Goal: Information Seeking & Learning: Check status

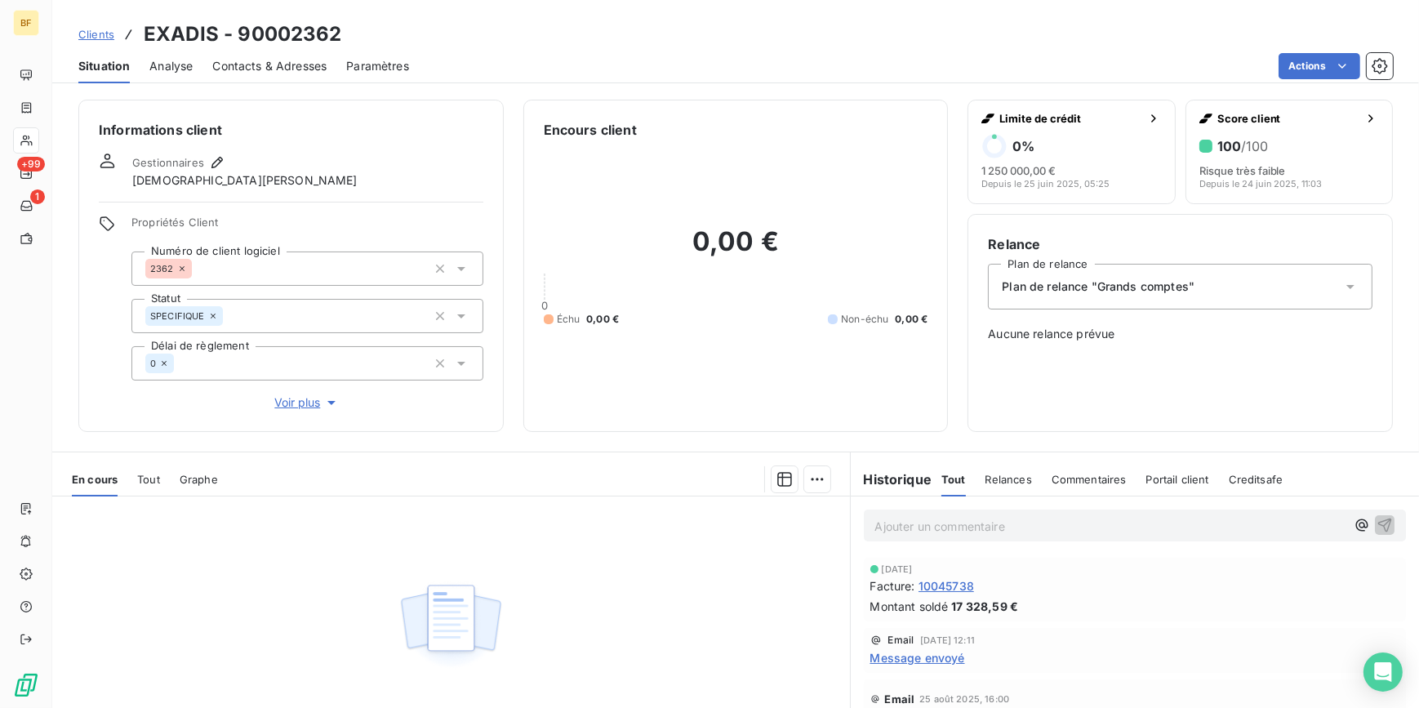
scroll to position [151, 0]
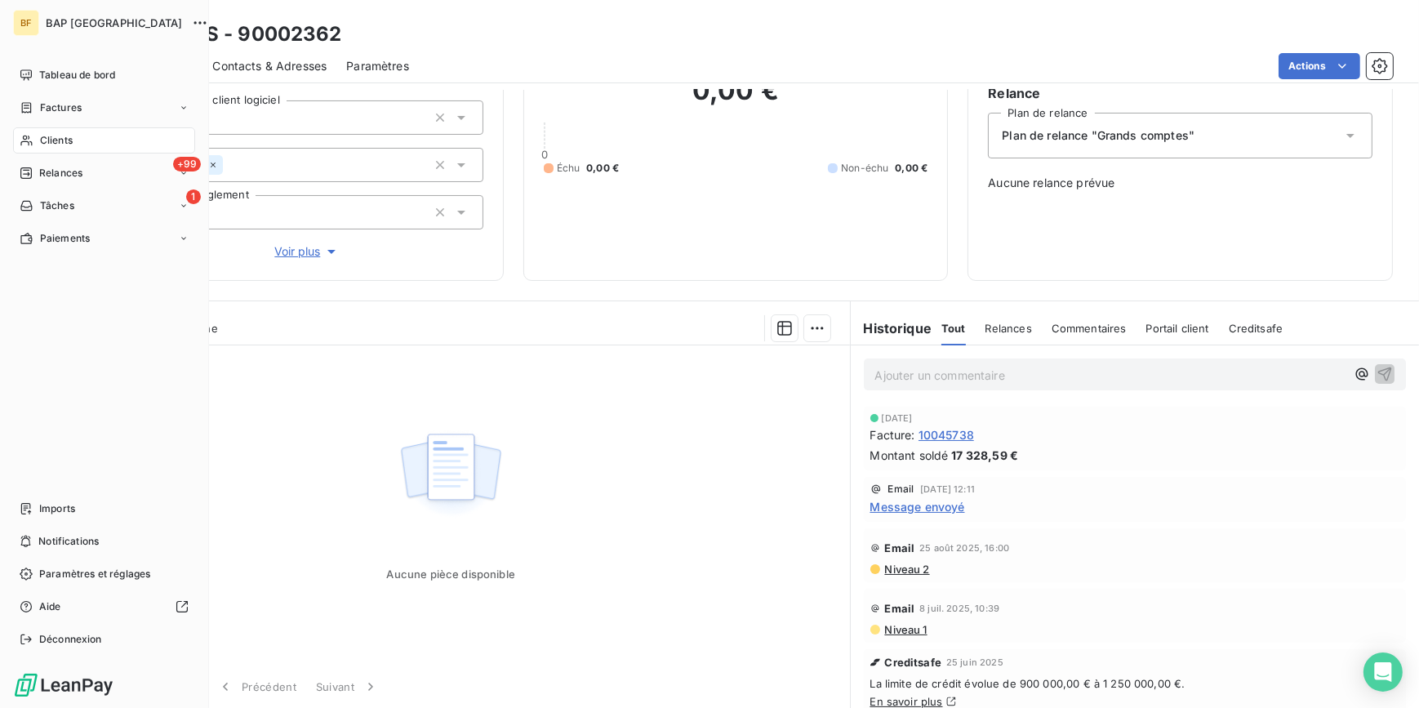
click at [37, 140] on div "Clients" at bounding box center [104, 140] width 182 height 26
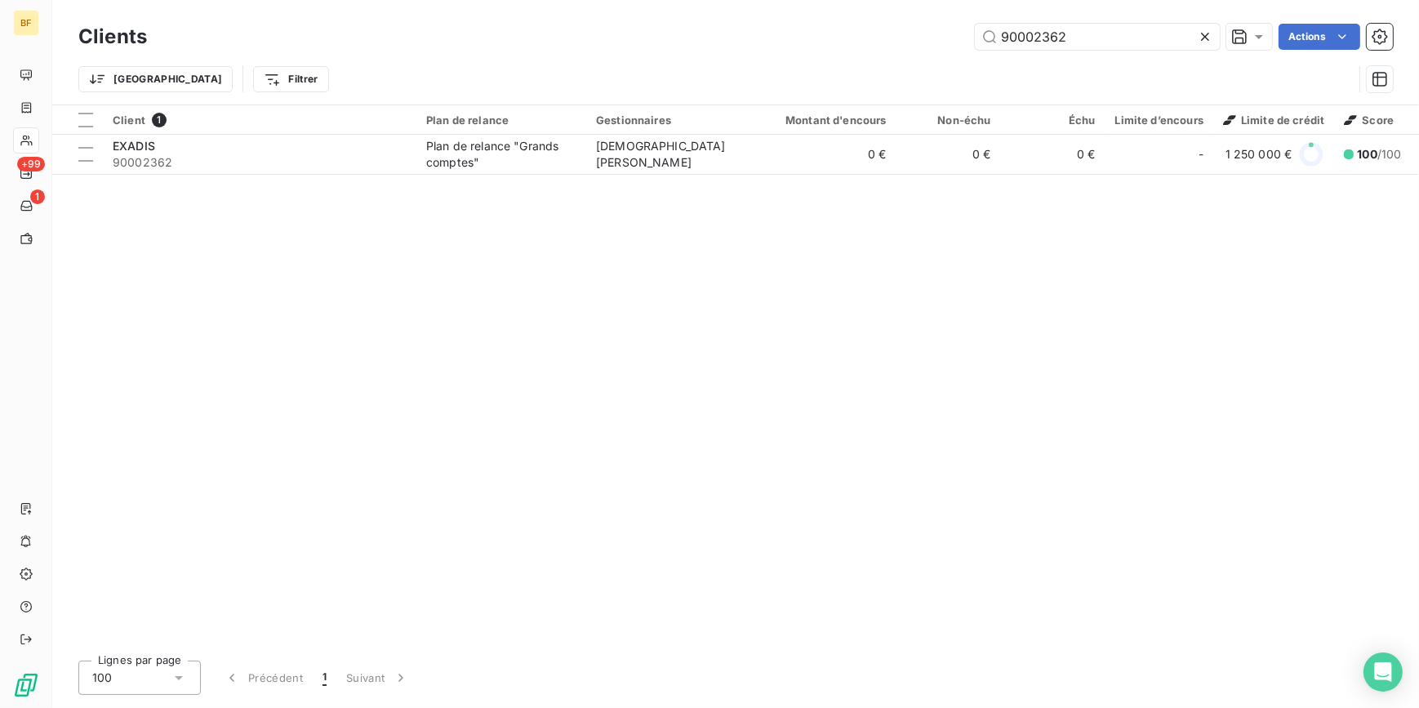
drag, startPoint x: 1084, startPoint y: 36, endPoint x: 970, endPoint y: 26, distance: 114.7
click at [970, 26] on div "90002362 Actions" at bounding box center [780, 37] width 1226 height 26
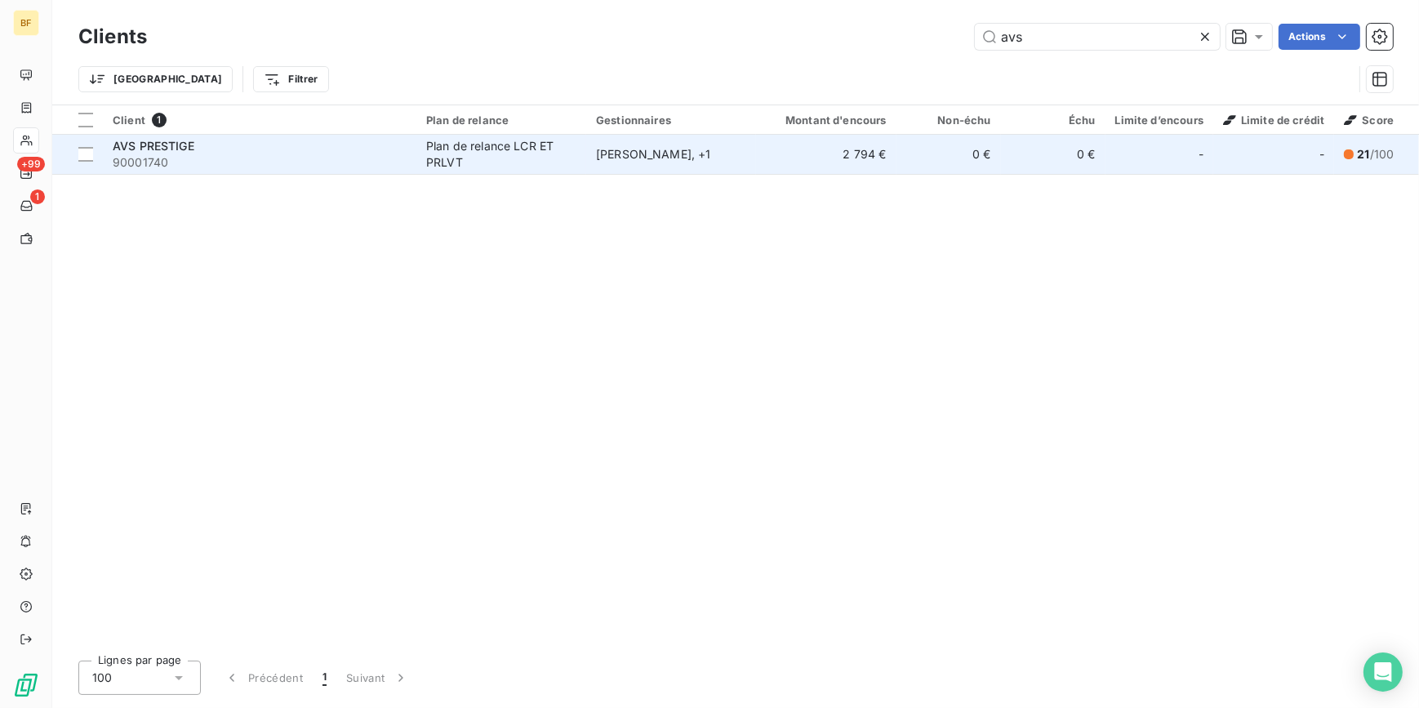
type input "avs"
click at [399, 155] on span "90001740" at bounding box center [260, 162] width 294 height 16
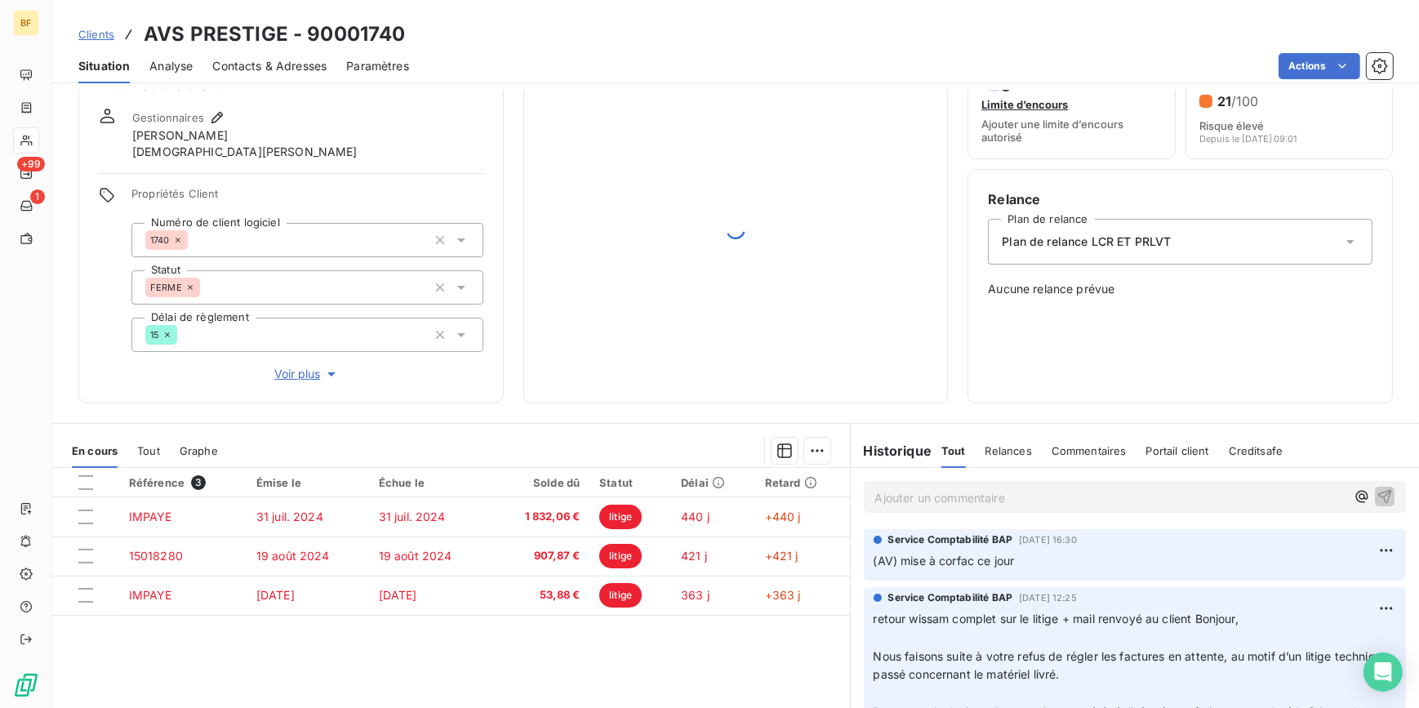
scroll to position [167, 0]
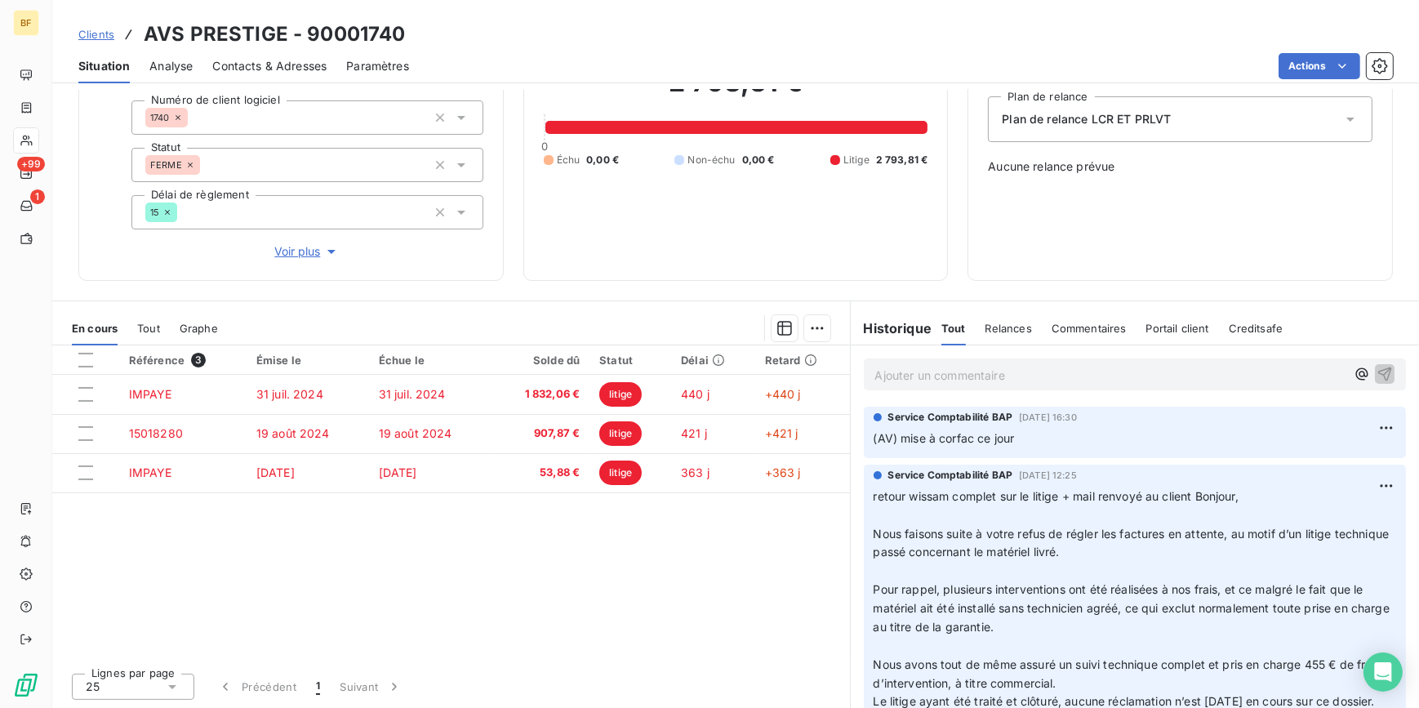
click at [581, 251] on div "2 793,81 € 0 Échu 0,00 € Non-échu 0,00 € Litige 2 793,81 €" at bounding box center [736, 116] width 385 height 288
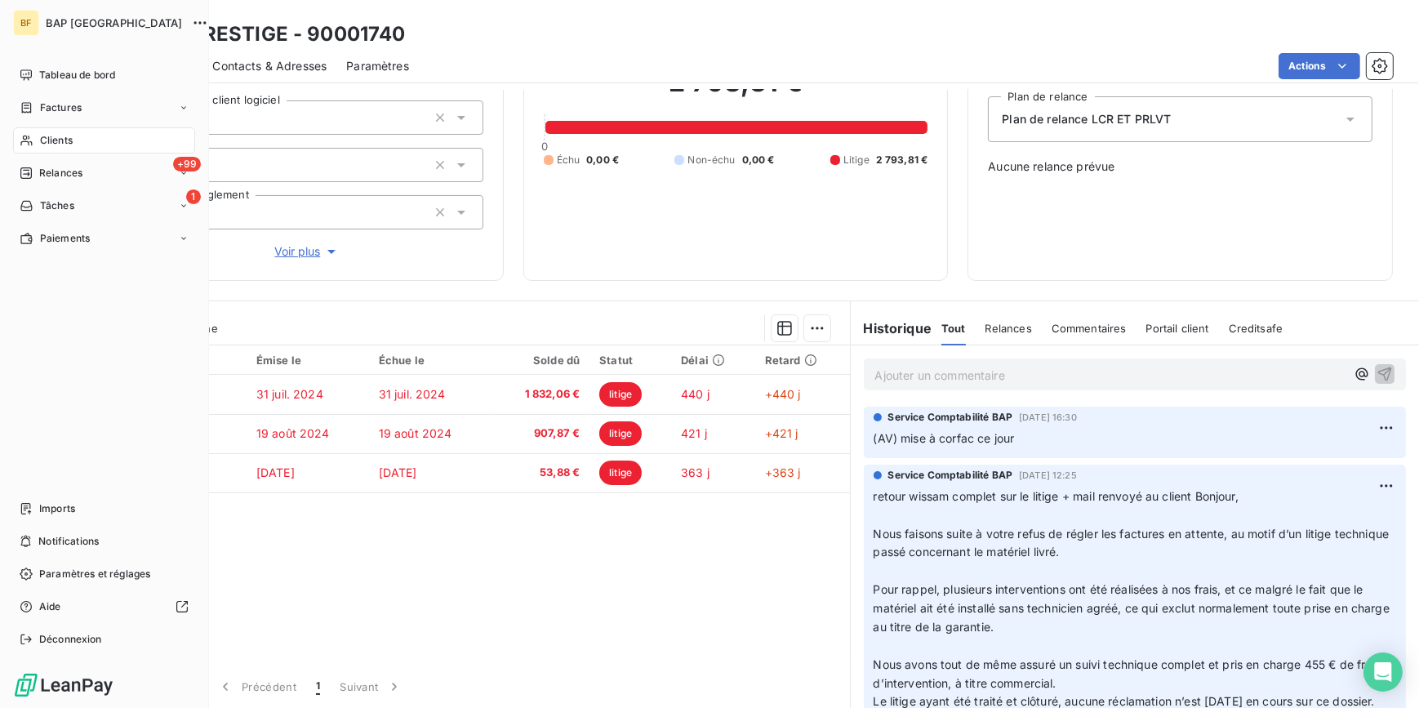
drag, startPoint x: 42, startPoint y: 136, endPoint x: 75, endPoint y: 127, distance: 33.9
click at [42, 136] on span "Clients" at bounding box center [56, 140] width 33 height 15
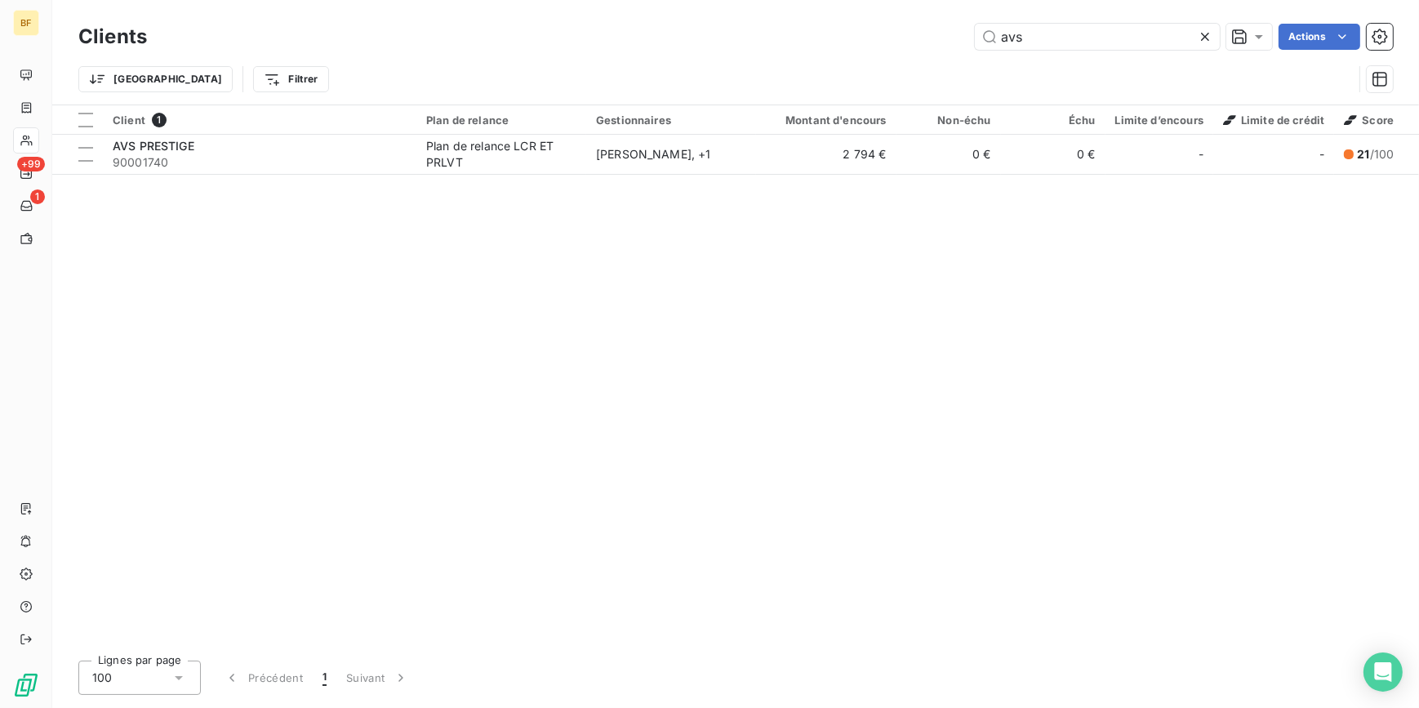
drag, startPoint x: 1030, startPoint y: 42, endPoint x: 954, endPoint y: 29, distance: 77.0
click at [959, 29] on div "avs Actions" at bounding box center [780, 37] width 1226 height 26
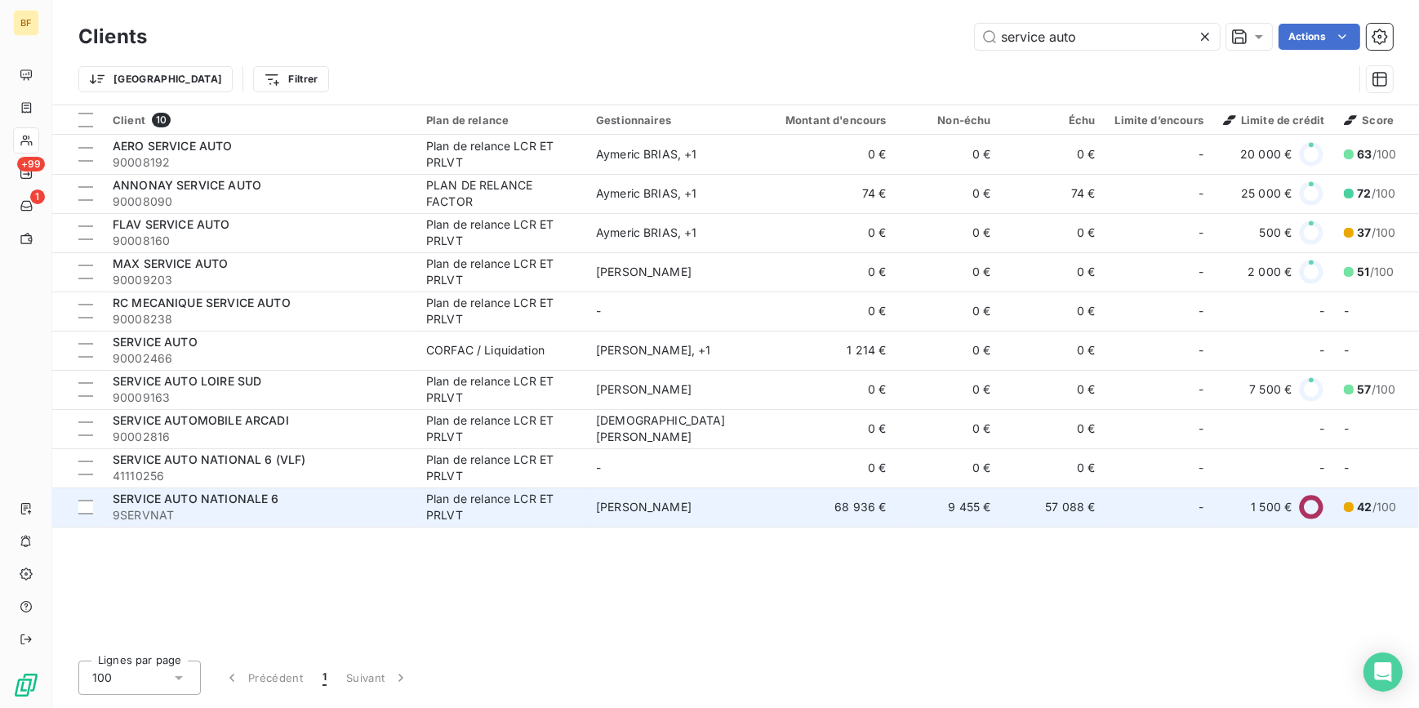
type input "service auto"
click at [269, 498] on span "SERVICE AUTO NATIONALE 6" at bounding box center [196, 499] width 167 height 14
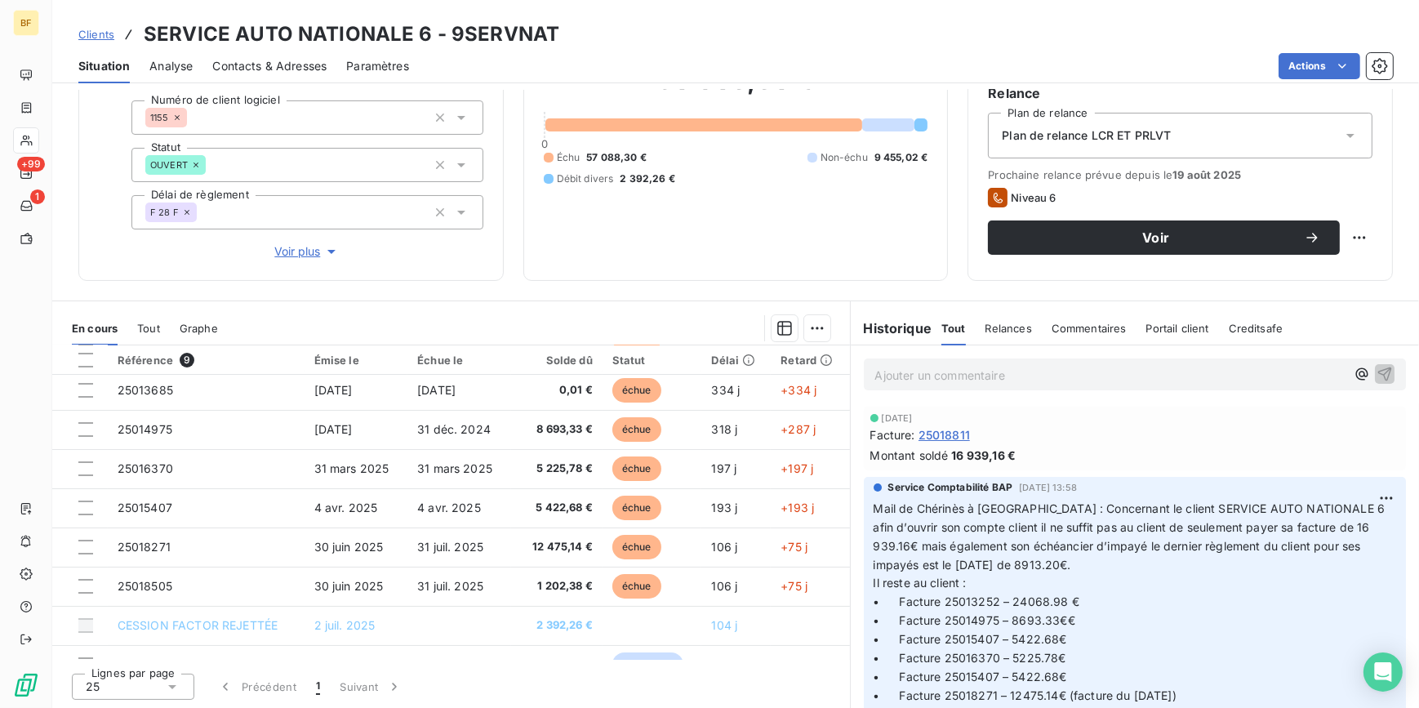
scroll to position [67, 0]
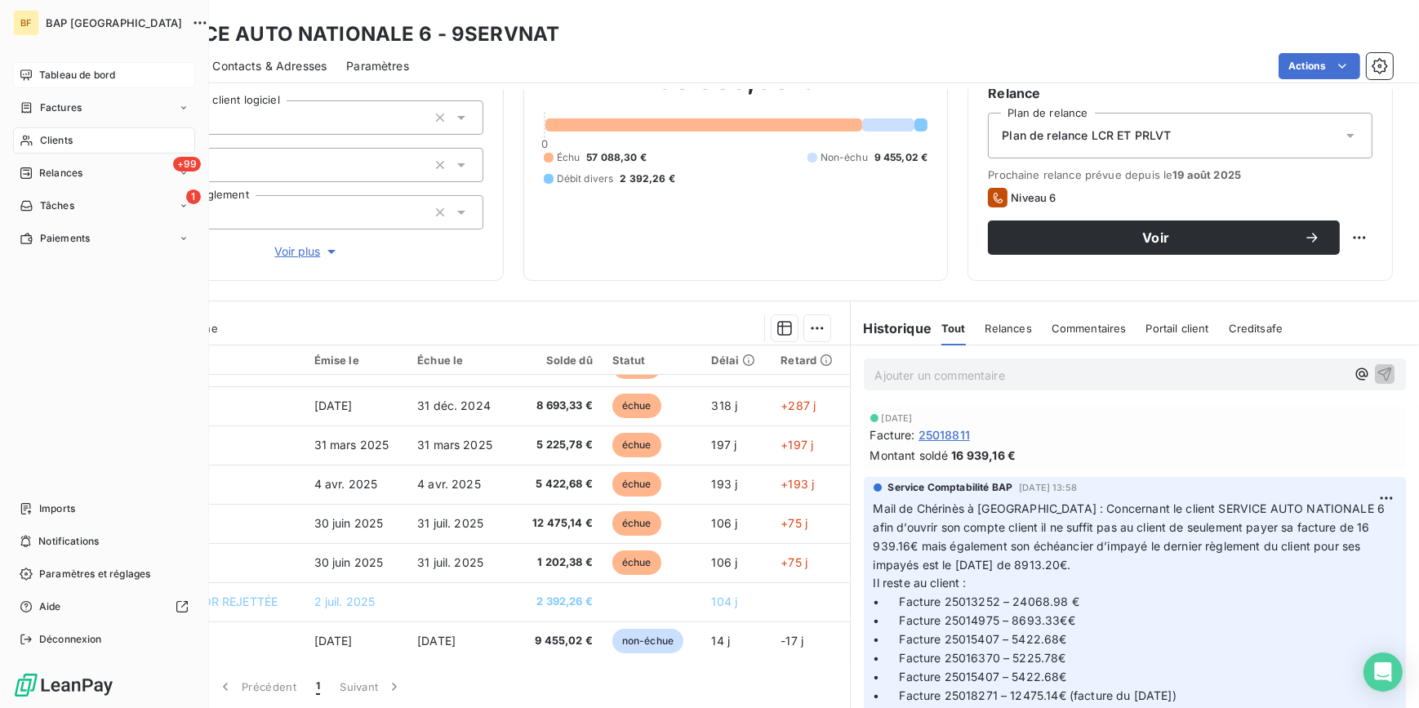
click at [36, 76] on div "Tableau de bord" at bounding box center [104, 75] width 182 height 26
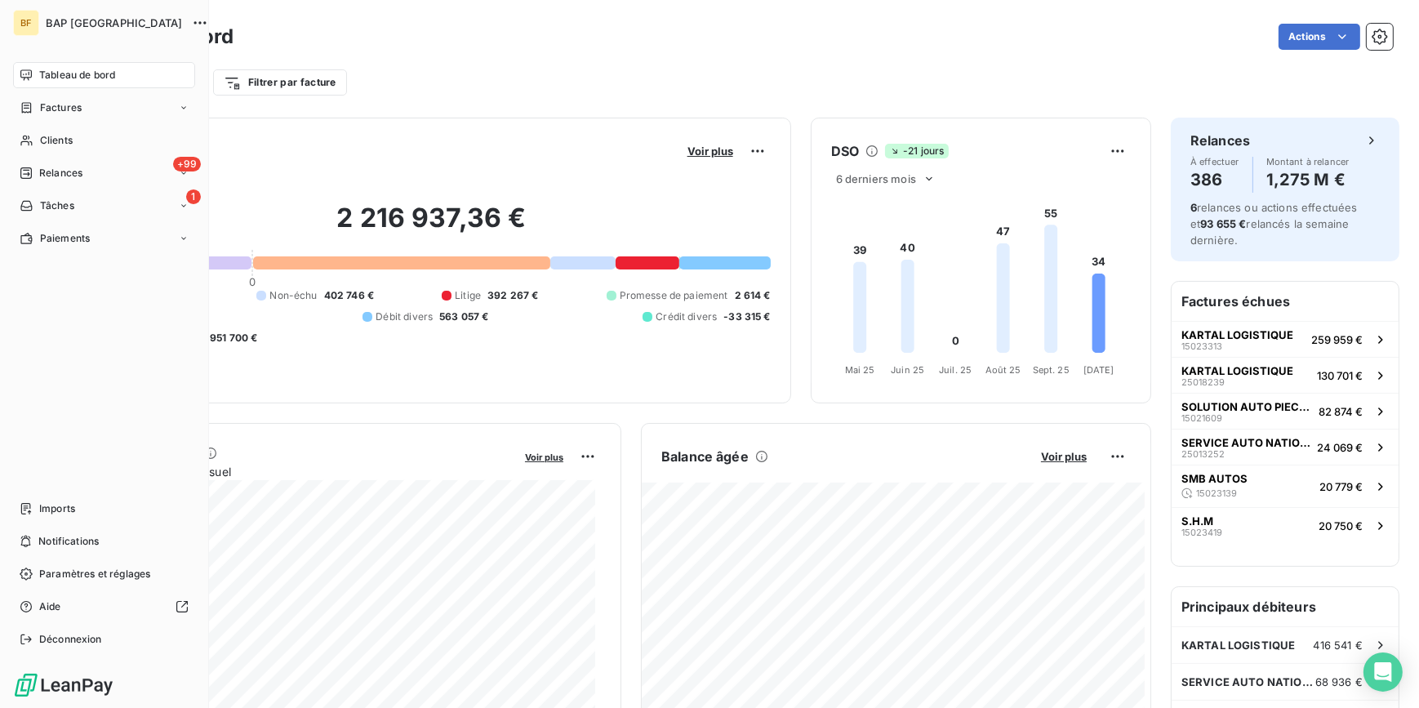
drag, startPoint x: 36, startPoint y: 131, endPoint x: 175, endPoint y: 93, distance: 144.0
click at [38, 132] on div "Clients" at bounding box center [104, 140] width 182 height 26
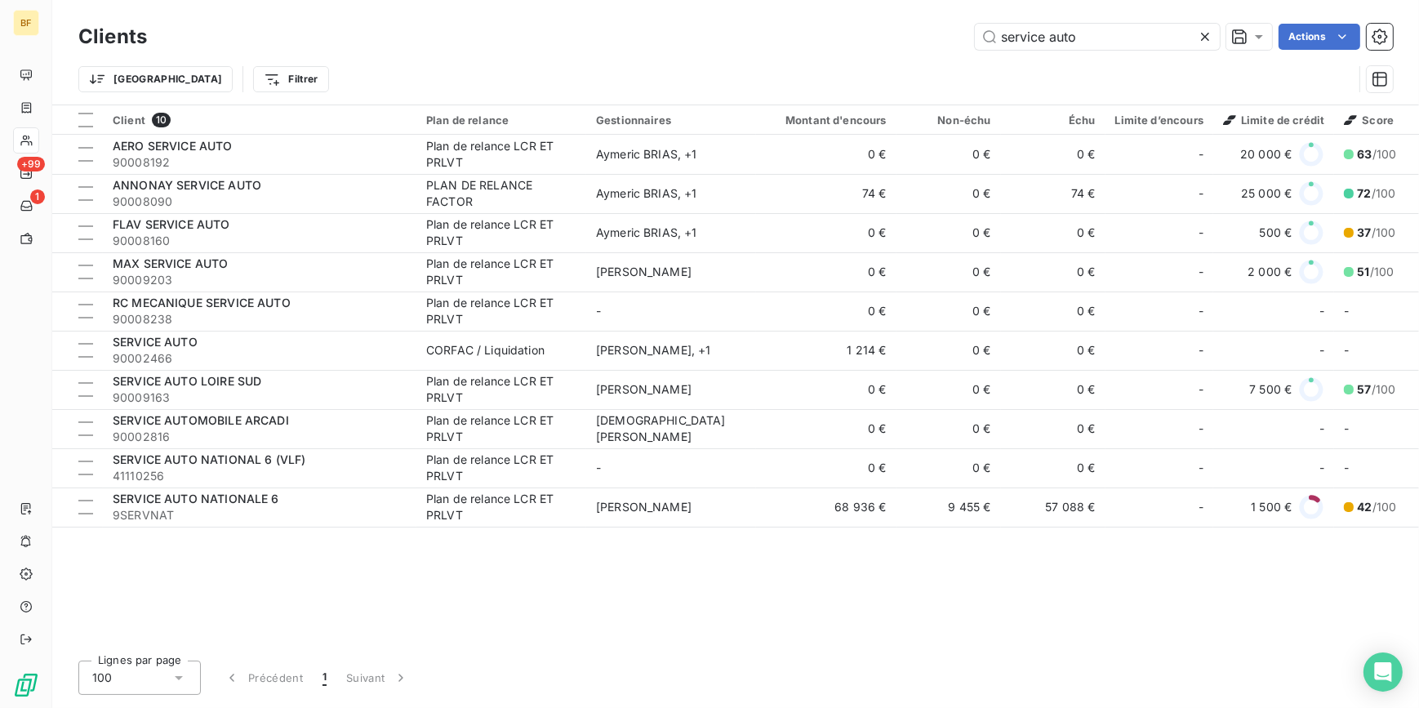
drag, startPoint x: 1090, startPoint y: 30, endPoint x: 883, endPoint y: 39, distance: 206.8
click at [883, 39] on div "service auto Actions" at bounding box center [780, 37] width 1226 height 26
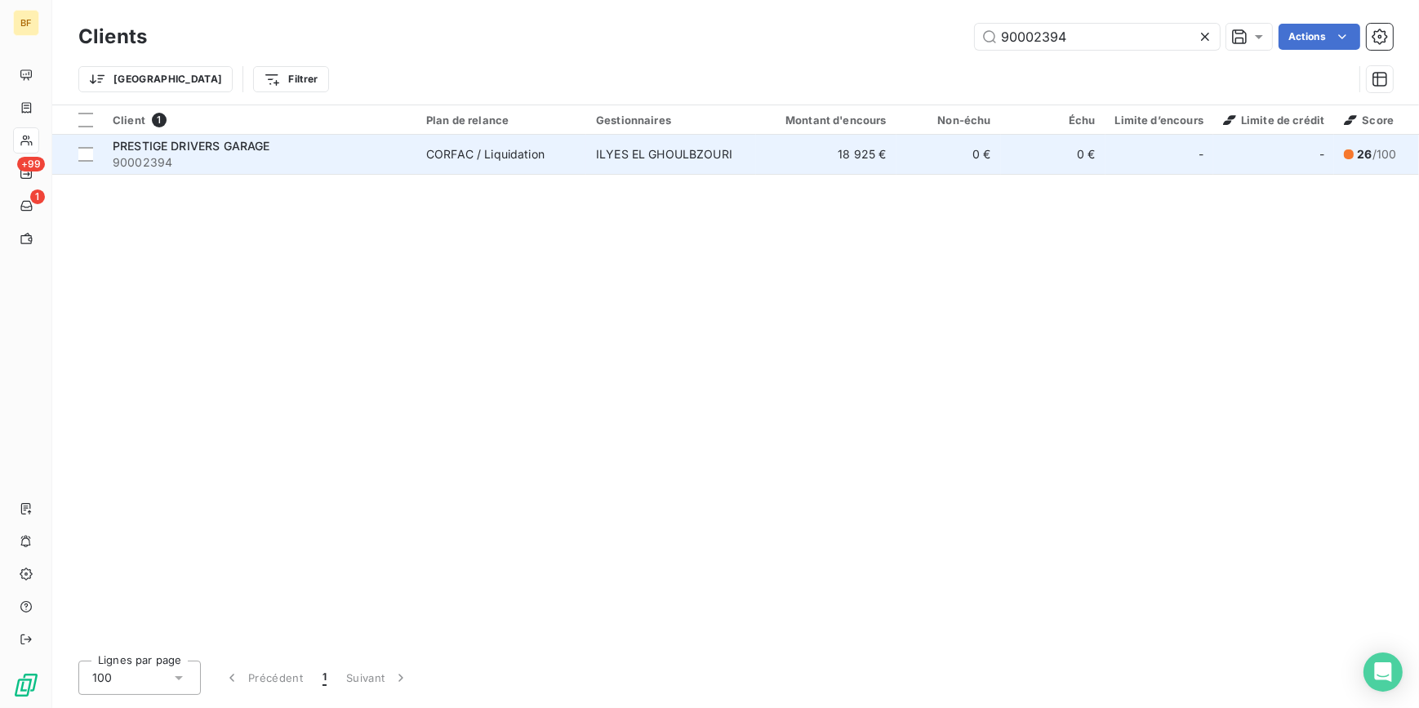
type input "90002394"
click at [351, 150] on div "PRESTIGE DRIVERS GARAGE" at bounding box center [260, 146] width 294 height 16
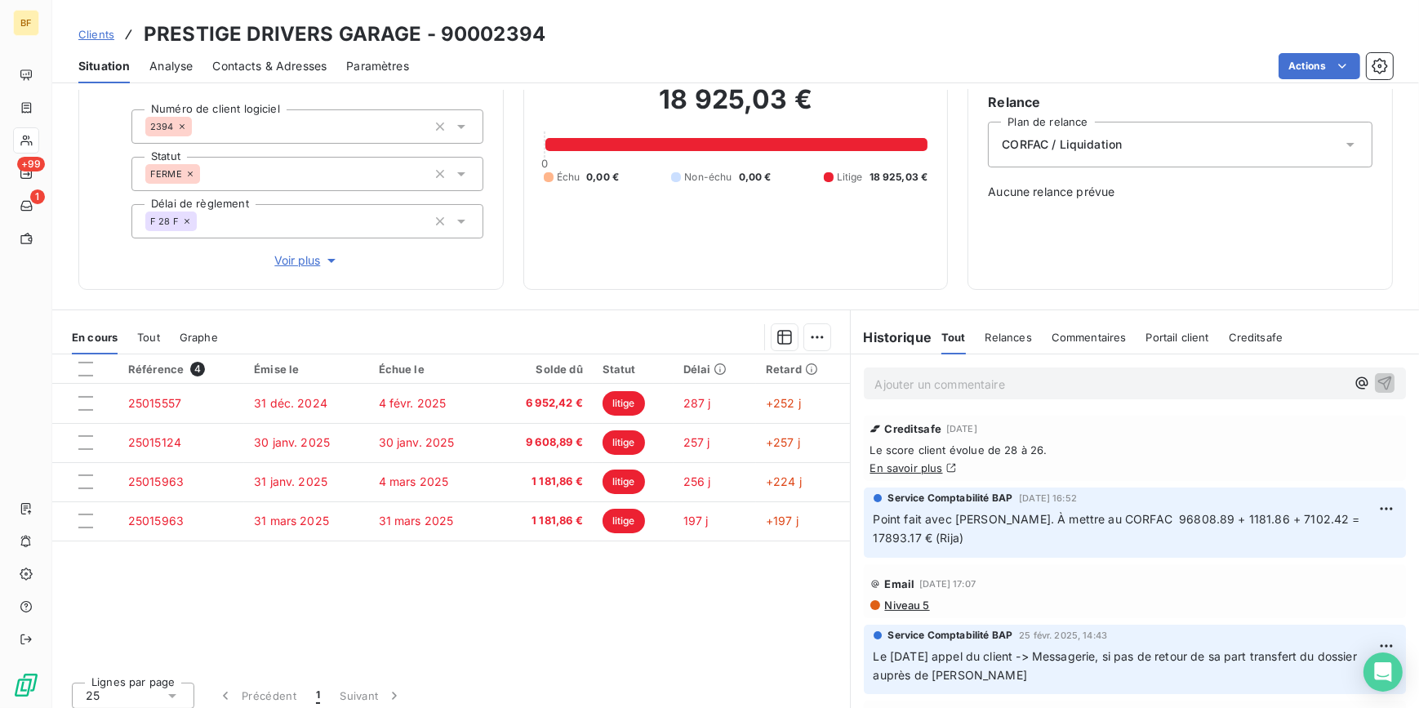
scroll to position [151, 0]
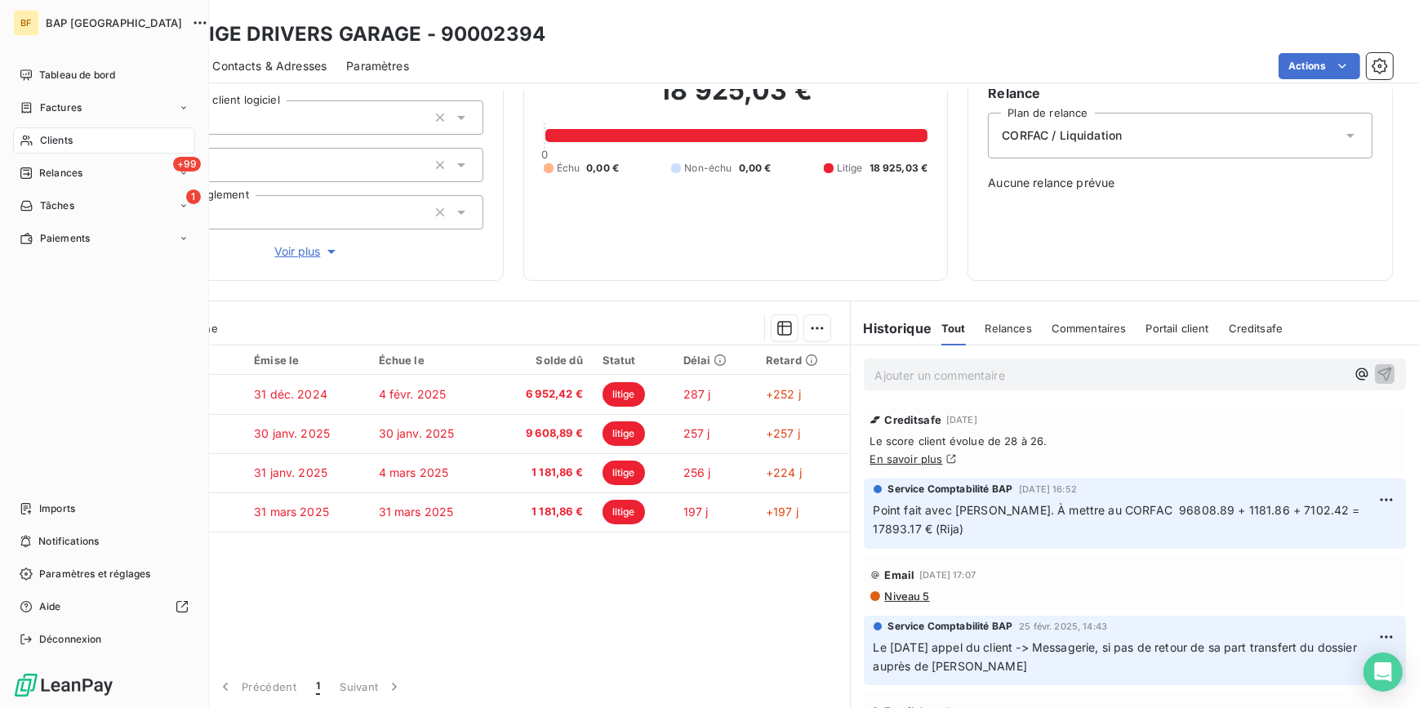
drag, startPoint x: 33, startPoint y: 139, endPoint x: 77, endPoint y: 131, distance: 43.9
click at [35, 139] on div "Clients" at bounding box center [104, 140] width 182 height 26
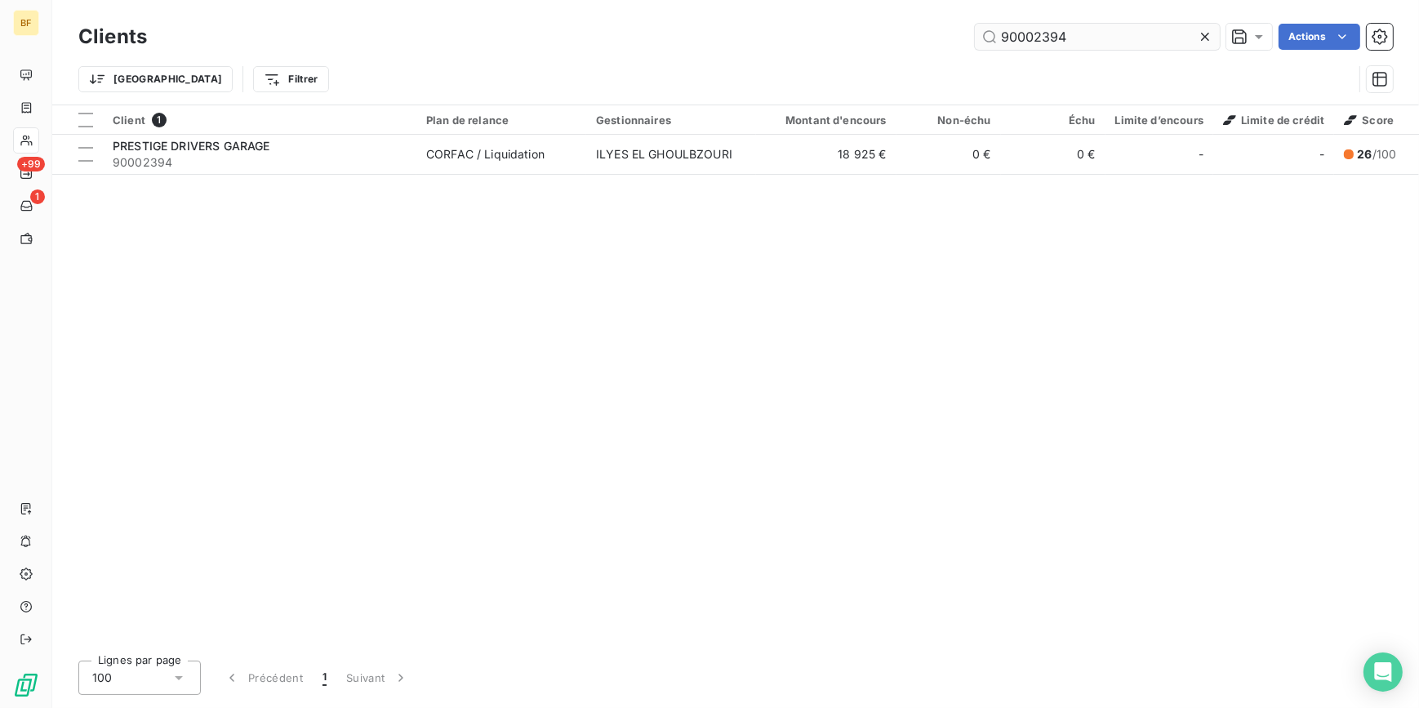
drag, startPoint x: 1094, startPoint y: 29, endPoint x: 1031, endPoint y: 27, distance: 62.9
click at [1031, 27] on input "90002394" at bounding box center [1097, 37] width 245 height 26
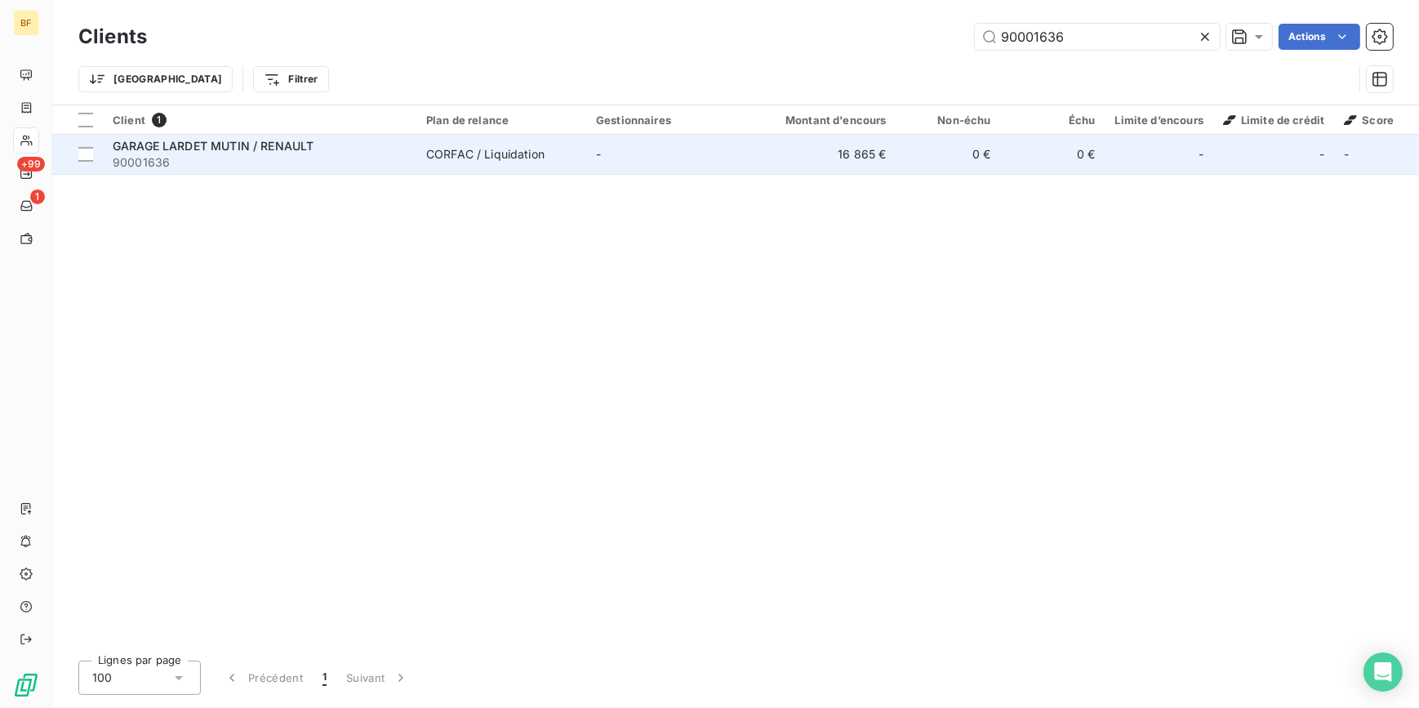
type input "90001636"
click at [257, 164] on span "90001636" at bounding box center [260, 162] width 294 height 16
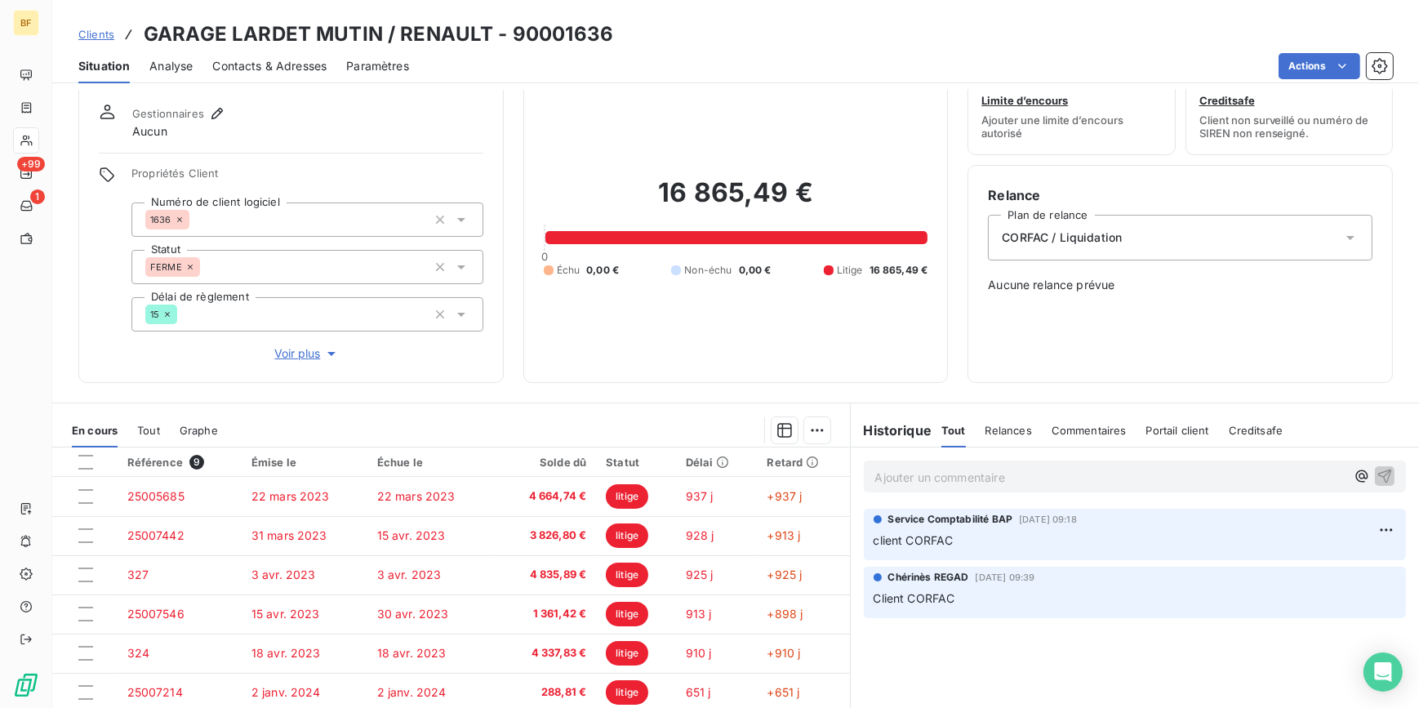
scroll to position [73, 0]
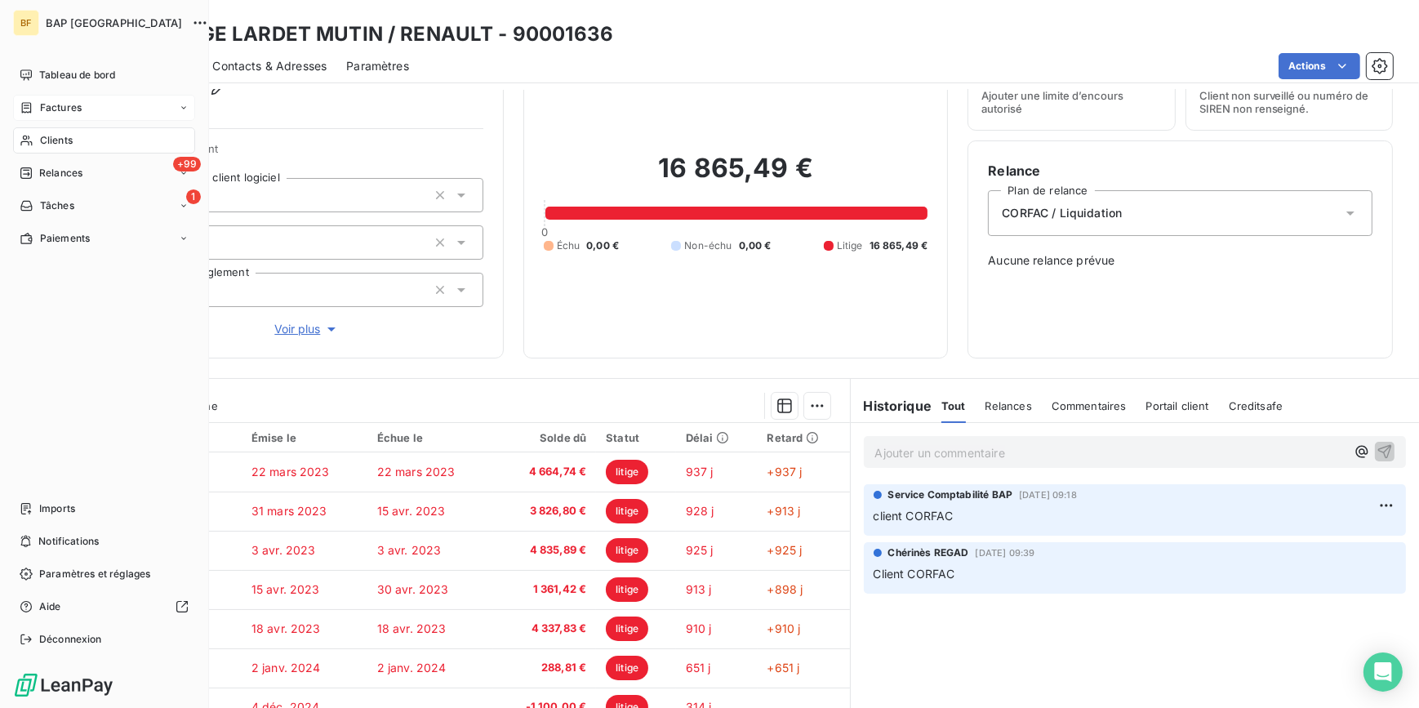
click at [46, 137] on span "Clients" at bounding box center [56, 140] width 33 height 15
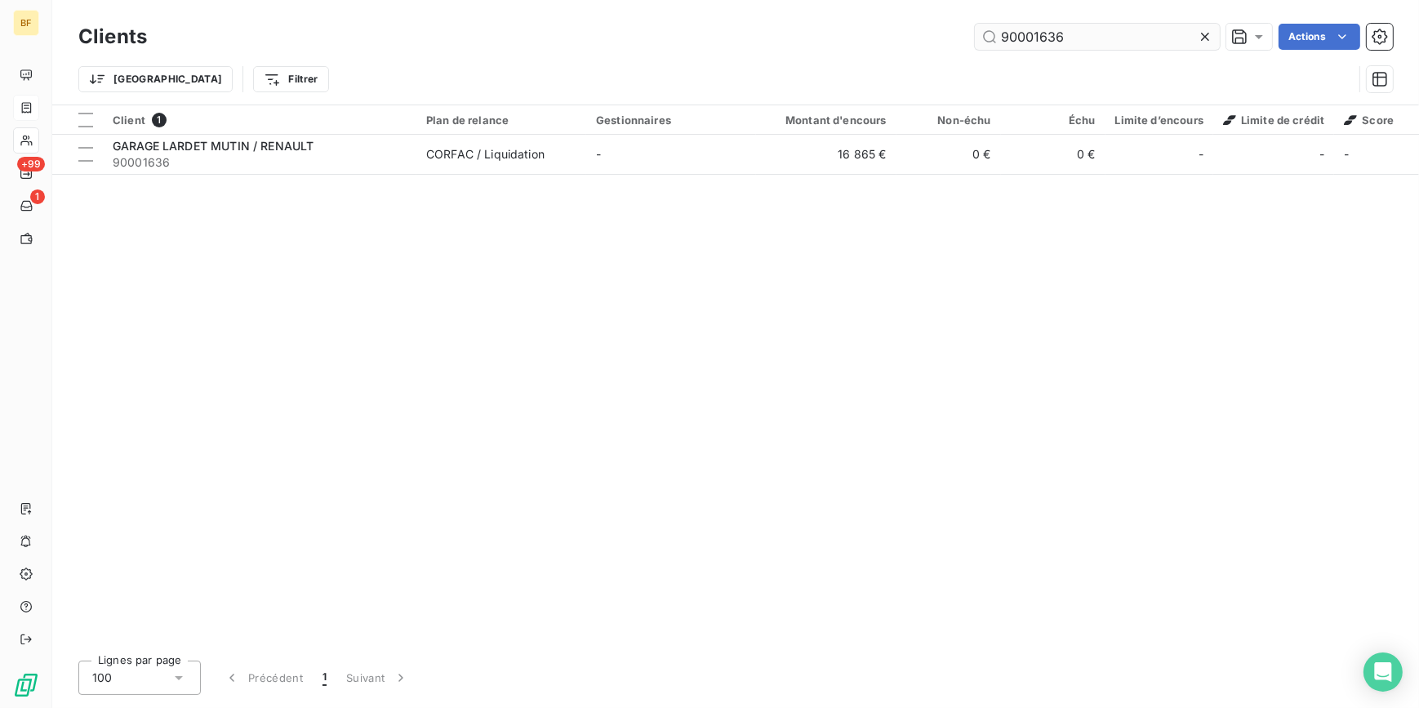
drag, startPoint x: 1103, startPoint y: 39, endPoint x: 1034, endPoint y: 39, distance: 68.6
click at [1034, 39] on input "90001636" at bounding box center [1097, 37] width 245 height 26
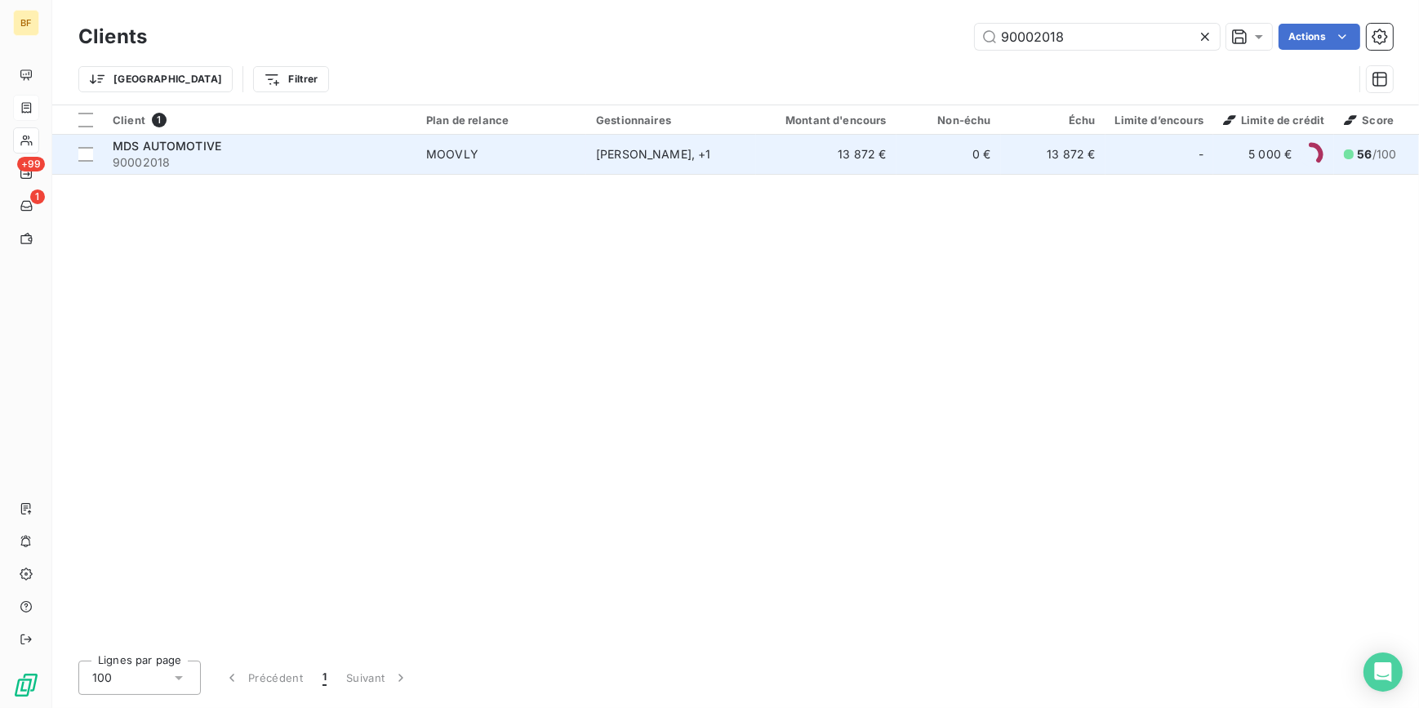
type input "90002018"
click at [278, 155] on span "90002018" at bounding box center [260, 162] width 294 height 16
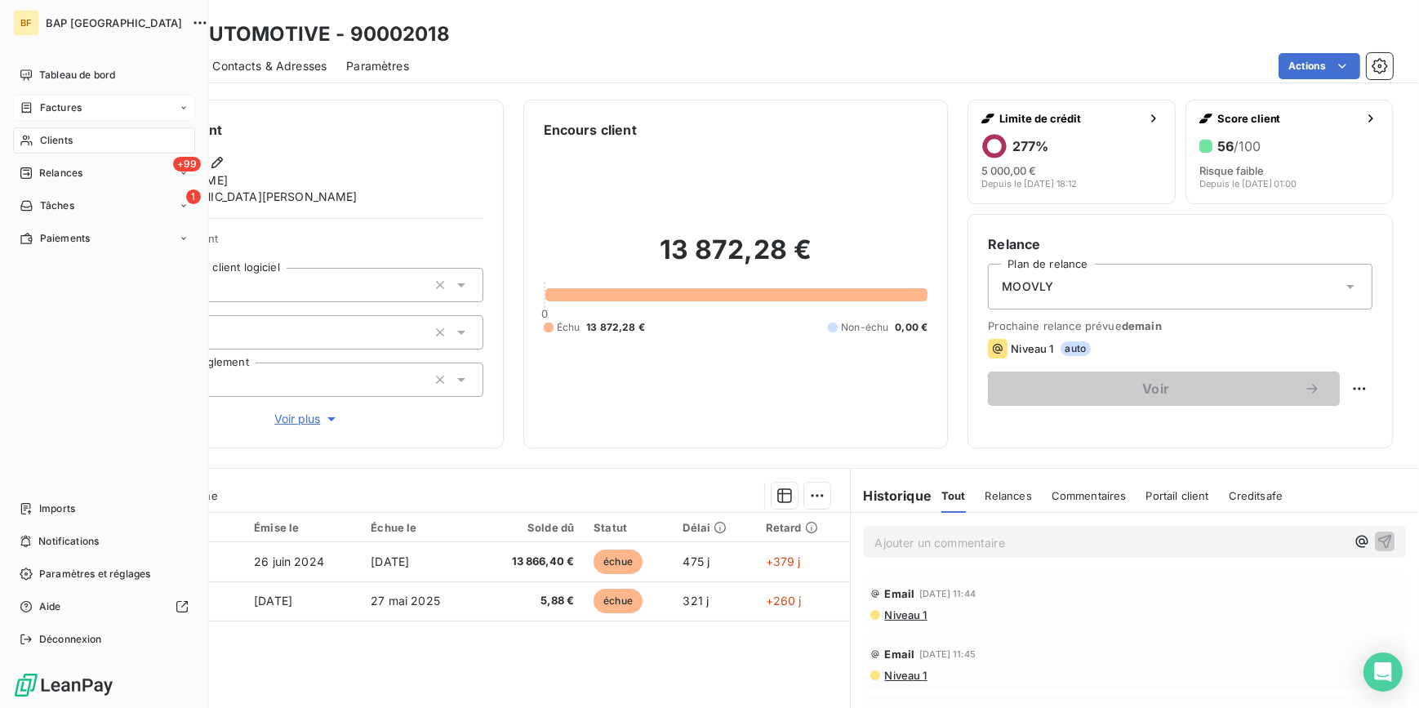
drag, startPoint x: 20, startPoint y: 132, endPoint x: 31, endPoint y: 132, distance: 10.6
click at [20, 132] on div "Clients" at bounding box center [104, 140] width 182 height 26
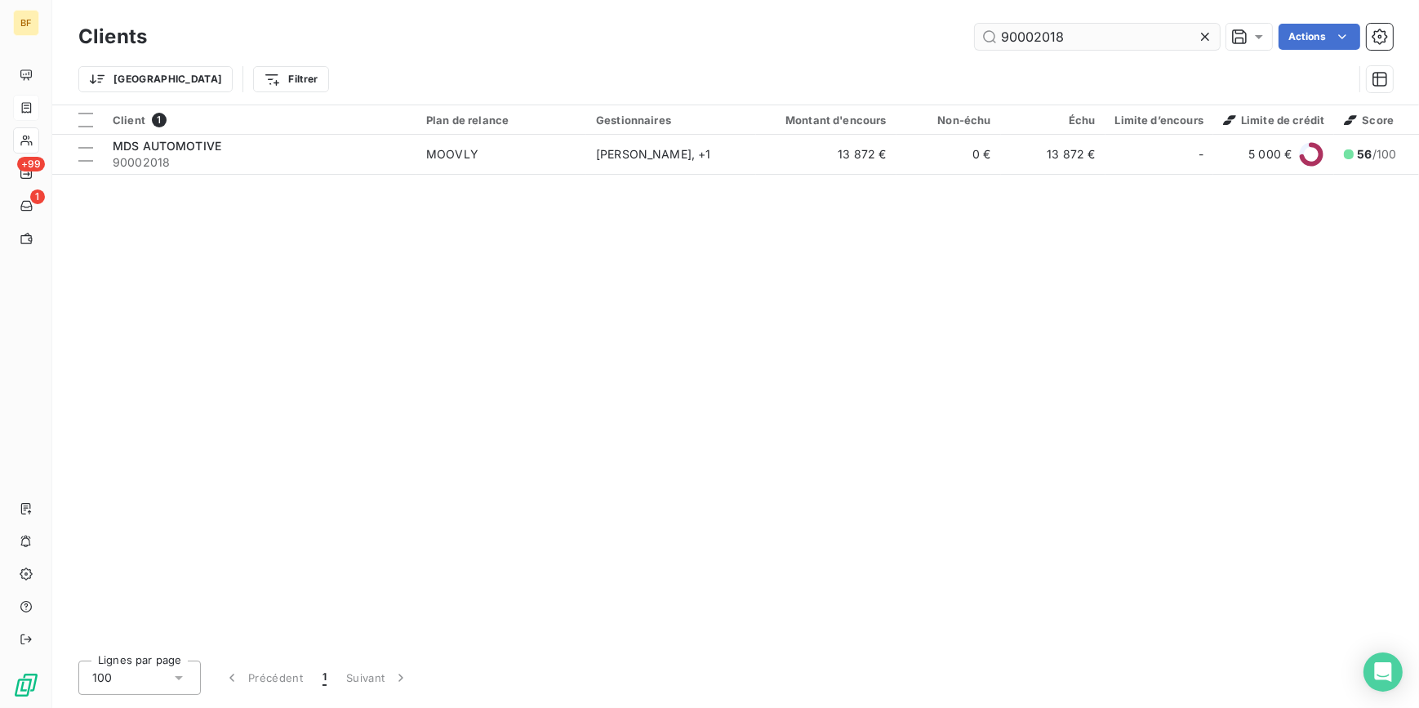
drag, startPoint x: 1092, startPoint y: 34, endPoint x: 986, endPoint y: 24, distance: 106.6
click at [986, 24] on input "90002018" at bounding box center [1097, 37] width 245 height 26
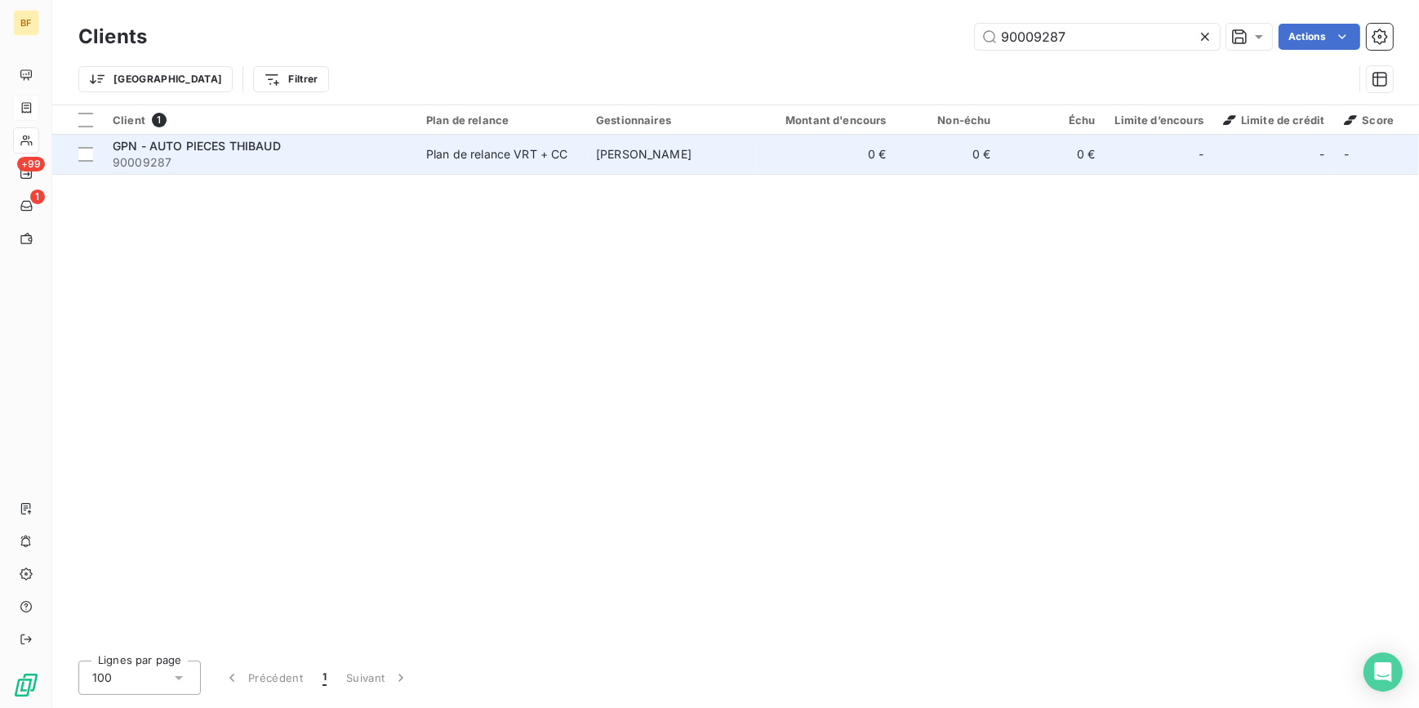
type input "90009287"
click at [716, 155] on td "[PERSON_NAME]" at bounding box center [671, 154] width 170 height 39
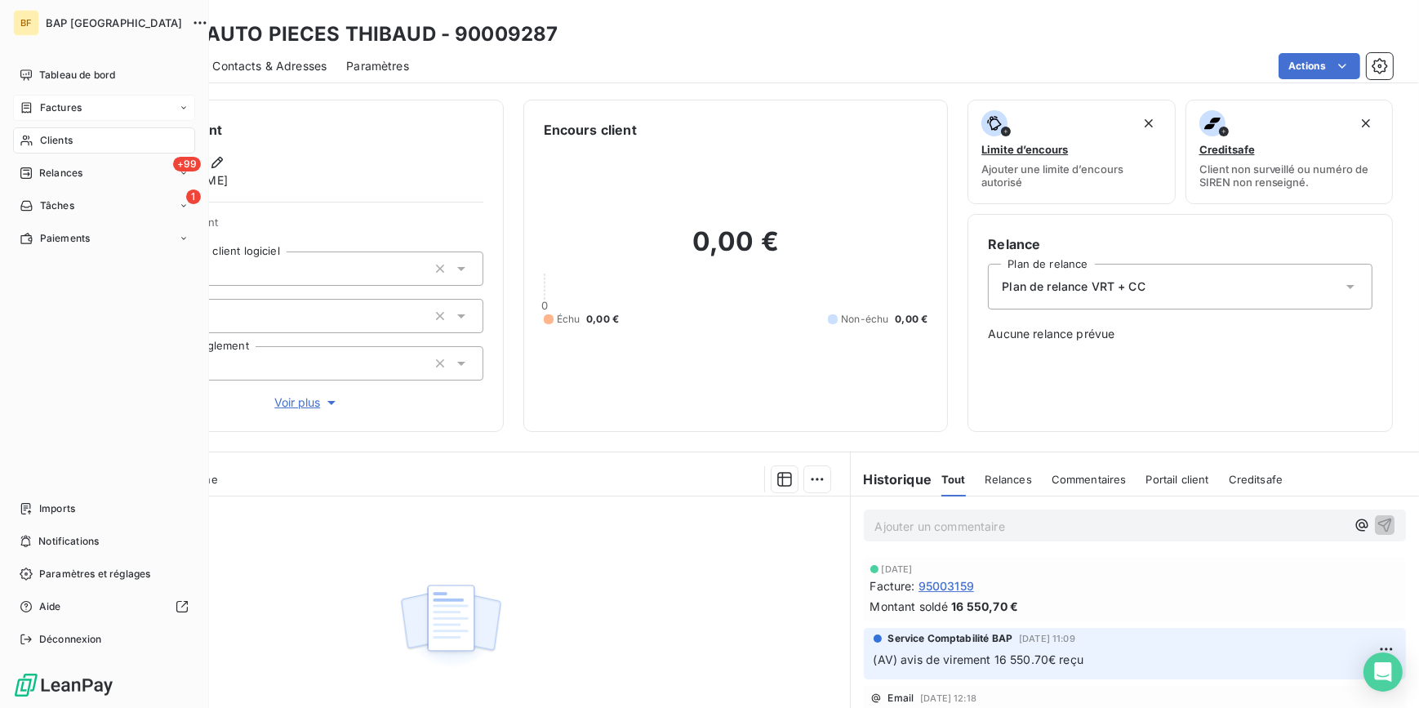
drag, startPoint x: 33, startPoint y: 129, endPoint x: 94, endPoint y: 113, distance: 62.4
click at [35, 129] on div "Clients" at bounding box center [104, 140] width 182 height 26
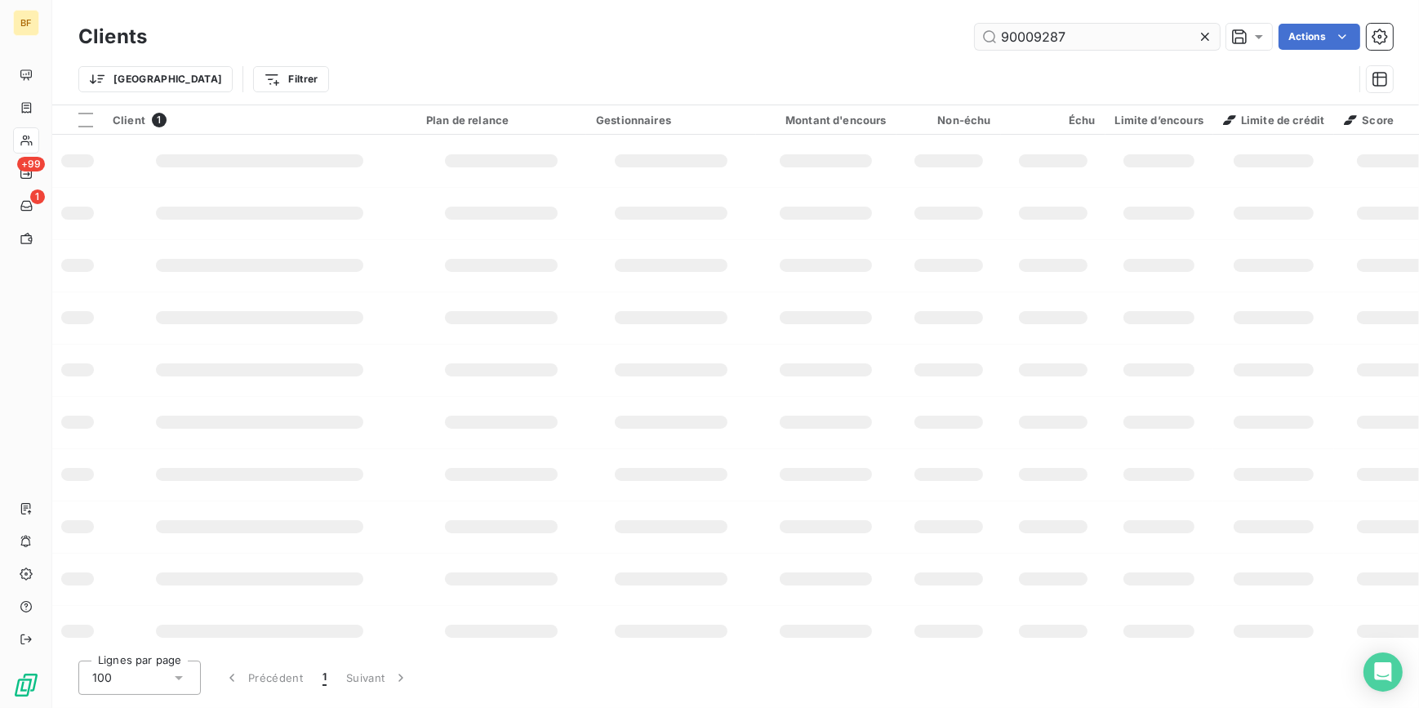
drag, startPoint x: 1089, startPoint y: 29, endPoint x: 1030, endPoint y: 28, distance: 59.6
click at [1030, 28] on input "90009287" at bounding box center [1097, 37] width 245 height 26
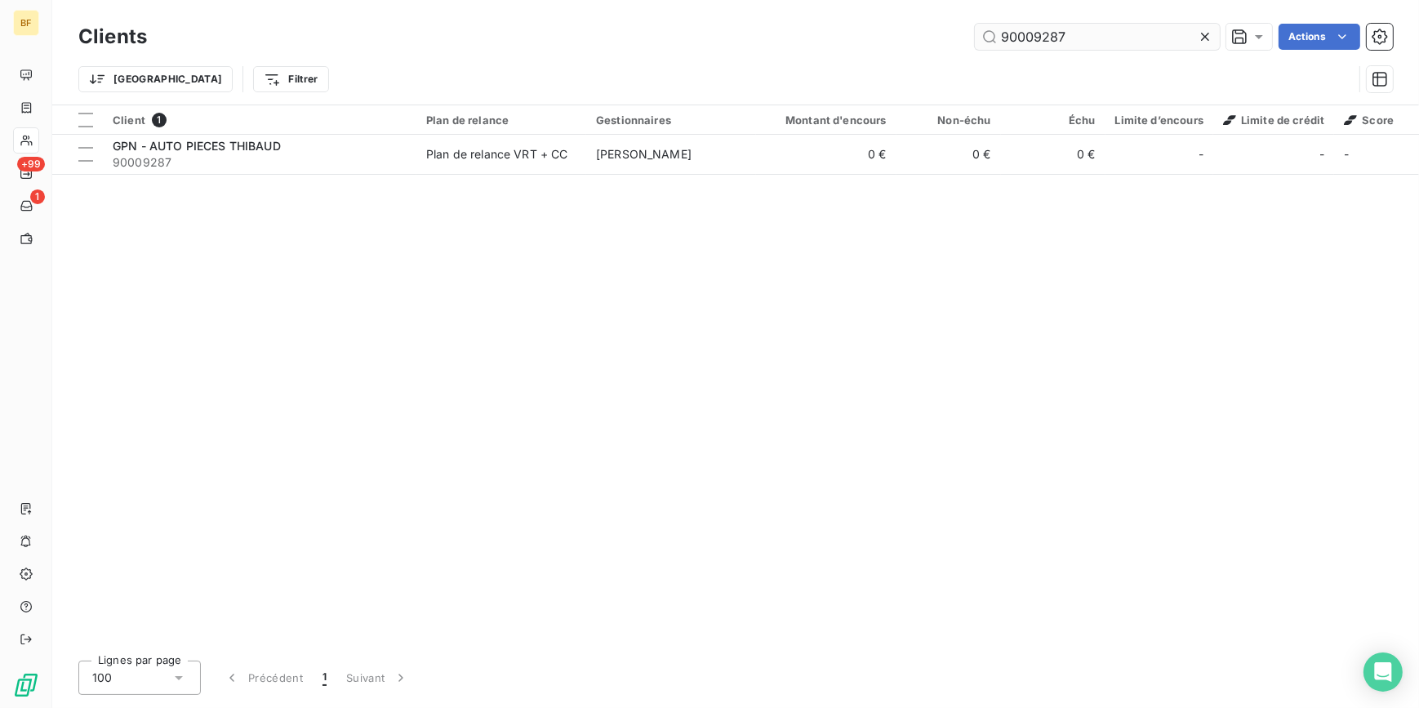
click at [1110, 34] on input "90009287" at bounding box center [1097, 37] width 245 height 26
drag, startPoint x: 1135, startPoint y: 34, endPoint x: 972, endPoint y: 16, distance: 163.5
click at [972, 16] on div "Clients 90009287 Actions Trier Filtrer" at bounding box center [735, 52] width 1367 height 105
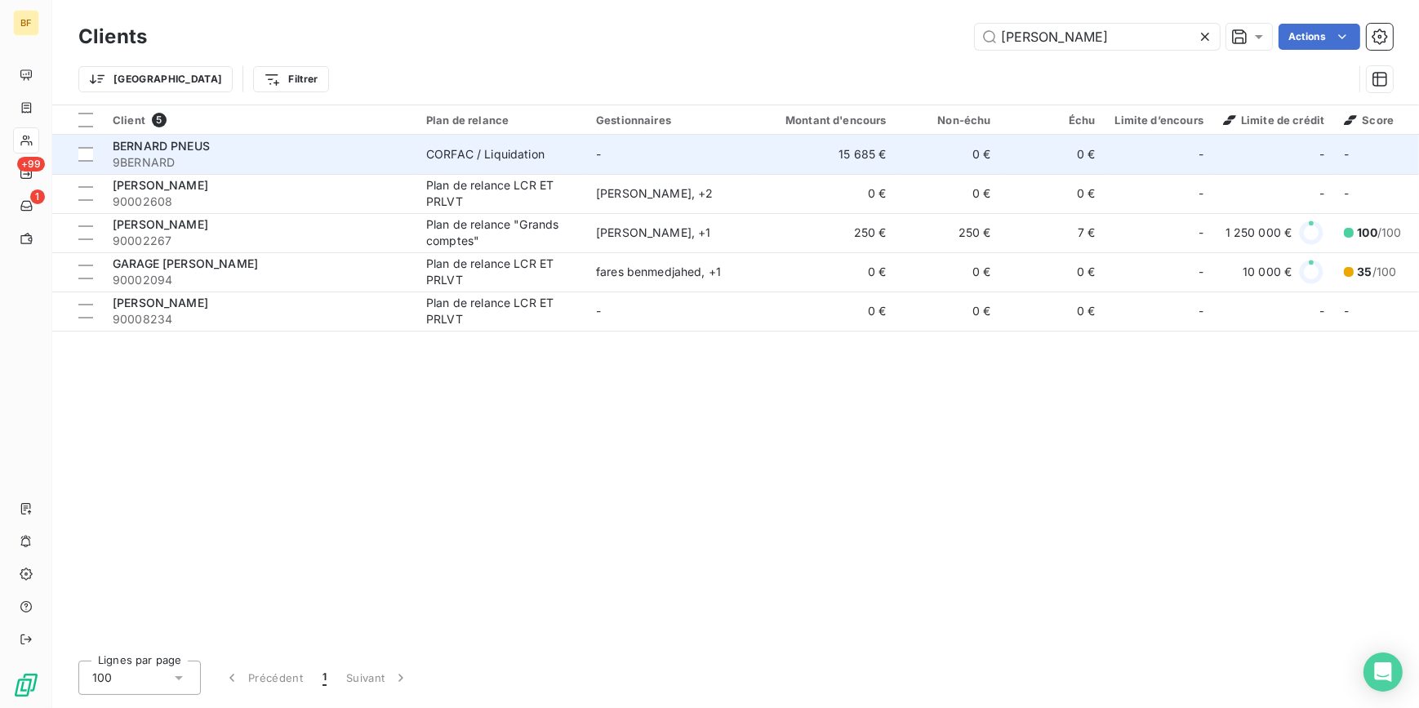
type input "[PERSON_NAME]"
click at [277, 153] on div "BERNARD PNEUS" at bounding box center [260, 146] width 294 height 16
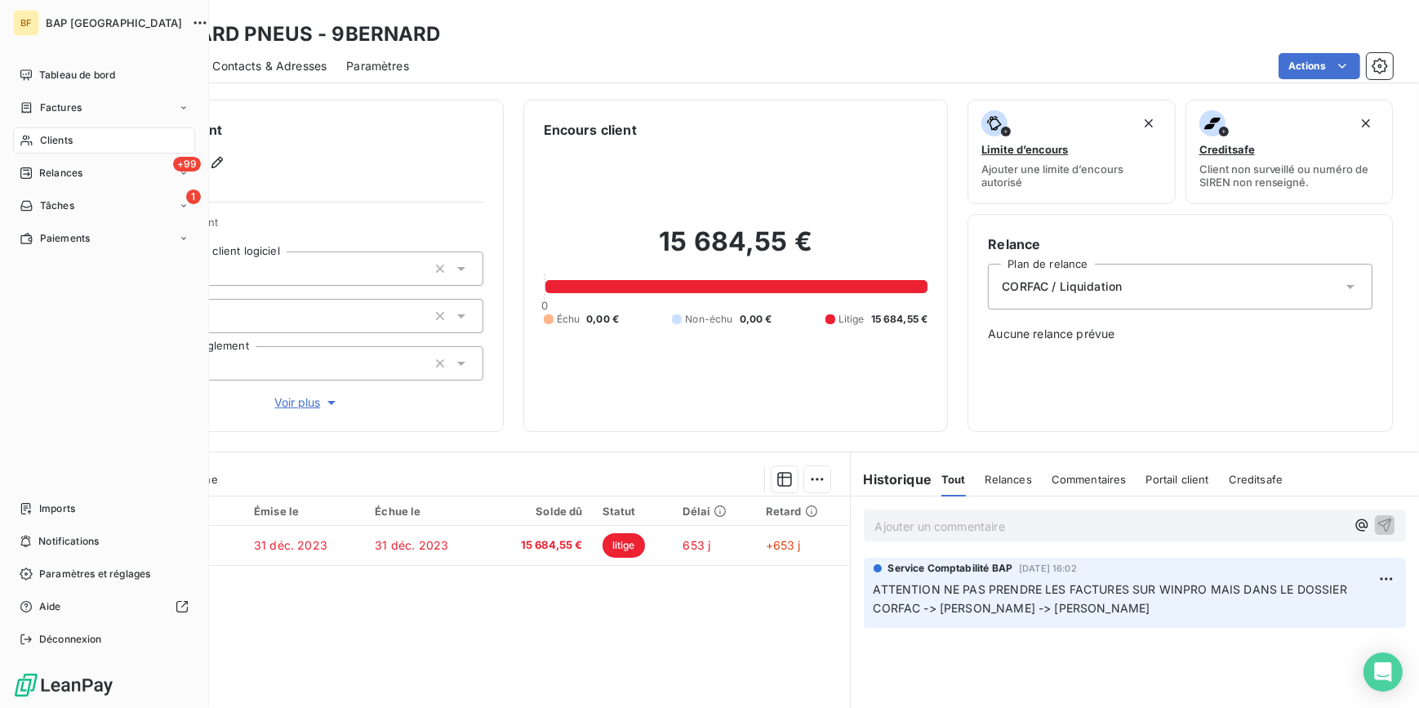
drag, startPoint x: 55, startPoint y: 141, endPoint x: 95, endPoint y: 122, distance: 44.2
click at [55, 141] on span "Clients" at bounding box center [56, 140] width 33 height 15
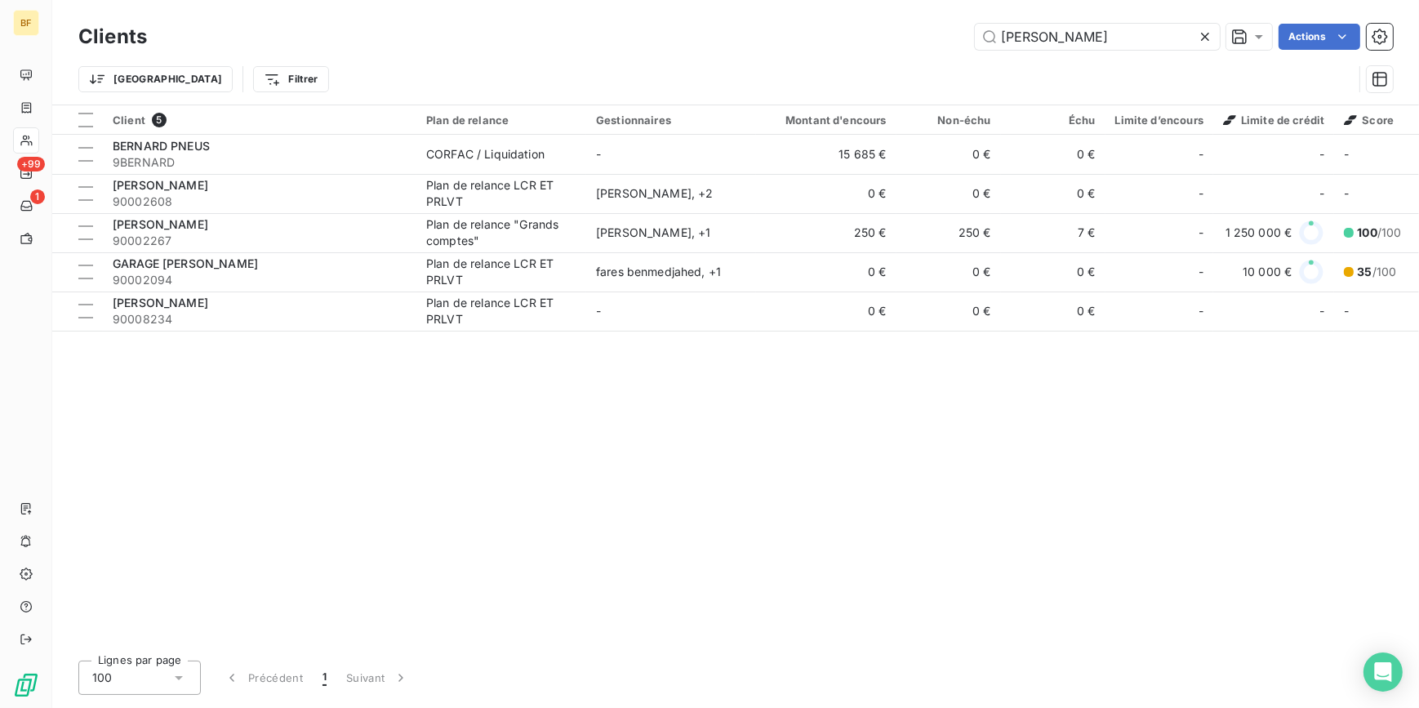
click at [955, 31] on div "BERNARD Actions" at bounding box center [780, 37] width 1226 height 26
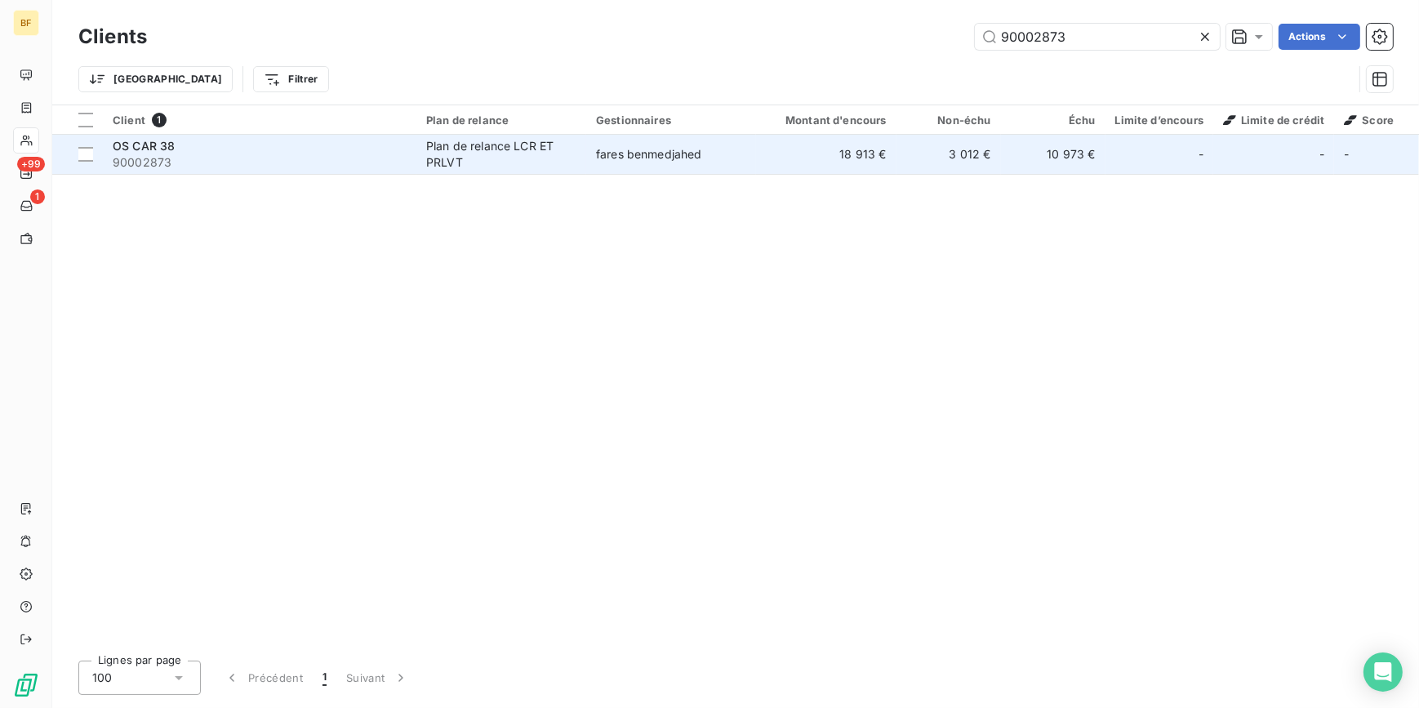
type input "90002873"
click at [457, 156] on div "Plan de relance LCR ET PRLVT" at bounding box center [501, 154] width 150 height 33
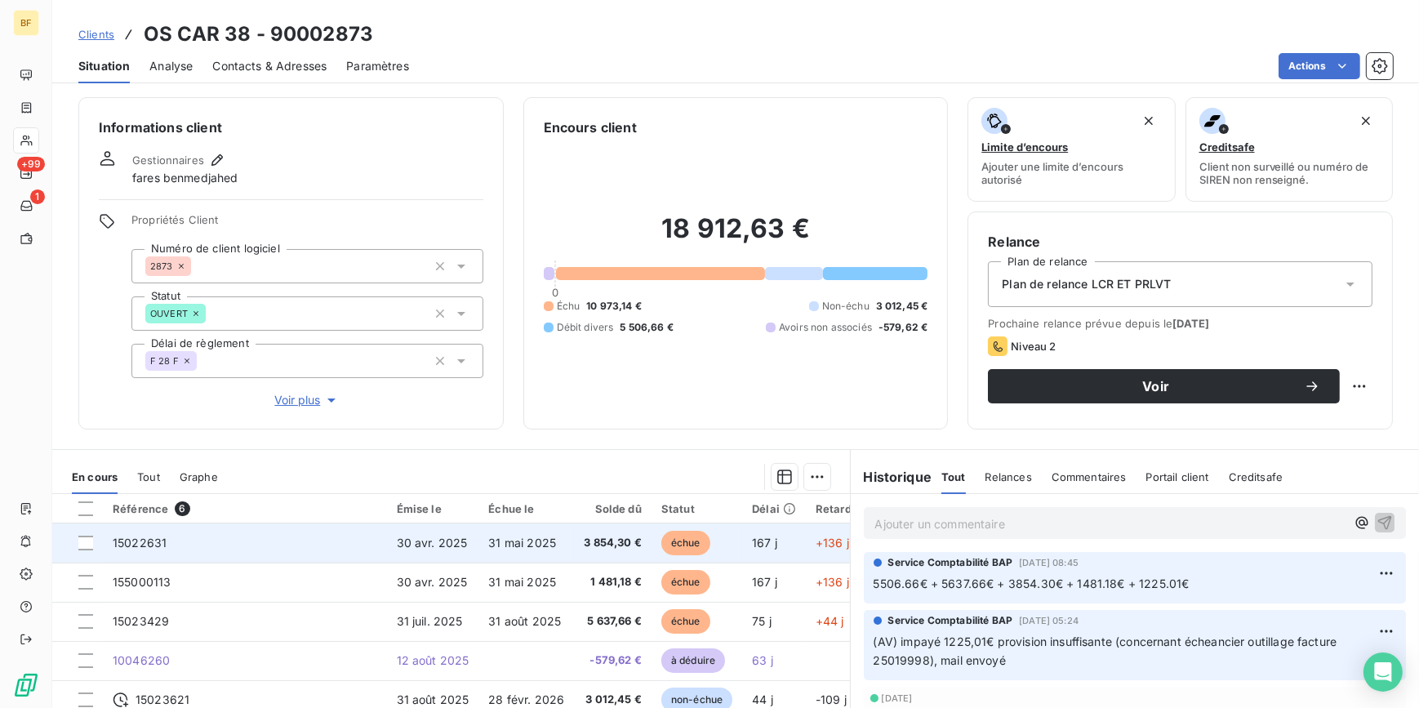
scroll to position [151, 0]
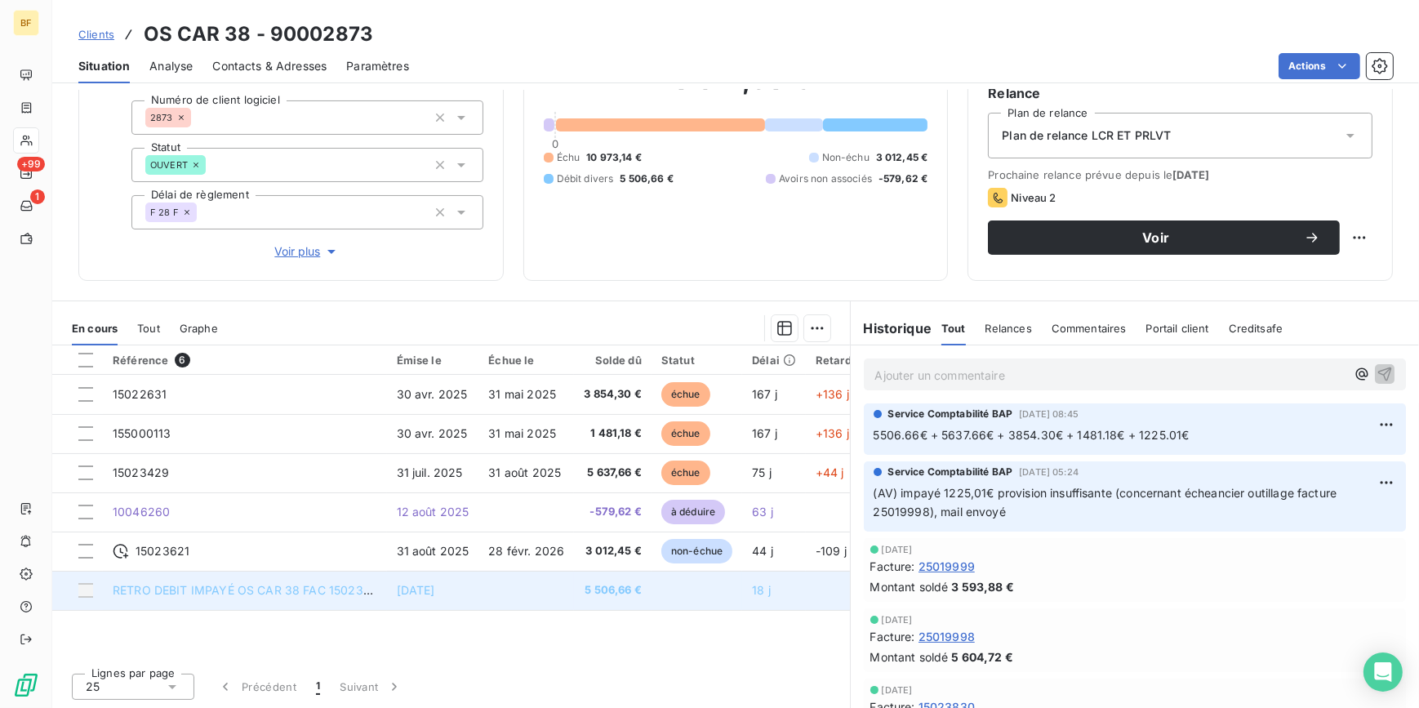
click at [564, 584] on td at bounding box center [526, 590] width 96 height 39
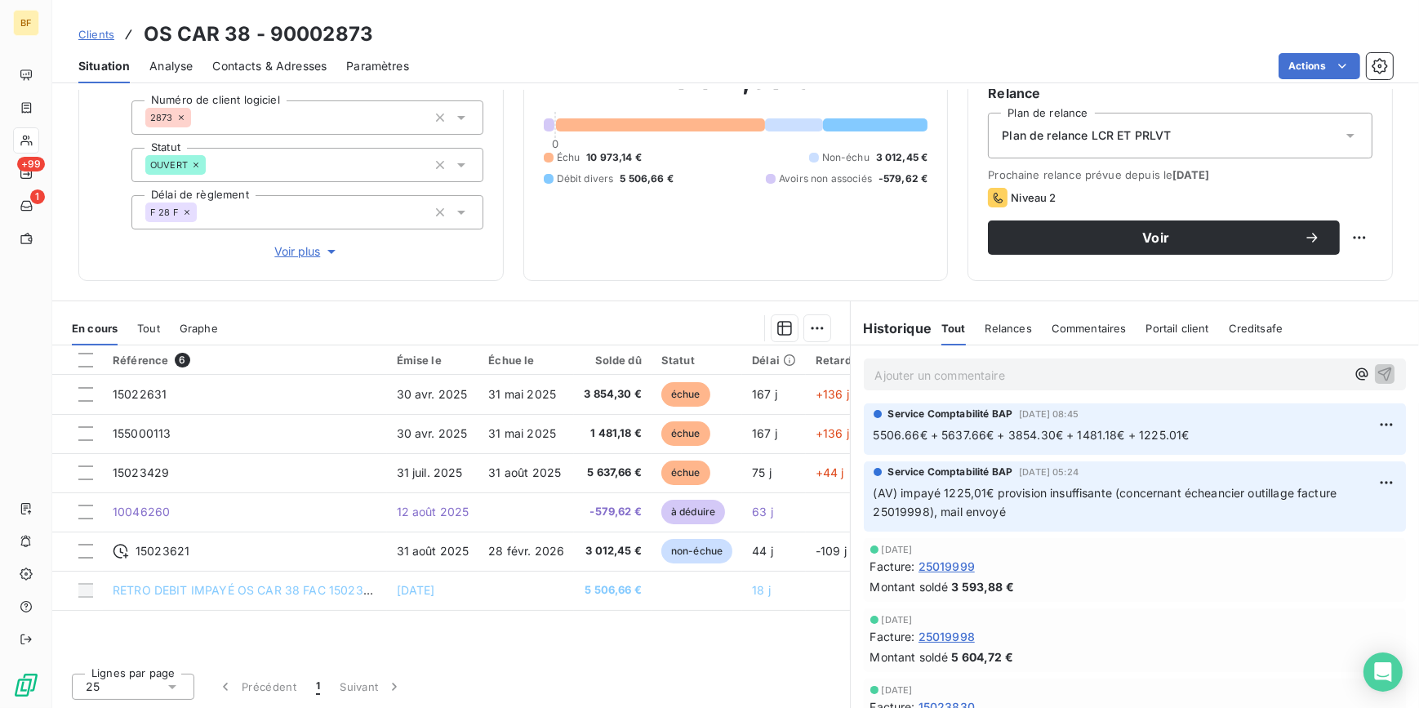
click at [153, 333] on span "Tout" at bounding box center [148, 328] width 23 height 13
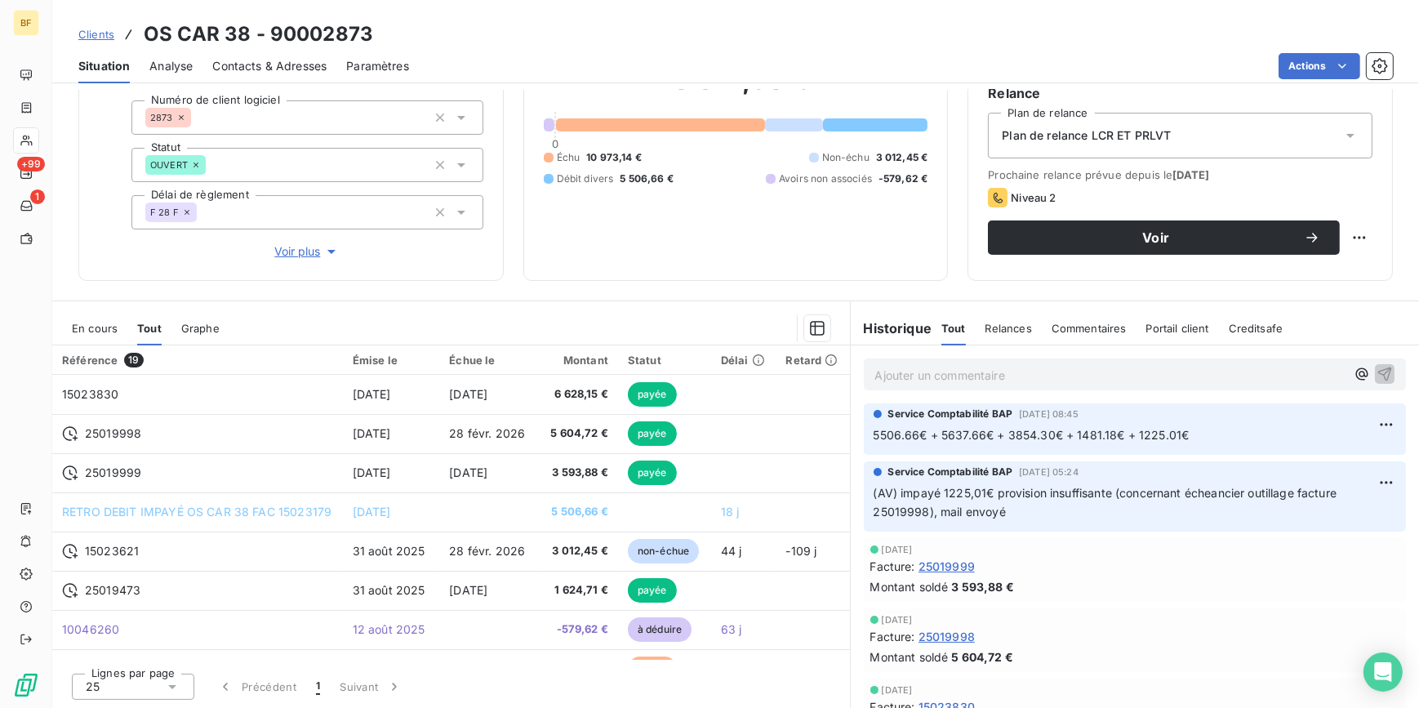
click at [109, 332] on span "En cours" at bounding box center [95, 328] width 46 height 13
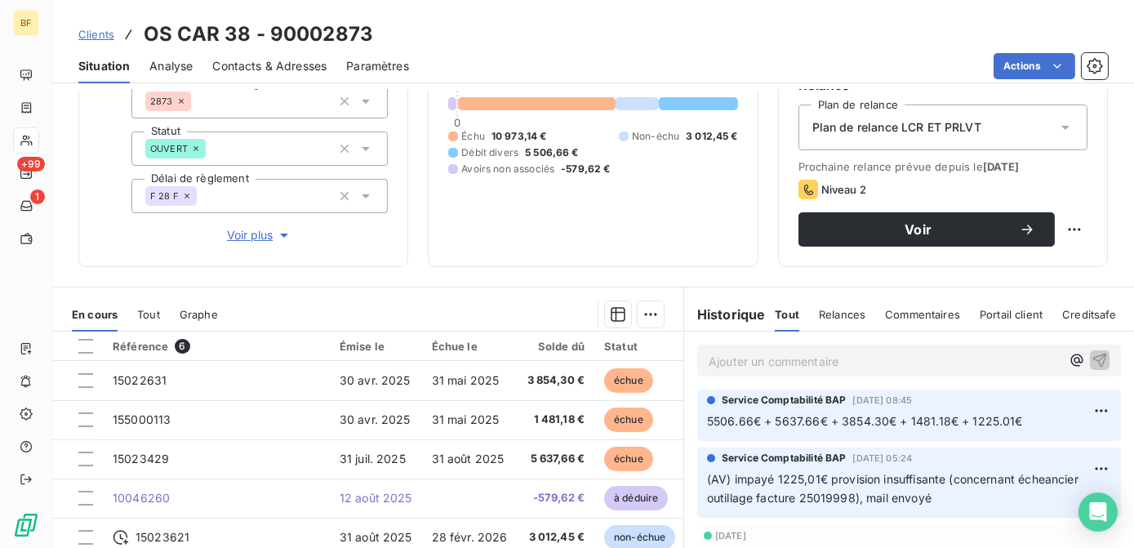
scroll to position [76, 0]
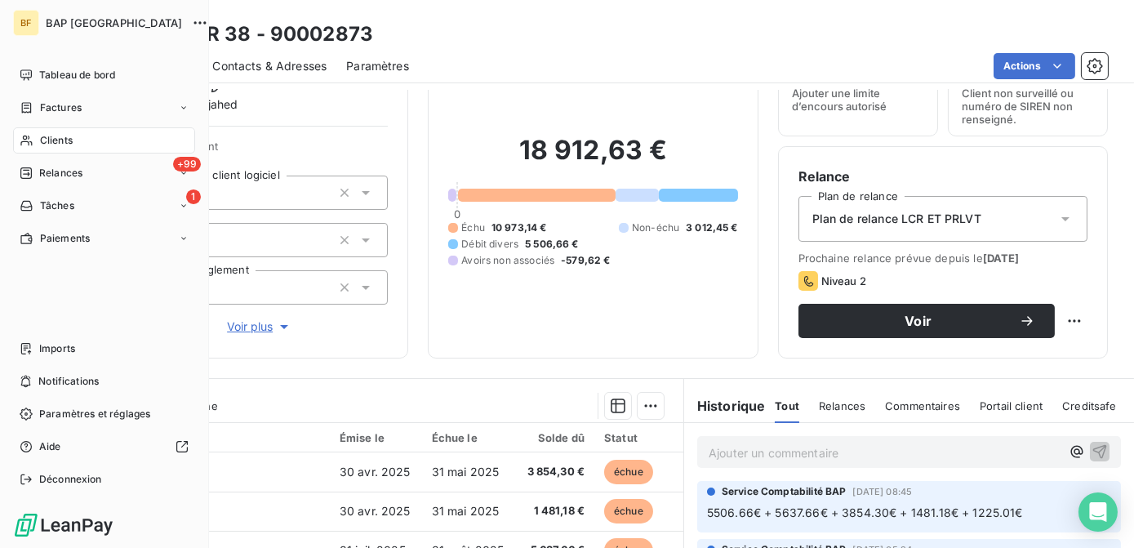
drag, startPoint x: 65, startPoint y: 138, endPoint x: 105, endPoint y: 130, distance: 40.0
click at [65, 138] on span "Clients" at bounding box center [56, 140] width 33 height 15
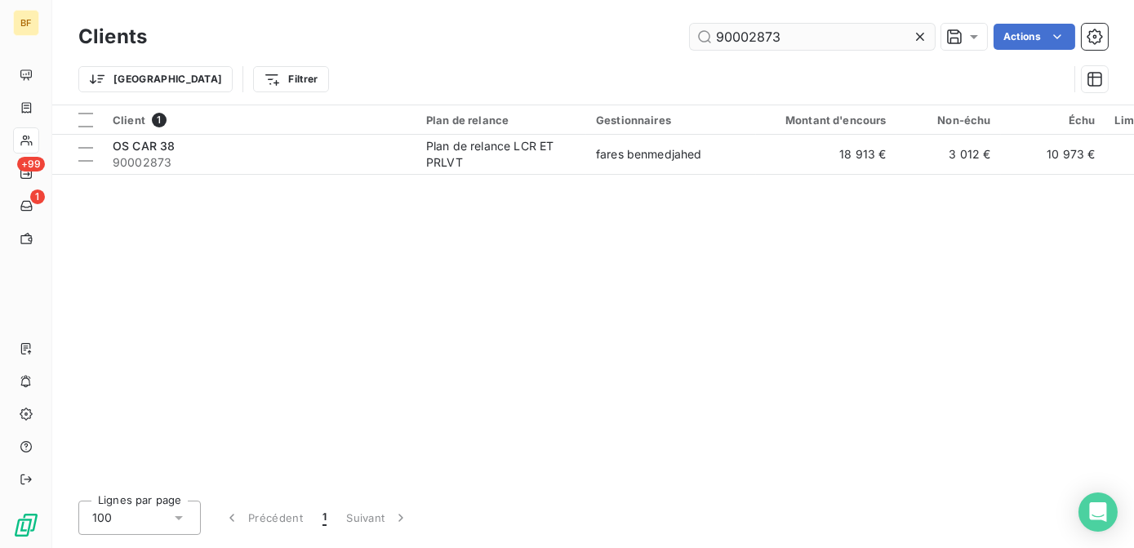
drag, startPoint x: 806, startPoint y: 35, endPoint x: 691, endPoint y: 31, distance: 115.2
click at [691, 31] on input "90002873" at bounding box center [812, 37] width 245 height 26
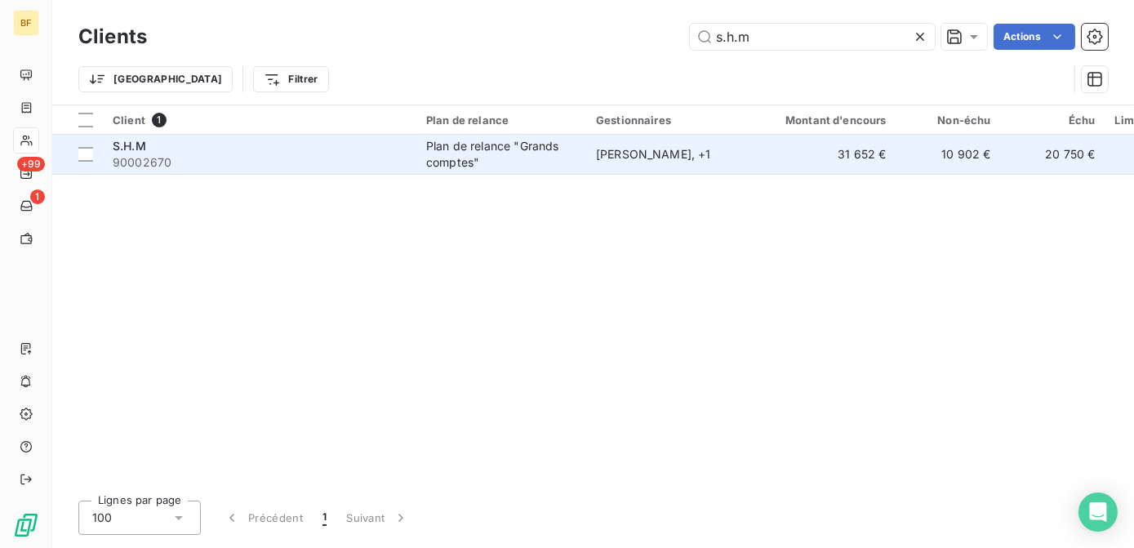
type input "s.h.m"
click at [327, 171] on td "S.H.M 90002670" at bounding box center [260, 154] width 314 height 39
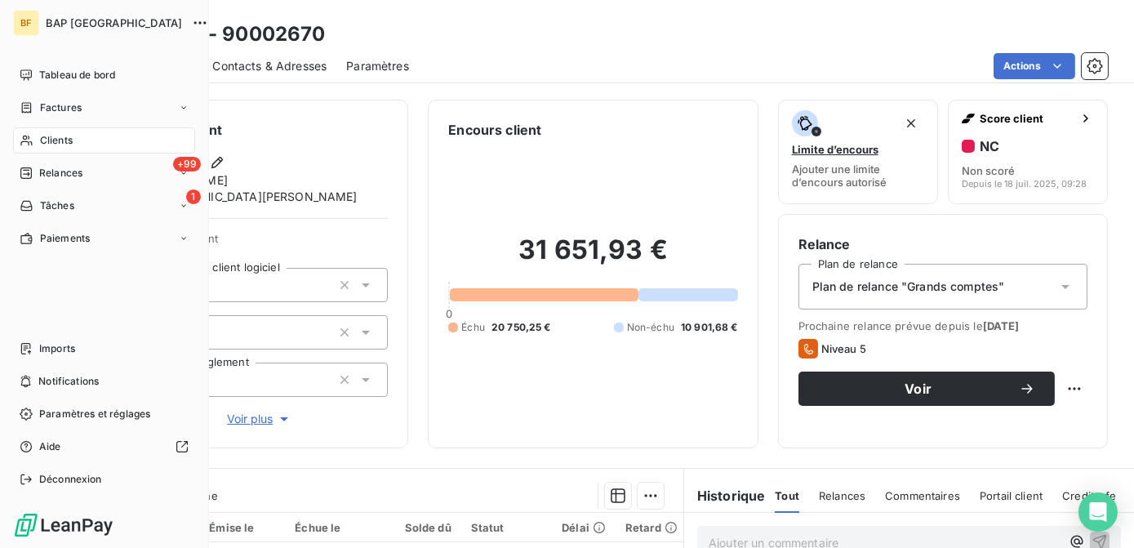
click at [28, 130] on div "Clients" at bounding box center [104, 140] width 182 height 26
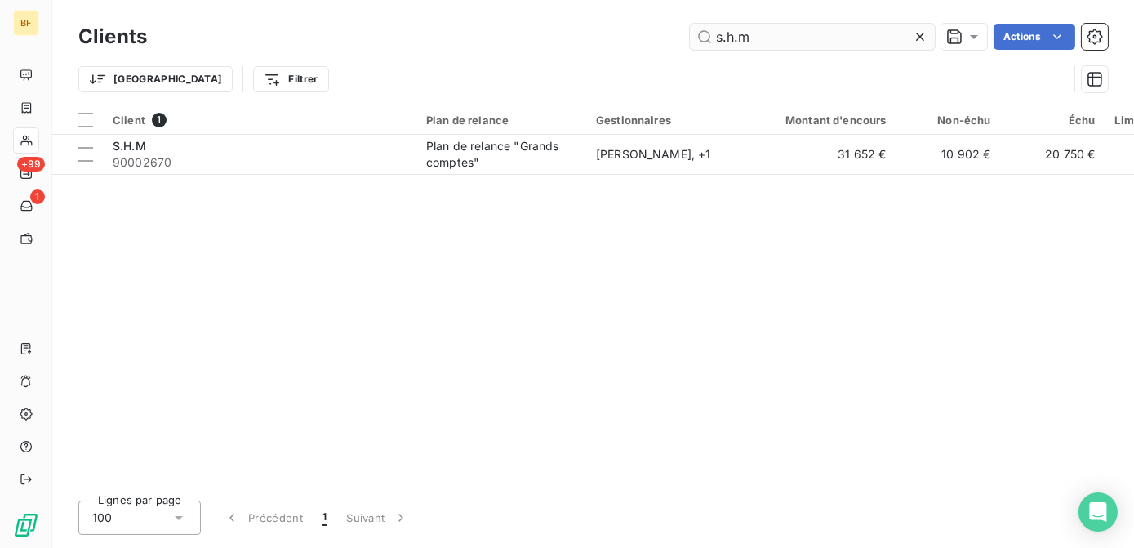
drag, startPoint x: 820, startPoint y: 38, endPoint x: 725, endPoint y: 32, distance: 94.9
click at [725, 32] on input "s.h.m" at bounding box center [812, 37] width 245 height 26
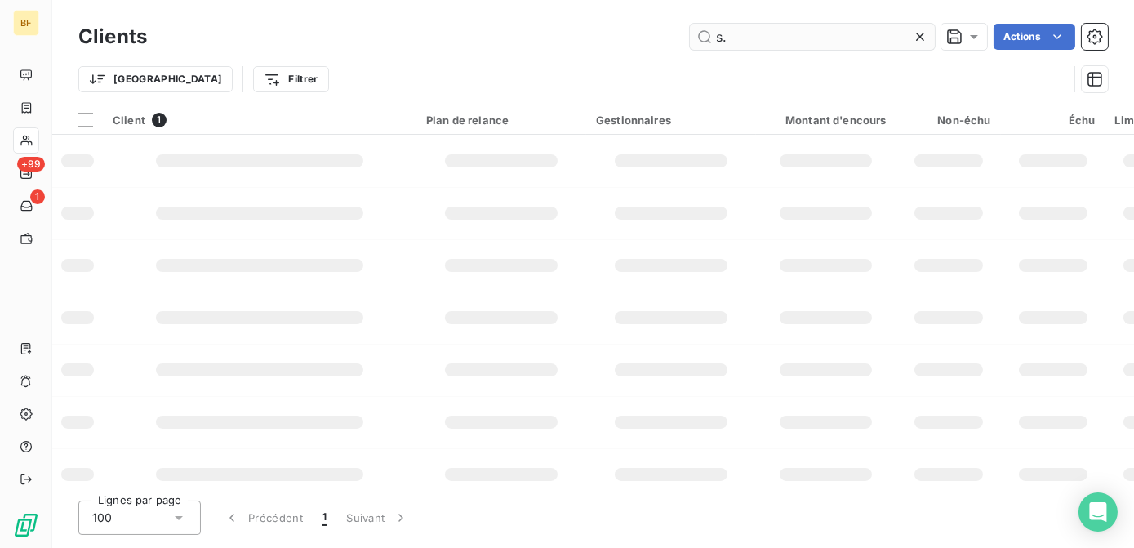
type input "s"
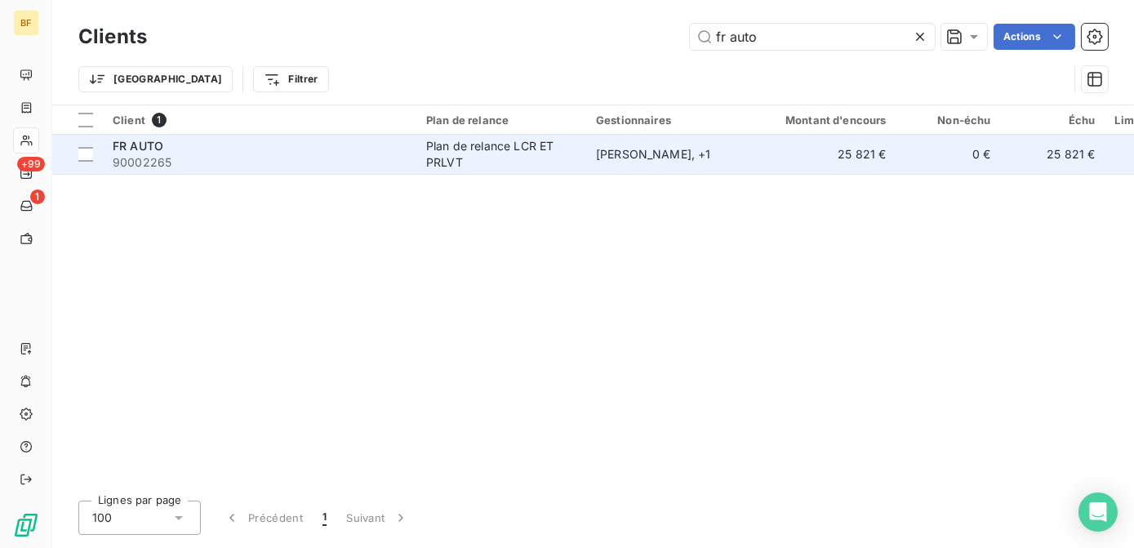
type input "fr auto"
click at [151, 143] on span "FR AUTO" at bounding box center [138, 146] width 51 height 14
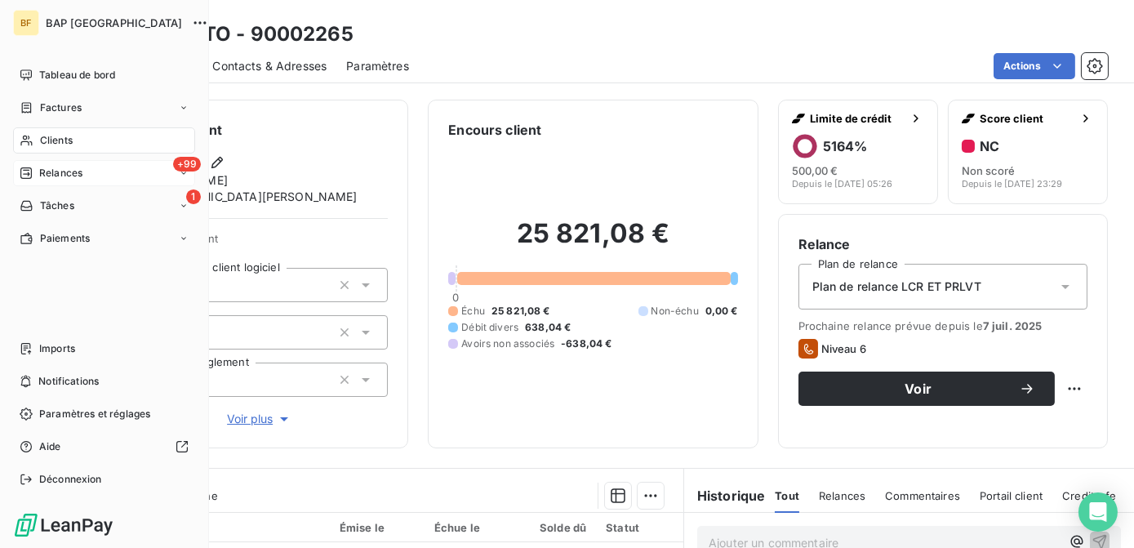
click at [56, 178] on span "Relances" at bounding box center [60, 173] width 43 height 15
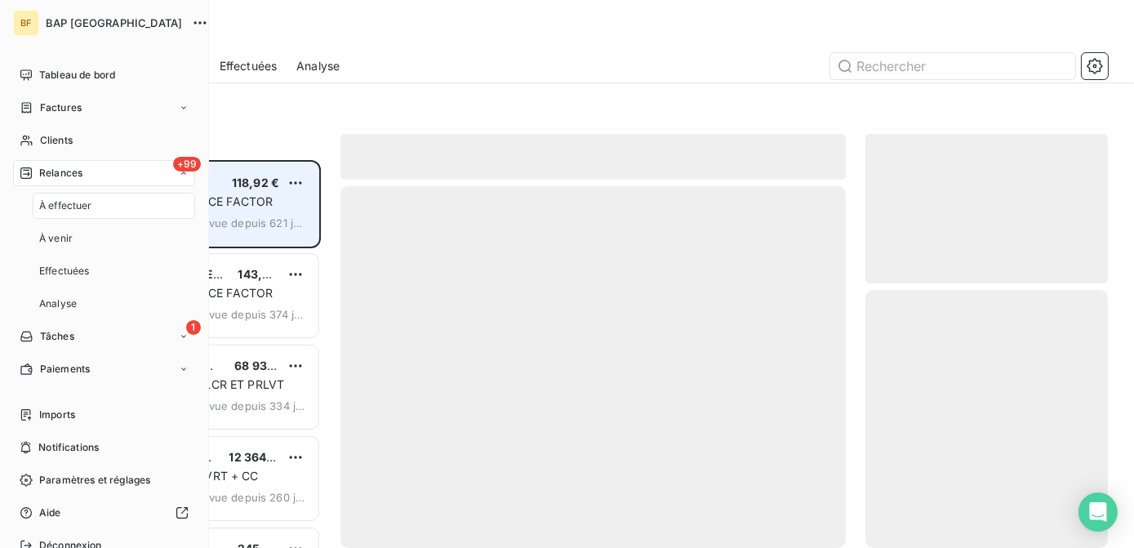
scroll to position [376, 231]
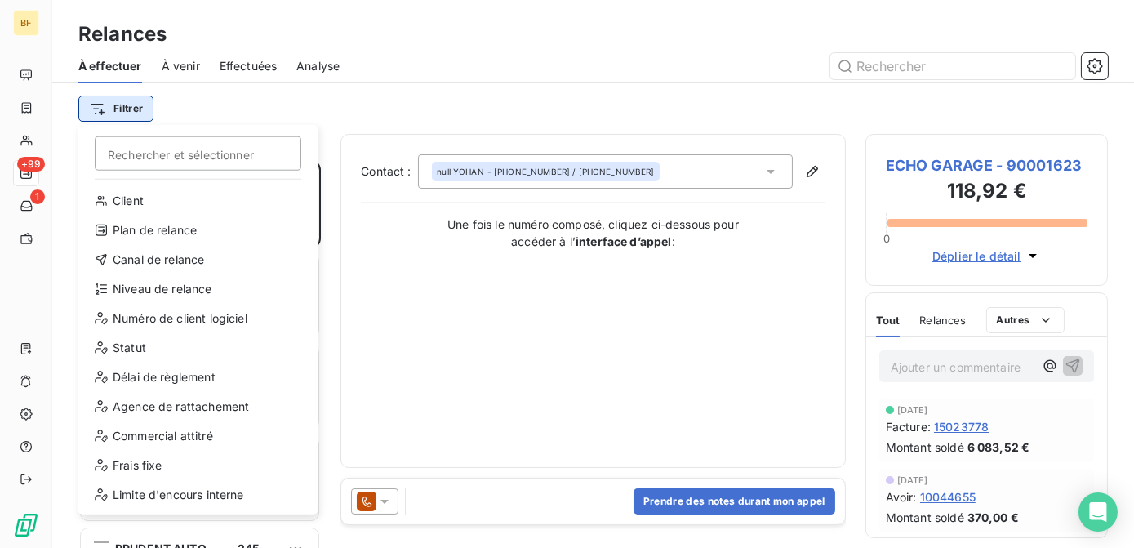
click at [128, 103] on html "BF +99 1 Relances À effectuer À venir Effectuées Analyse Filtrer Rechercher et …" at bounding box center [567, 274] width 1134 height 548
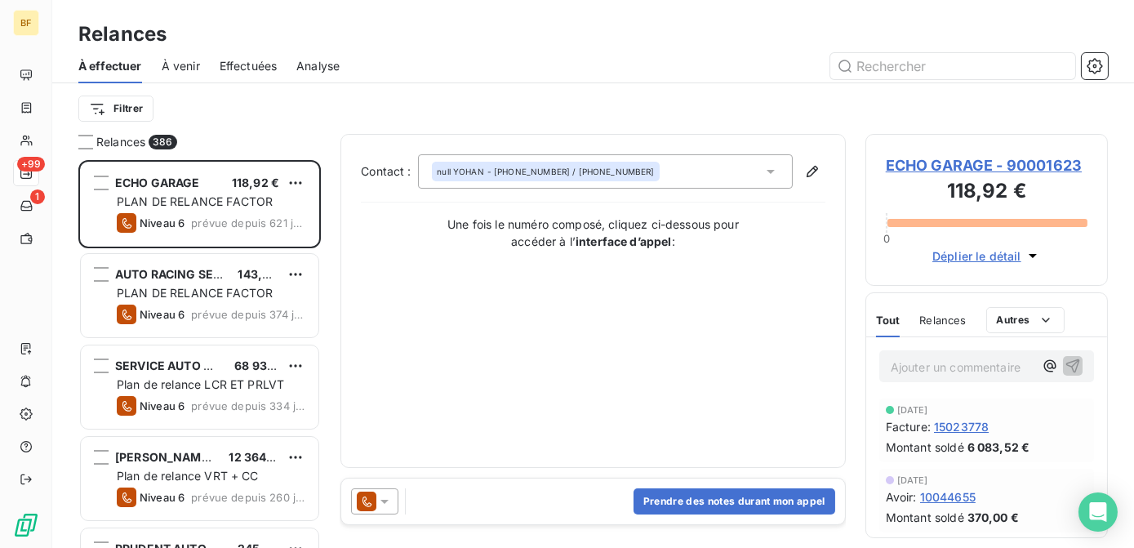
click at [205, 103] on html "BF +99 1 Relances À effectuer À venir Effectuées Analyse Filtrer Relances 386 E…" at bounding box center [567, 274] width 1134 height 548
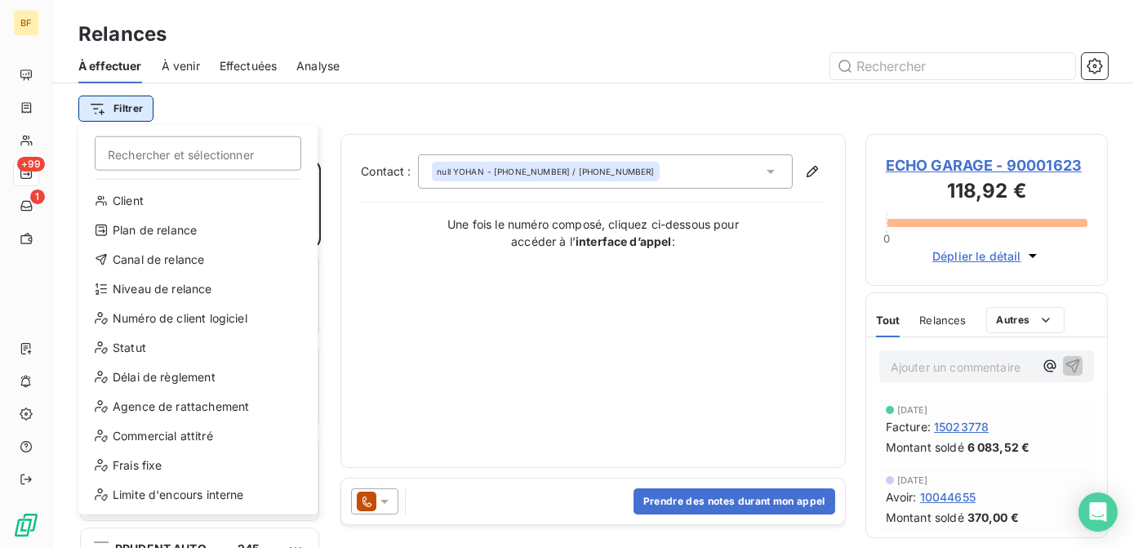
click at [100, 114] on html "BF +99 1 Relances À effectuer À venir Effectuées Analyse Filtrer Rechercher et …" at bounding box center [567, 274] width 1134 height 548
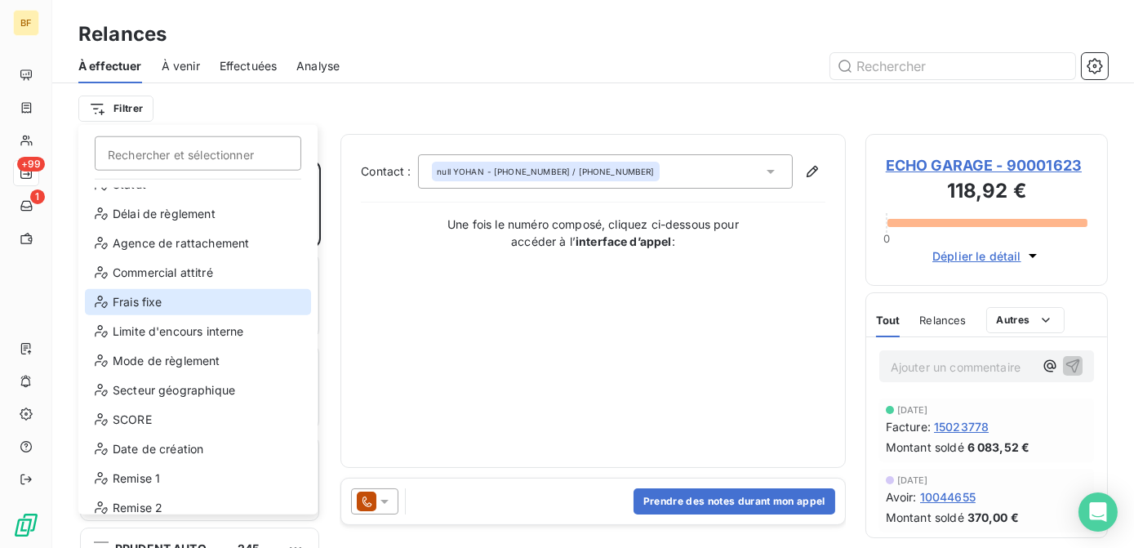
scroll to position [176, 0]
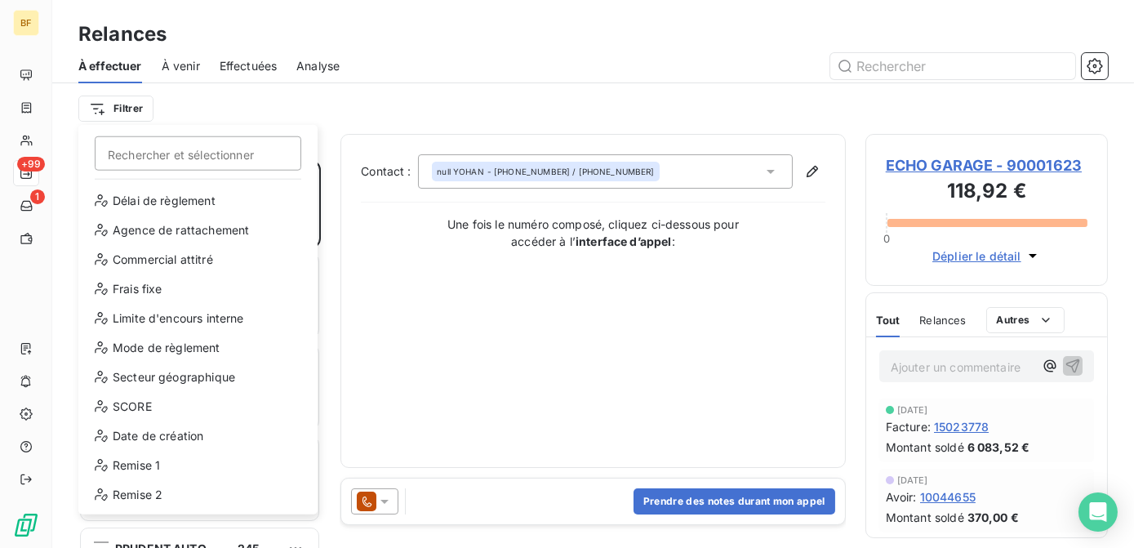
click at [202, 117] on html "BF +99 1 Relances À effectuer À venir Effectuées Analyse Filtrer Rechercher et …" at bounding box center [567, 274] width 1134 height 548
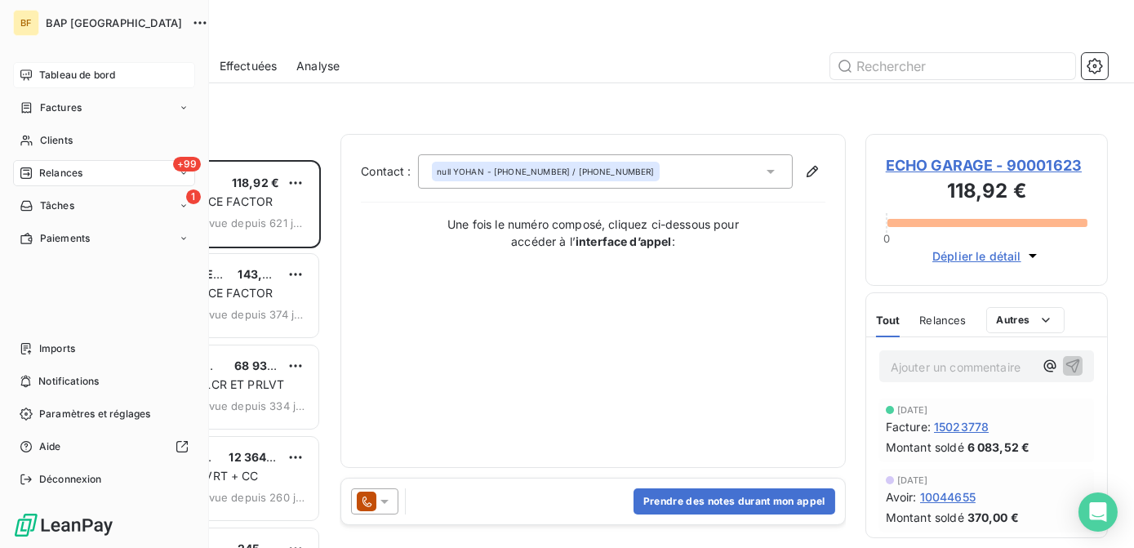
click at [31, 76] on icon at bounding box center [25, 74] width 11 height 11
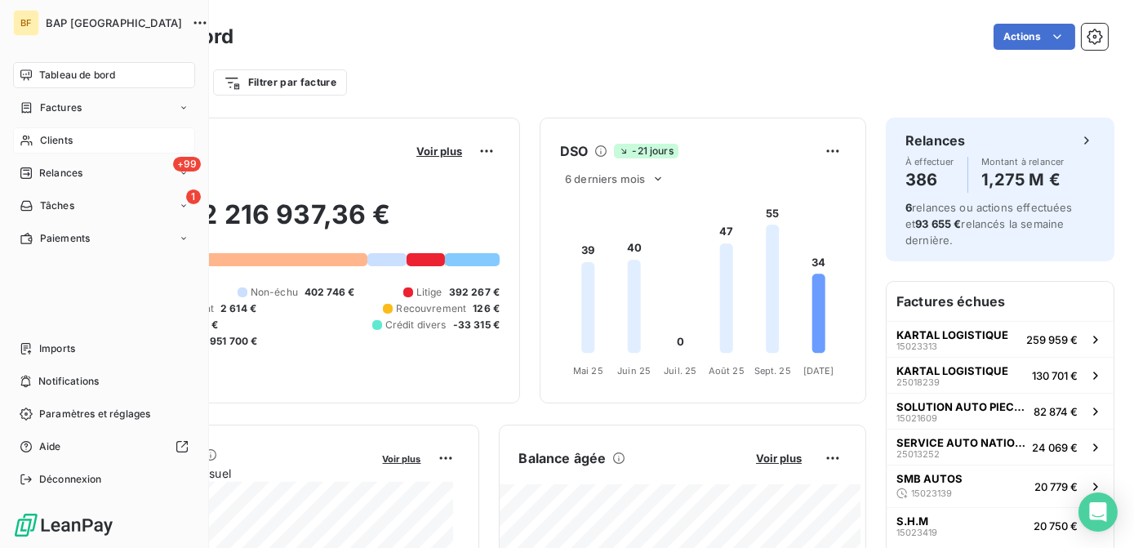
click at [33, 135] on div "Clients" at bounding box center [104, 140] width 182 height 26
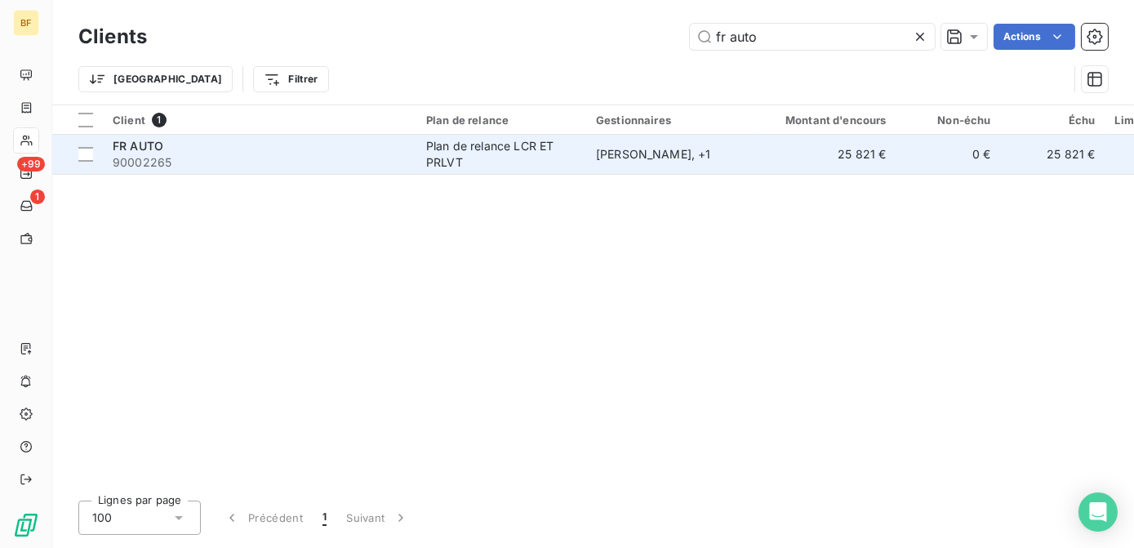
click at [412, 164] on td "FR AUTO 90002265" at bounding box center [260, 154] width 314 height 39
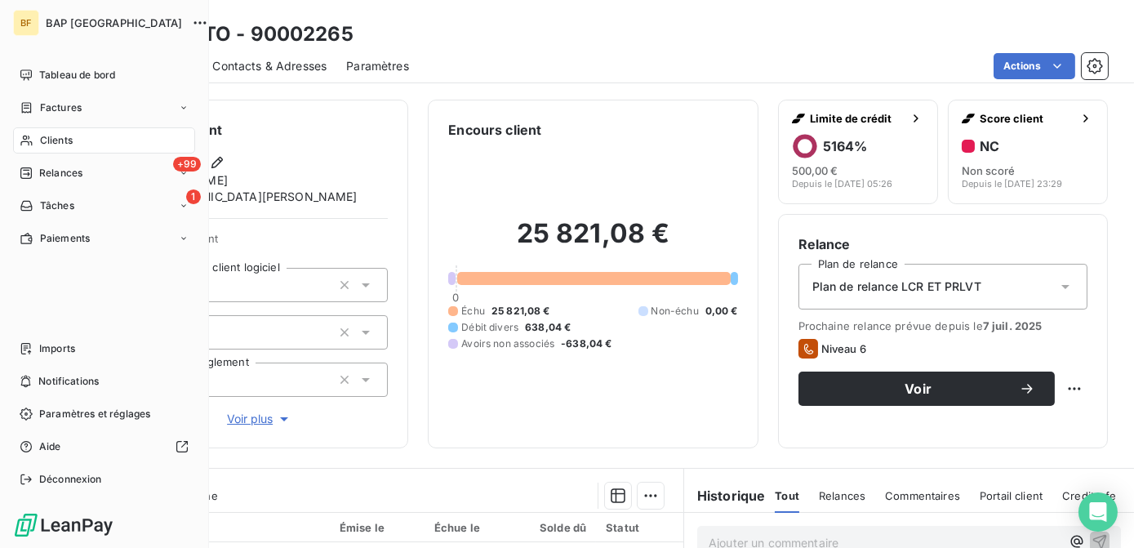
click at [91, 143] on div "Clients" at bounding box center [104, 140] width 182 height 26
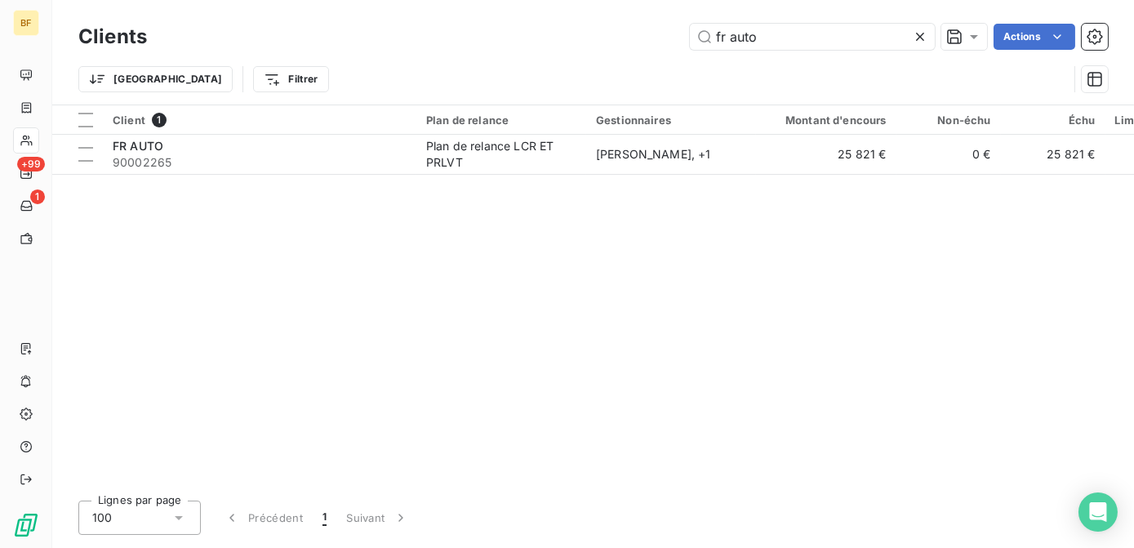
drag, startPoint x: 842, startPoint y: 36, endPoint x: 598, endPoint y: 51, distance: 243.8
click at [598, 51] on div "Clients fr auto Actions" at bounding box center [593, 37] width 1030 height 34
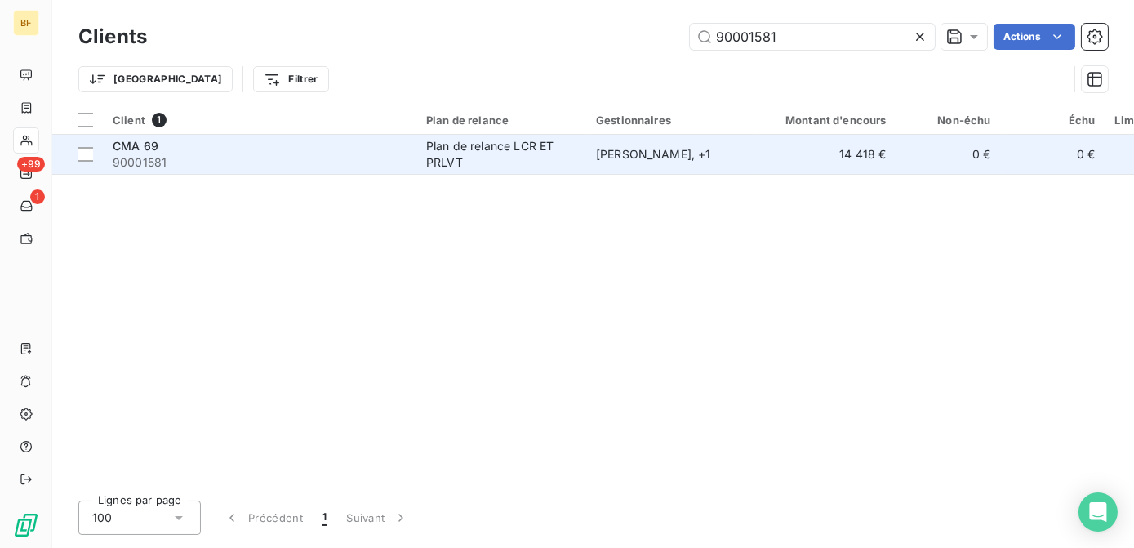
type input "90001581"
click at [385, 154] on span "90001581" at bounding box center [260, 162] width 294 height 16
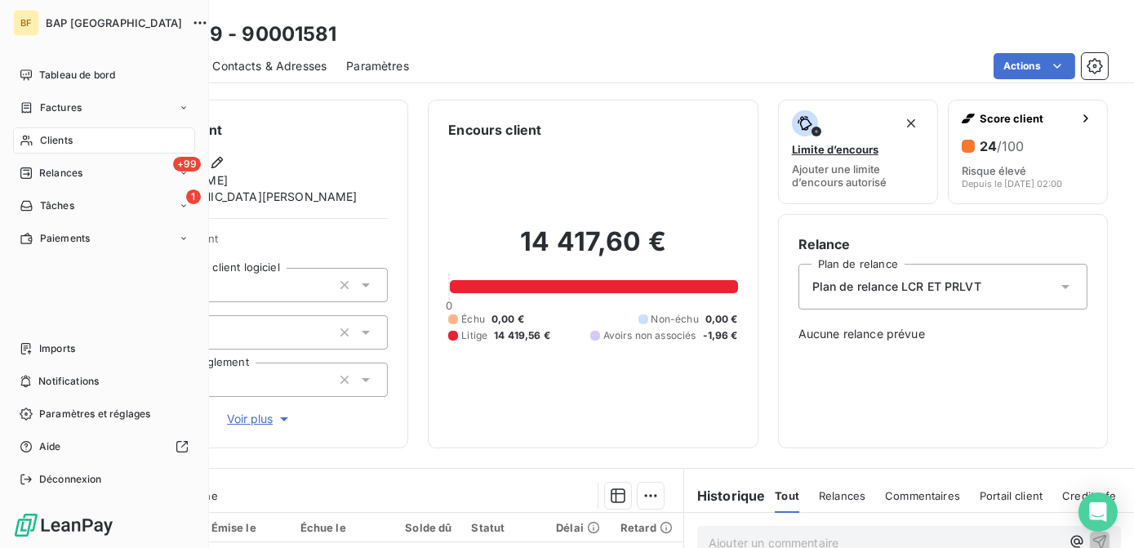
drag, startPoint x: 28, startPoint y: 140, endPoint x: 70, endPoint y: 134, distance: 42.8
click at [28, 140] on icon at bounding box center [27, 140] width 14 height 13
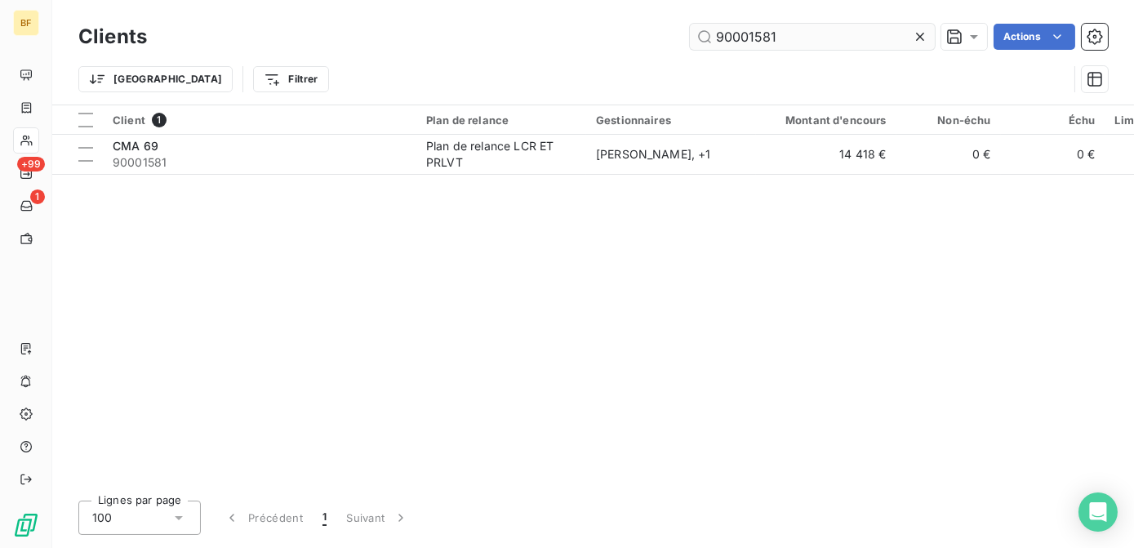
click at [747, 27] on input "90001581" at bounding box center [812, 37] width 245 height 26
click at [803, 33] on input "90001581" at bounding box center [812, 37] width 245 height 26
drag, startPoint x: 823, startPoint y: 38, endPoint x: 714, endPoint y: 38, distance: 109.4
click at [714, 38] on input "90001581" at bounding box center [812, 37] width 245 height 26
click at [409, 28] on div "90001581 Actions" at bounding box center [637, 37] width 941 height 26
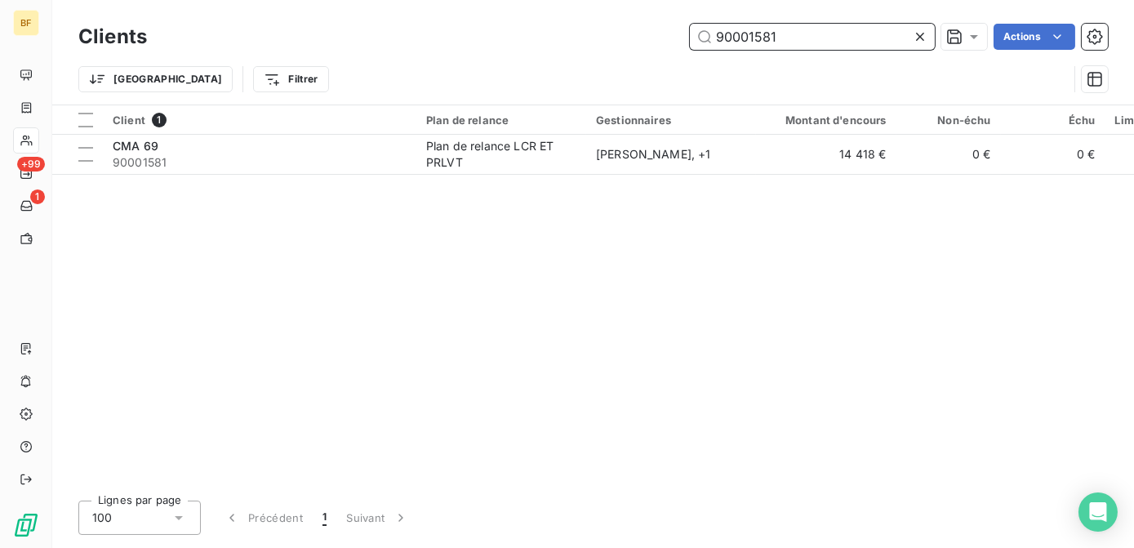
click at [834, 45] on input "90001581" at bounding box center [812, 37] width 245 height 26
drag, startPoint x: 846, startPoint y: 42, endPoint x: 717, endPoint y: 42, distance: 129.0
click at [717, 42] on input "90001581" at bounding box center [812, 37] width 245 height 26
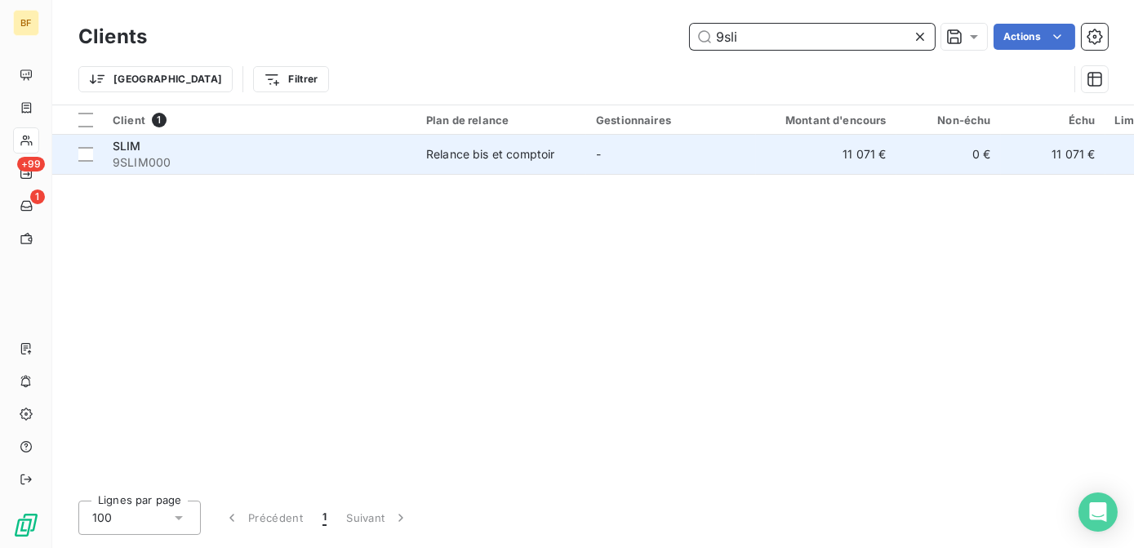
type input "9sli"
click at [371, 160] on span "9SLIM000" at bounding box center [260, 162] width 294 height 16
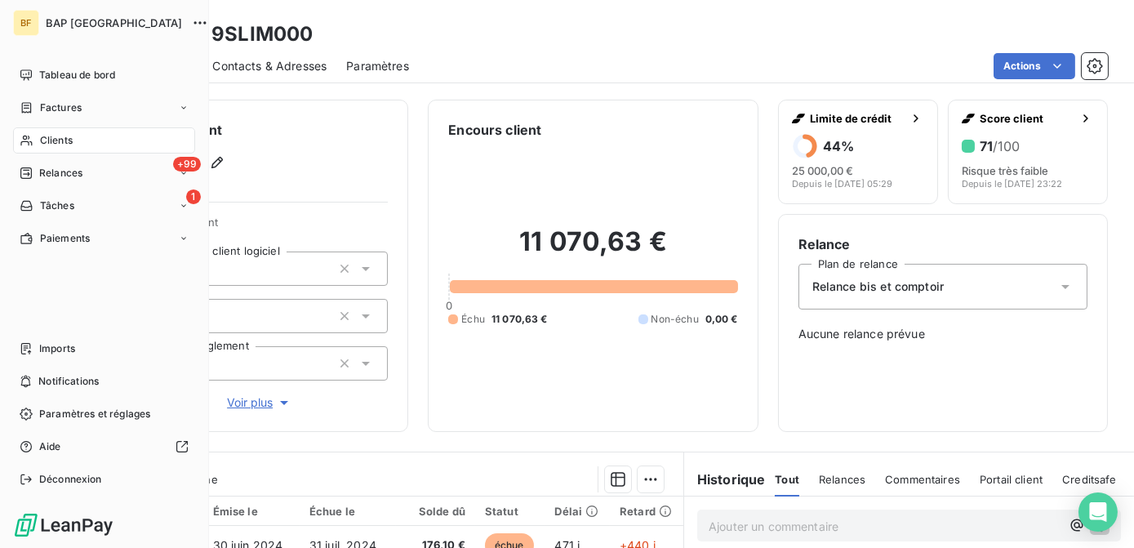
click at [70, 142] on span "Clients" at bounding box center [56, 140] width 33 height 15
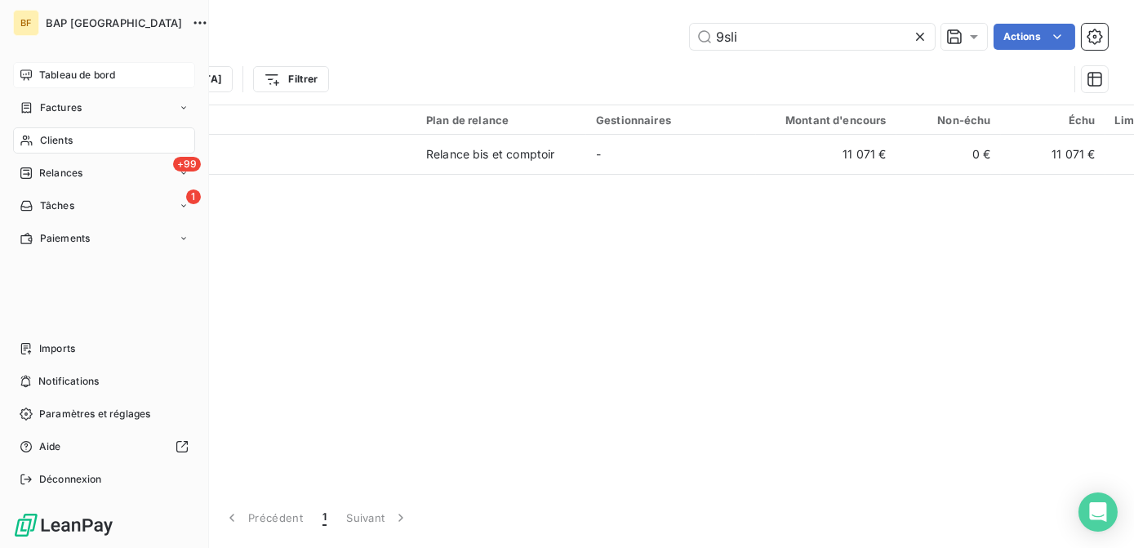
click at [45, 72] on span "Tableau de bord" at bounding box center [77, 75] width 76 height 15
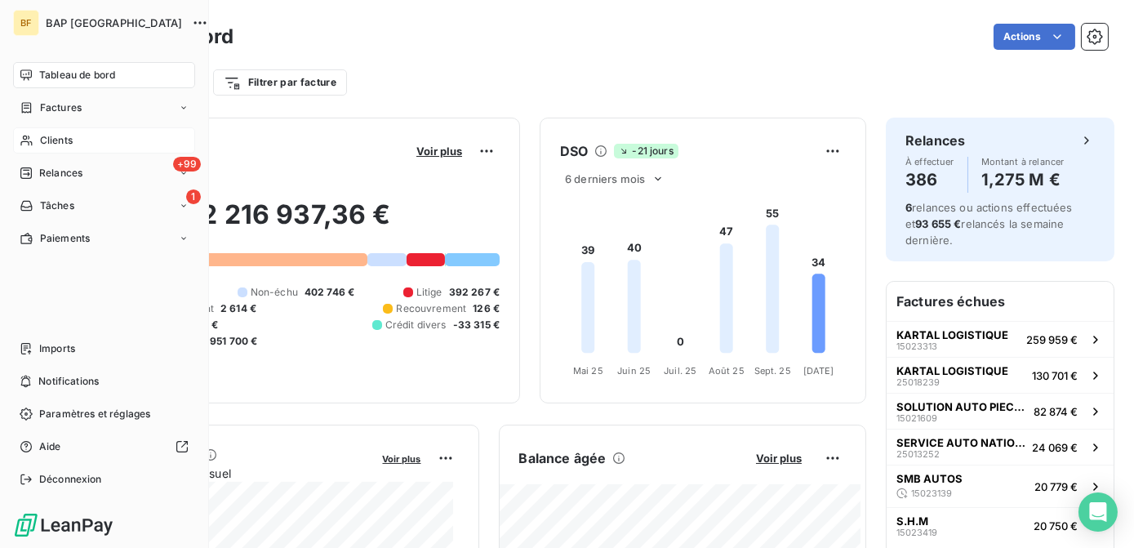
click at [33, 133] on div "Clients" at bounding box center [104, 140] width 182 height 26
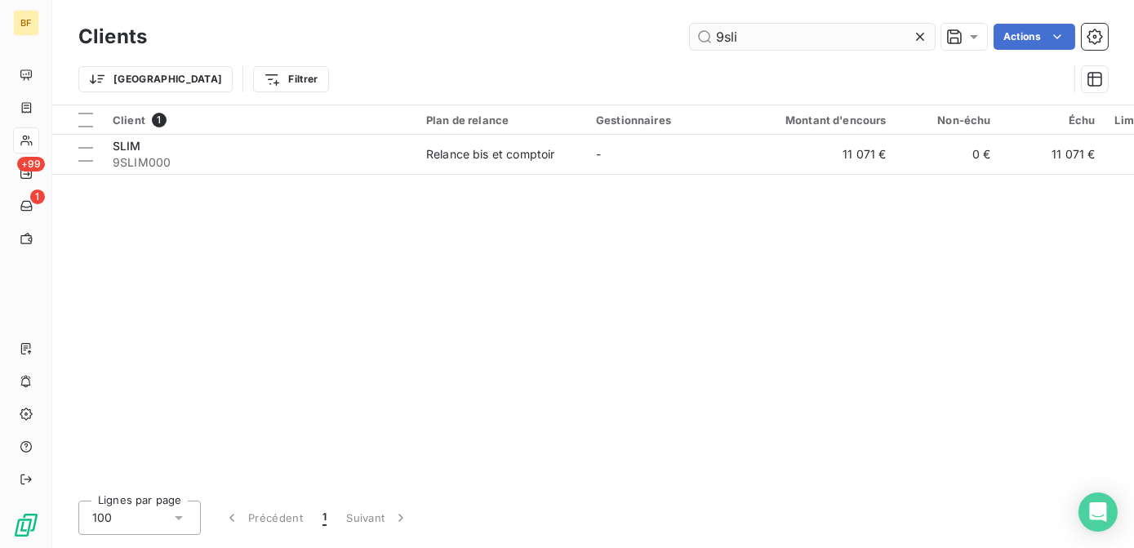
drag, startPoint x: 803, startPoint y: 38, endPoint x: 701, endPoint y: 40, distance: 102.9
click at [701, 40] on input "9sli" at bounding box center [812, 37] width 245 height 26
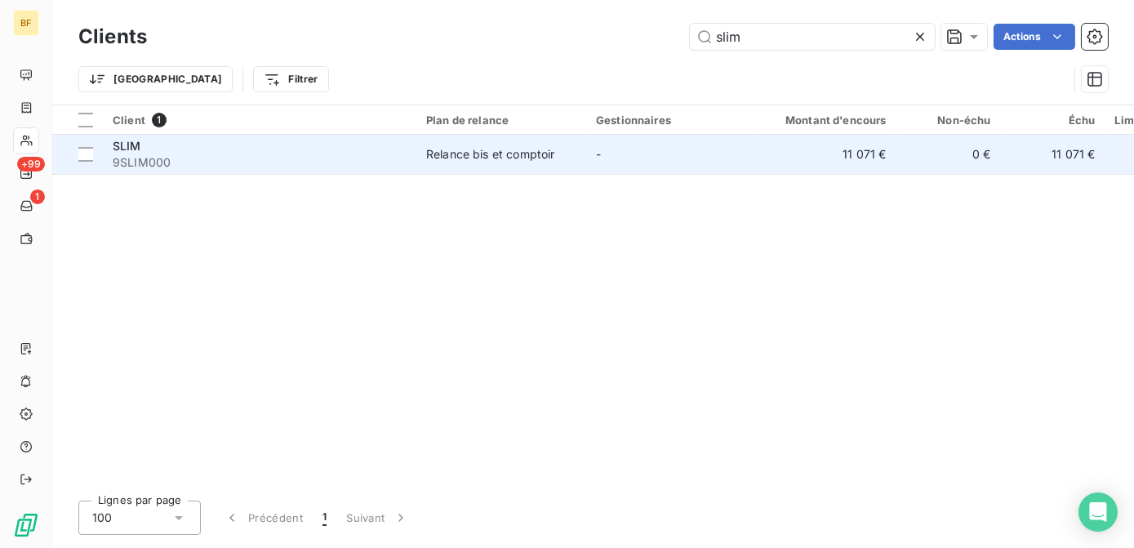
type input "slim"
click at [459, 154] on div "Relance bis et comptoir" at bounding box center [490, 154] width 128 height 16
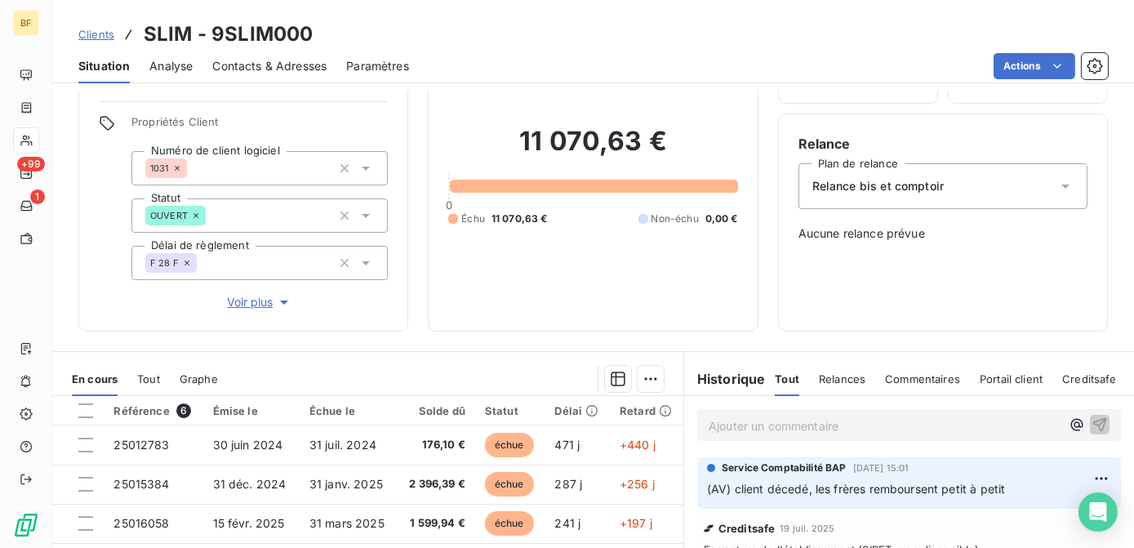
scroll to position [222, 0]
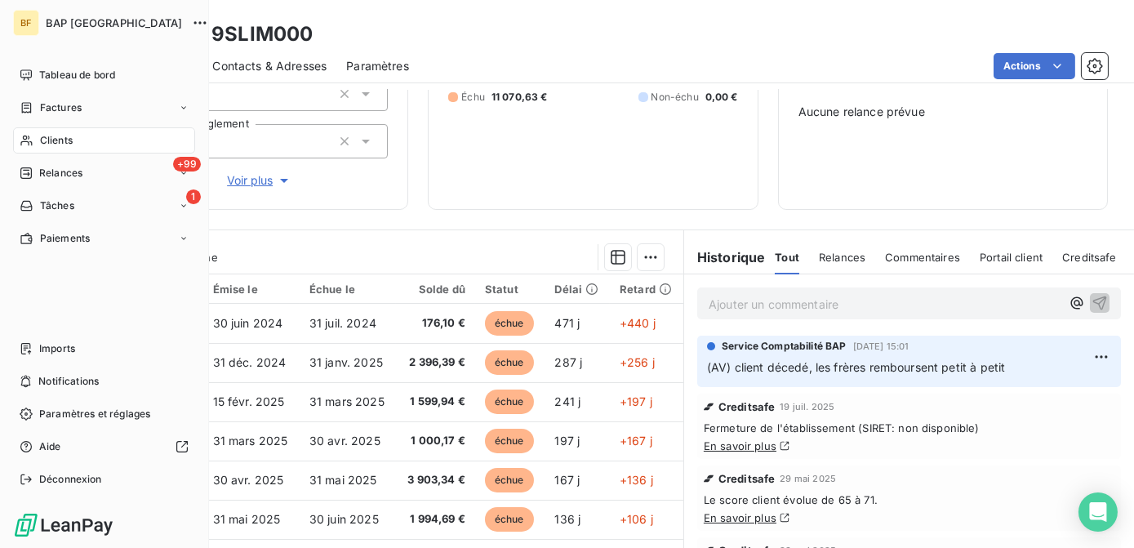
click at [45, 138] on span "Clients" at bounding box center [56, 140] width 33 height 15
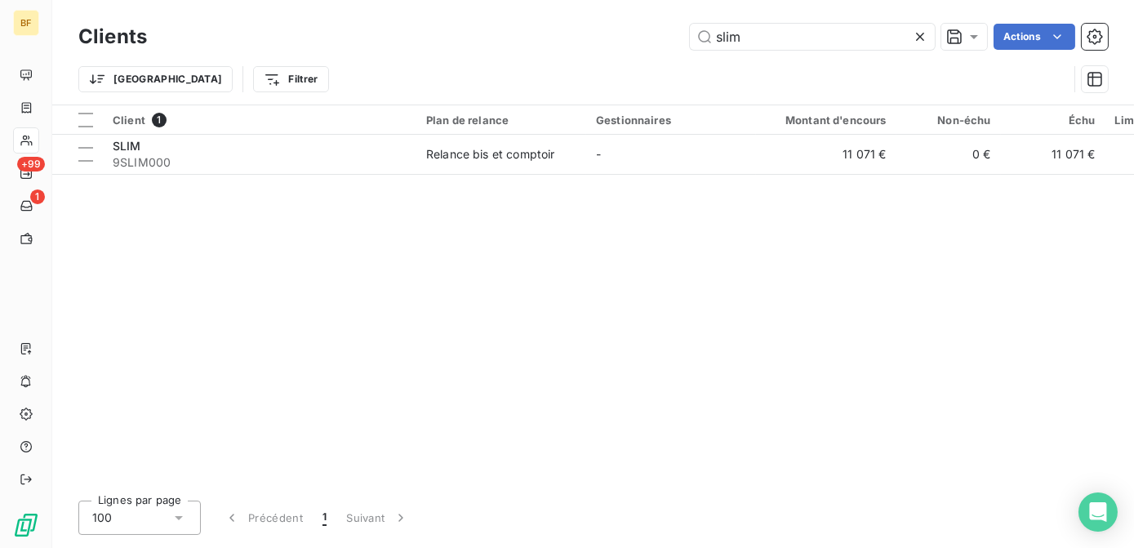
drag, startPoint x: 771, startPoint y: 42, endPoint x: 671, endPoint y: 38, distance: 99.7
click at [682, 42] on div "slim Actions" at bounding box center [637, 37] width 941 height 26
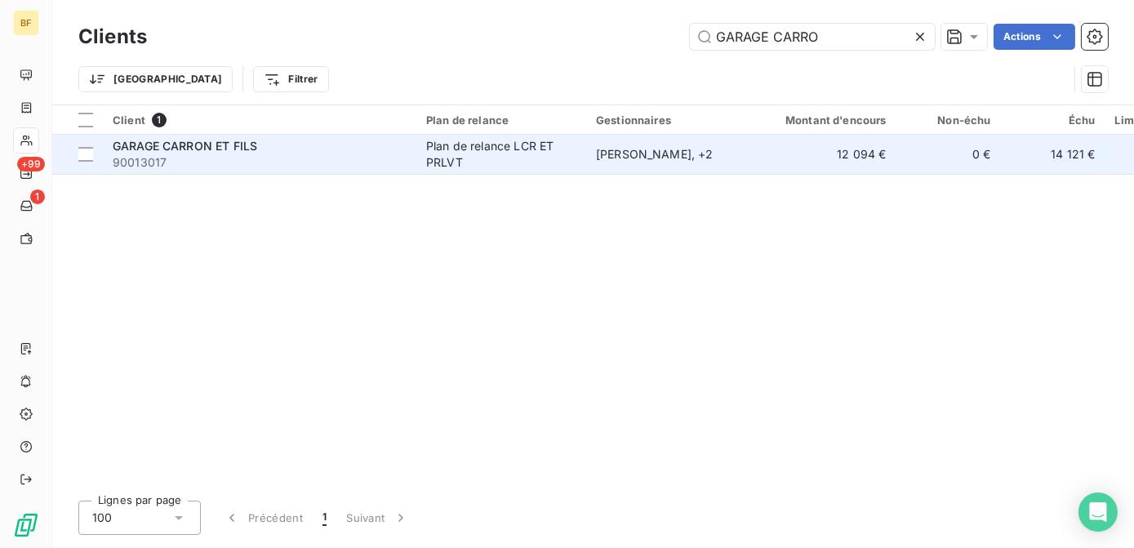
type input "GARAGE CARRO"
click at [569, 156] on div "Plan de relance LCR ET PRLVT" at bounding box center [501, 154] width 150 height 33
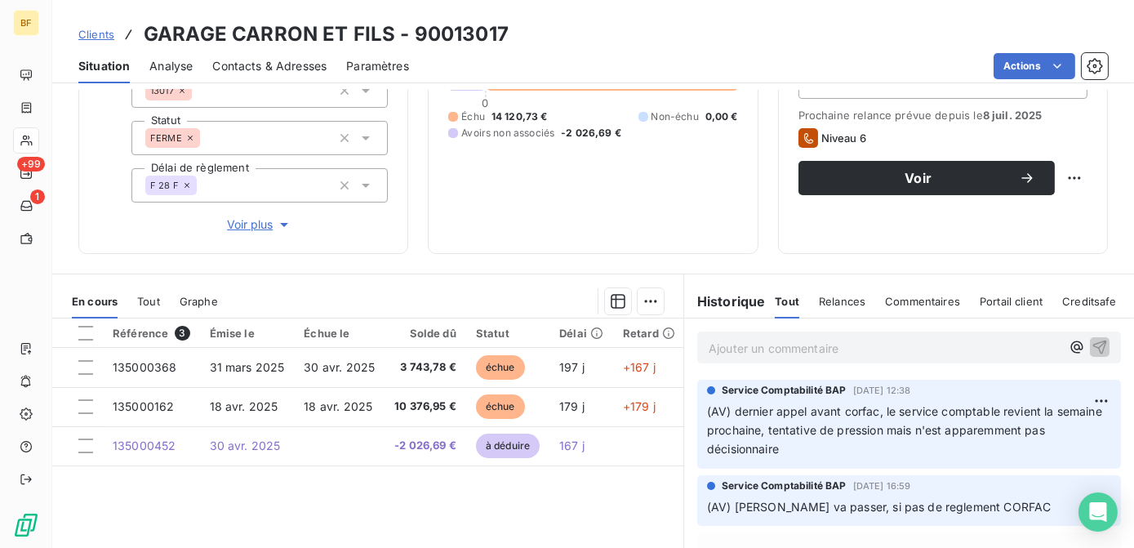
scroll to position [222, 0]
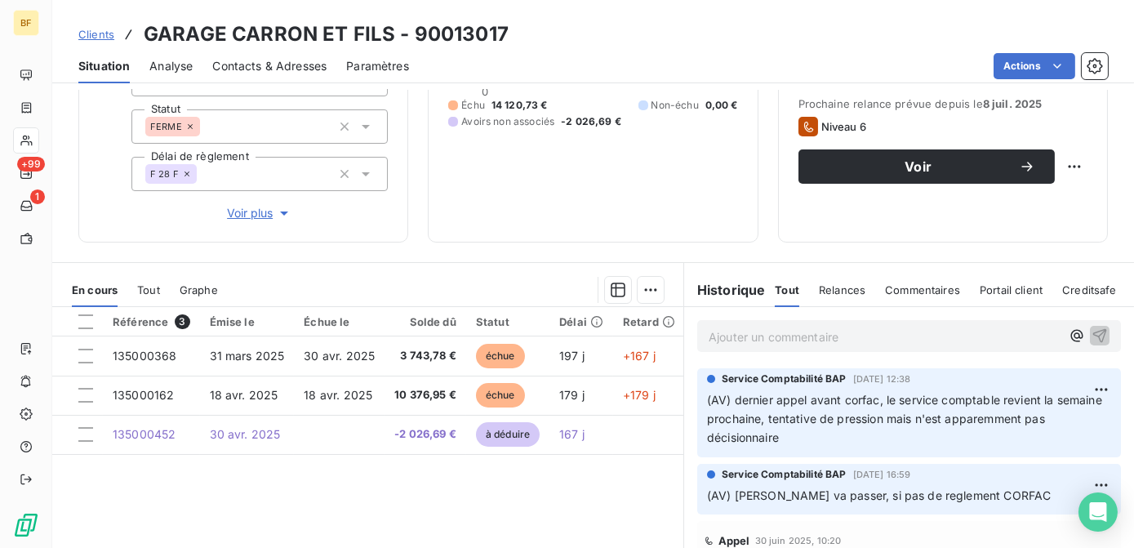
click at [733, 335] on p "Ajouter un commentaire ﻿" at bounding box center [885, 337] width 352 height 20
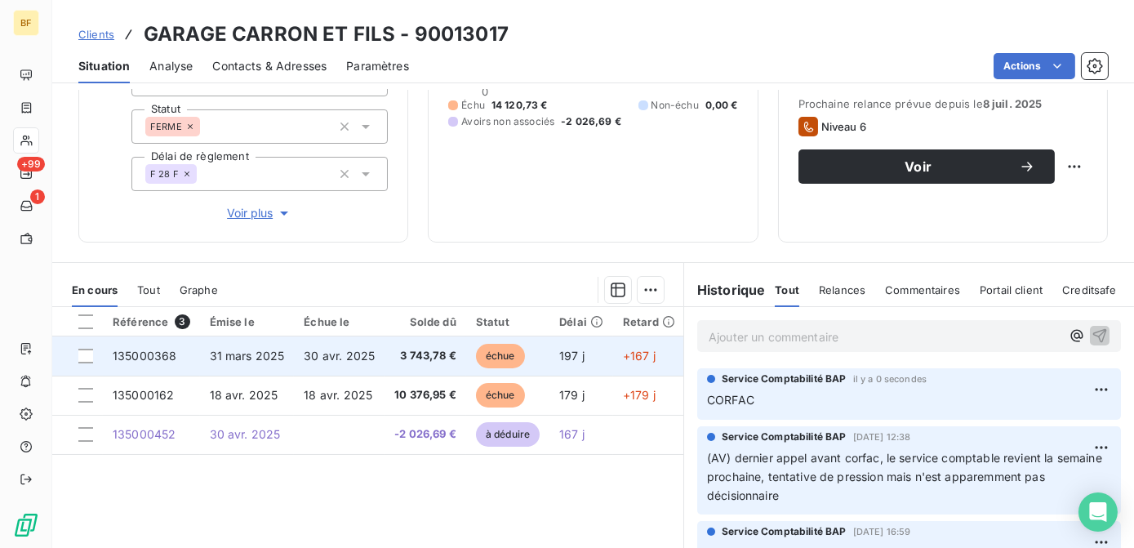
click at [404, 357] on span "3 743,78 €" at bounding box center [425, 356] width 62 height 16
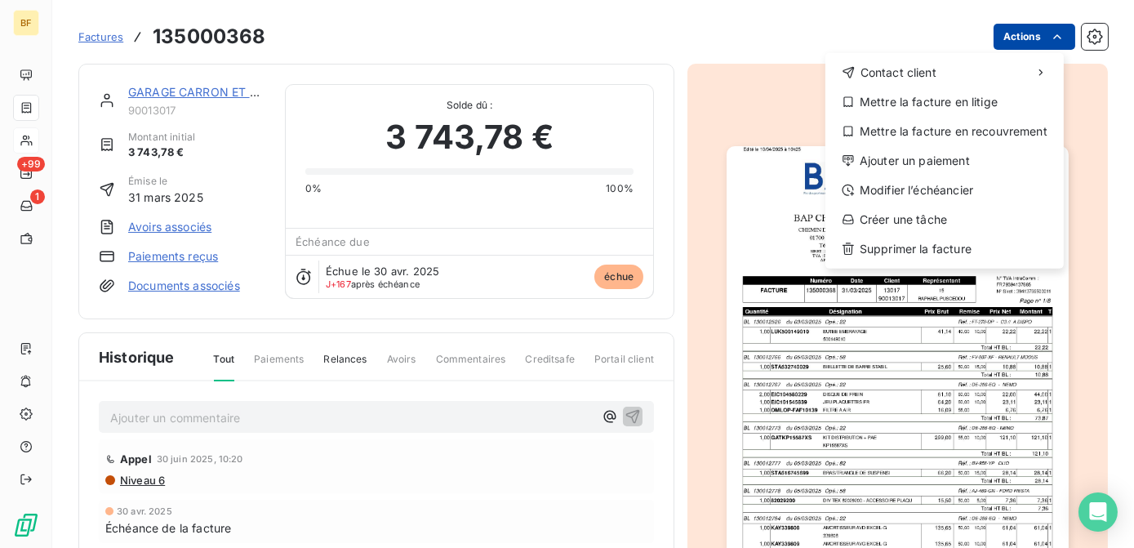
click at [1032, 34] on html "BF +99 1 Factures 135000368 Actions Contact client Mettre la facture en litige …" at bounding box center [567, 274] width 1134 height 548
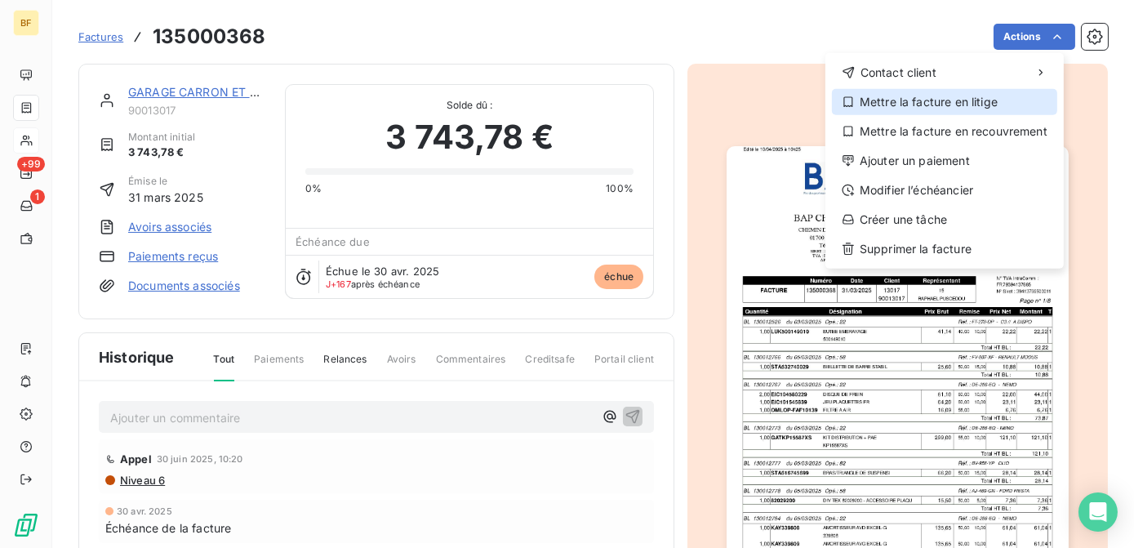
click at [958, 105] on div "Mettre la facture en litige" at bounding box center [944, 102] width 225 height 26
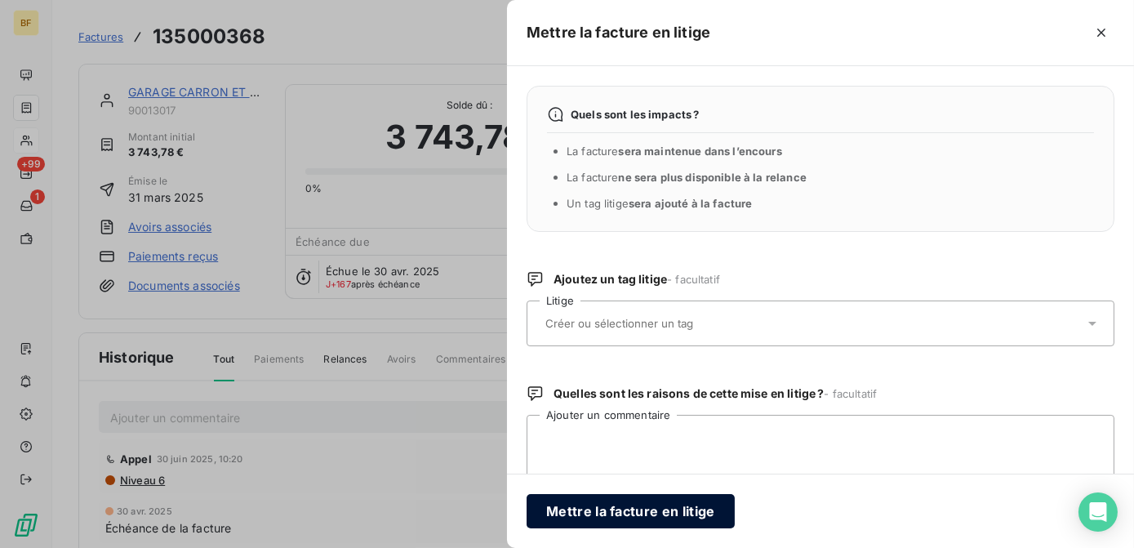
click at [616, 510] on button "Mettre la facture en litige" at bounding box center [631, 511] width 208 height 34
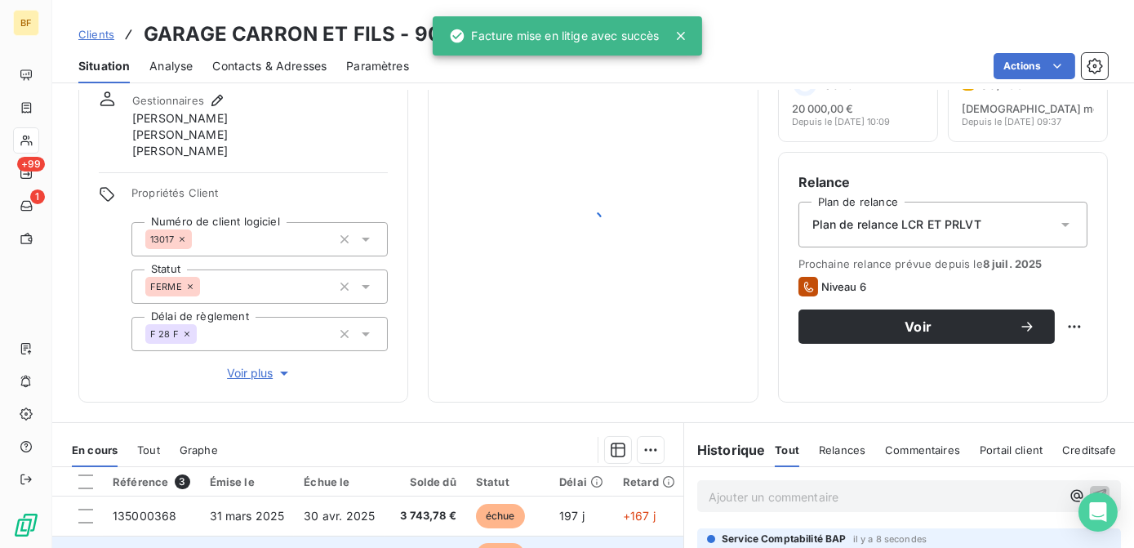
scroll to position [148, 0]
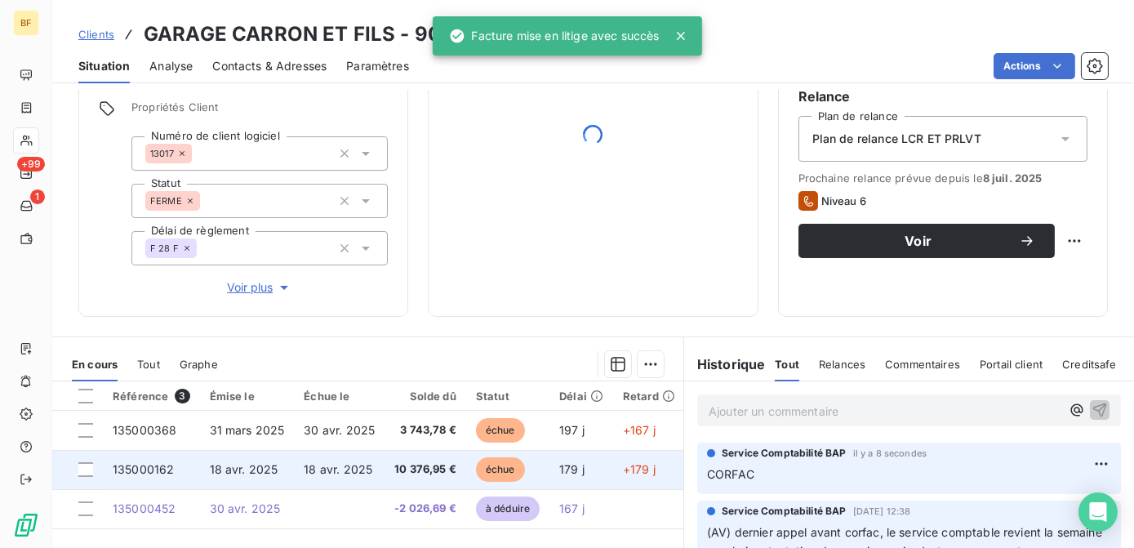
click at [412, 465] on span "10 376,95 €" at bounding box center [425, 469] width 62 height 16
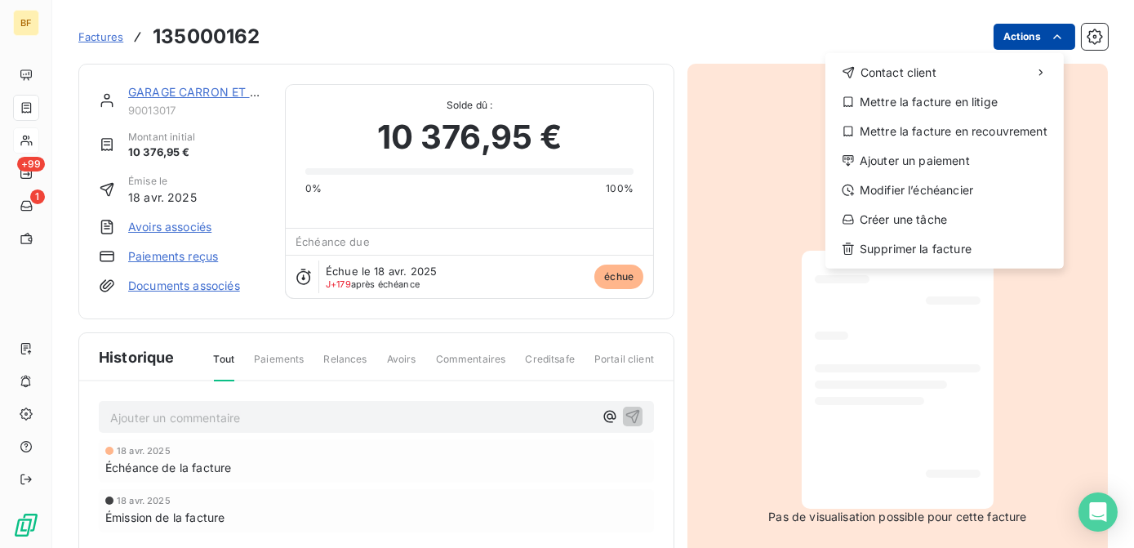
click at [1017, 32] on html "BF +99 1 Factures 135000162 Actions Contact client Mettre la facture en litige …" at bounding box center [567, 274] width 1134 height 548
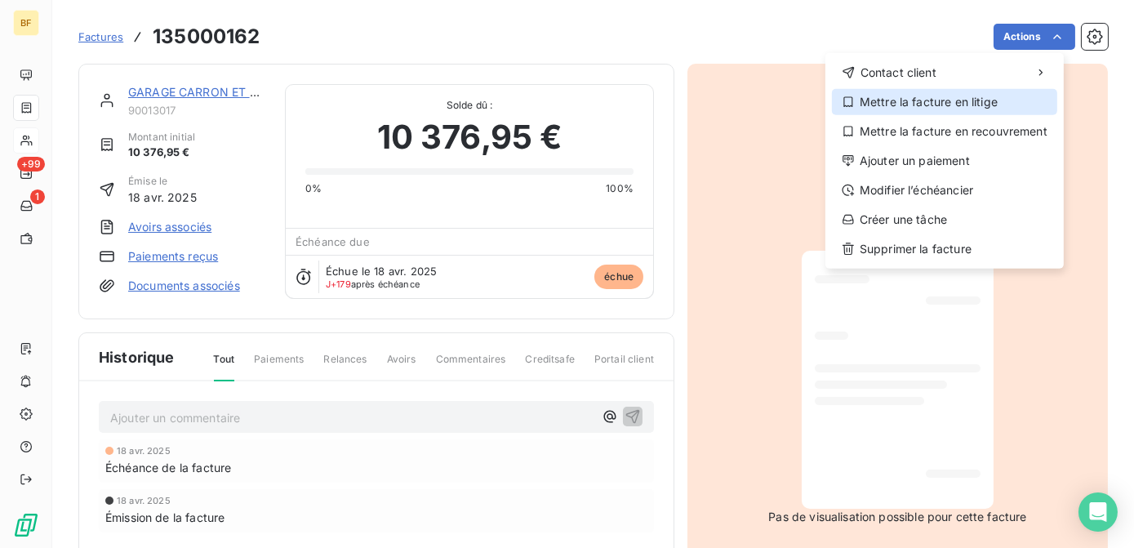
click at [905, 101] on div "Mettre la facture en litige" at bounding box center [944, 102] width 225 height 26
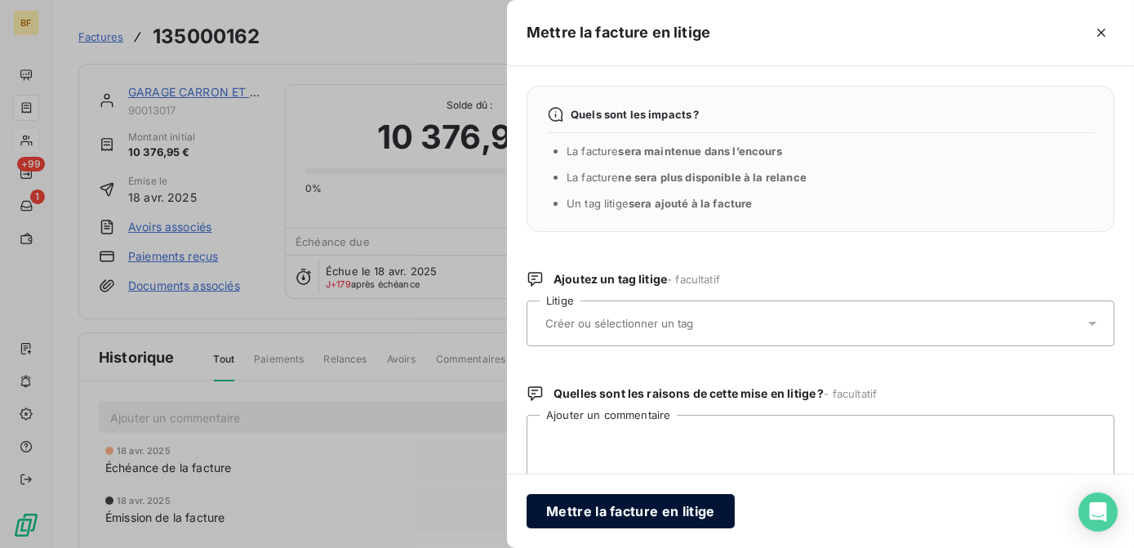
click at [618, 514] on button "Mettre la facture en litige" at bounding box center [631, 511] width 208 height 34
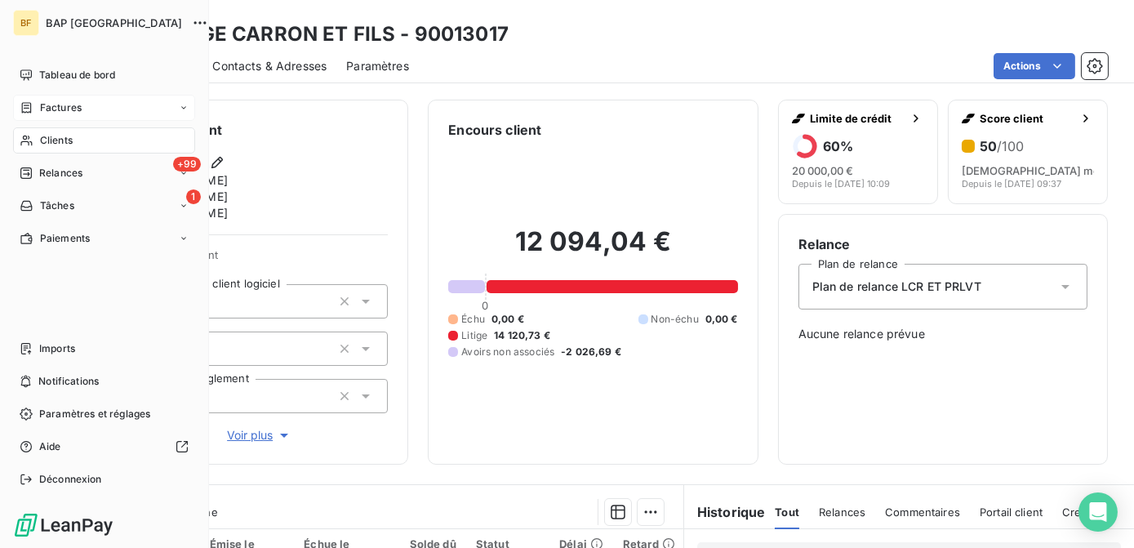
drag, startPoint x: 47, startPoint y: 143, endPoint x: 159, endPoint y: 117, distance: 114.9
click at [47, 143] on span "Clients" at bounding box center [56, 140] width 33 height 15
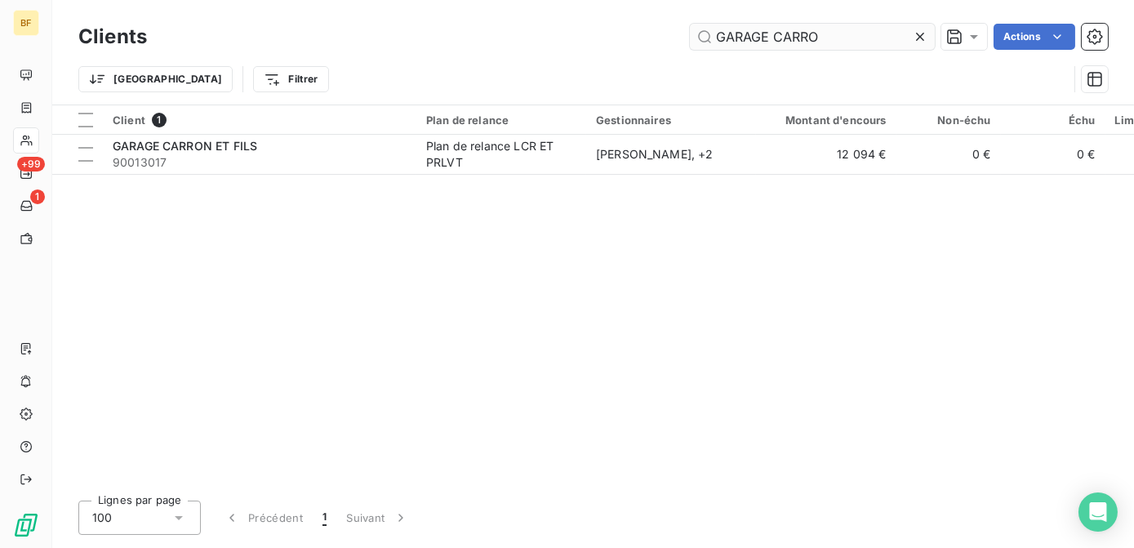
drag, startPoint x: 858, startPoint y: 44, endPoint x: 733, endPoint y: 45, distance: 124.9
click at [733, 45] on input "GARAGE CARRO" at bounding box center [812, 37] width 245 height 26
click at [842, 38] on input "GARAGE CARRO" at bounding box center [812, 37] width 245 height 26
drag, startPoint x: 852, startPoint y: 36, endPoint x: 686, endPoint y: 33, distance: 166.6
click at [687, 33] on div "GARAGE CARRO Actions" at bounding box center [637, 37] width 941 height 26
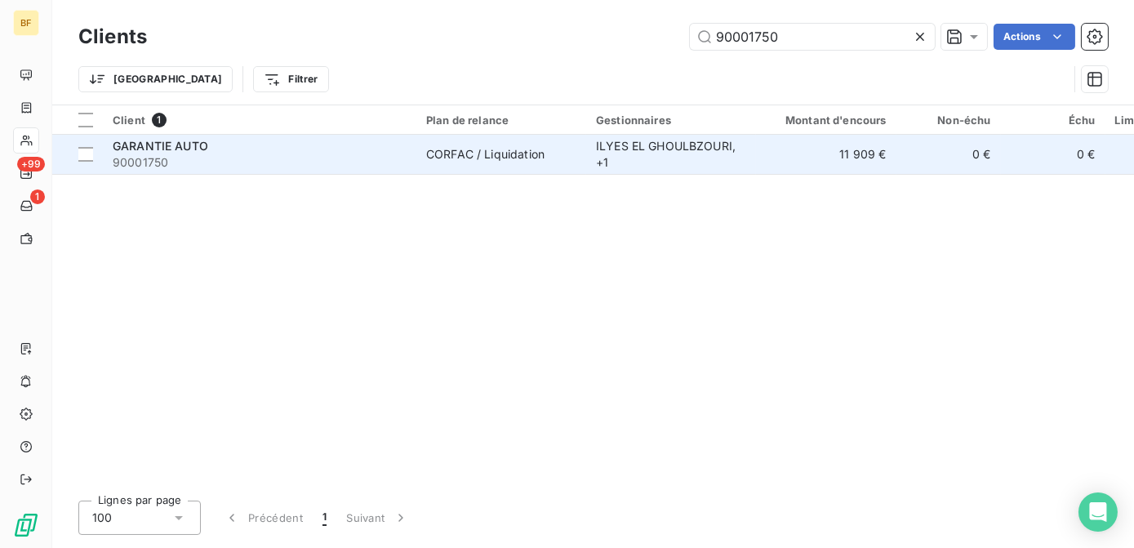
type input "90001750"
click at [308, 156] on span "90001750" at bounding box center [260, 162] width 294 height 16
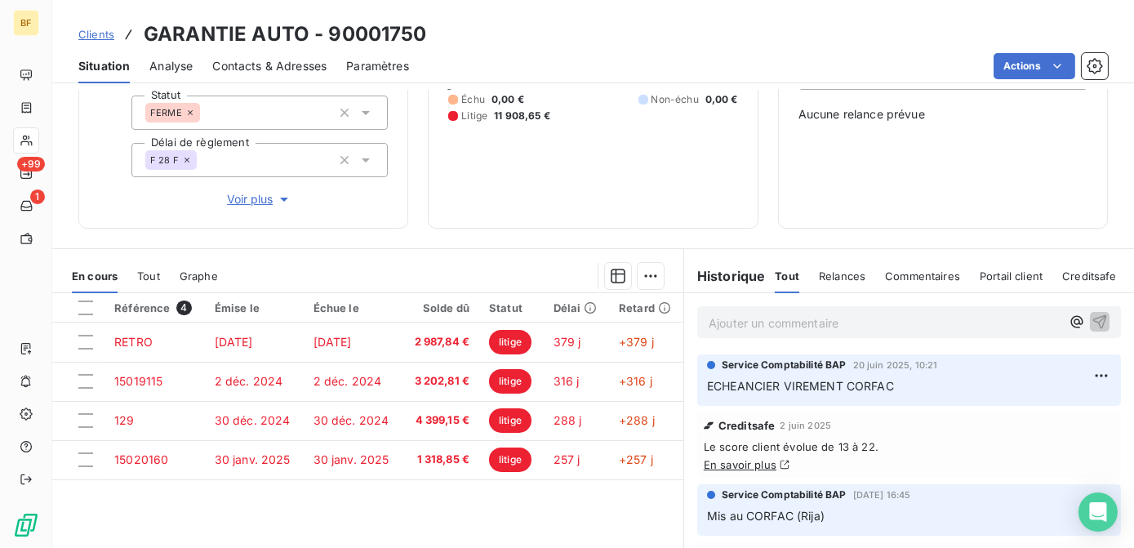
scroll to position [222, 0]
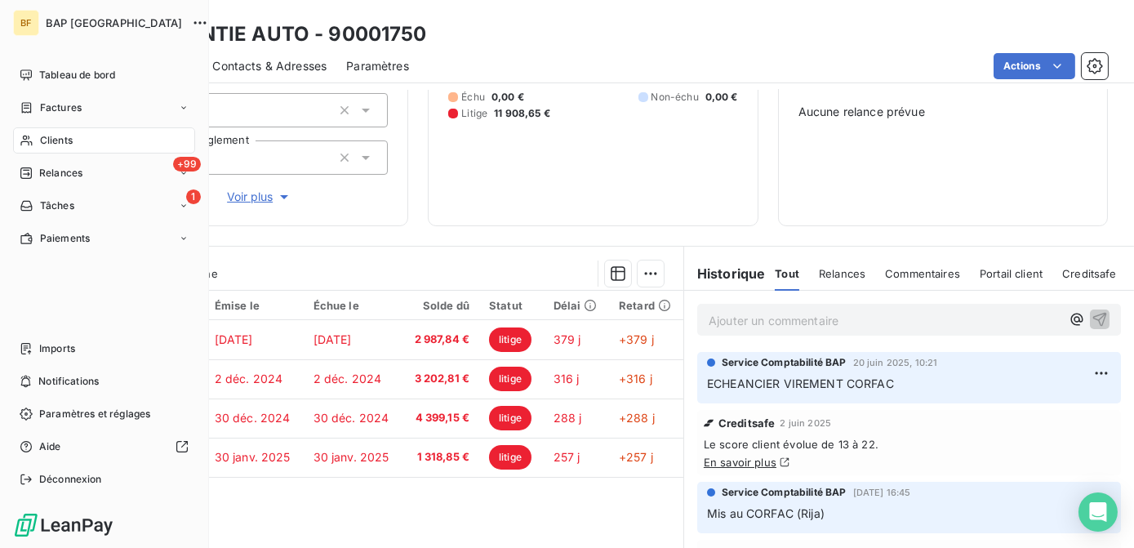
drag, startPoint x: 74, startPoint y: 148, endPoint x: 111, endPoint y: 140, distance: 37.5
click at [74, 148] on div "Clients" at bounding box center [104, 140] width 182 height 26
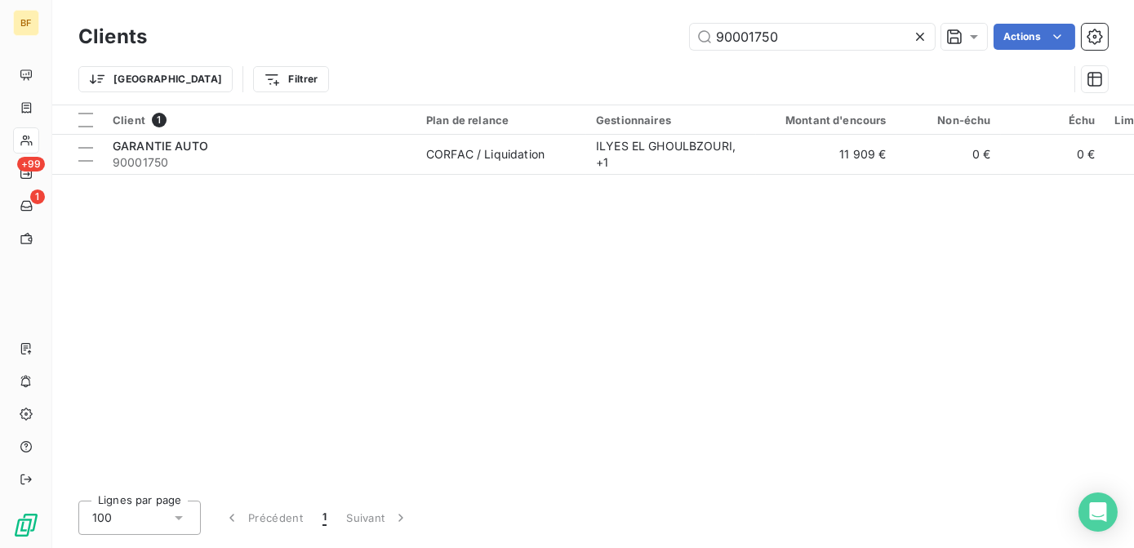
click at [671, 20] on div "Clients 90001750 Actions" at bounding box center [593, 37] width 1030 height 34
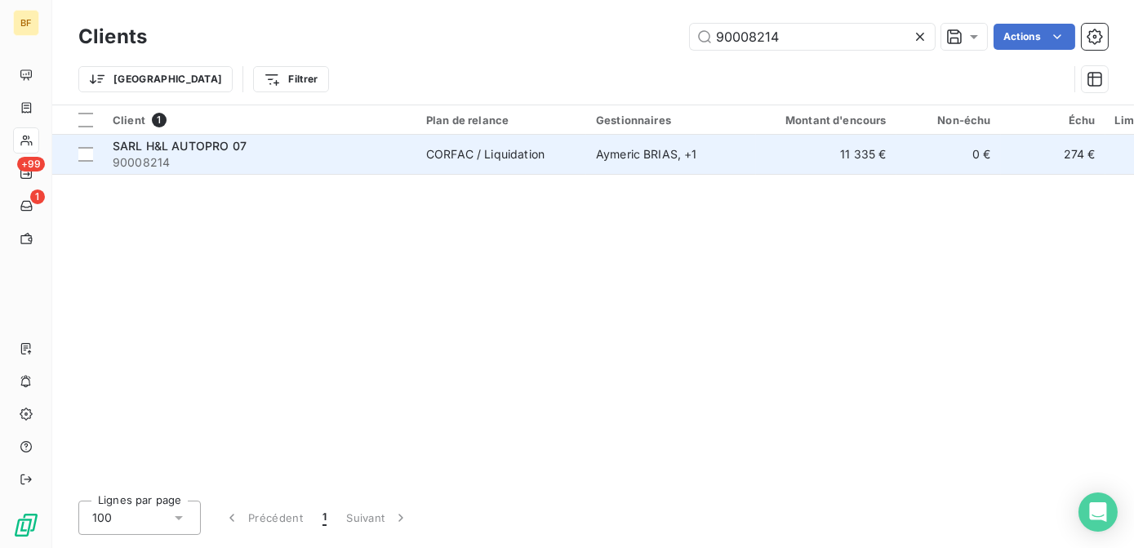
type input "90008214"
click at [318, 151] on div "SARL H&L AUTOPRO 07" at bounding box center [260, 146] width 294 height 16
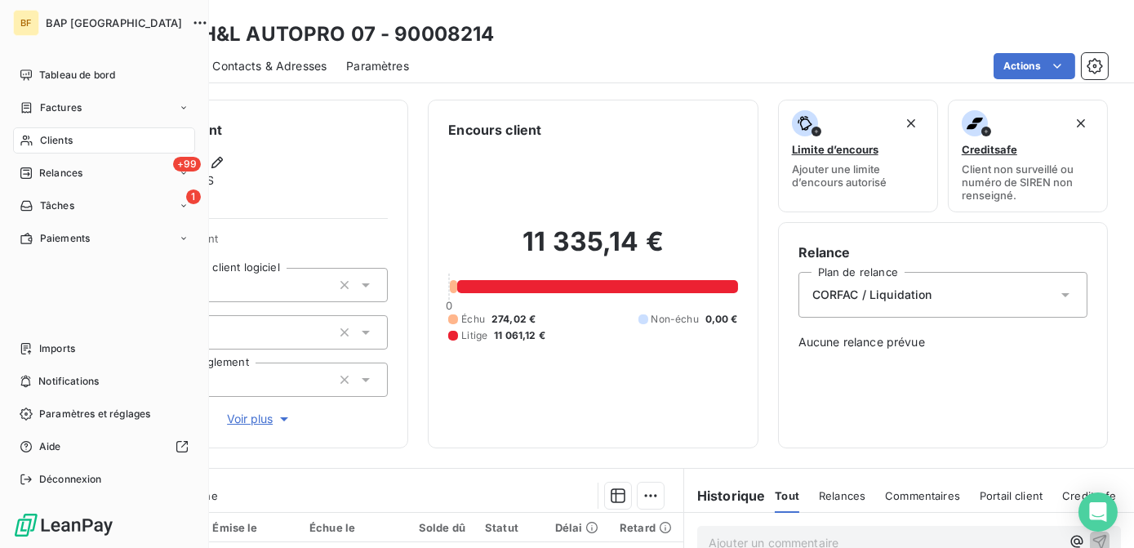
drag, startPoint x: 73, startPoint y: 145, endPoint x: 113, endPoint y: 126, distance: 43.5
click at [73, 145] on div "Clients" at bounding box center [104, 140] width 182 height 26
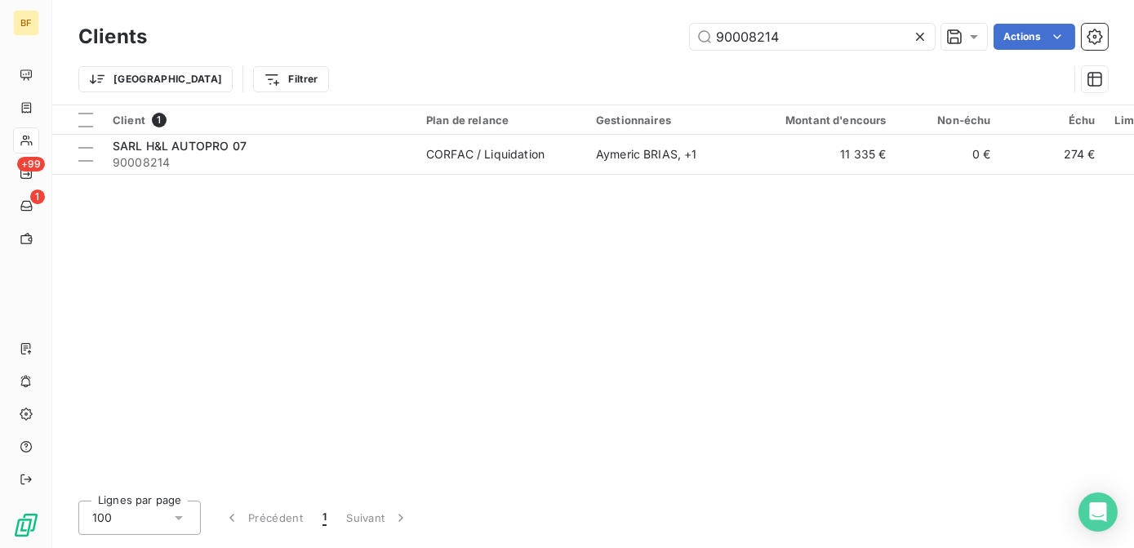
drag, startPoint x: 826, startPoint y: 33, endPoint x: 642, endPoint y: 25, distance: 184.7
click at [647, 25] on div "90008214 Actions" at bounding box center [637, 37] width 941 height 26
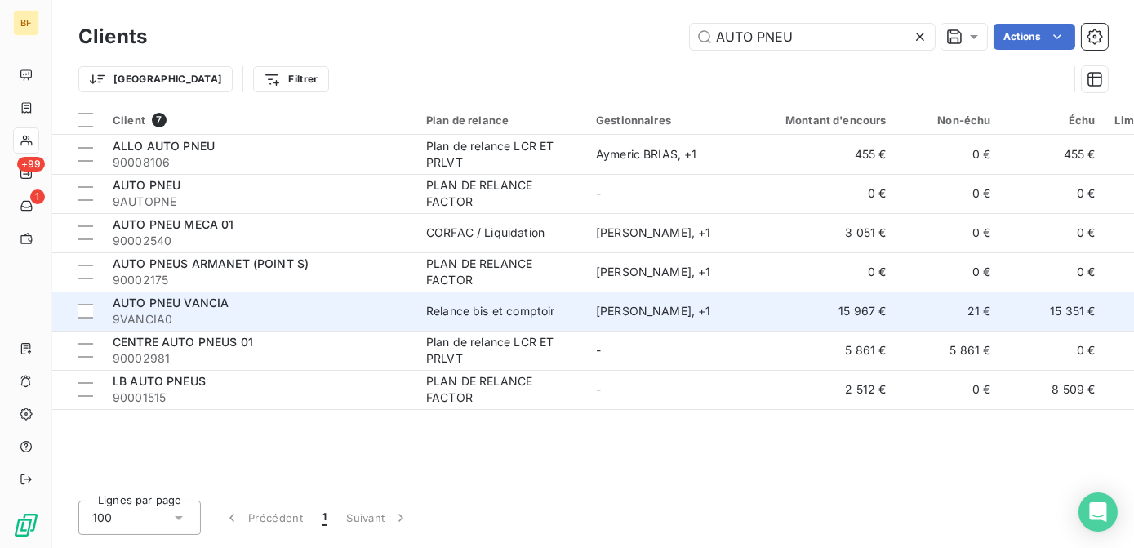
type input "AUTO PNEU"
click at [243, 297] on div "AUTO PNEU VANCIA" at bounding box center [260, 303] width 294 height 16
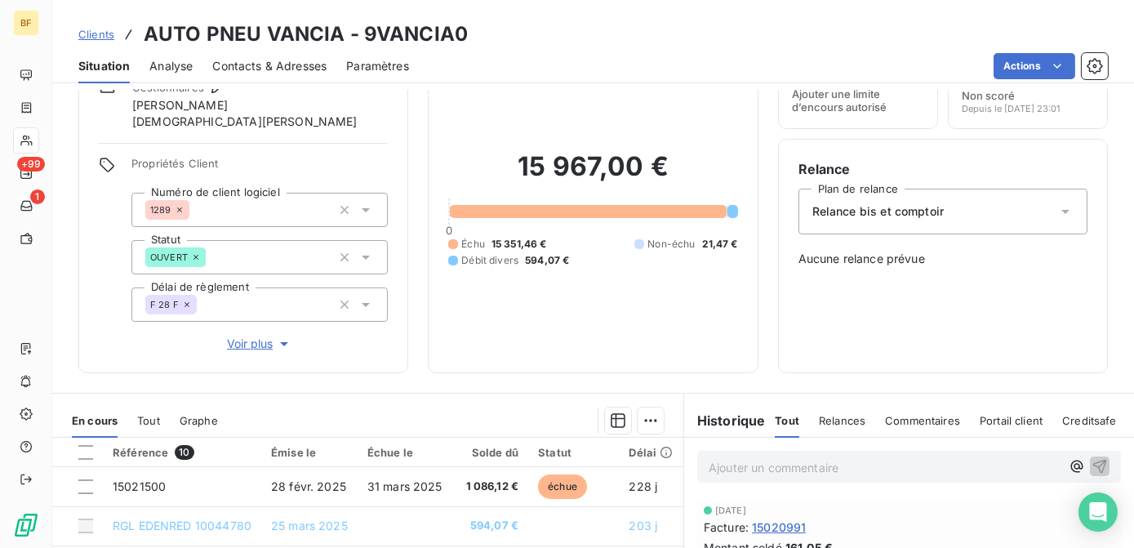
scroll to position [222, 0]
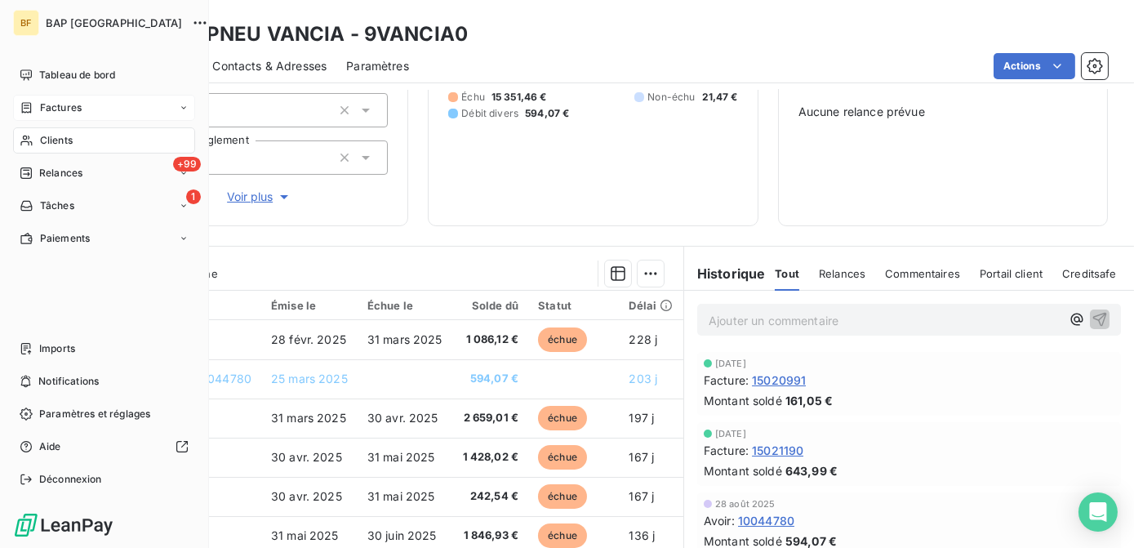
drag, startPoint x: 34, startPoint y: 138, endPoint x: 178, endPoint y: 118, distance: 145.1
click at [34, 138] on div "Clients" at bounding box center [104, 140] width 182 height 26
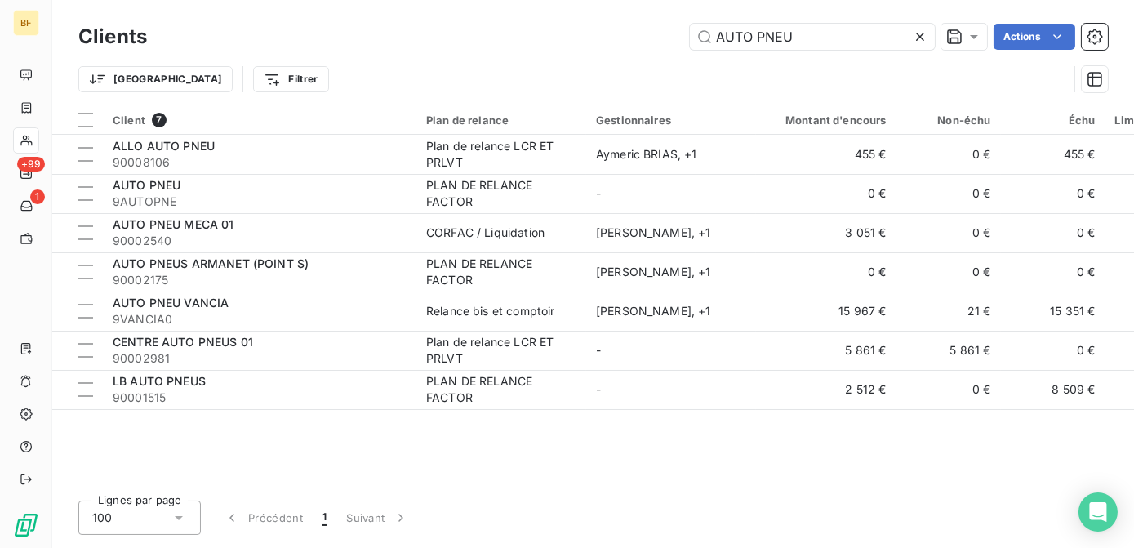
click at [668, 12] on div "Clients AUTO PNEU Actions Trier Filtrer" at bounding box center [593, 52] width 1082 height 105
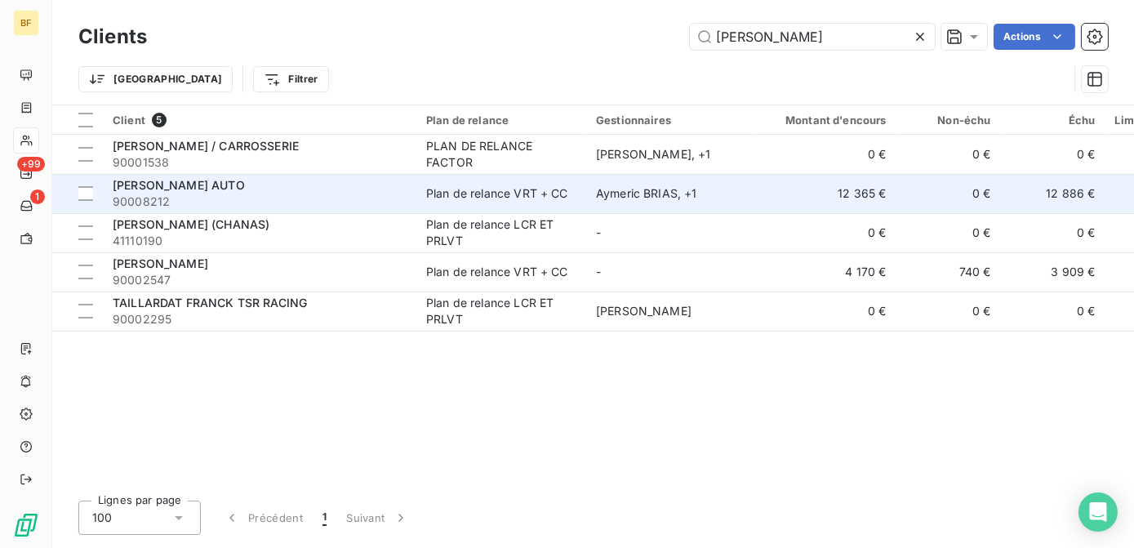
type input "[PERSON_NAME]"
click at [222, 193] on div "[PERSON_NAME] AUTO 90008212" at bounding box center [260, 193] width 294 height 33
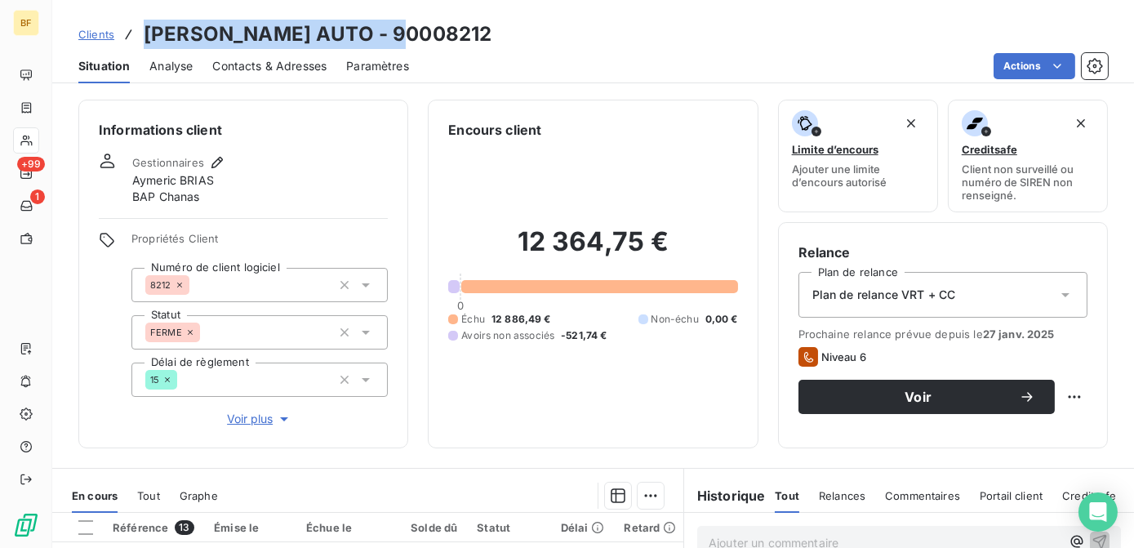
drag, startPoint x: 407, startPoint y: 31, endPoint x: 148, endPoint y: 31, distance: 258.8
click at [148, 31] on div "Clients [PERSON_NAME] AUTO - 90008212" at bounding box center [593, 34] width 1082 height 29
copy h3 "[PERSON_NAME] AUTO - 90008212"
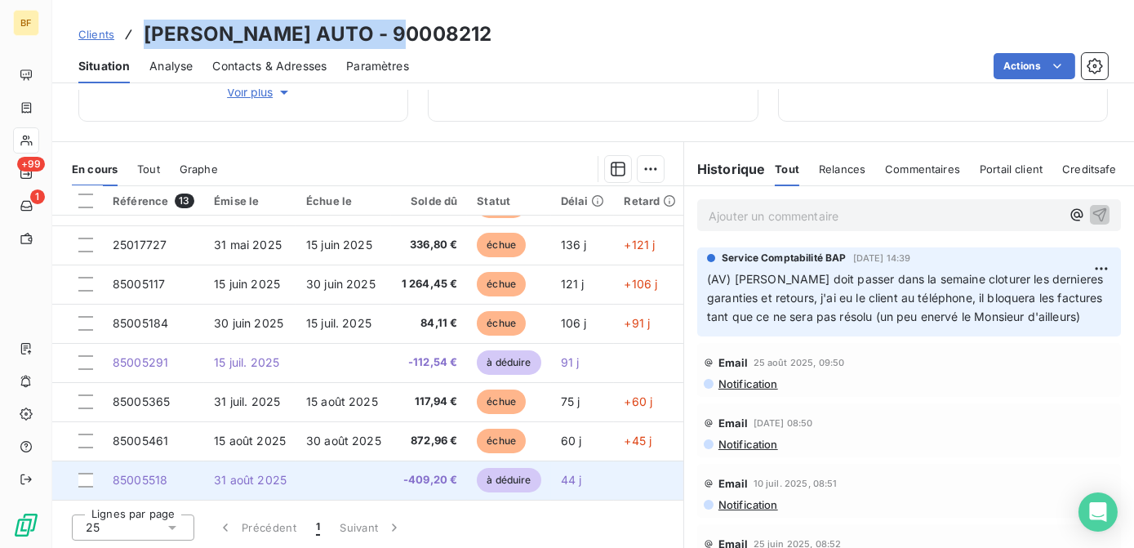
scroll to position [230, 0]
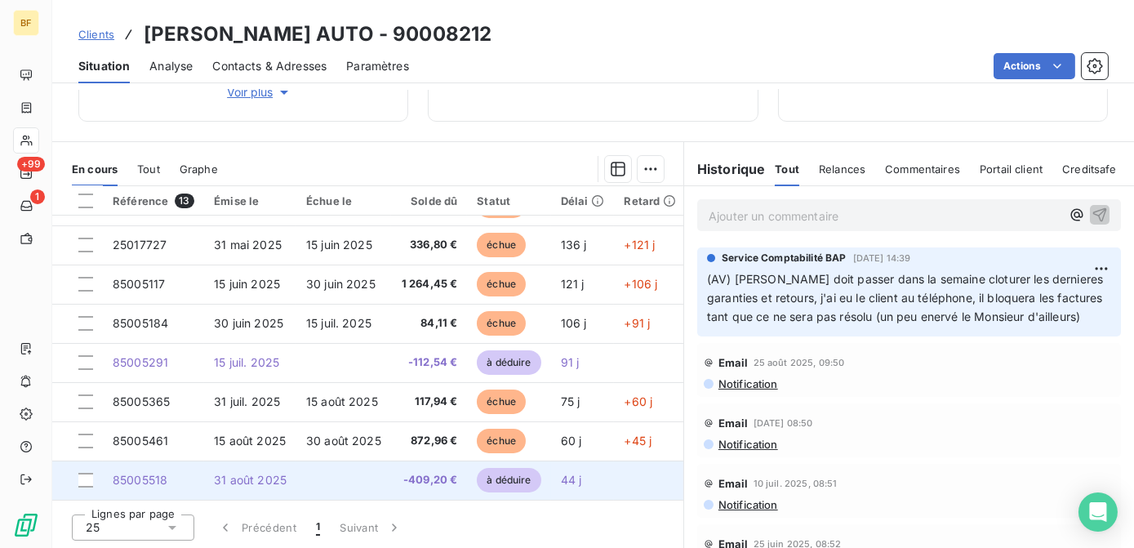
click at [312, 464] on td at bounding box center [343, 480] width 95 height 39
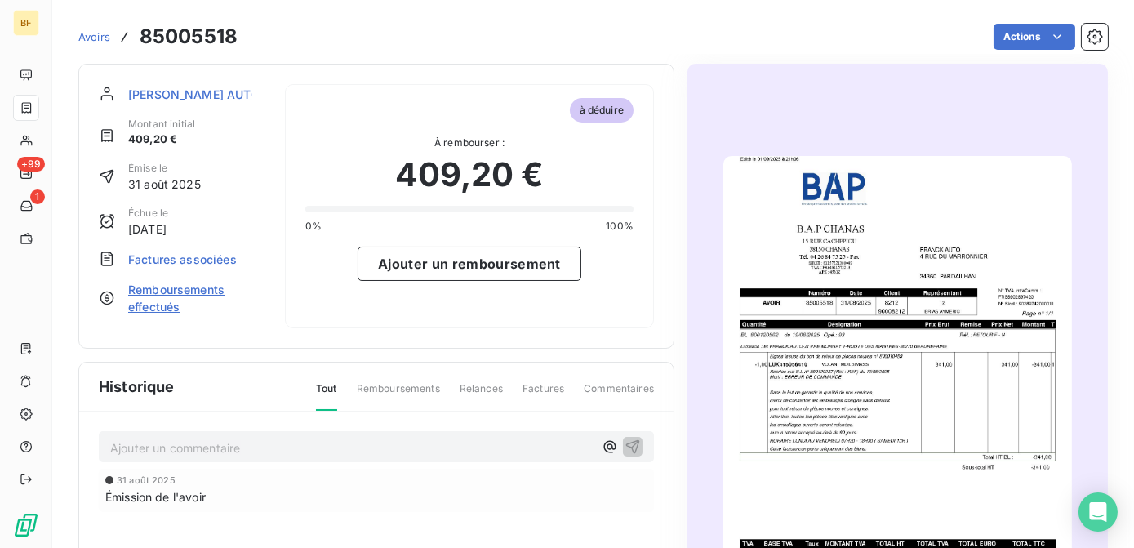
click at [850, 356] on img "button" at bounding box center [897, 402] width 348 height 492
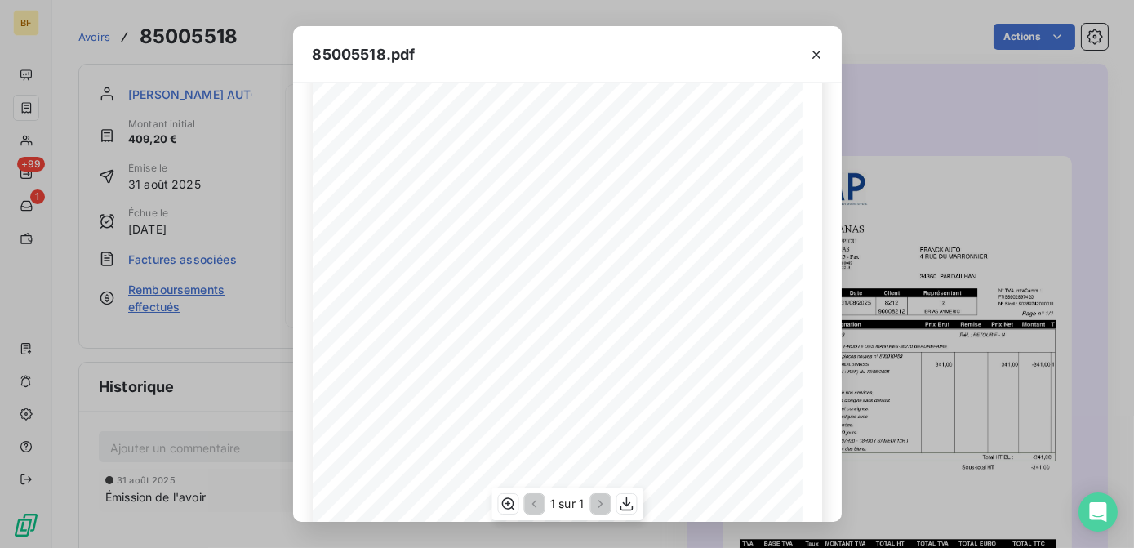
scroll to position [69, 0]
drag, startPoint x: 178, startPoint y: 53, endPoint x: 56, endPoint y: 5, distance: 130.8
click at [170, 53] on div "85005518.pdf [PERSON_NAME] AUTO [STREET_ADDRESS] [STREET_ADDRESS] TÈl. [PHONE_N…" at bounding box center [567, 274] width 1134 height 548
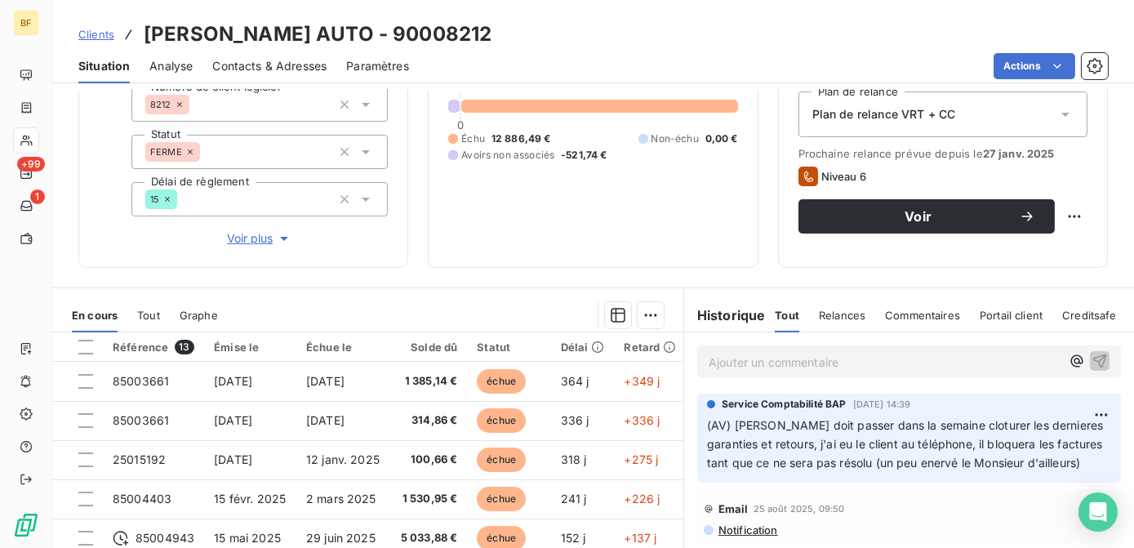
scroll to position [73, 0]
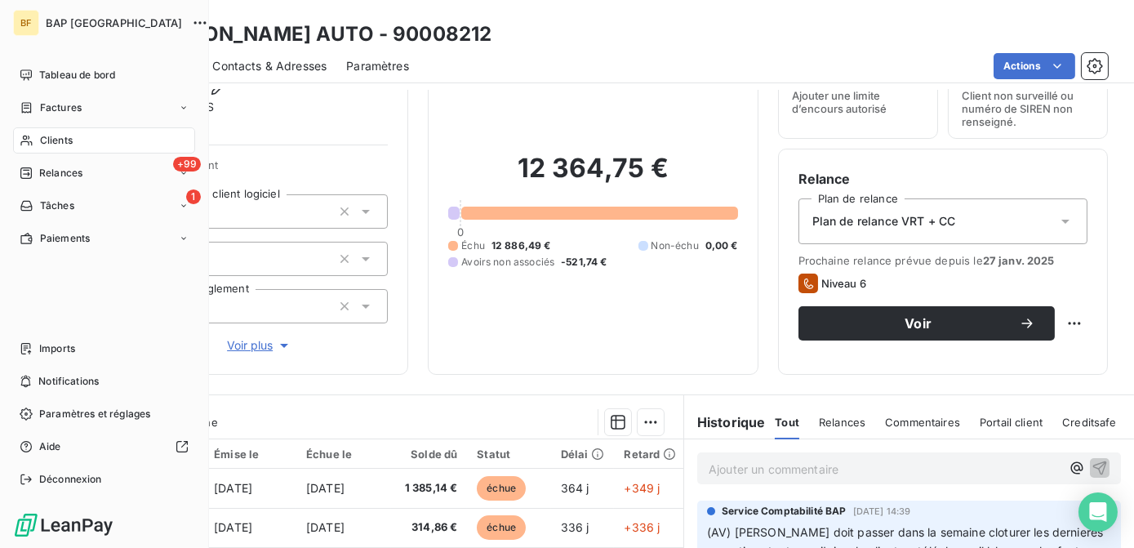
click at [77, 138] on div "Clients" at bounding box center [104, 140] width 182 height 26
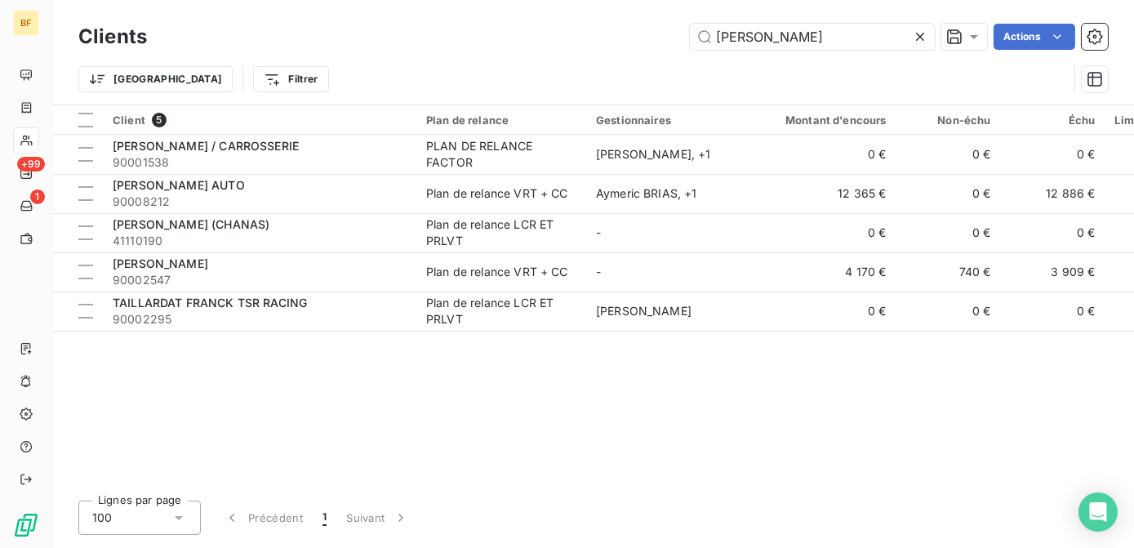
drag, startPoint x: 886, startPoint y: 38, endPoint x: 614, endPoint y: 16, distance: 272.7
click at [663, 23] on div "Clients [PERSON_NAME] Actions" at bounding box center [593, 37] width 1030 height 34
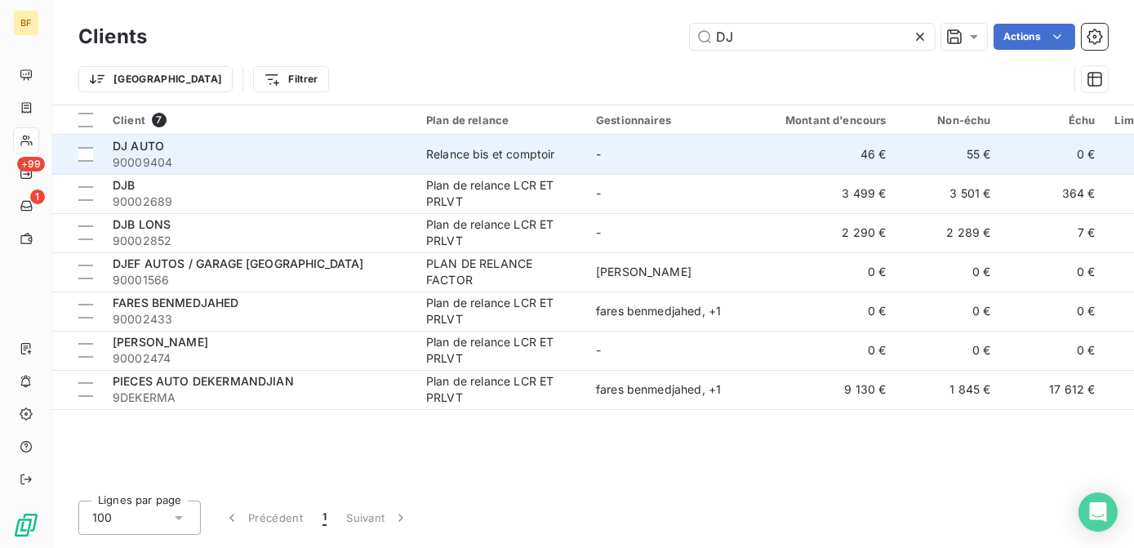
type input "DJ"
click at [263, 149] on div "DJ AUTO" at bounding box center [260, 146] width 294 height 16
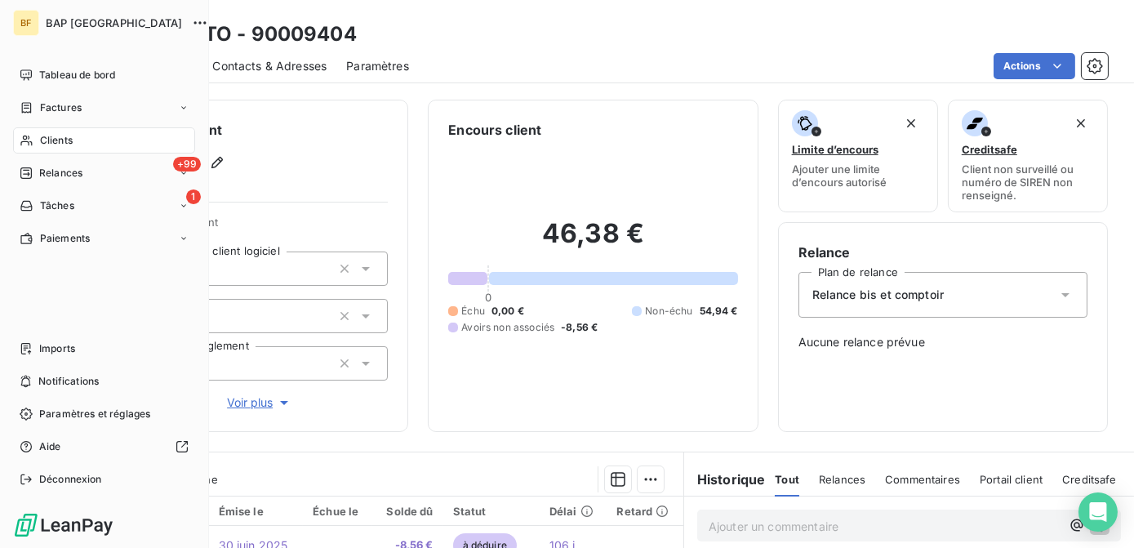
click at [28, 146] on icon at bounding box center [27, 140] width 14 height 13
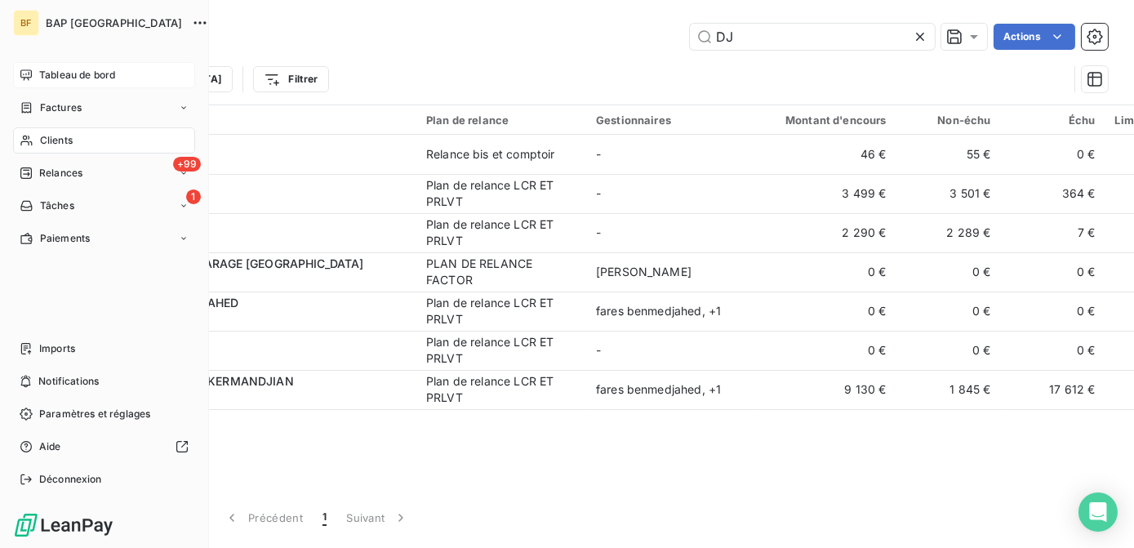
click at [64, 69] on span "Tableau de bord" at bounding box center [77, 75] width 76 height 15
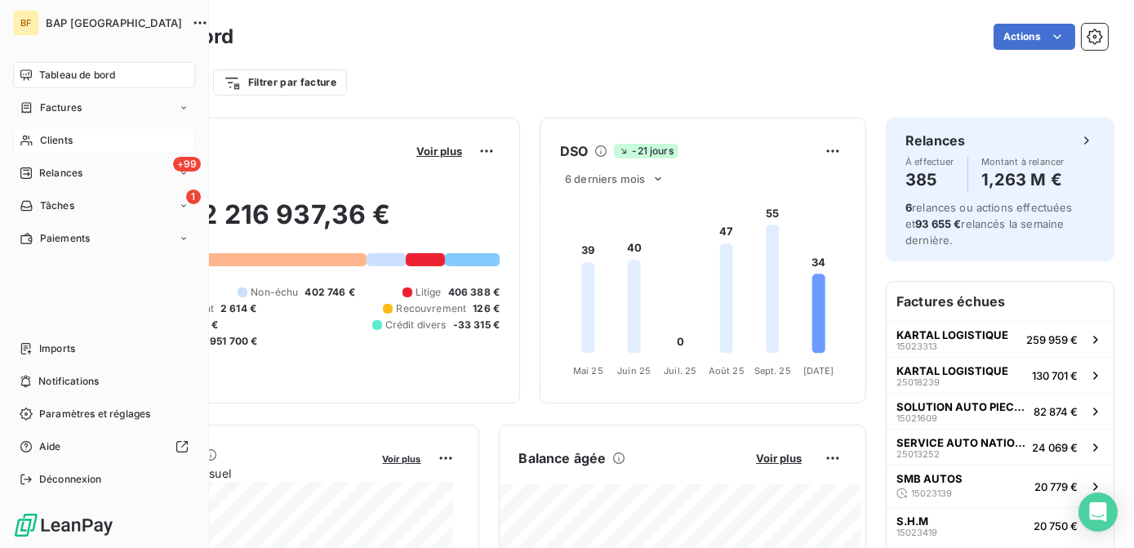
drag, startPoint x: 34, startPoint y: 150, endPoint x: 52, endPoint y: 141, distance: 20.1
click at [34, 149] on div "Clients" at bounding box center [104, 140] width 182 height 26
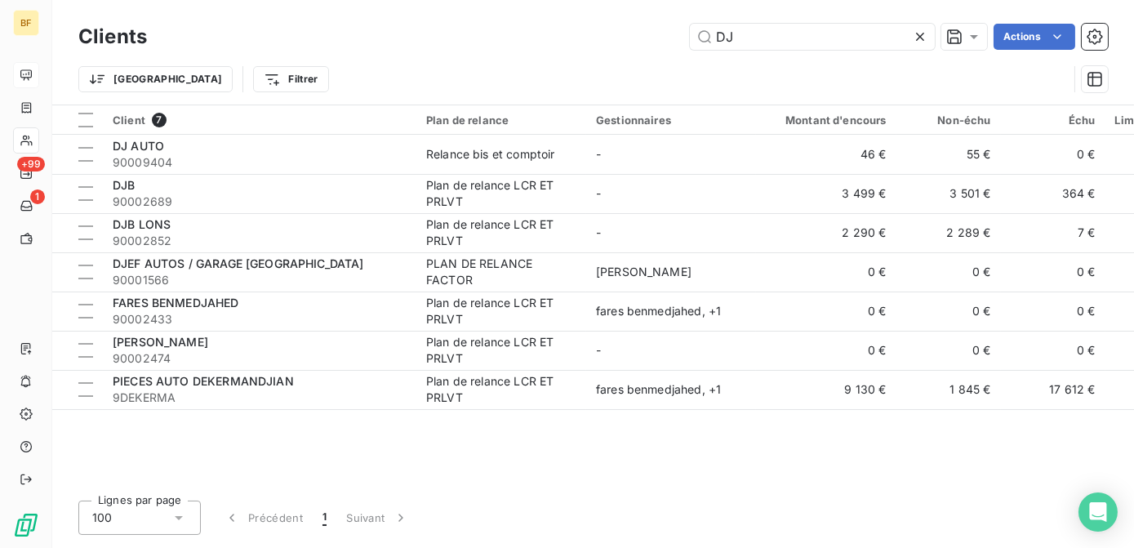
drag, startPoint x: 693, startPoint y: 31, endPoint x: 683, endPoint y: 29, distance: 10.1
click at [683, 29] on div "DJ Actions" at bounding box center [637, 37] width 941 height 26
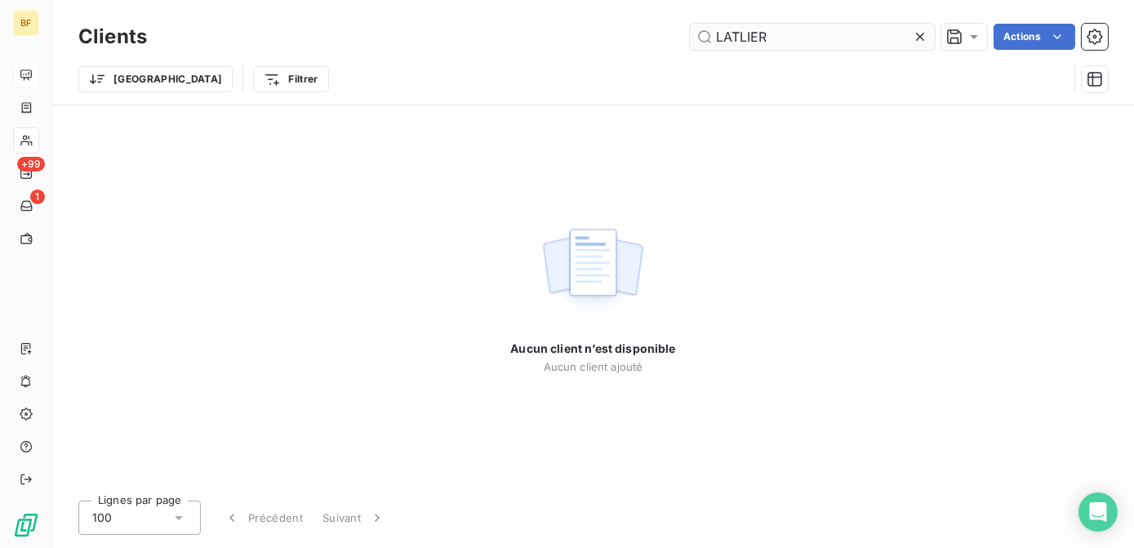
drag, startPoint x: 775, startPoint y: 34, endPoint x: 715, endPoint y: 28, distance: 60.0
click at [715, 28] on input "LATLIER" at bounding box center [812, 37] width 245 height 26
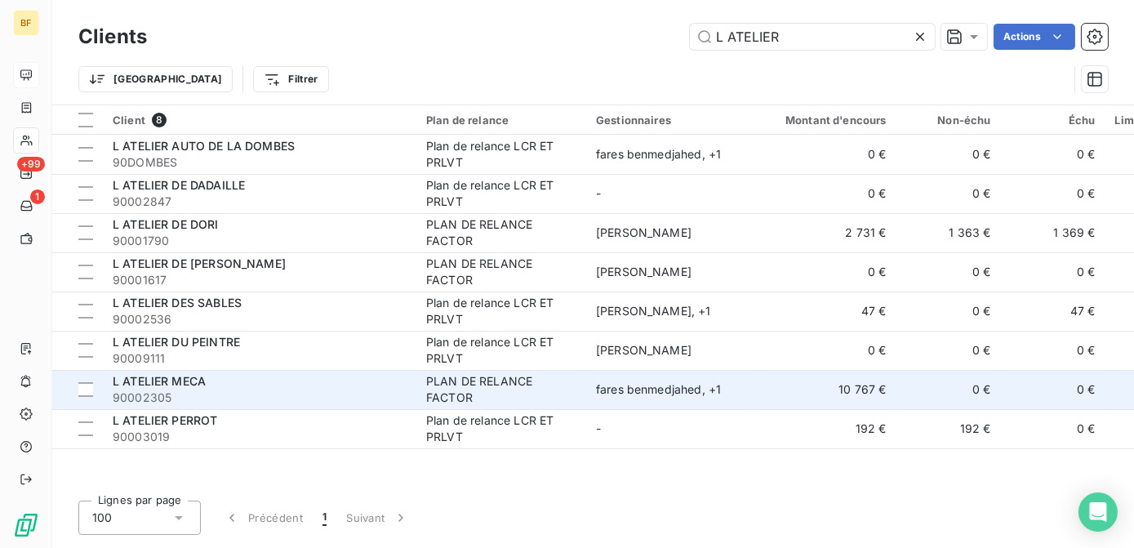
type input "L ATELIER"
click at [180, 389] on span "90002305" at bounding box center [260, 397] width 294 height 16
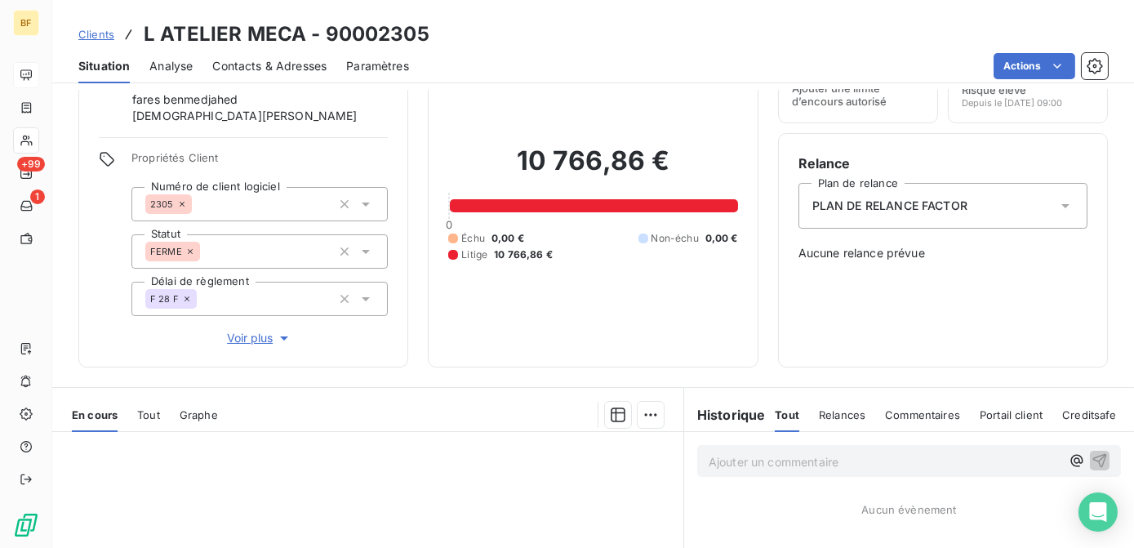
scroll to position [222, 0]
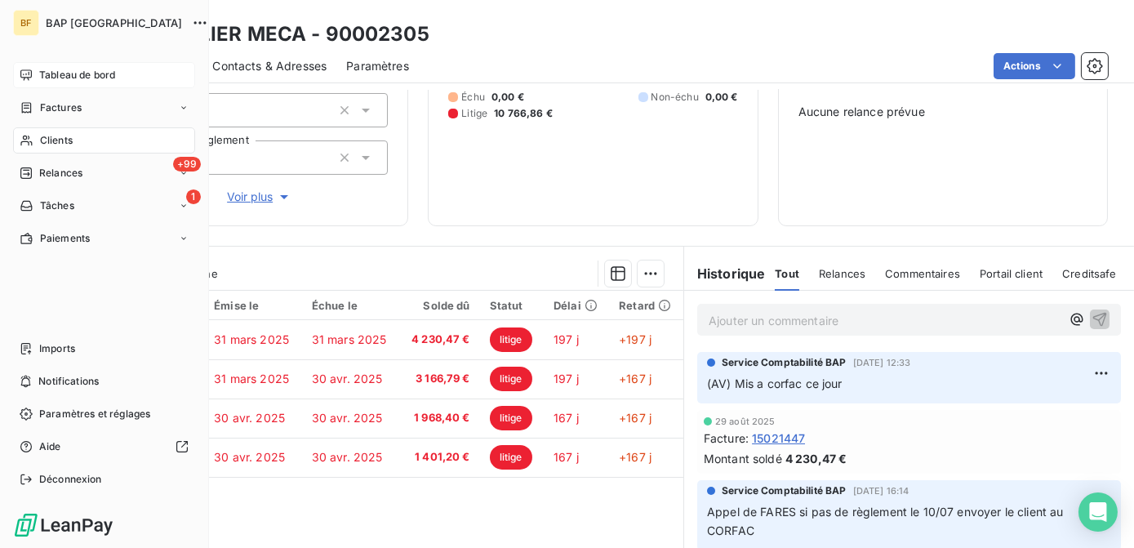
click at [40, 142] on span "Clients" at bounding box center [56, 140] width 33 height 15
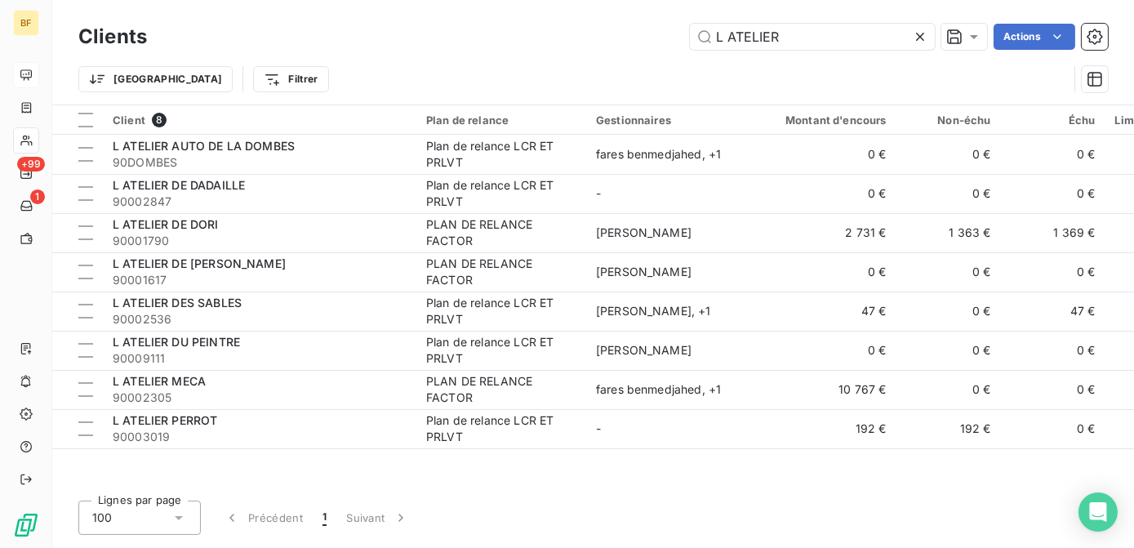
drag, startPoint x: 847, startPoint y: 38, endPoint x: 638, endPoint y: 16, distance: 209.3
click at [638, 16] on div "Clients L ATELIER Actions Trier Filtrer" at bounding box center [593, 52] width 1082 height 105
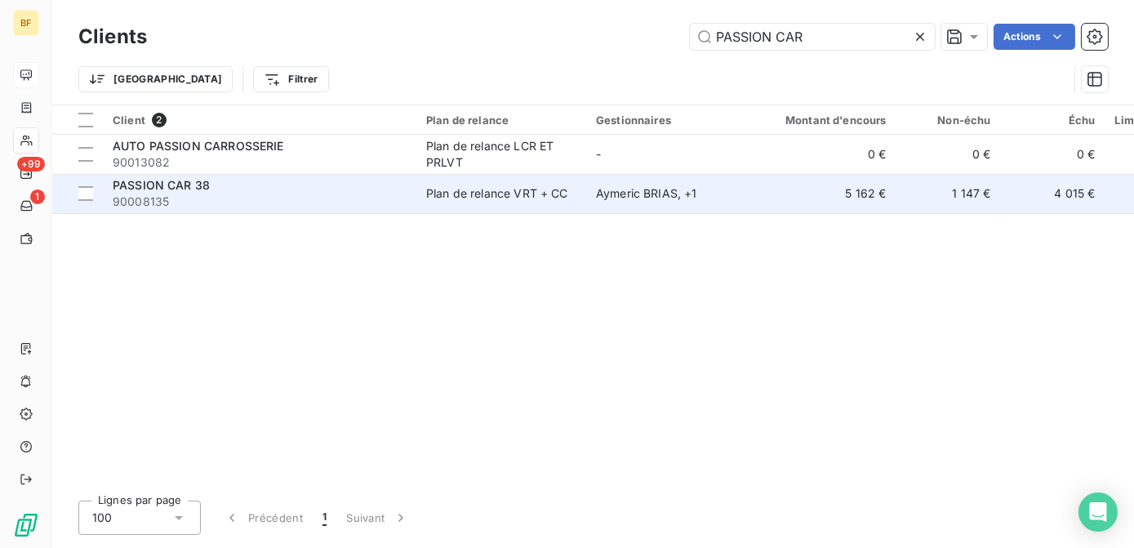
type input "PASSION CAR"
click at [161, 179] on span "PASSION CAR 38" at bounding box center [161, 185] width 97 height 14
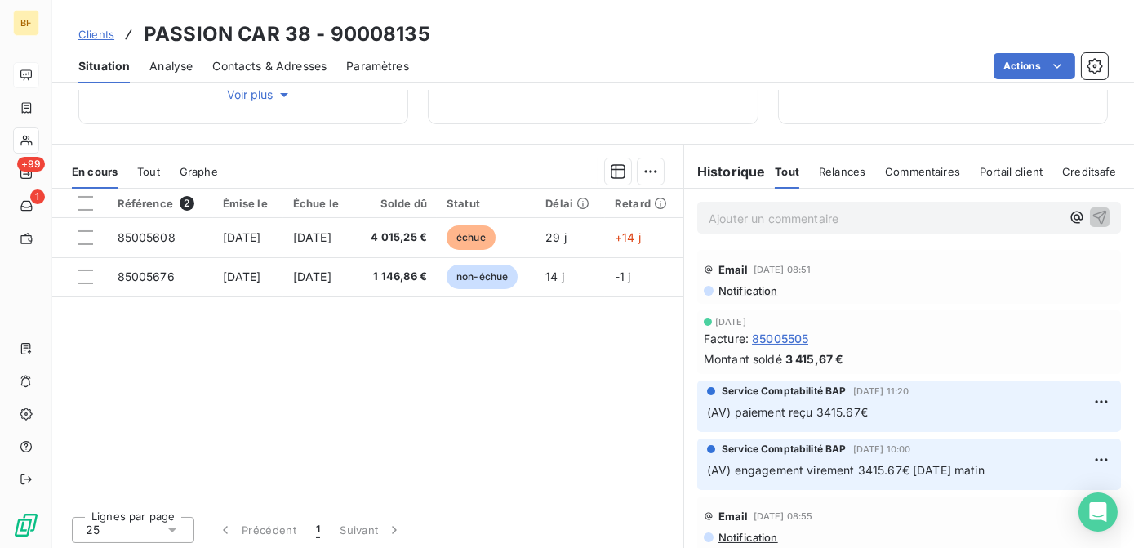
scroll to position [327, 0]
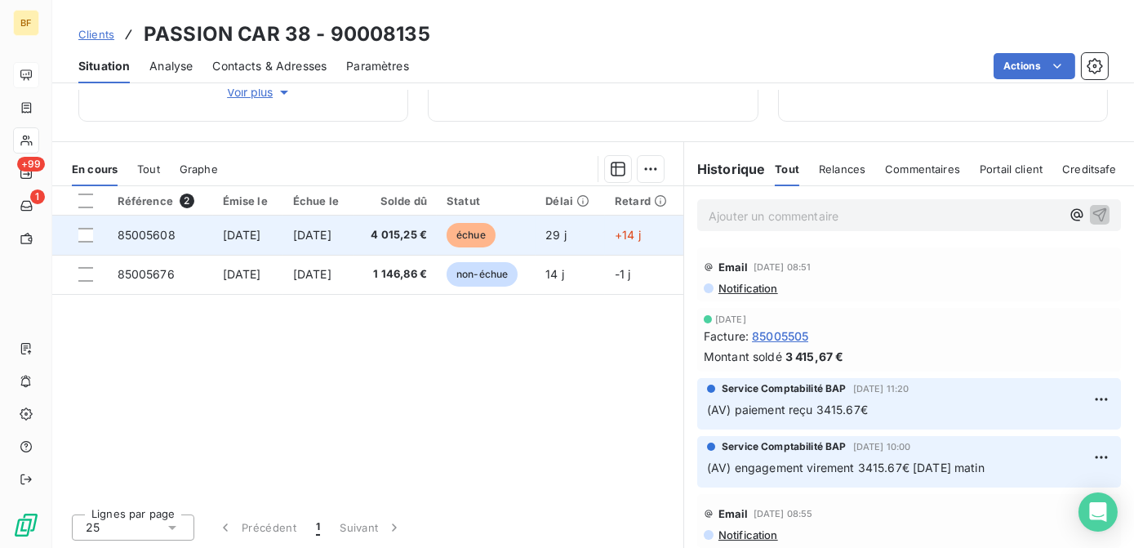
click at [306, 233] on span "[DATE]" at bounding box center [312, 235] width 38 height 14
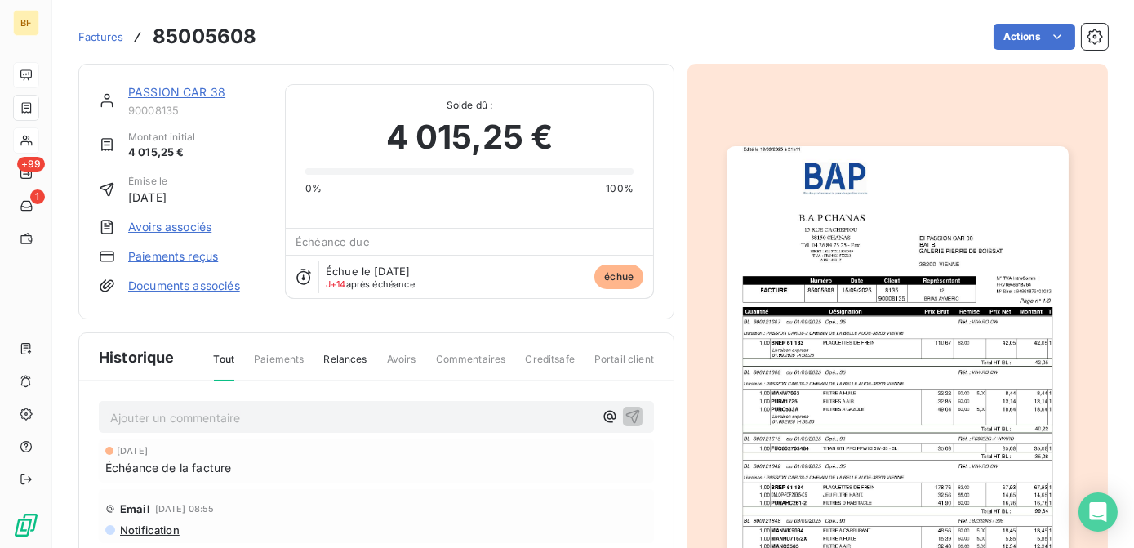
click at [850, 396] on img "button" at bounding box center [897, 387] width 341 height 483
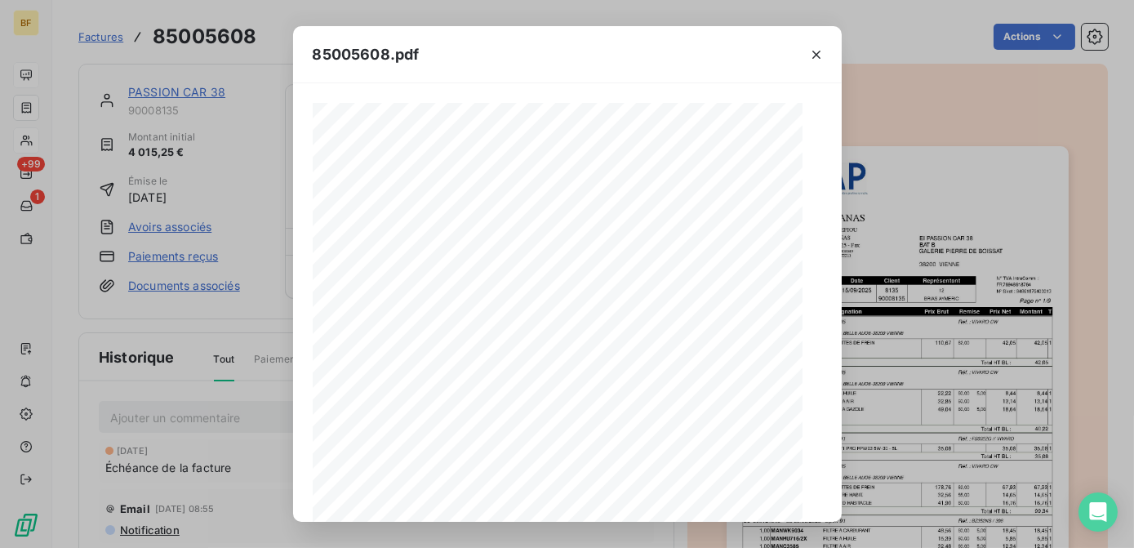
scroll to position [292, 0]
click at [598, 498] on icon "button" at bounding box center [602, 504] width 16 height 16
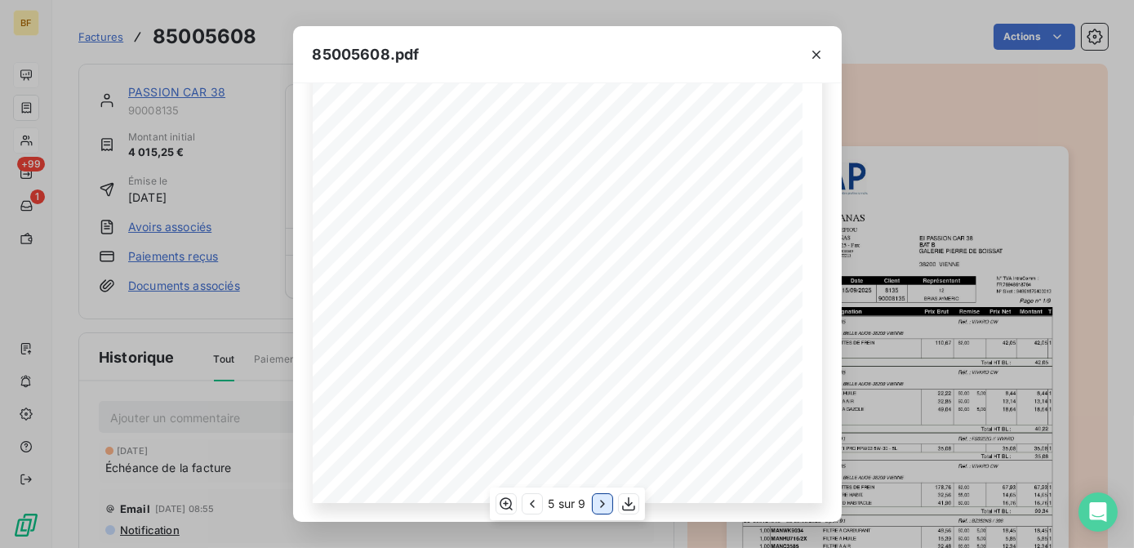
click at [598, 498] on icon "button" at bounding box center [602, 504] width 16 height 16
click at [255, 39] on div "85005608.pdf B.A.P CHANAS EI PASSION CAR [STREET_ADDRESS][PERSON_NAME] 38200 VI…" at bounding box center [567, 274] width 1134 height 548
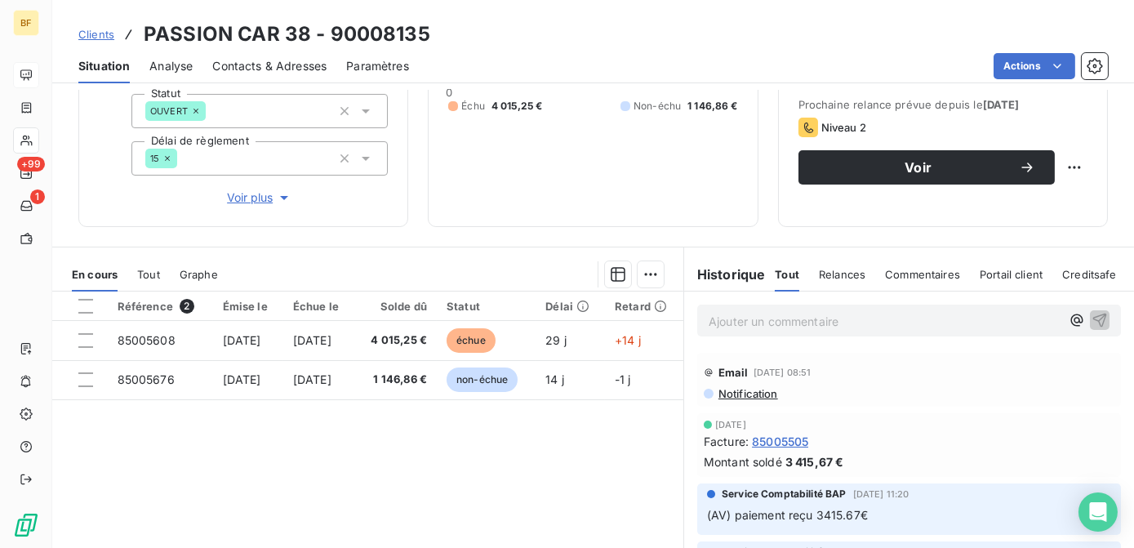
scroll to position [222, 0]
click at [269, 62] on span "Contacts & Adresses" at bounding box center [269, 66] width 114 height 16
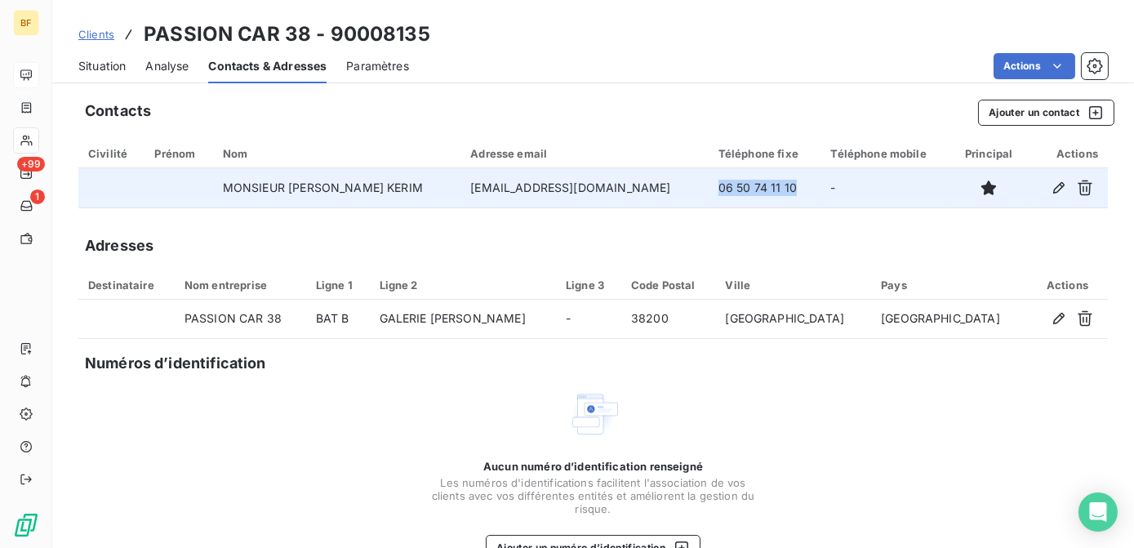
drag, startPoint x: 768, startPoint y: 183, endPoint x: 677, endPoint y: 186, distance: 90.7
click at [709, 186] on td "06 50 74 11 10" at bounding box center [765, 187] width 113 height 39
copy td "06 50 74 11 10"
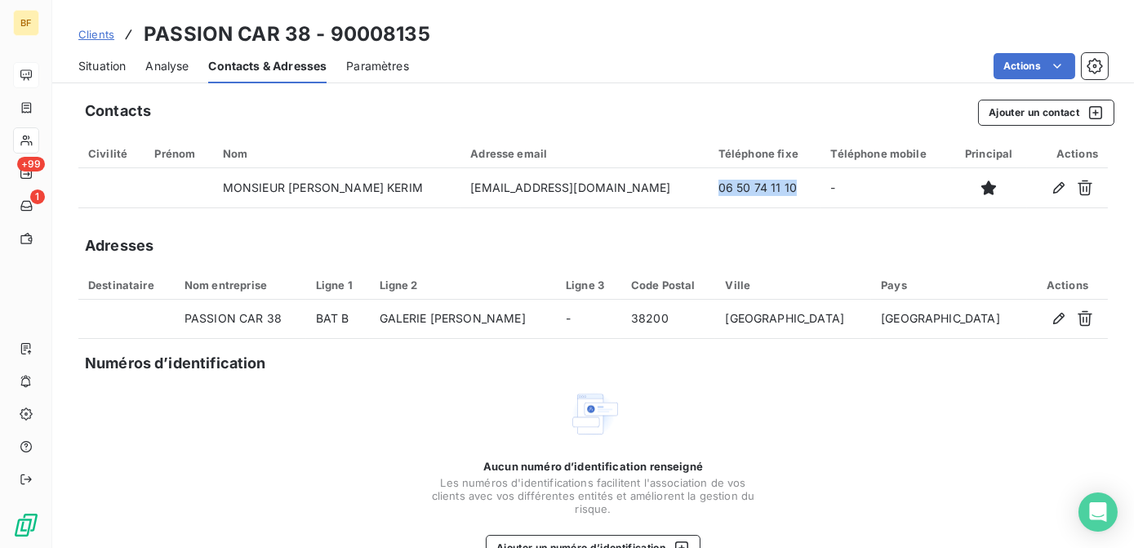
click at [109, 82] on div "Situation" at bounding box center [101, 66] width 47 height 34
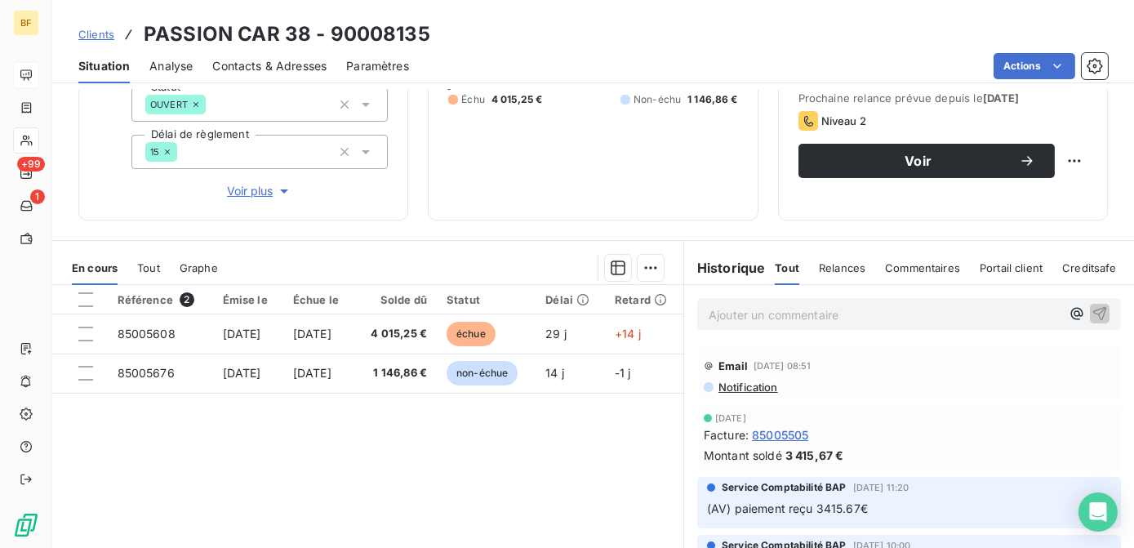
scroll to position [253, 0]
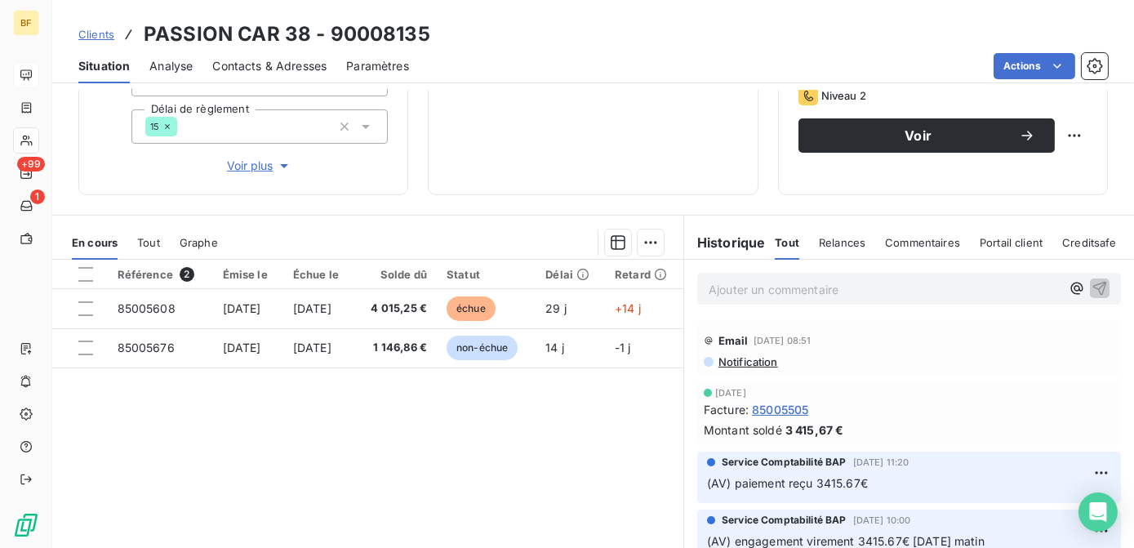
drag, startPoint x: 295, startPoint y: 60, endPoint x: 311, endPoint y: 70, distance: 19.5
click at [295, 60] on span "Contacts & Adresses" at bounding box center [269, 66] width 114 height 16
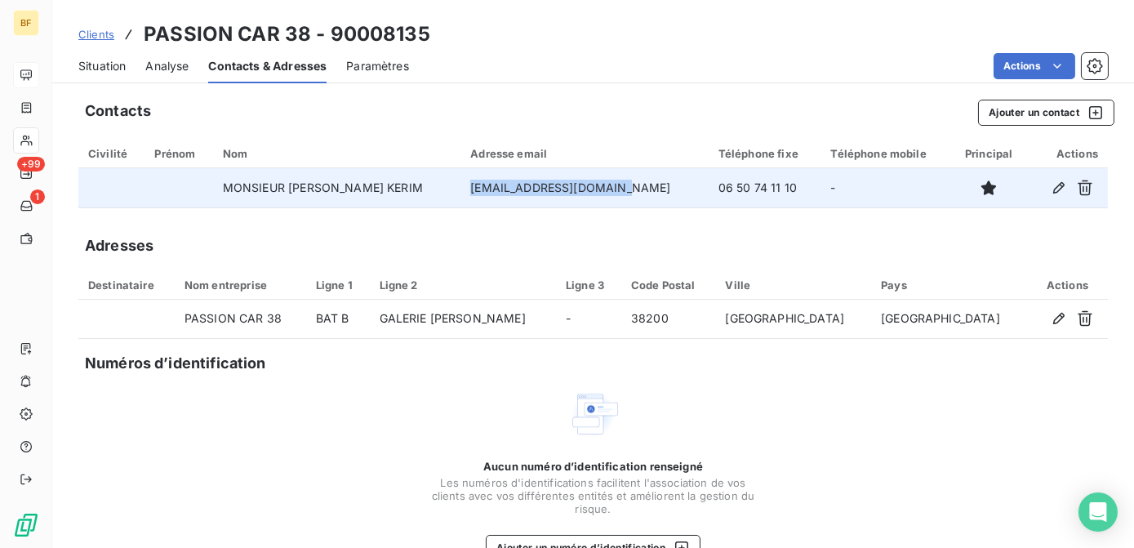
drag, startPoint x: 621, startPoint y: 188, endPoint x: 472, endPoint y: 194, distance: 148.7
click at [472, 194] on td "[EMAIL_ADDRESS][DOMAIN_NAME]" at bounding box center [585, 187] width 248 height 39
copy td "[EMAIL_ADDRESS][DOMAIN_NAME]"
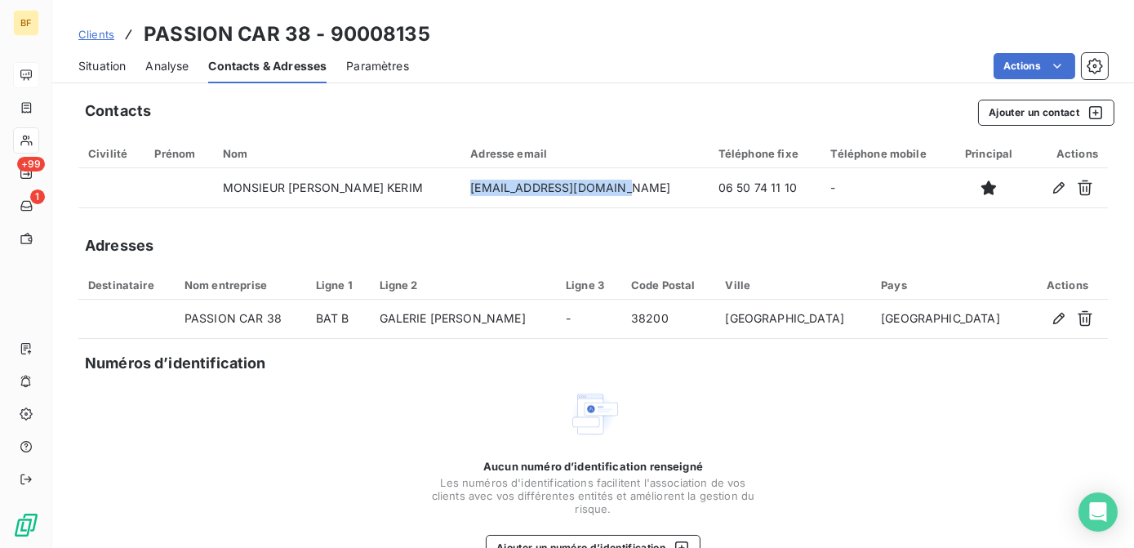
click at [96, 73] on span "Situation" at bounding box center [101, 66] width 47 height 16
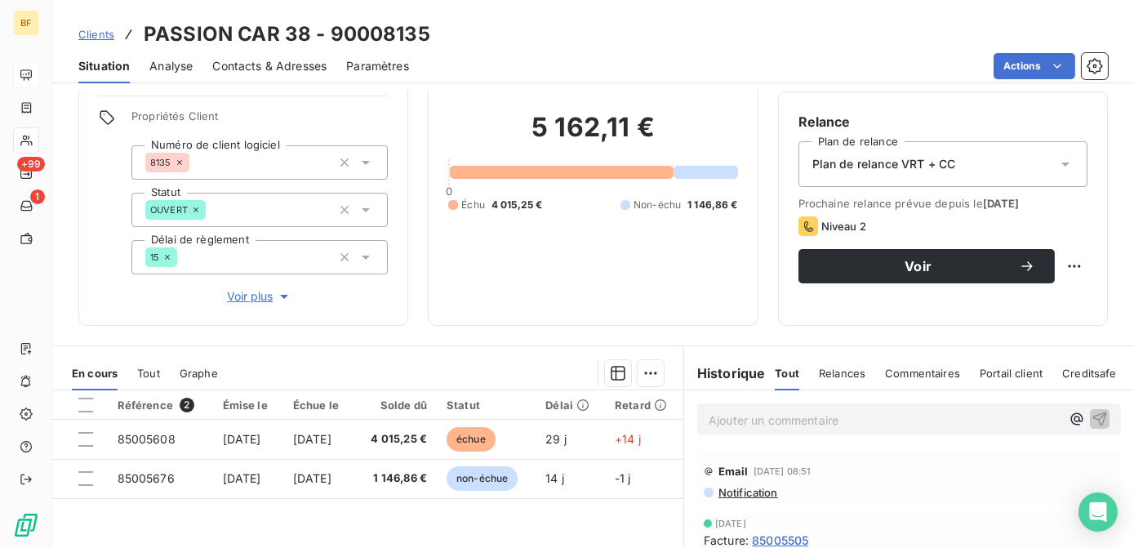
scroll to position [148, 0]
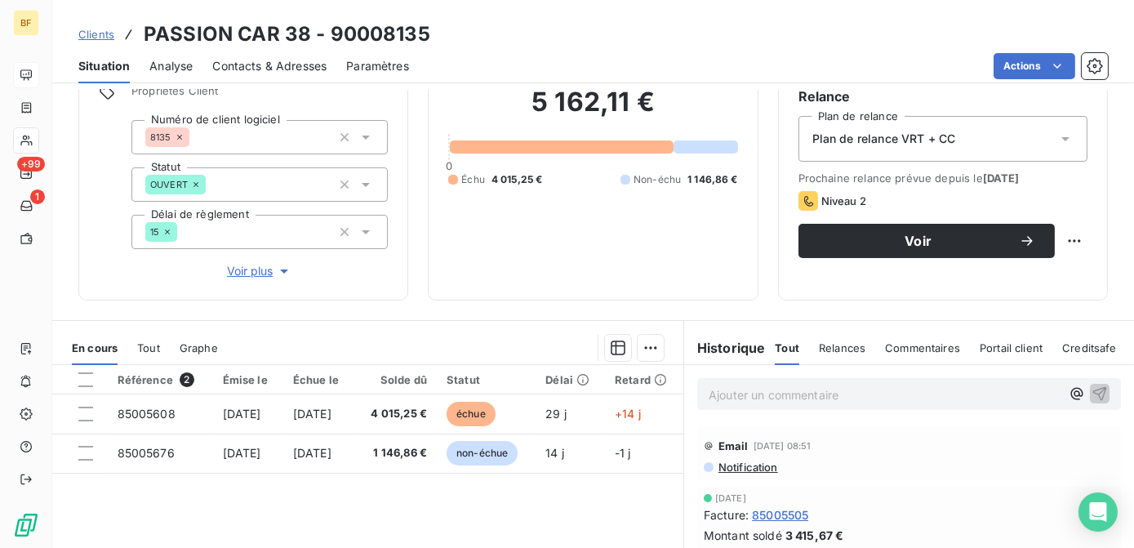
click at [719, 398] on p "Ajouter un commentaire ﻿" at bounding box center [885, 395] width 352 height 20
click at [764, 385] on p "(AV" at bounding box center [885, 394] width 352 height 19
click at [759, 394] on p "(AV) e" at bounding box center [885, 394] width 352 height 19
click at [830, 395] on p "(AV) engageemeny" at bounding box center [885, 394] width 352 height 19
click at [891, 370] on div "(AV) engagement" at bounding box center [909, 393] width 450 height 56
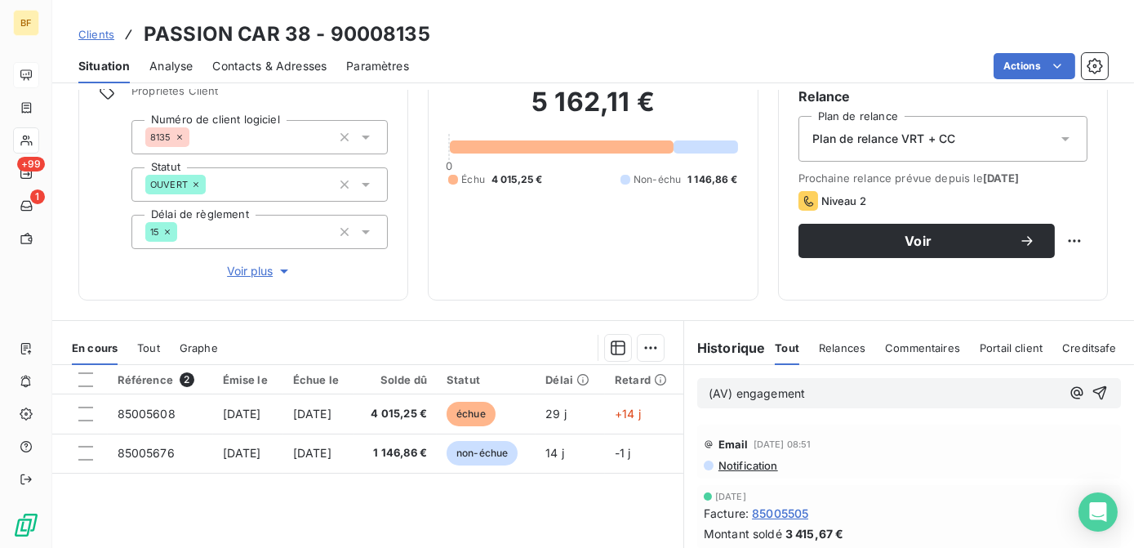
click at [881, 393] on p "(AV) engagement" at bounding box center [885, 394] width 352 height 19
click at [862, 402] on p "(AV) engagement" at bounding box center [885, 394] width 352 height 19
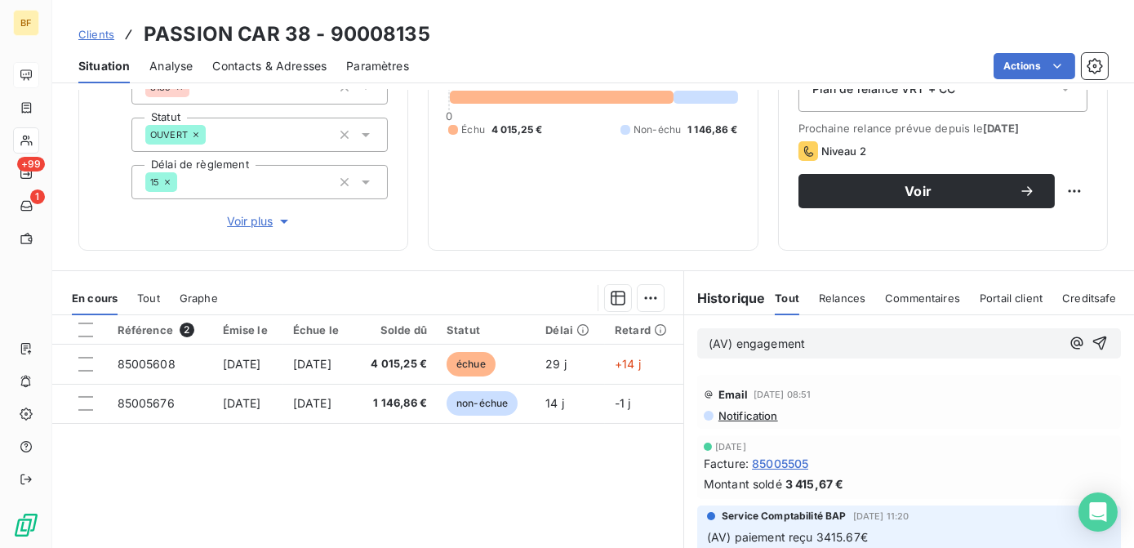
scroll to position [296, 0]
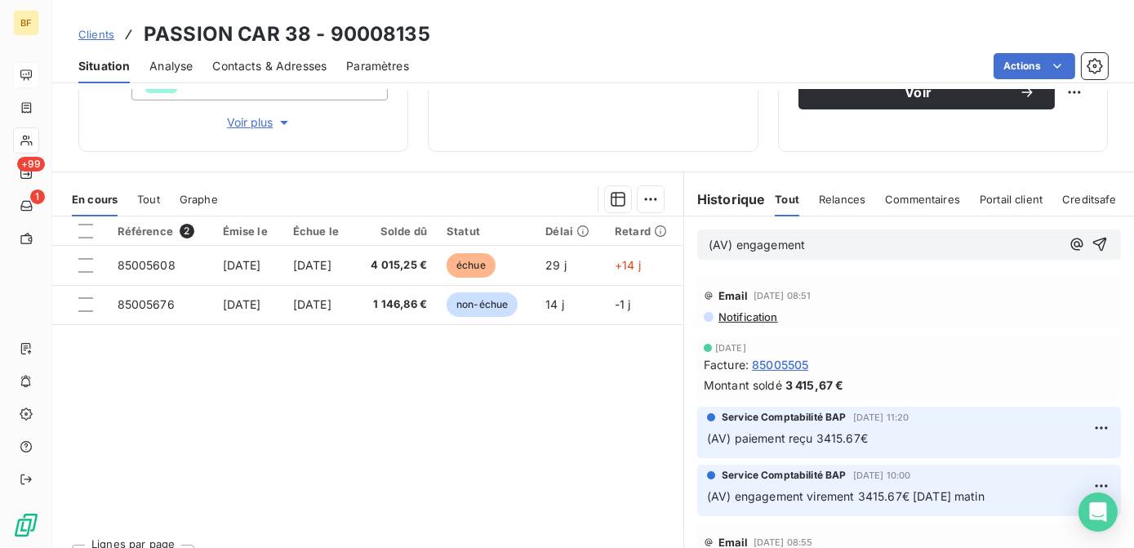
click at [822, 247] on p "(AV) engagement" at bounding box center [885, 245] width 352 height 19
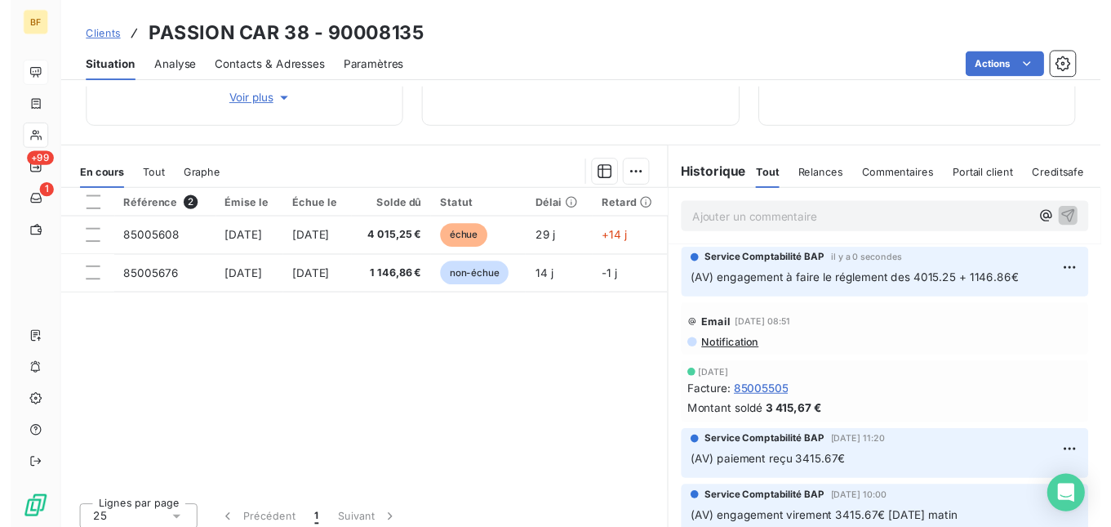
scroll to position [327, 0]
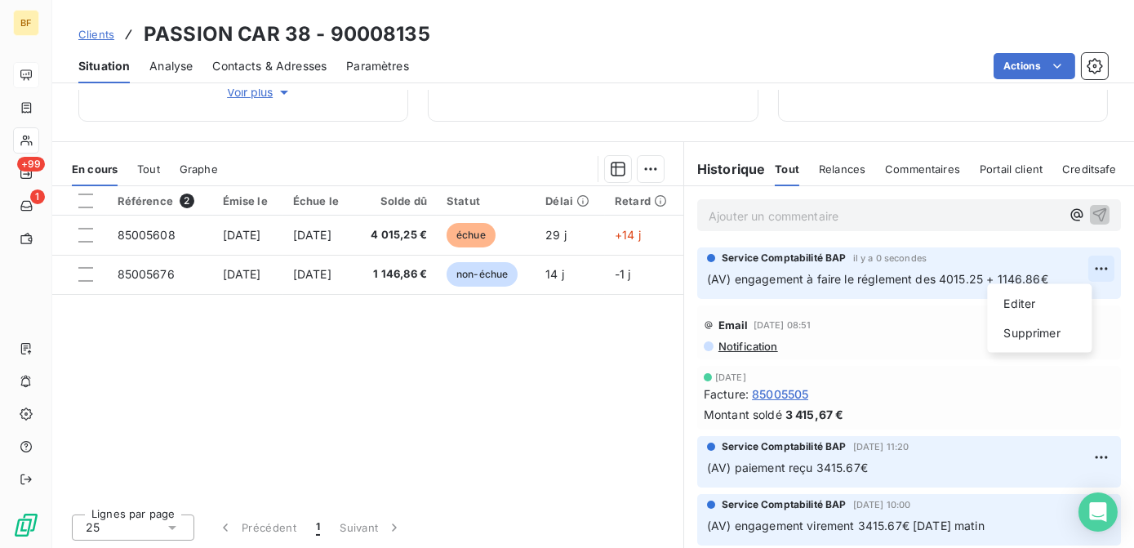
click at [1088, 272] on html "BF +99 1 Clients PASSION CAR 38 - 90008135 Situation Analyse Contacts & Adresse…" at bounding box center [567, 274] width 1134 height 548
click at [1024, 295] on div "Editer" at bounding box center [1039, 304] width 91 height 26
click at [975, 276] on span "(AV) engagement à faire le réglement des 4015.25 + 1146.86€" at bounding box center [877, 279] width 341 height 14
click at [1045, 273] on span "(AV) engagement à faire le règlement des 4015.25€ + 1146.86€" at bounding box center [881, 279] width 349 height 14
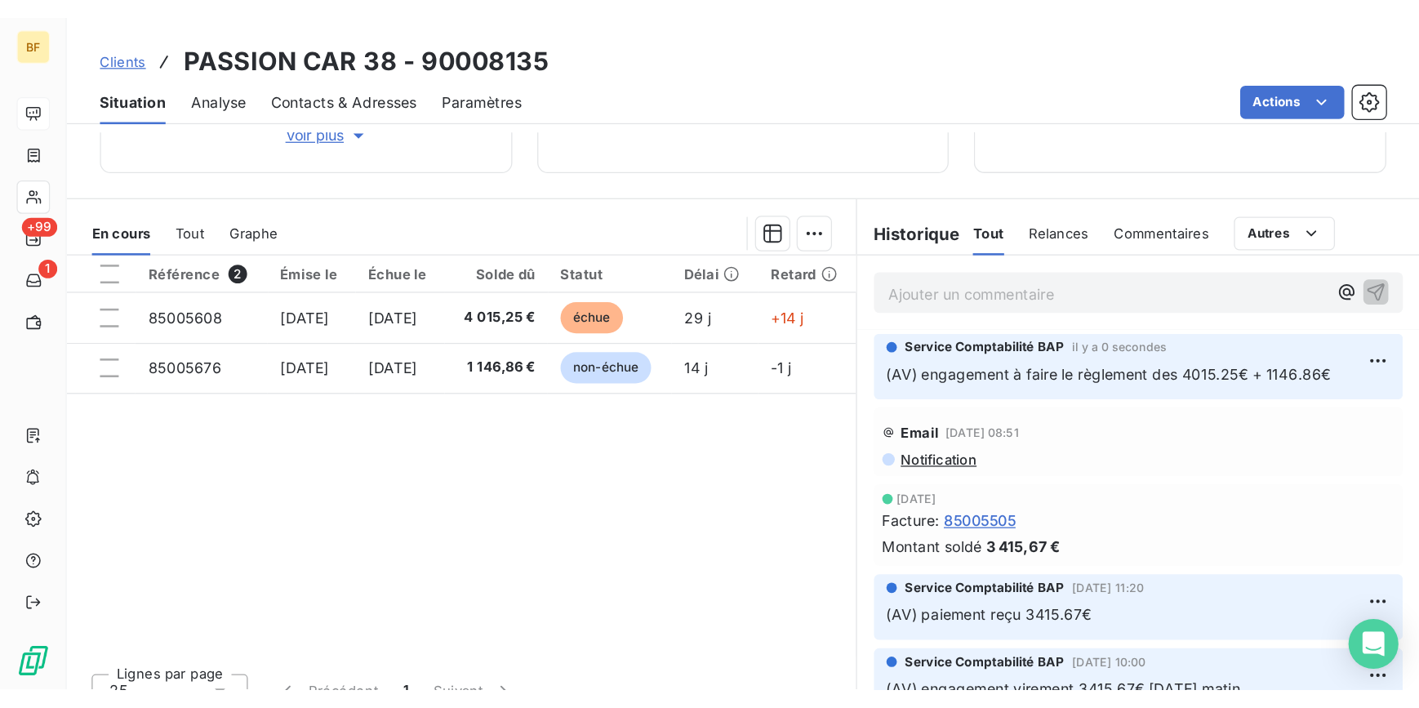
scroll to position [167, 0]
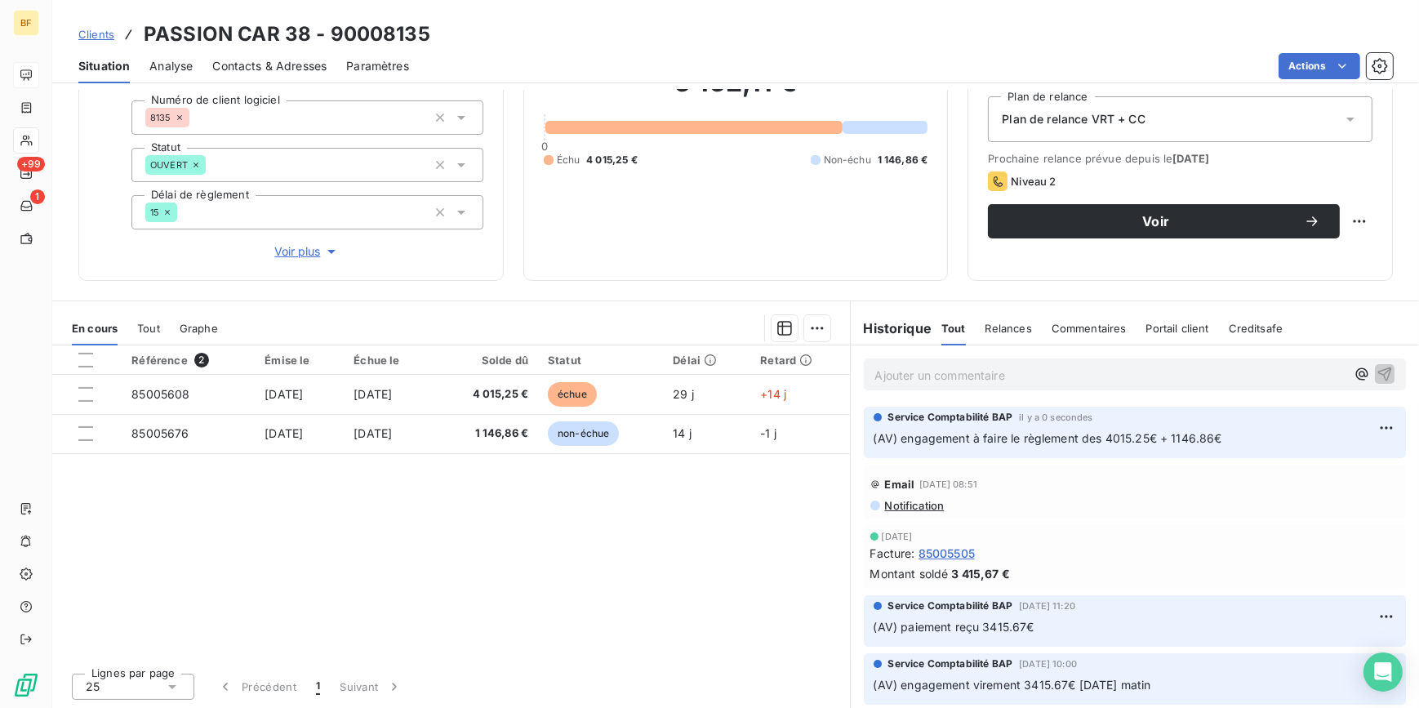
drag, startPoint x: 276, startPoint y: 65, endPoint x: 439, endPoint y: 82, distance: 164.1
click at [276, 65] on span "Contacts & Adresses" at bounding box center [269, 66] width 114 height 16
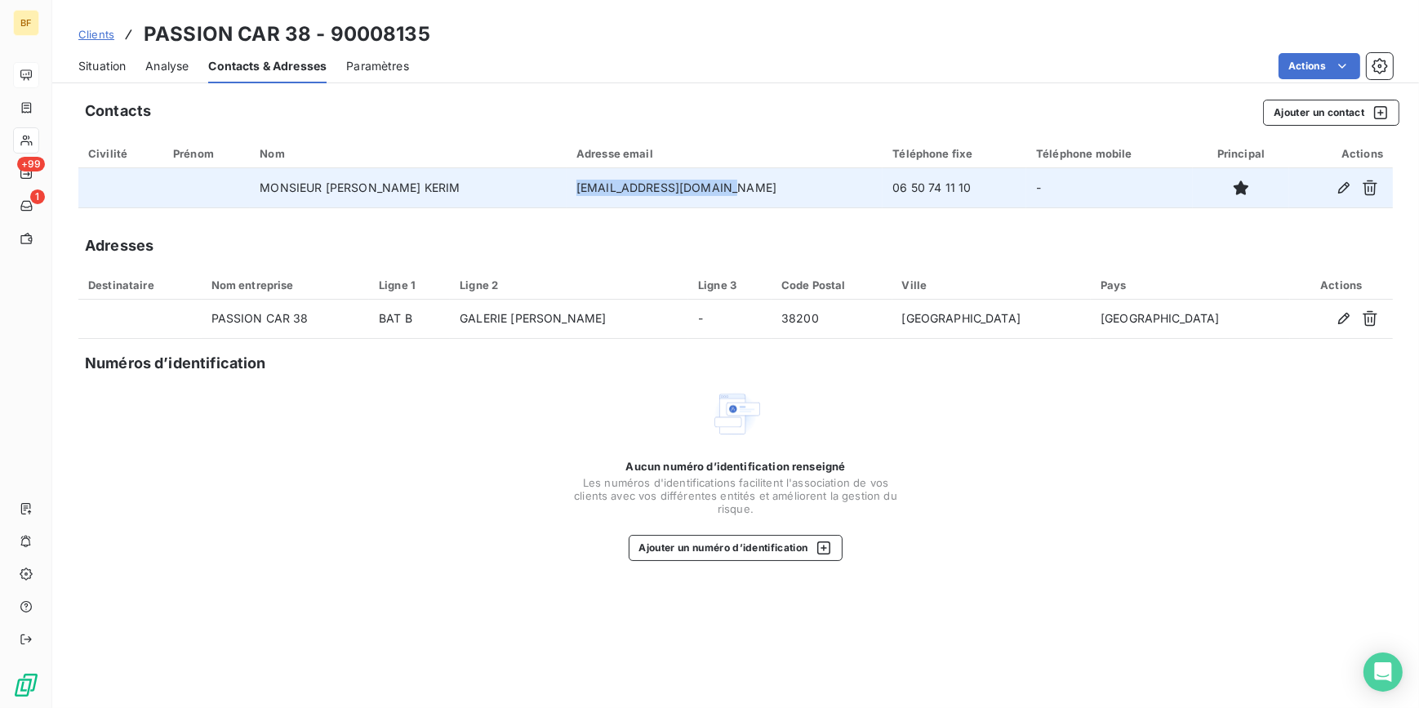
drag, startPoint x: 743, startPoint y: 183, endPoint x: 585, endPoint y: 185, distance: 157.6
click at [585, 185] on td "[EMAIL_ADDRESS][DOMAIN_NAME]" at bounding box center [725, 187] width 317 height 39
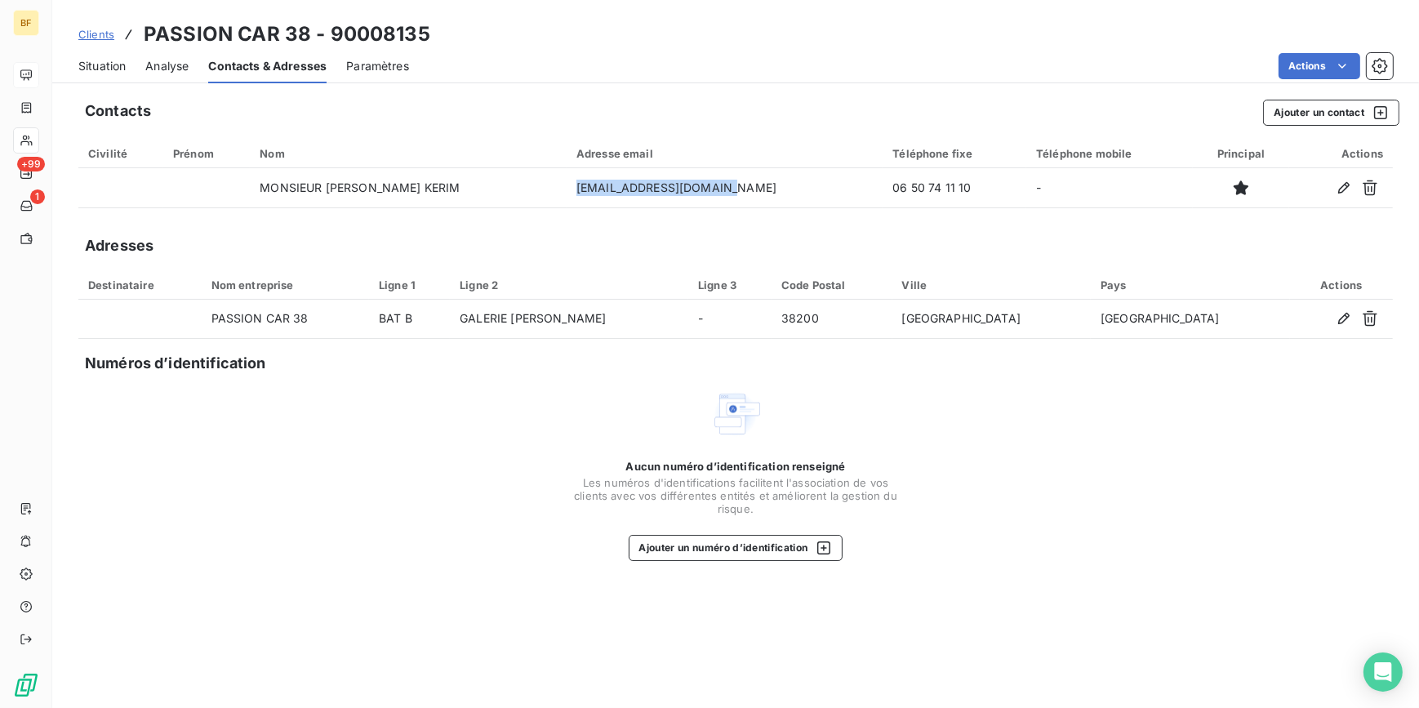
copy td "[EMAIL_ADDRESS][DOMAIN_NAME]"
drag, startPoint x: 472, startPoint y: 32, endPoint x: 14, endPoint y: 206, distance: 490.0
click at [472, 32] on div "Clients PASSION CAR 38 - 90008135" at bounding box center [735, 34] width 1367 height 29
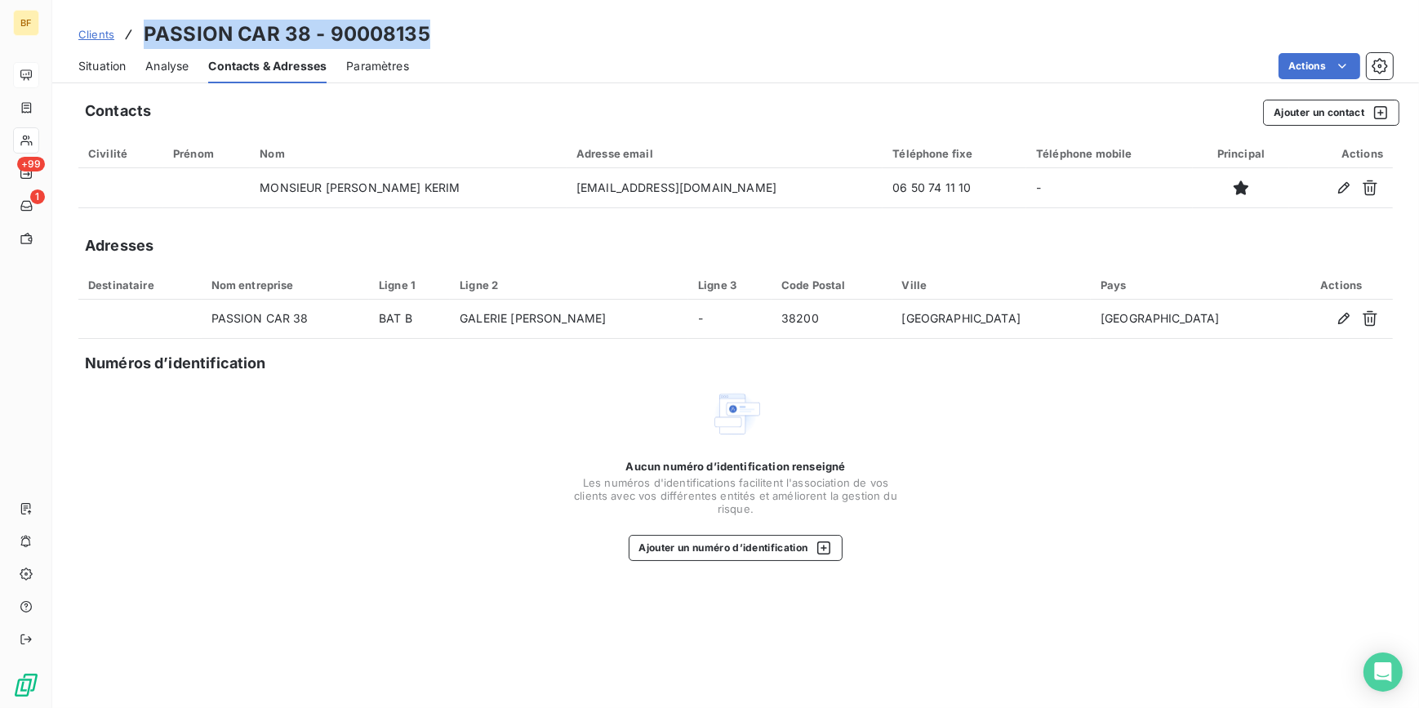
drag, startPoint x: 454, startPoint y: 33, endPoint x: 145, endPoint y: 33, distance: 308.6
click at [145, 33] on div "Clients PASSION CAR 38 - 90008135" at bounding box center [735, 34] width 1367 height 29
copy h3 "PASSION CAR 38 - 90008135"
click at [105, 68] on span "Situation" at bounding box center [101, 66] width 47 height 16
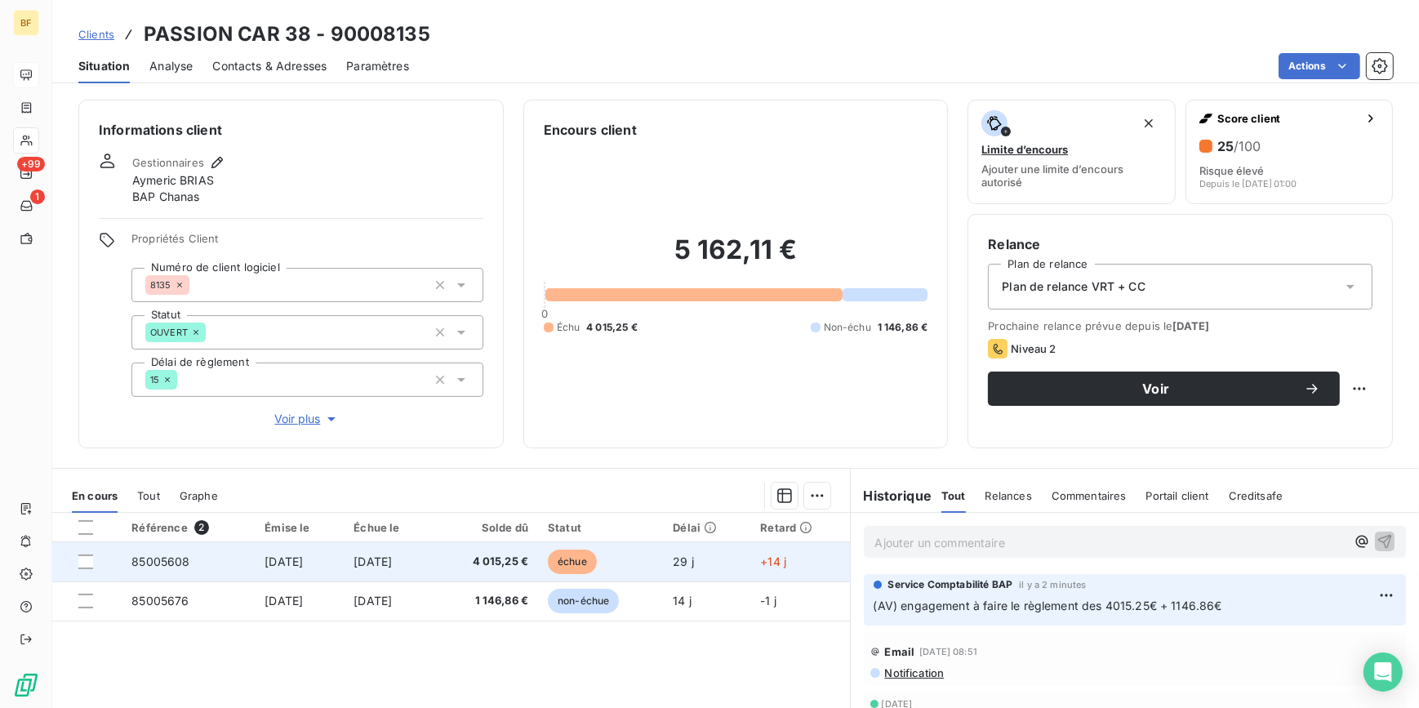
click at [434, 568] on td "[DATE]" at bounding box center [389, 561] width 90 height 39
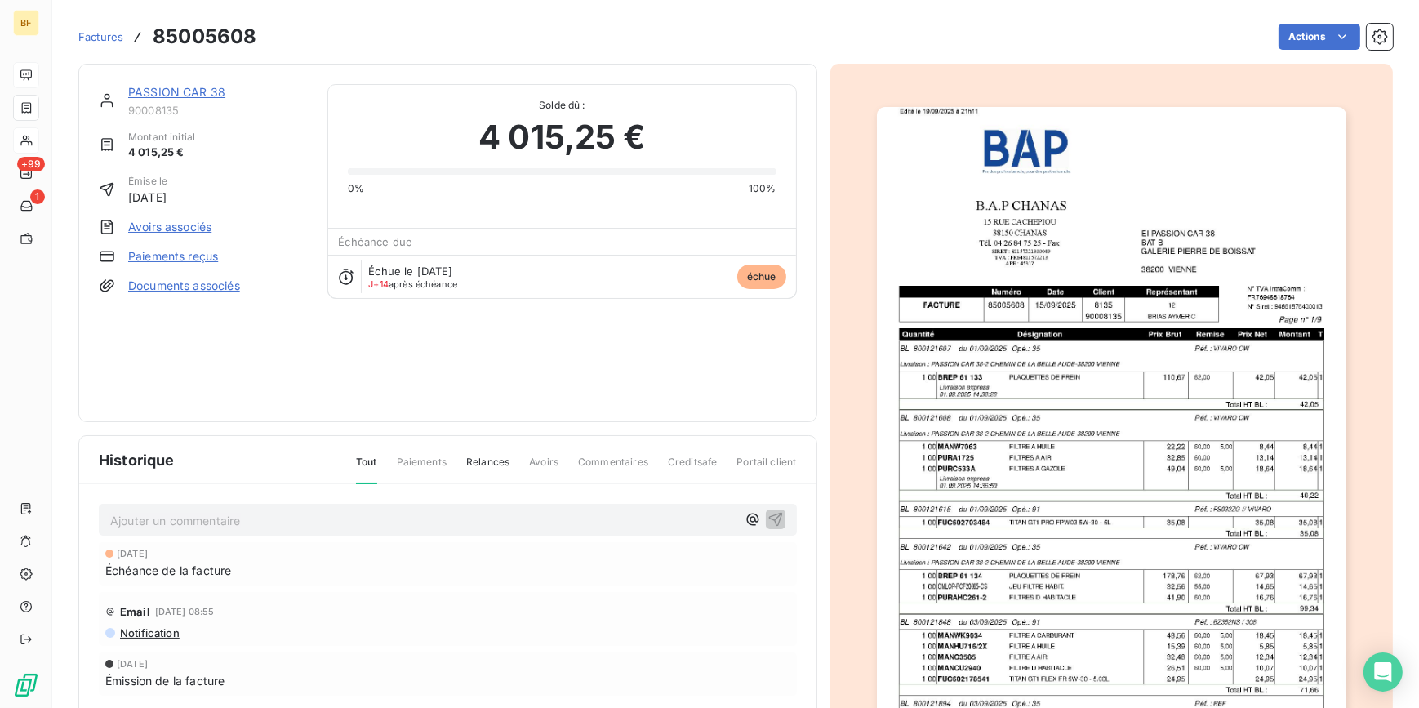
click at [1073, 443] on img "button" at bounding box center [1111, 439] width 469 height 665
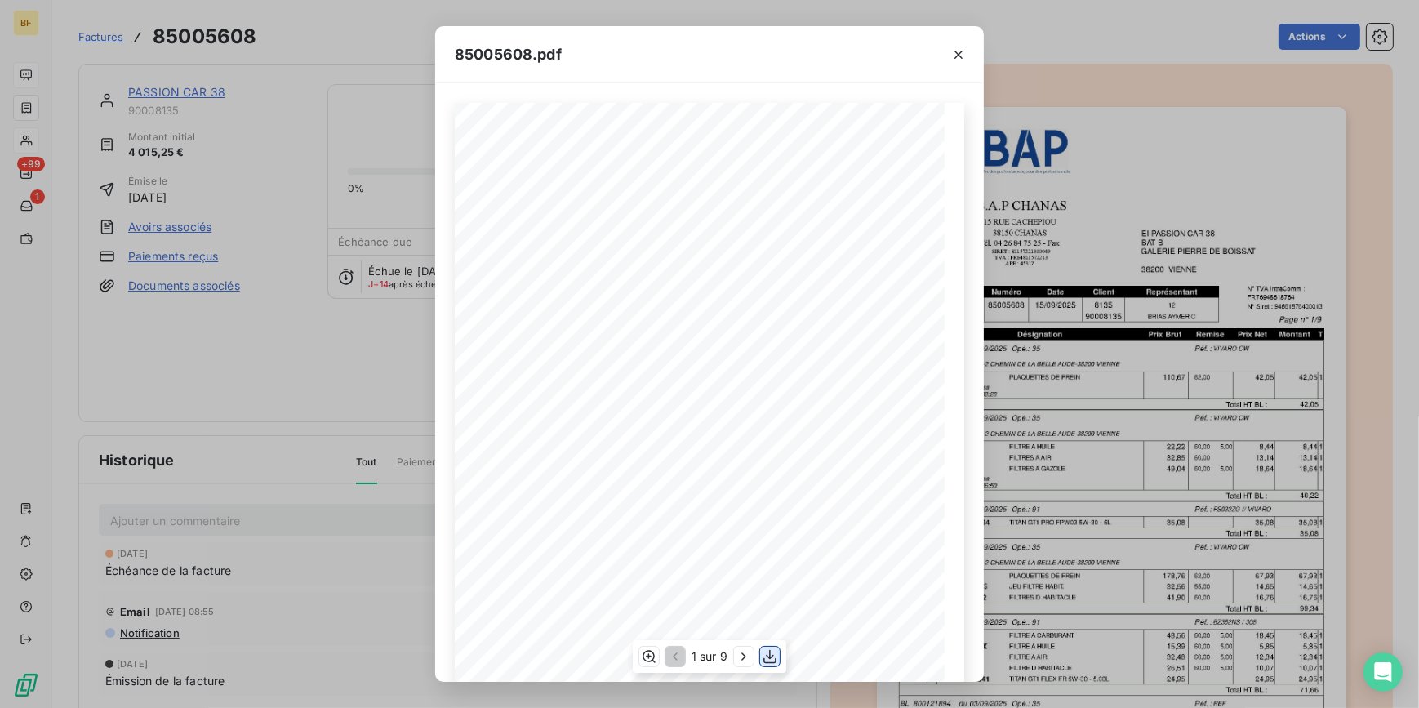
click at [769, 651] on icon "button" at bounding box center [769, 656] width 13 height 14
drag, startPoint x: 278, startPoint y: 33, endPoint x: 265, endPoint y: 33, distance: 13.1
click at [278, 33] on div "85005608.pdf B.A.P CHANAS EI PASSION CAR [STREET_ADDRESS][PERSON_NAME] 38200 VI…" at bounding box center [709, 354] width 1419 height 708
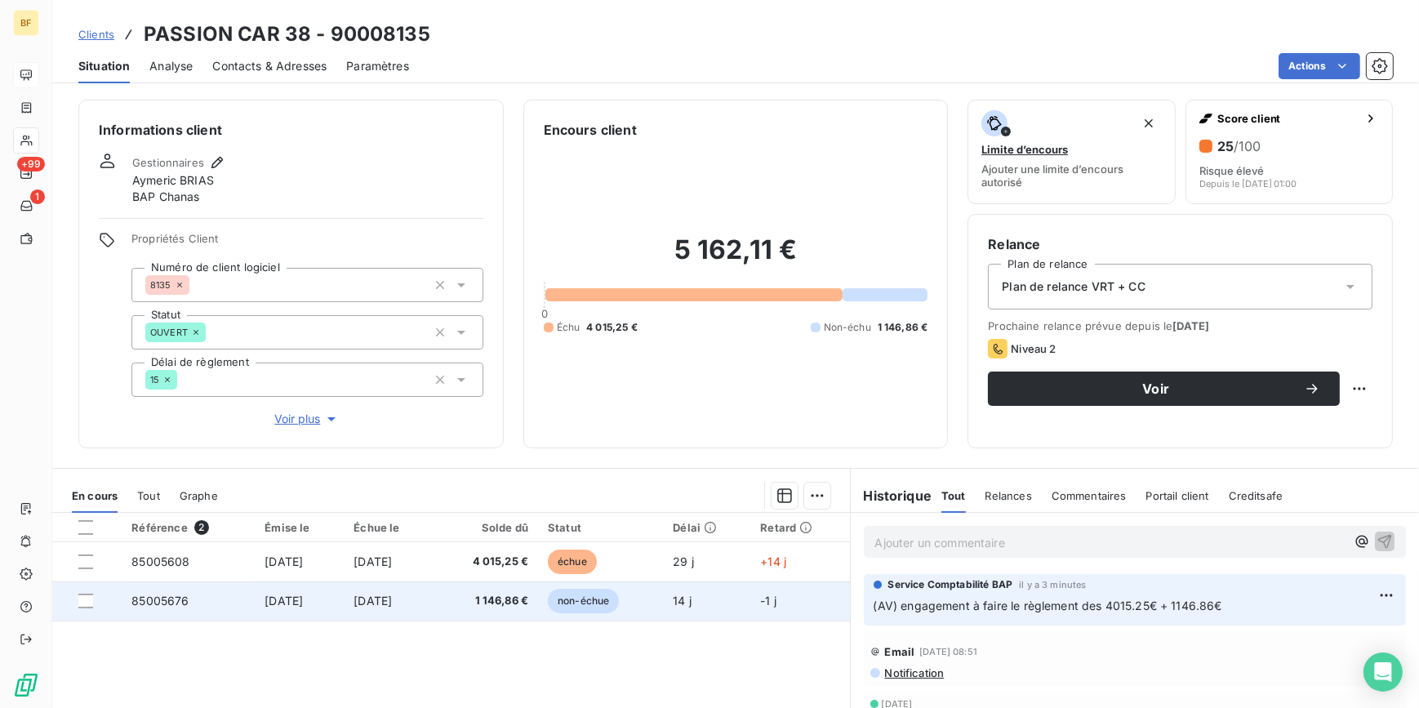
click at [487, 595] on span "1 146,86 €" at bounding box center [486, 601] width 84 height 16
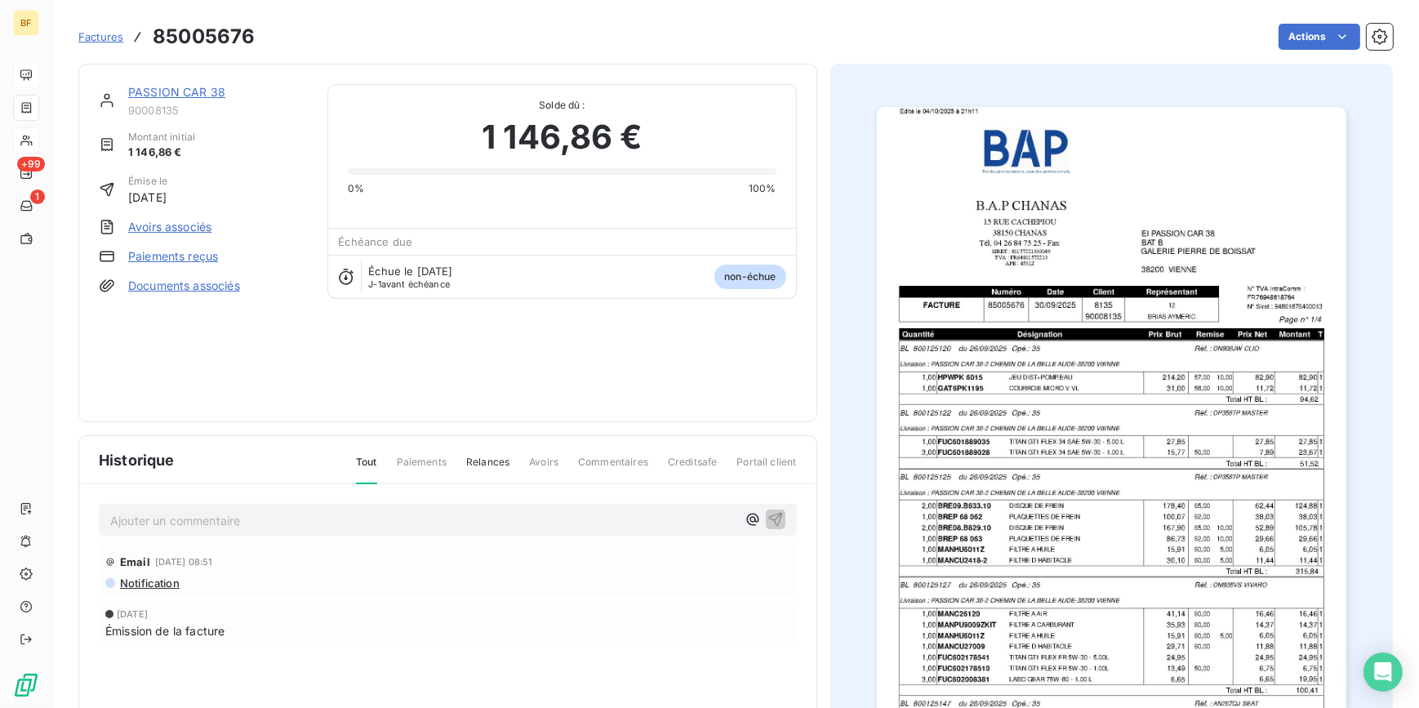
click at [1298, 410] on img "button" at bounding box center [1111, 439] width 469 height 665
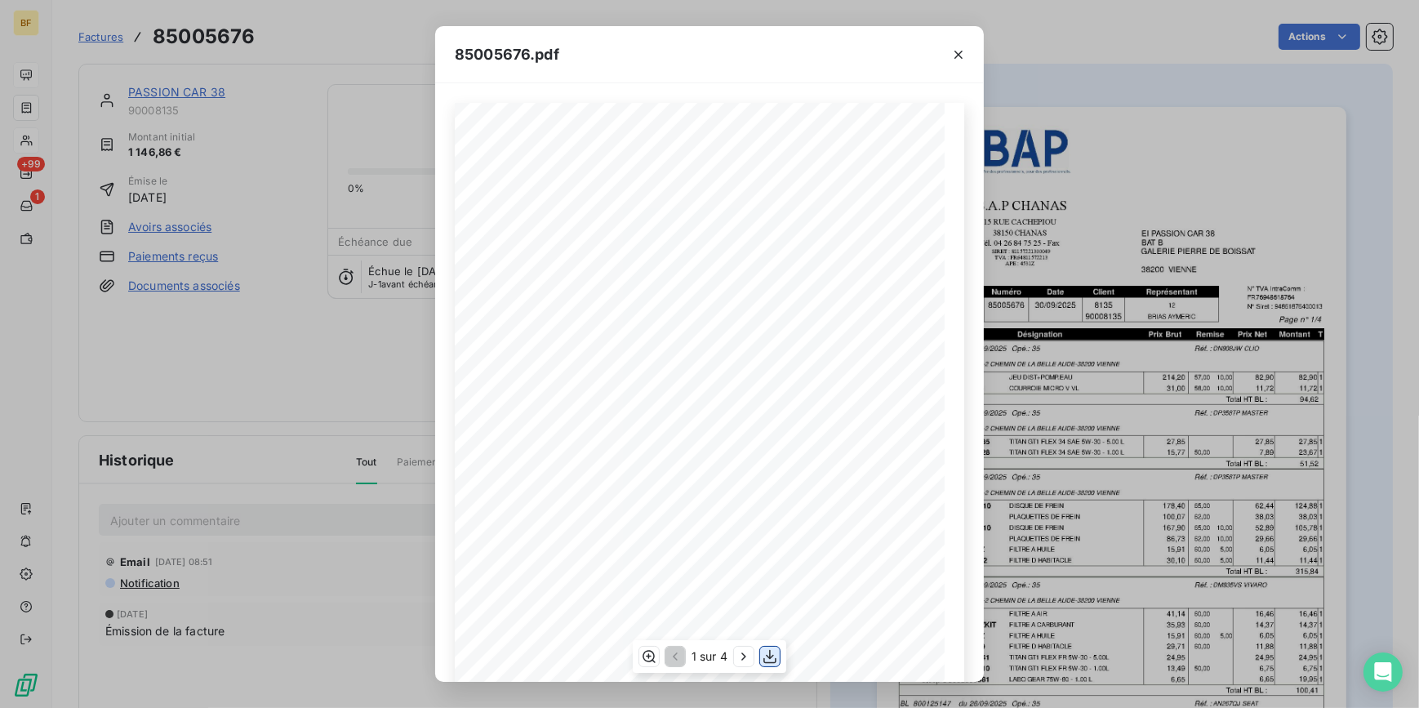
click at [771, 657] on icon "button" at bounding box center [769, 656] width 13 height 14
click at [960, 54] on icon "button" at bounding box center [958, 55] width 16 height 16
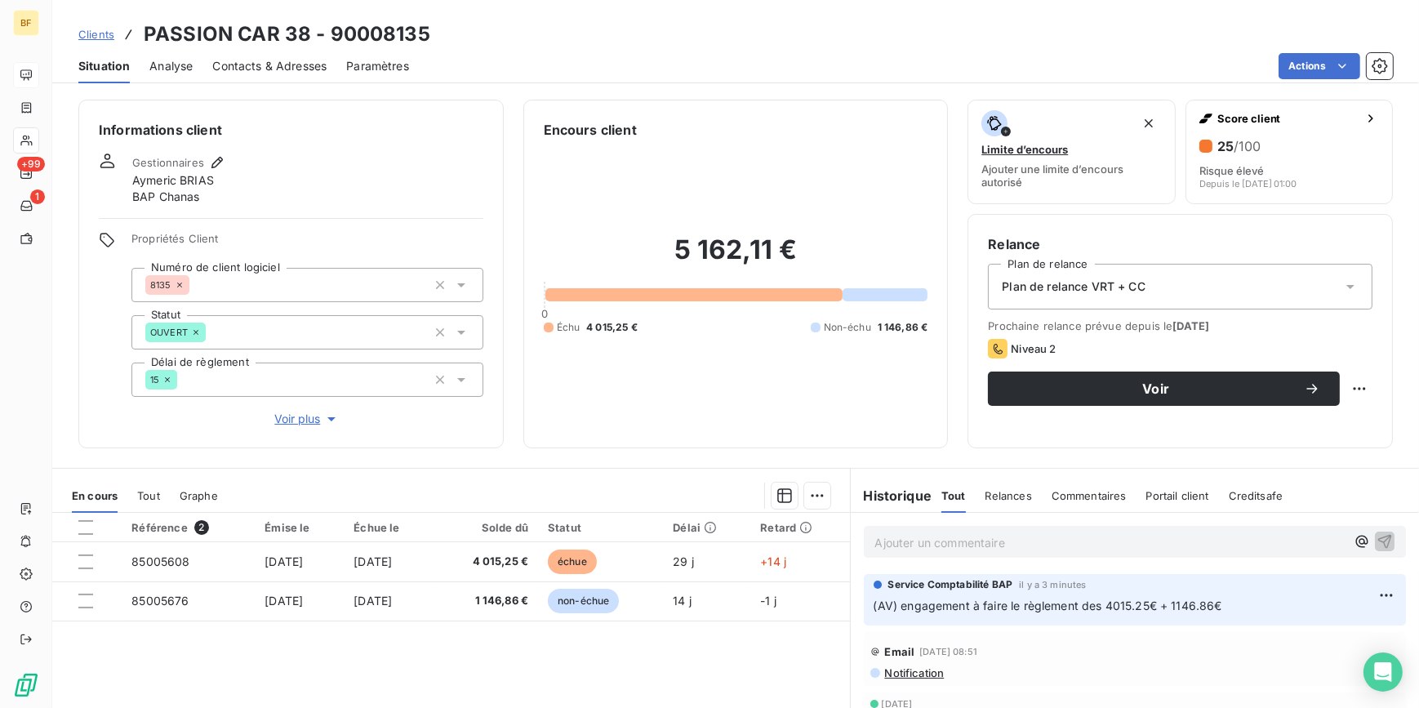
drag, startPoint x: 918, startPoint y: 537, endPoint x: 936, endPoint y: 563, distance: 31.7
click at [918, 541] on p "Ajouter un commentaire ﻿" at bounding box center [1110, 542] width 471 height 20
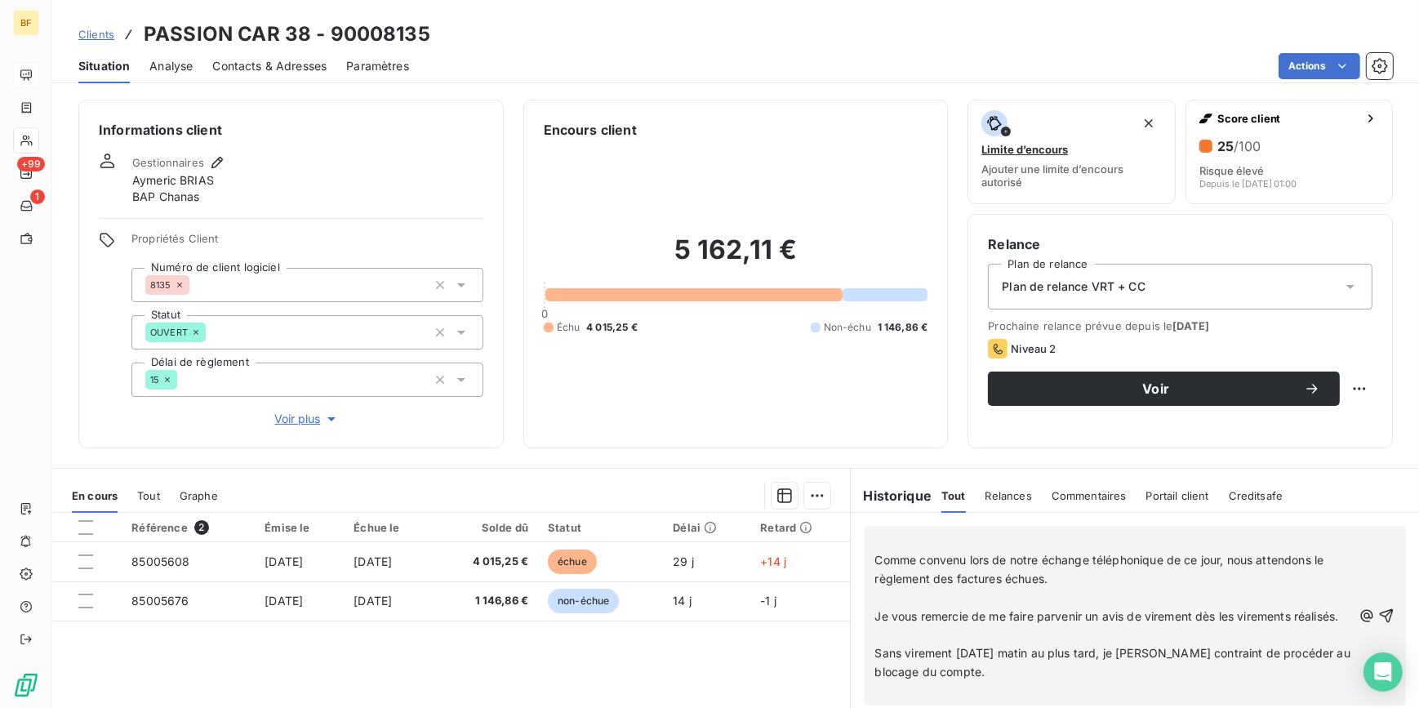
click at [902, 547] on p "﻿" at bounding box center [1114, 541] width 478 height 19
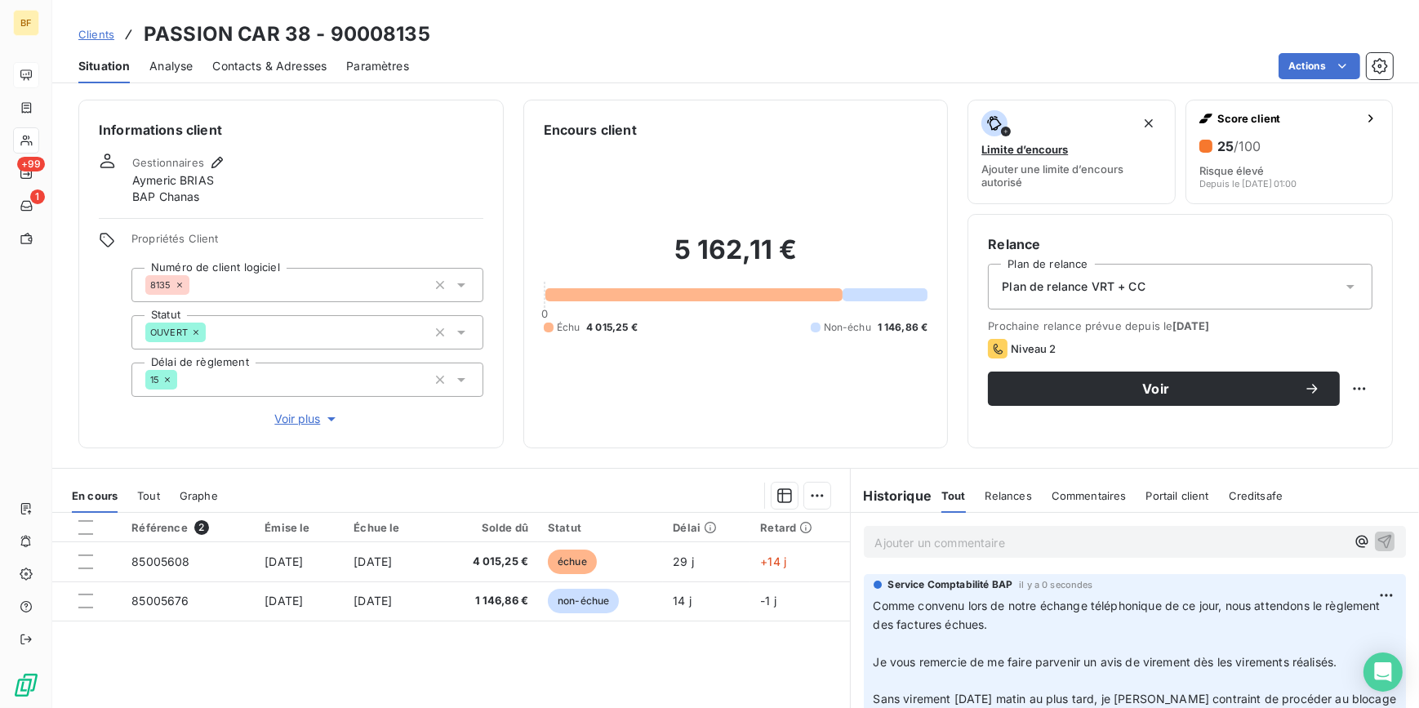
click at [882, 29] on div "Clients PASSION CAR 38 - 90008135" at bounding box center [735, 34] width 1367 height 29
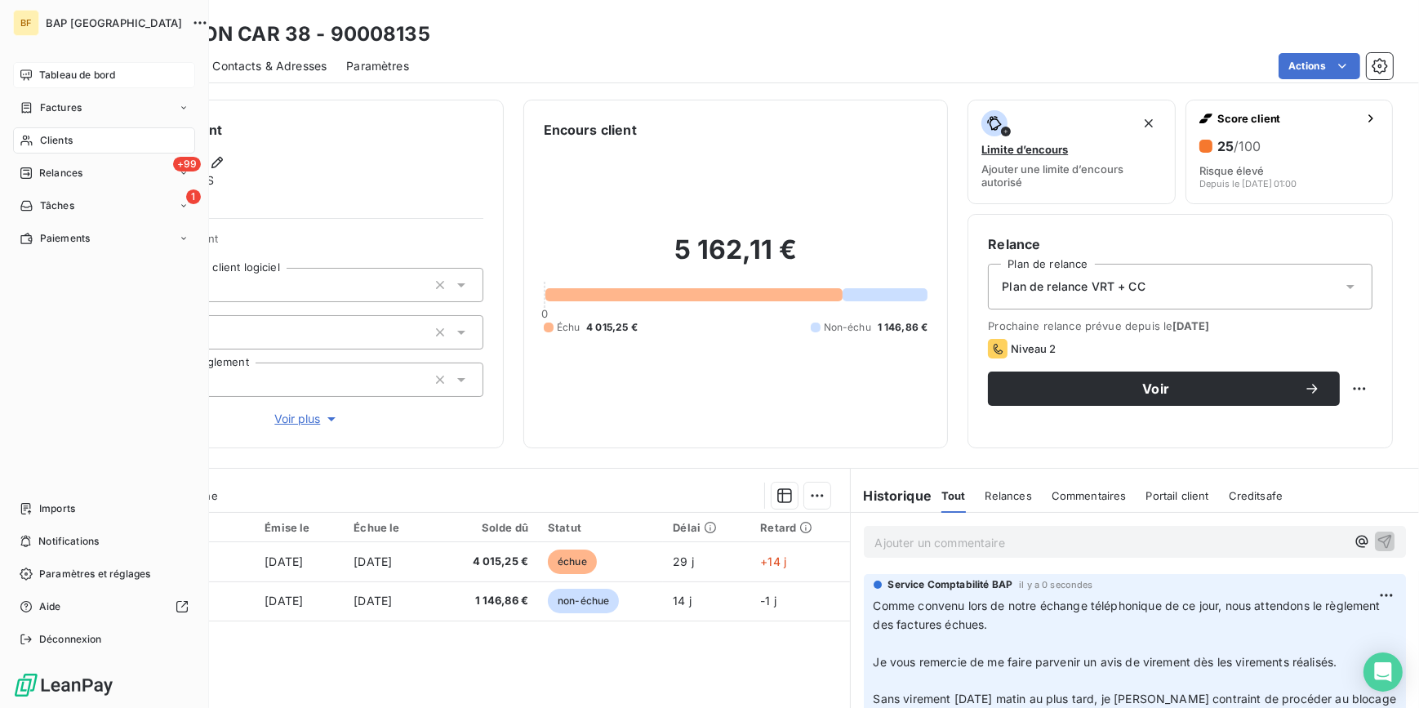
click at [38, 146] on div "Clients" at bounding box center [104, 140] width 182 height 26
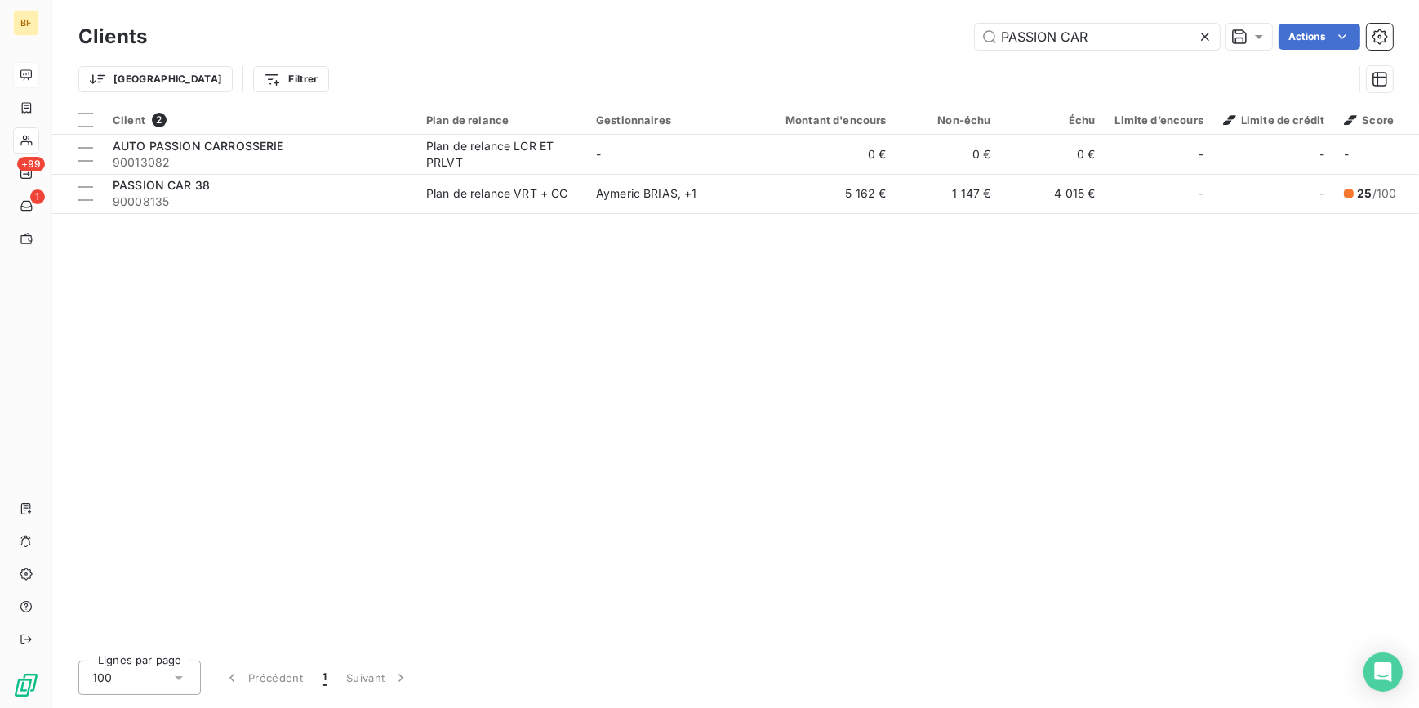
drag, startPoint x: 1110, startPoint y: 34, endPoint x: 785, endPoint y: 3, distance: 327.3
click at [785, 3] on div "Clients PASSION CAR Actions Trier Filtrer" at bounding box center [735, 52] width 1367 height 105
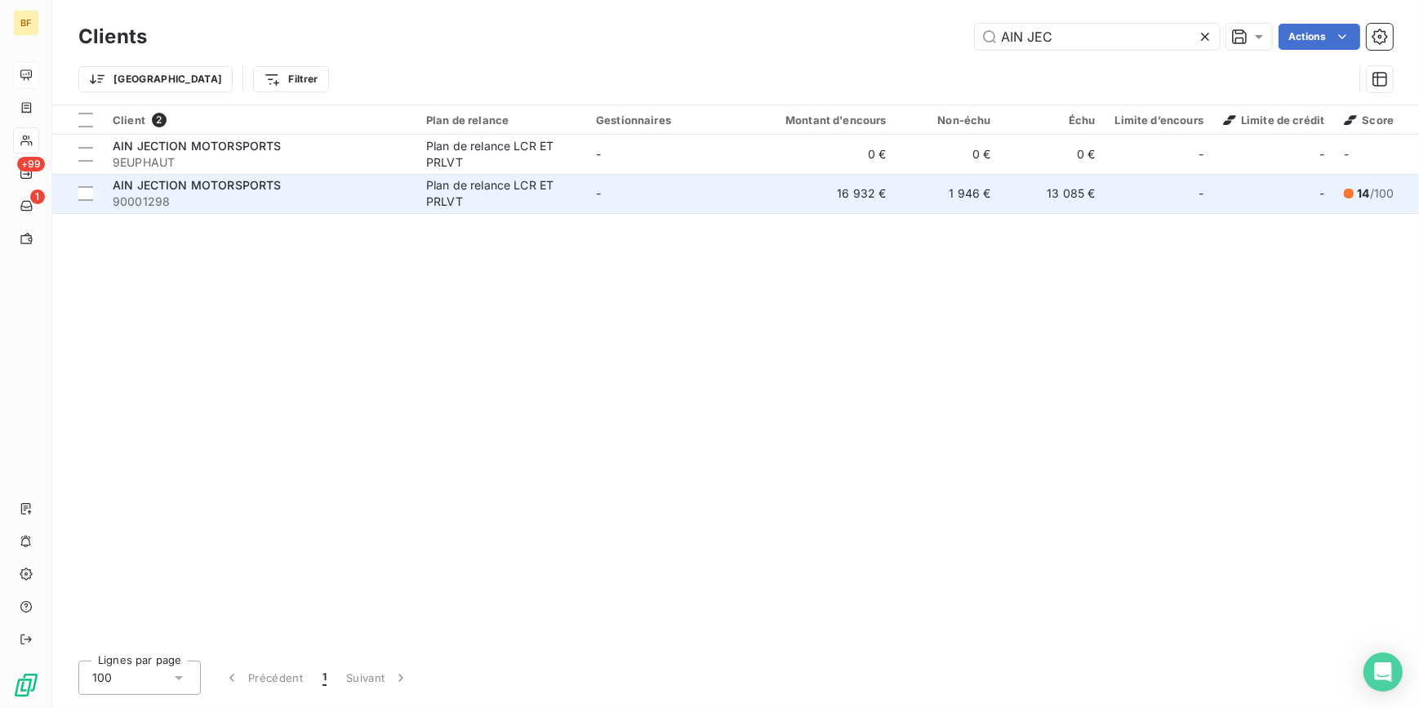
type input "AIN JEC"
click at [294, 179] on div "AIN JECTION MOTORSPORTS" at bounding box center [260, 185] width 294 height 16
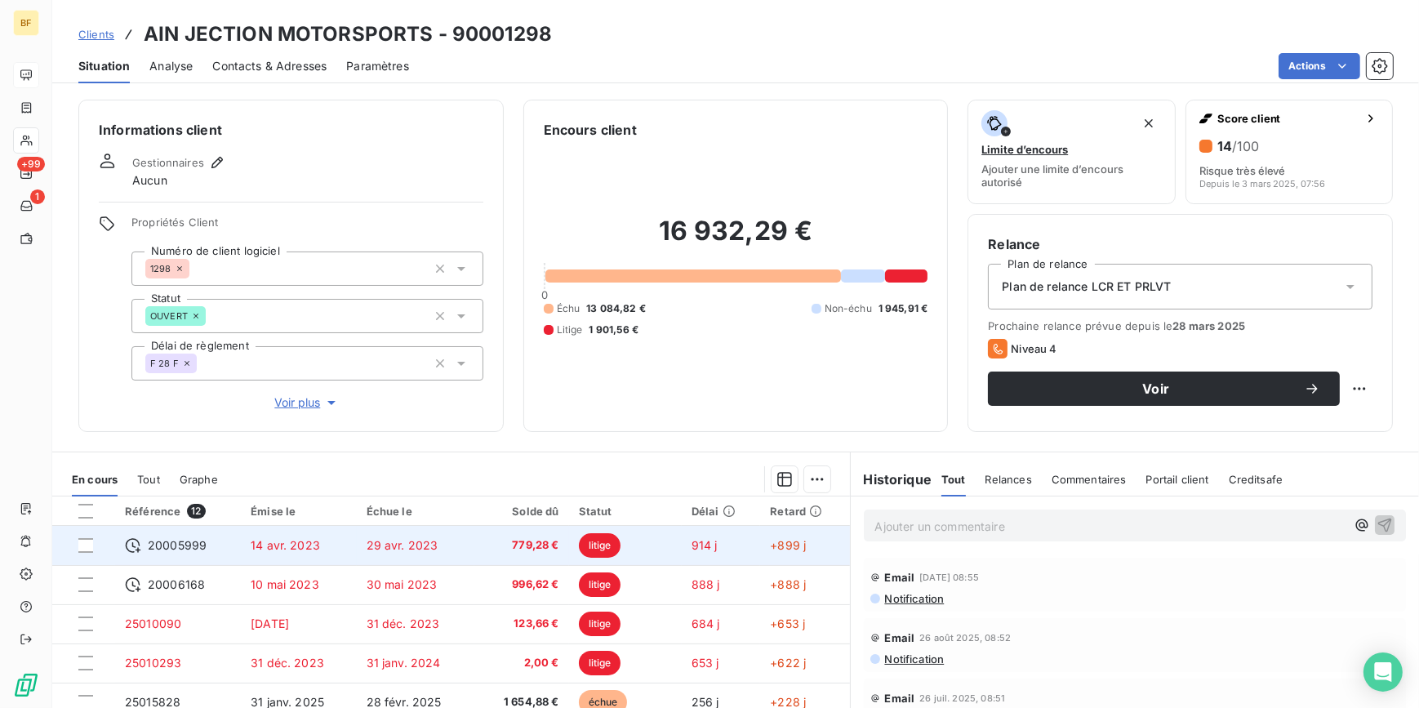
click at [493, 542] on span "779,28 €" at bounding box center [521, 545] width 75 height 16
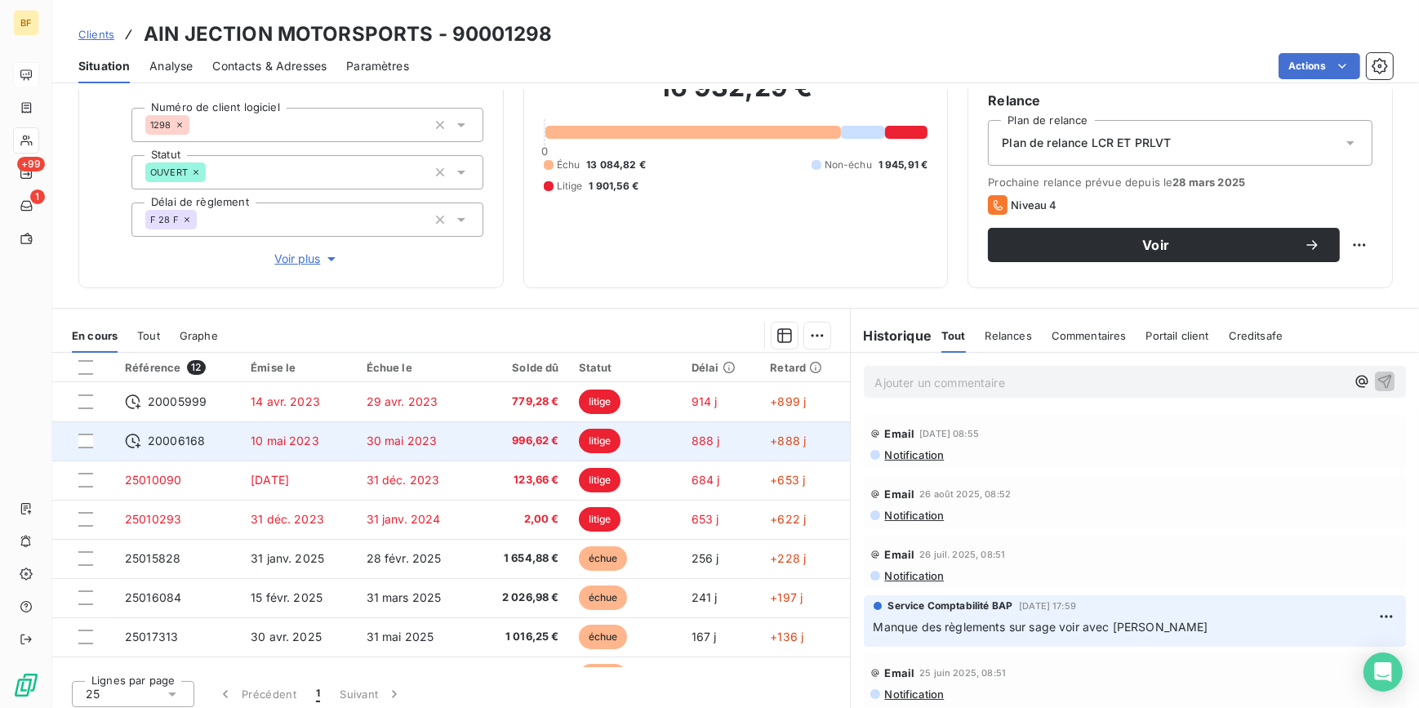
scroll to position [151, 0]
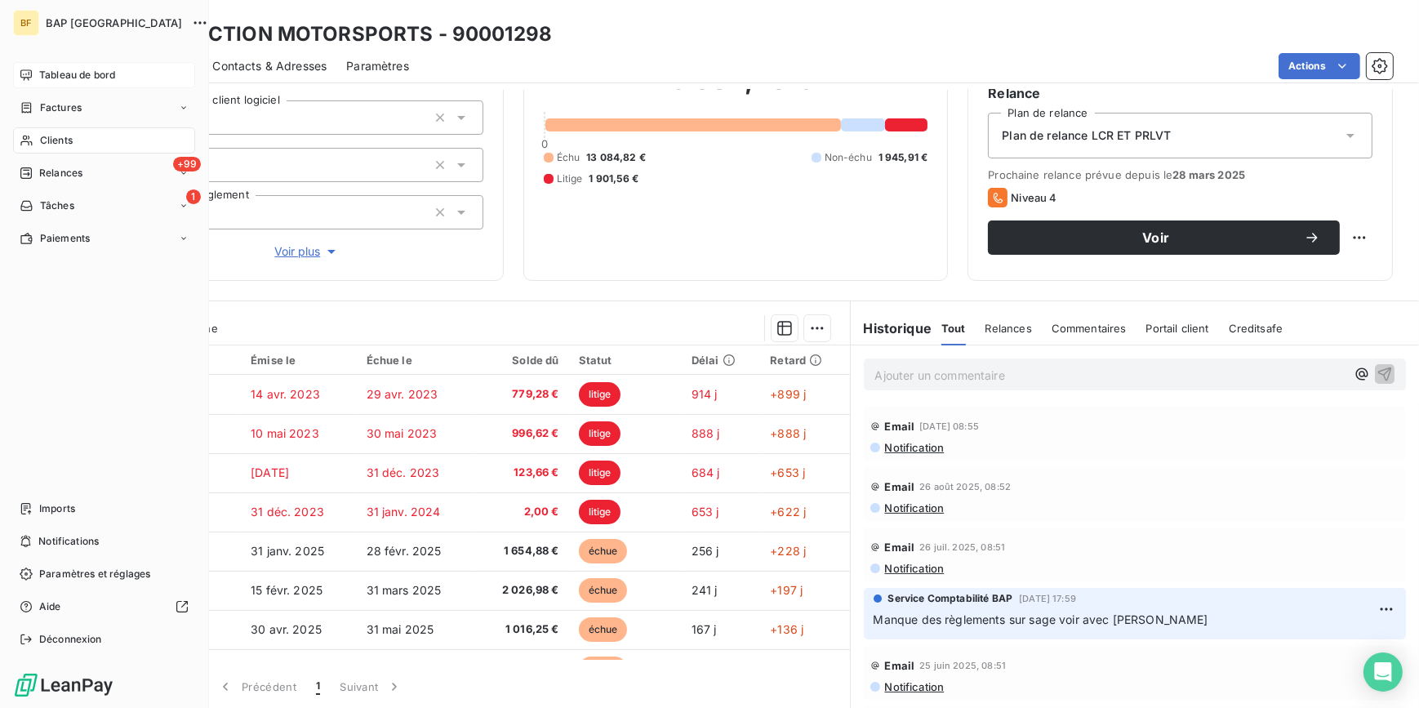
click at [36, 143] on div "Clients" at bounding box center [104, 140] width 182 height 26
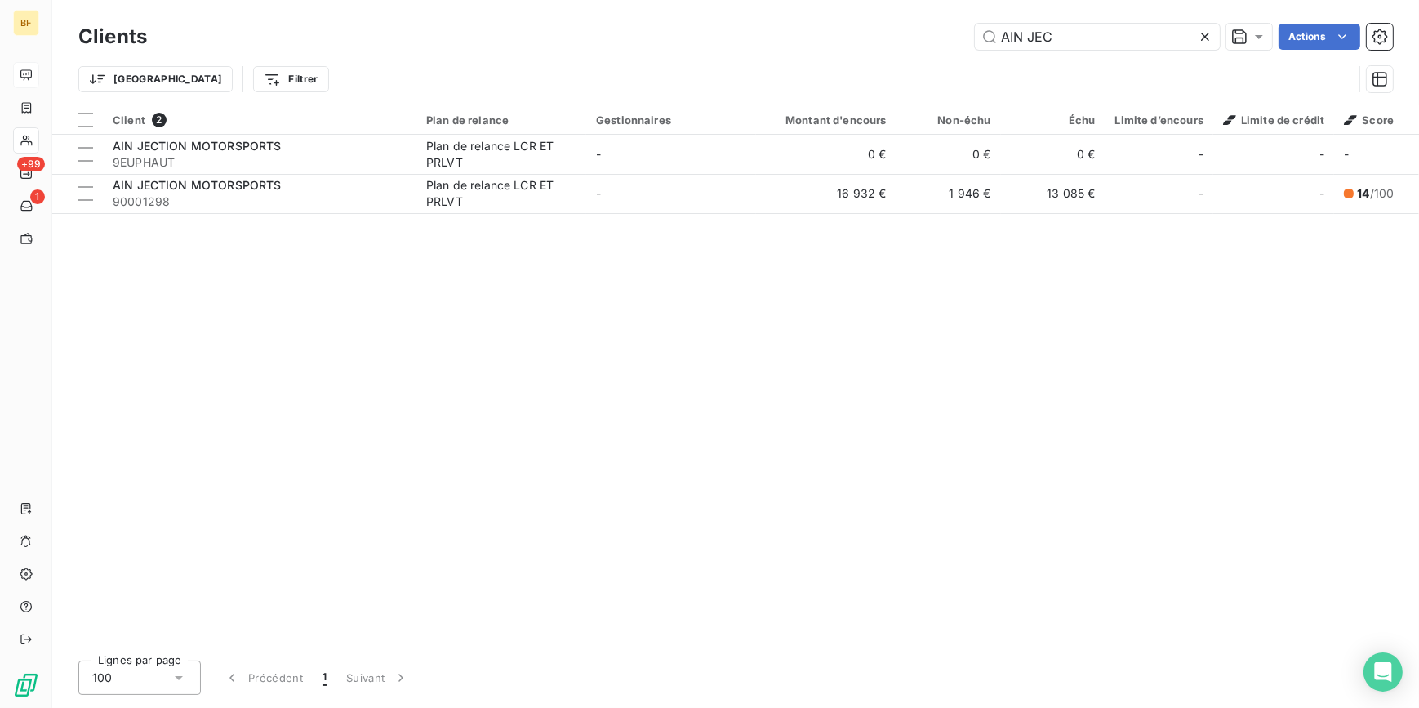
drag, startPoint x: 1066, startPoint y: 46, endPoint x: 918, endPoint y: 24, distance: 149.4
click at [918, 24] on div "AIN JEC Actions" at bounding box center [780, 37] width 1226 height 26
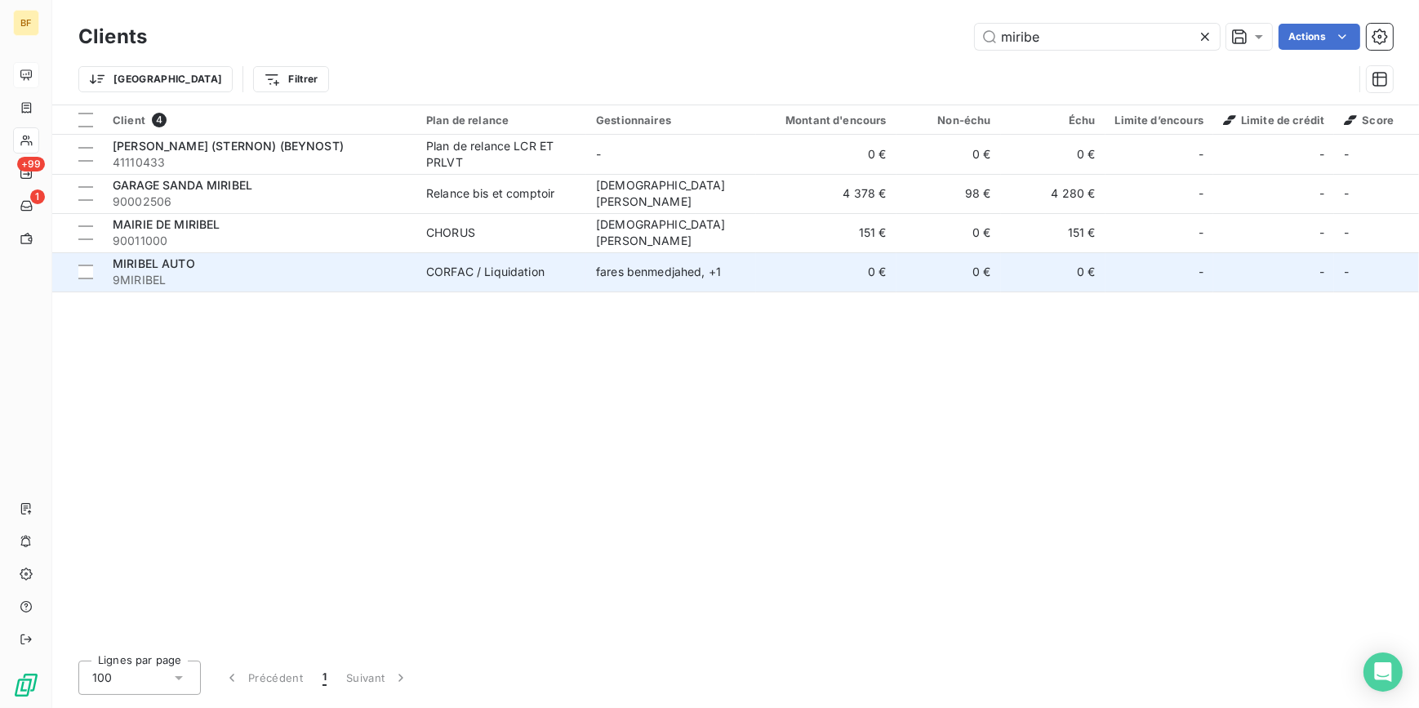
type input "miribe"
click at [234, 278] on span "9MIRIBEL" at bounding box center [260, 280] width 294 height 16
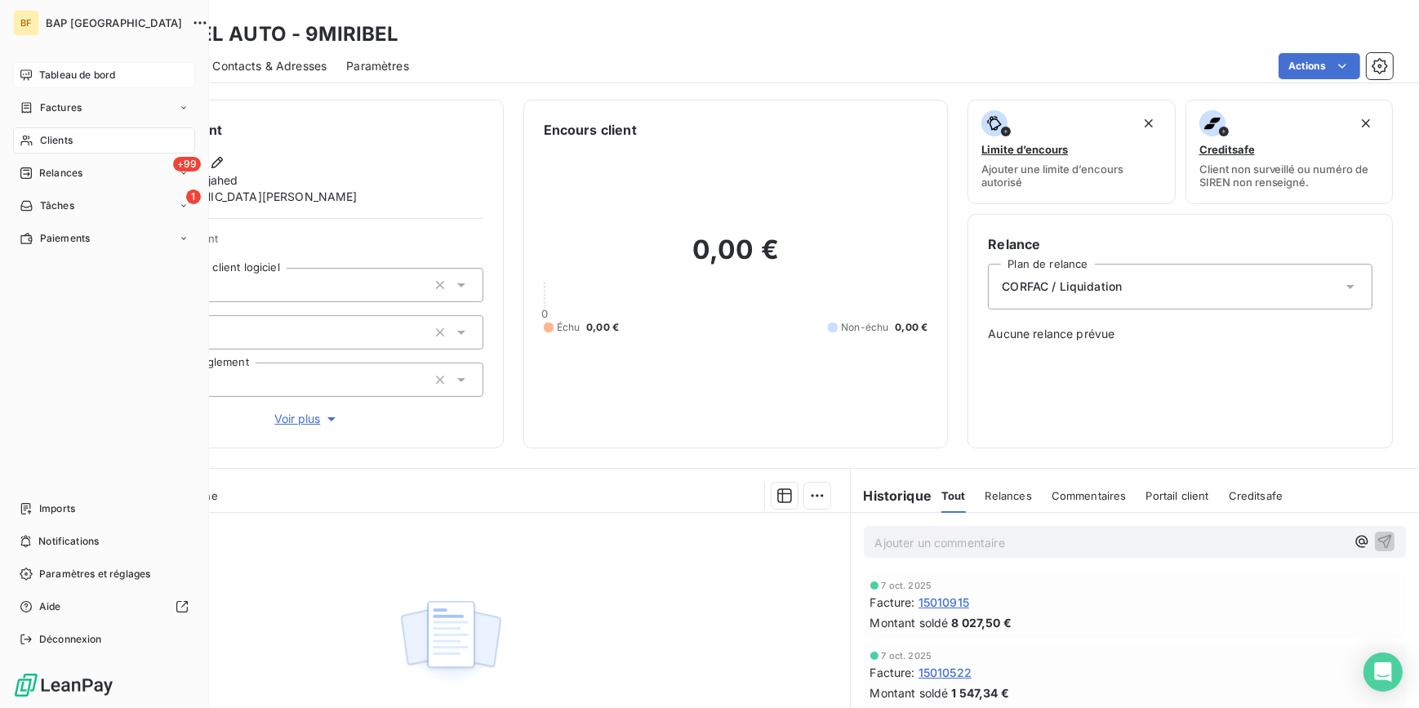
click at [57, 140] on span "Clients" at bounding box center [56, 140] width 33 height 15
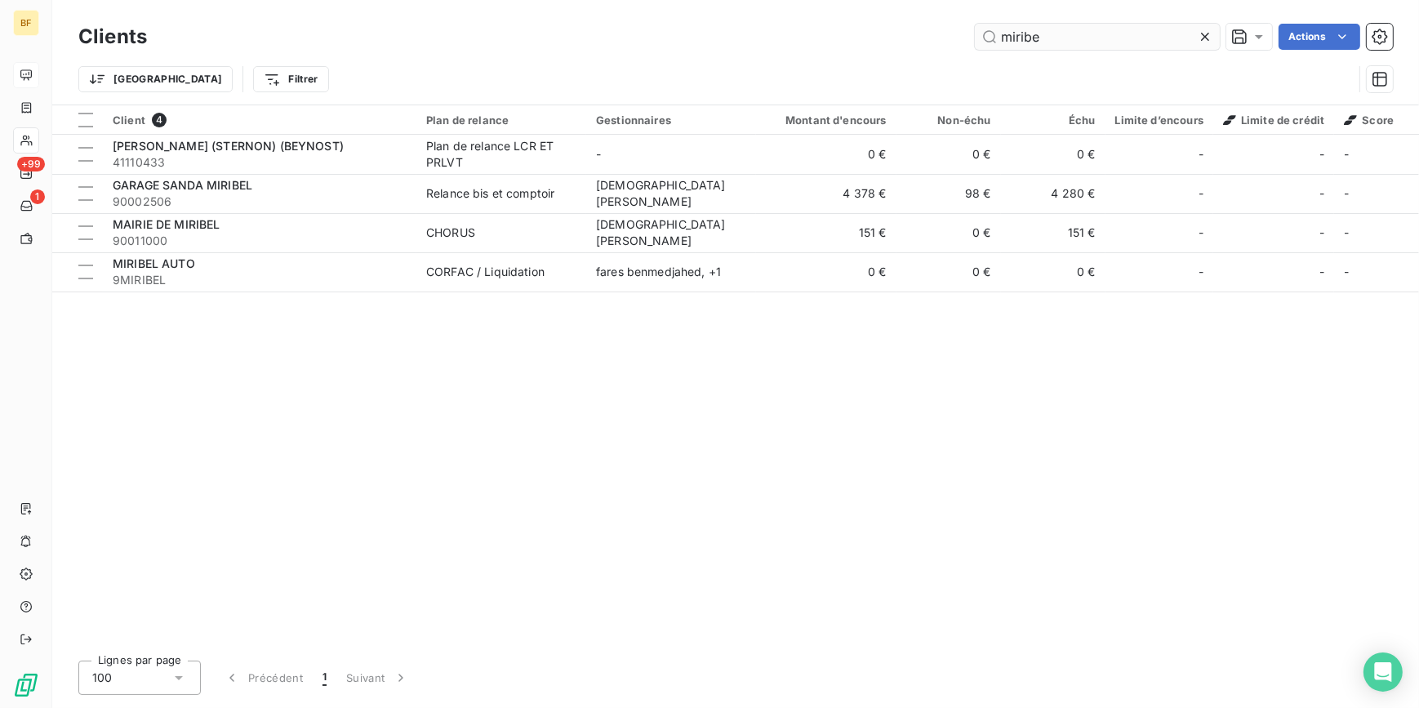
drag, startPoint x: 1081, startPoint y: 44, endPoint x: 1002, endPoint y: 38, distance: 79.5
click at [1002, 38] on input "miribe" at bounding box center [1097, 37] width 245 height 26
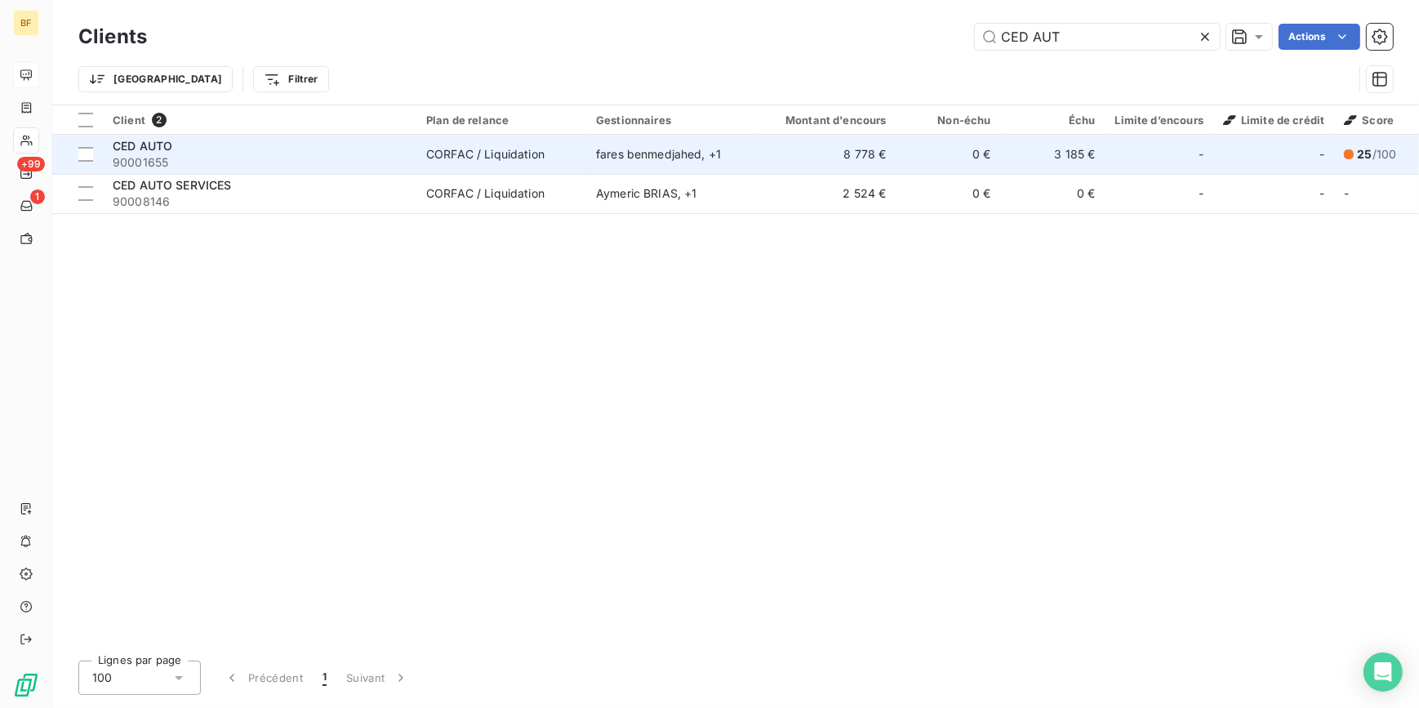
type input "CED AUT"
click at [523, 155] on div "CORFAC / Liquidation" at bounding box center [485, 154] width 118 height 16
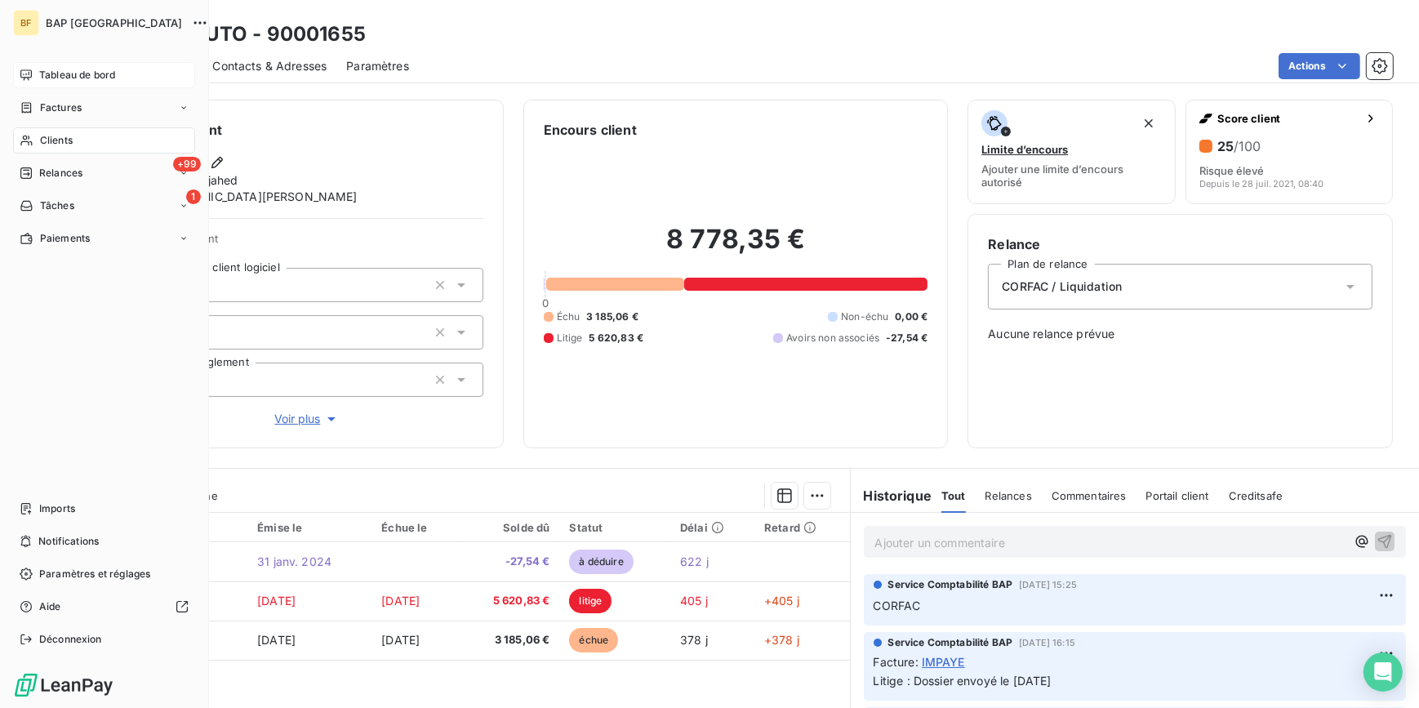
drag, startPoint x: 38, startPoint y: 143, endPoint x: 412, endPoint y: 100, distance: 376.4
click at [38, 143] on div "Clients" at bounding box center [104, 140] width 182 height 26
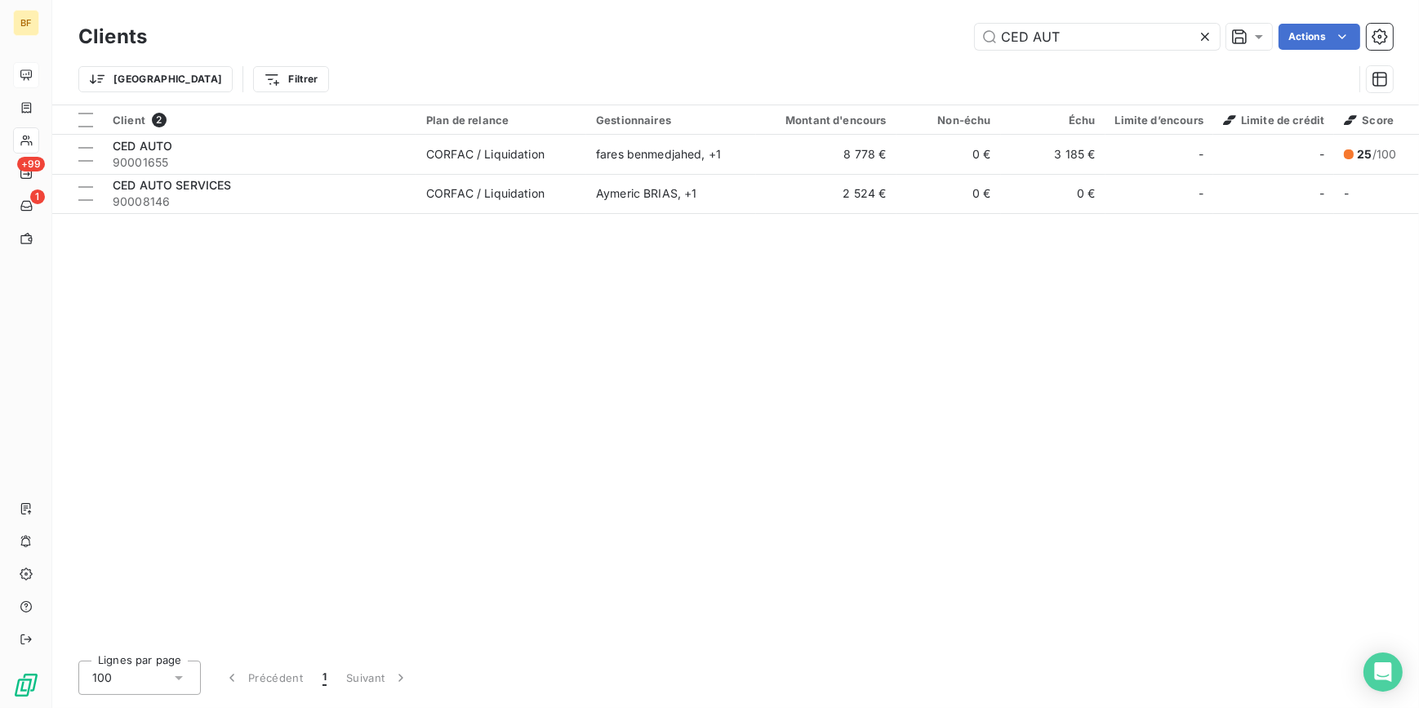
drag, startPoint x: 1026, startPoint y: 33, endPoint x: 861, endPoint y: 1, distance: 168.0
click at [861, 1] on div "Clients CED AUT Actions Trier Filtrer" at bounding box center [735, 52] width 1367 height 105
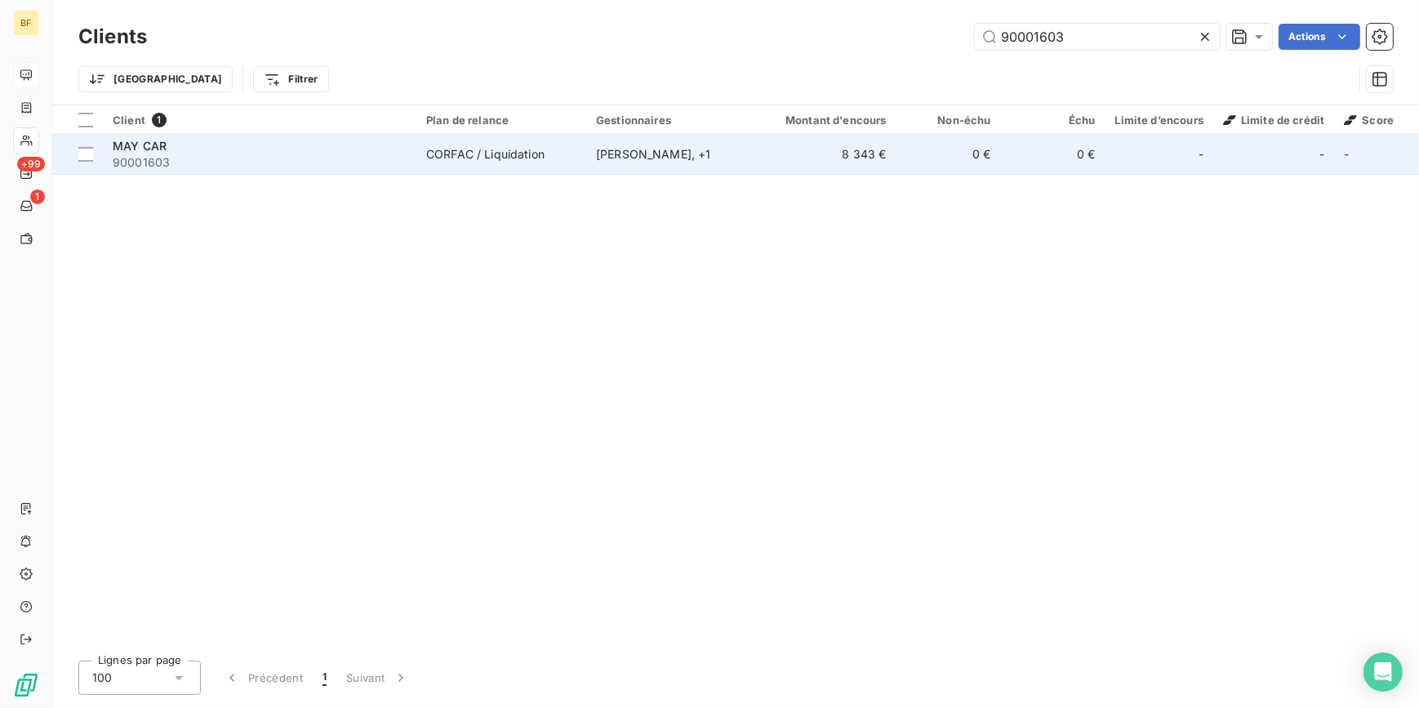
type input "90001603"
click at [403, 155] on span "90001603" at bounding box center [260, 162] width 294 height 16
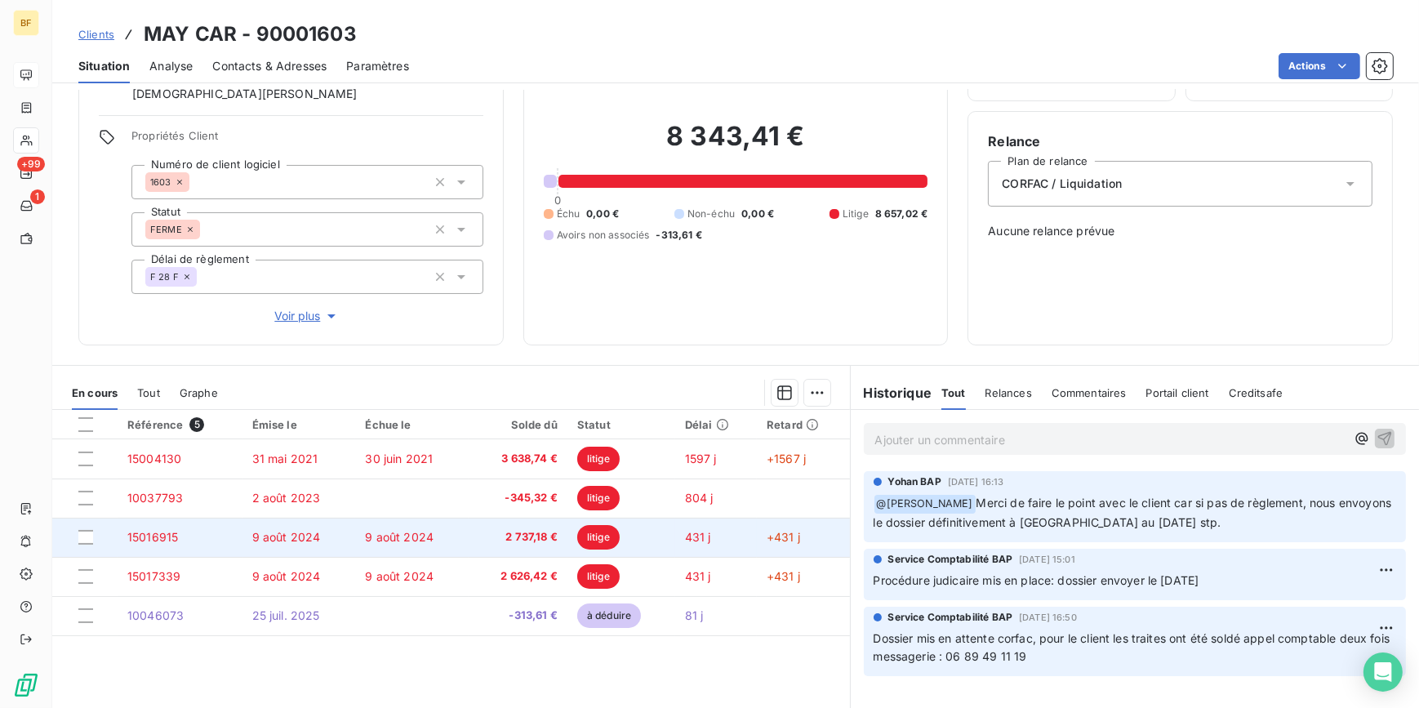
scroll to position [148, 0]
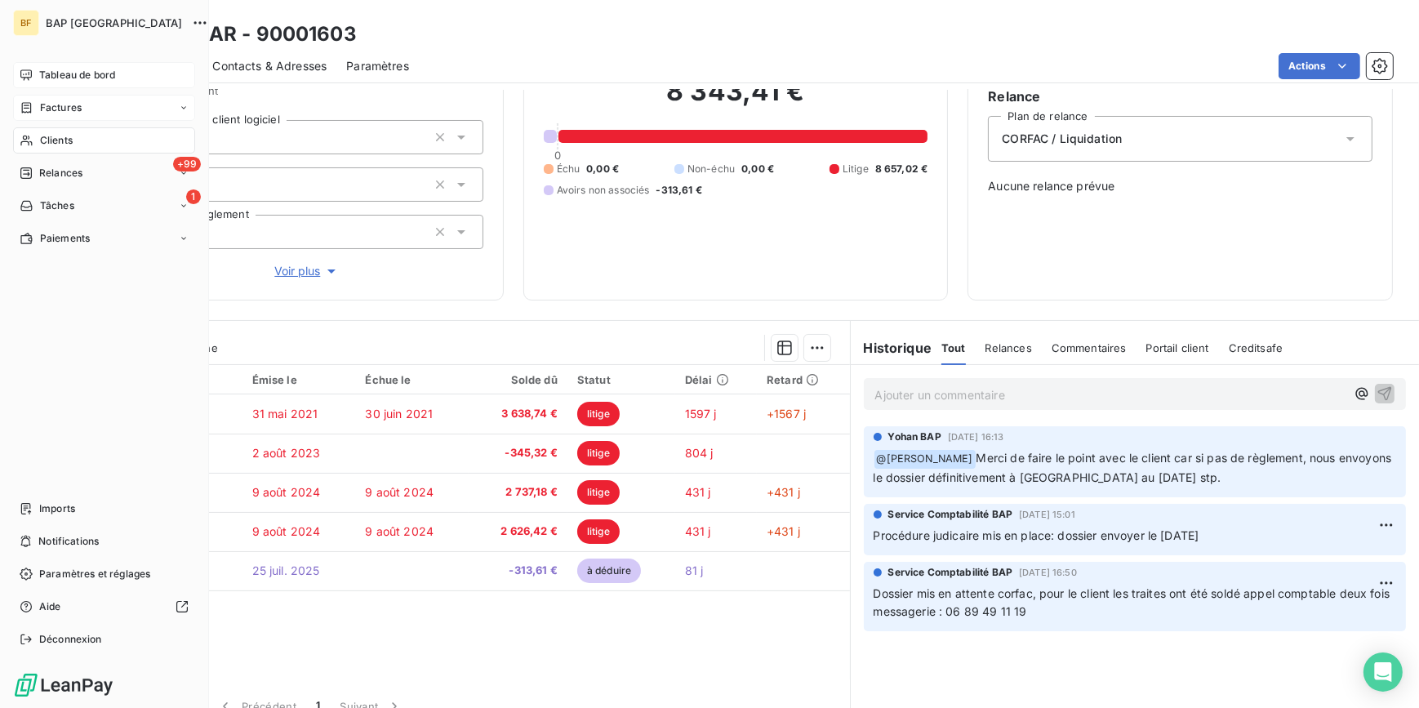
drag, startPoint x: 42, startPoint y: 145, endPoint x: 185, endPoint y: 104, distance: 148.8
click at [42, 145] on span "Clients" at bounding box center [56, 140] width 33 height 15
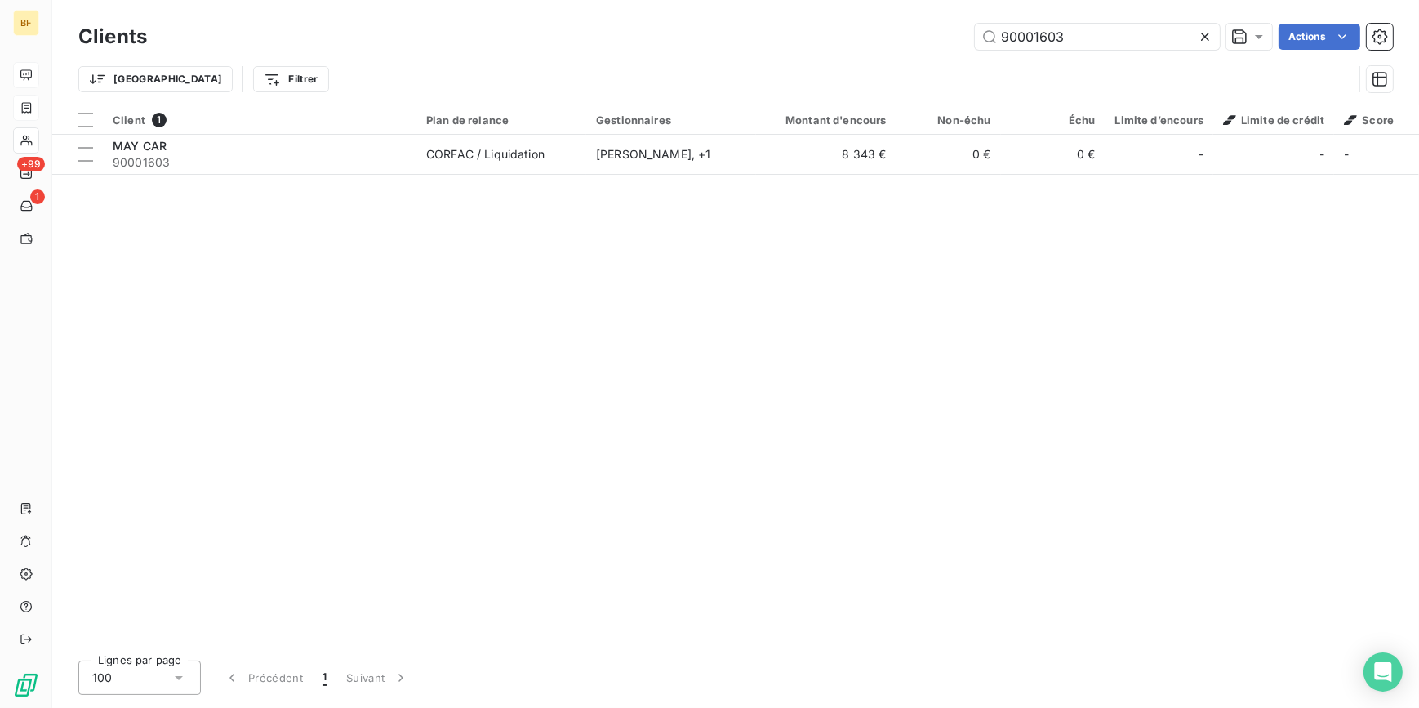
drag, startPoint x: 1088, startPoint y: 42, endPoint x: 863, endPoint y: 38, distance: 224.6
click at [879, 36] on div "90001603 Actions" at bounding box center [780, 37] width 1226 height 26
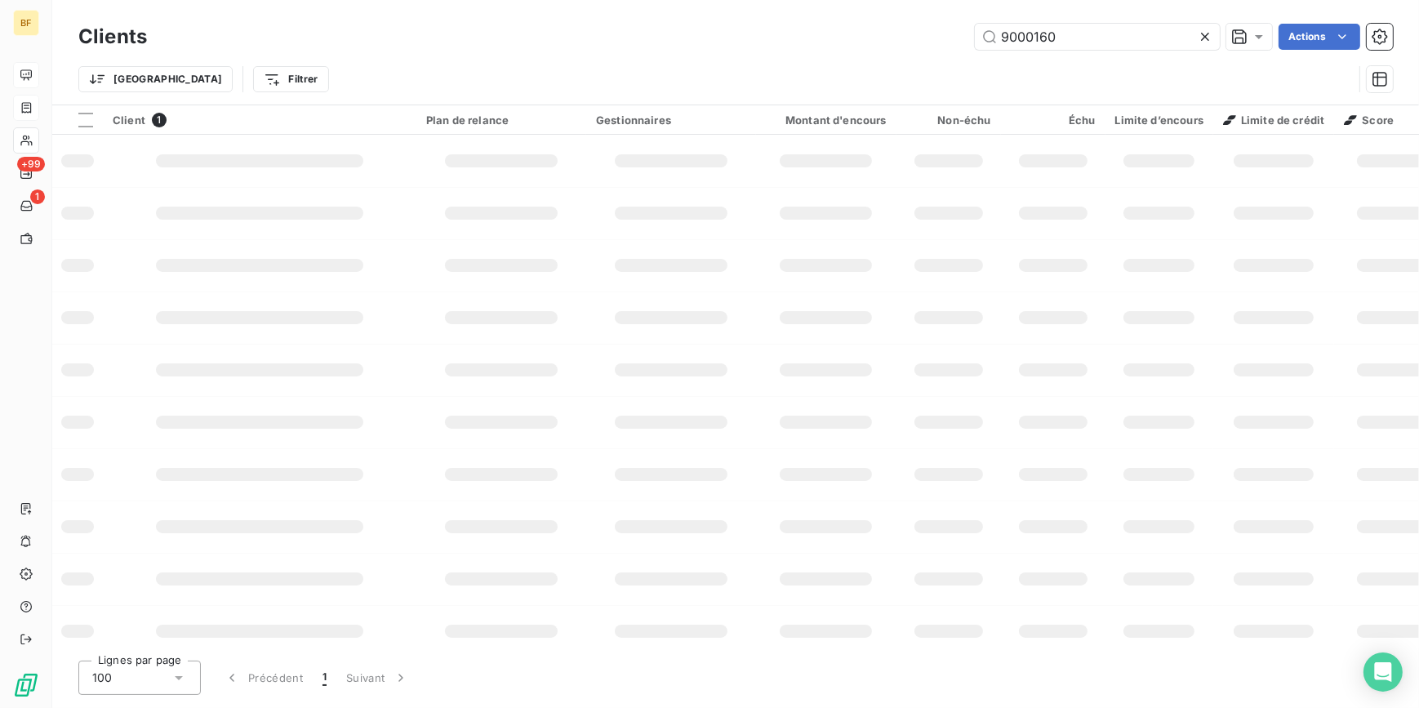
type input "90001603"
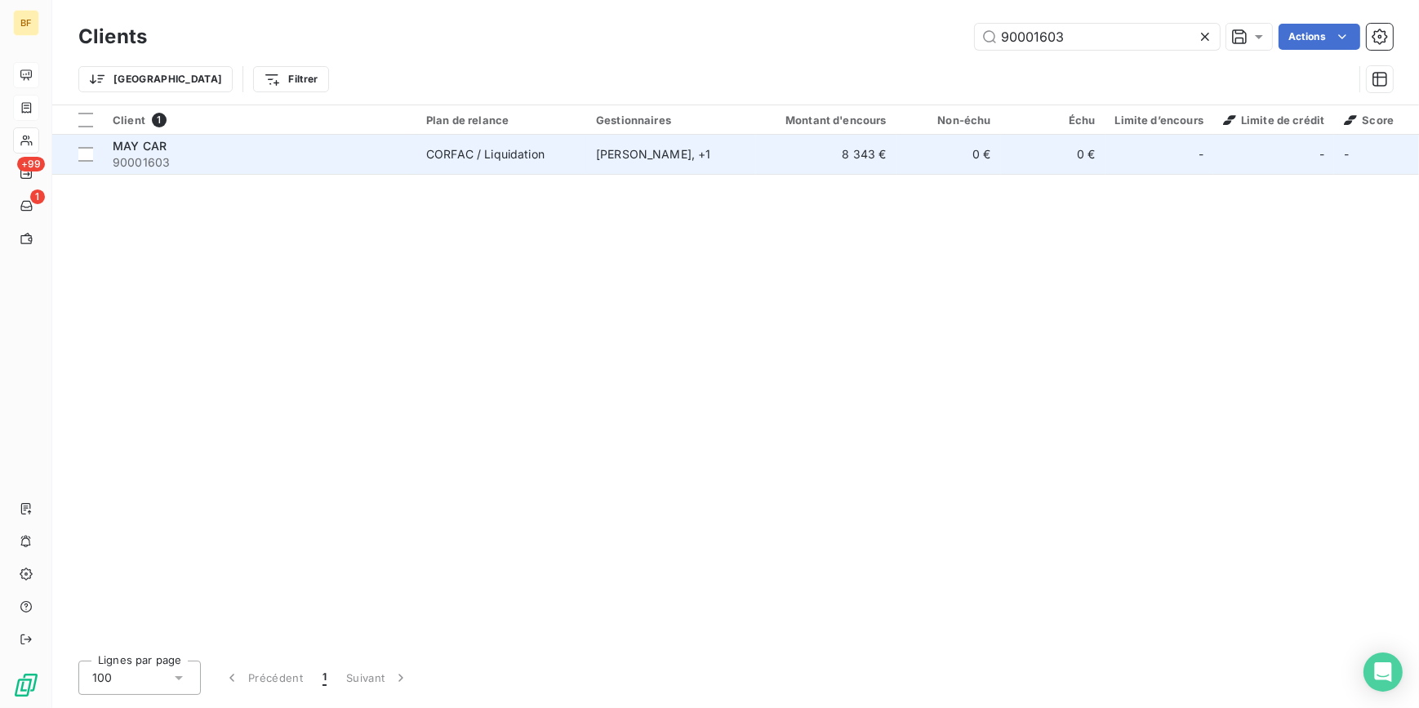
click at [358, 162] on span "90001603" at bounding box center [260, 162] width 294 height 16
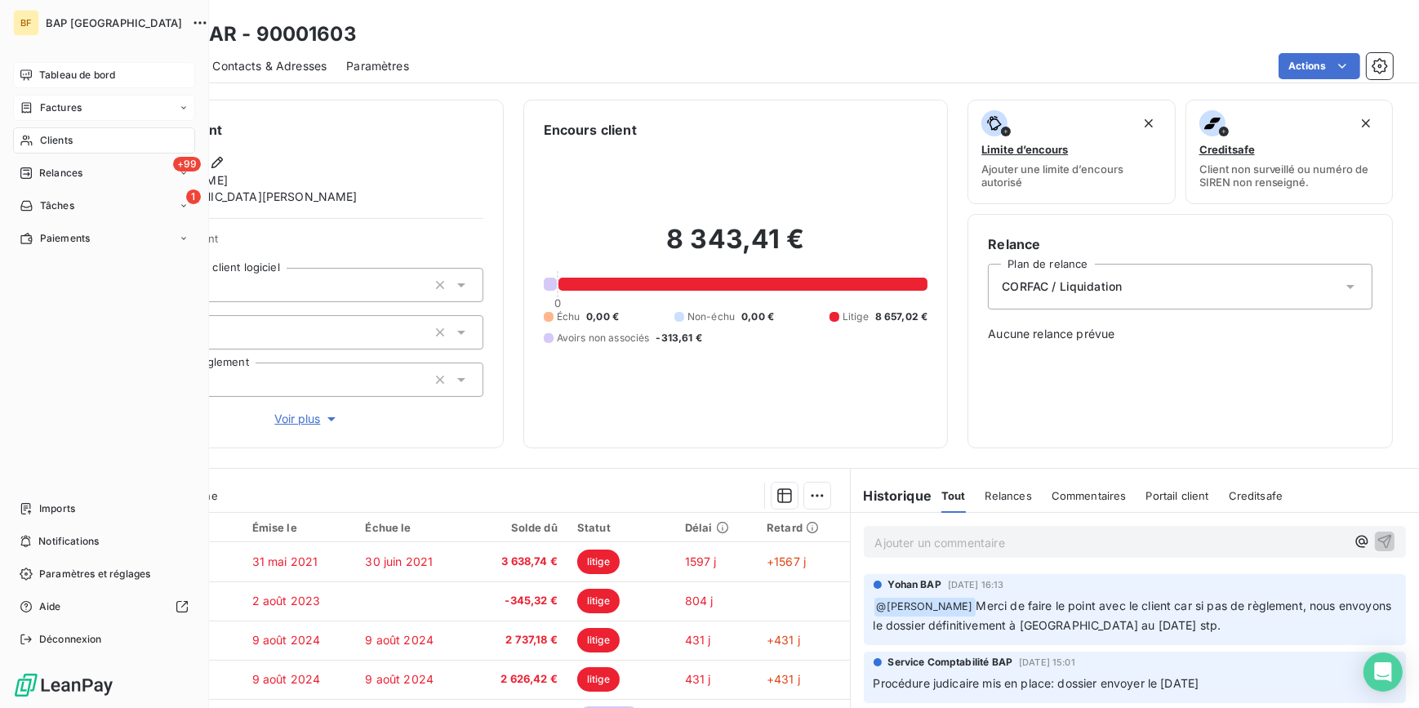
click at [41, 132] on div "Clients" at bounding box center [104, 140] width 182 height 26
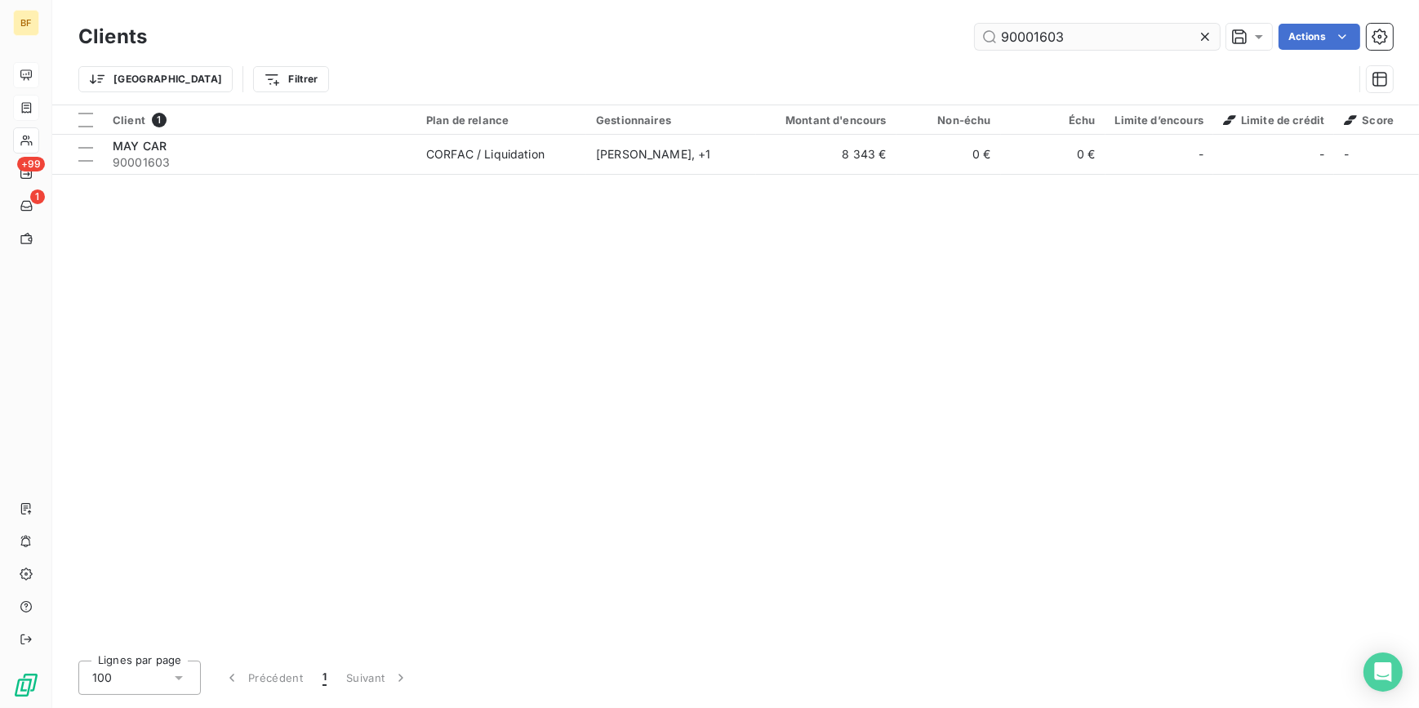
drag, startPoint x: 1110, startPoint y: 40, endPoint x: 1034, endPoint y: 31, distance: 75.7
click at [1034, 31] on input "90001603" at bounding box center [1097, 37] width 245 height 26
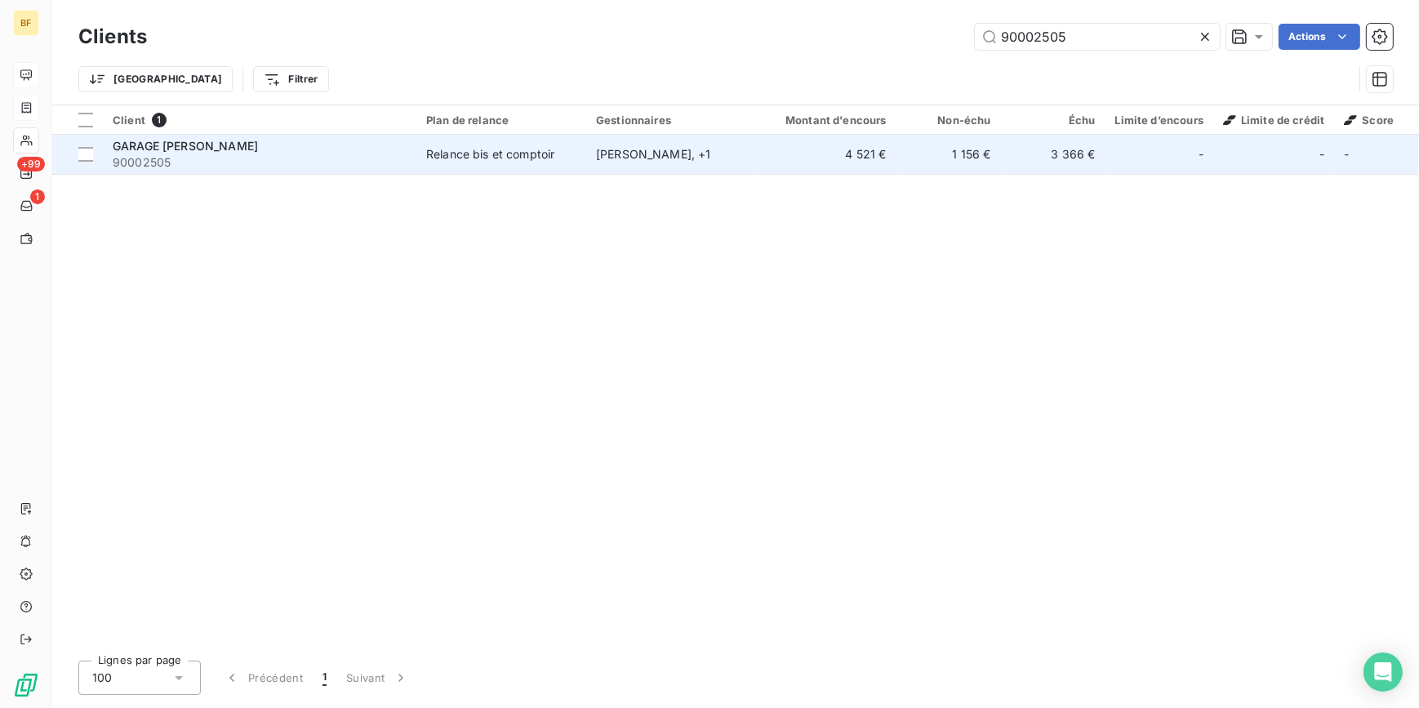
type input "90002505"
click at [259, 156] on span "90002505" at bounding box center [260, 162] width 294 height 16
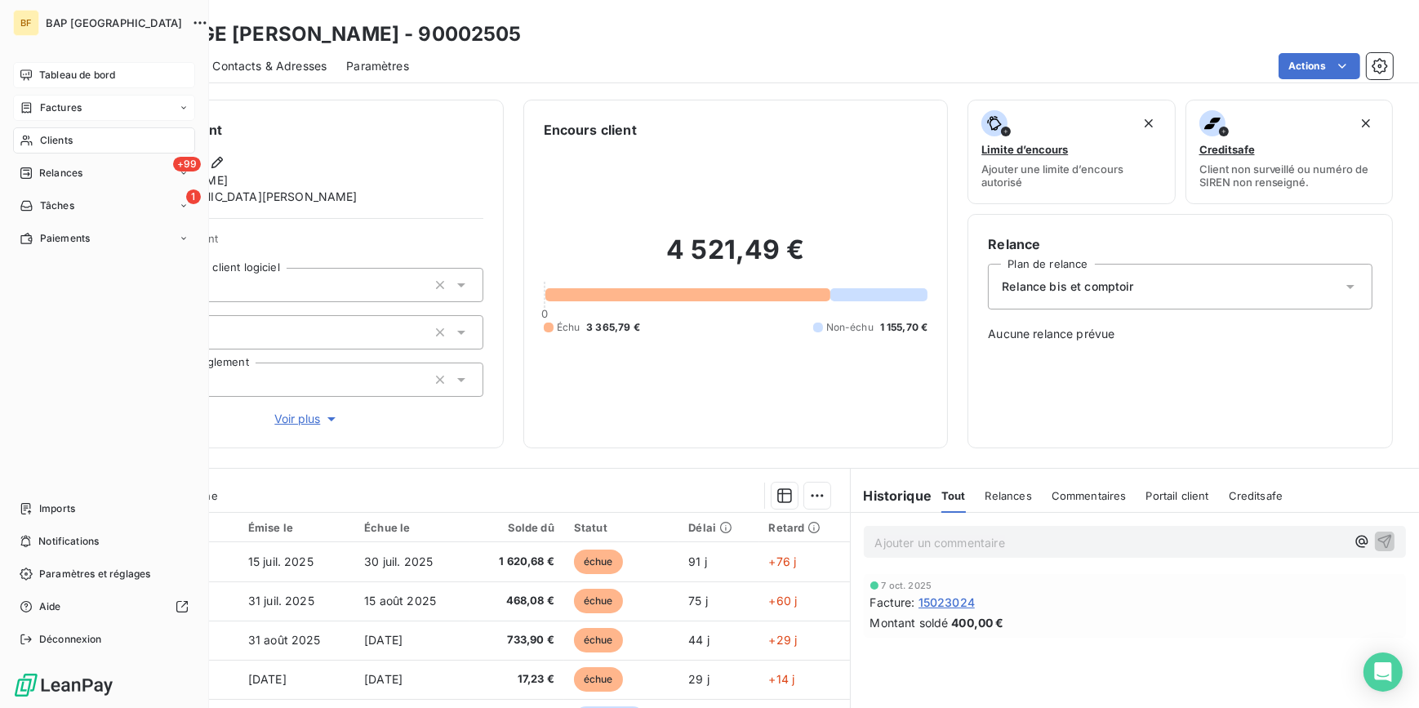
click at [59, 135] on span "Clients" at bounding box center [56, 140] width 33 height 15
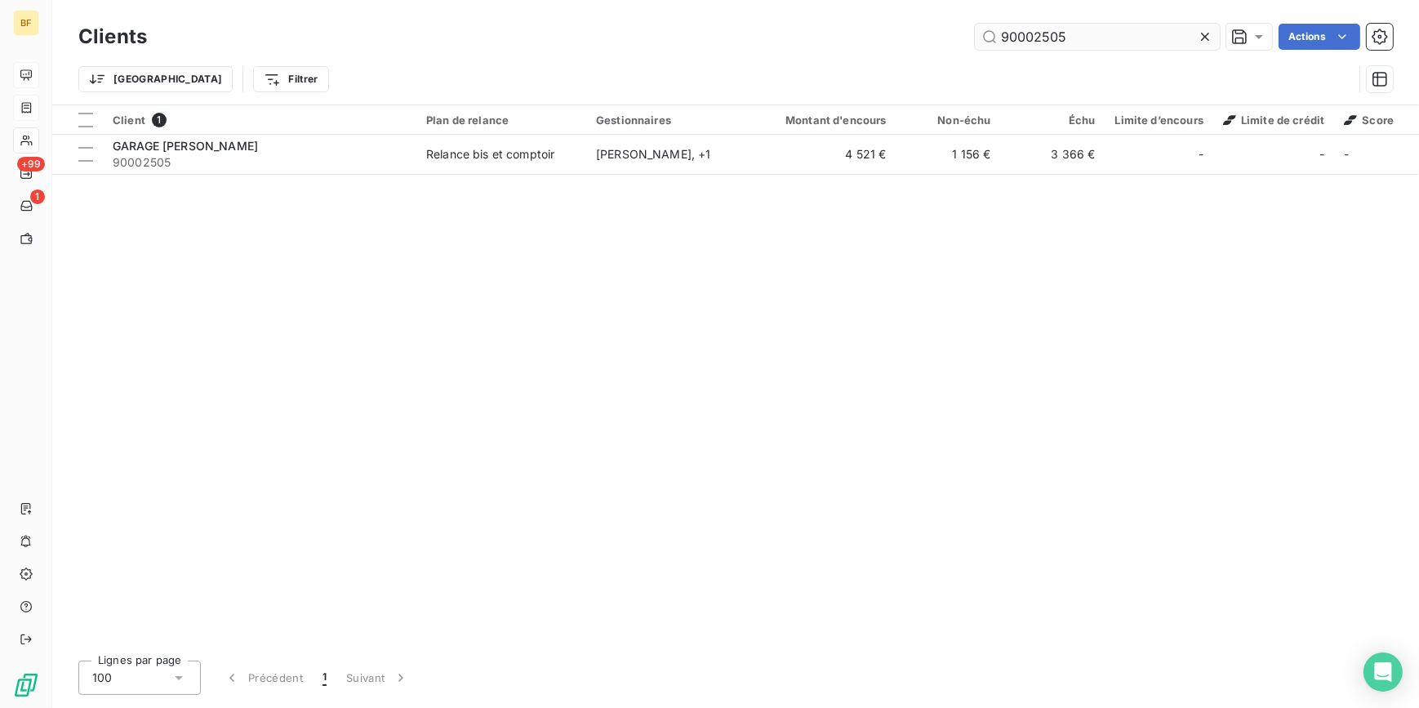
drag, startPoint x: 1066, startPoint y: 42, endPoint x: 1034, endPoint y: 36, distance: 31.5
click at [1034, 36] on input "90002505" at bounding box center [1097, 37] width 245 height 26
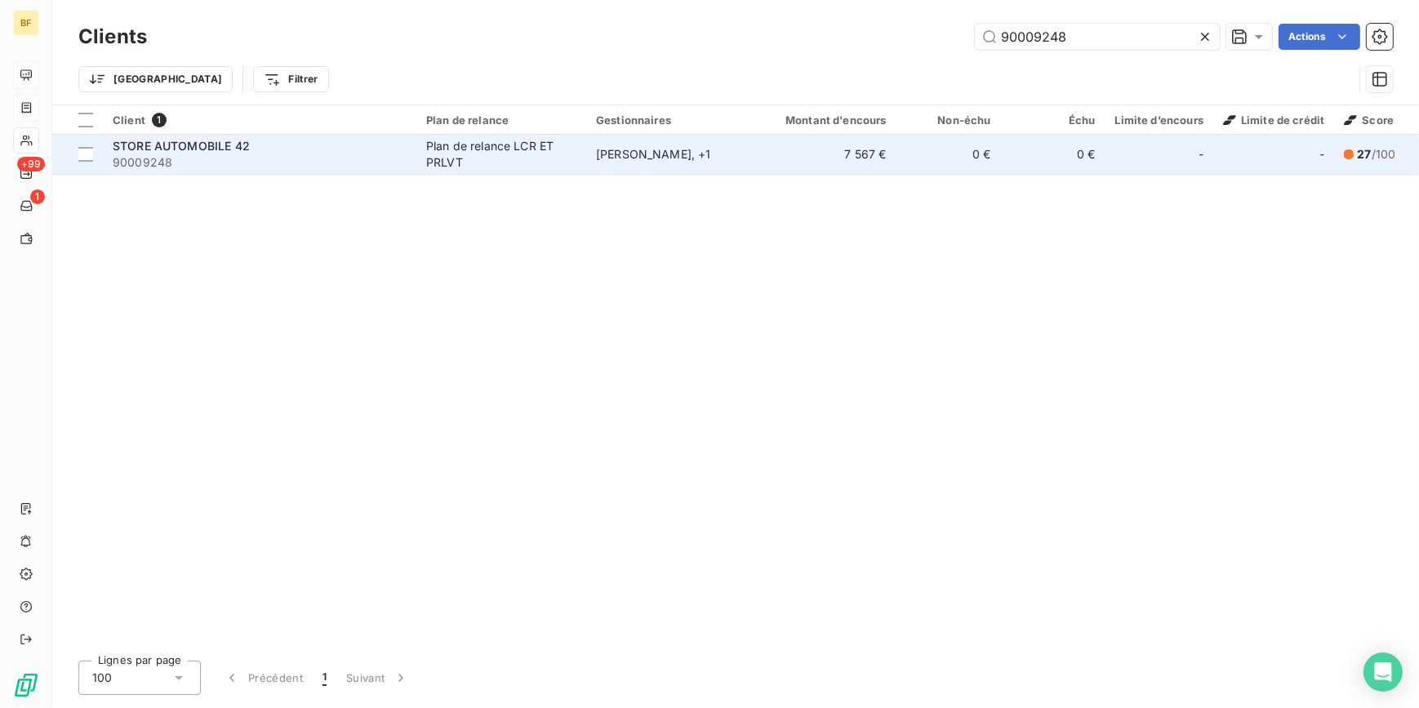
type input "90009248"
click at [376, 163] on span "90009248" at bounding box center [260, 162] width 294 height 16
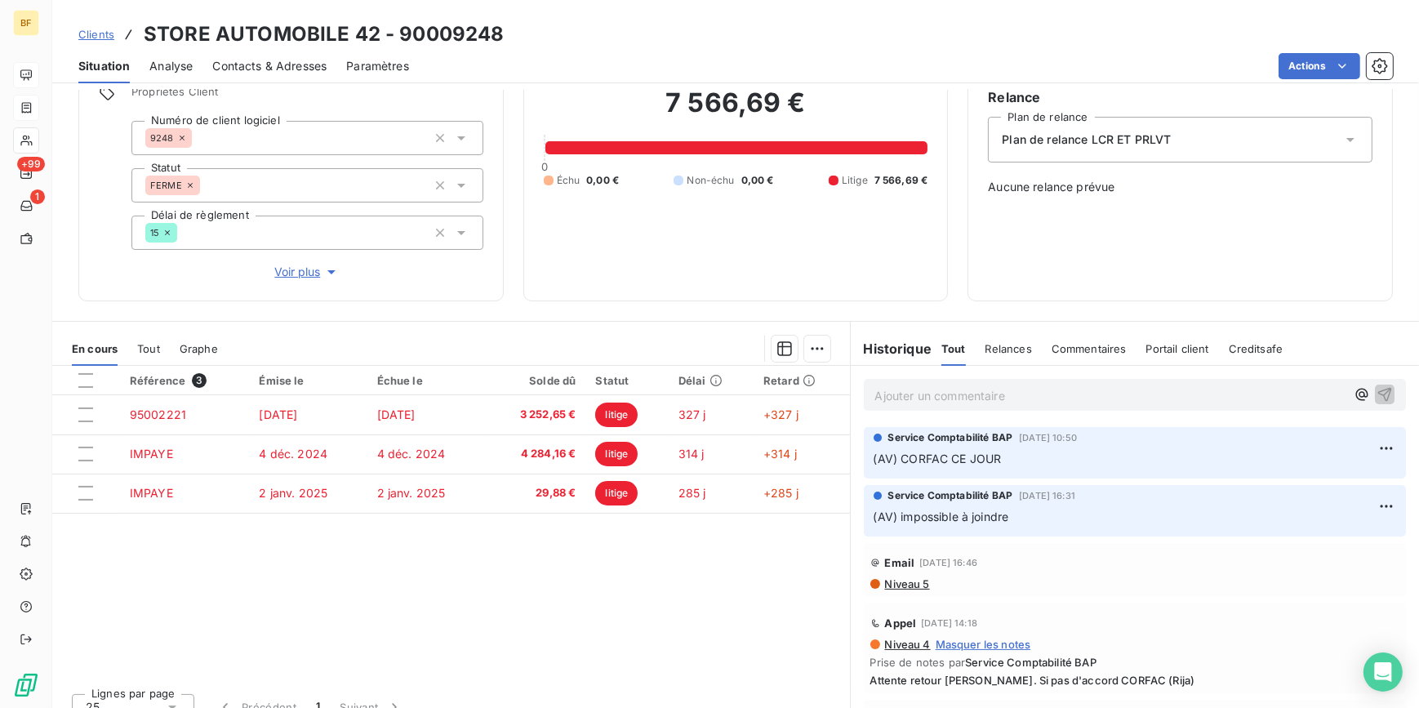
scroll to position [148, 0]
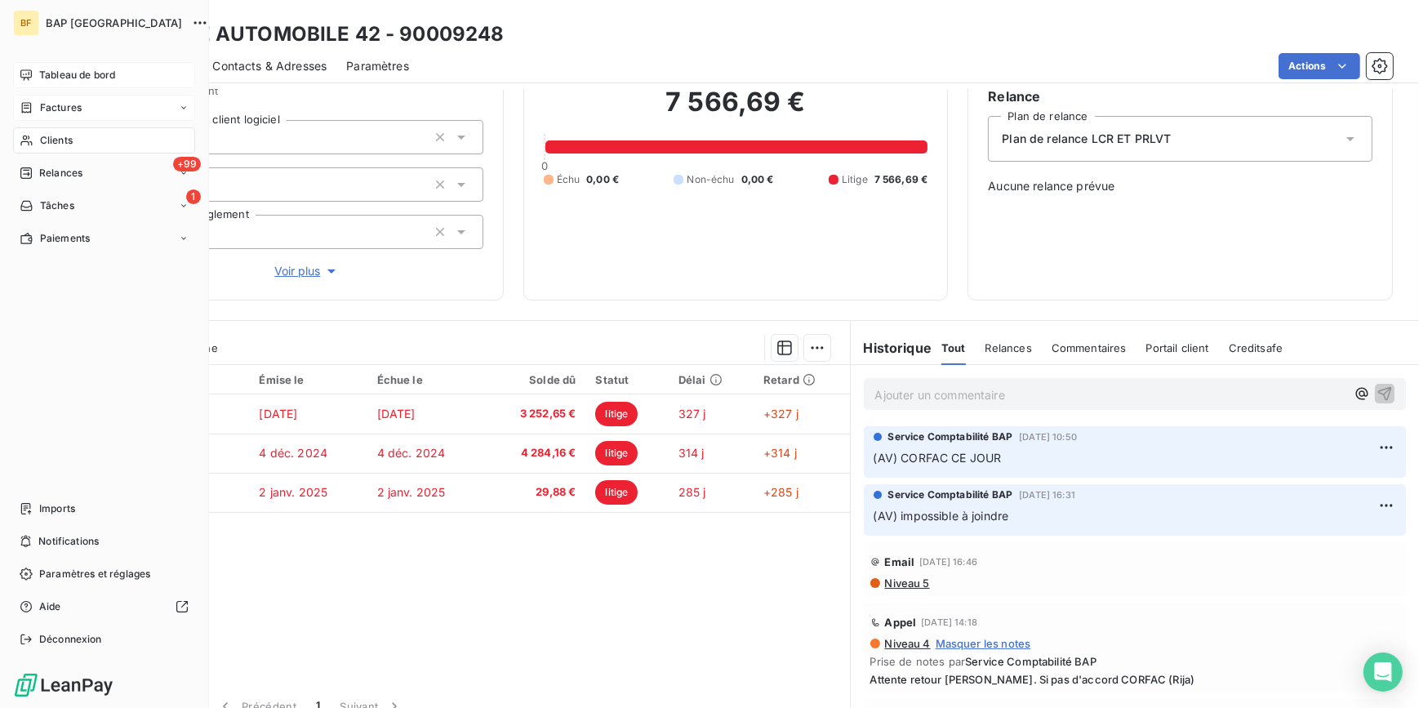
click at [64, 136] on span "Clients" at bounding box center [56, 140] width 33 height 15
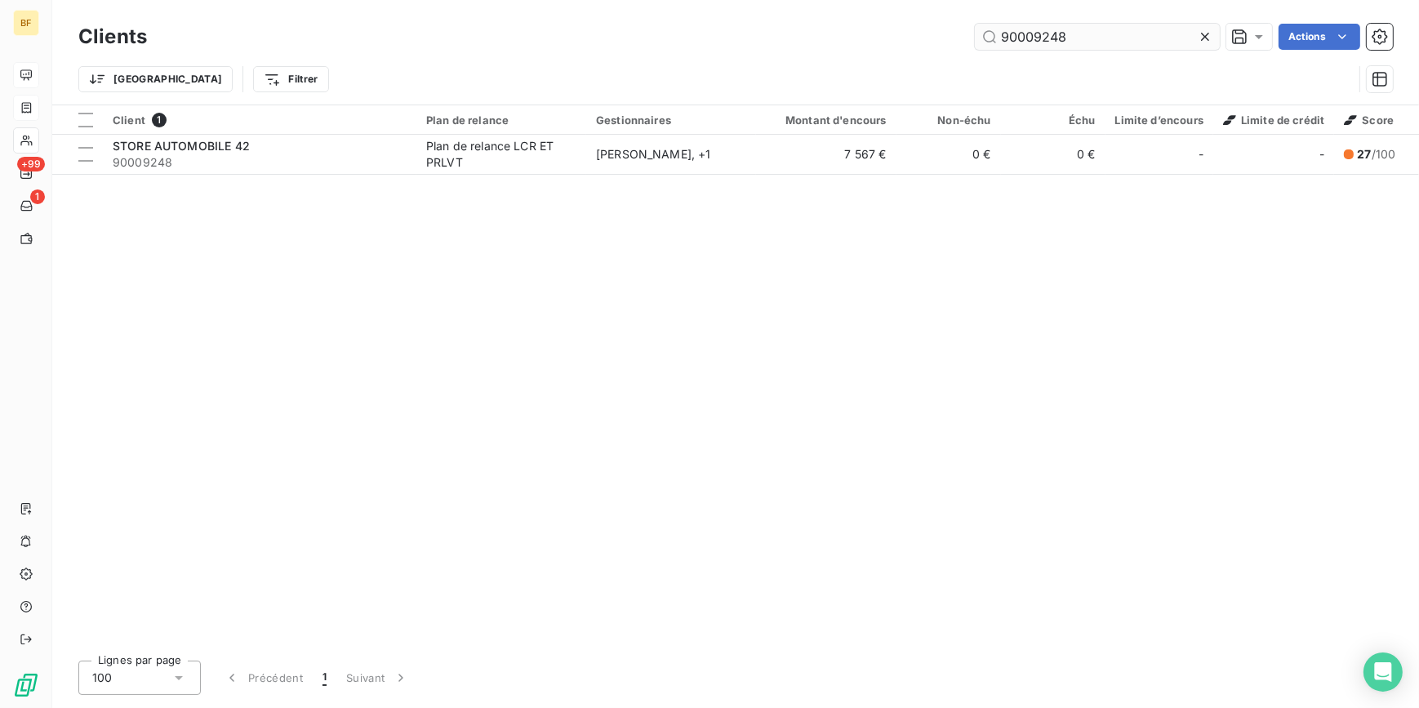
drag, startPoint x: 1155, startPoint y: 51, endPoint x: 1083, endPoint y: 30, distance: 75.7
click at [1026, 33] on div "Clients 90009248 Actions" at bounding box center [735, 37] width 1315 height 34
click at [1083, 32] on input "90009248" at bounding box center [1097, 37] width 245 height 26
drag, startPoint x: 1094, startPoint y: 36, endPoint x: 1034, endPoint y: 33, distance: 59.7
click at [1034, 33] on input "90009248" at bounding box center [1097, 37] width 245 height 26
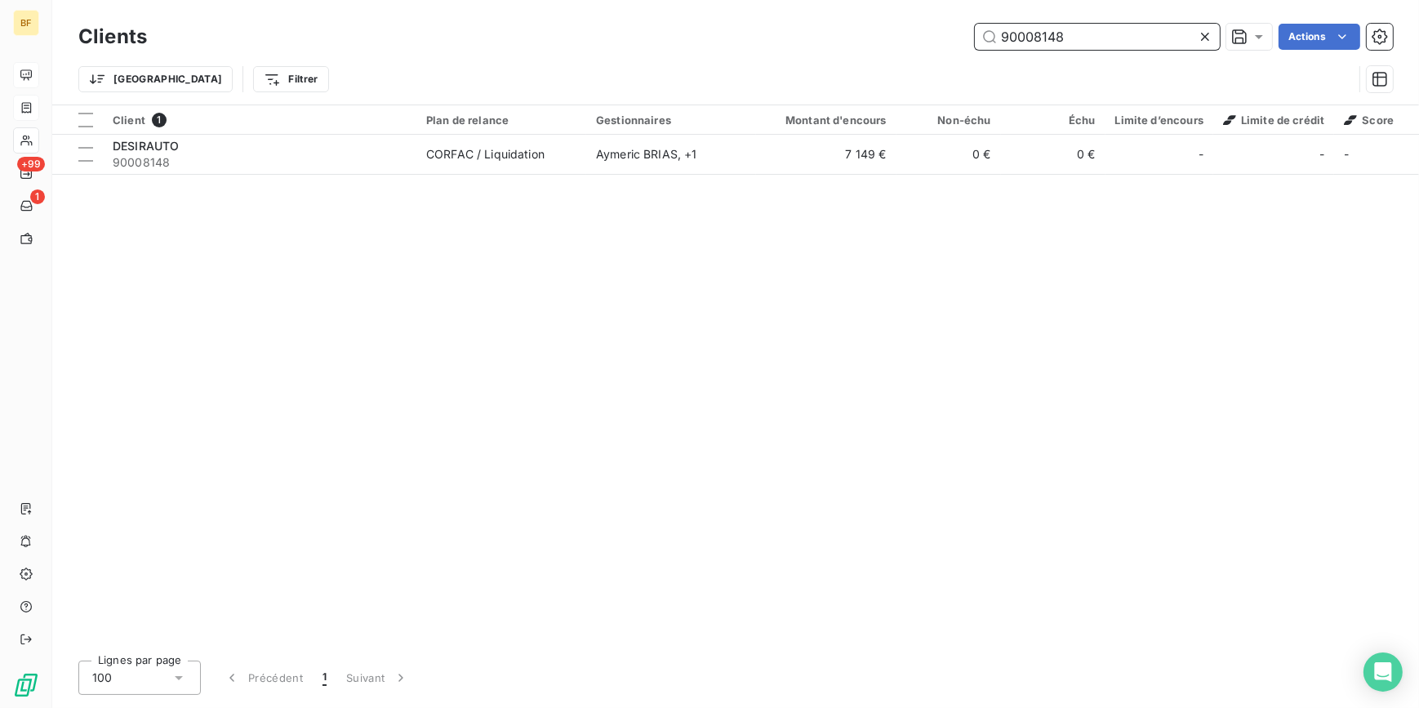
type input "90008148"
click at [299, 177] on div "Client 1 Plan de relance Gestionnaires Montant d'encours Non-échu Échu Limite d…" at bounding box center [735, 376] width 1367 height 542
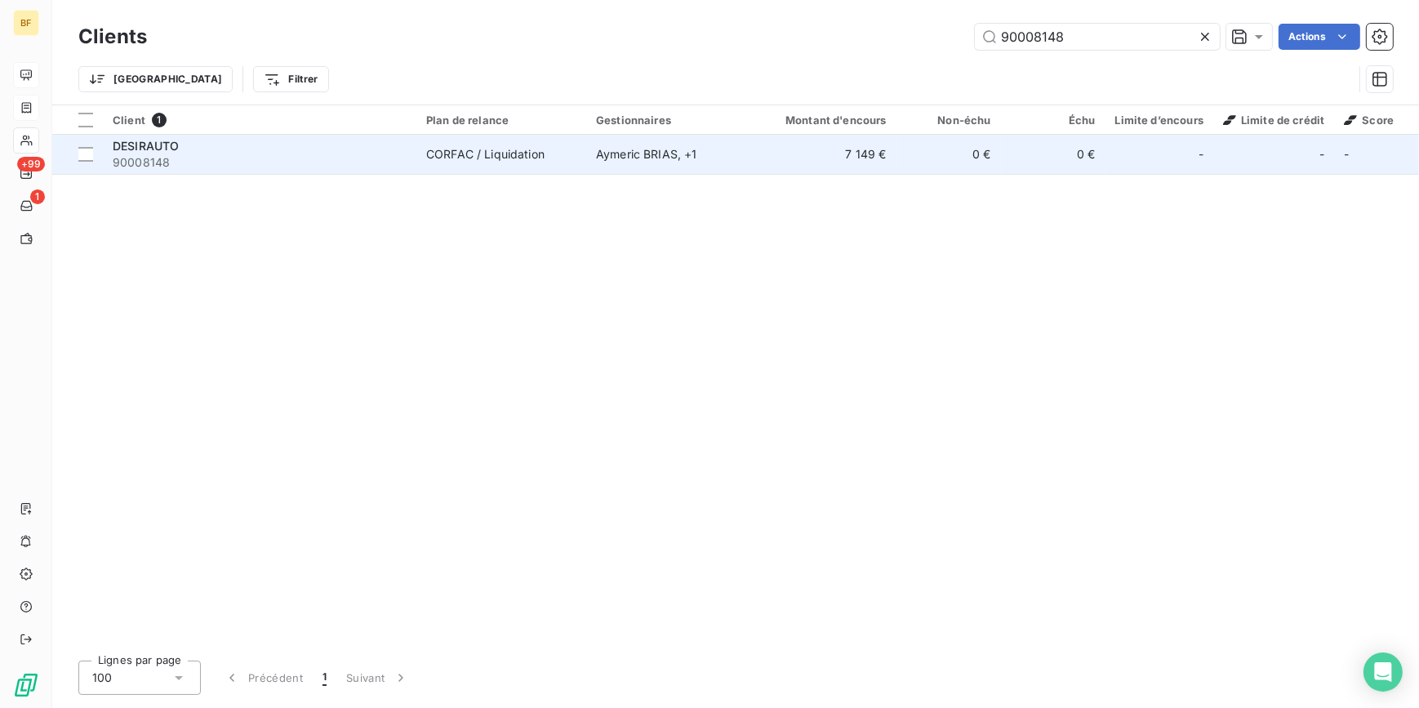
click at [298, 172] on td "DESIRAUTO 90008148" at bounding box center [260, 154] width 314 height 39
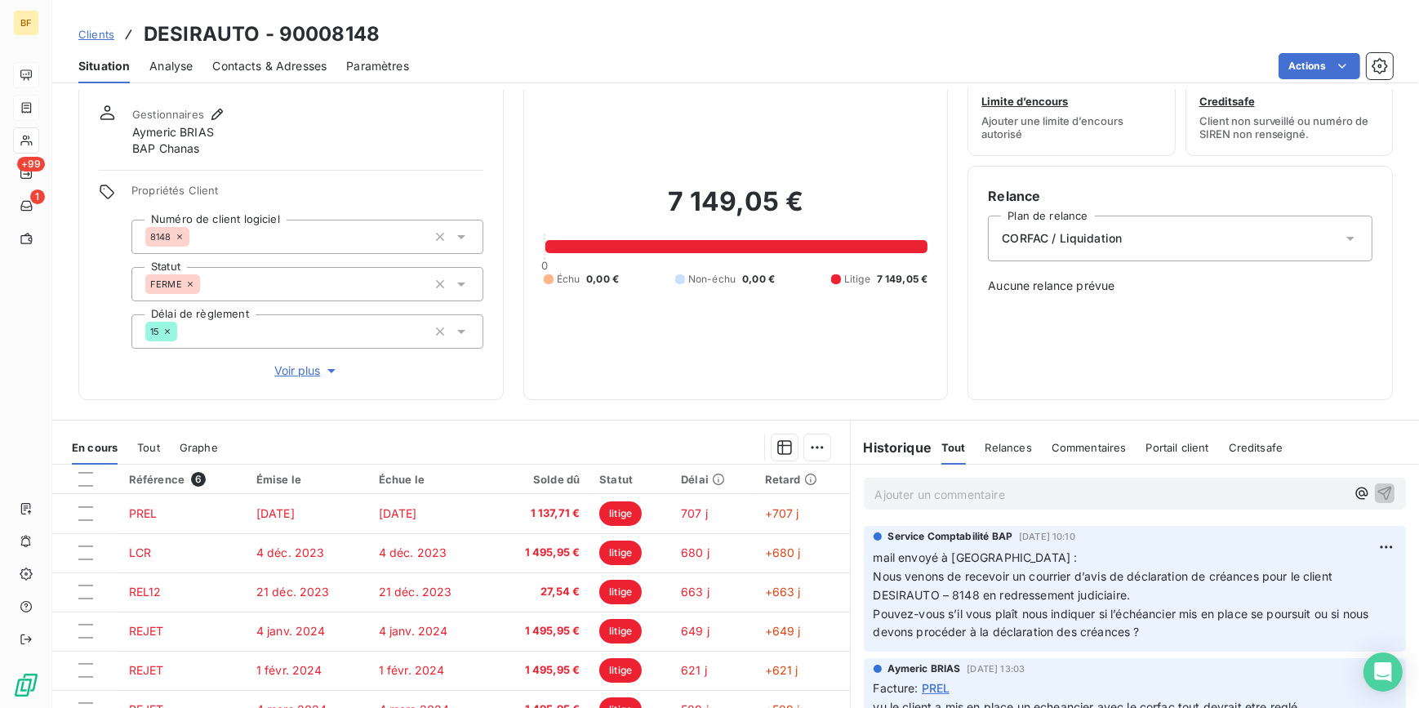
scroll to position [73, 0]
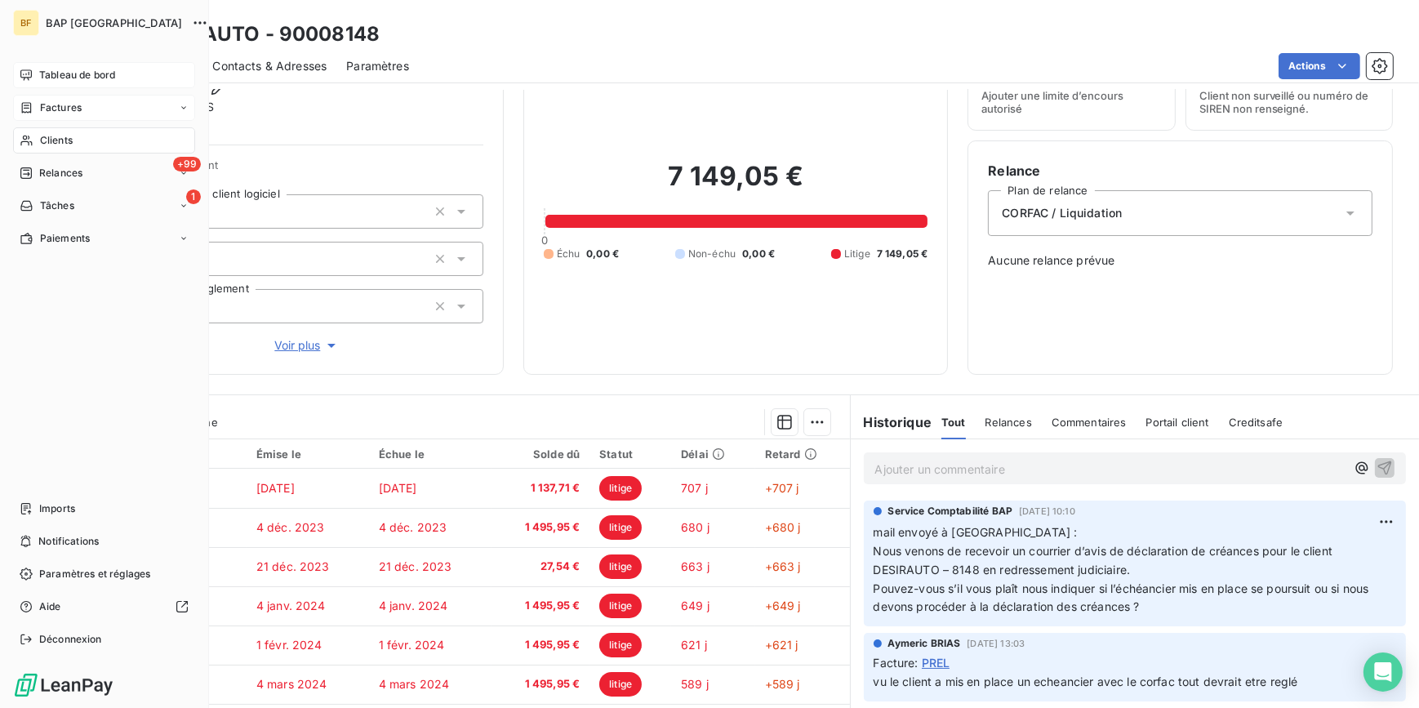
click at [24, 131] on div "Clients" at bounding box center [104, 140] width 182 height 26
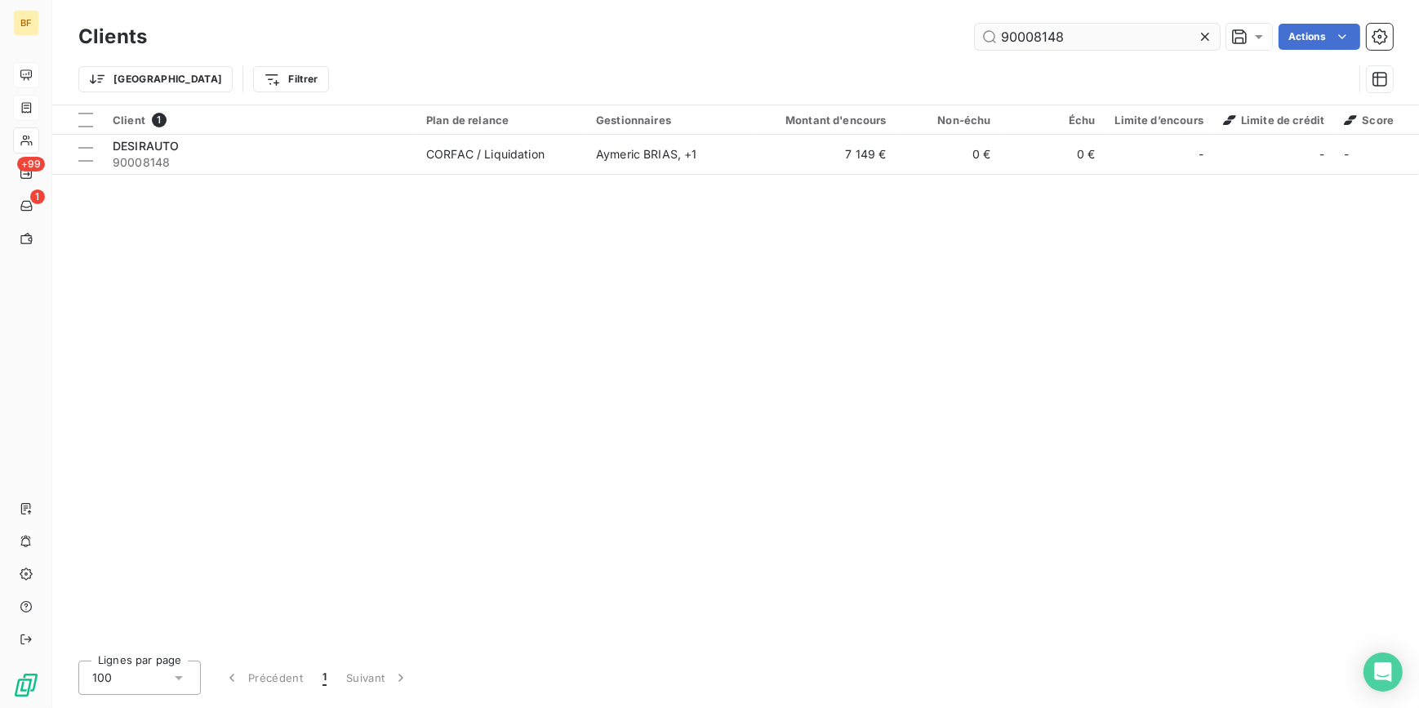
drag, startPoint x: 1101, startPoint y: 33, endPoint x: 1044, endPoint y: 29, distance: 57.2
click at [1044, 29] on input "90008148" at bounding box center [1097, 37] width 245 height 26
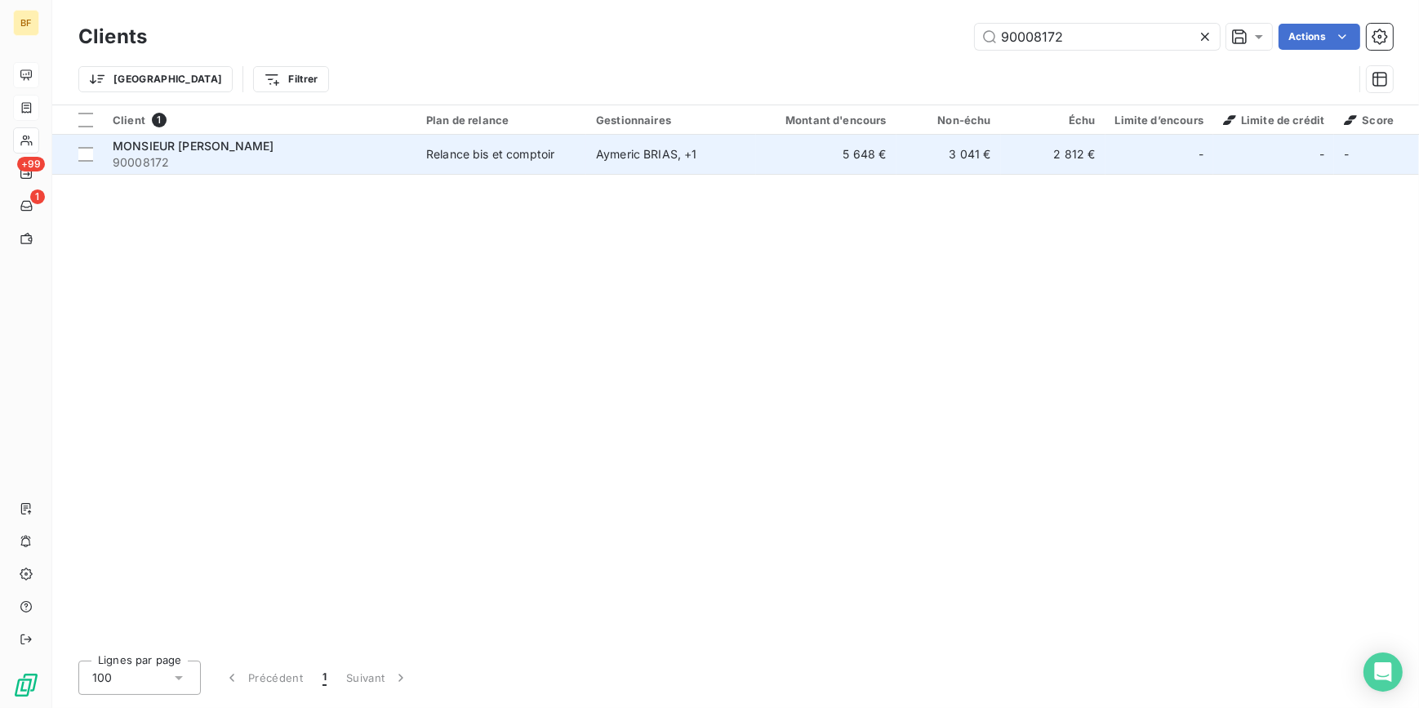
type input "90008172"
click at [598, 168] on td "[PERSON_NAME] , + 1" at bounding box center [671, 154] width 170 height 39
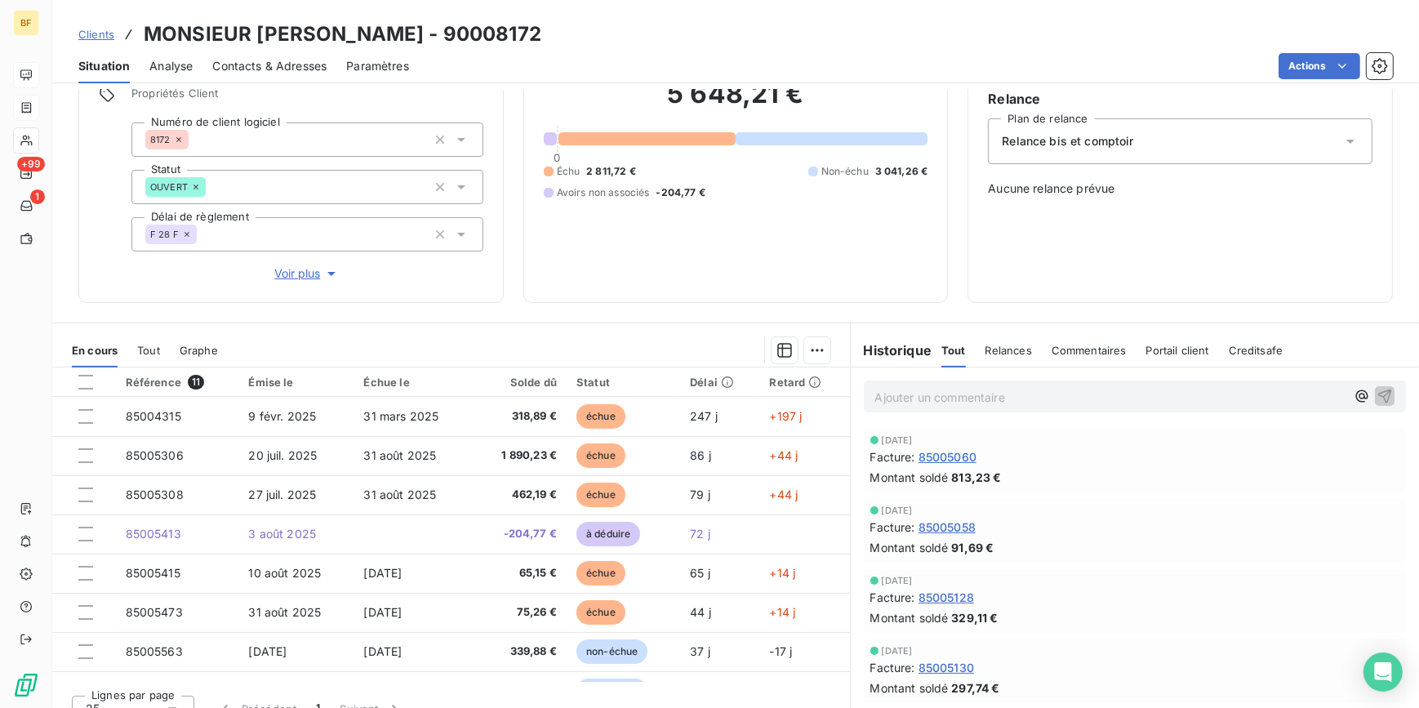
scroll to position [148, 0]
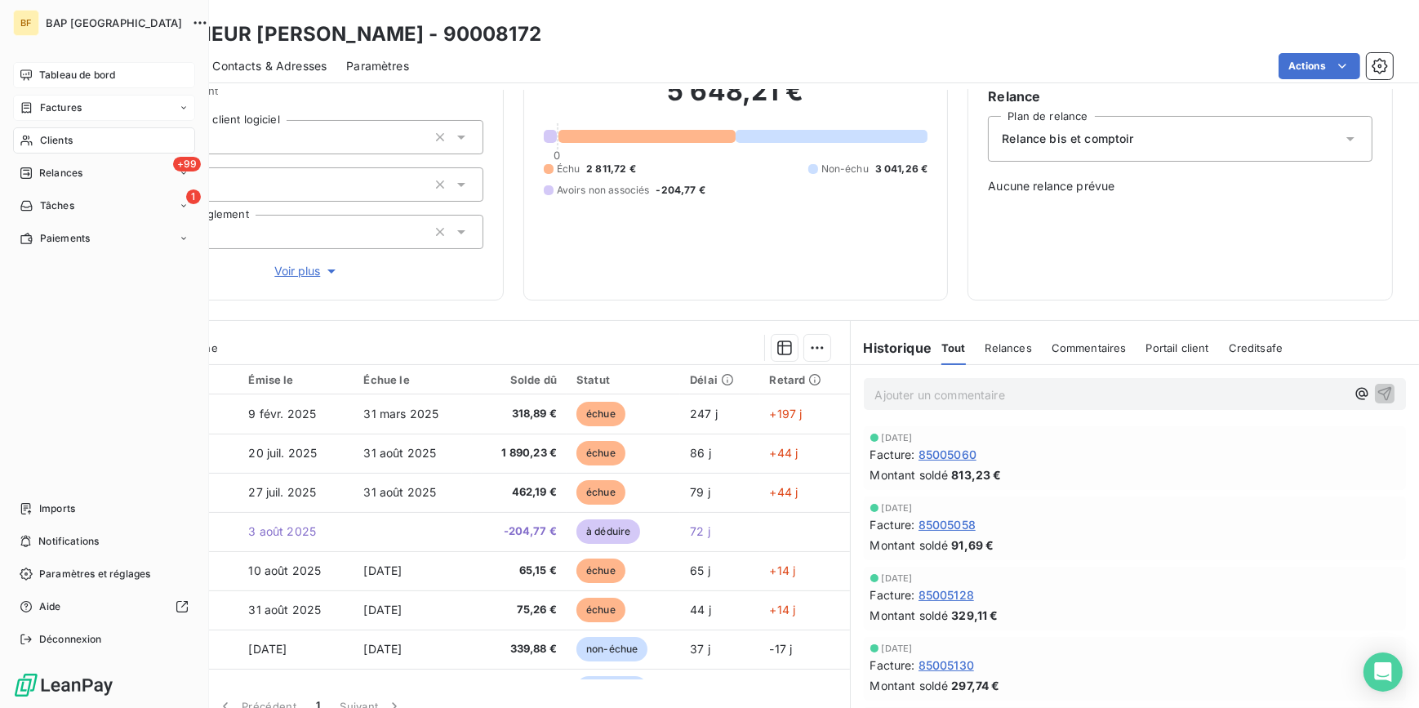
click at [57, 131] on div "Clients" at bounding box center [104, 140] width 182 height 26
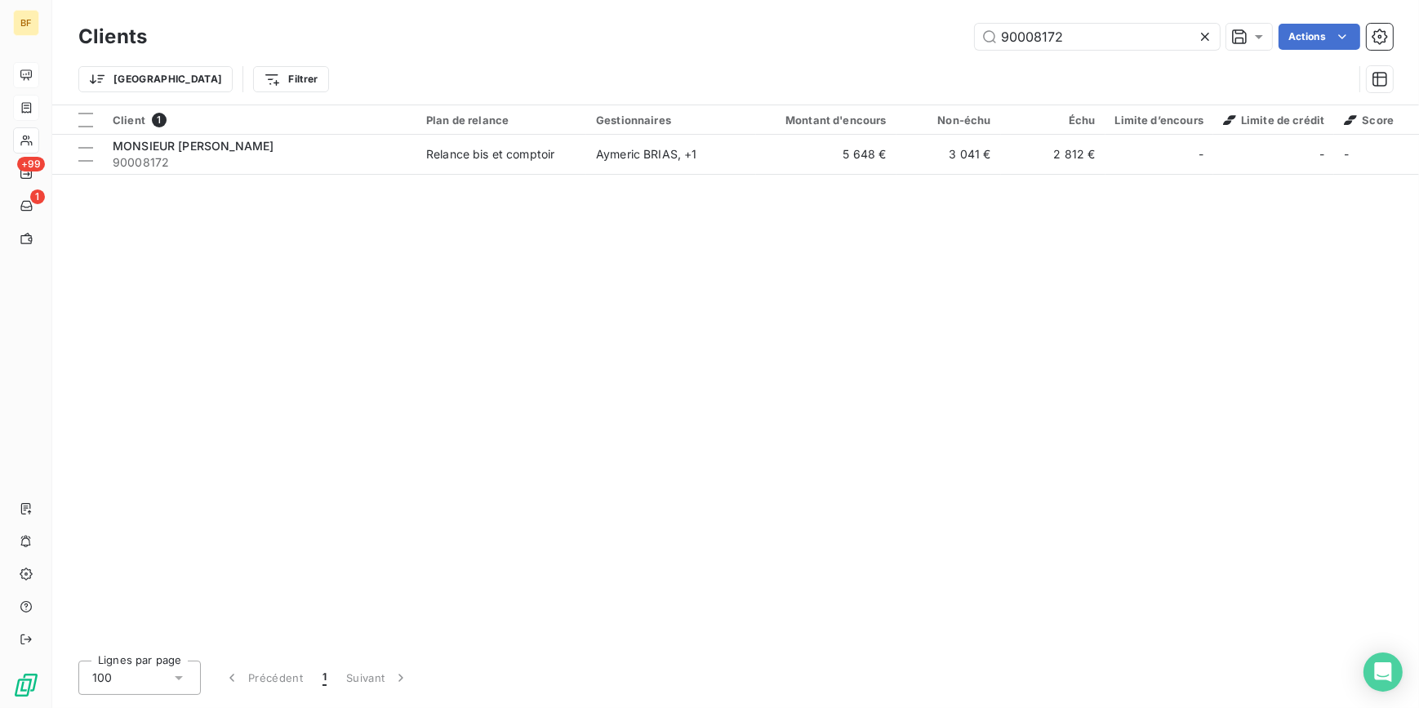
drag, startPoint x: 1063, startPoint y: 37, endPoint x: 865, endPoint y: 16, distance: 198.6
click at [865, 16] on div "Clients 90008172 Actions Trier Filtrer" at bounding box center [735, 52] width 1367 height 105
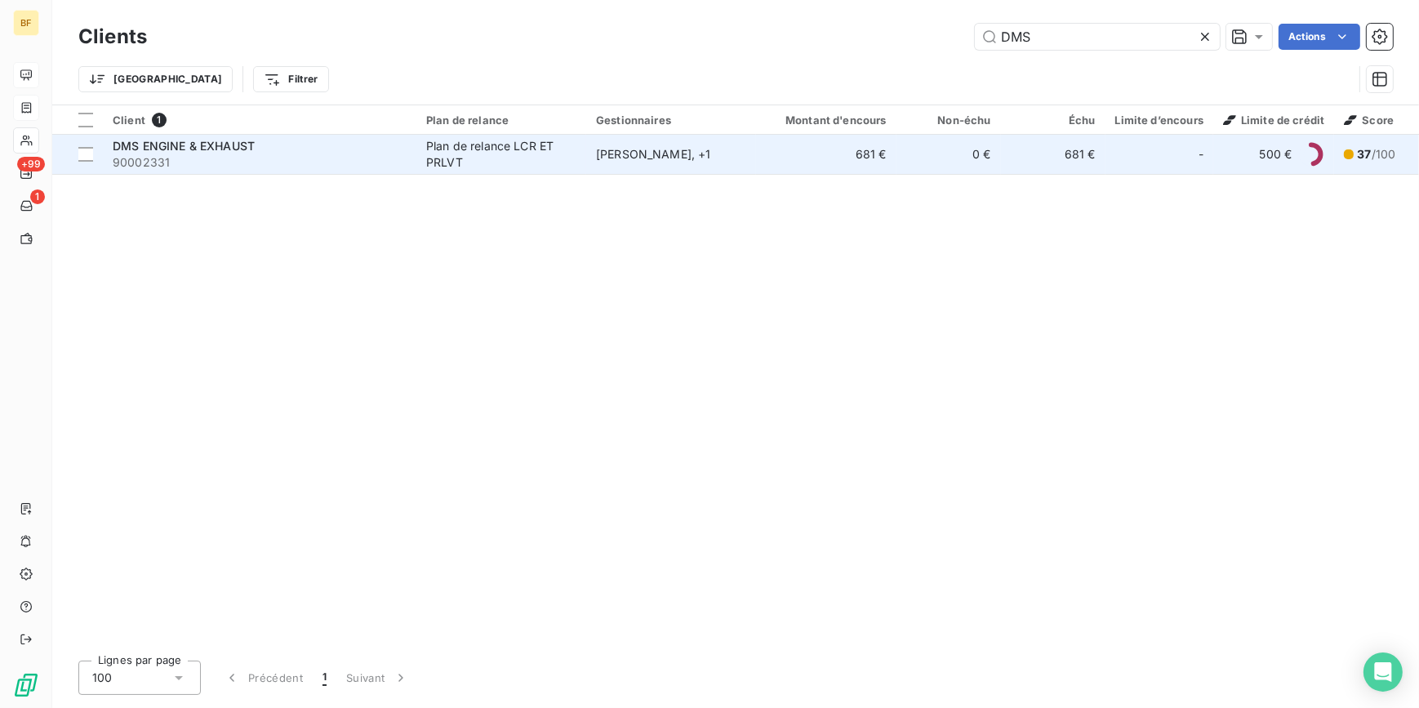
type input "DMS"
click at [365, 152] on div "DMS ENGINE & EXHAUST" at bounding box center [260, 146] width 294 height 16
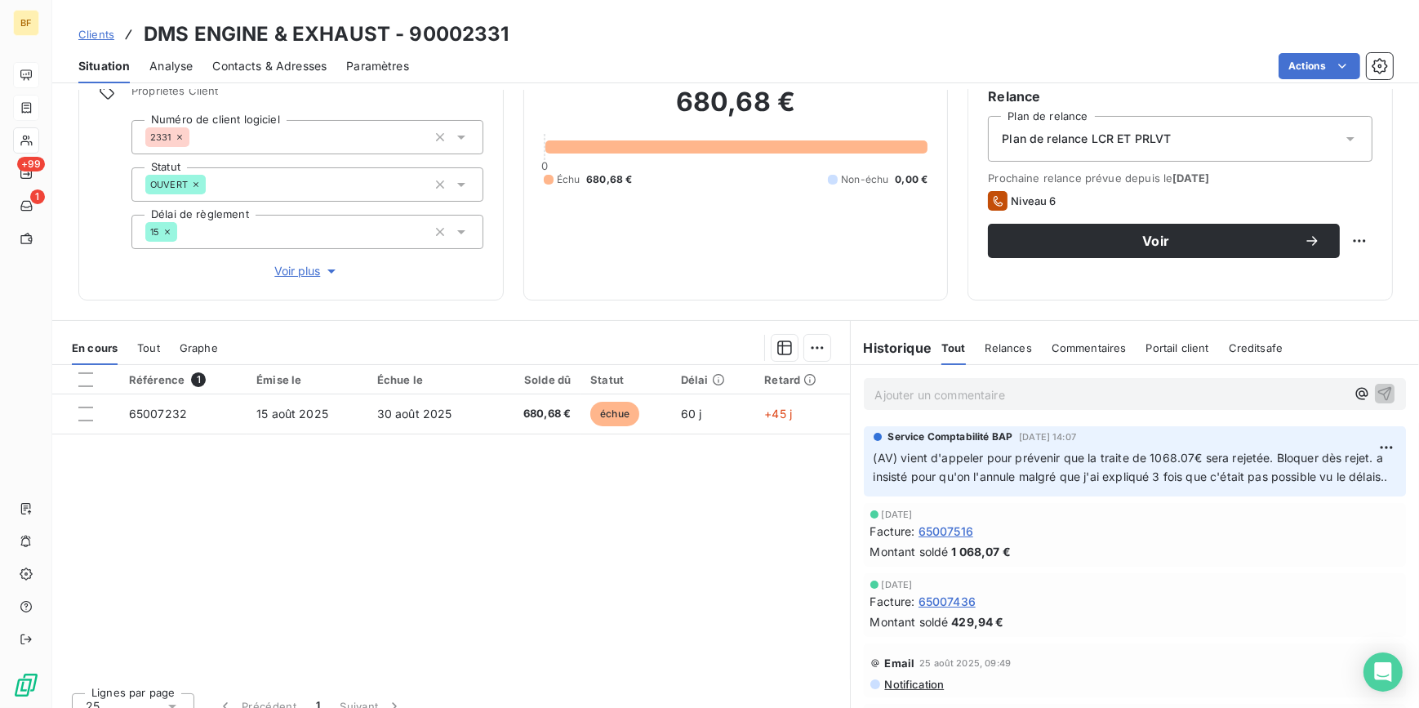
click at [653, 511] on div "Référence 1 Émise le Échue le Solde dû Statut Délai Retard 65007232 [DATE] [DAT…" at bounding box center [451, 522] width 798 height 314
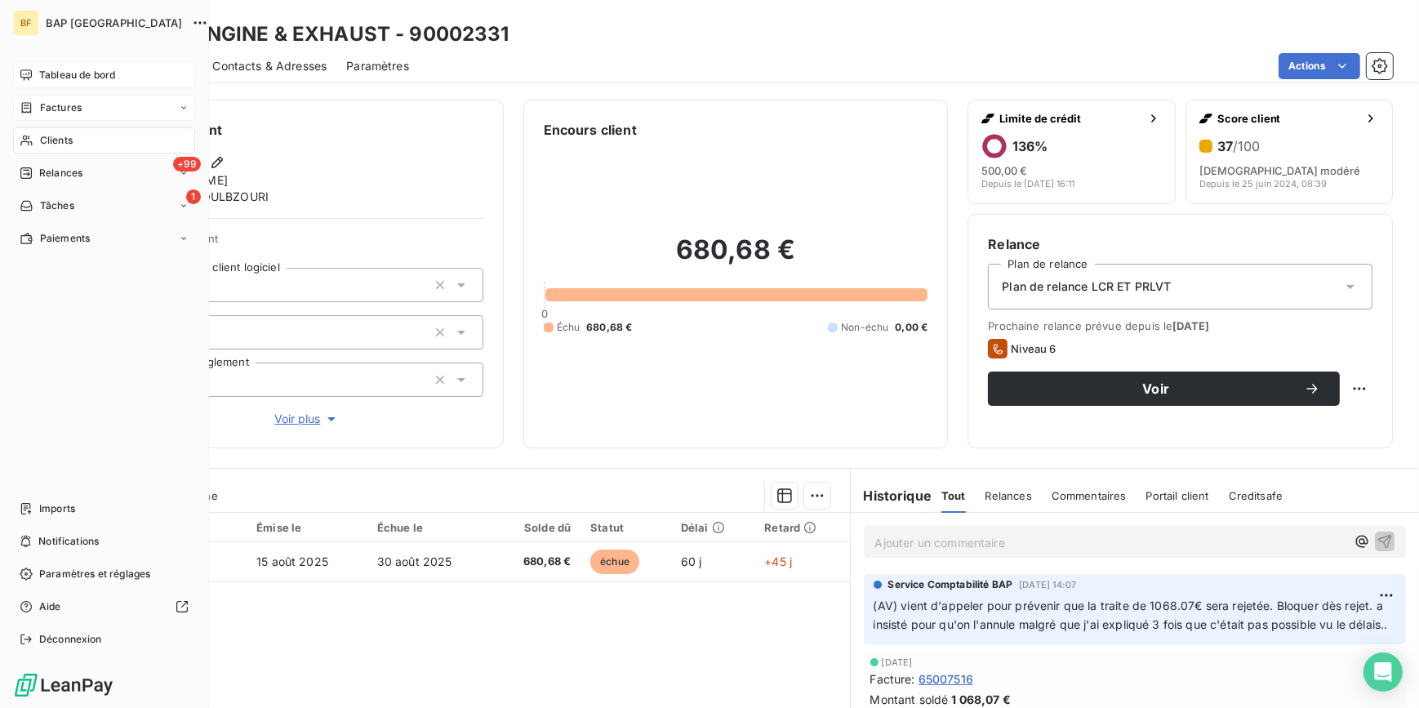
drag, startPoint x: 31, startPoint y: 145, endPoint x: 112, endPoint y: 153, distance: 81.2
click at [31, 145] on icon at bounding box center [25, 141] width 11 height 11
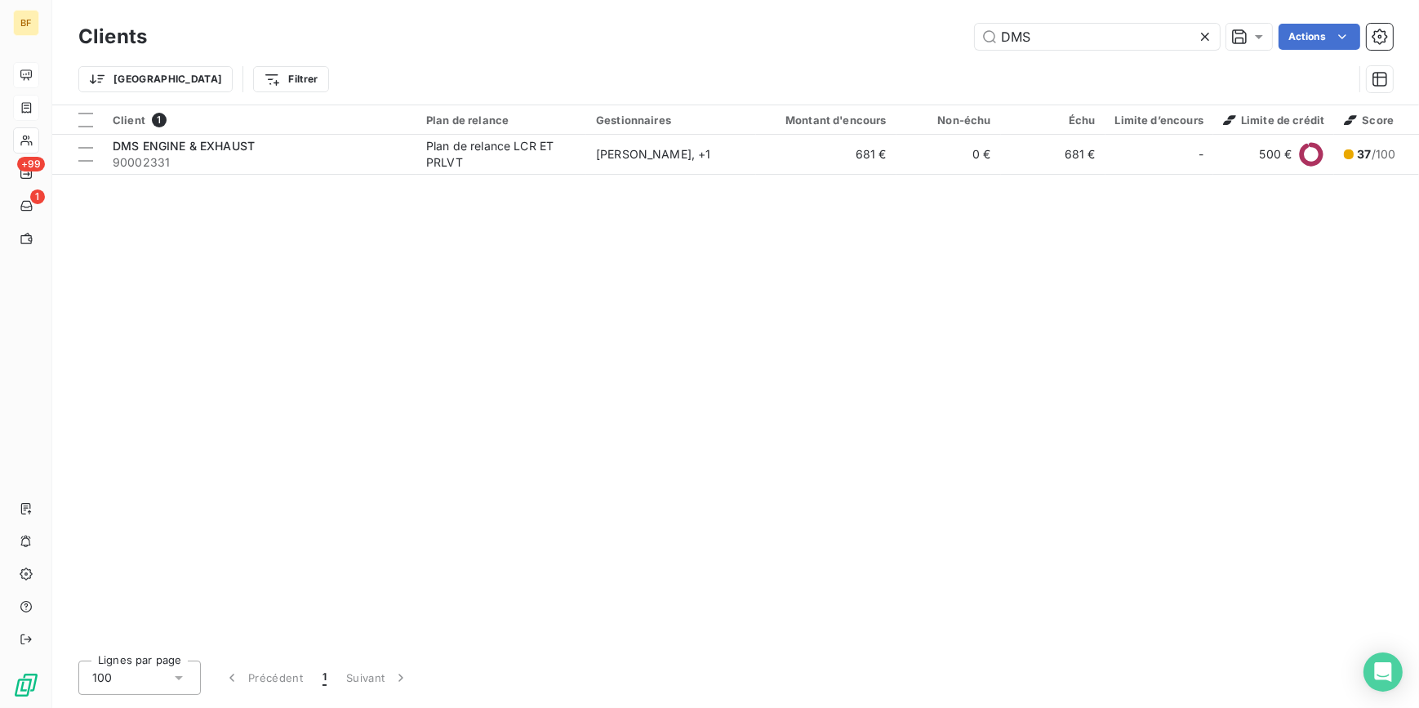
drag, startPoint x: 1062, startPoint y: 47, endPoint x: 950, endPoint y: 40, distance: 112.1
click at [950, 40] on div "DMS Actions" at bounding box center [780, 37] width 1226 height 26
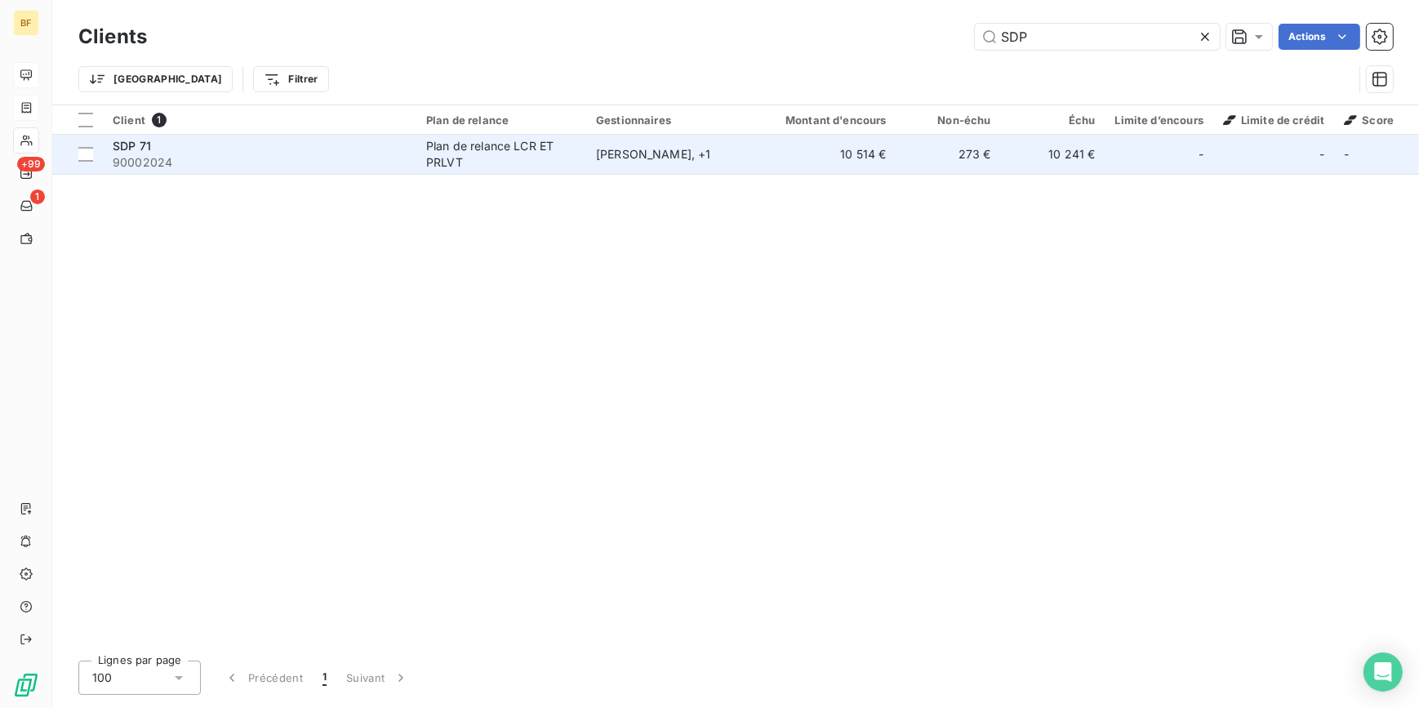
type input "SDP"
click at [401, 161] on span "90002024" at bounding box center [260, 162] width 294 height 16
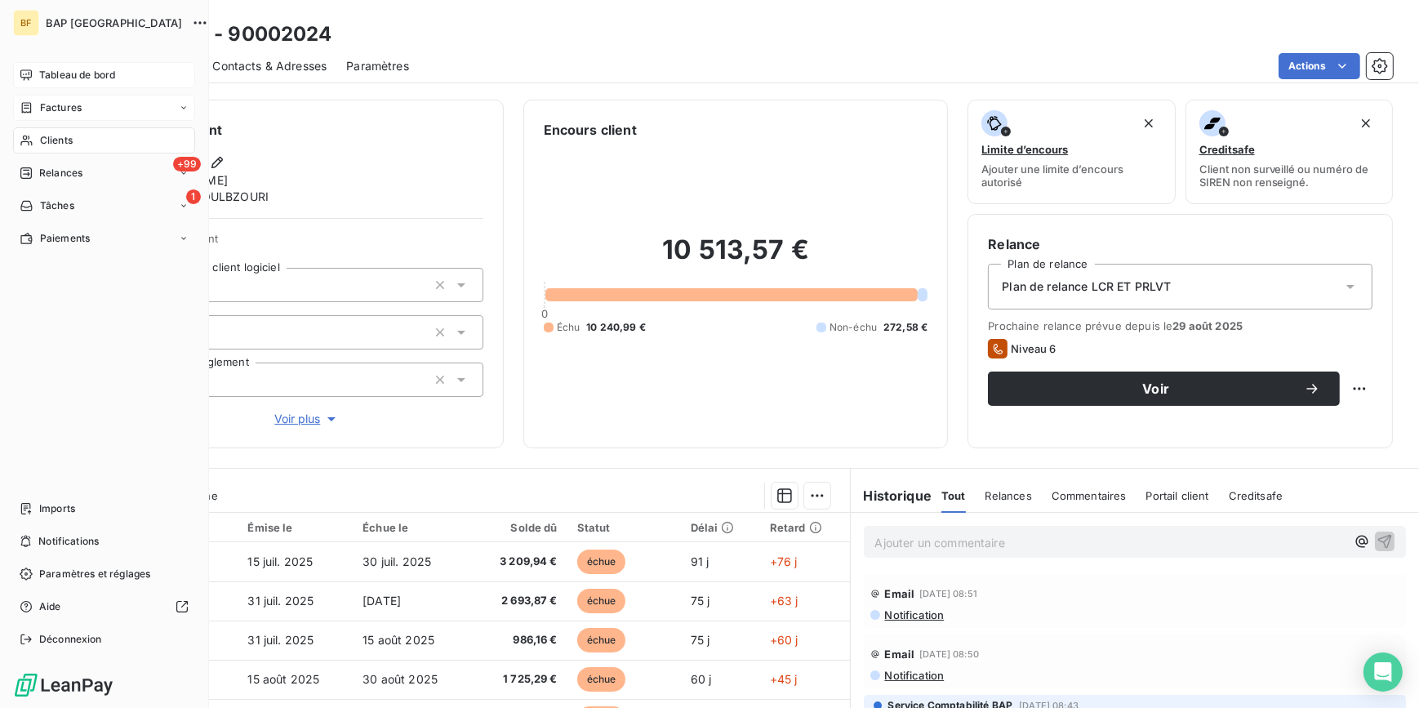
click at [58, 131] on div "Clients" at bounding box center [104, 140] width 182 height 26
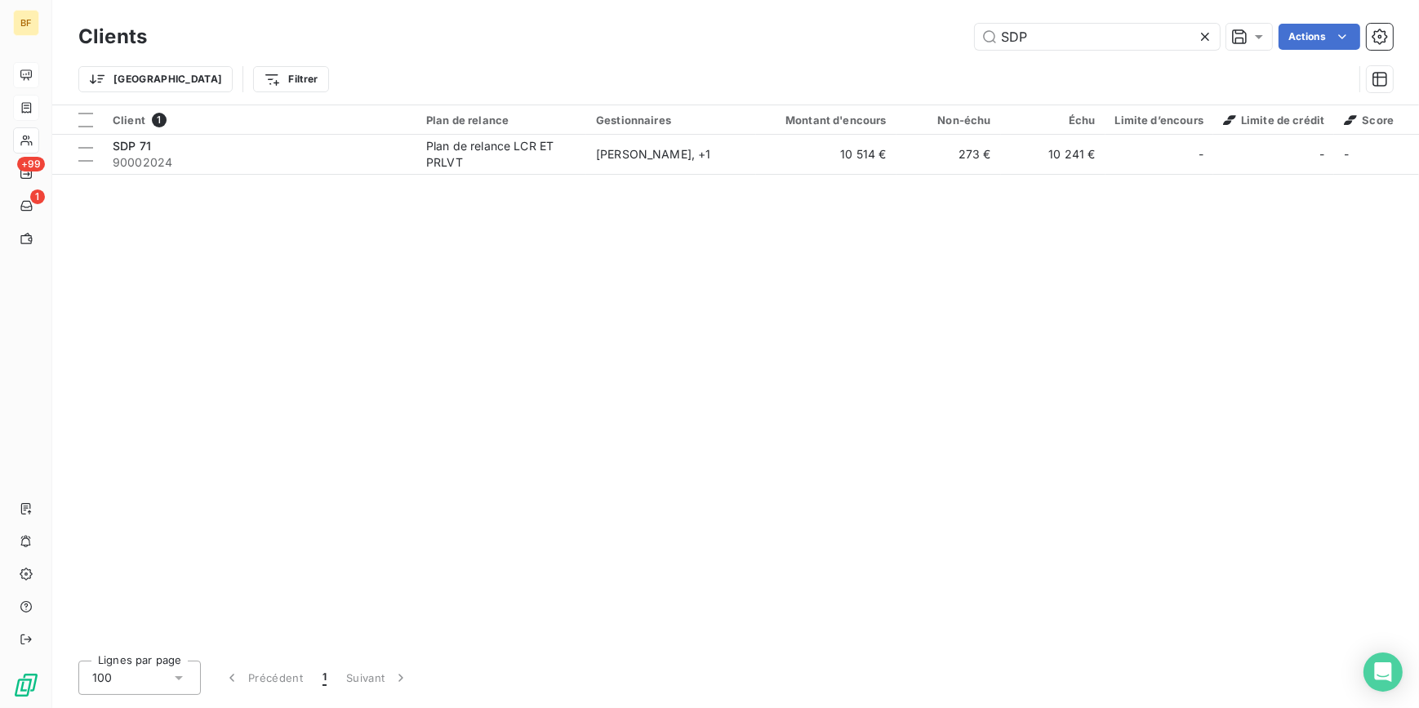
drag, startPoint x: 1033, startPoint y: 35, endPoint x: 930, endPoint y: 24, distance: 103.5
click at [930, 24] on div "SDP Actions" at bounding box center [780, 37] width 1226 height 26
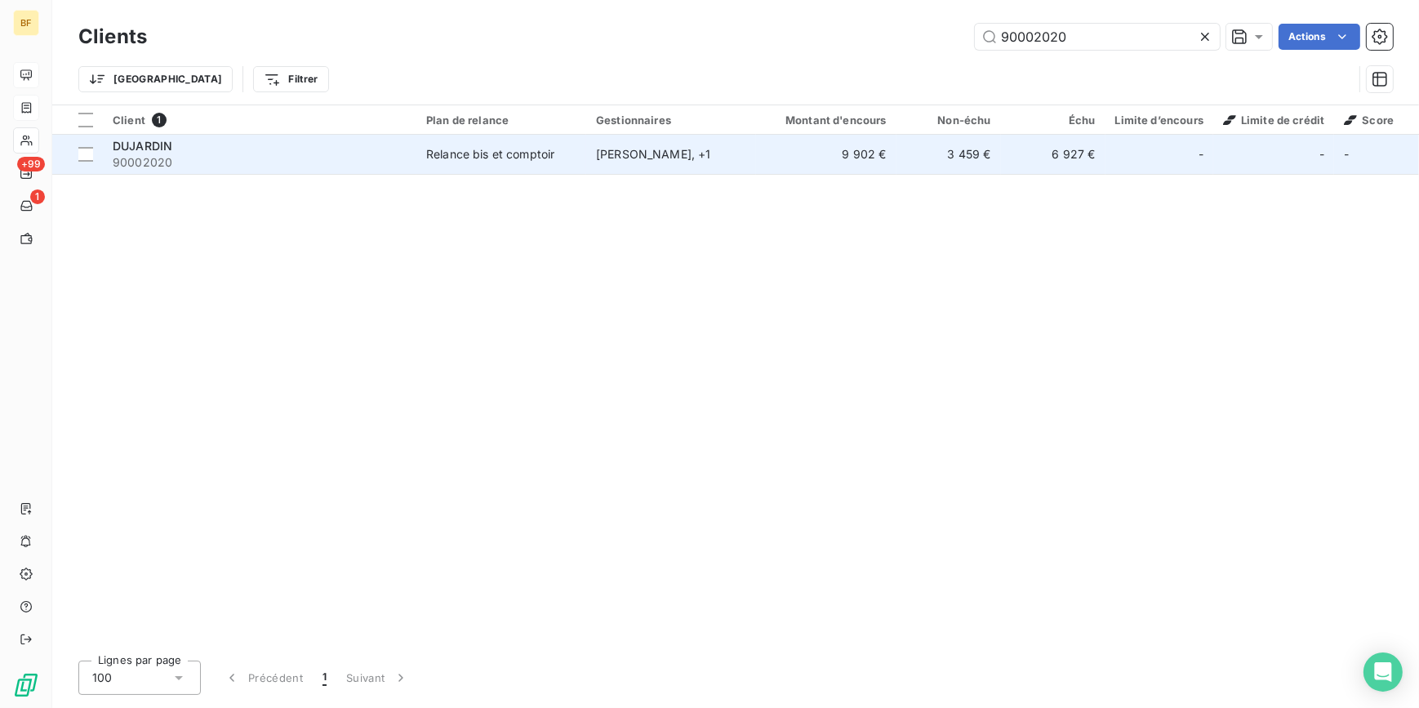
type input "90002020"
click at [539, 167] on td "Relance bis et comptoir" at bounding box center [501, 154] width 170 height 39
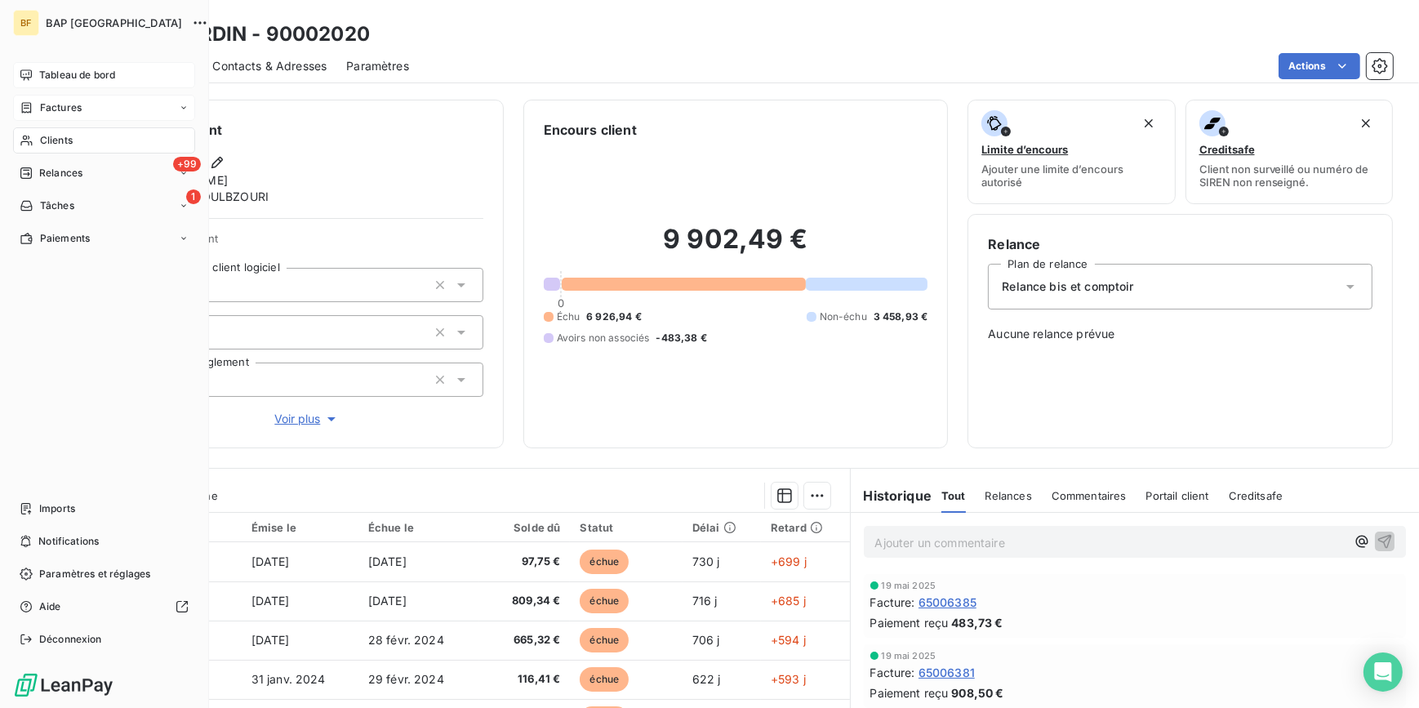
drag, startPoint x: 46, startPoint y: 141, endPoint x: 97, endPoint y: 122, distance: 55.0
click at [48, 139] on span "Clients" at bounding box center [56, 140] width 33 height 15
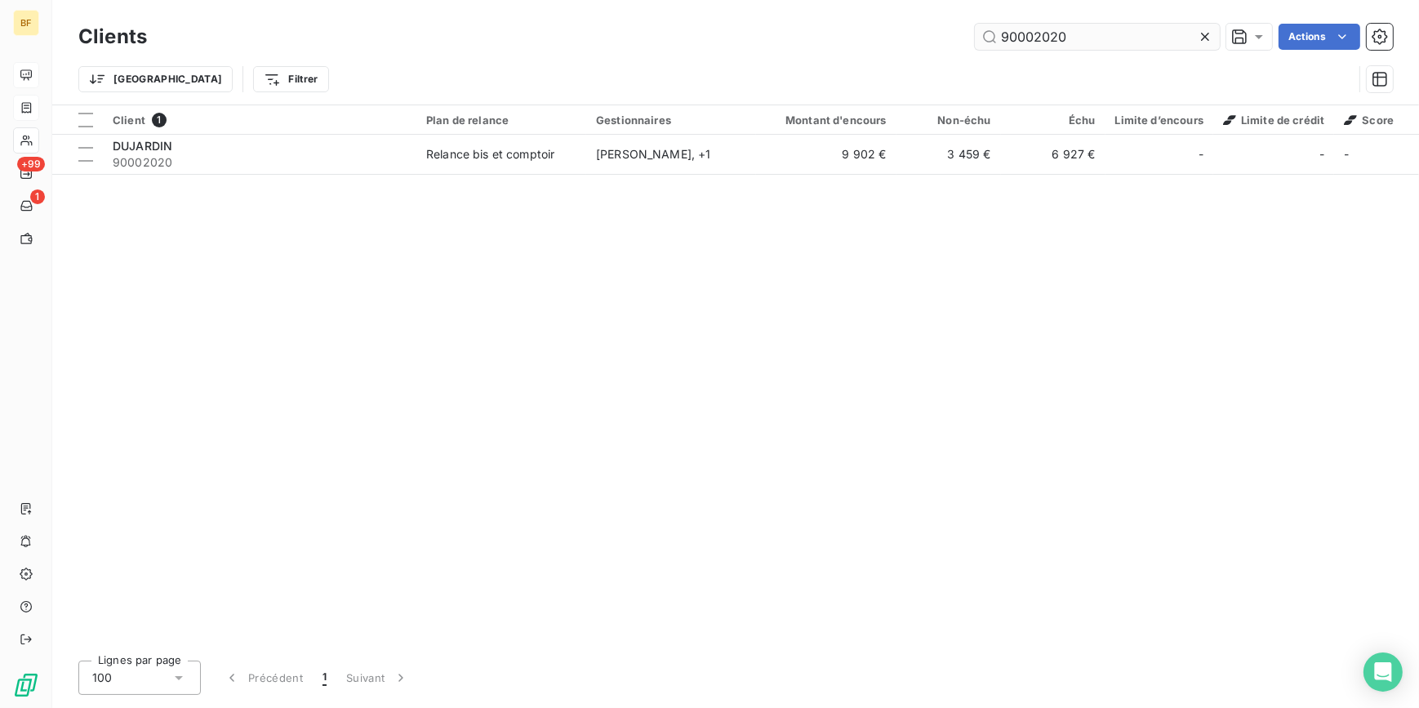
drag, startPoint x: 1075, startPoint y: 42, endPoint x: 1041, endPoint y: 36, distance: 34.8
click at [1041, 36] on input "90002020" at bounding box center [1097, 37] width 245 height 26
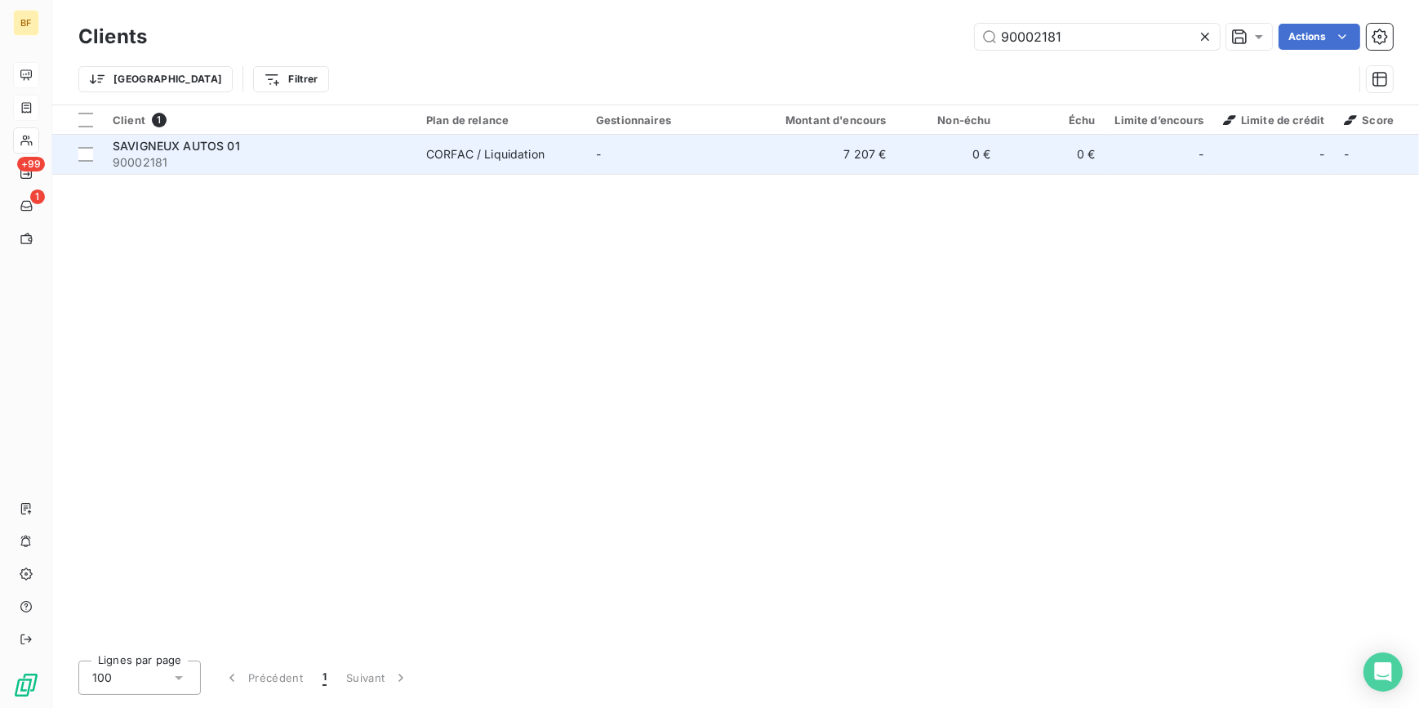
type input "90002181"
click at [242, 143] on div "SAVIGNEUX AUTOS 01" at bounding box center [260, 146] width 294 height 16
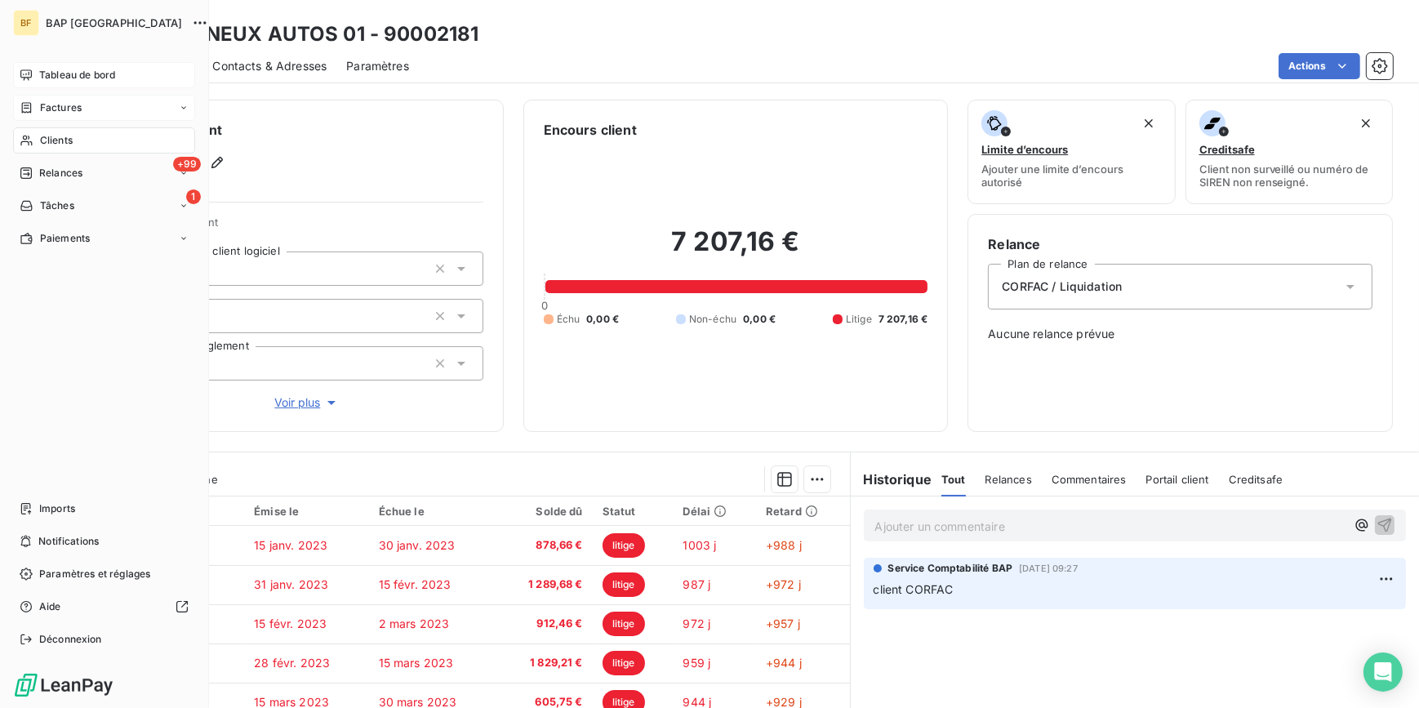
drag, startPoint x: 34, startPoint y: 138, endPoint x: 57, endPoint y: 133, distance: 23.4
click at [34, 138] on div "Clients" at bounding box center [104, 140] width 182 height 26
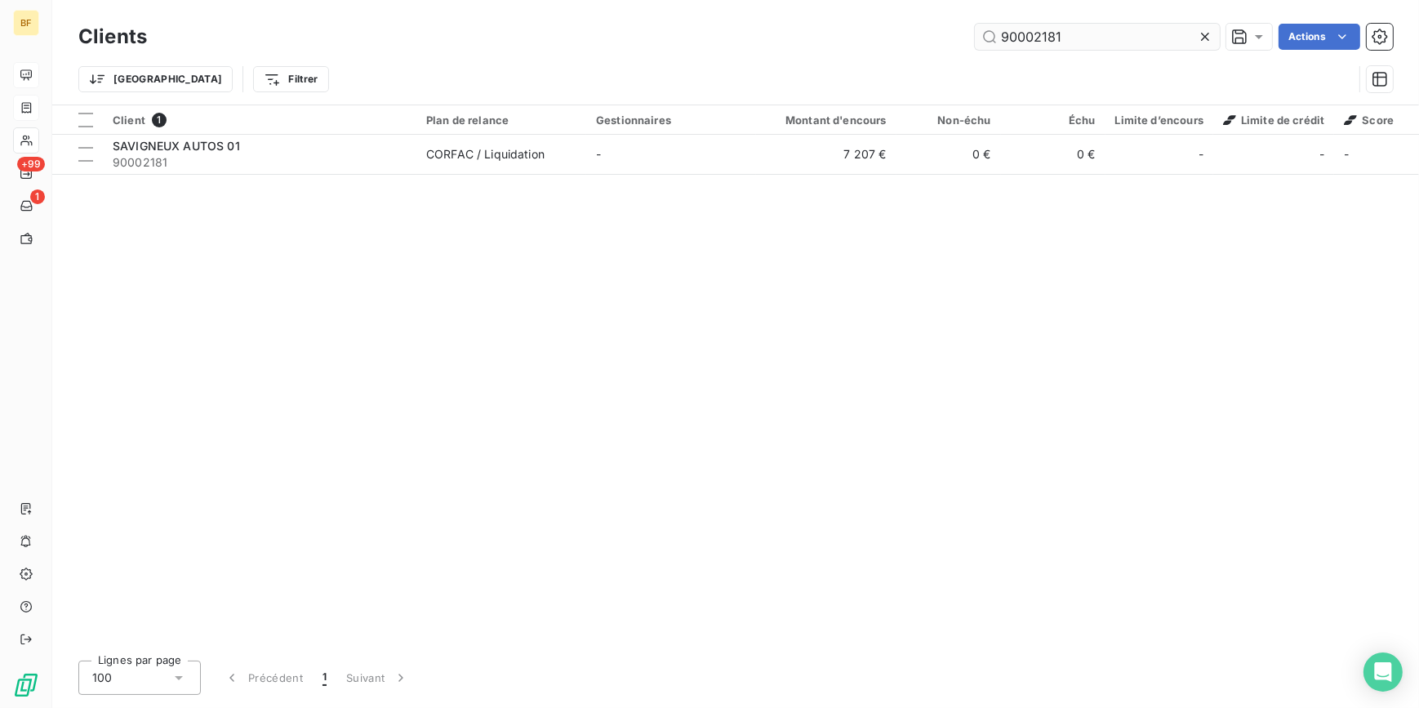
drag, startPoint x: 1136, startPoint y: 42, endPoint x: 1034, endPoint y: 29, distance: 102.9
click at [1034, 29] on input "90002181" at bounding box center [1097, 37] width 245 height 26
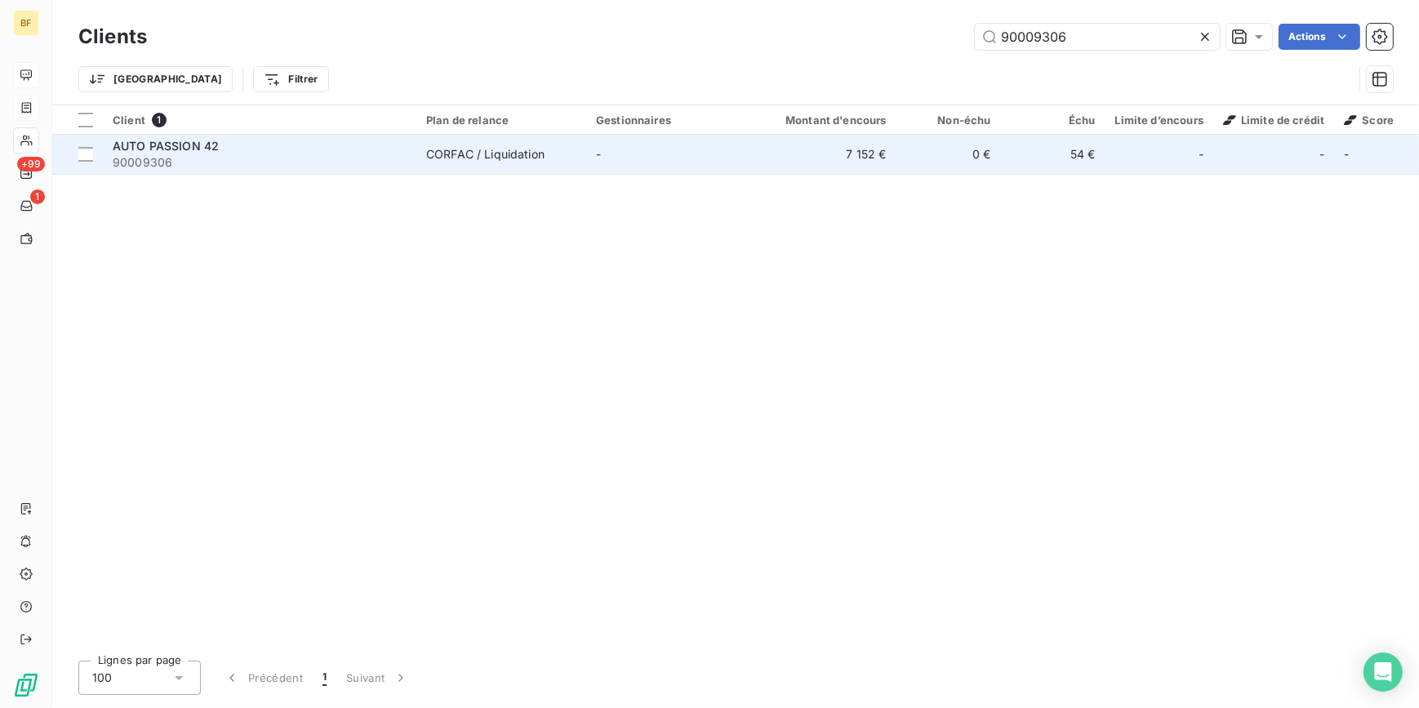
type input "90009306"
click at [582, 152] on td "CORFAC / Liquidation" at bounding box center [501, 154] width 170 height 39
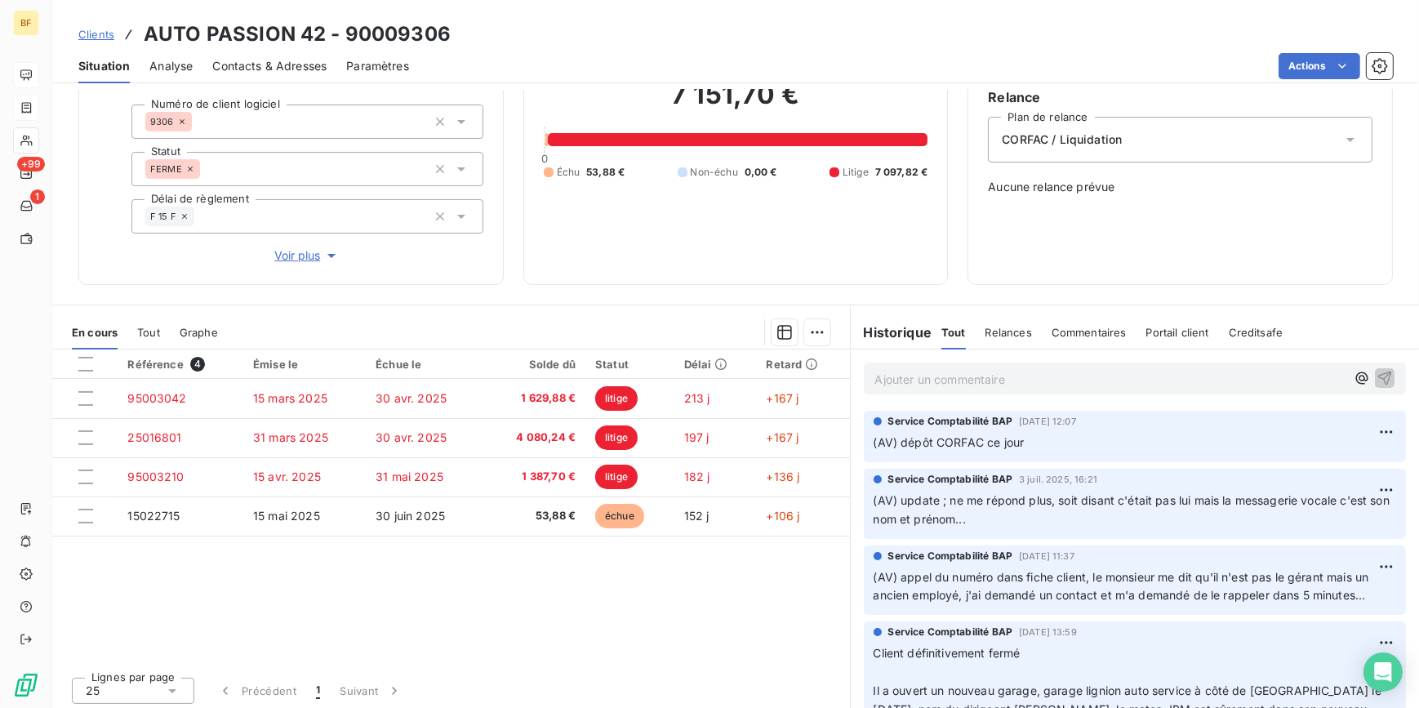
scroll to position [148, 0]
click at [768, 266] on div "Encours client 7 151,70 € 0 Échu 53,88 € Non-échu 0,00 € Litige 7 097,82 €" at bounding box center [735, 118] width 425 height 332
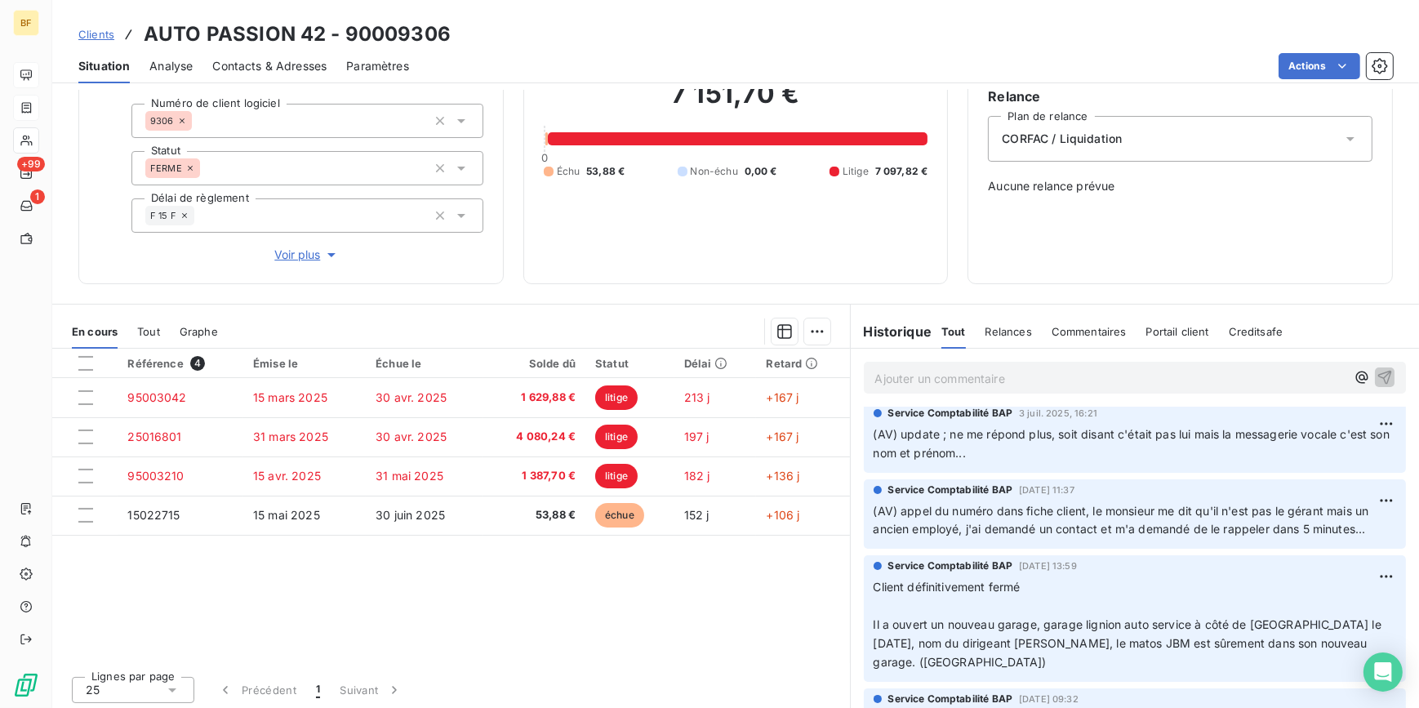
scroll to position [0, 0]
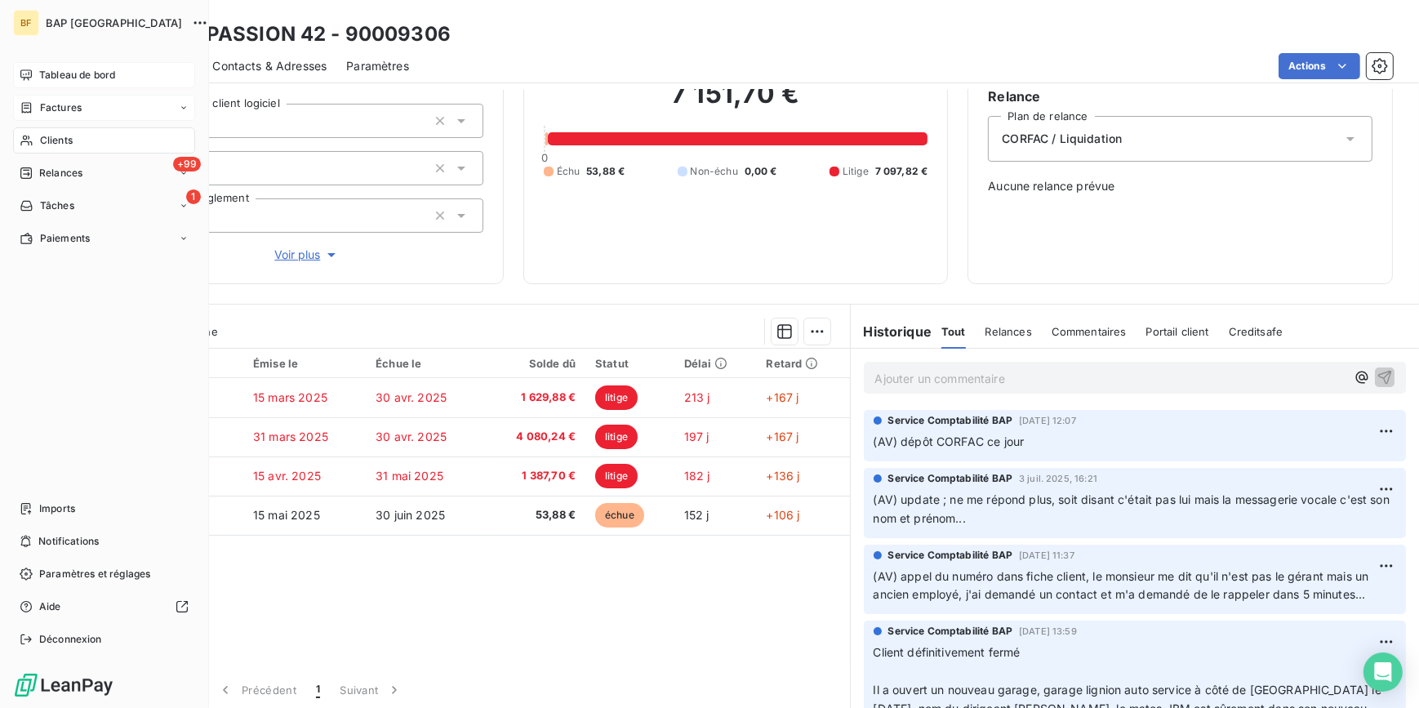
drag, startPoint x: 33, startPoint y: 143, endPoint x: 113, endPoint y: 117, distance: 85.0
click at [33, 143] on div "Clients" at bounding box center [104, 140] width 182 height 26
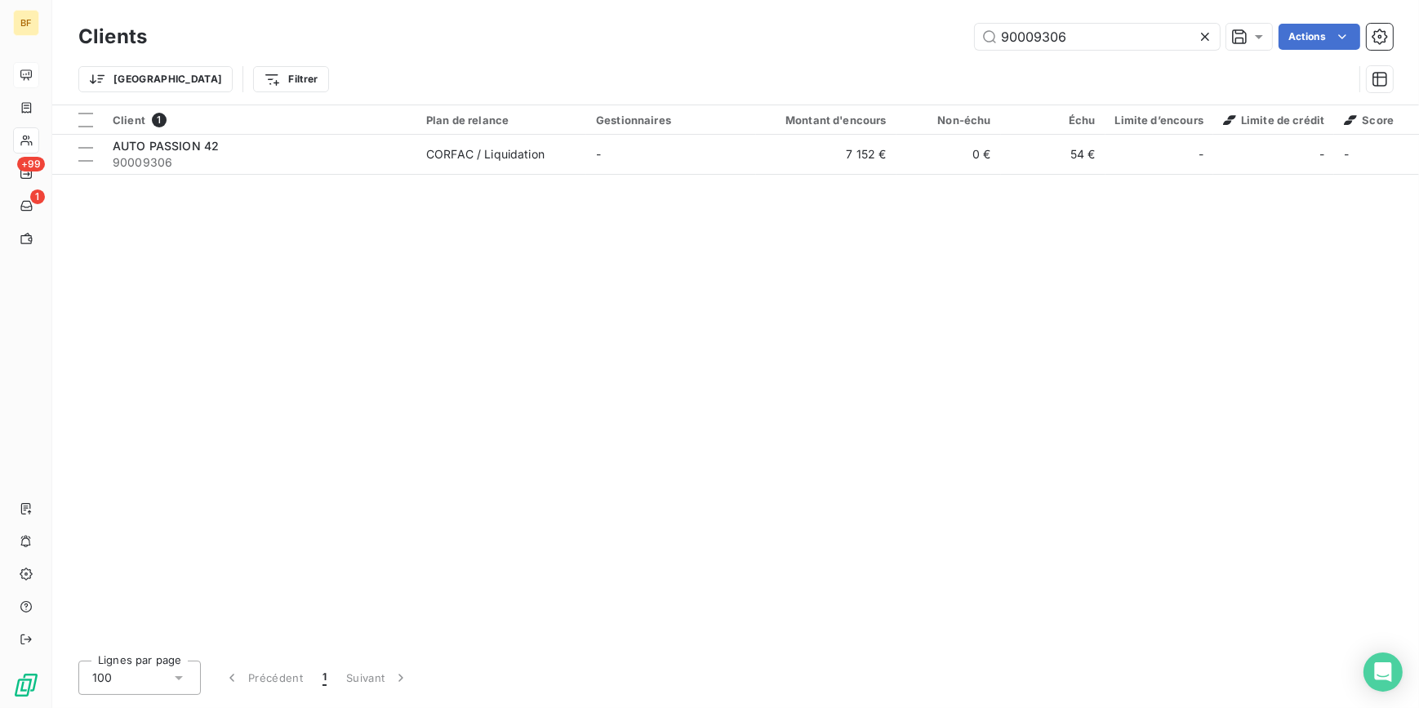
drag, startPoint x: 1137, startPoint y: 32, endPoint x: 893, endPoint y: 7, distance: 244.5
click at [893, 7] on div "Clients 90009306 Actions Trier Filtrer" at bounding box center [735, 52] width 1367 height 105
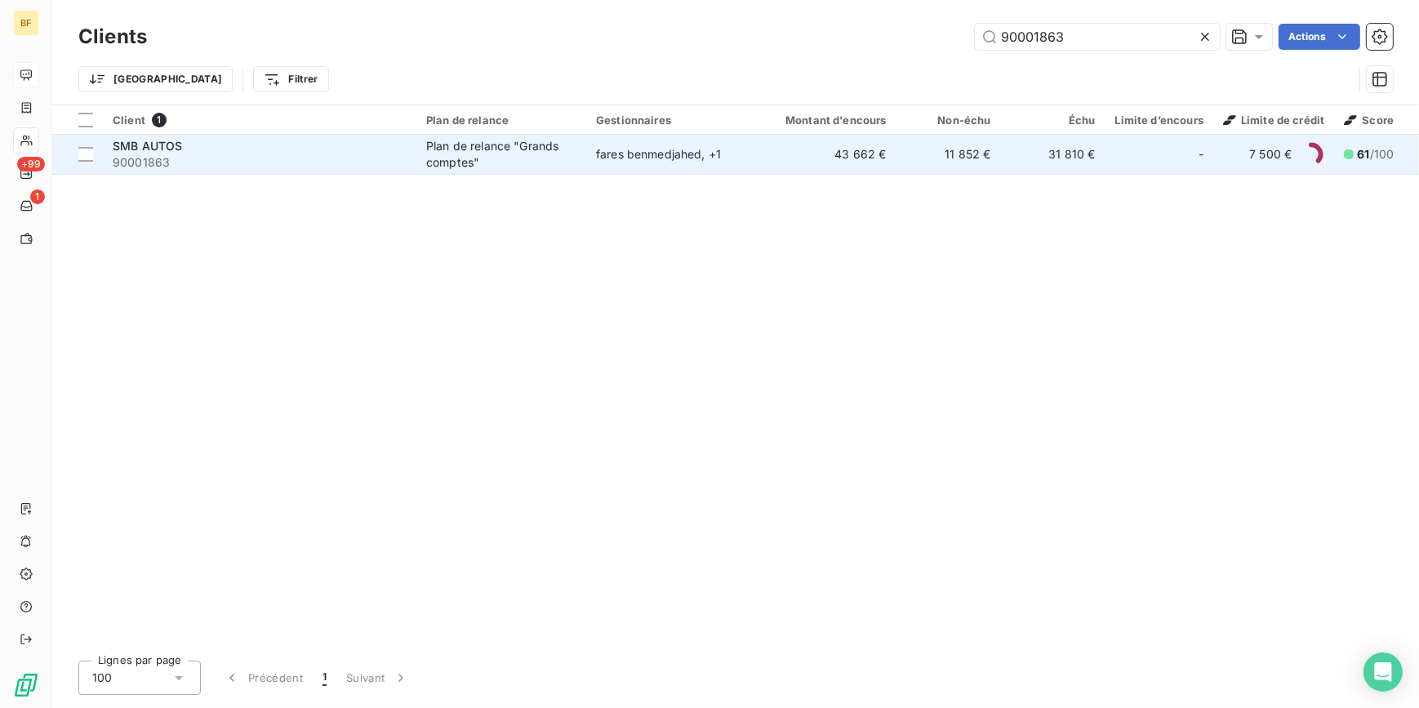
type input "90001863"
click at [559, 155] on div "Plan de relance "Grands comptes"" at bounding box center [501, 154] width 150 height 33
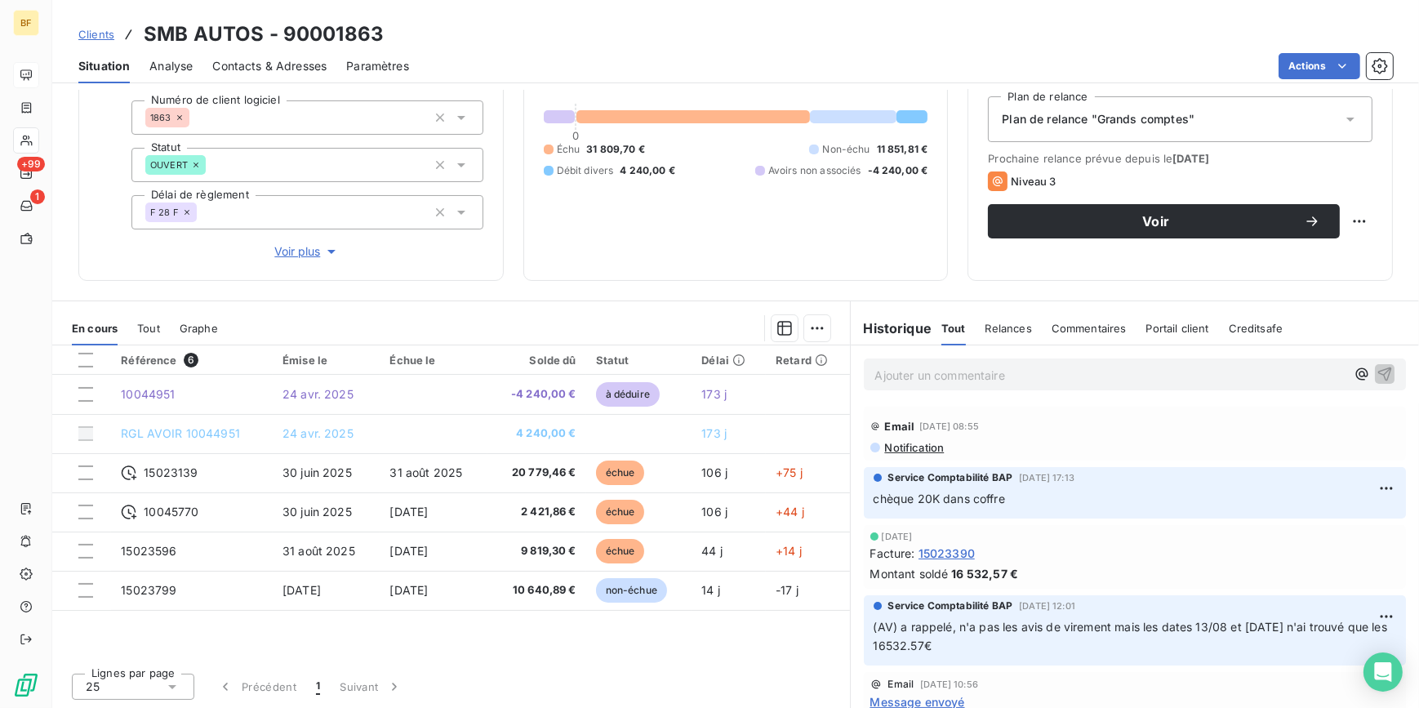
click at [573, 245] on div "43 661,51 € 0 Échu 31 809,70 € Non-échu 11 851,81 € Débit divers 4 240,00 € Avo…" at bounding box center [736, 116] width 385 height 288
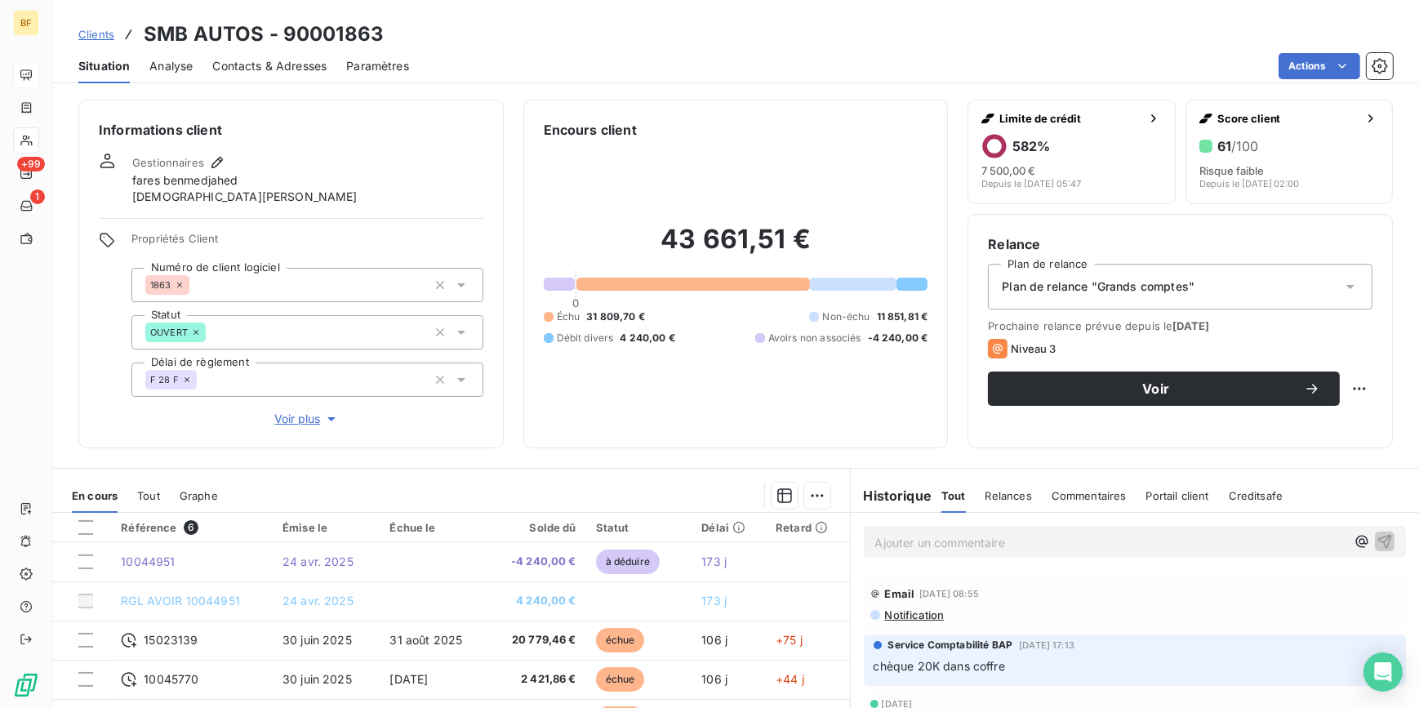
click at [256, 69] on span "Contacts & Adresses" at bounding box center [269, 66] width 114 height 16
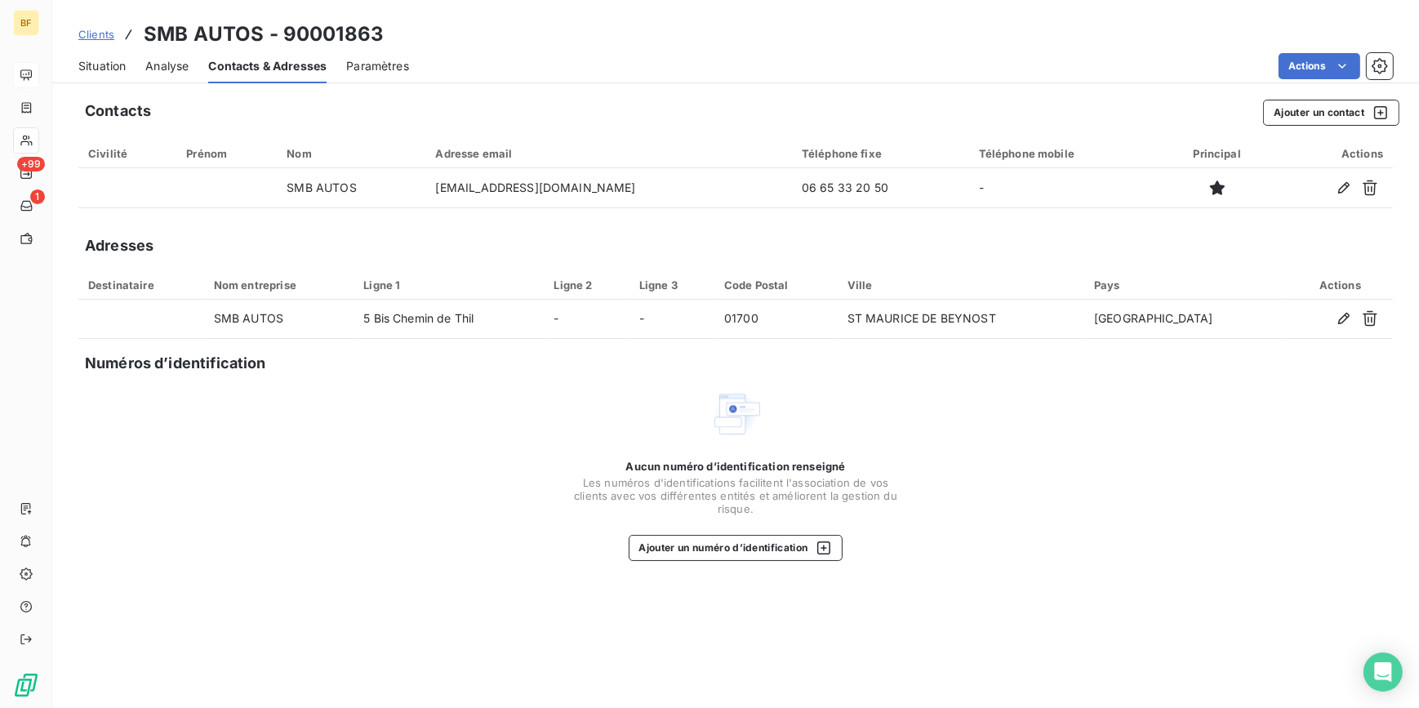
click at [99, 66] on span "Situation" at bounding box center [101, 66] width 47 height 16
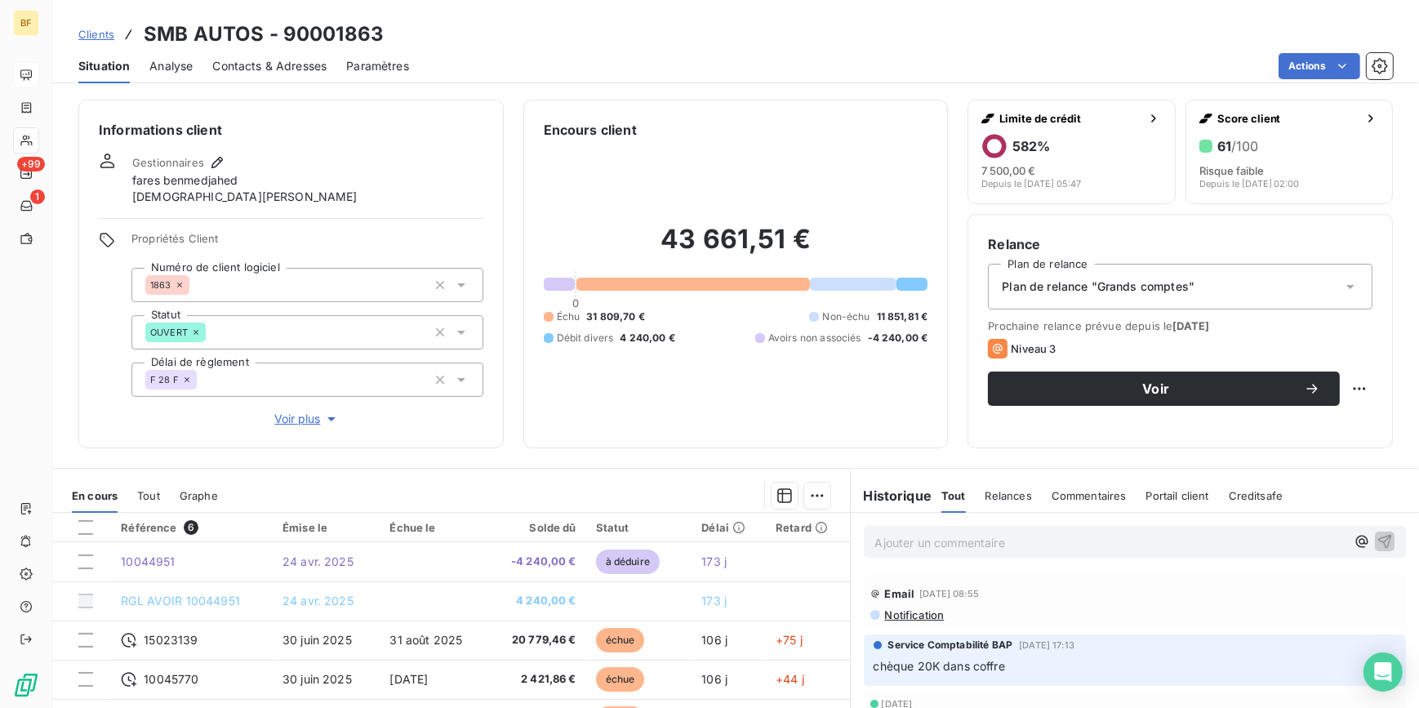
click at [268, 70] on span "Contacts & Adresses" at bounding box center [269, 66] width 114 height 16
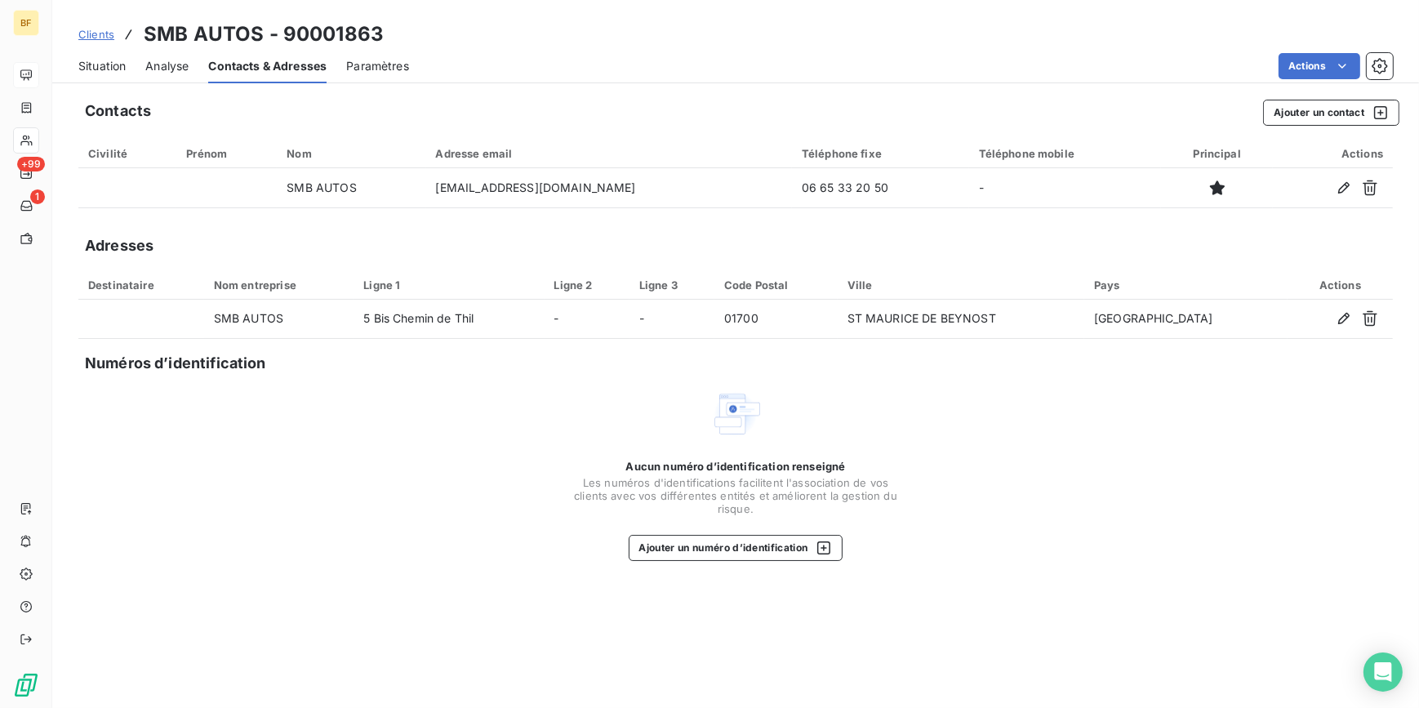
click at [122, 60] on span "Situation" at bounding box center [101, 66] width 47 height 16
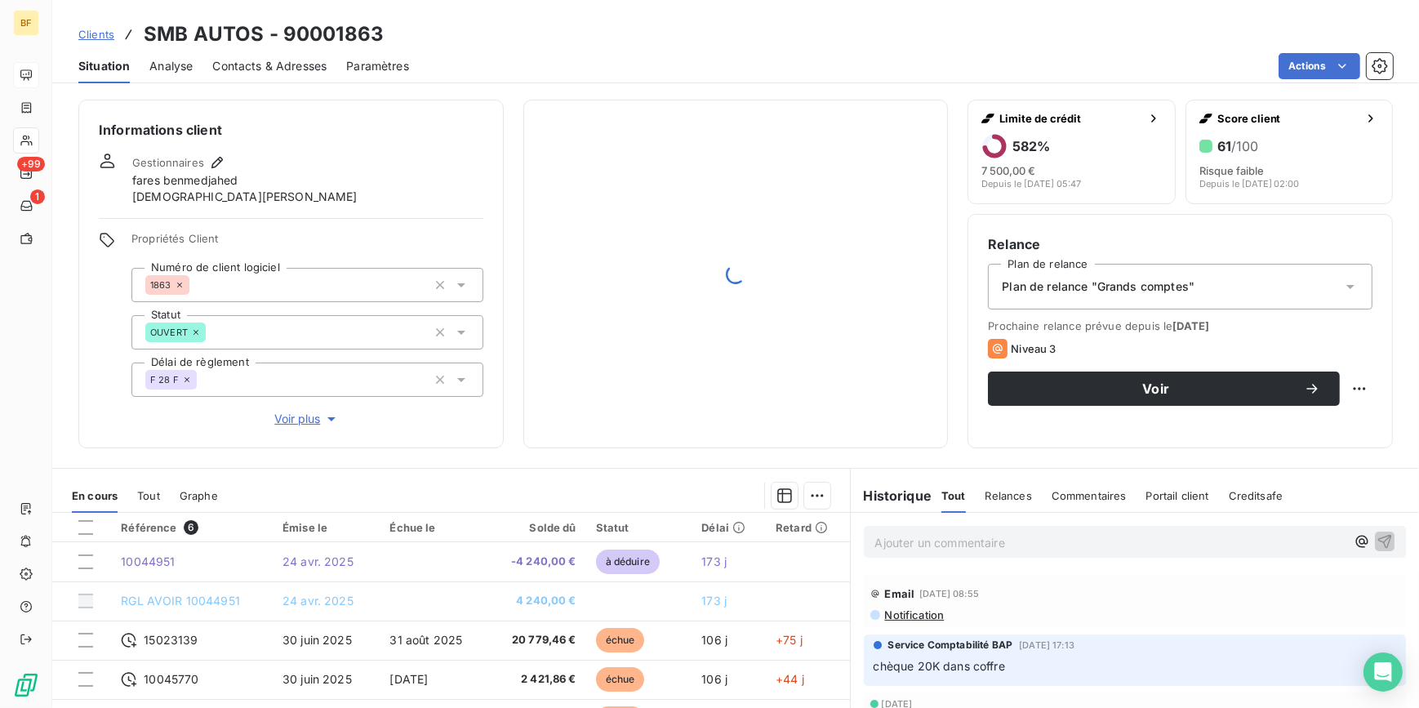
click at [652, 416] on div at bounding box center [736, 274] width 385 height 308
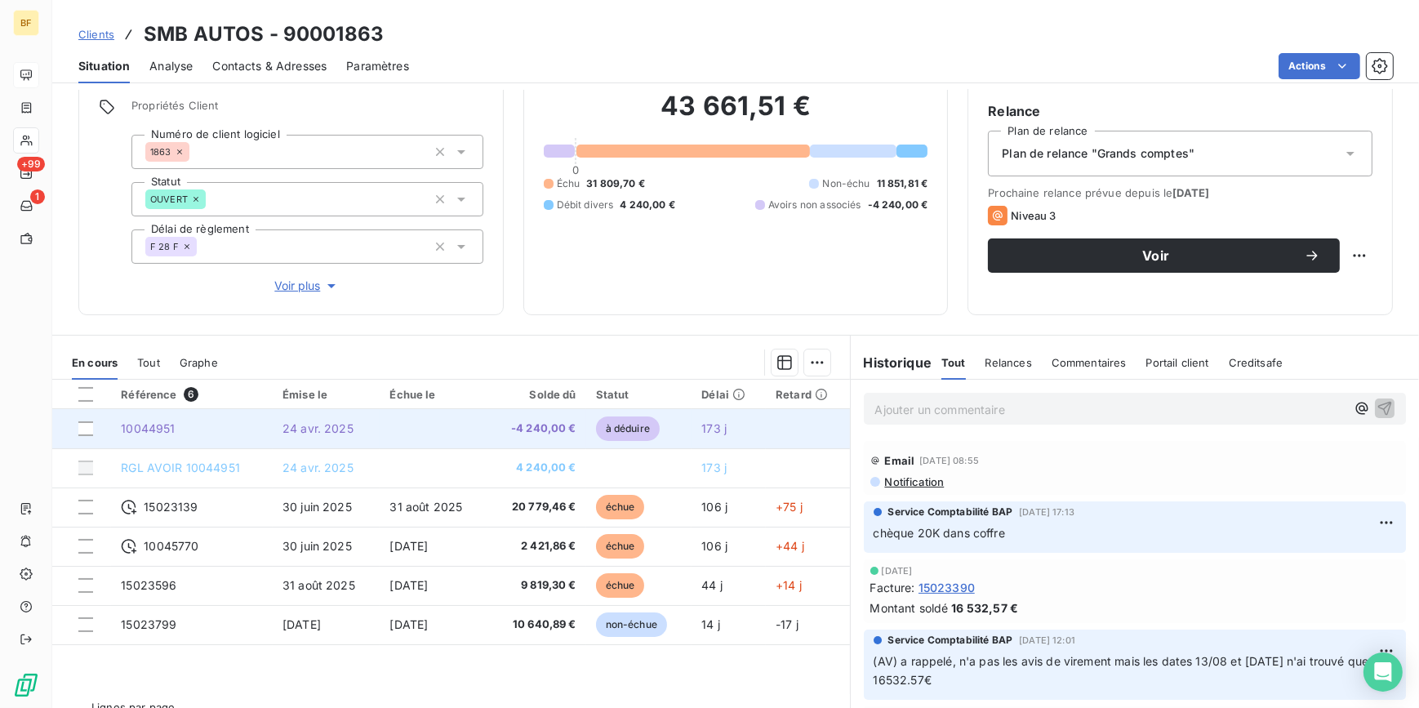
scroll to position [148, 0]
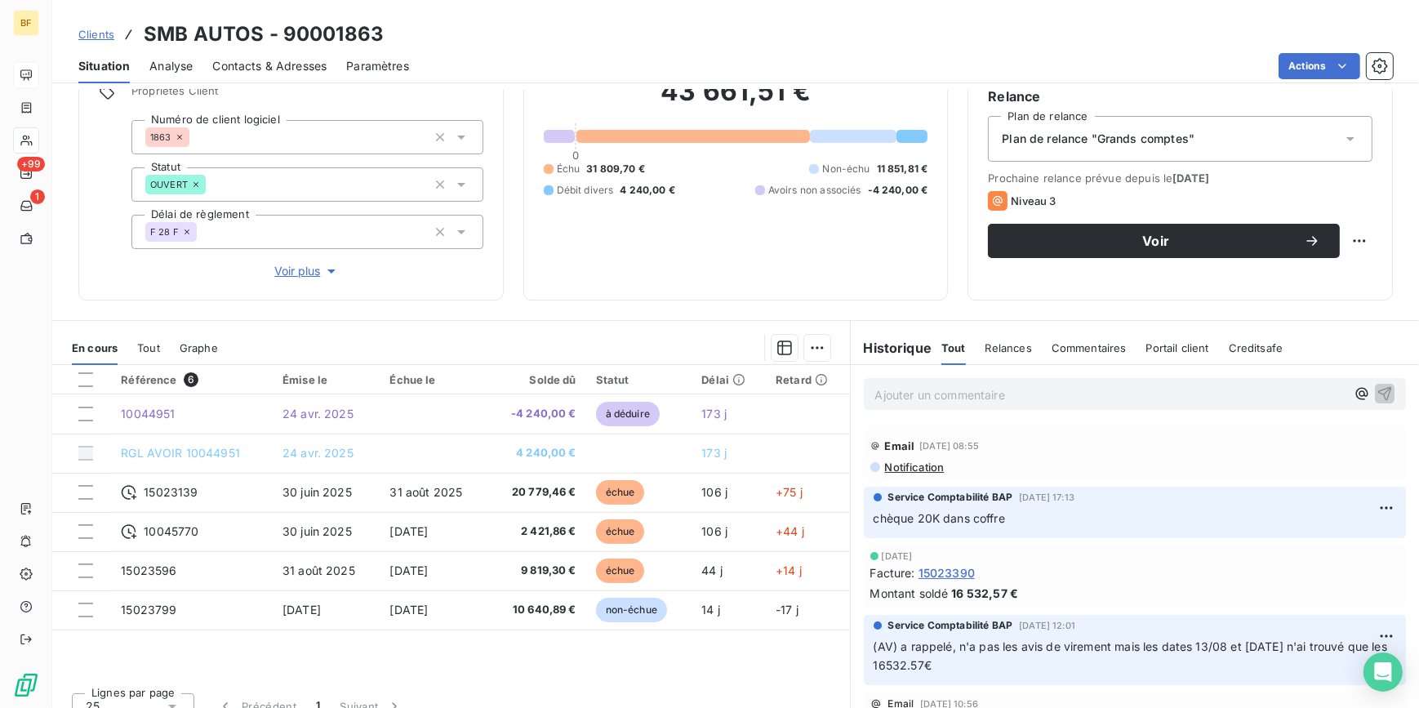
click at [556, 308] on div "Informations client Gestionnaires fares benmedjahed [PERSON_NAME] Propriétés Cl…" at bounding box center [735, 399] width 1367 height 618
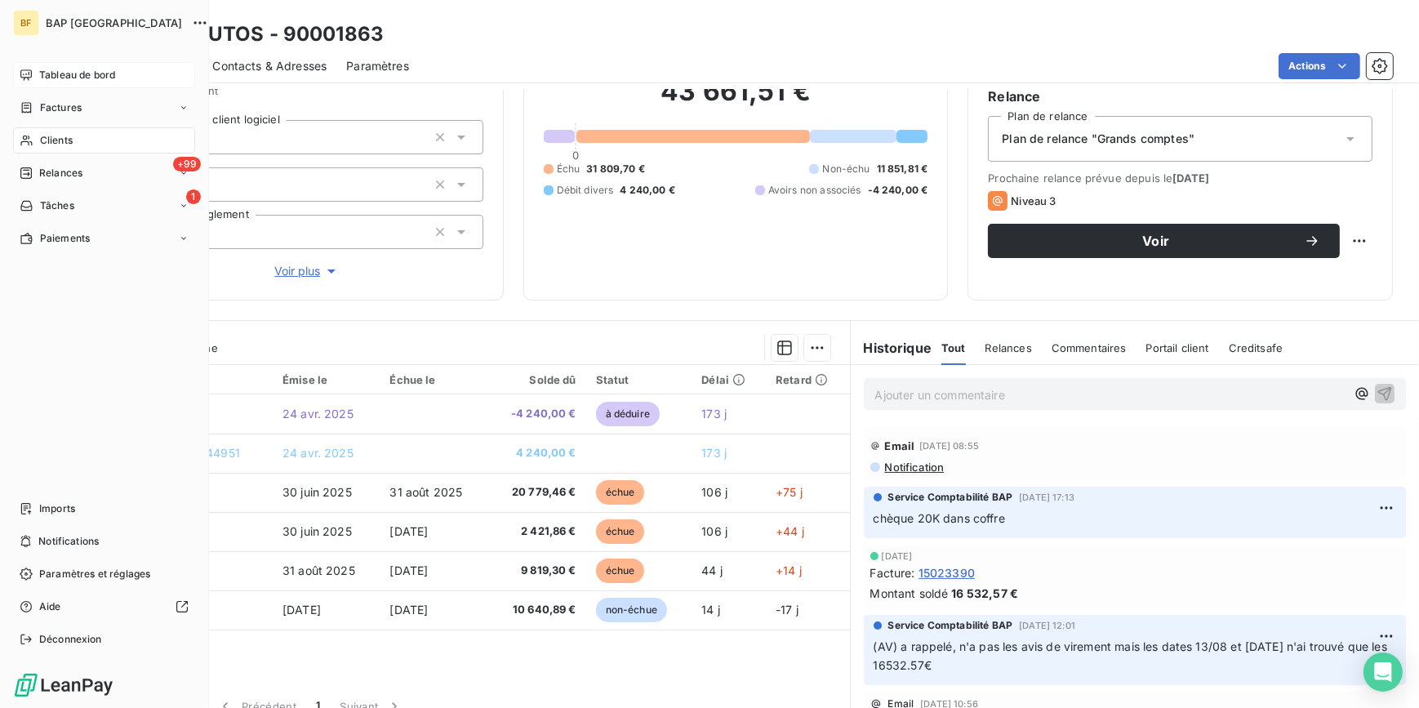
click at [29, 134] on icon at bounding box center [27, 140] width 14 height 13
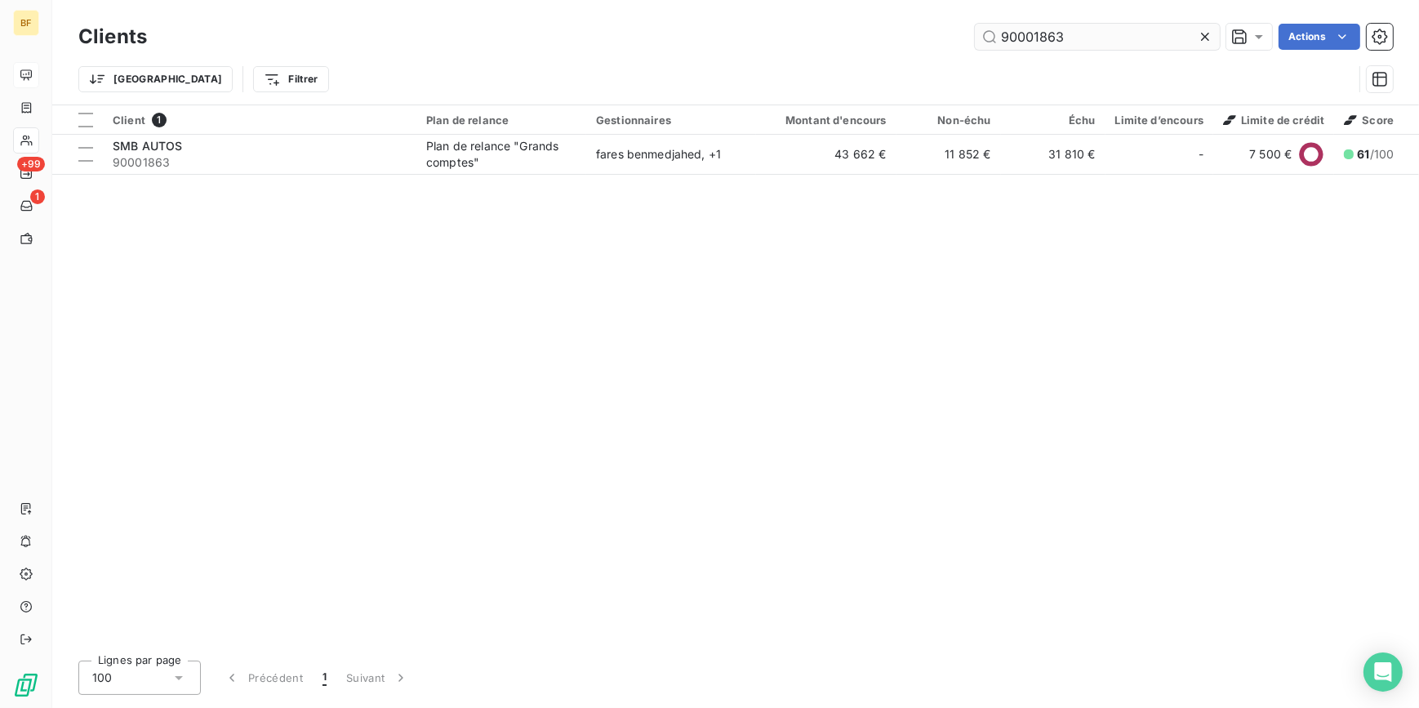
drag, startPoint x: 1096, startPoint y: 33, endPoint x: 1038, endPoint y: 33, distance: 58.0
click at [1038, 33] on input "90001863" at bounding box center [1097, 37] width 245 height 26
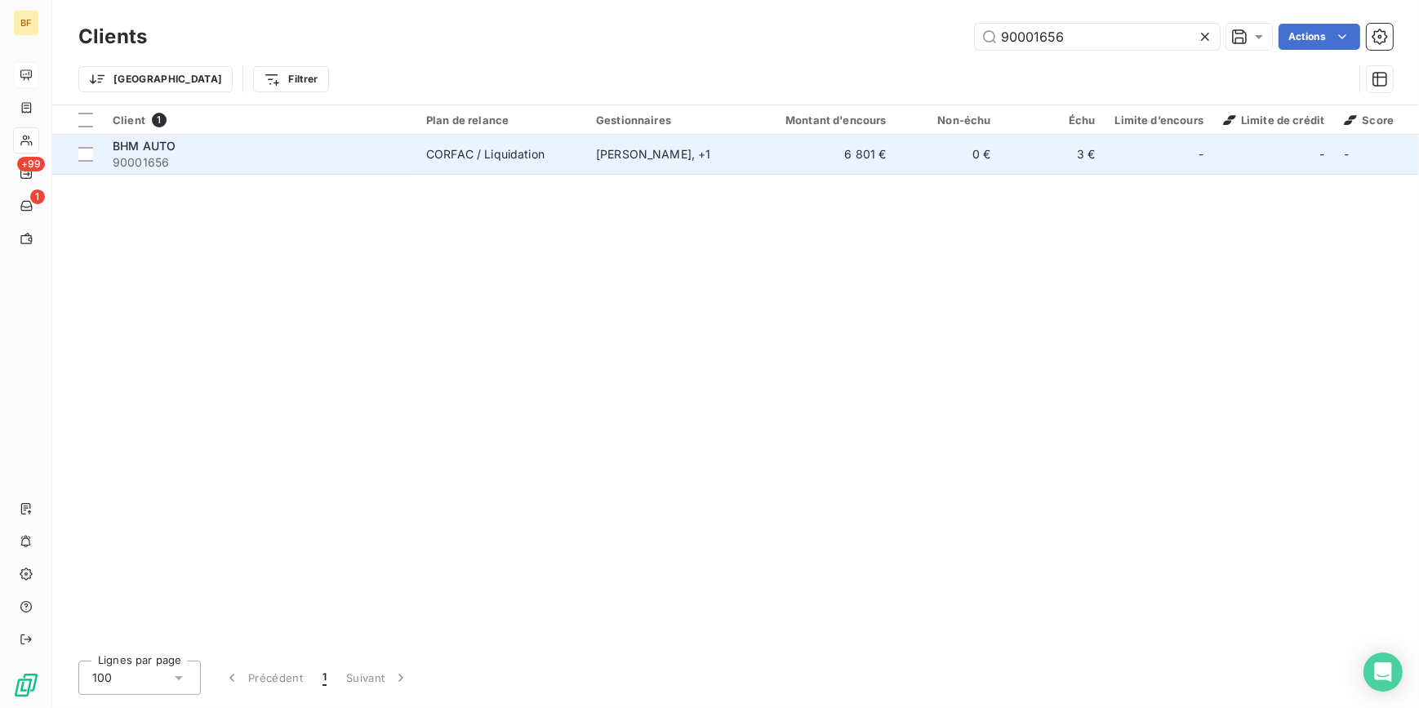
type input "90001656"
click at [229, 155] on span "90001656" at bounding box center [260, 162] width 294 height 16
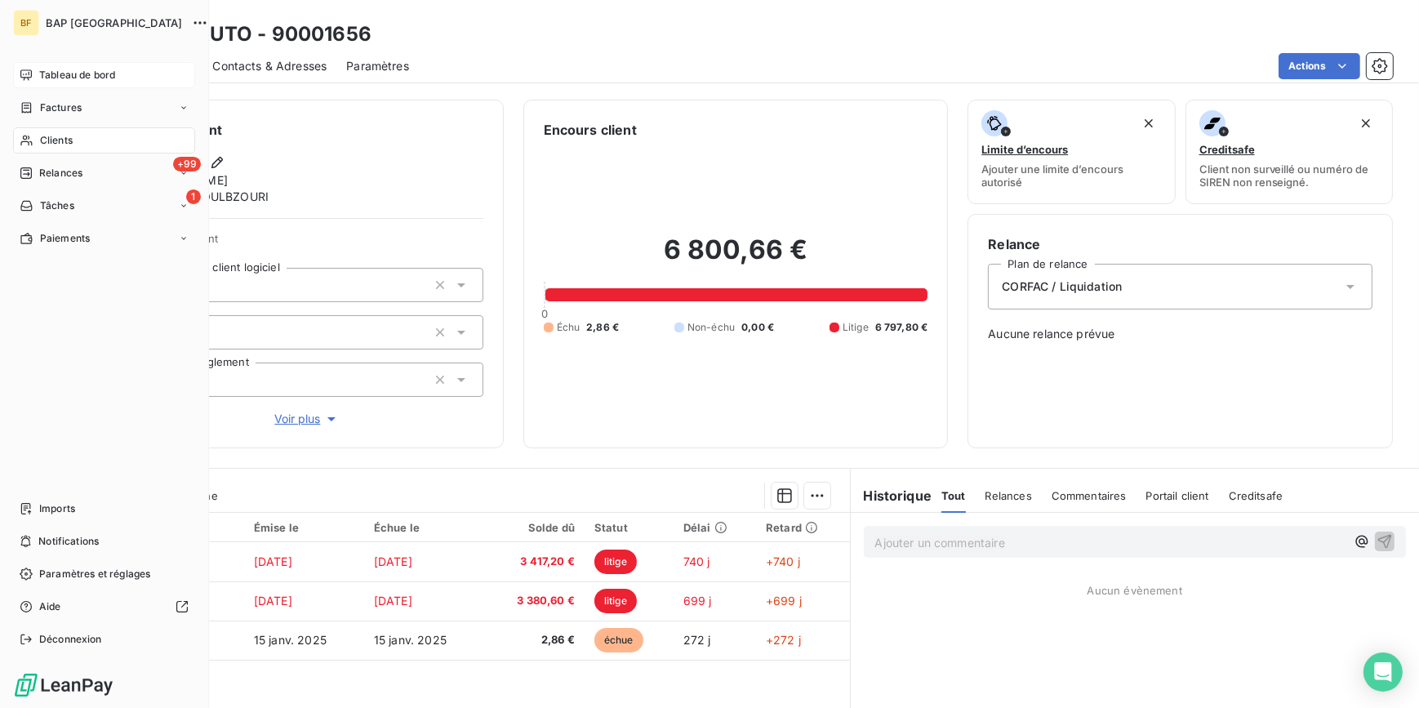
drag, startPoint x: 29, startPoint y: 139, endPoint x: 70, endPoint y: 127, distance: 42.4
click at [29, 139] on icon at bounding box center [27, 140] width 14 height 13
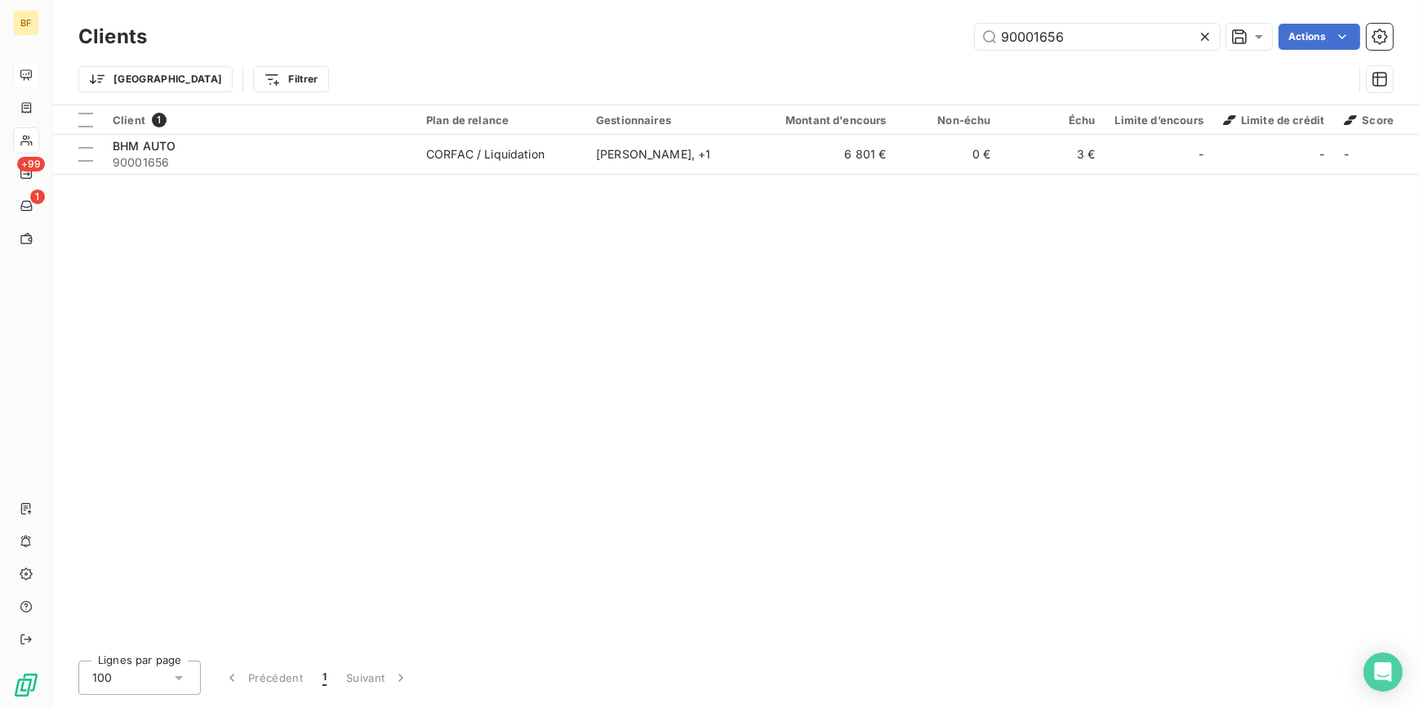
drag, startPoint x: 1077, startPoint y: 41, endPoint x: 859, endPoint y: 39, distance: 218.0
click at [859, 39] on div "90001656 Actions" at bounding box center [780, 37] width 1226 height 26
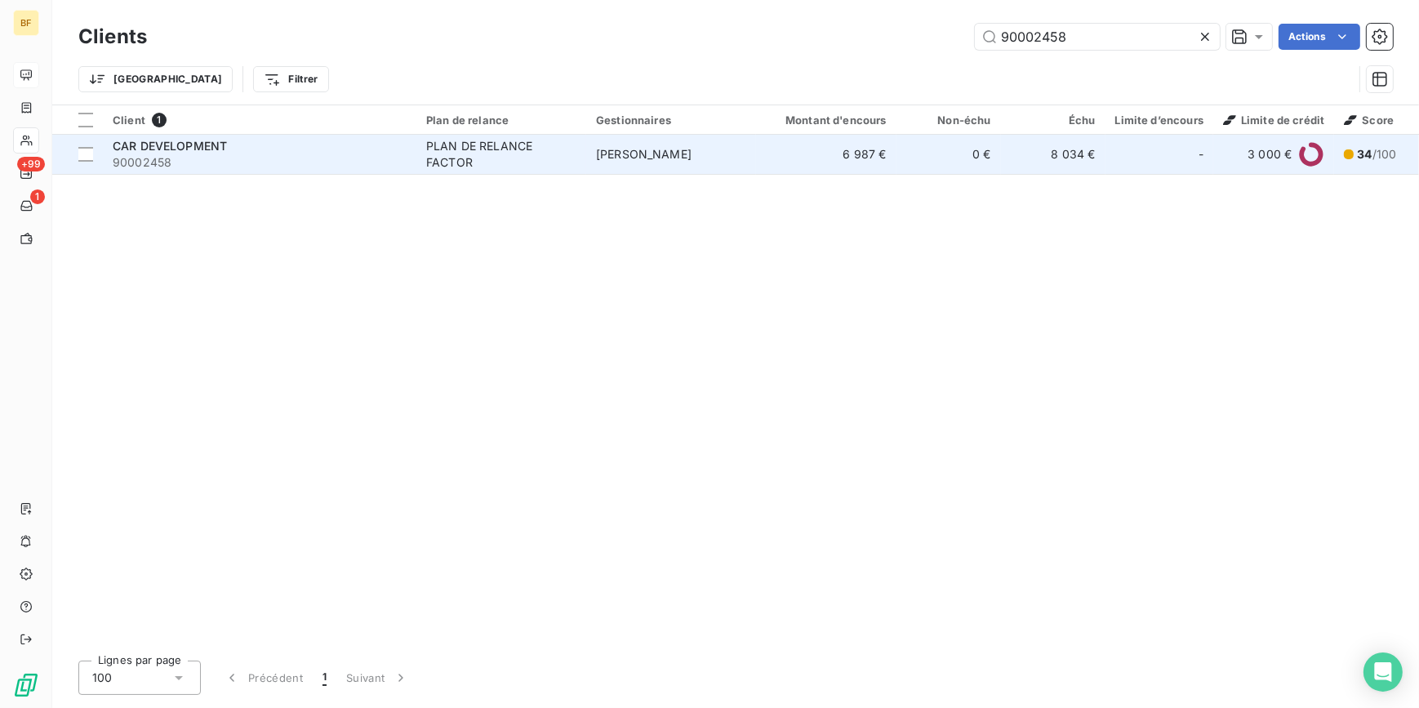
type input "90002458"
click at [597, 162] on td "[PERSON_NAME]" at bounding box center [671, 154] width 170 height 39
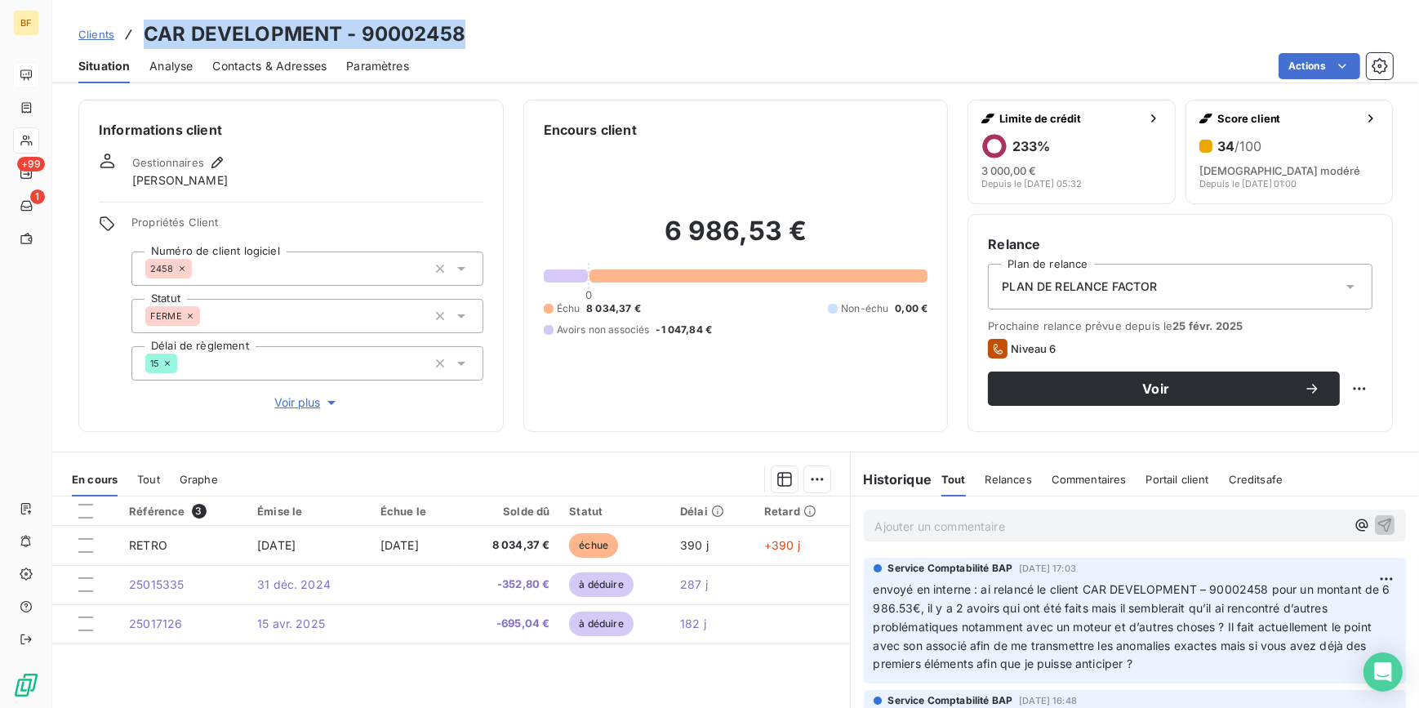
drag, startPoint x: 494, startPoint y: 36, endPoint x: 149, endPoint y: 33, distance: 344.6
click at [149, 33] on div "Clients CAR DEVELOPMENT - 90002458" at bounding box center [735, 34] width 1367 height 29
click at [621, 381] on div "6 986,53 € 0 Échu 8 034,37 € Non-échu 0,00 € Avoirs non associés -1 047,84 €" at bounding box center [736, 276] width 385 height 272
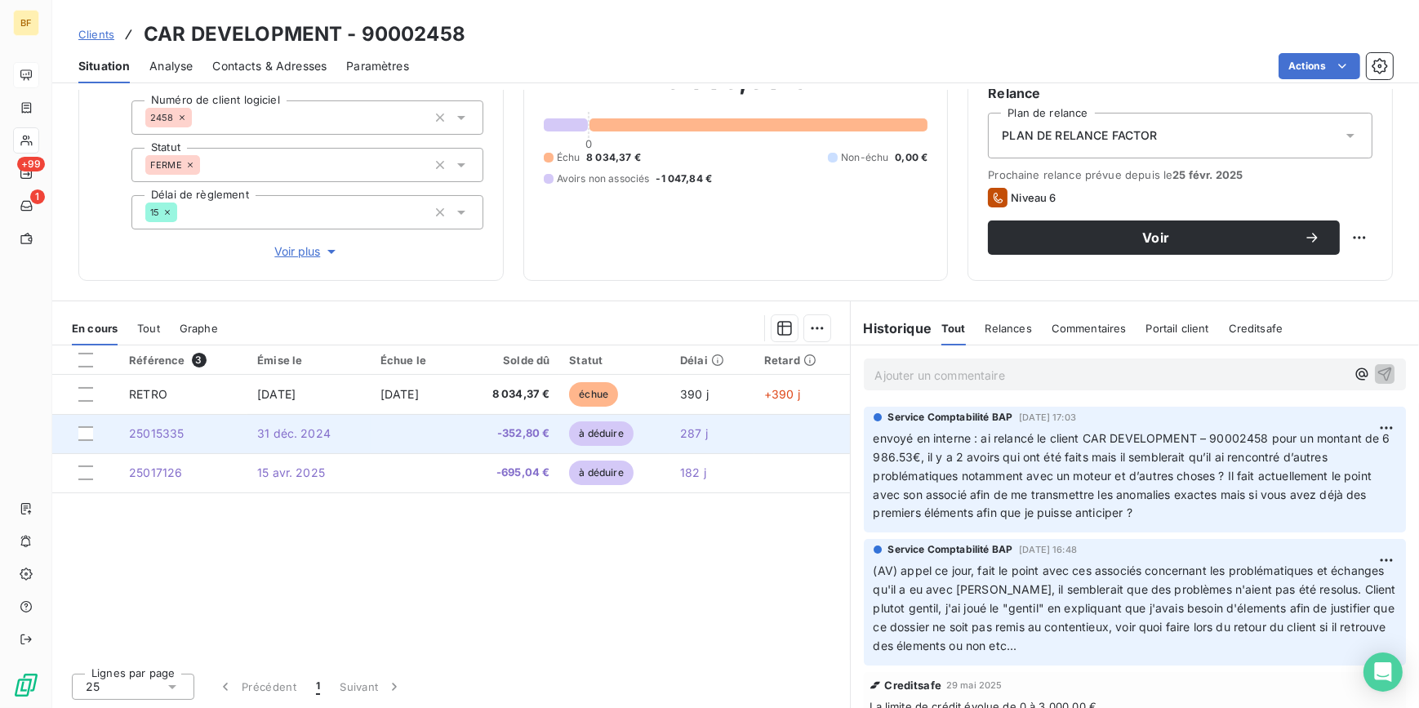
click at [536, 423] on td "-352,80 €" at bounding box center [508, 433] width 102 height 39
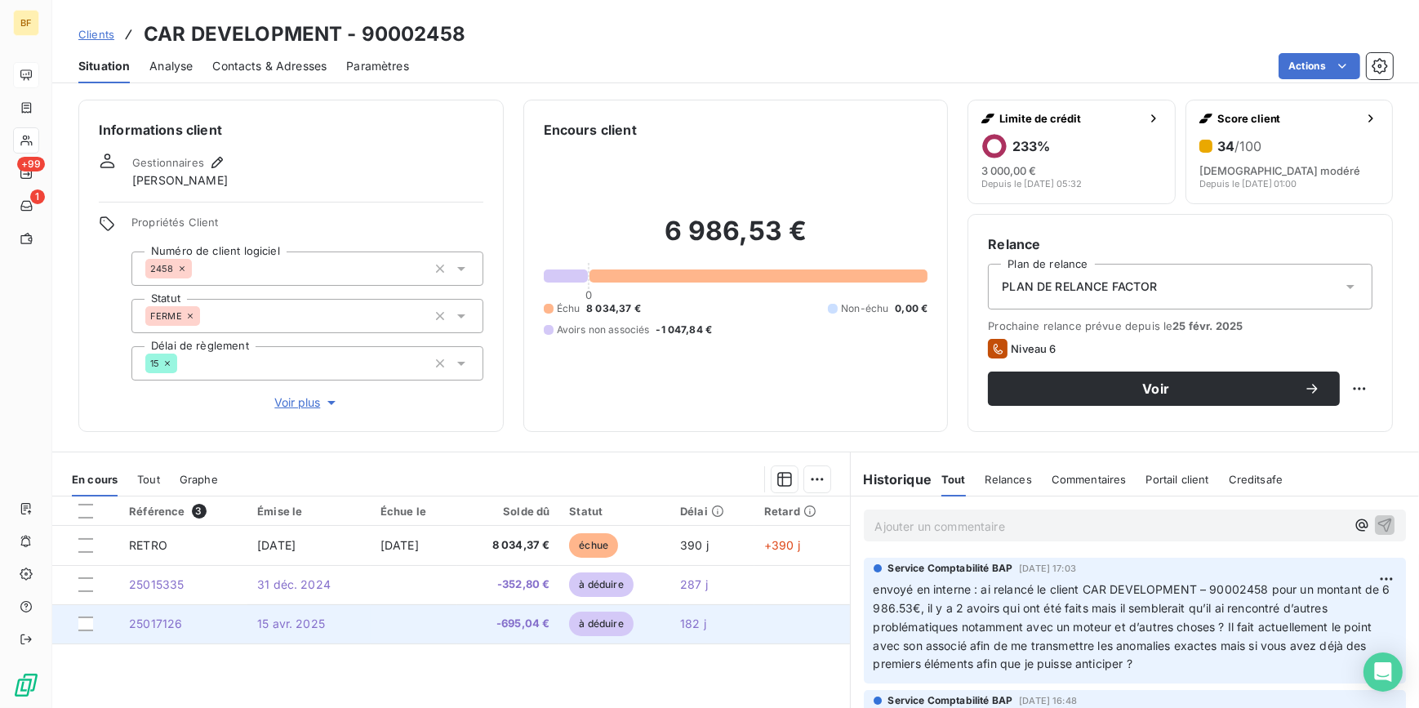
click at [509, 623] on span "-695,04 €" at bounding box center [508, 624] width 82 height 16
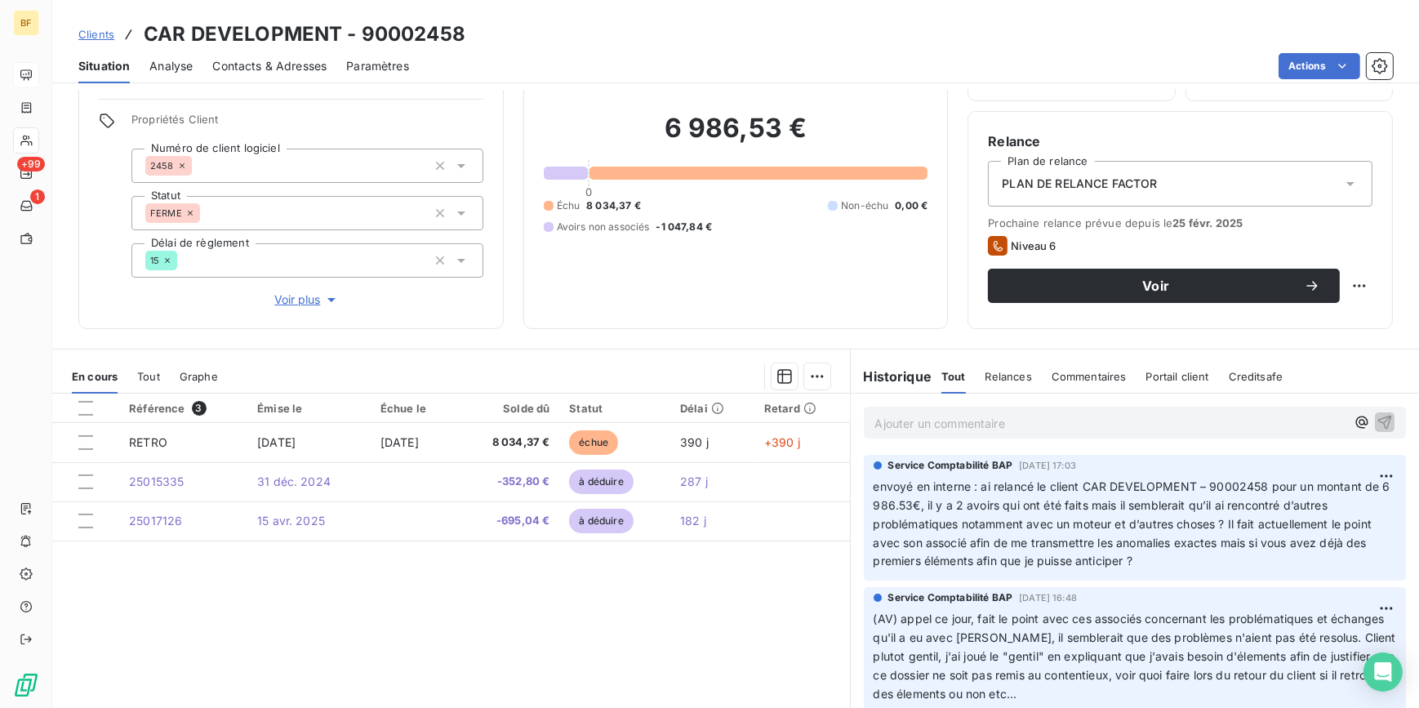
scroll to position [77, 0]
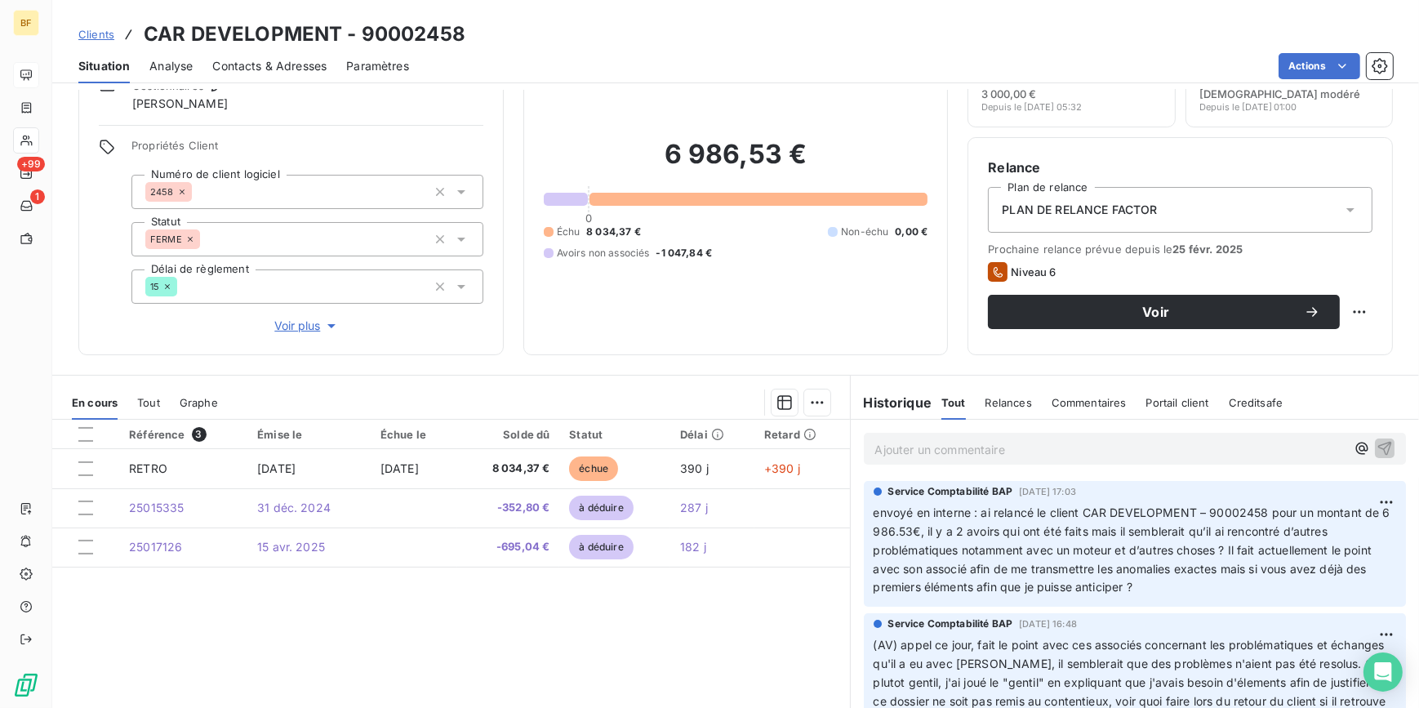
click at [274, 56] on div "Contacts & Adresses" at bounding box center [269, 66] width 114 height 34
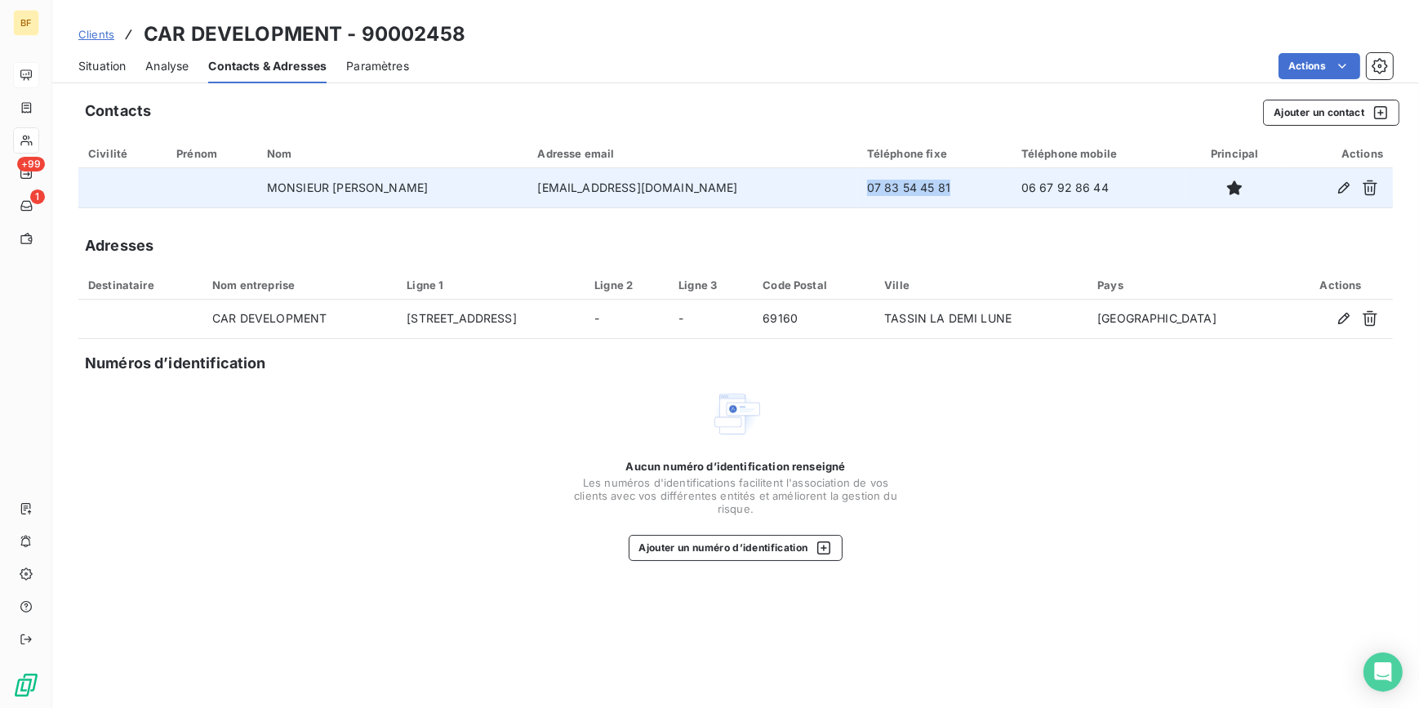
drag, startPoint x: 930, startPoint y: 187, endPoint x: 835, endPoint y: 185, distance: 94.7
click at [857, 185] on td "07 83 54 45 81" at bounding box center [934, 187] width 154 height 39
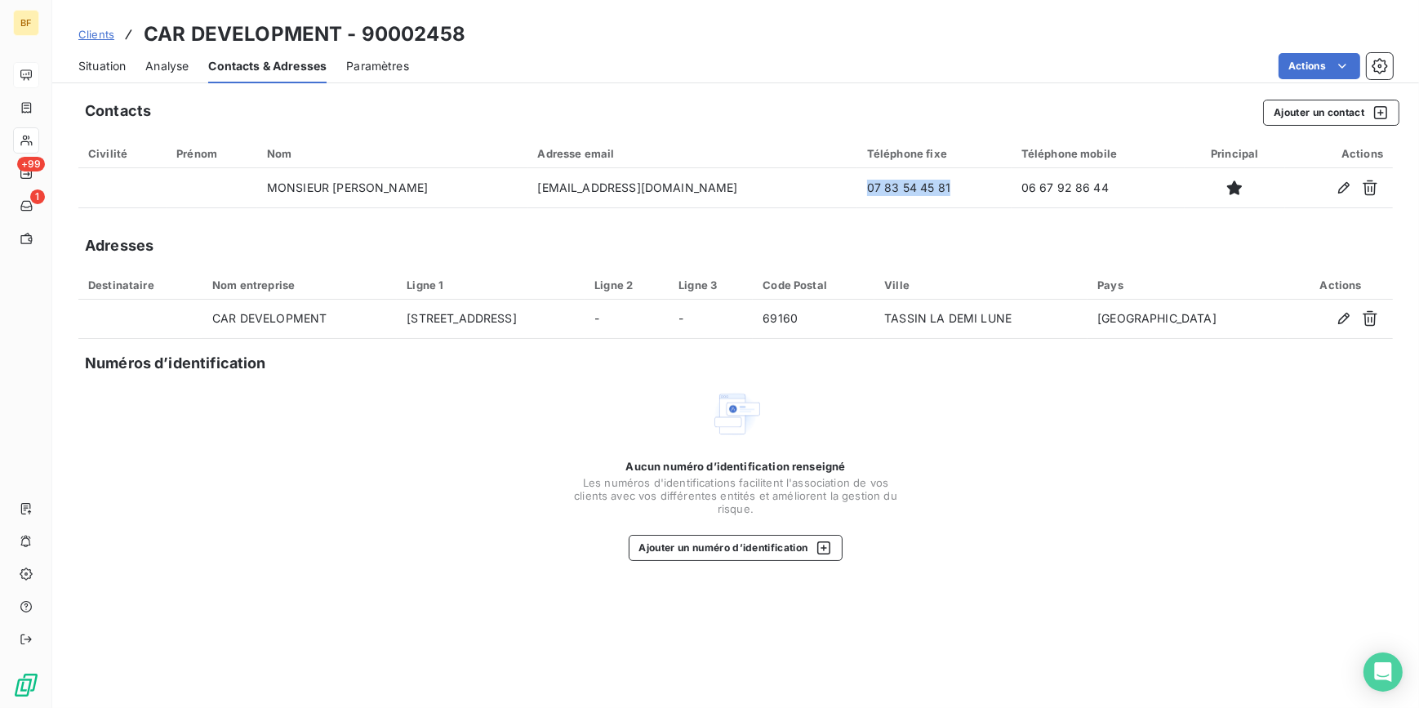
copy td "07 83 54 45 81"
click at [105, 71] on span "Situation" at bounding box center [101, 66] width 47 height 16
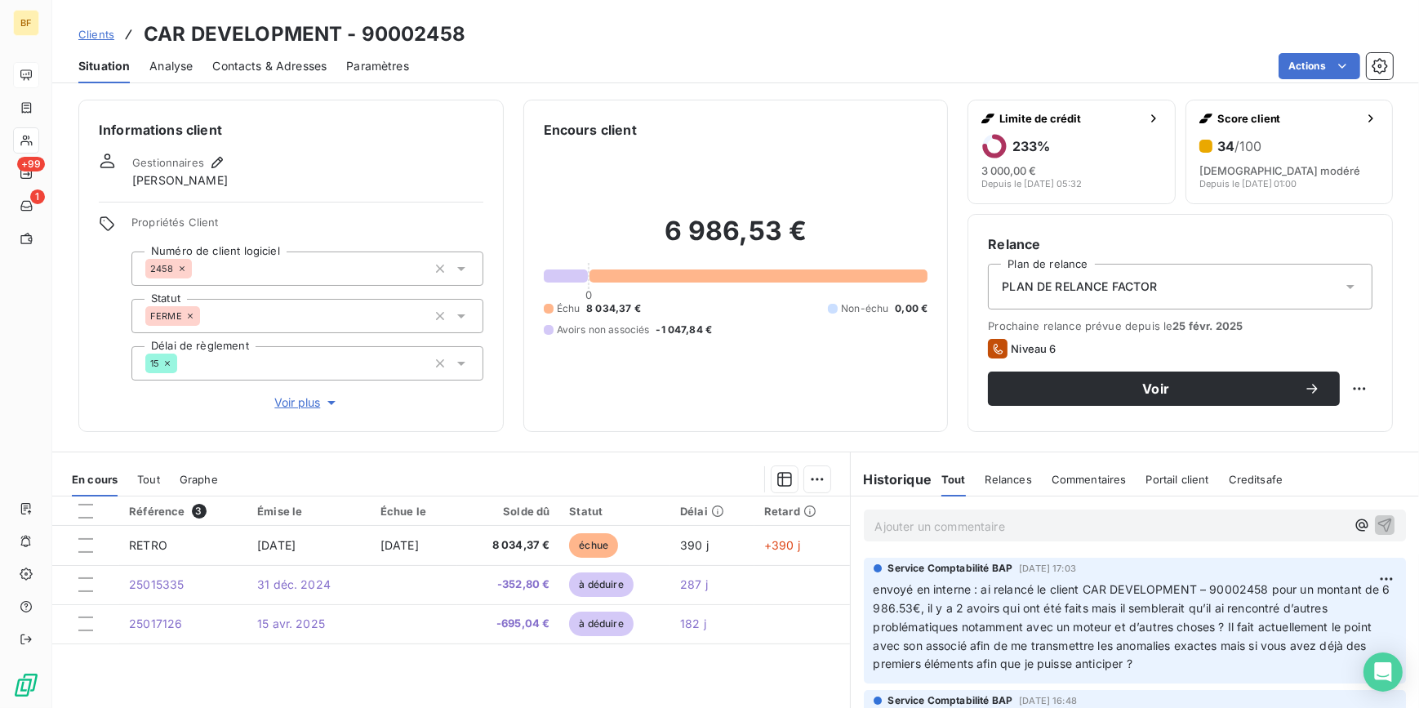
click at [689, 416] on div "Encours client 6 986,53 € 0 Échu 8 034,37 € Non-échu 0,00 € Avoirs non associés…" at bounding box center [735, 266] width 425 height 332
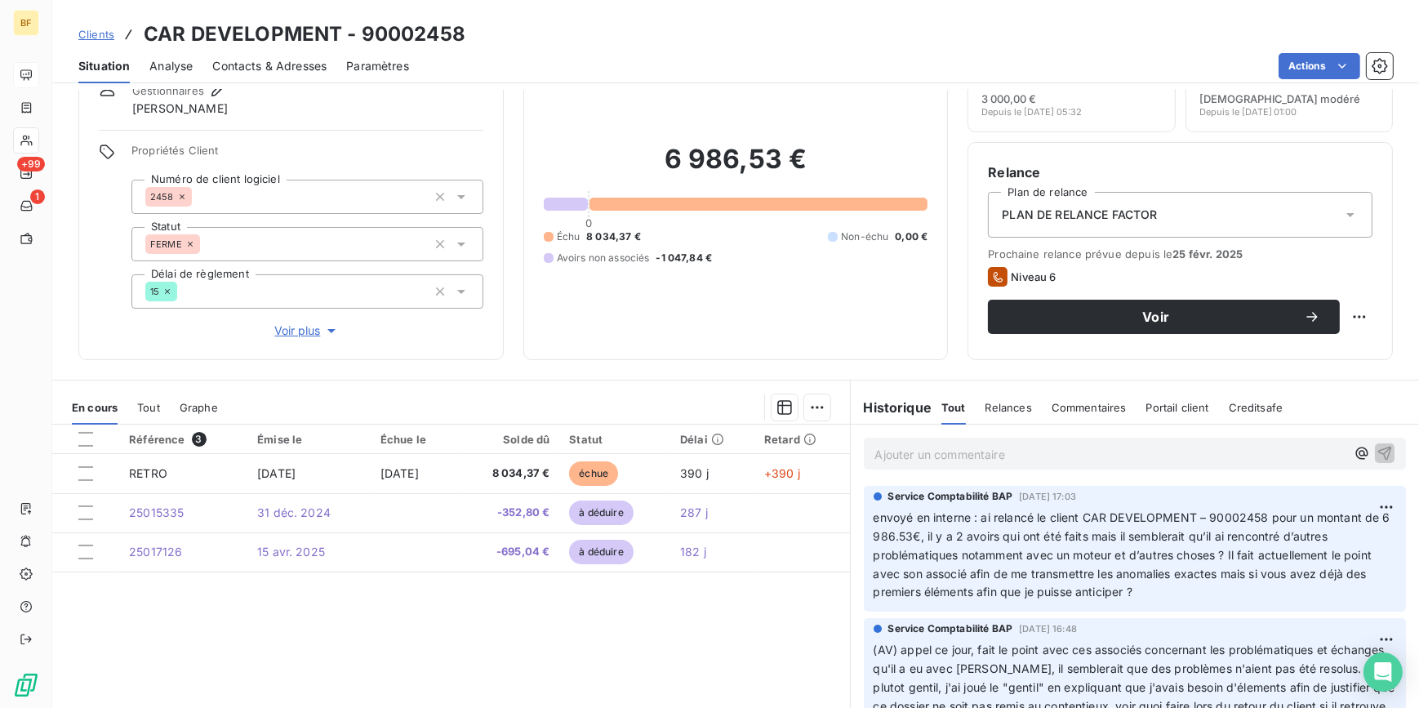
scroll to position [0, 0]
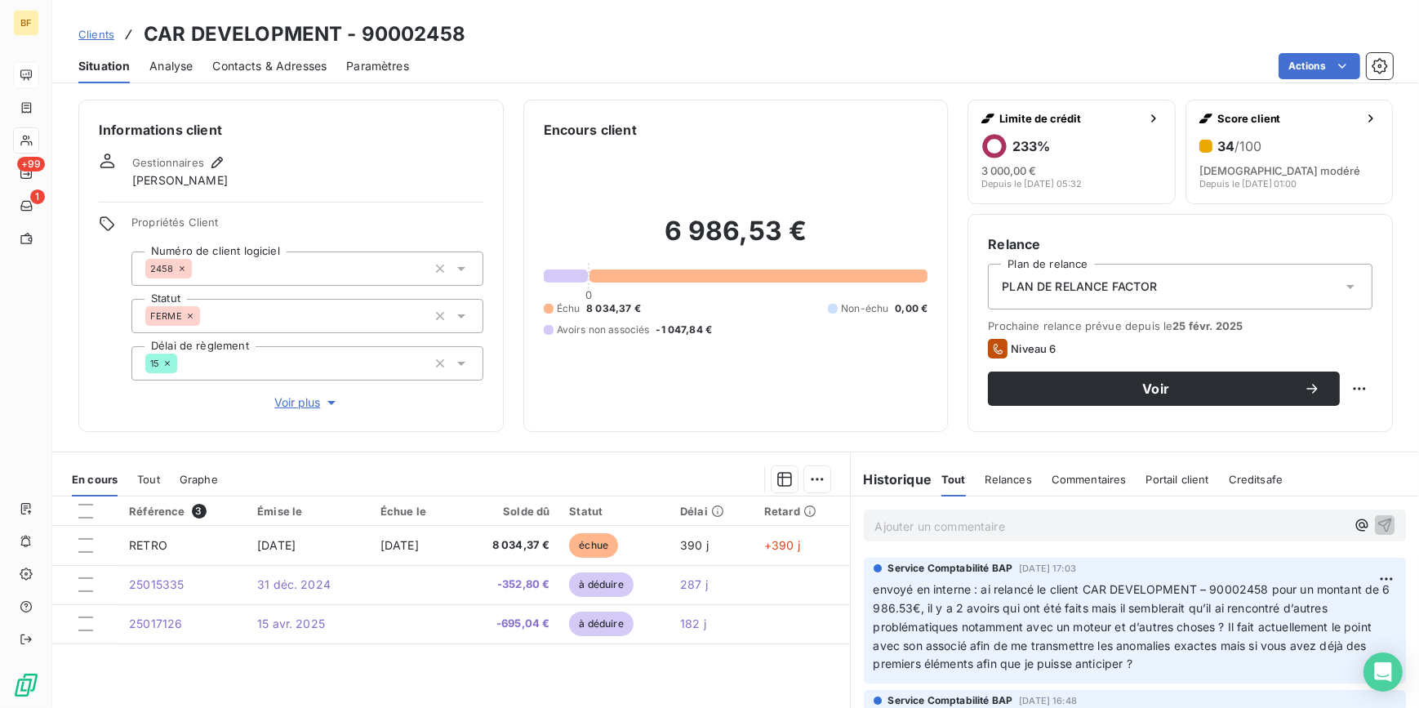
click at [285, 59] on span "Contacts & Adresses" at bounding box center [269, 66] width 114 height 16
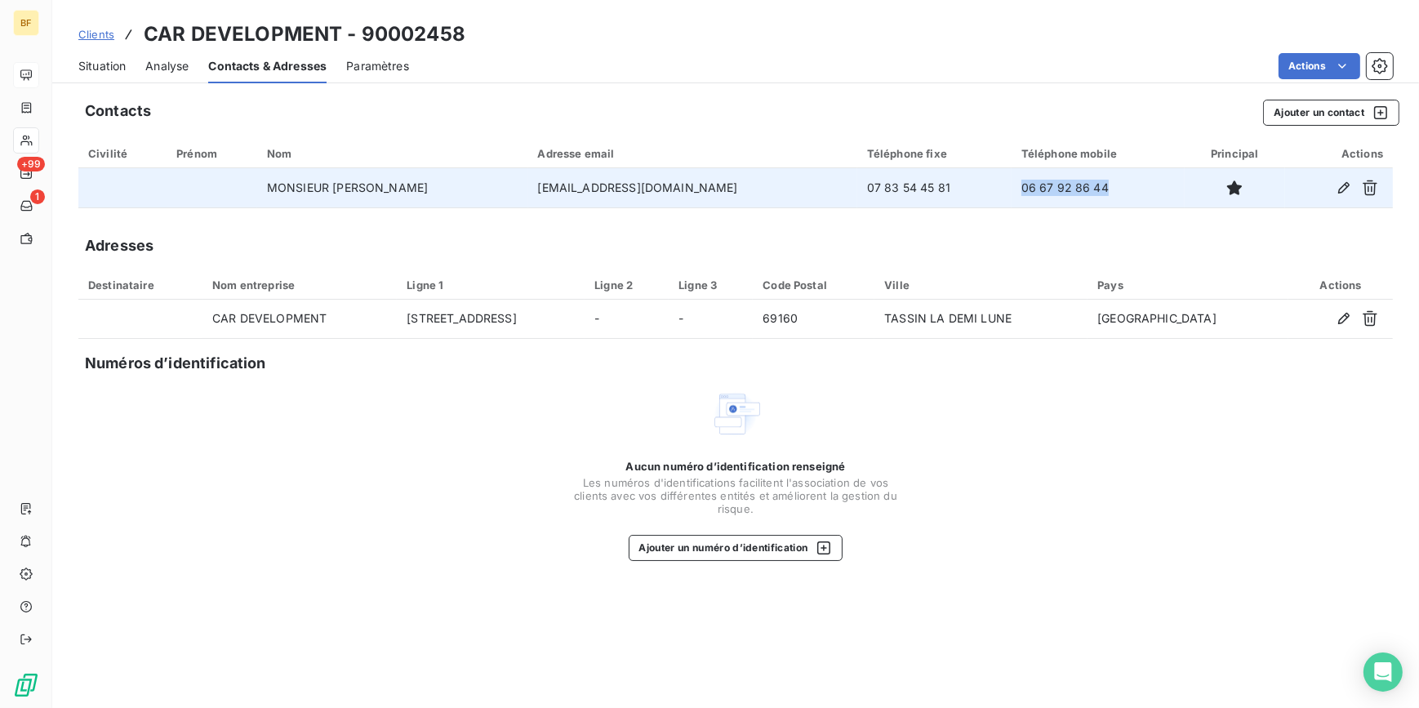
drag, startPoint x: 1086, startPoint y: 190, endPoint x: 1004, endPoint y: 185, distance: 81.8
click at [1012, 185] on td "06 67 92 86 44" at bounding box center [1098, 187] width 173 height 39
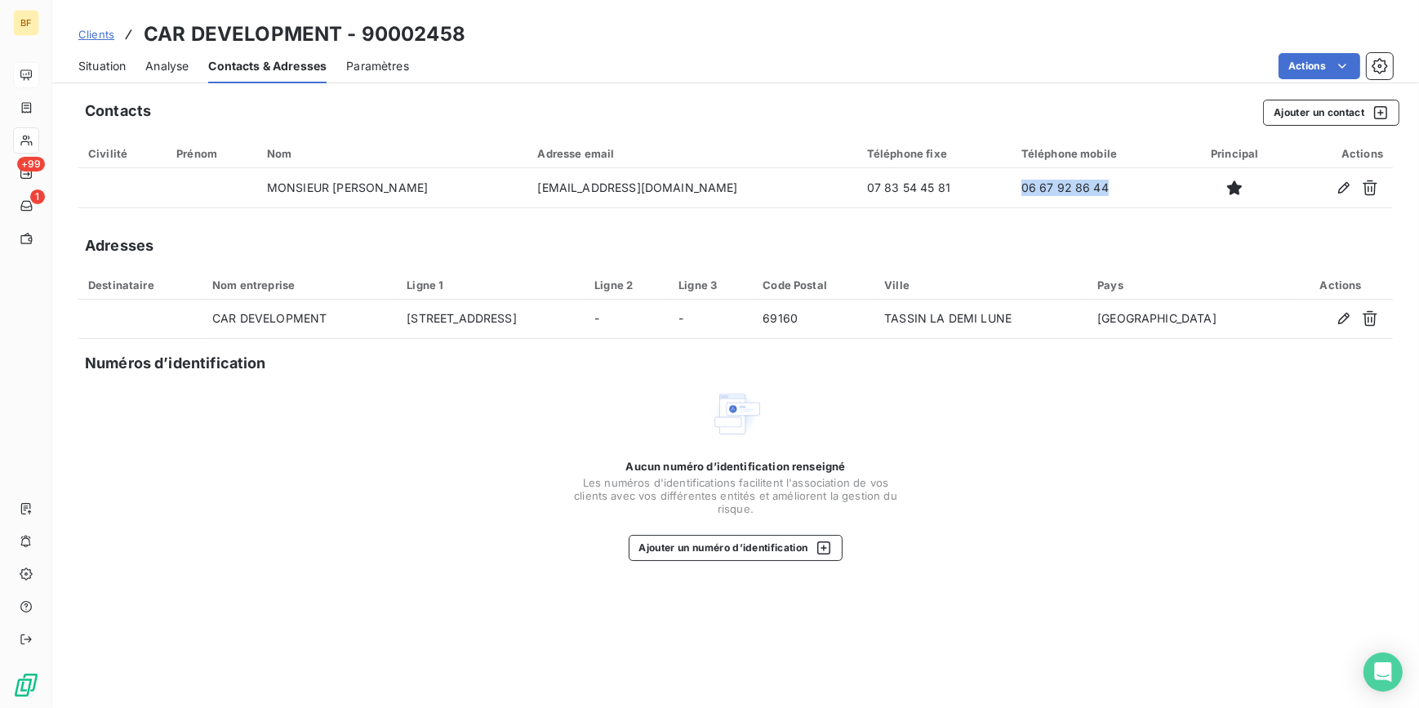
copy td "06 67 92 86 44"
drag, startPoint x: 80, startPoint y: 72, endPoint x: 88, endPoint y: 70, distance: 8.3
click at [80, 72] on span "Situation" at bounding box center [101, 66] width 47 height 16
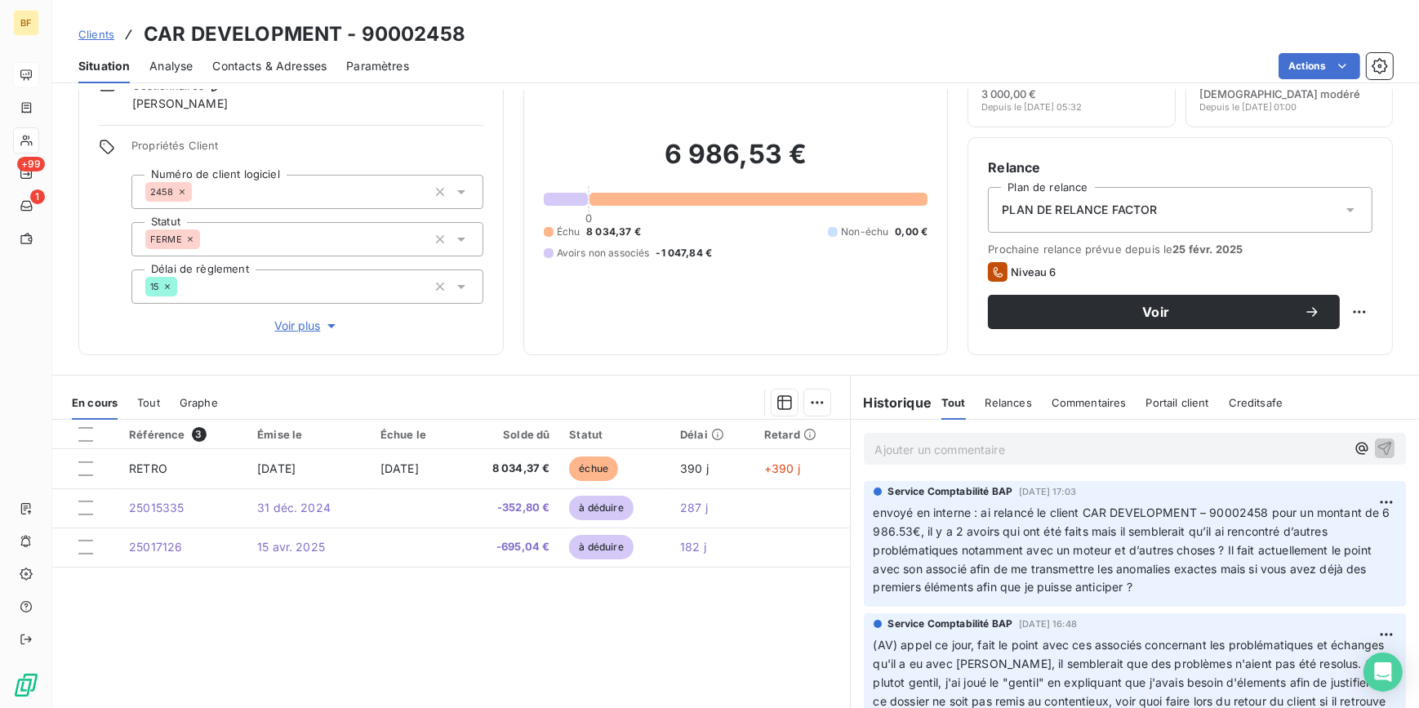
click at [926, 457] on p "Ajouter un commentaire ﻿" at bounding box center [1110, 449] width 471 height 20
click at [1293, 455] on p "(AV) pas de retour en 3 semaines, tentative d'appel ce jour, mettre a corfac" at bounding box center [1110, 448] width 471 height 19
click at [1252, 449] on span "(AV) pas de retour en 3 semaines, tentative d'appel ce jour, mettre a corfac" at bounding box center [1081, 448] width 413 height 14
drag, startPoint x: 1296, startPoint y: 447, endPoint x: 1255, endPoint y: 445, distance: 40.9
click at [1255, 445] on p "(AV) pas de retour en 3 semaines, tentative d'appel ce jour, mettre a Corfac" at bounding box center [1110, 448] width 471 height 19
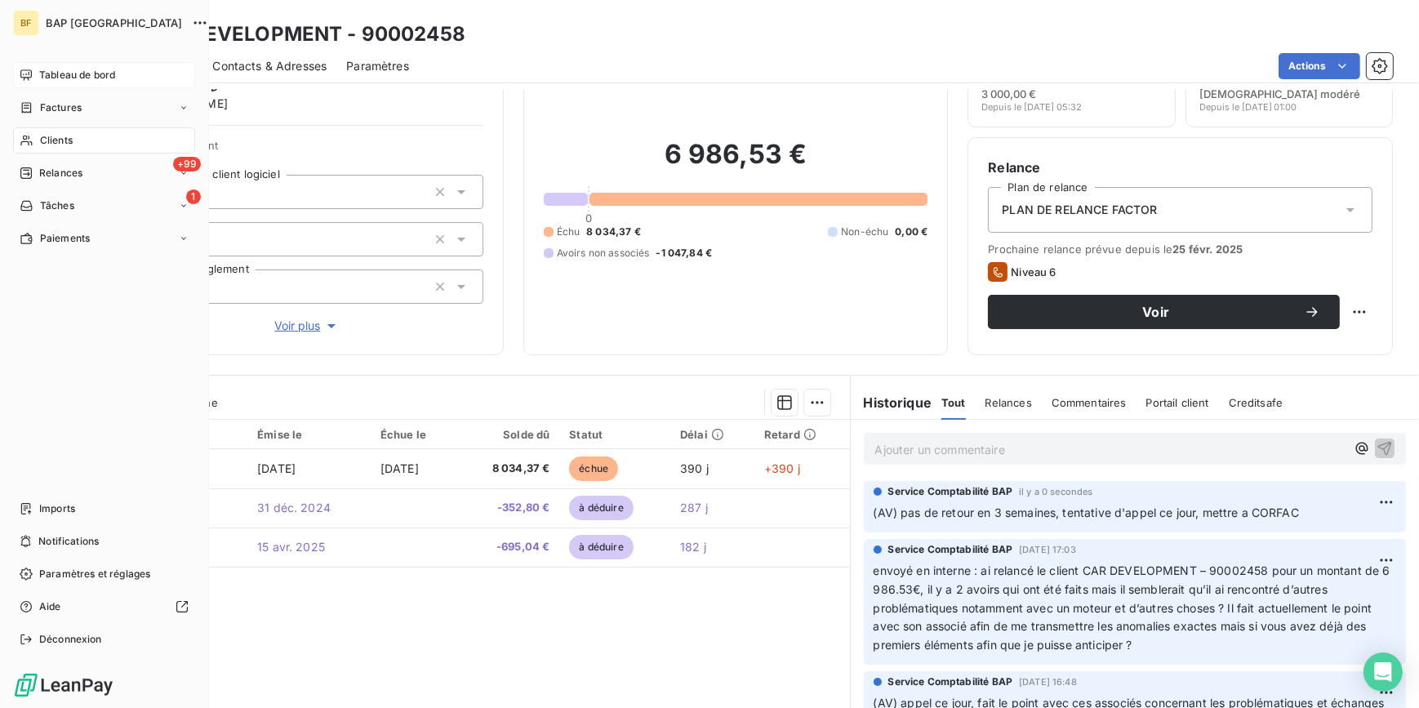
drag, startPoint x: 29, startPoint y: 139, endPoint x: 203, endPoint y: 132, distance: 174.9
click at [29, 139] on icon at bounding box center [27, 140] width 14 height 13
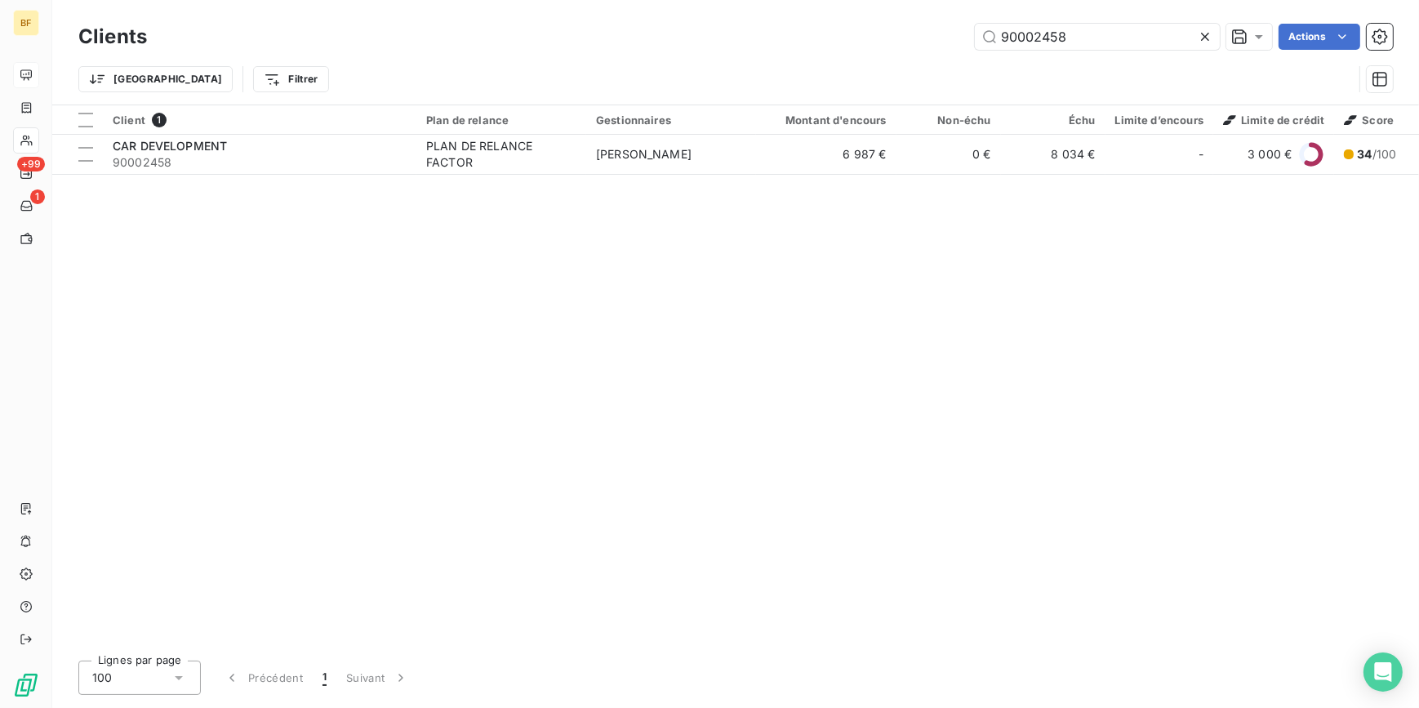
drag, startPoint x: 1079, startPoint y: 41, endPoint x: 937, endPoint y: 32, distance: 142.4
click at [937, 32] on div "90002458 Actions" at bounding box center [780, 37] width 1226 height 26
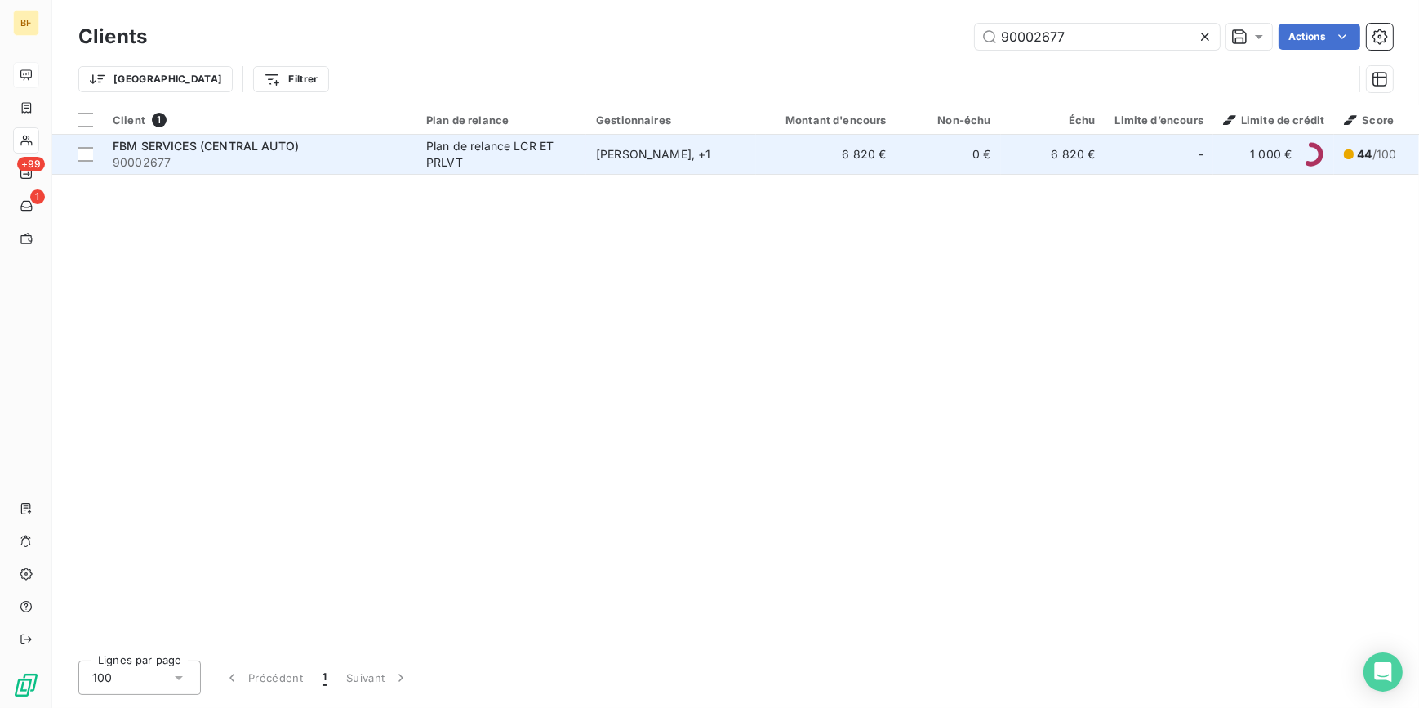
type input "90002677"
click at [574, 162] on div "Plan de relance LCR ET PRLVT" at bounding box center [501, 154] width 150 height 33
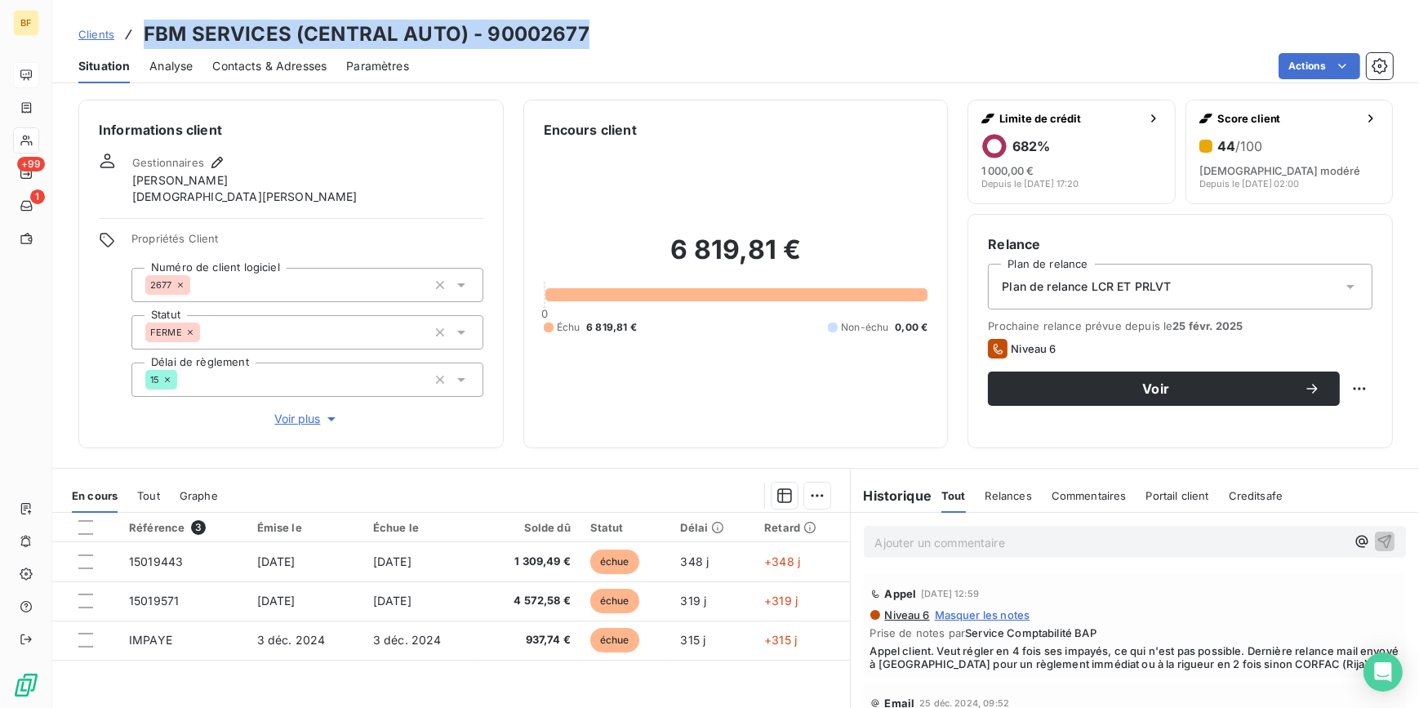
drag, startPoint x: 614, startPoint y: 28, endPoint x: 144, endPoint y: 17, distance: 470.4
click at [144, 17] on div "Clients FBM SERVICES (CENTRAL AUTO) - 90002677 Situation Analyse Contacts & Adr…" at bounding box center [735, 41] width 1367 height 83
click at [661, 12] on div "Clients FBM SERVICES (CENTRAL AUTO) - 90002677 Situation Analyse Contacts & Adr…" at bounding box center [735, 41] width 1367 height 83
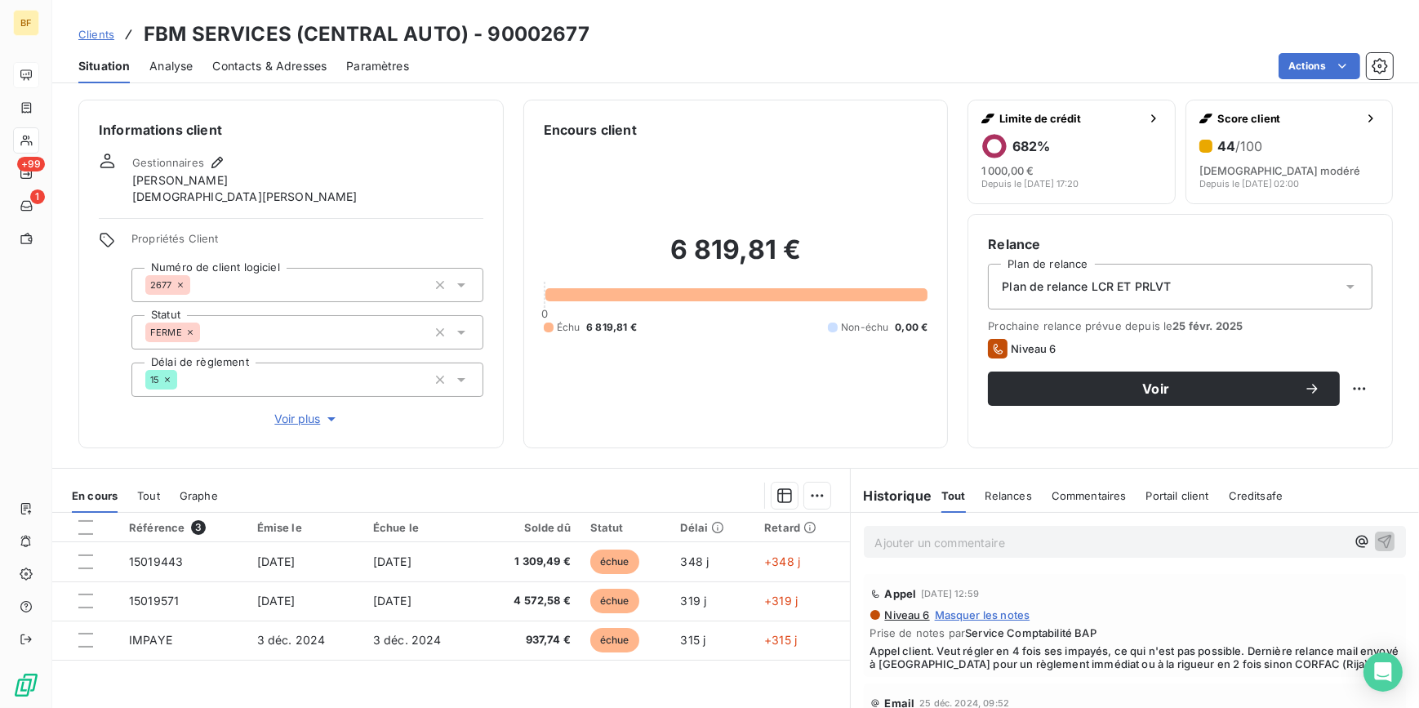
click at [645, 408] on div "6 819,81 € 0 Échu 6 819,81 € Non-échu 0,00 €" at bounding box center [736, 284] width 385 height 288
drag, startPoint x: 802, startPoint y: 249, endPoint x: 611, endPoint y: 215, distance: 194.1
click at [611, 215] on div "6 819,81 € 0 Échu 6 819,81 € Non-échu 0,00 €" at bounding box center [736, 284] width 385 height 288
drag, startPoint x: 611, startPoint y: 215, endPoint x: 738, endPoint y: 131, distance: 152.6
click at [729, 128] on div "Encours client" at bounding box center [736, 130] width 385 height 20
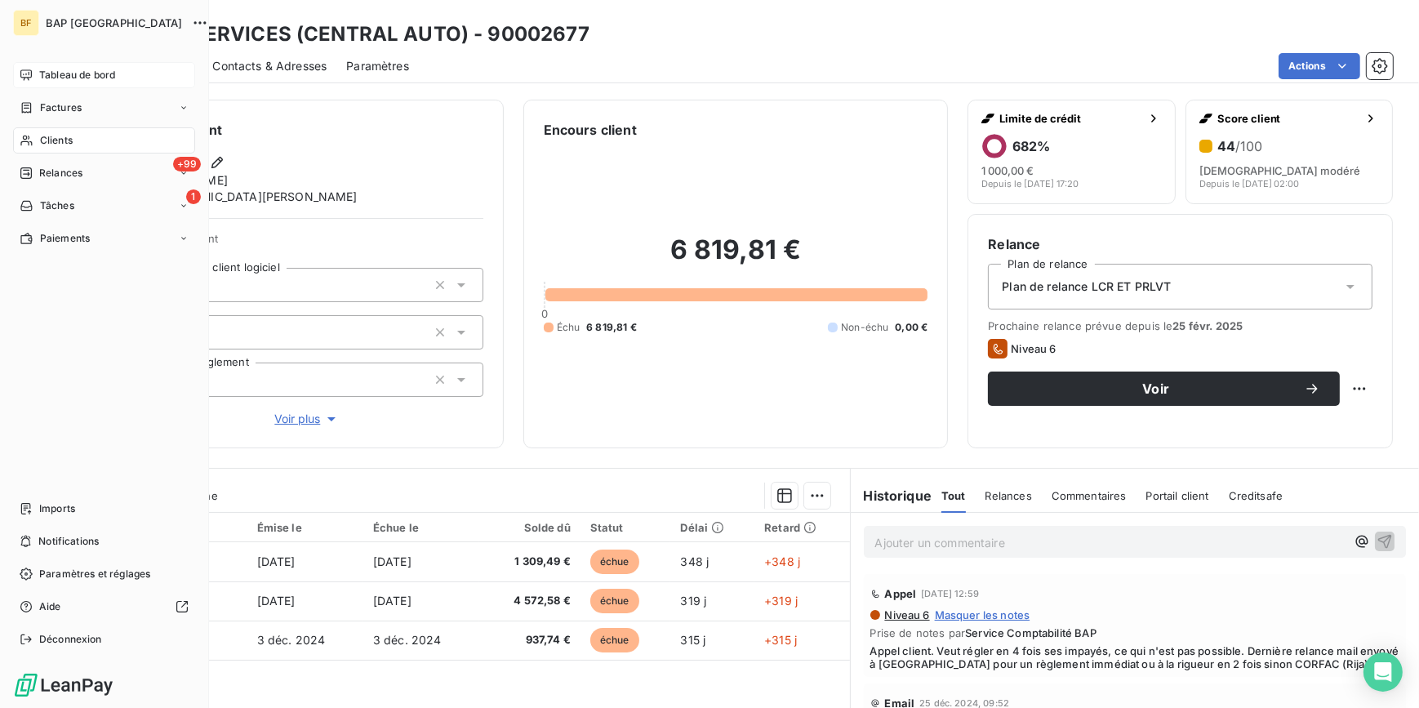
drag, startPoint x: 36, startPoint y: 140, endPoint x: 47, endPoint y: 136, distance: 12.1
click at [36, 140] on div "Clients" at bounding box center [104, 140] width 182 height 26
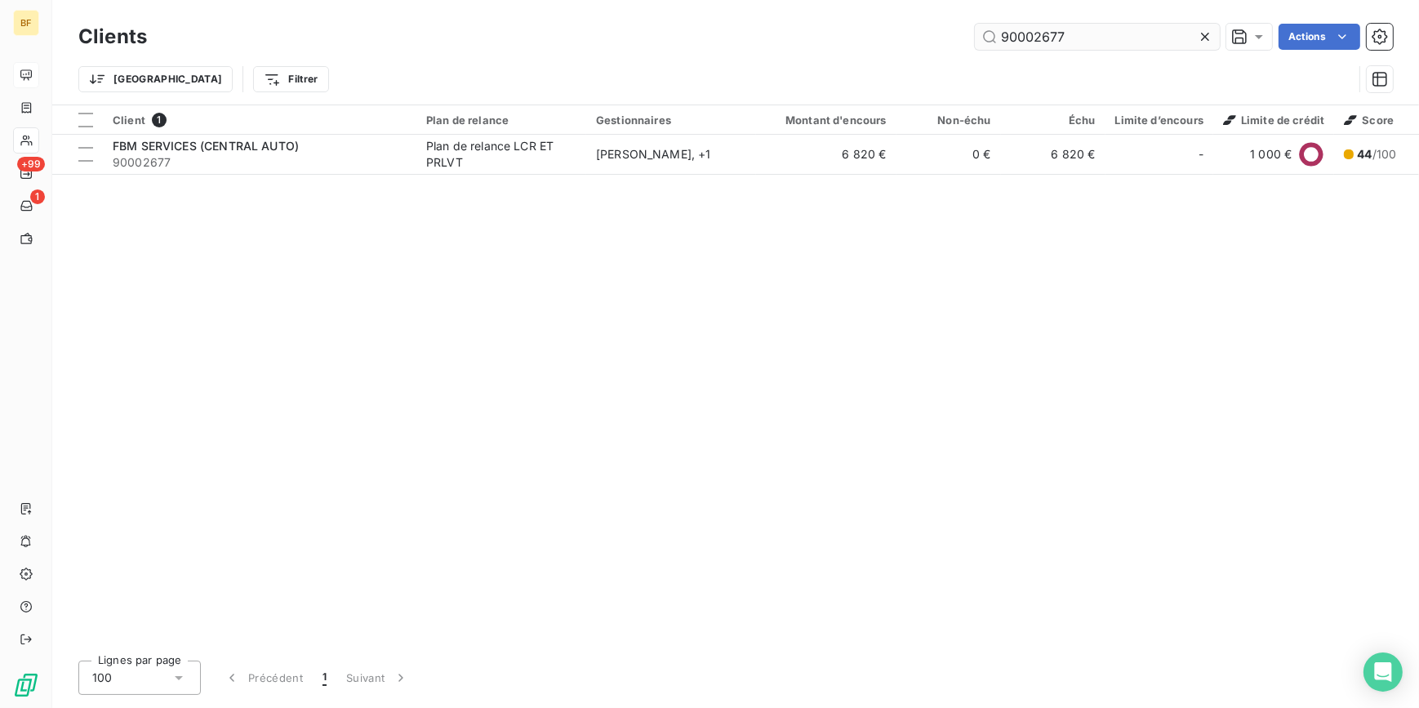
drag, startPoint x: 1096, startPoint y: 33, endPoint x: 1031, endPoint y: 33, distance: 64.5
click at [1031, 33] on input "90002677" at bounding box center [1097, 37] width 245 height 26
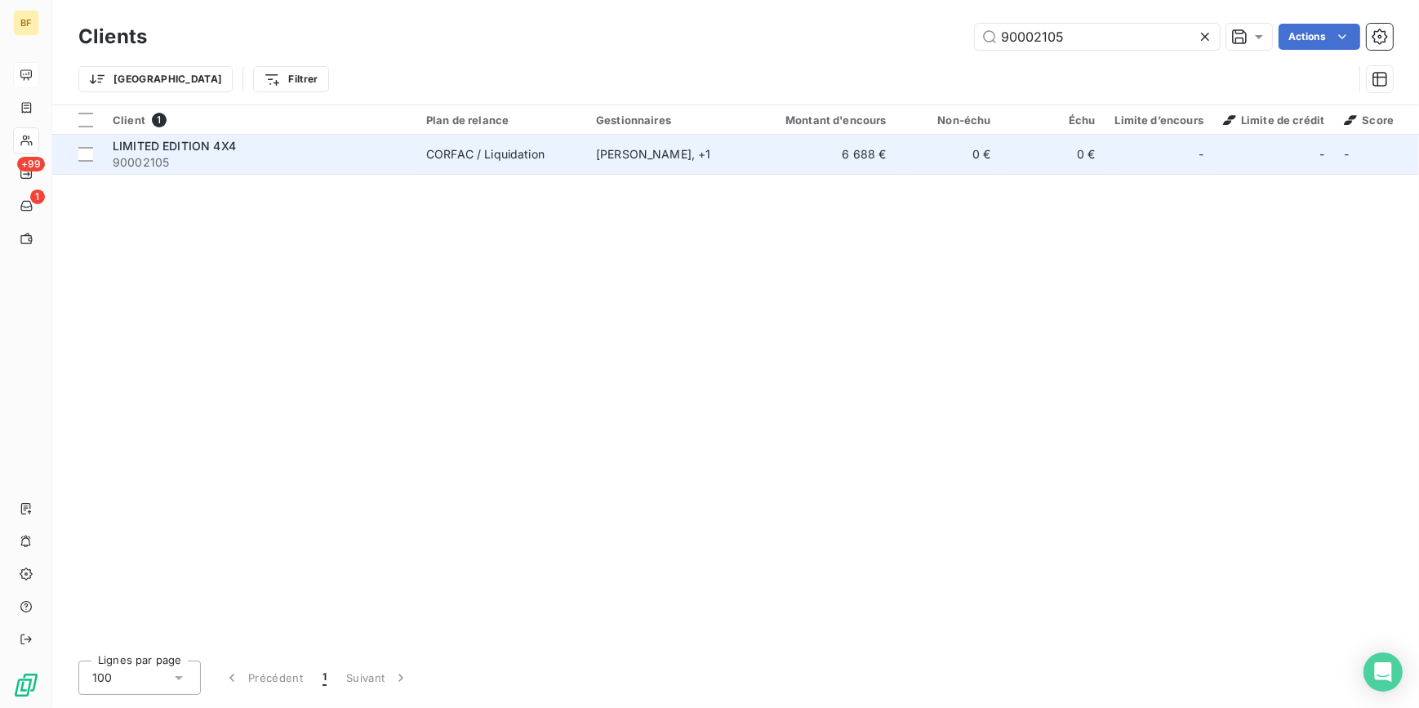
type input "90002105"
click at [269, 148] on div "LIMITED EDITION 4X4" at bounding box center [260, 146] width 294 height 16
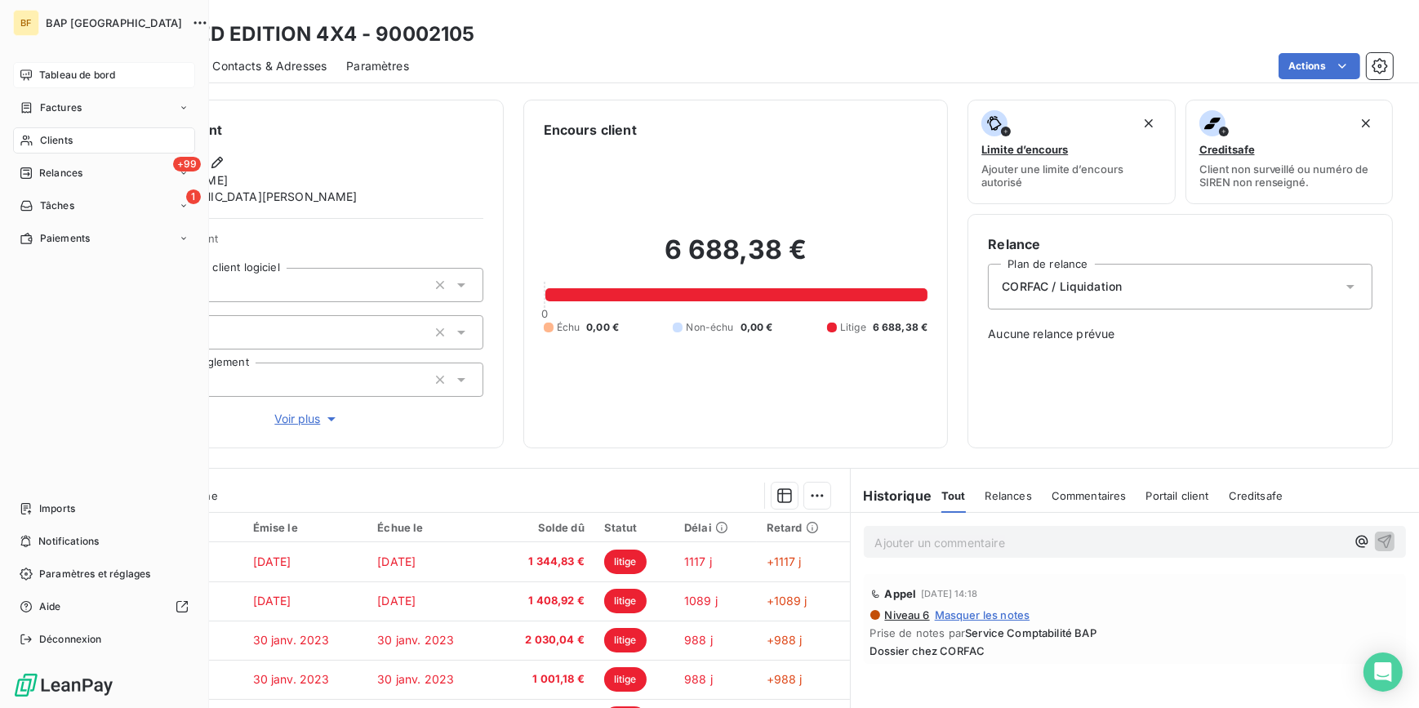
click at [29, 146] on icon at bounding box center [27, 140] width 14 height 13
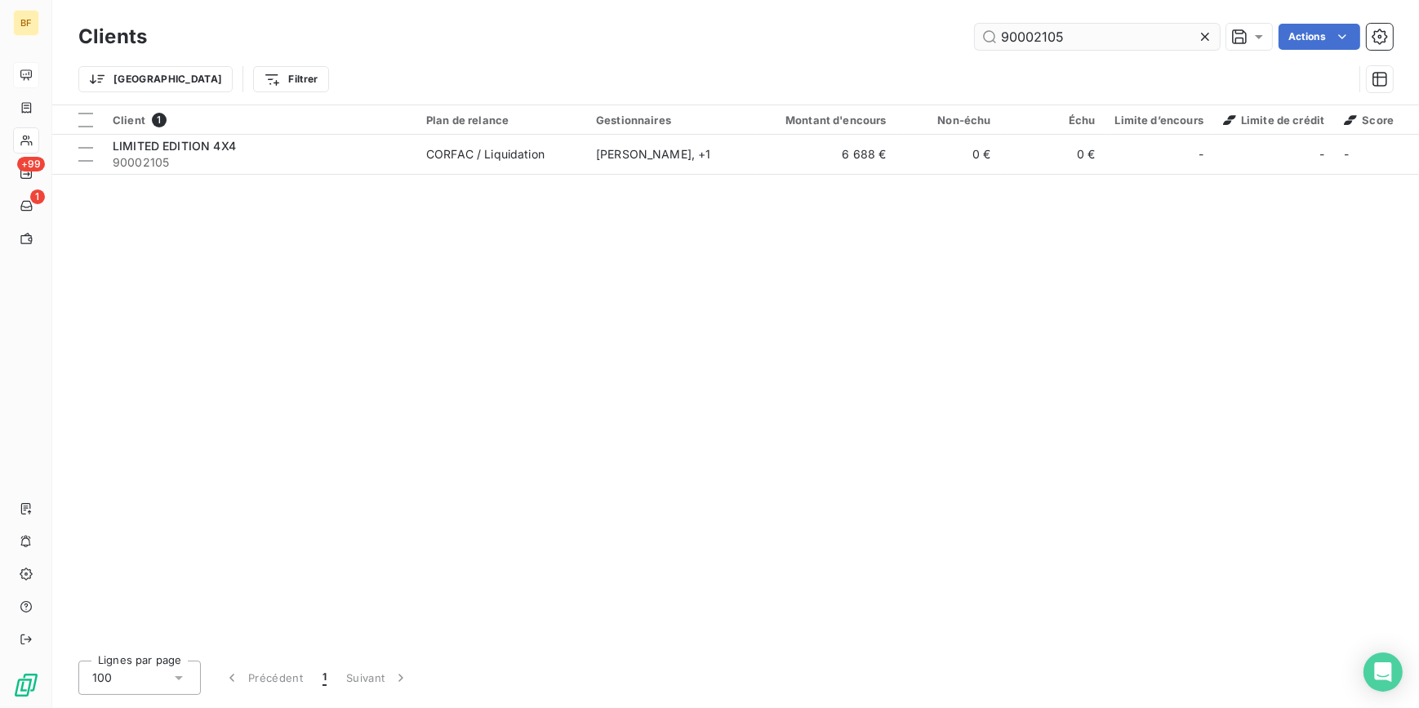
drag, startPoint x: 1075, startPoint y: 31, endPoint x: 1032, endPoint y: 33, distance: 42.5
click at [1032, 33] on input "90002105" at bounding box center [1097, 37] width 245 height 26
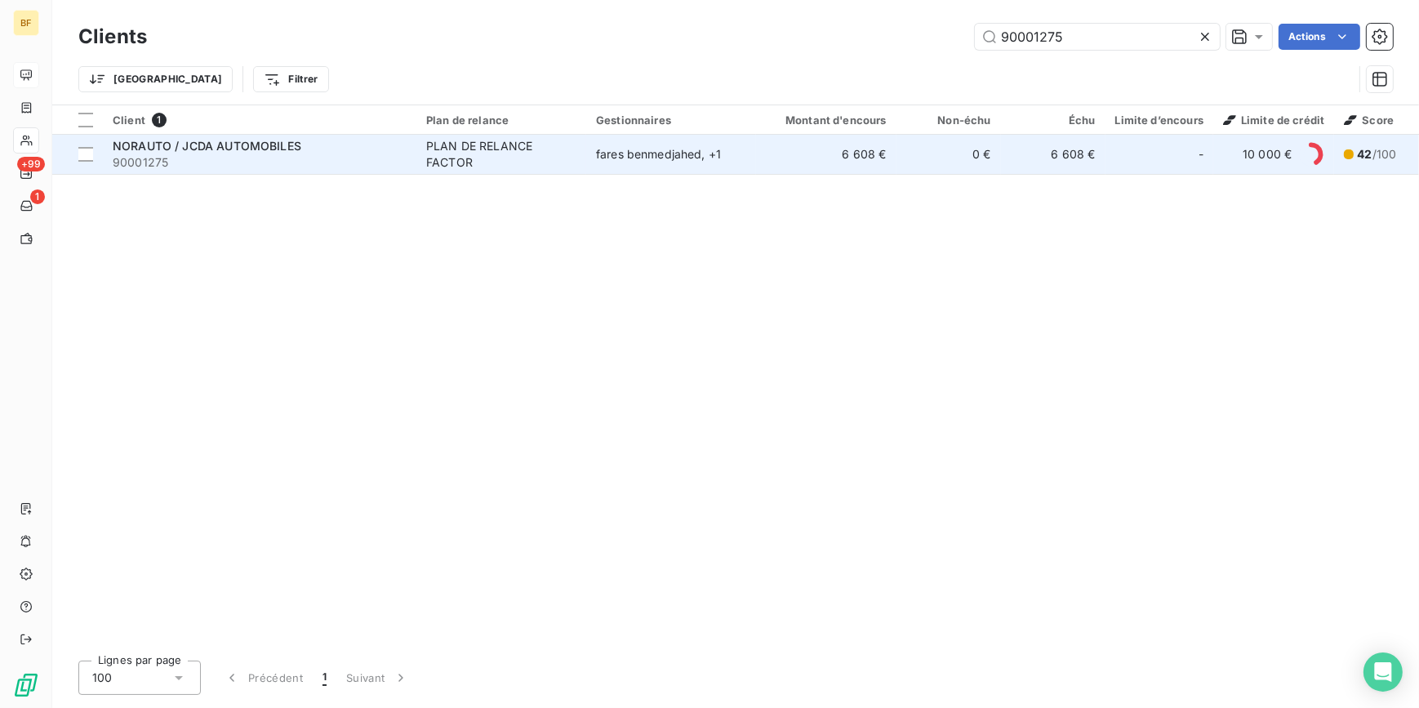
type input "90001275"
click at [267, 146] on span "NORAUTO / JCDA AUTOMOBILES" at bounding box center [207, 146] width 189 height 14
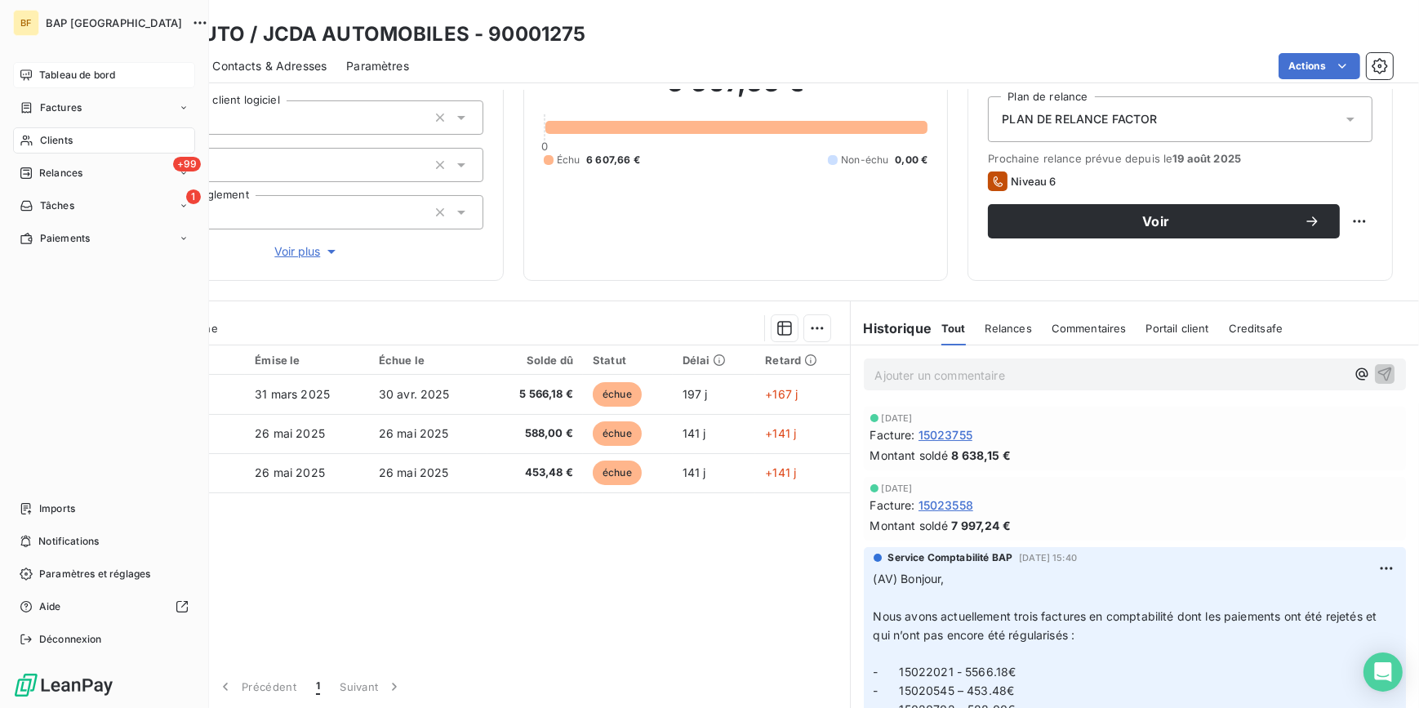
click at [24, 139] on icon at bounding box center [27, 140] width 14 height 13
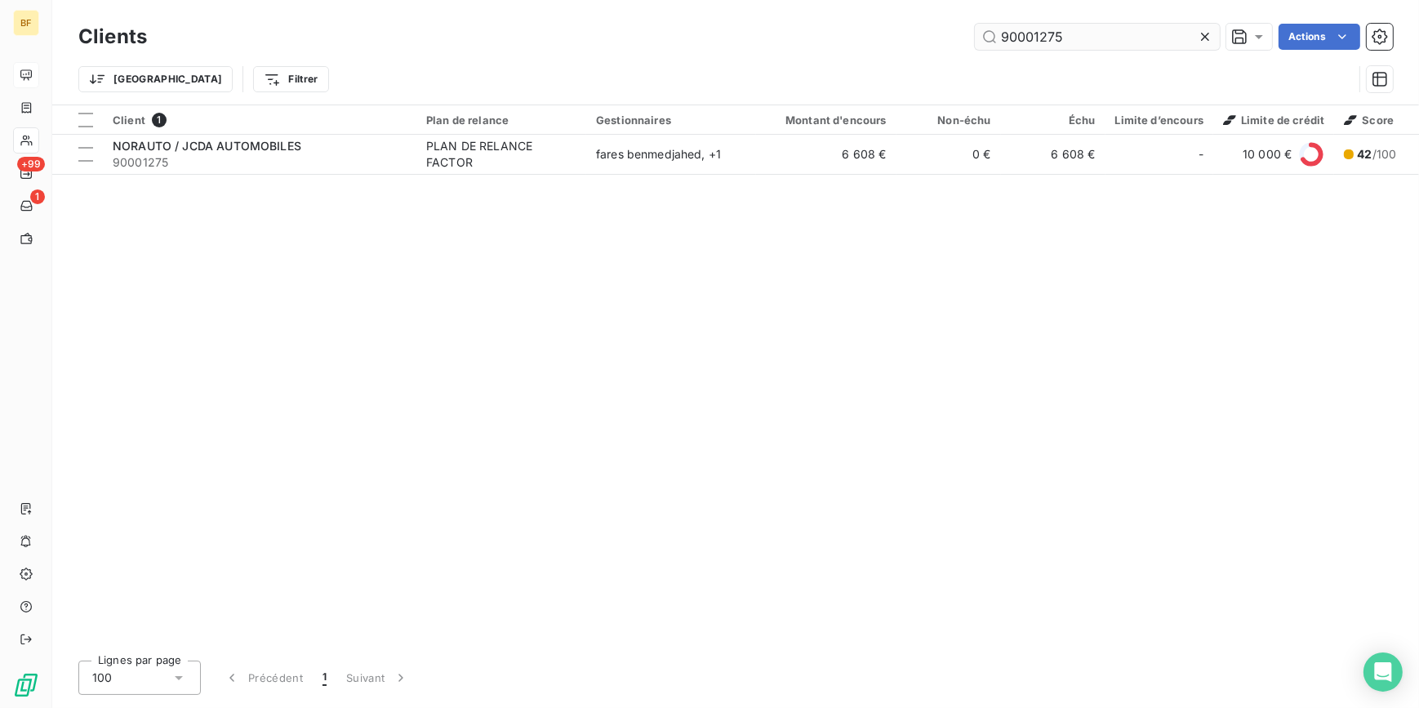
drag, startPoint x: 1070, startPoint y: 34, endPoint x: 1030, endPoint y: 35, distance: 40.8
click at [1030, 35] on input "90001275" at bounding box center [1097, 37] width 245 height 26
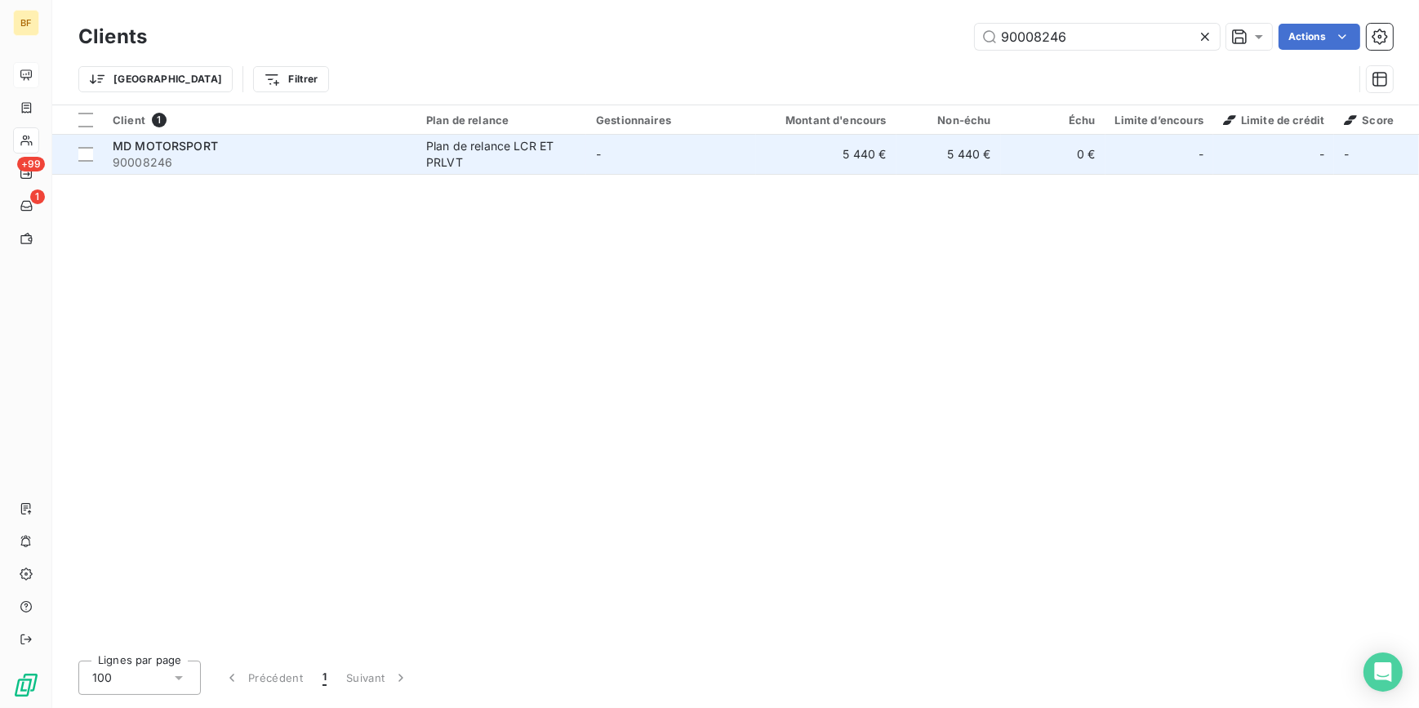
type input "90008246"
click at [202, 156] on span "90008246" at bounding box center [260, 162] width 294 height 16
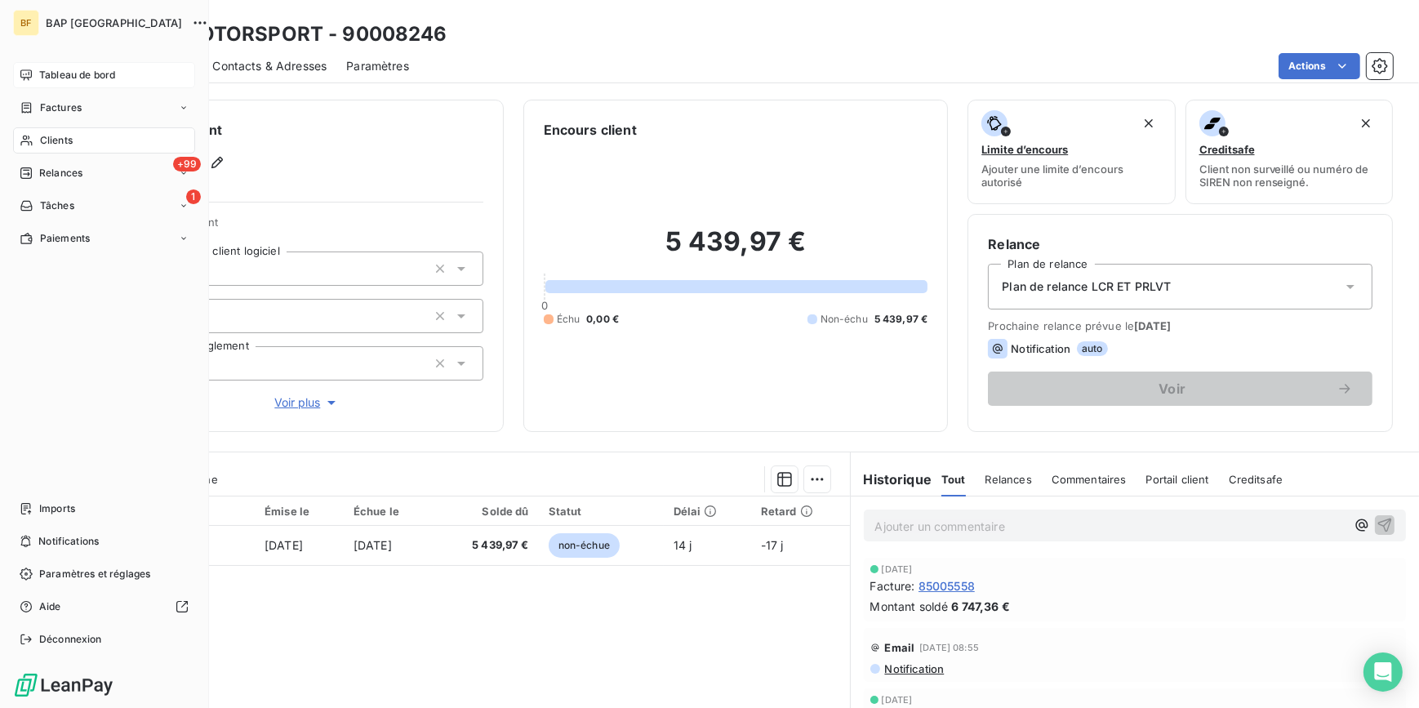
drag, startPoint x: 35, startPoint y: 137, endPoint x: 207, endPoint y: 91, distance: 178.5
click at [35, 137] on div "Clients" at bounding box center [104, 140] width 182 height 26
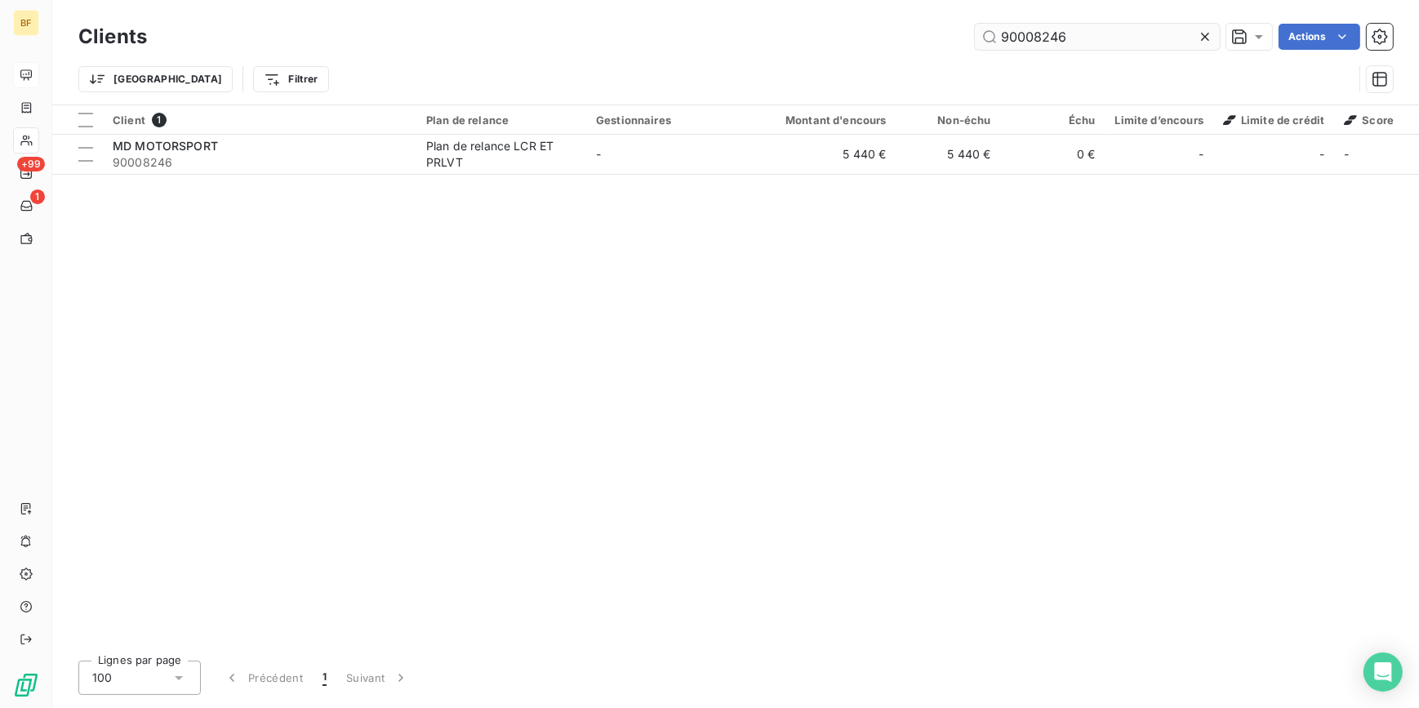
drag, startPoint x: 1085, startPoint y: 29, endPoint x: 1034, endPoint y: 28, distance: 50.6
click at [1034, 28] on input "90008246" at bounding box center [1097, 37] width 245 height 26
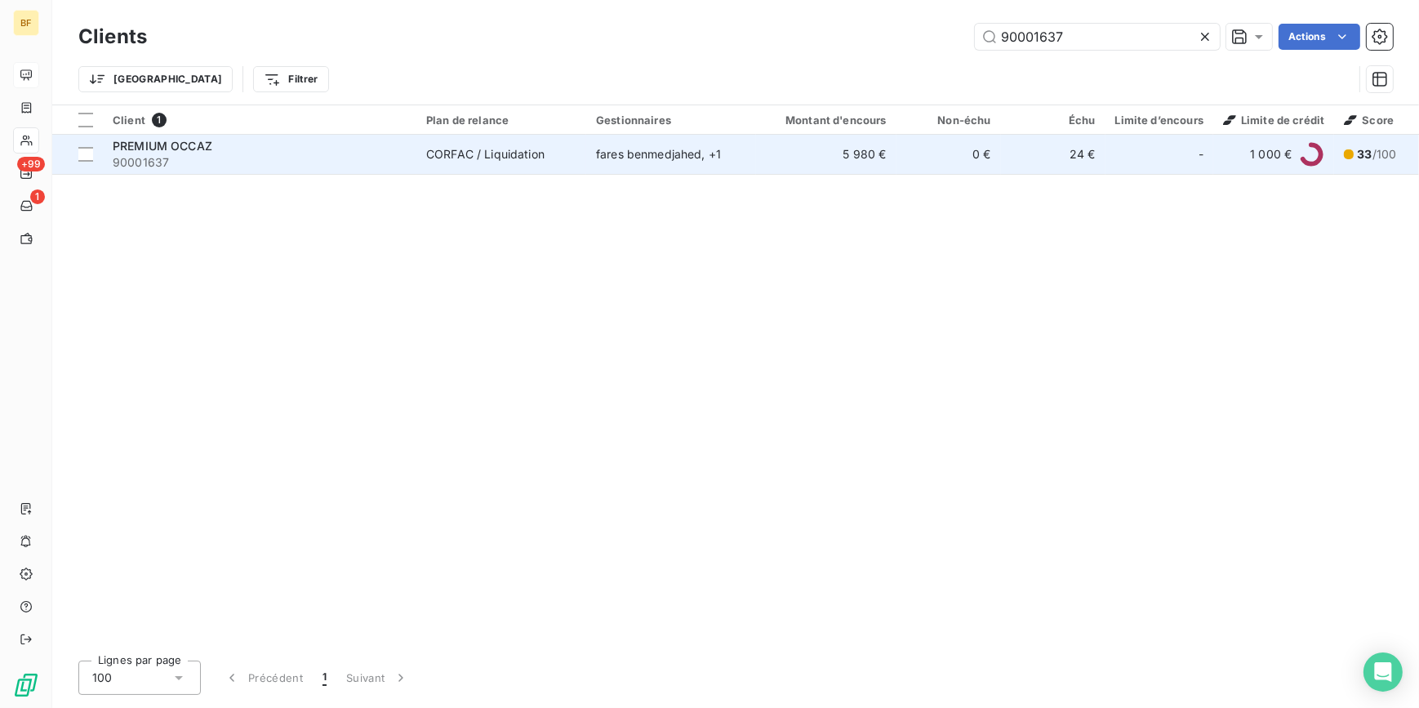
type input "90001637"
click at [372, 167] on span "90001637" at bounding box center [260, 162] width 294 height 16
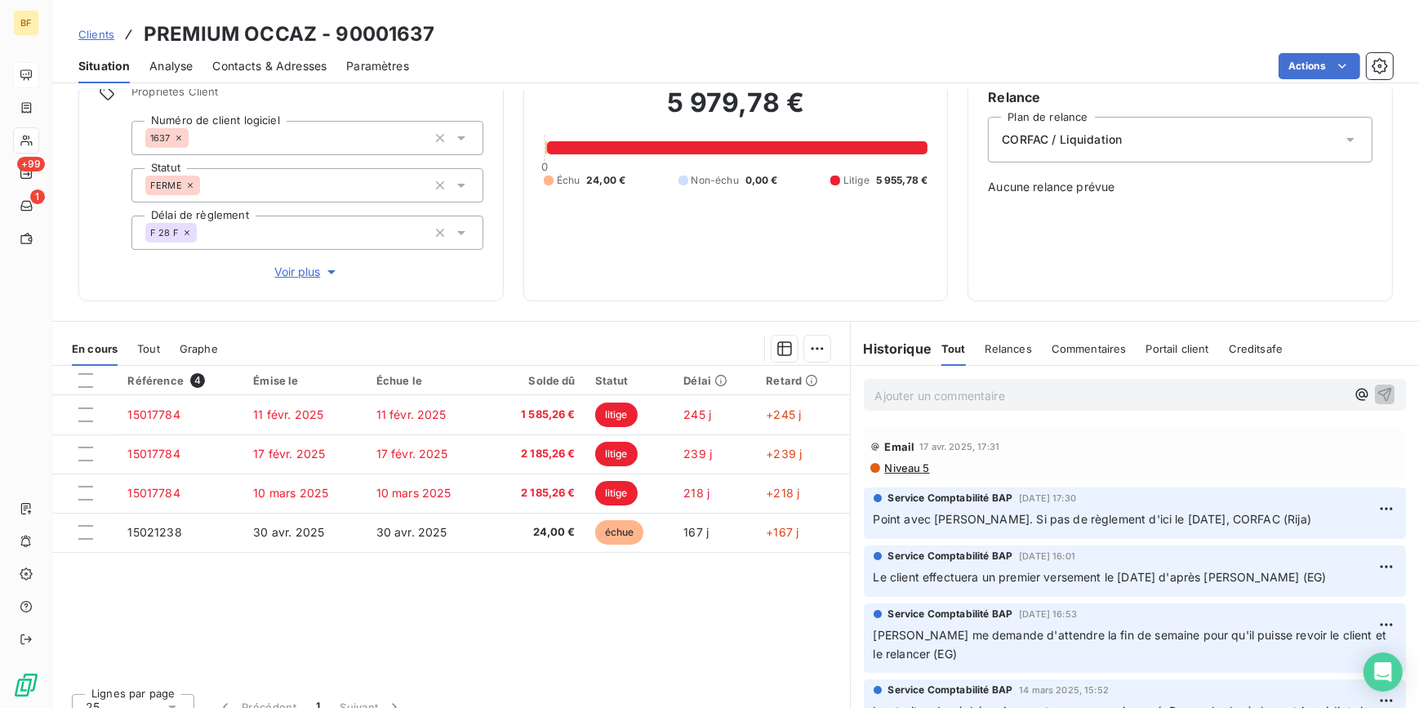
scroll to position [148, 0]
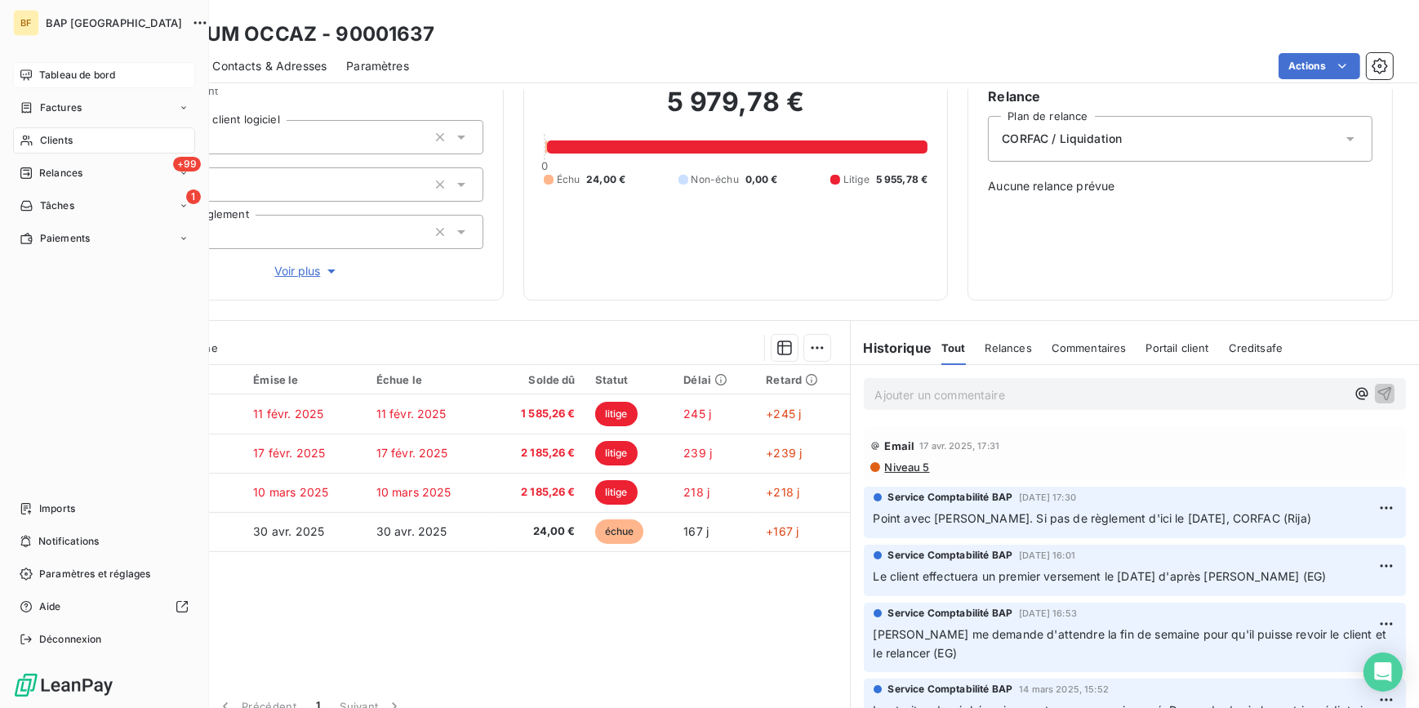
click at [34, 145] on div "Clients" at bounding box center [104, 140] width 182 height 26
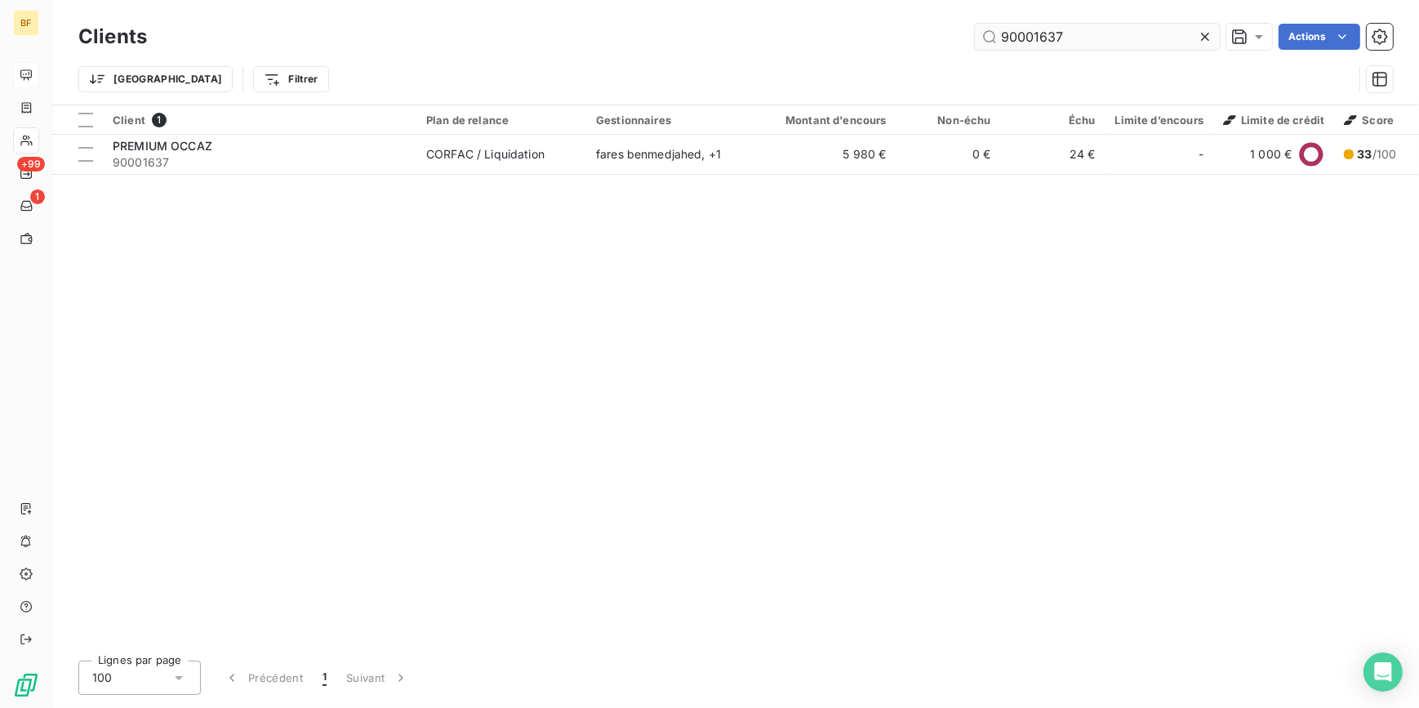
drag, startPoint x: 1105, startPoint y: 40, endPoint x: 1033, endPoint y: 39, distance: 71.9
click at [1033, 39] on input "90001637" at bounding box center [1097, 37] width 245 height 26
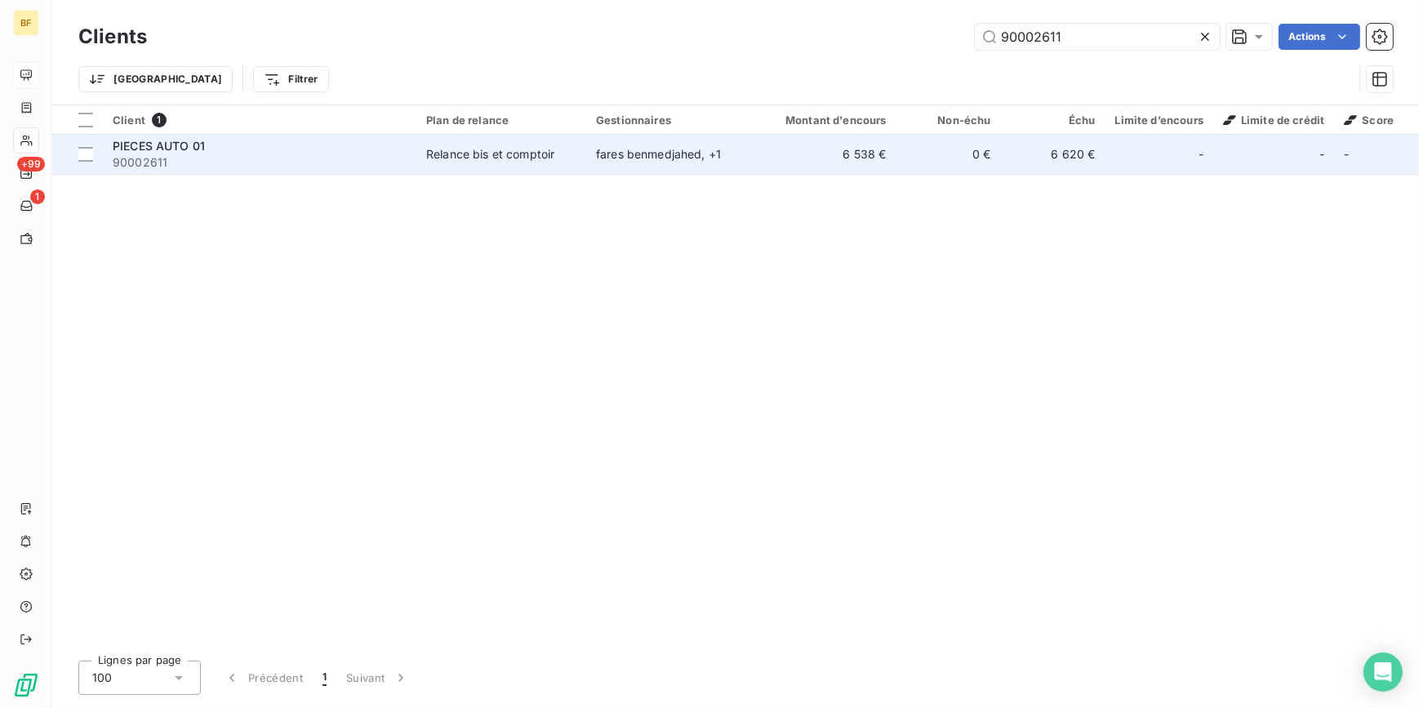
type input "90002611"
click at [265, 152] on div "PIECES AUTO 01" at bounding box center [260, 146] width 294 height 16
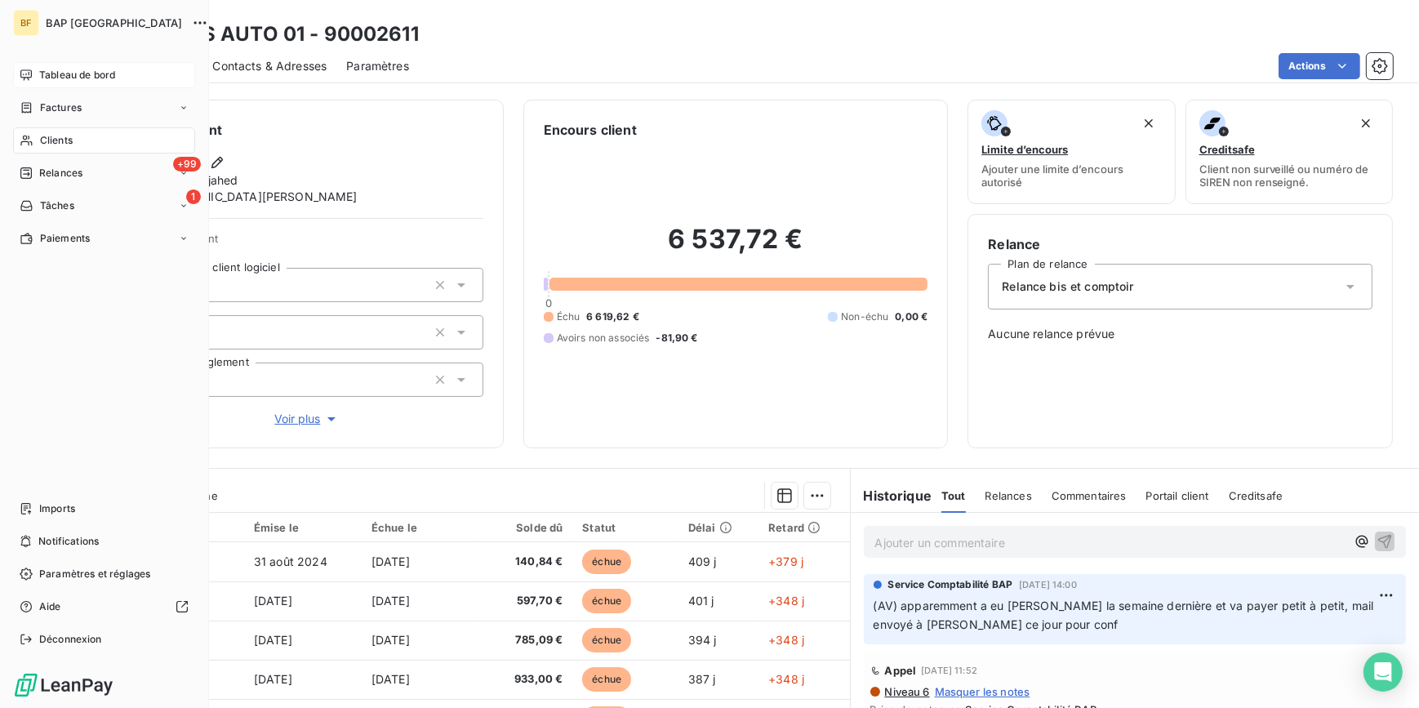
click at [33, 139] on div "Clients" at bounding box center [104, 140] width 182 height 26
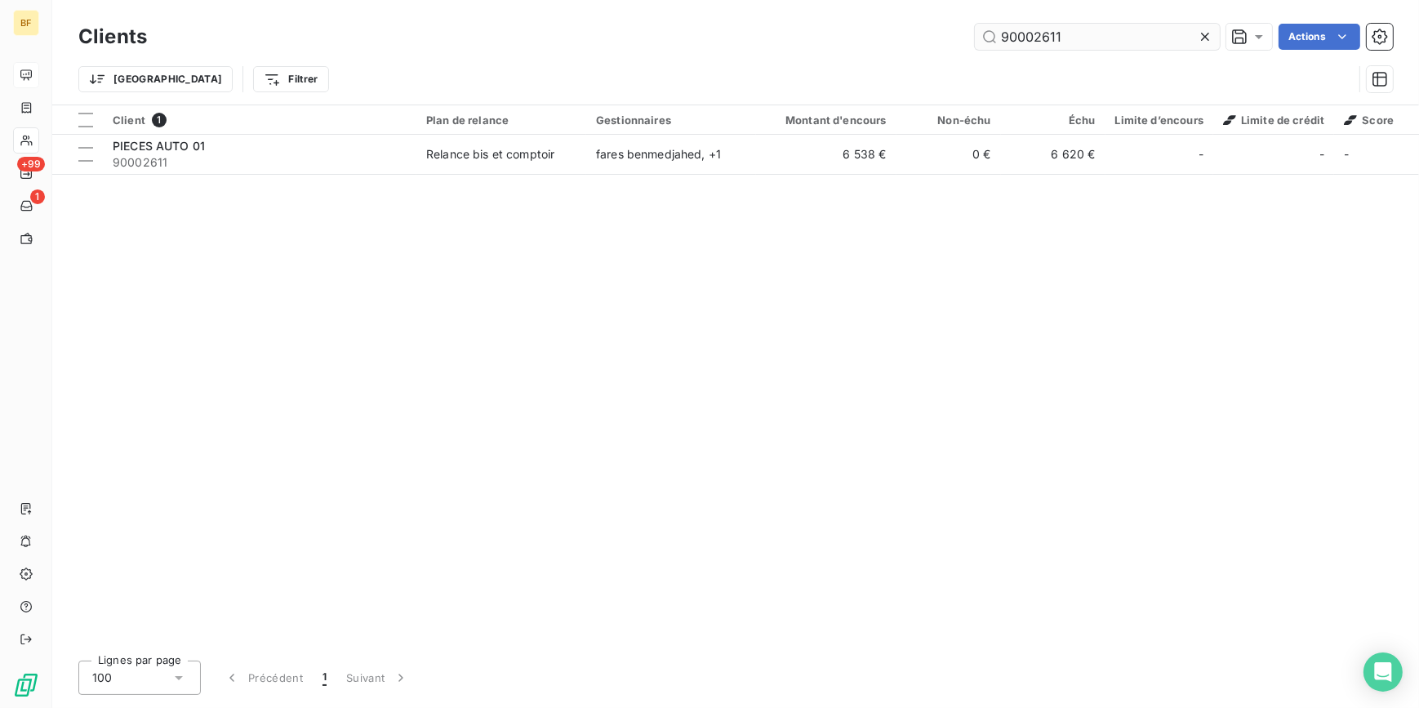
click at [1040, 34] on input "90002611" at bounding box center [1097, 37] width 245 height 26
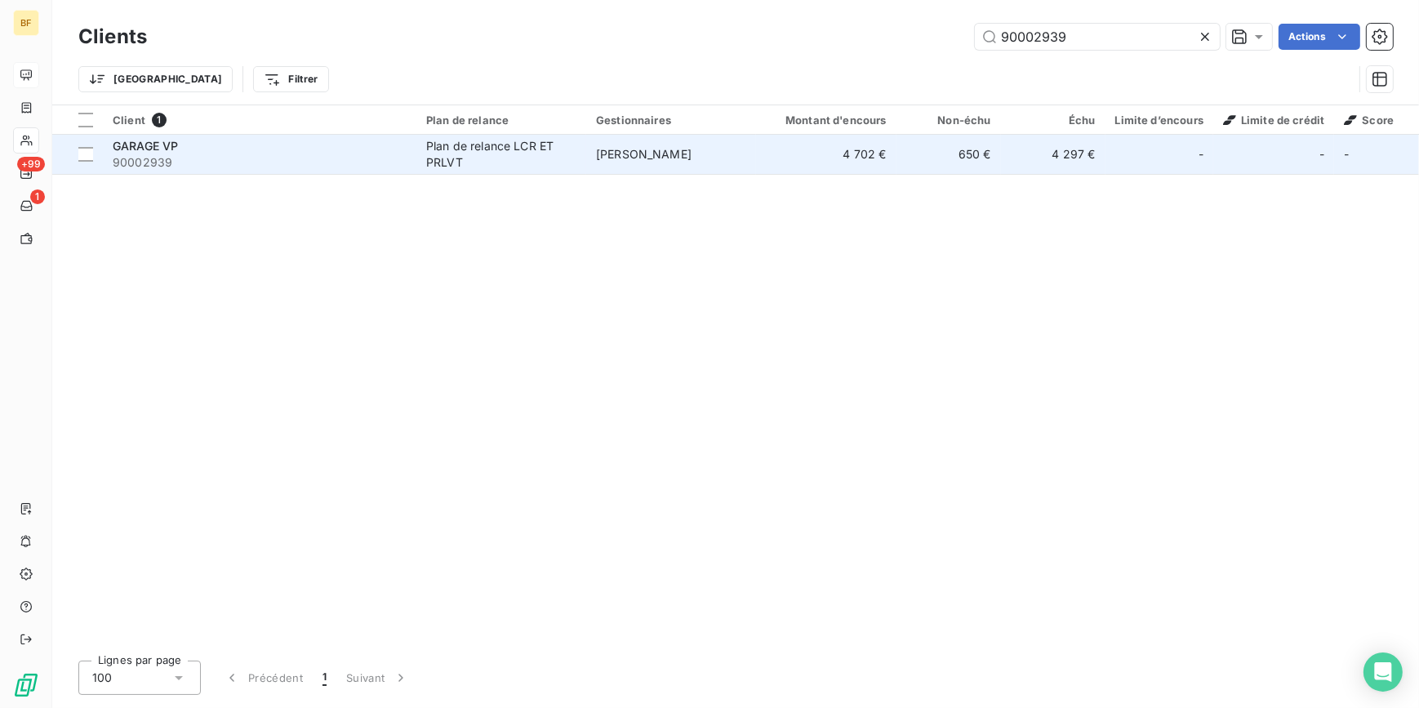
type input "90002939"
click at [403, 162] on span "90002939" at bounding box center [260, 162] width 294 height 16
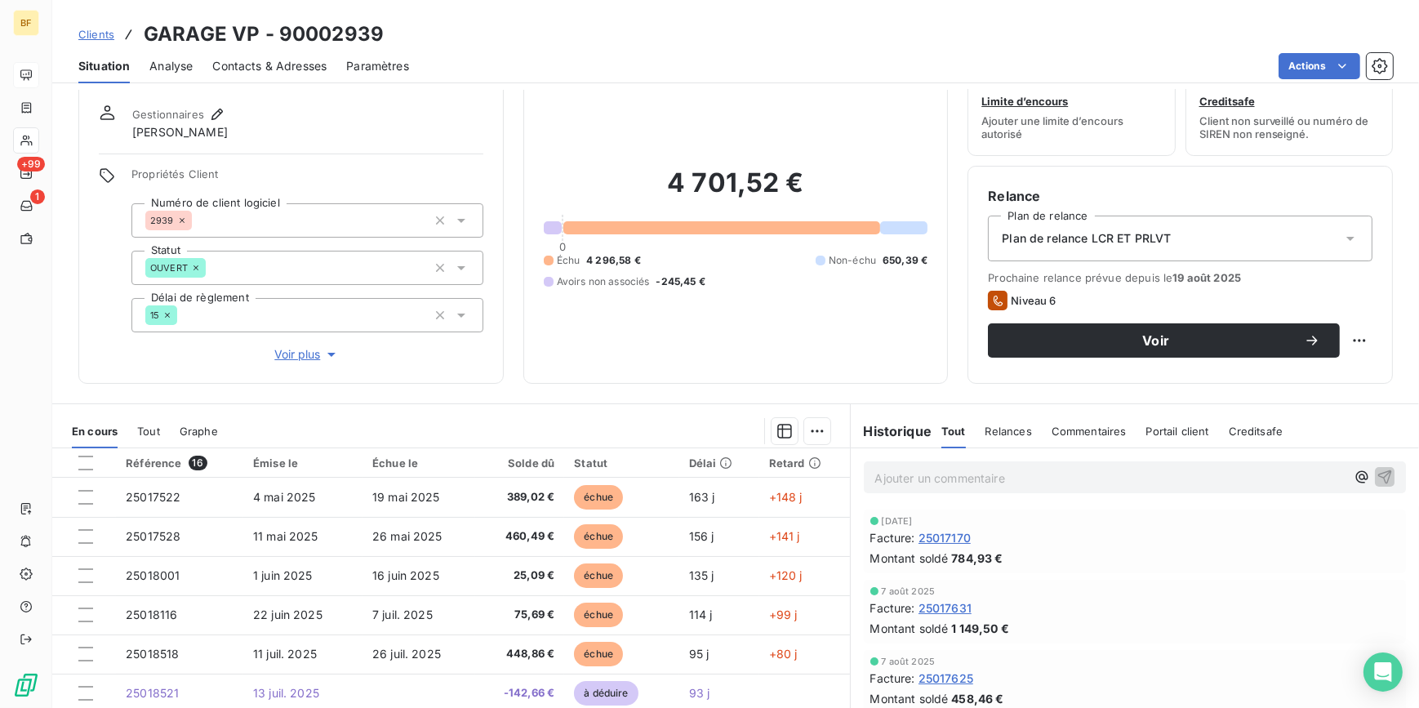
scroll to position [73, 0]
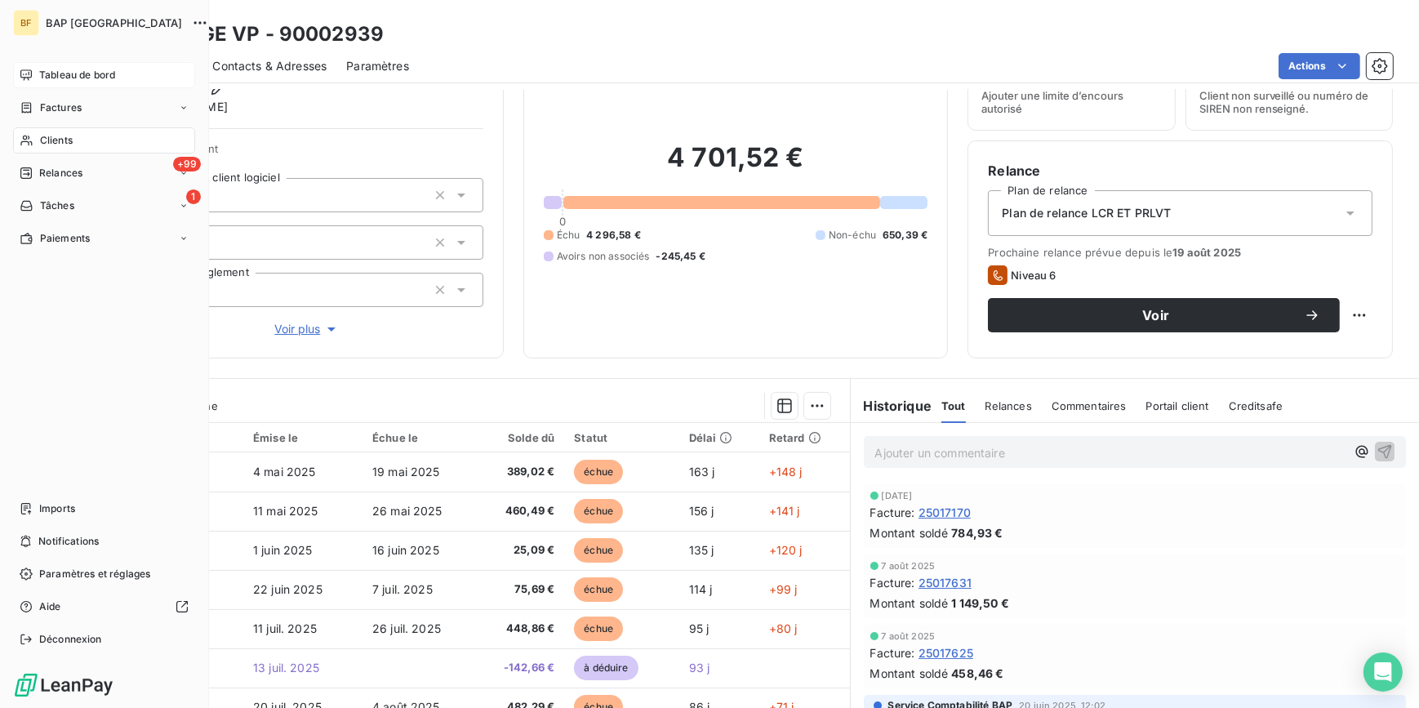
click at [52, 133] on span "Clients" at bounding box center [56, 140] width 33 height 15
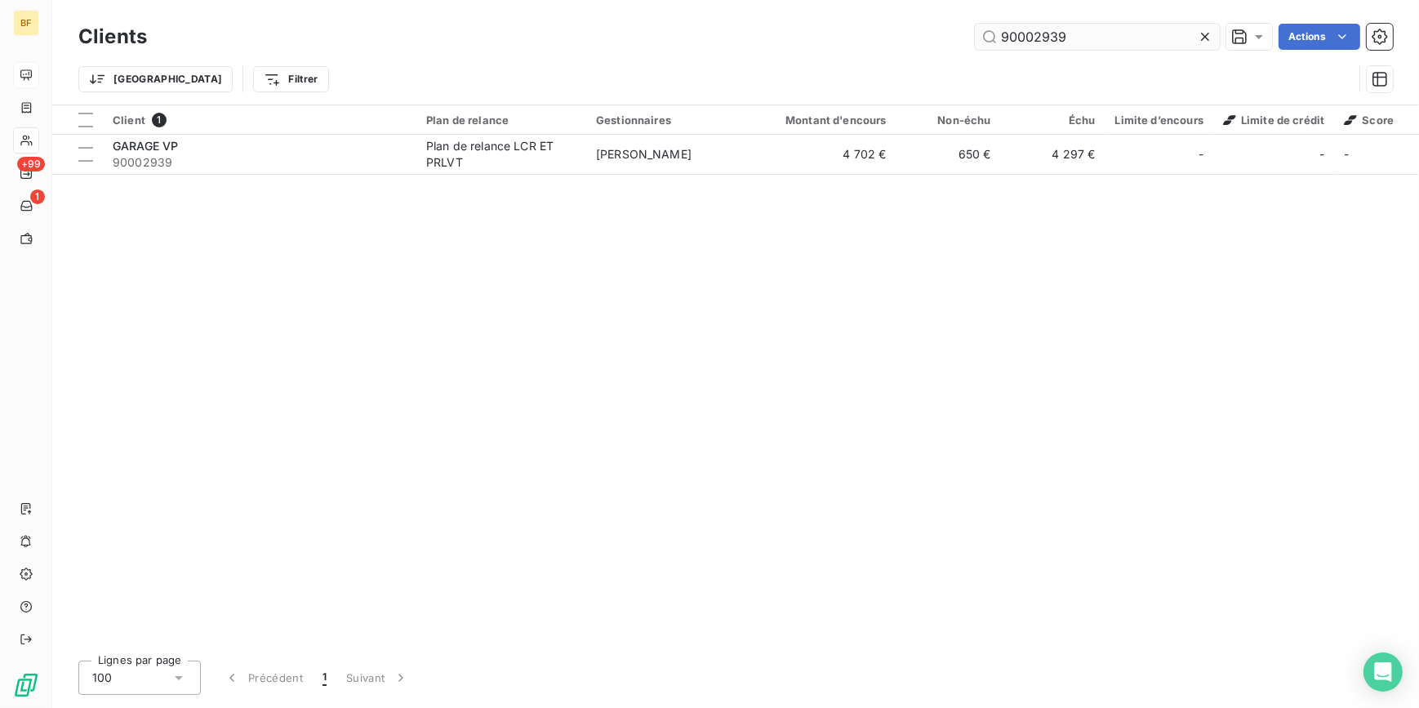
drag, startPoint x: 1074, startPoint y: 34, endPoint x: 1034, endPoint y: 28, distance: 40.5
click at [1034, 28] on input "90002939" at bounding box center [1097, 37] width 245 height 26
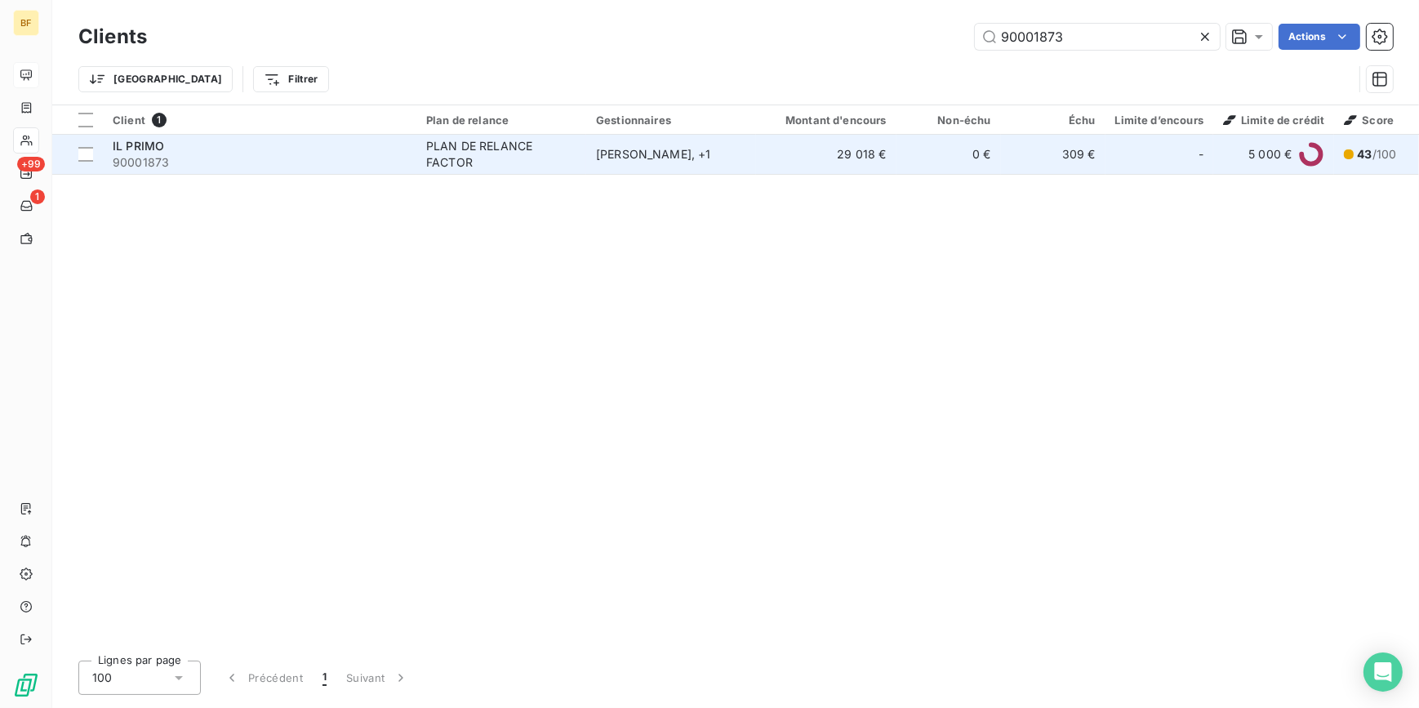
type input "90001873"
click at [198, 152] on div "IL PRIMO" at bounding box center [260, 146] width 294 height 16
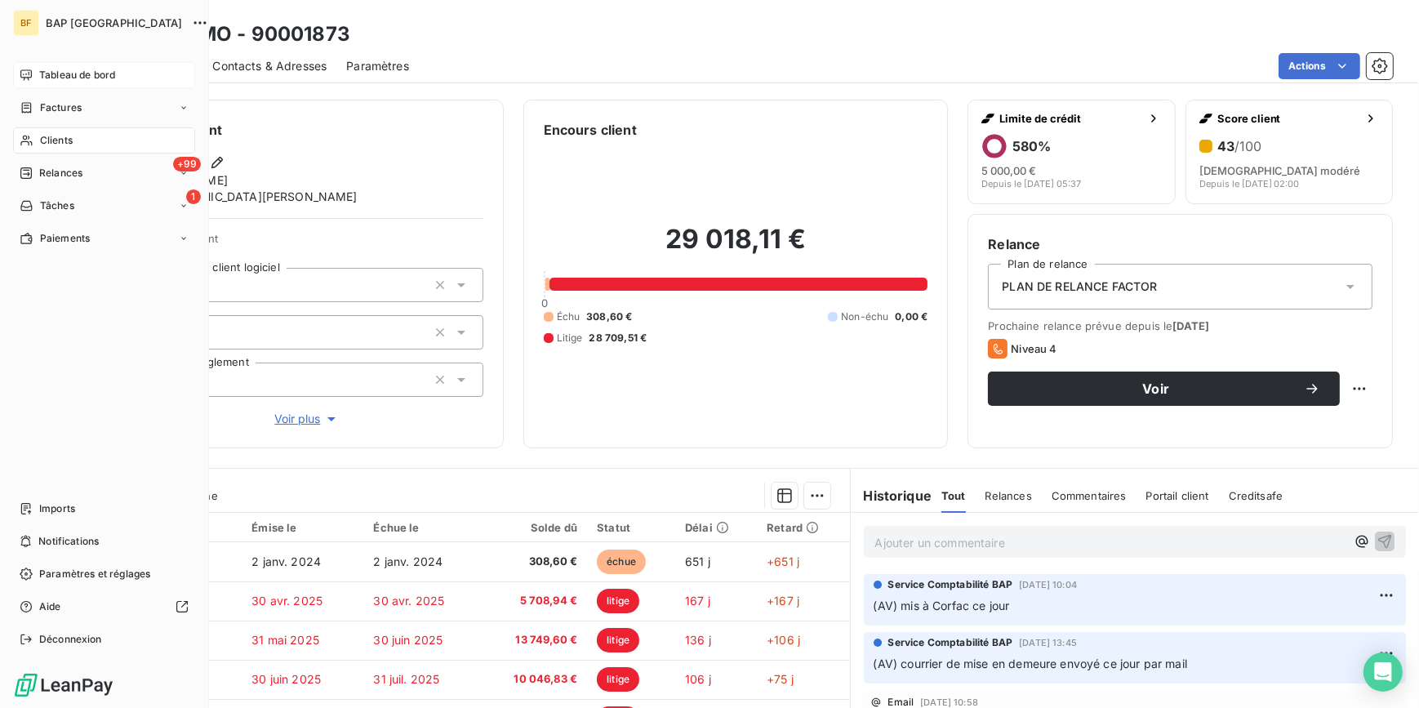
click at [57, 129] on div "Clients" at bounding box center [104, 140] width 182 height 26
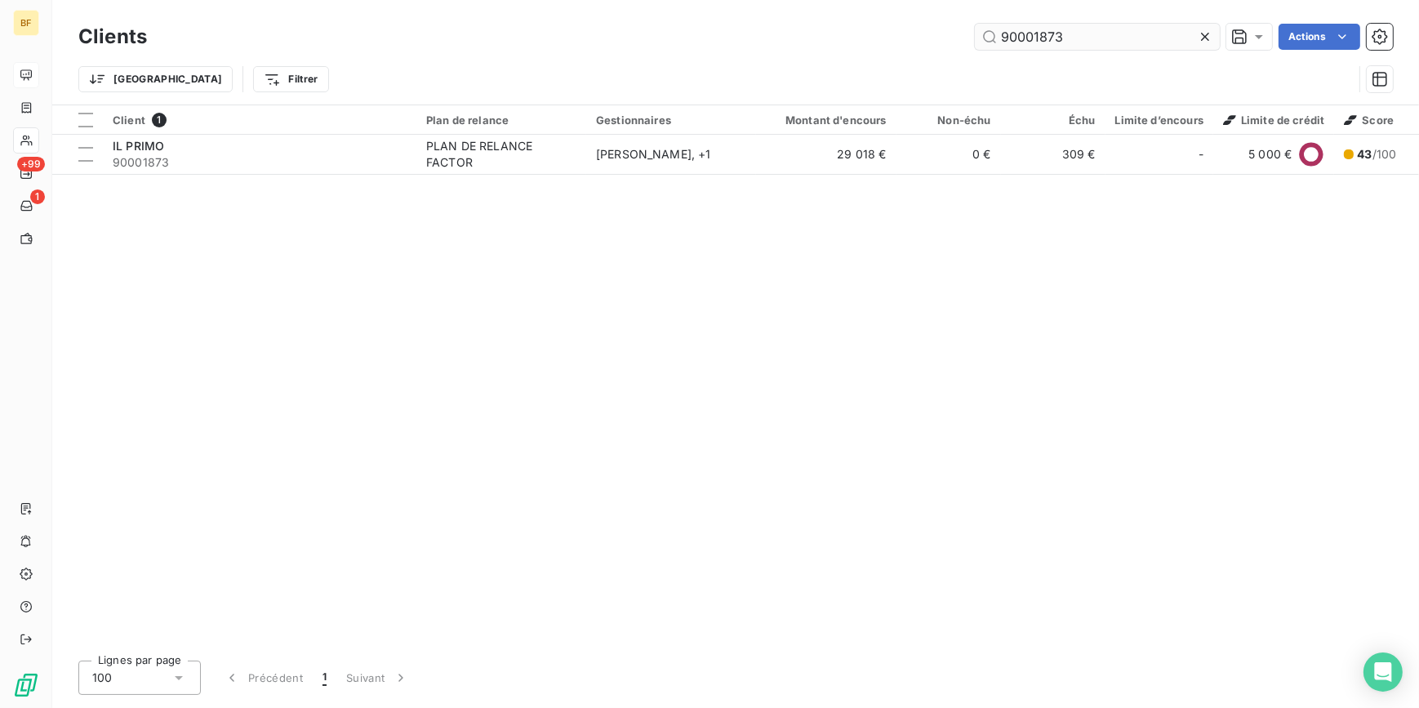
drag, startPoint x: 1064, startPoint y: 46, endPoint x: 1034, endPoint y: 37, distance: 31.5
click at [1034, 38] on input "90001873" at bounding box center [1097, 37] width 245 height 26
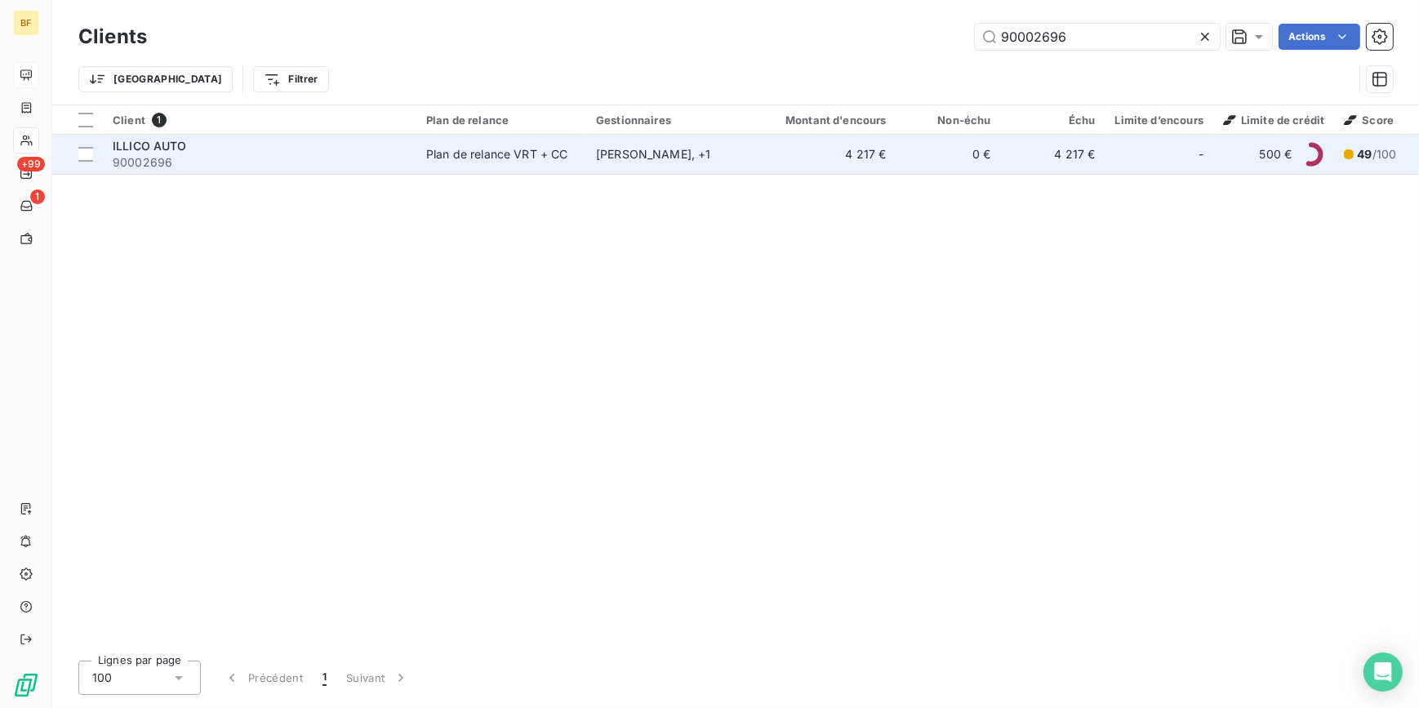
type input "90002696"
click at [224, 155] on span "90002696" at bounding box center [260, 162] width 294 height 16
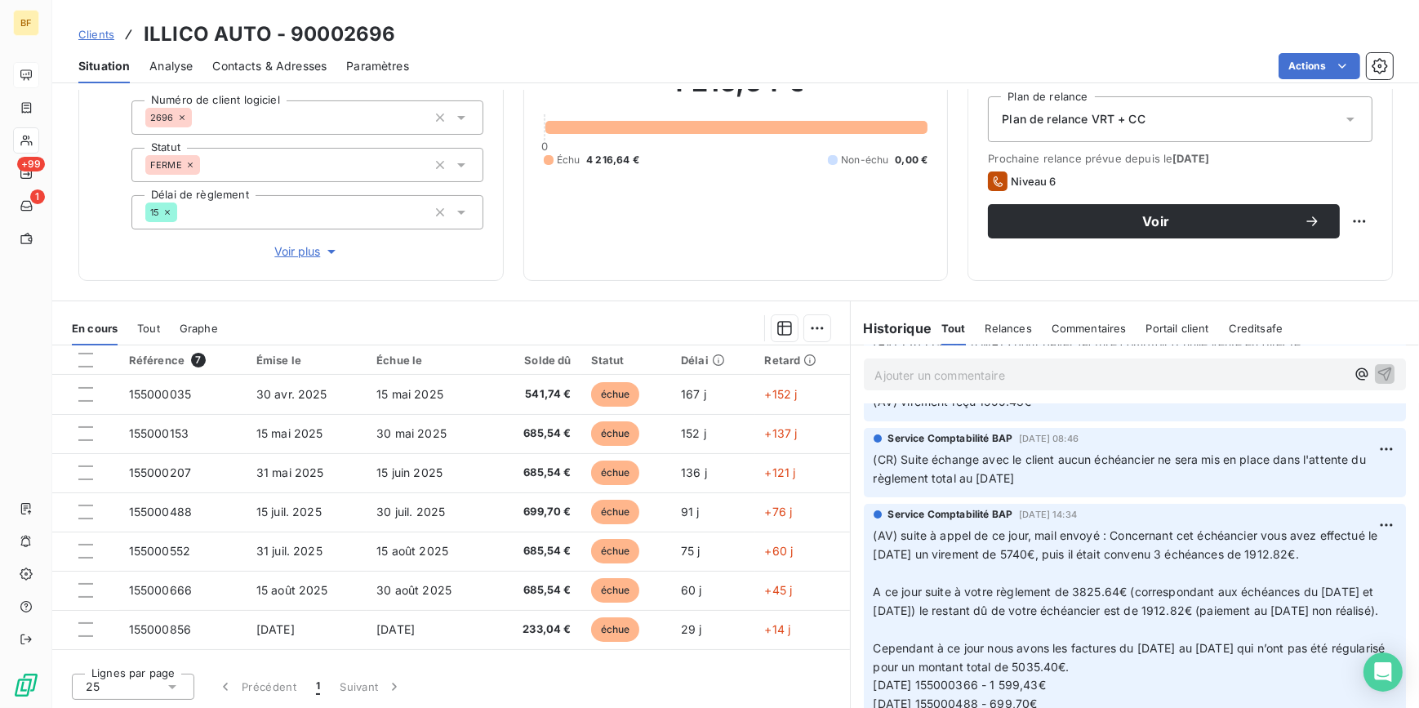
scroll to position [296, 0]
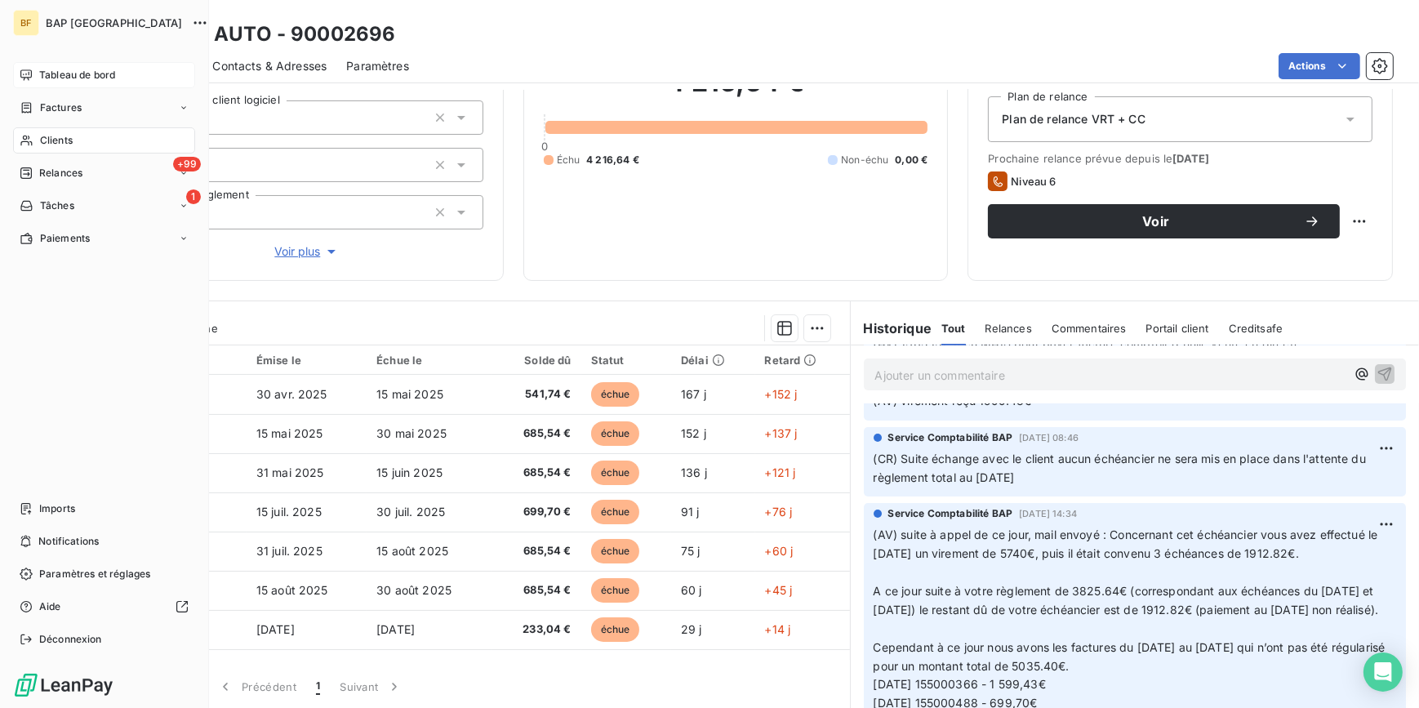
drag, startPoint x: 47, startPoint y: 136, endPoint x: 594, endPoint y: 71, distance: 550.9
click at [59, 136] on span "Clients" at bounding box center [56, 140] width 33 height 15
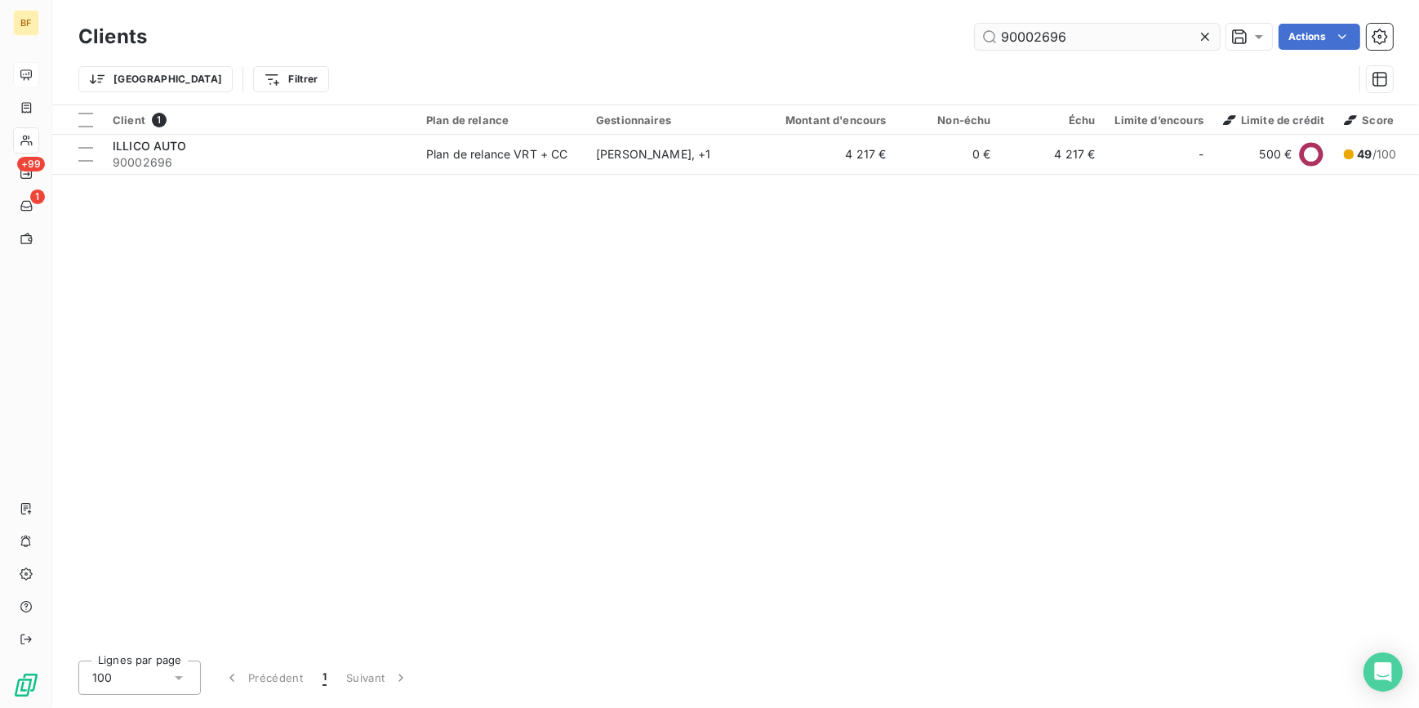
drag, startPoint x: 1095, startPoint y: 44, endPoint x: 1037, endPoint y: 39, distance: 58.2
click at [1037, 39] on input "90002696" at bounding box center [1097, 37] width 245 height 26
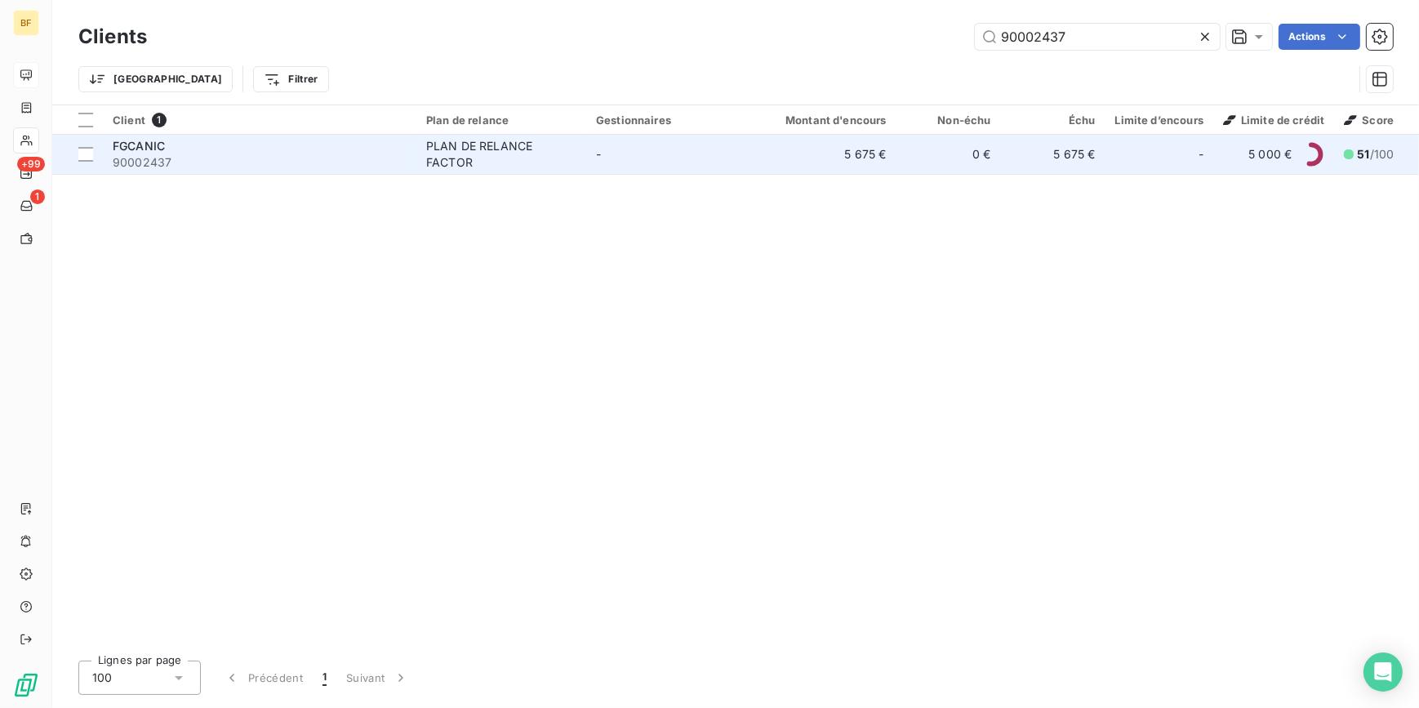
type input "90002437"
click at [253, 144] on div "FGCANIC" at bounding box center [260, 146] width 294 height 16
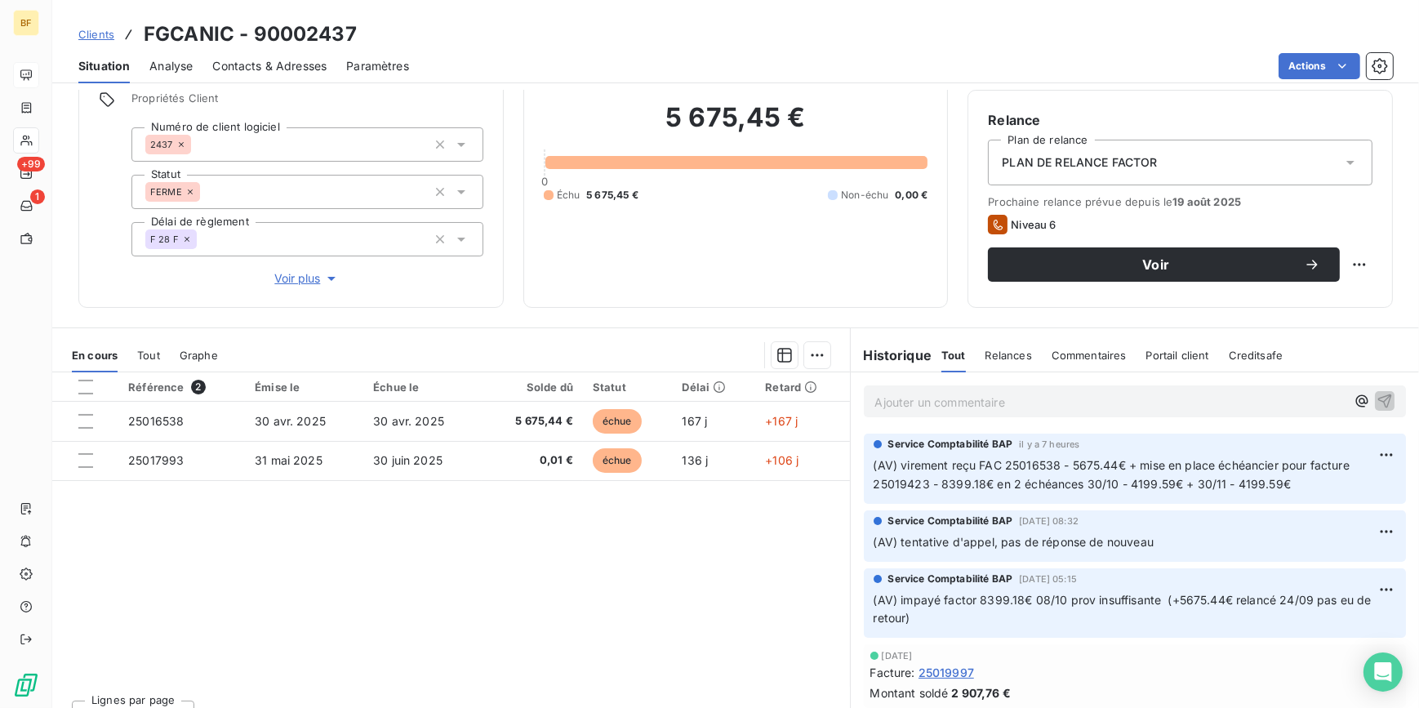
scroll to position [151, 0]
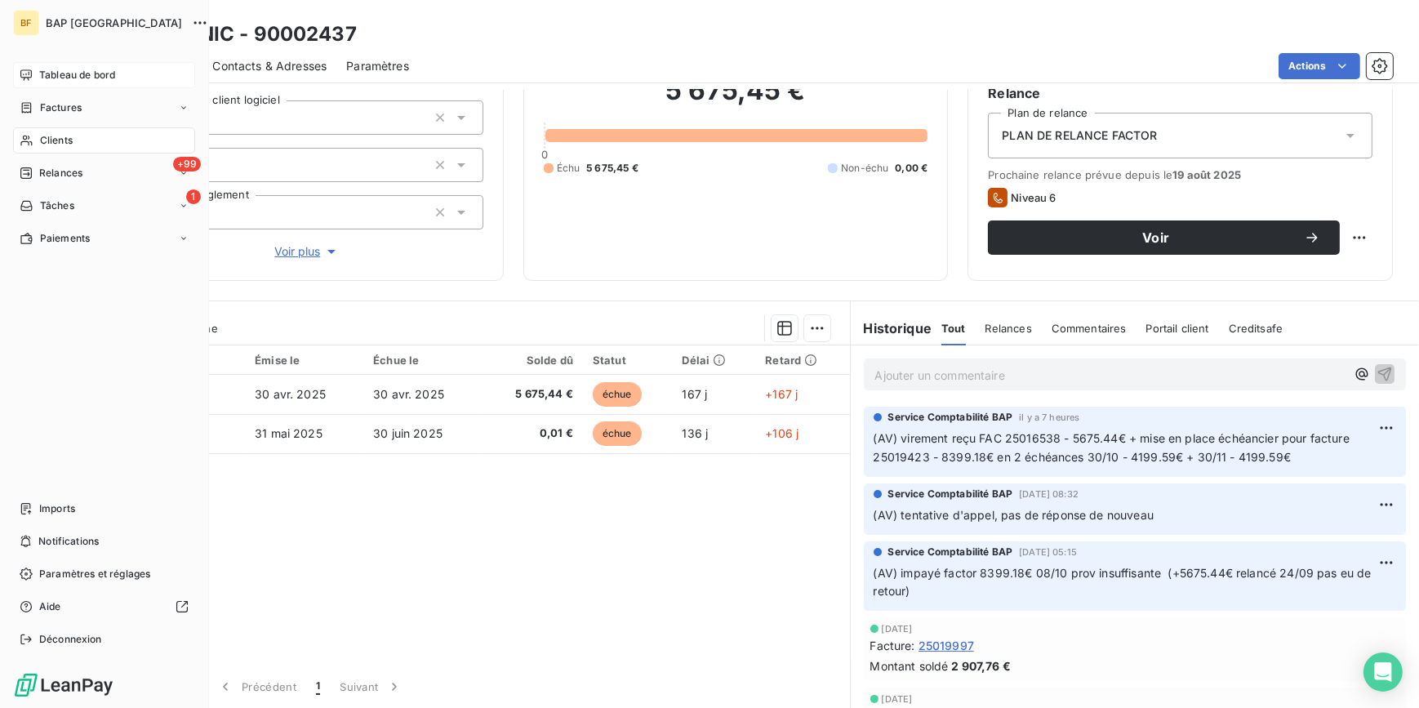
drag, startPoint x: 39, startPoint y: 145, endPoint x: 180, endPoint y: 121, distance: 143.2
click at [40, 145] on span "Clients" at bounding box center [56, 140] width 33 height 15
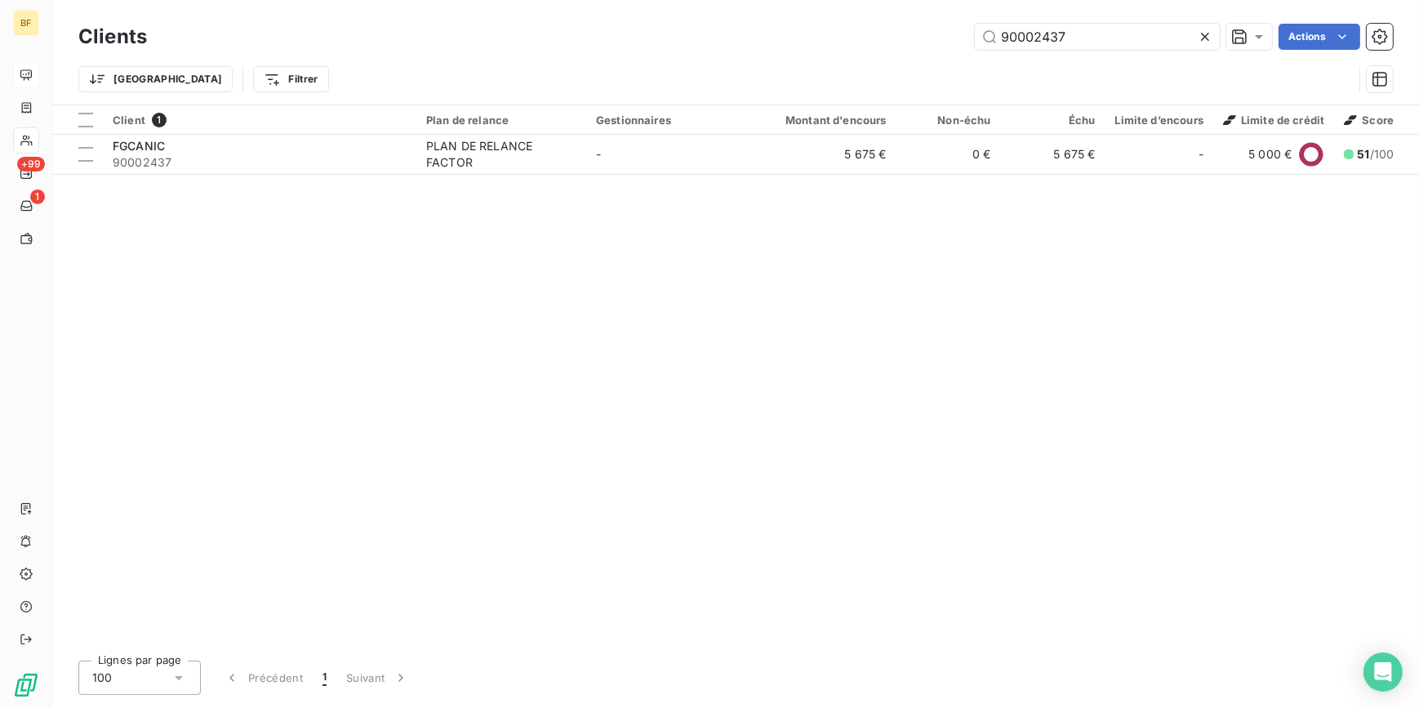
drag, startPoint x: 1103, startPoint y: 37, endPoint x: 890, endPoint y: 34, distance: 213.1
click at [890, 34] on div "90002437 Actions" at bounding box center [780, 37] width 1226 height 26
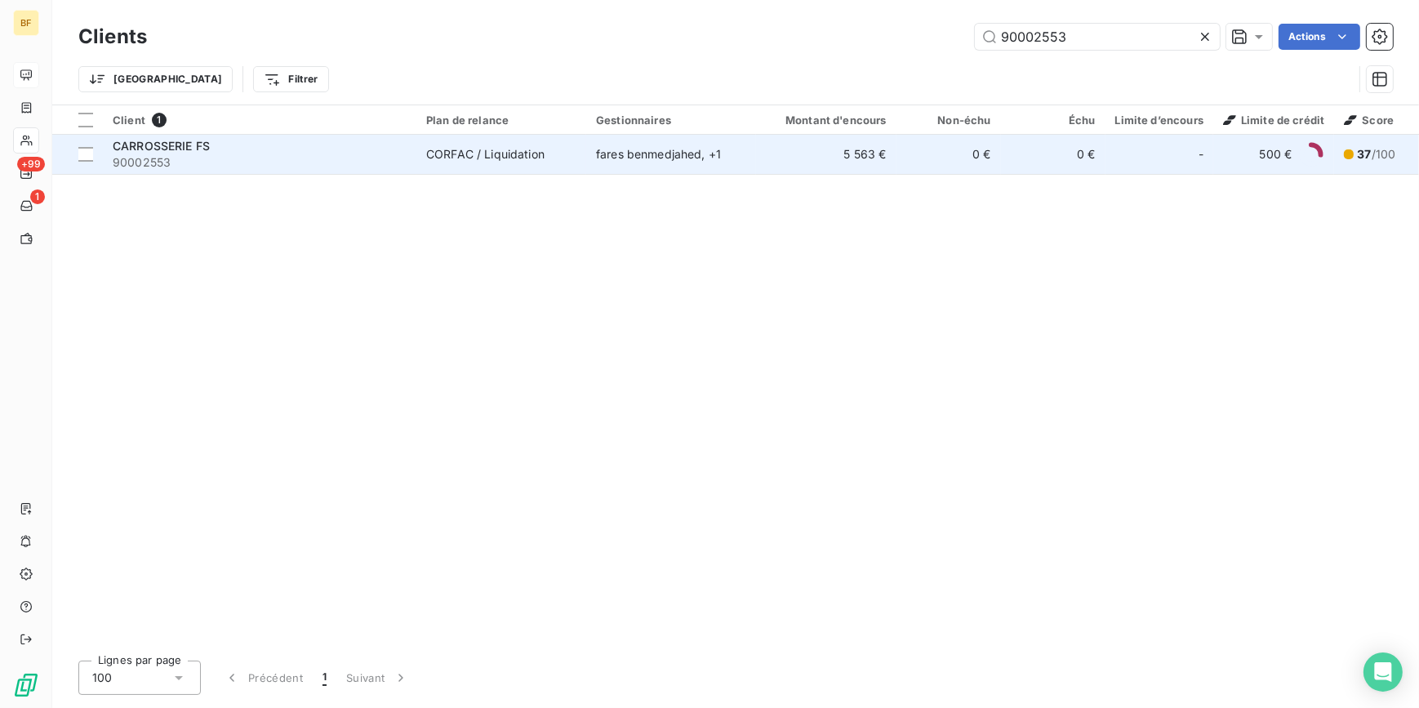
type input "90002553"
click at [223, 144] on div "CARROSSERIE FS" at bounding box center [260, 146] width 294 height 16
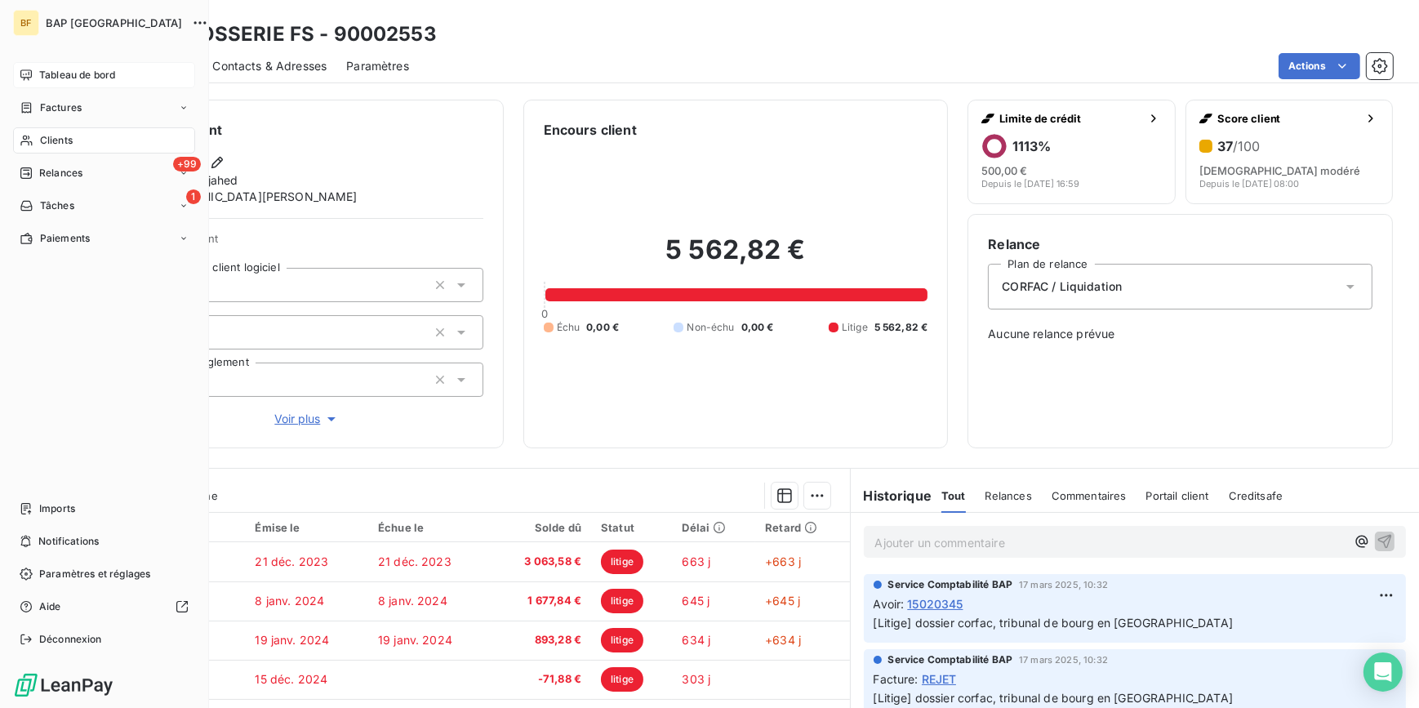
drag, startPoint x: 21, startPoint y: 142, endPoint x: 56, endPoint y: 135, distance: 35.9
click at [21, 142] on icon at bounding box center [25, 141] width 11 height 11
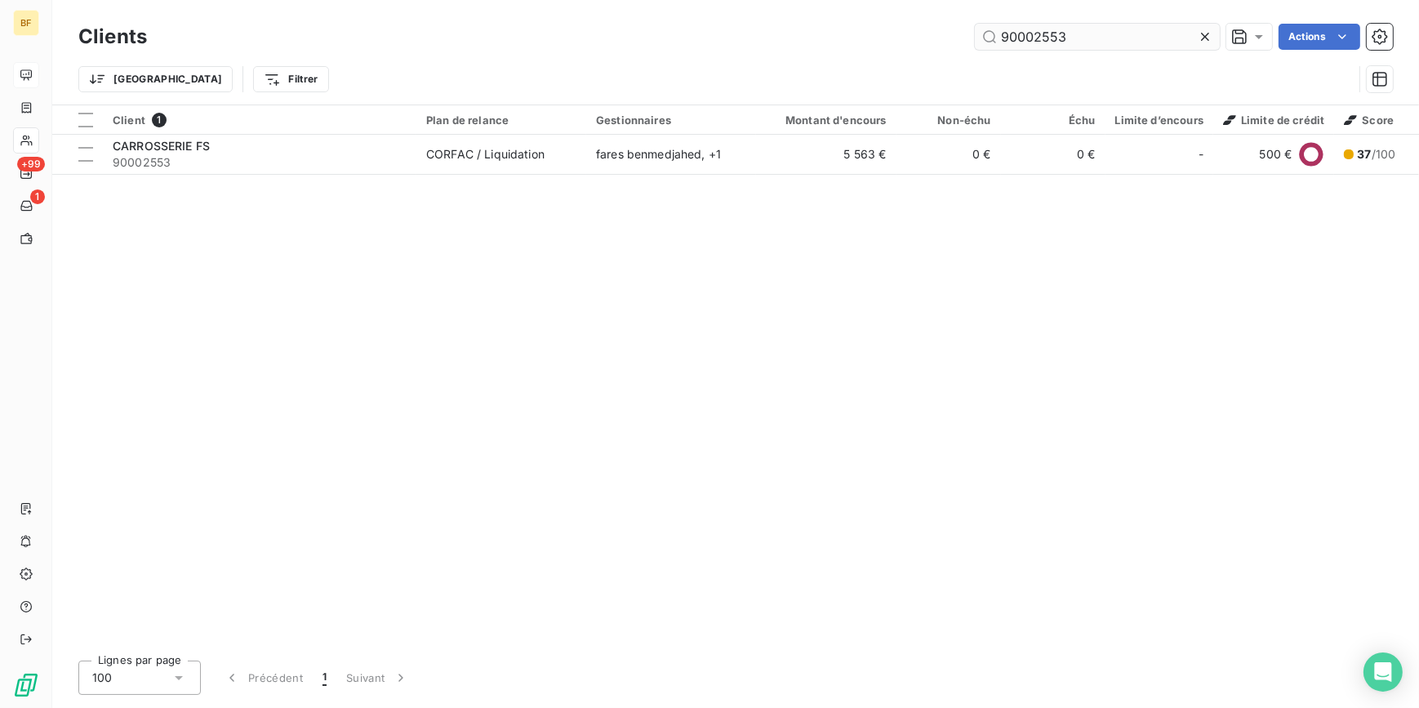
drag, startPoint x: 1080, startPoint y: 38, endPoint x: 1036, endPoint y: 31, distance: 44.7
click at [1036, 31] on input "90002553" at bounding box center [1097, 37] width 245 height 26
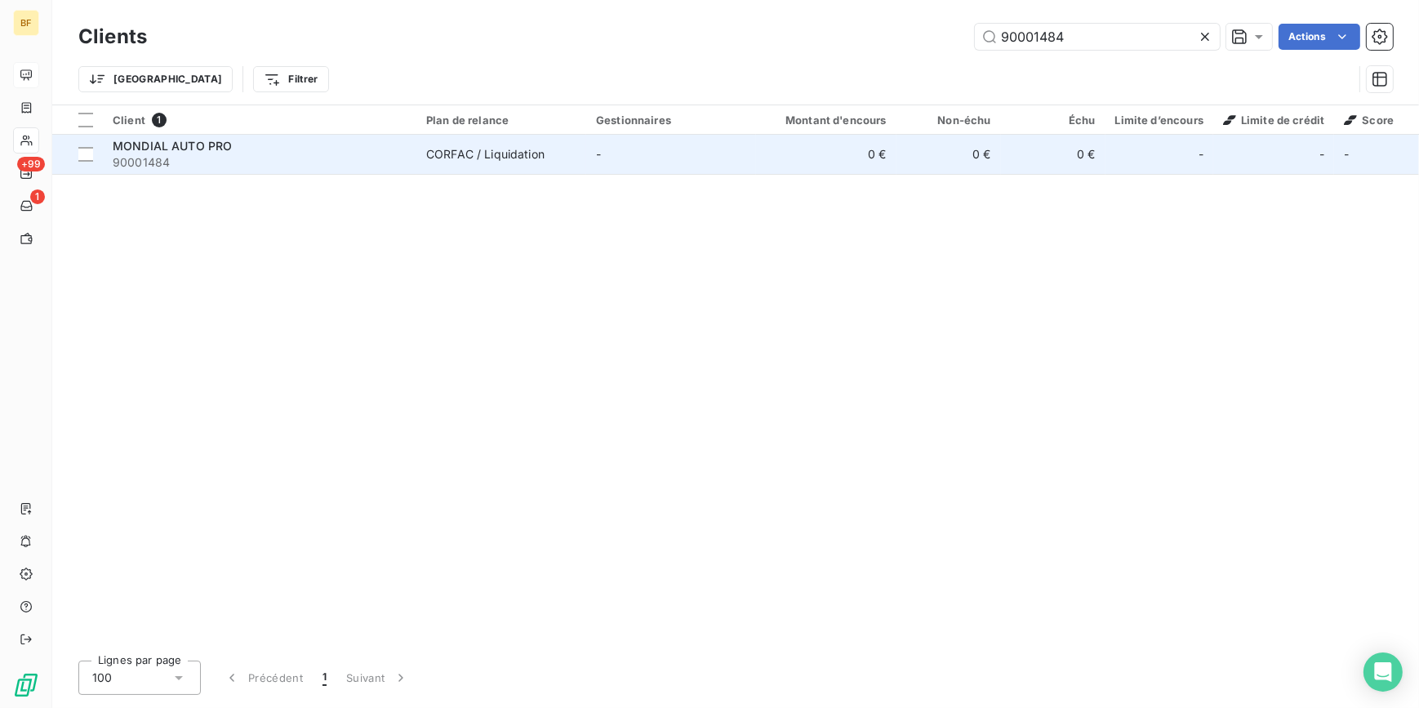
type input "90001484"
click at [250, 165] on span "90001484" at bounding box center [260, 162] width 294 height 16
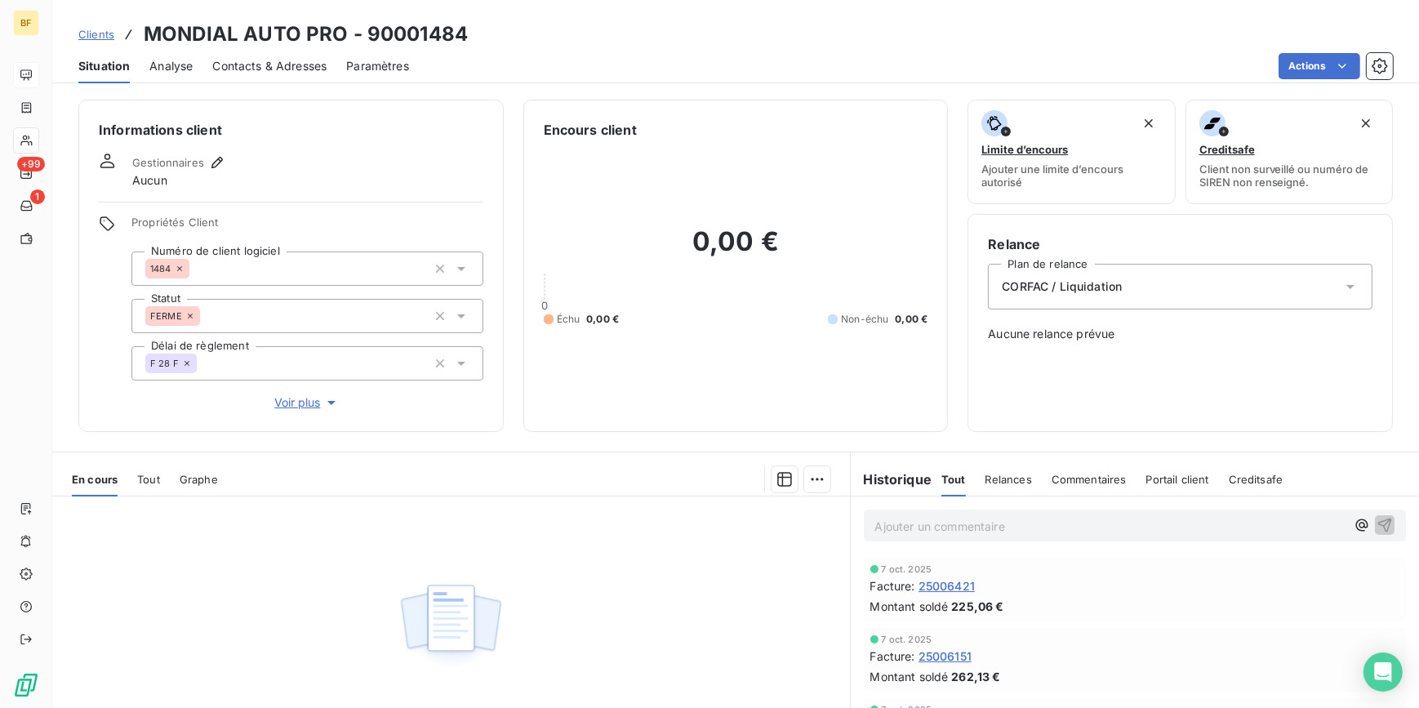
click at [1016, 553] on div "Ajouter un commentaire ﻿" at bounding box center [1135, 525] width 569 height 58
click at [1027, 535] on p "Ajouter un commentaire ﻿" at bounding box center [1110, 526] width 471 height 20
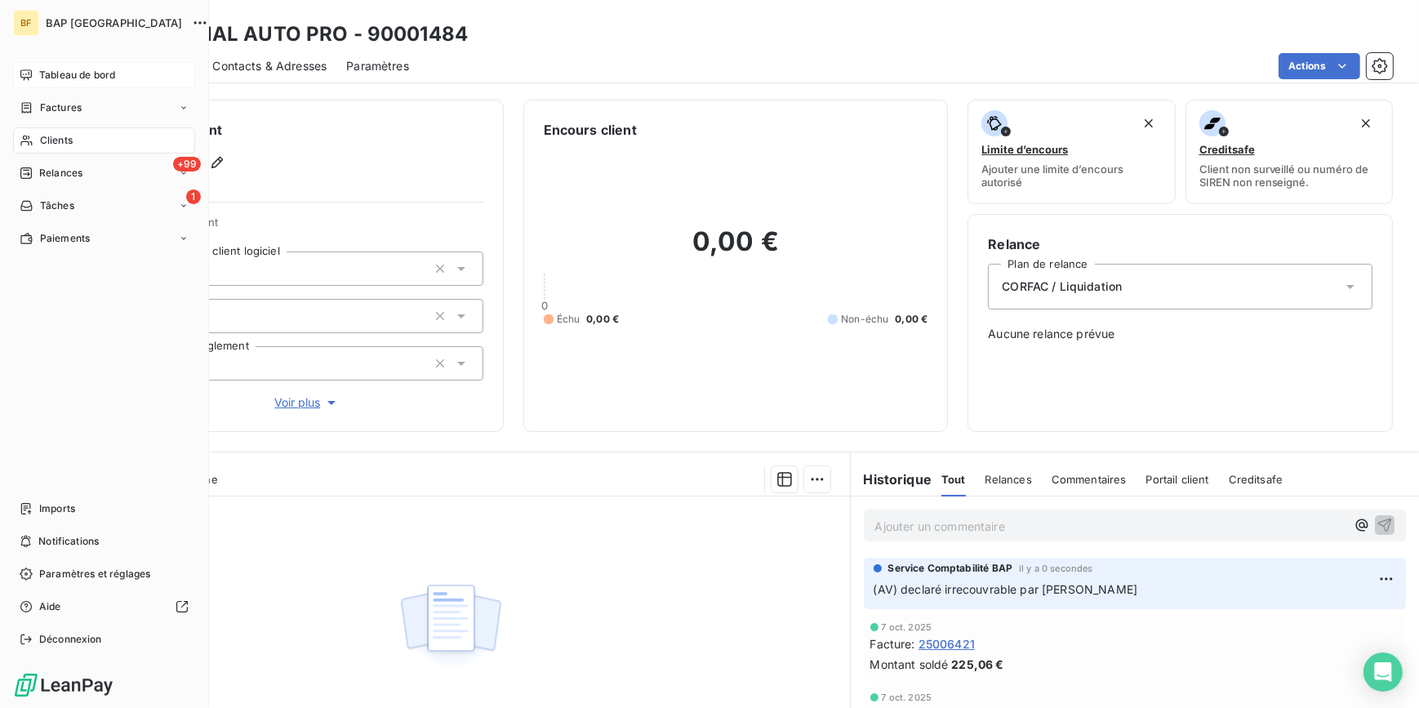
click at [40, 147] on span "Clients" at bounding box center [56, 140] width 33 height 15
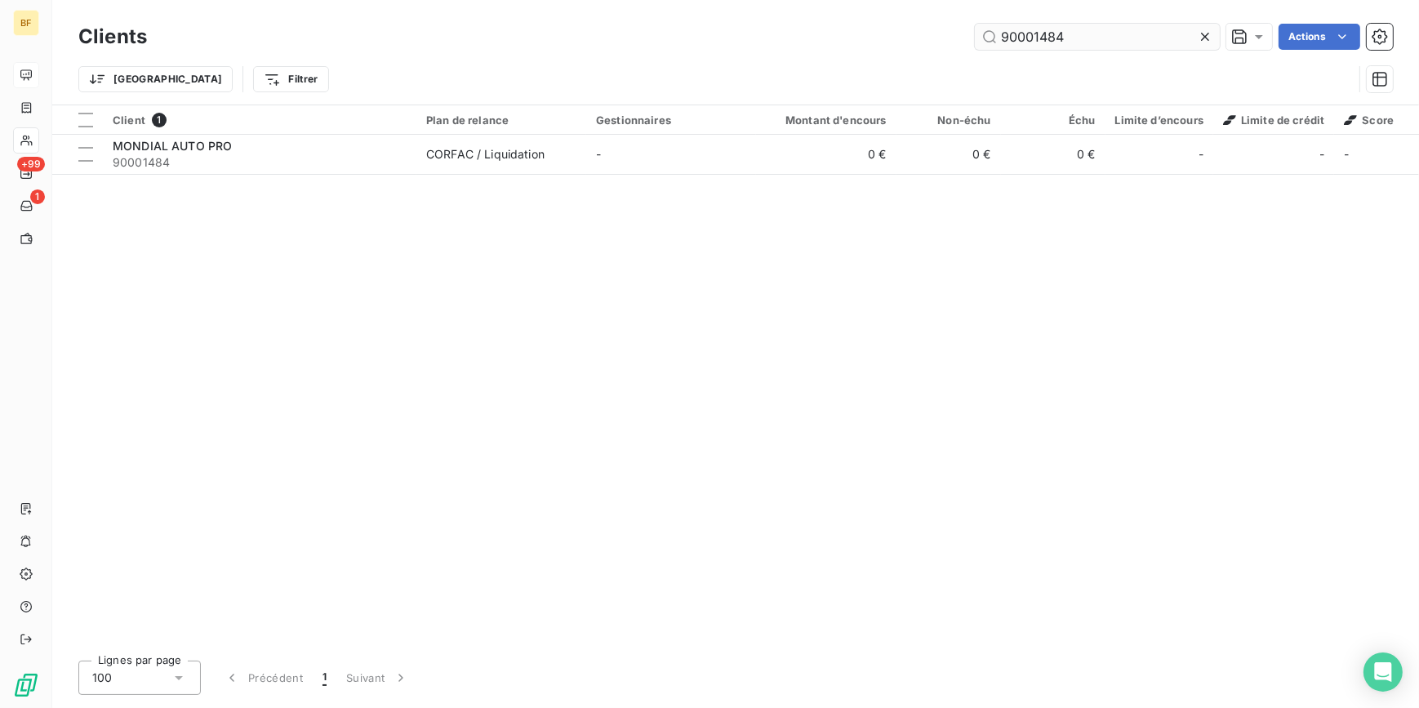
drag, startPoint x: 1077, startPoint y: 37, endPoint x: 1036, endPoint y: 37, distance: 40.8
click at [1033, 37] on input "90001484" at bounding box center [1097, 37] width 245 height 26
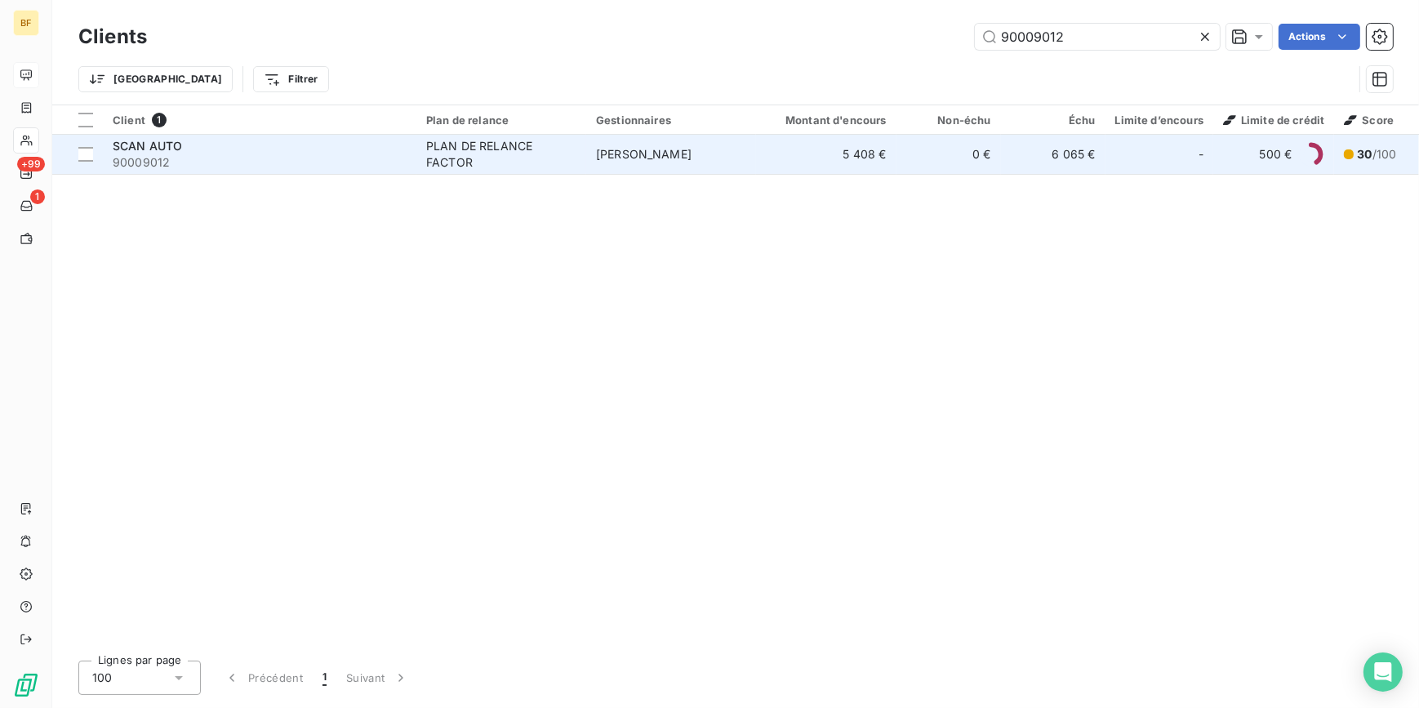
type input "90009012"
click at [296, 166] on span "90009012" at bounding box center [260, 162] width 294 height 16
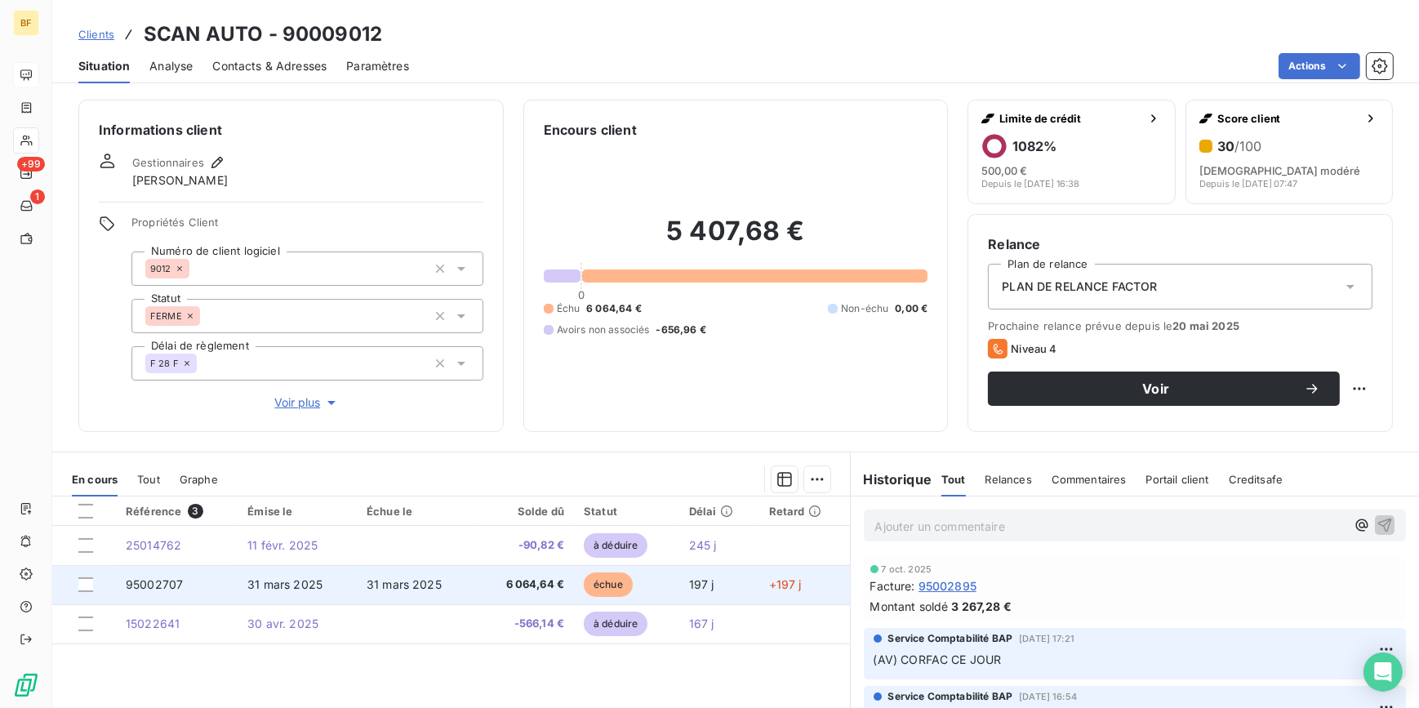
click at [509, 576] on span "6 064,64 €" at bounding box center [525, 584] width 78 height 16
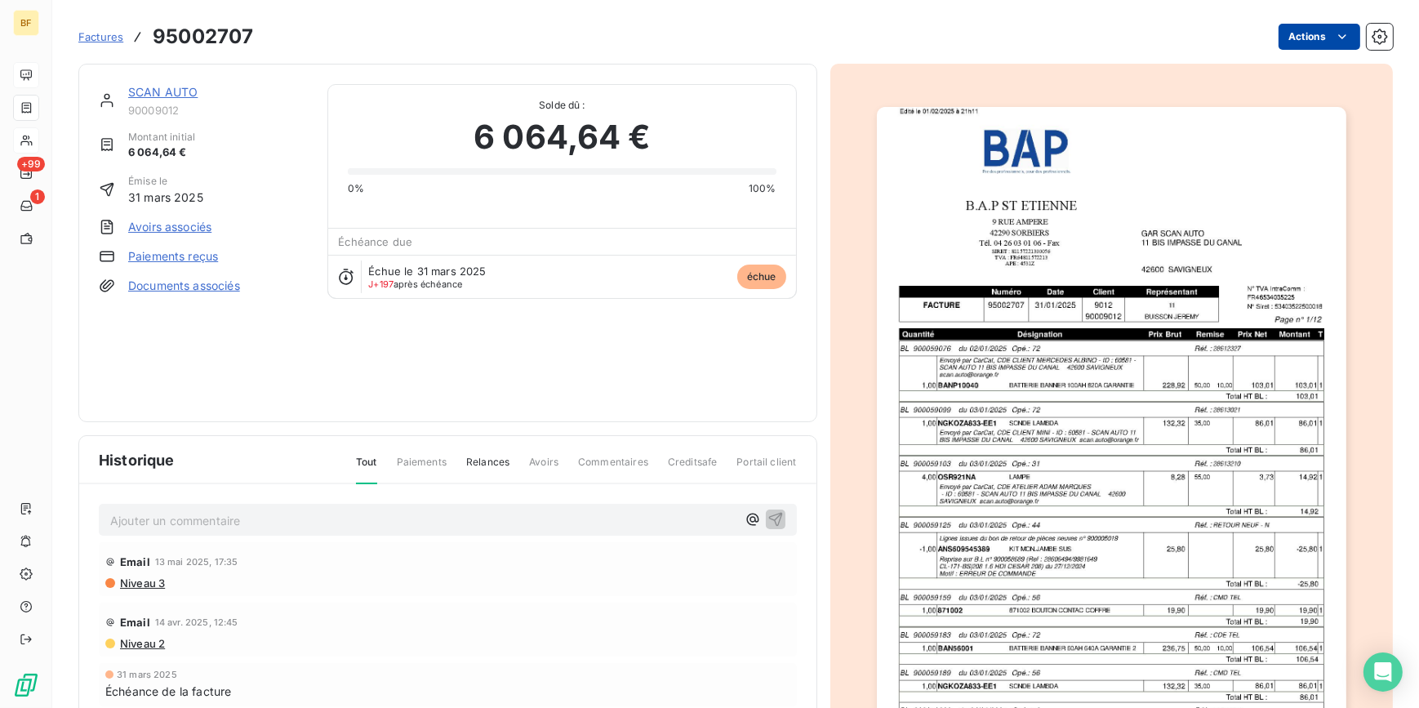
click at [1290, 39] on html "BF +99 1 Factures 95002707 Actions SCAN AUTO 90009012 Montant initial 6 064,64 …" at bounding box center [709, 354] width 1419 height 708
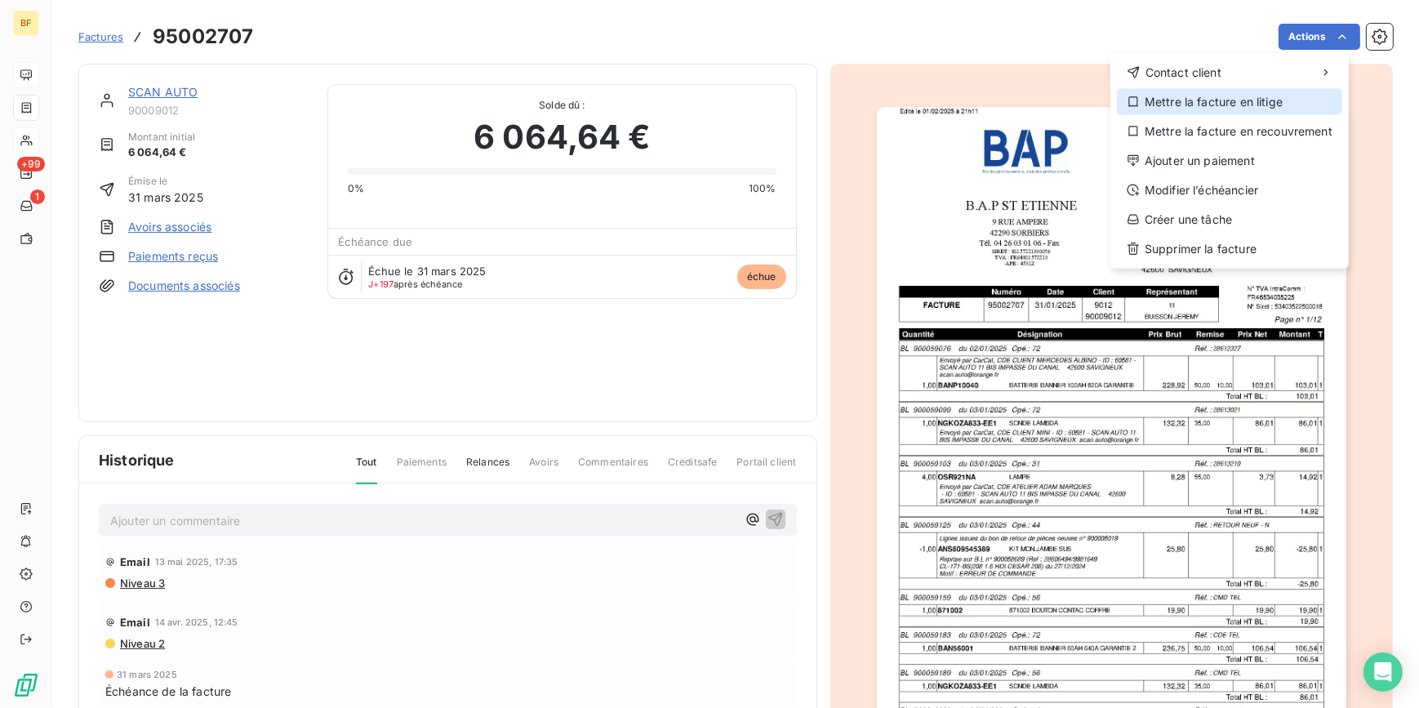
click at [1238, 100] on div "Mettre la facture en litige" at bounding box center [1229, 102] width 225 height 26
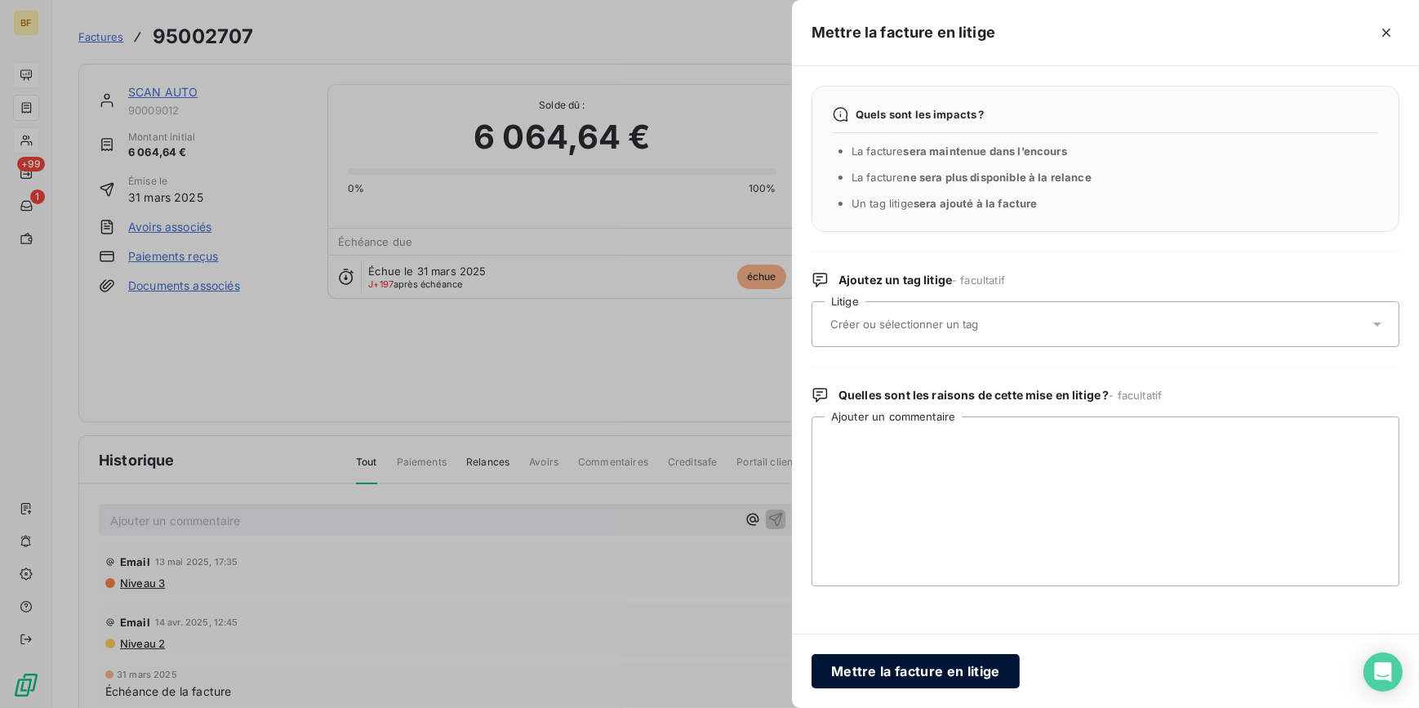
click at [905, 660] on button "Mettre la facture en litige" at bounding box center [916, 671] width 208 height 34
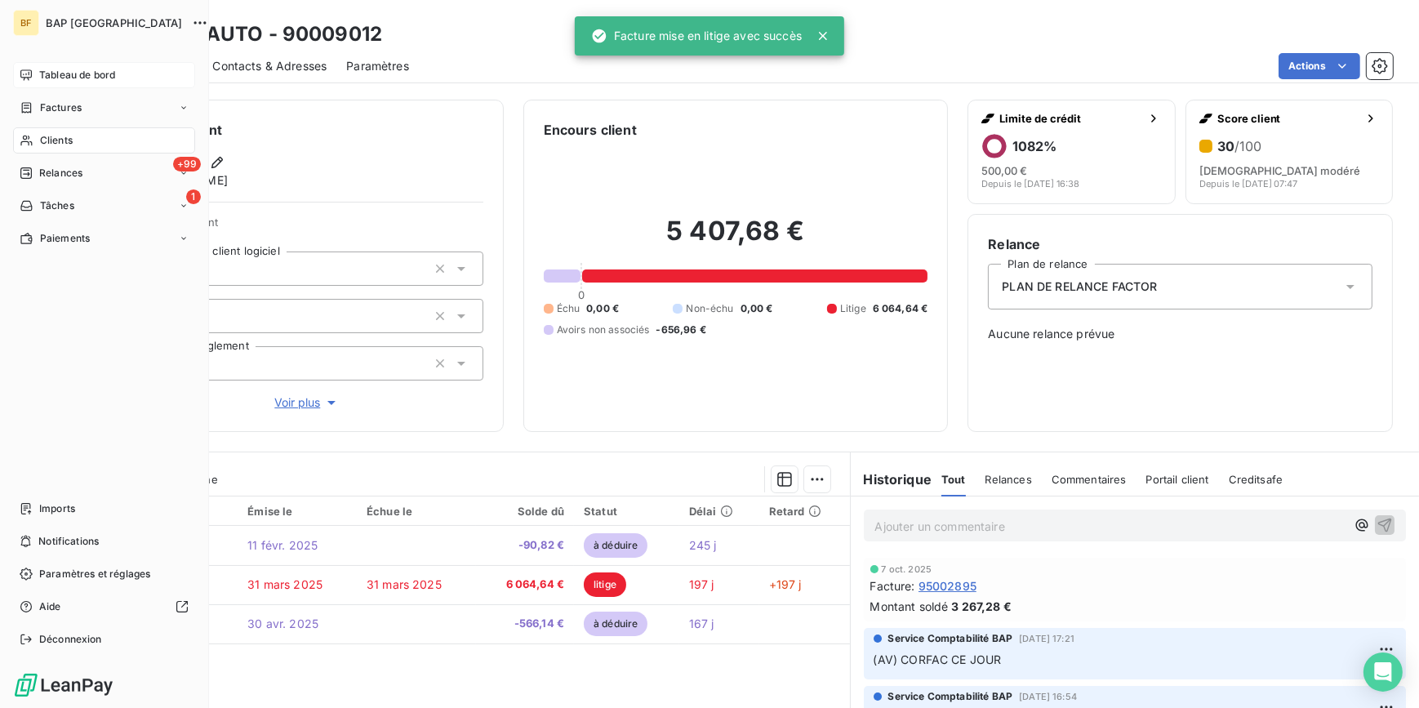
click at [65, 133] on span "Clients" at bounding box center [56, 140] width 33 height 15
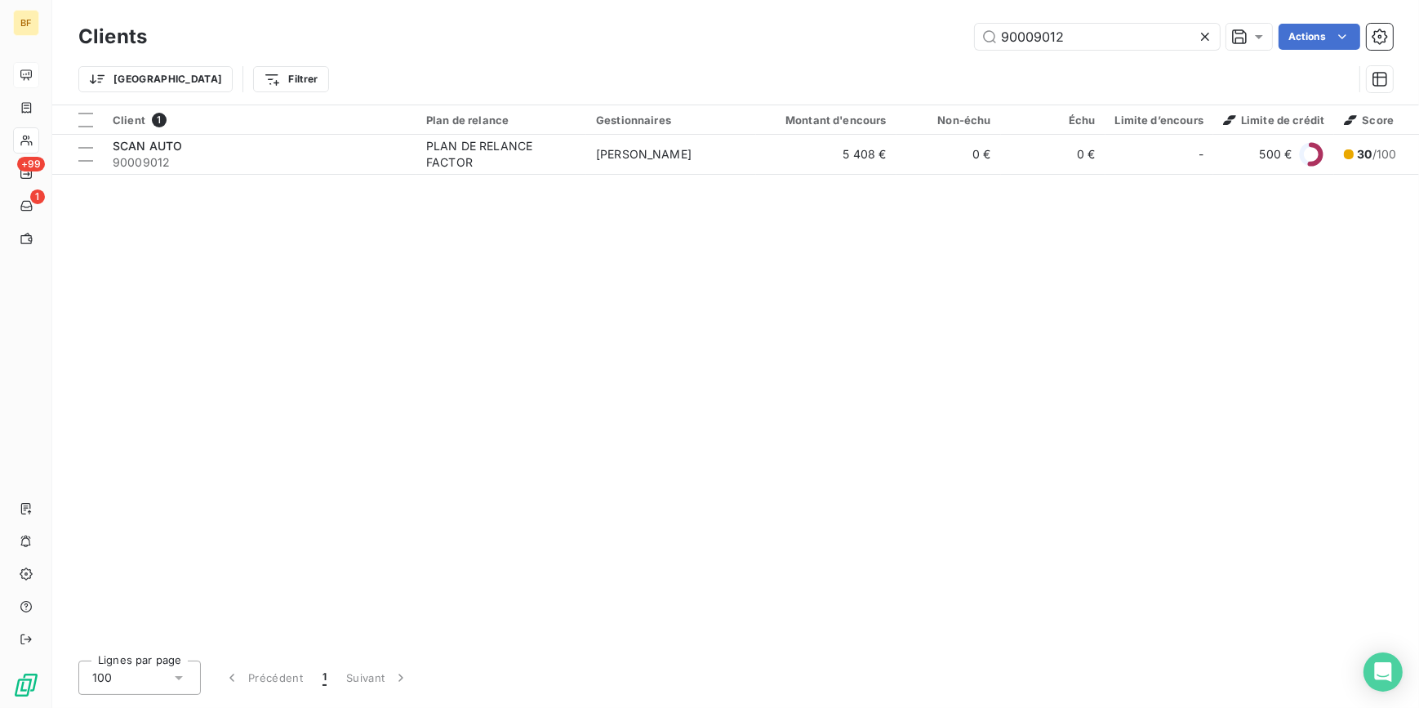
drag, startPoint x: 1146, startPoint y: 38, endPoint x: 857, endPoint y: 30, distance: 288.3
click at [861, 33] on div "90009012 Actions" at bounding box center [780, 37] width 1226 height 26
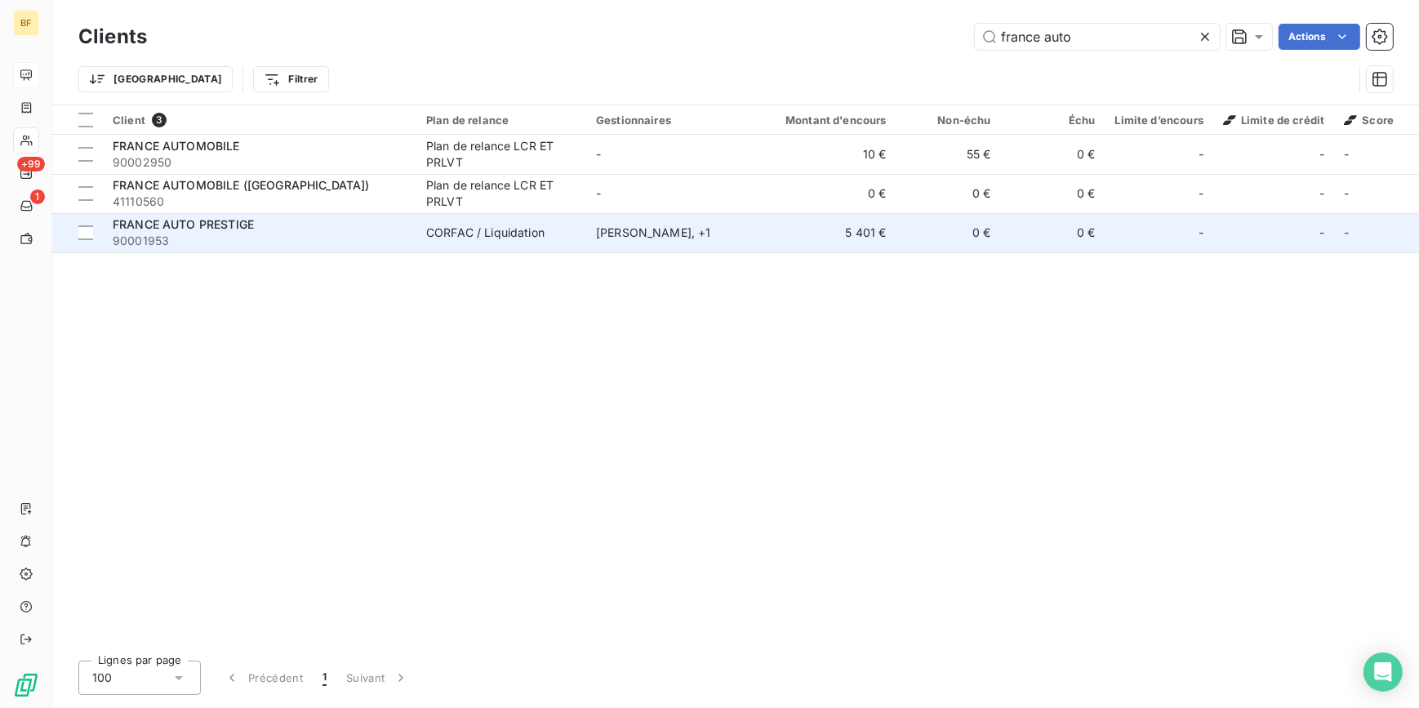
type input "france auto"
click at [252, 236] on span "90001953" at bounding box center [260, 241] width 294 height 16
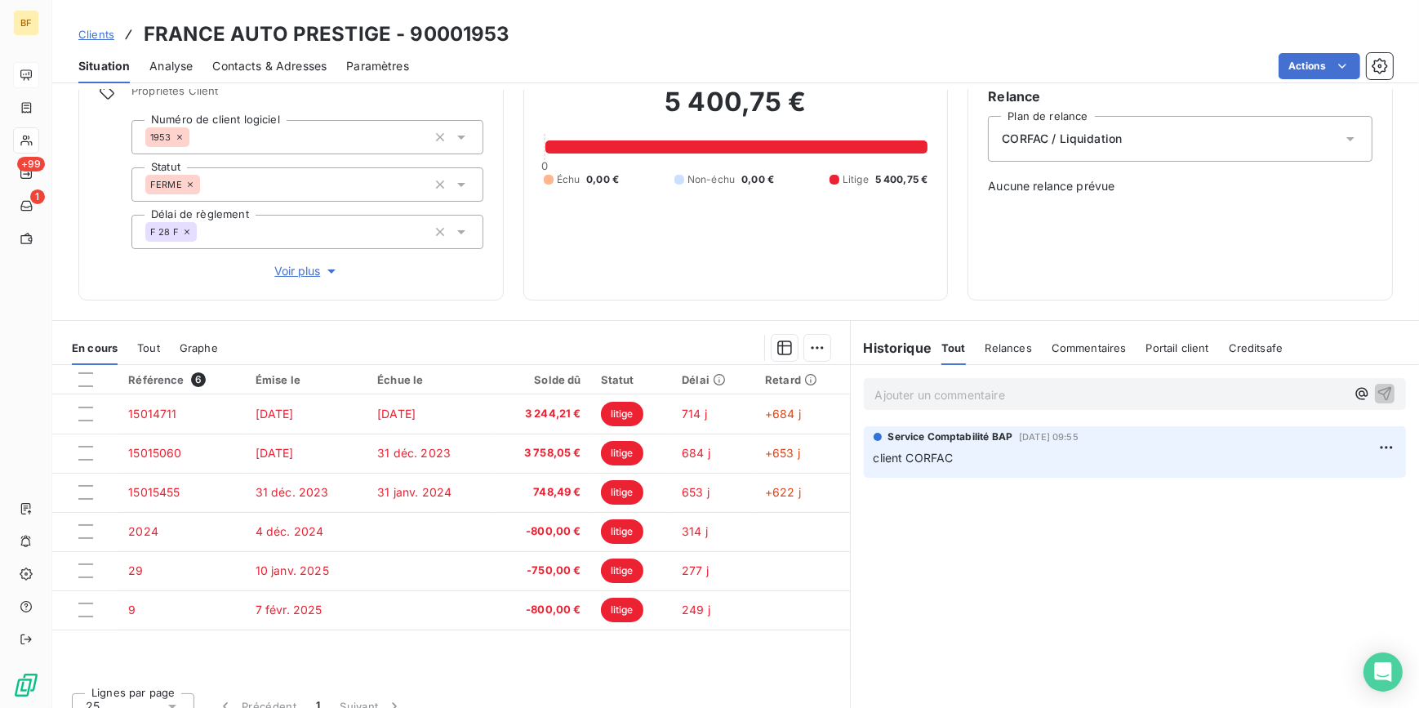
scroll to position [167, 0]
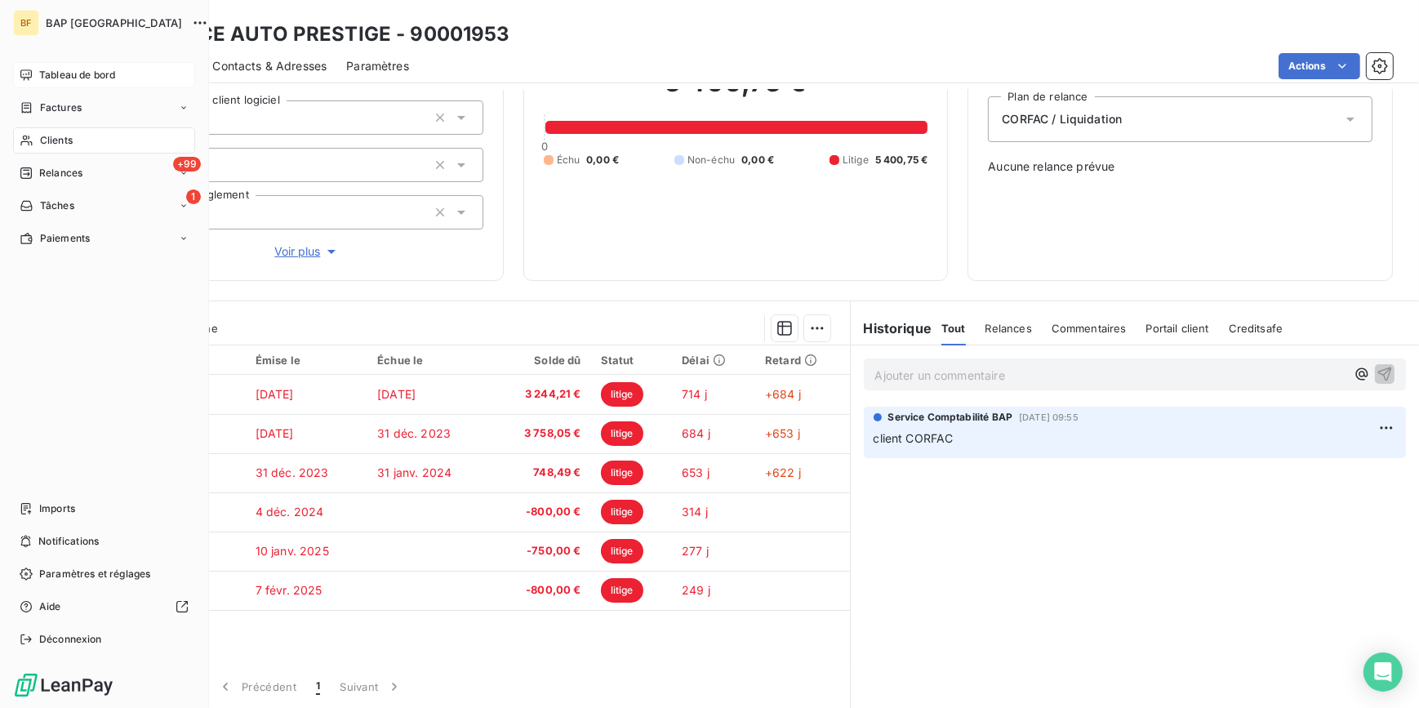
drag, startPoint x: 25, startPoint y: 141, endPoint x: 105, endPoint y: 123, distance: 81.2
click at [25, 141] on icon at bounding box center [25, 141] width 11 height 11
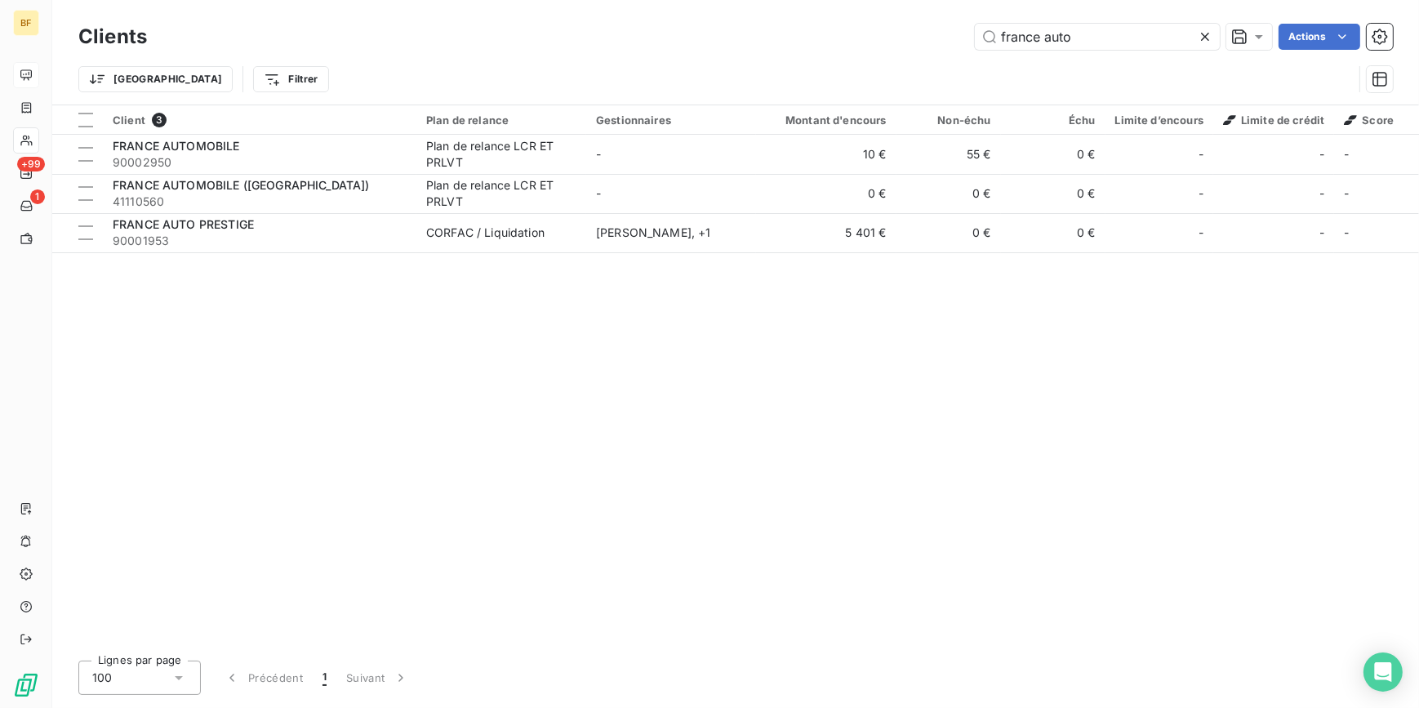
drag, startPoint x: 1129, startPoint y: 38, endPoint x: 984, endPoint y: 20, distance: 146.3
click at [984, 20] on div "Clients france auto Actions" at bounding box center [735, 37] width 1315 height 34
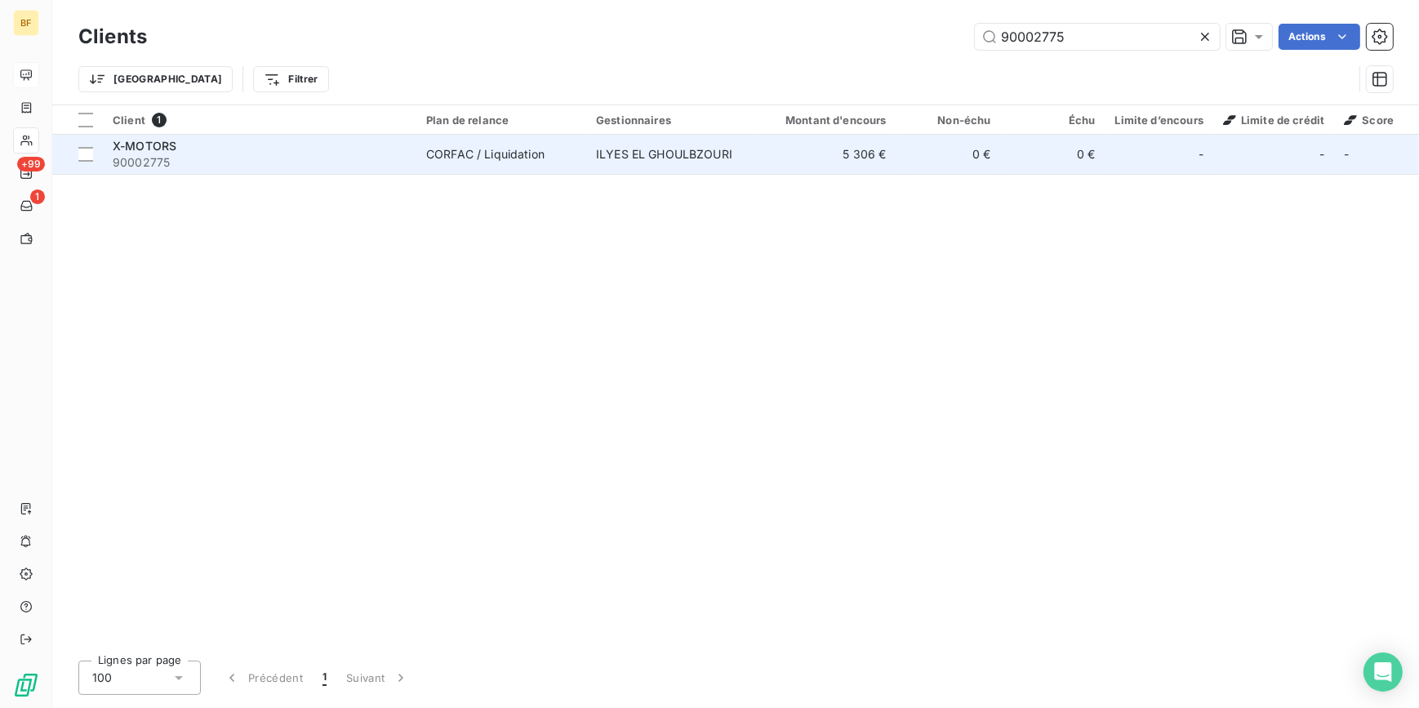
type input "90002775"
click at [380, 151] on div "X-MOTORS" at bounding box center [260, 146] width 294 height 16
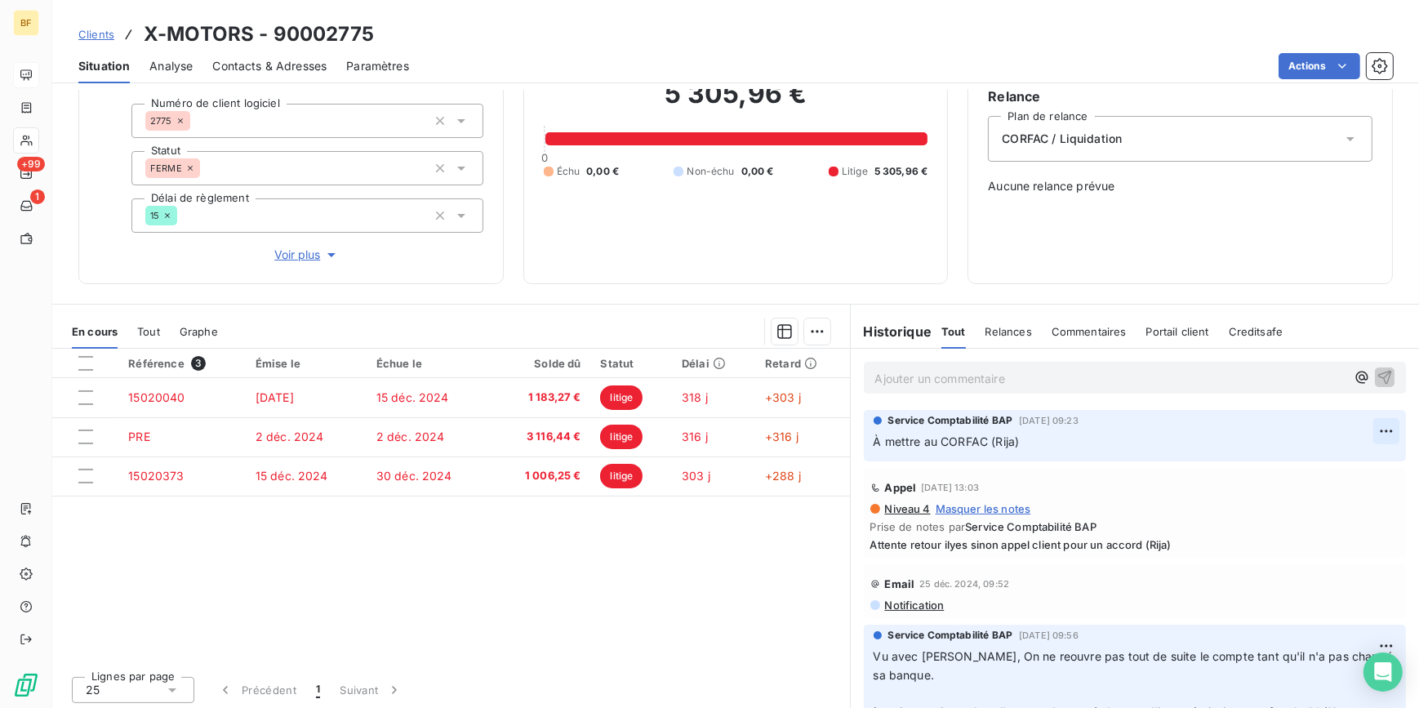
scroll to position [151, 0]
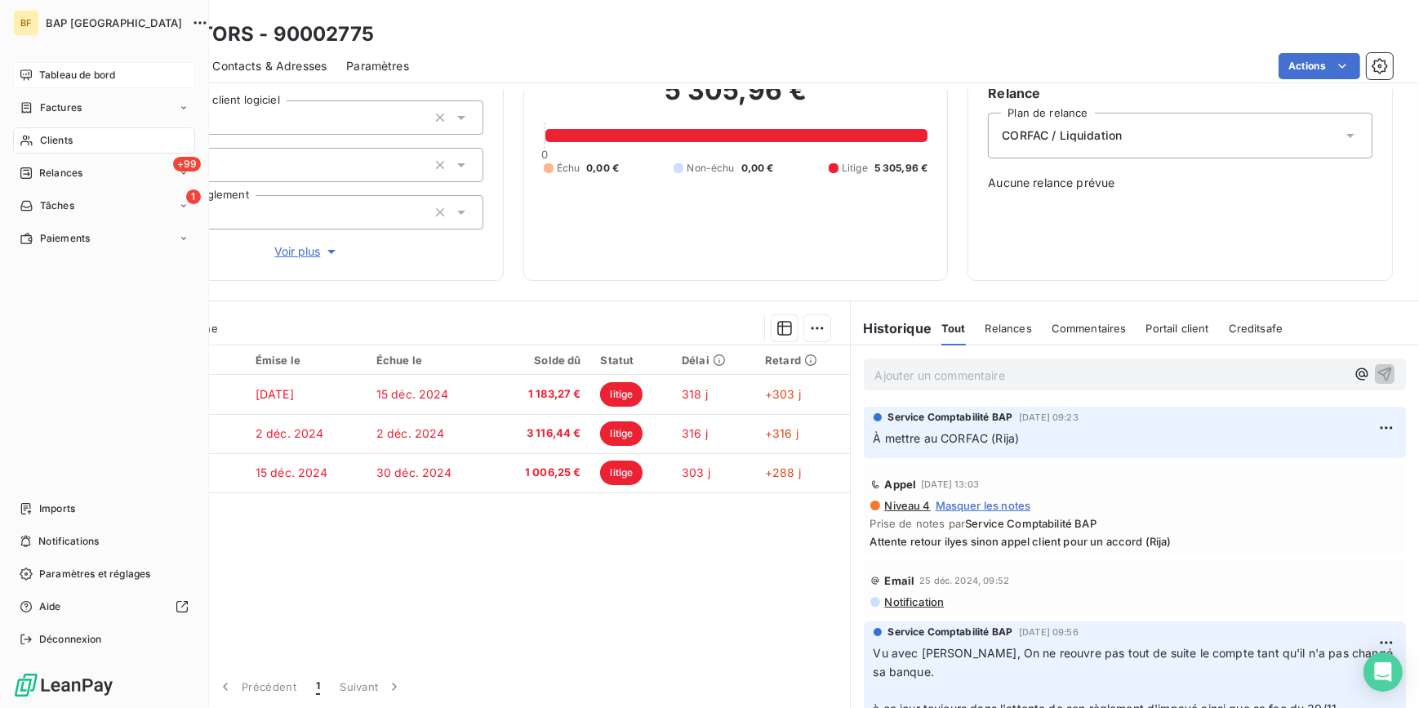
click at [32, 126] on nav "Tableau de bord Factures Clients +99 Relances 1 Tâches Paiements" at bounding box center [104, 156] width 182 height 189
click at [33, 132] on div "Clients" at bounding box center [104, 140] width 182 height 26
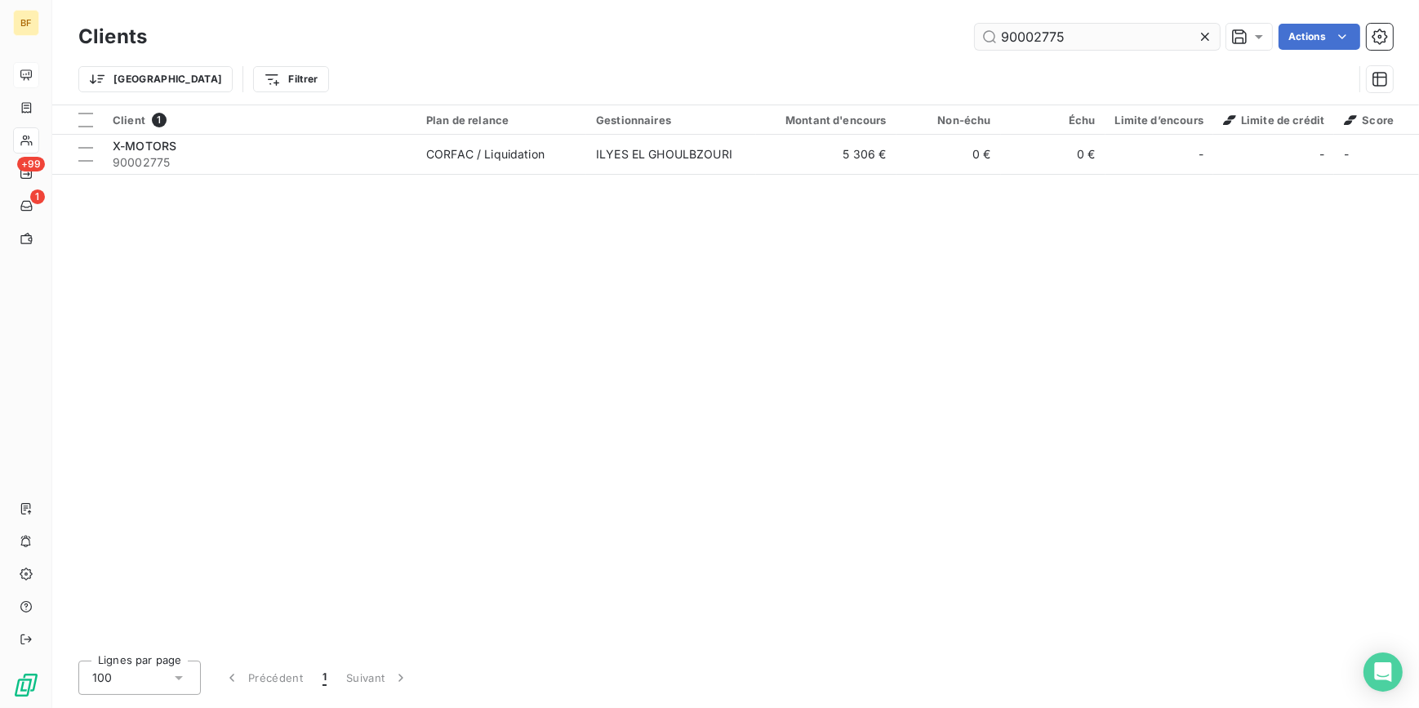
drag, startPoint x: 1102, startPoint y: 44, endPoint x: 1032, endPoint y: 41, distance: 70.3
click at [1032, 41] on input "90002775" at bounding box center [1097, 37] width 245 height 26
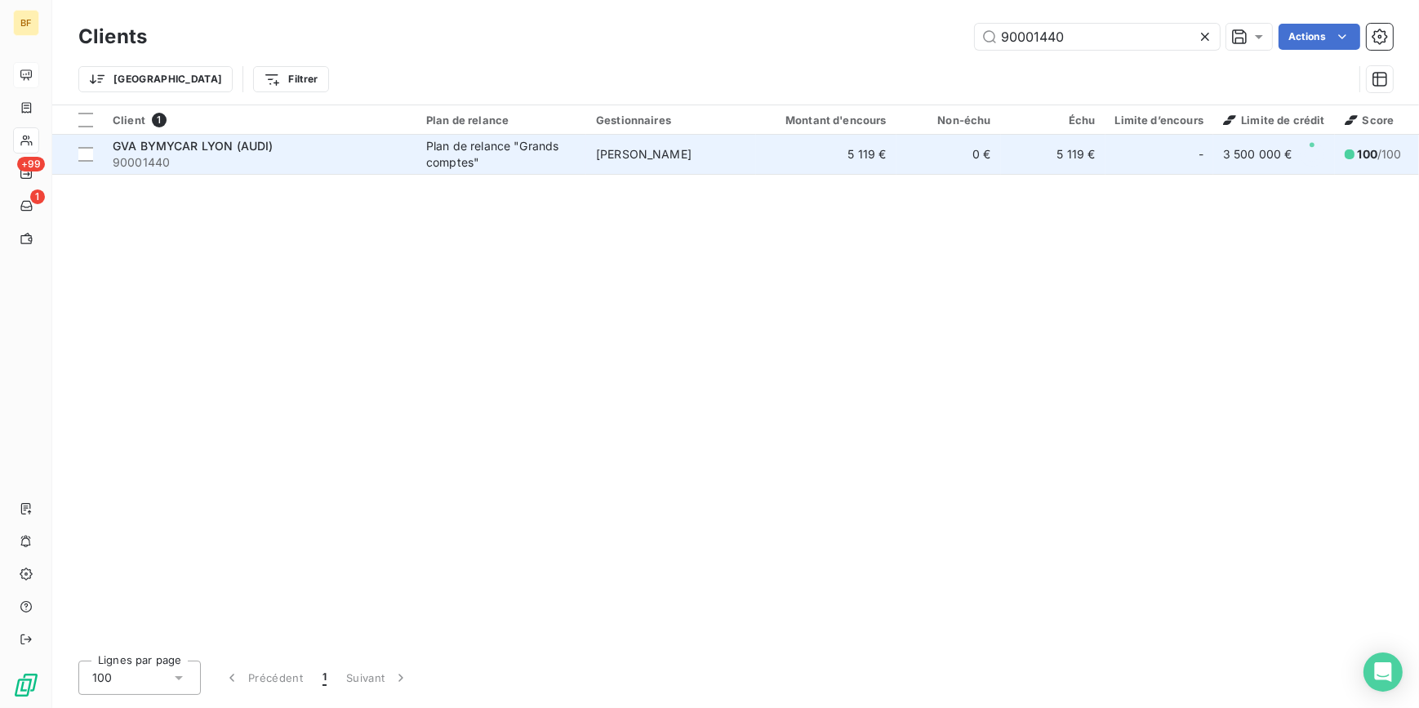
type input "90001440"
click at [490, 145] on div "Plan de relance "Grands comptes"" at bounding box center [501, 154] width 150 height 33
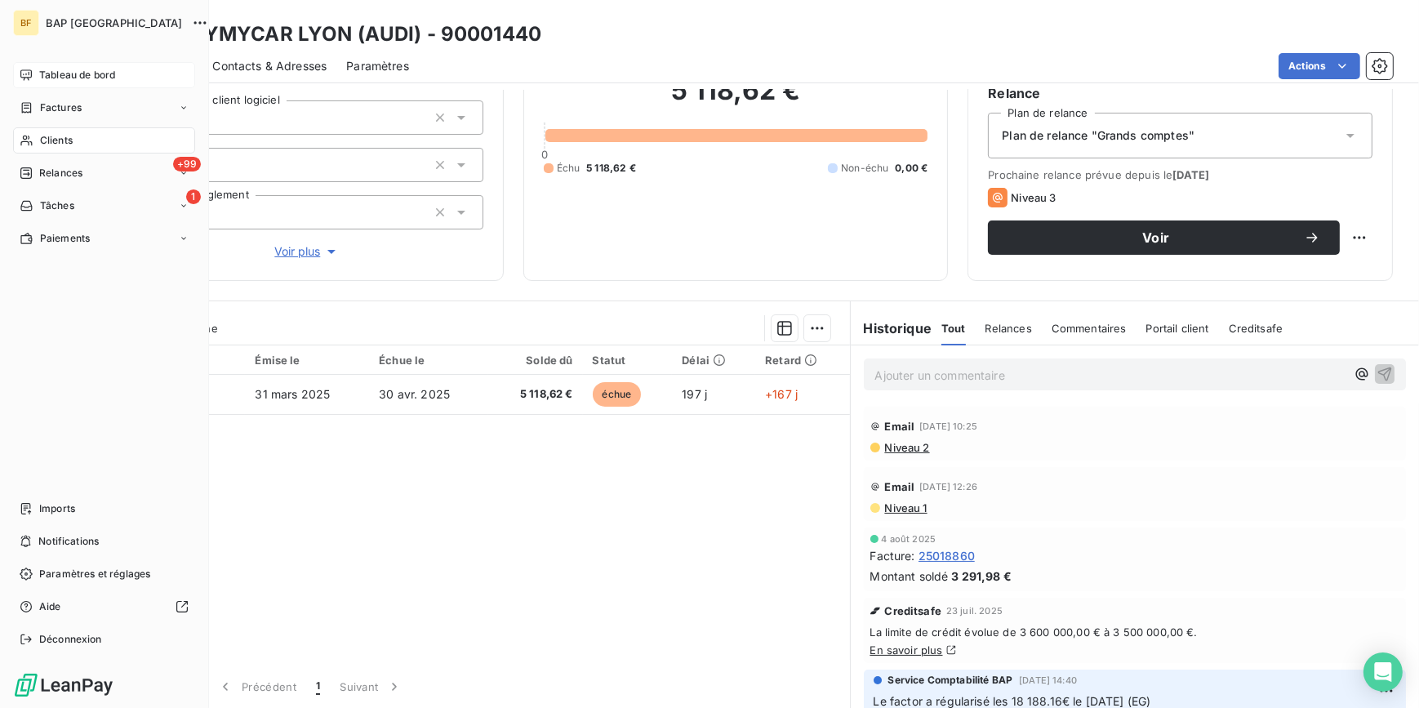
click at [48, 139] on span "Clients" at bounding box center [56, 140] width 33 height 15
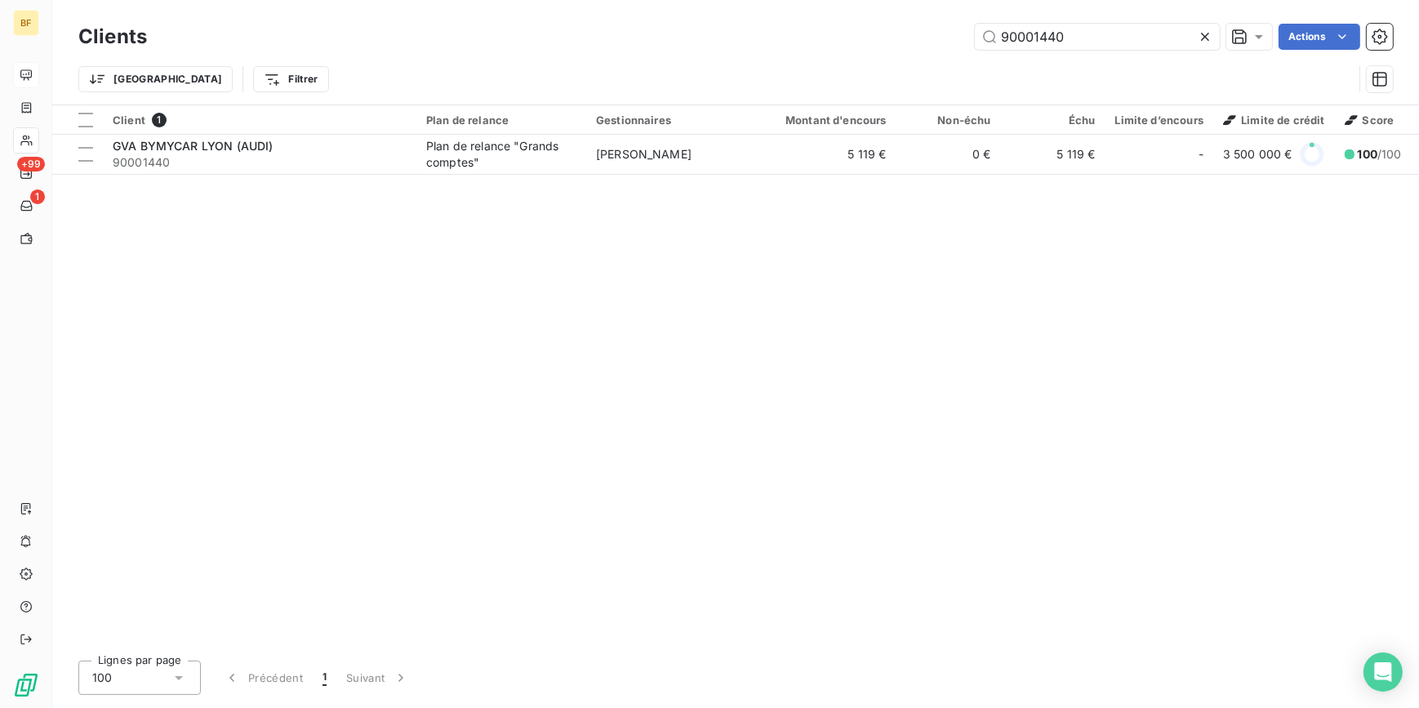
drag, startPoint x: 999, startPoint y: 36, endPoint x: 832, endPoint y: 17, distance: 167.6
click at [839, 20] on div "Clients 90001440 Actions" at bounding box center [735, 37] width 1315 height 34
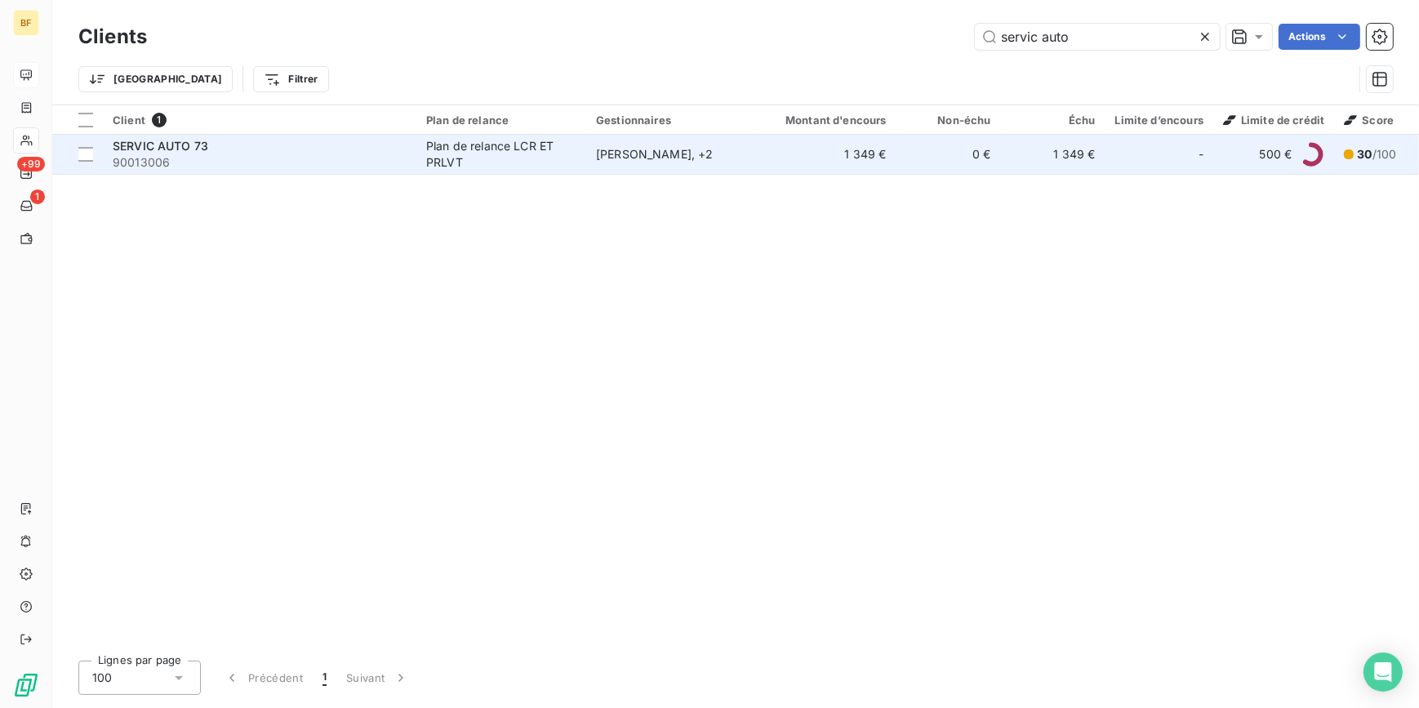
type input "servic auto"
click at [296, 162] on span "90013006" at bounding box center [260, 162] width 294 height 16
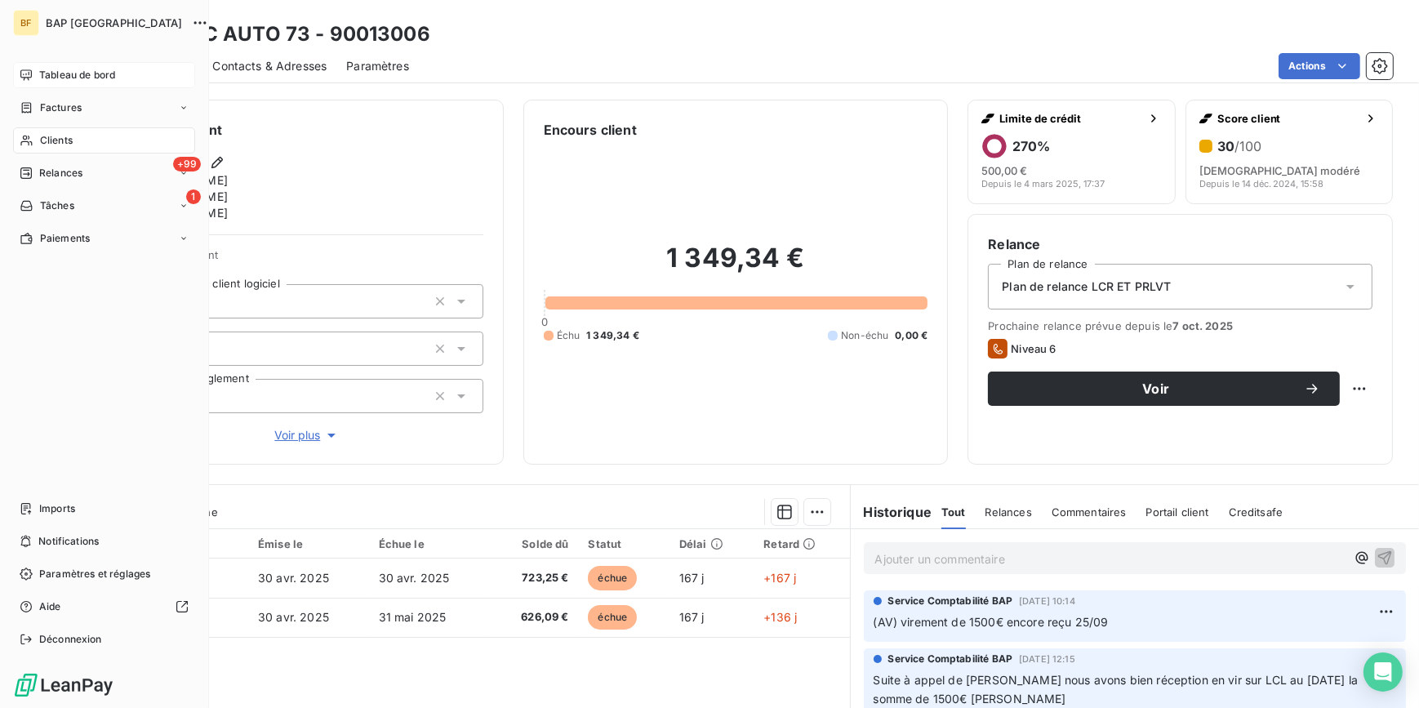
drag, startPoint x: 41, startPoint y: 143, endPoint x: 52, endPoint y: 139, distance: 12.1
click at [41, 143] on span "Clients" at bounding box center [56, 140] width 33 height 15
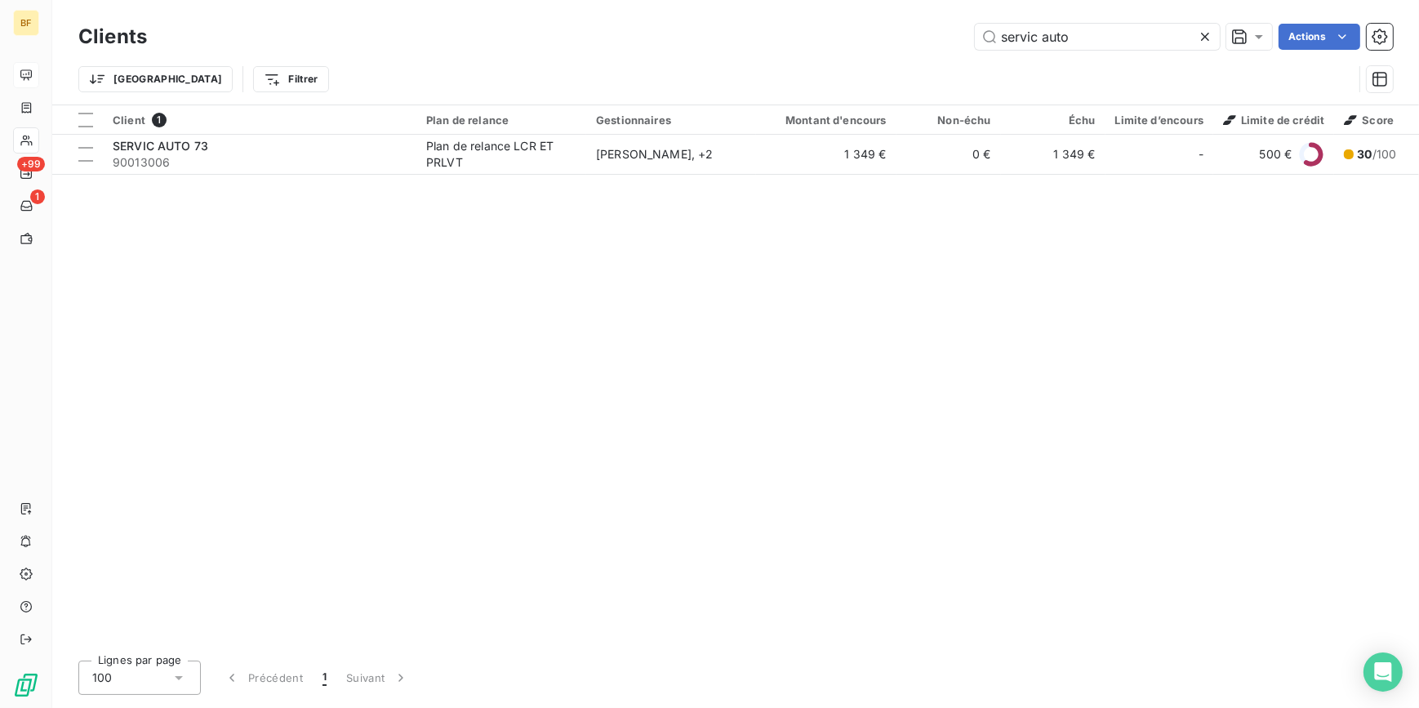
drag, startPoint x: 988, startPoint y: 22, endPoint x: 841, endPoint y: 7, distance: 147.7
click at [841, 7] on div "Clients servic auto Actions Trier Filtrer" at bounding box center [735, 52] width 1367 height 105
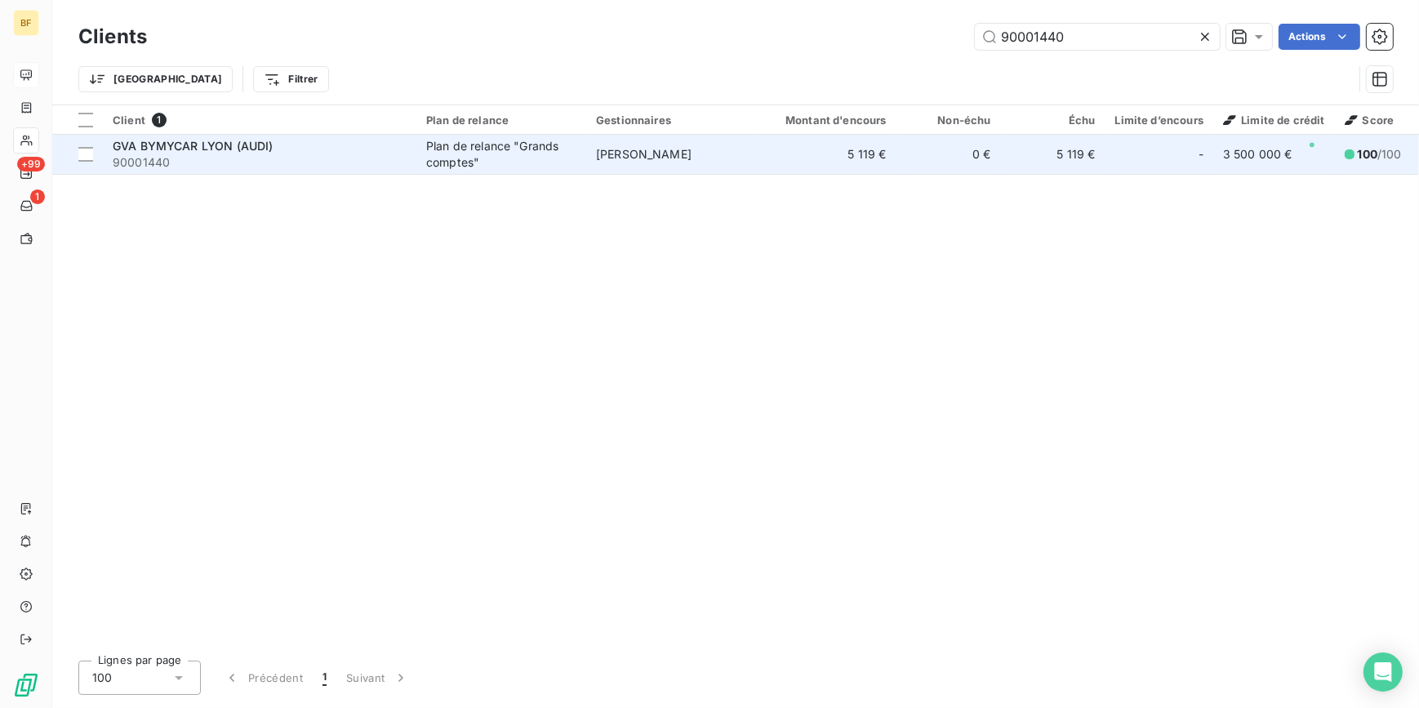
type input "90001440"
click at [468, 163] on div "Plan de relance "Grands comptes"" at bounding box center [501, 154] width 150 height 33
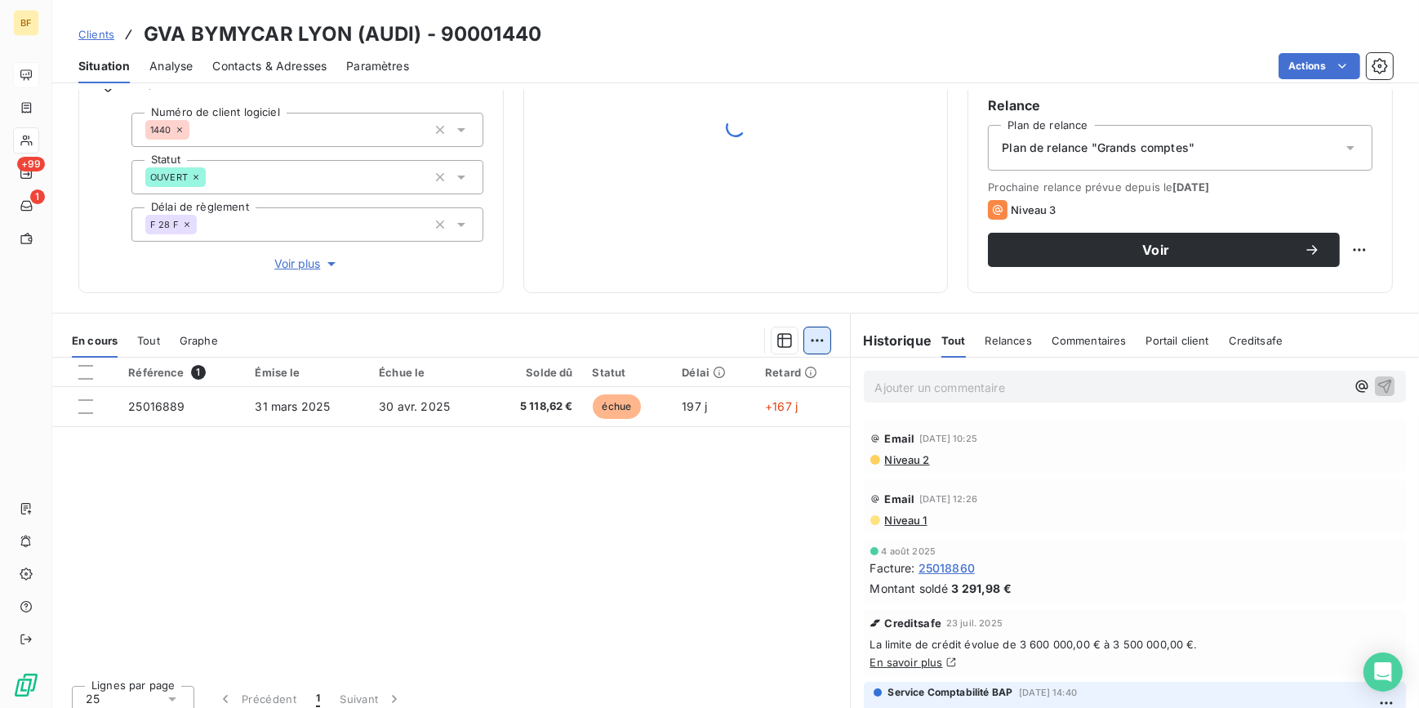
scroll to position [151, 0]
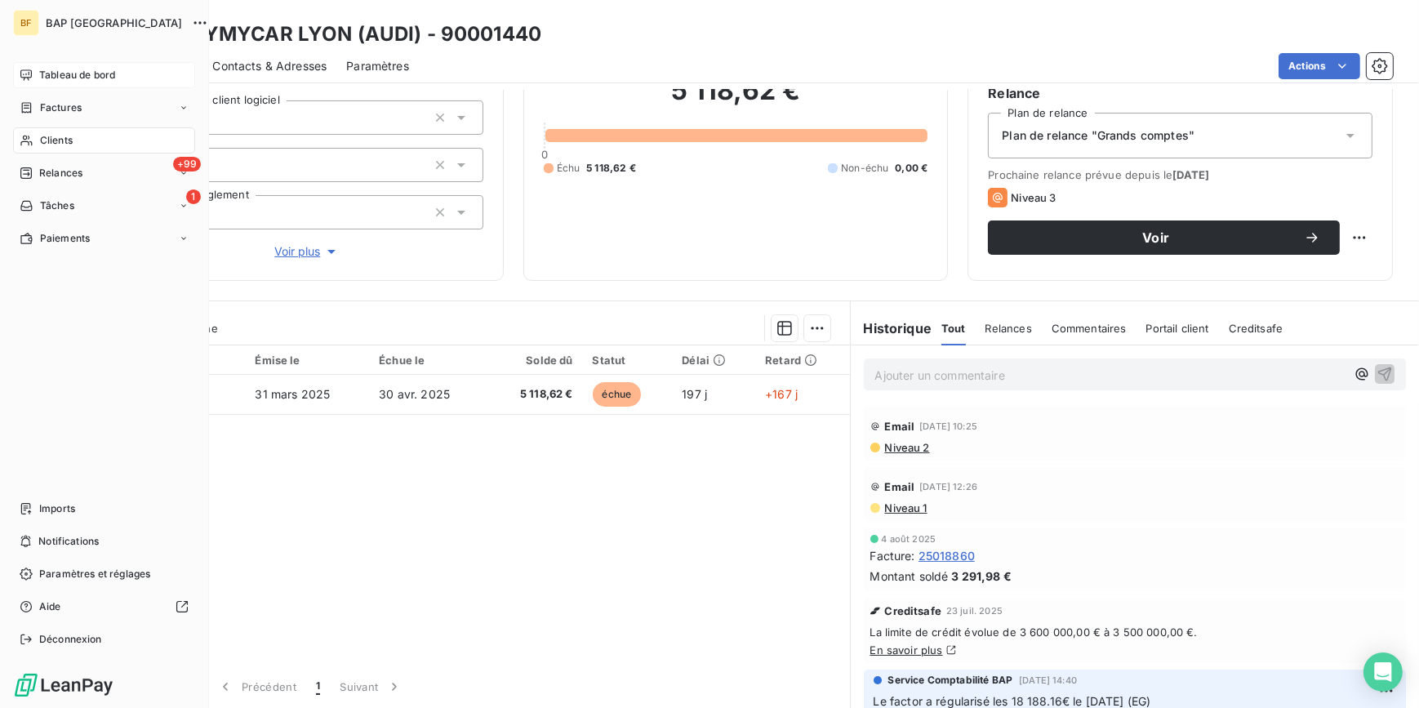
drag, startPoint x: 29, startPoint y: 142, endPoint x: 198, endPoint y: 113, distance: 171.4
click at [29, 142] on icon at bounding box center [27, 140] width 14 height 13
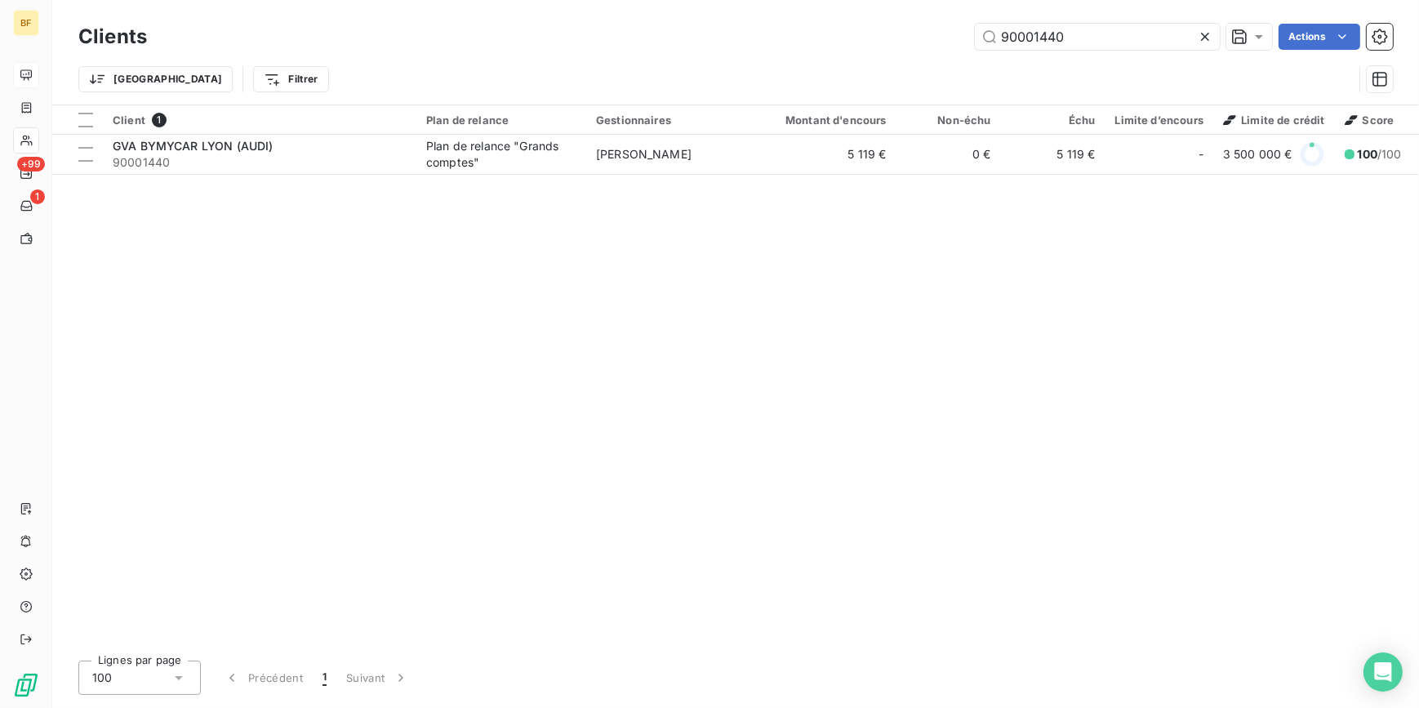
drag, startPoint x: 1039, startPoint y: 32, endPoint x: 982, endPoint y: 22, distance: 58.0
click at [982, 22] on div "Clients 90001440 Actions" at bounding box center [735, 37] width 1315 height 34
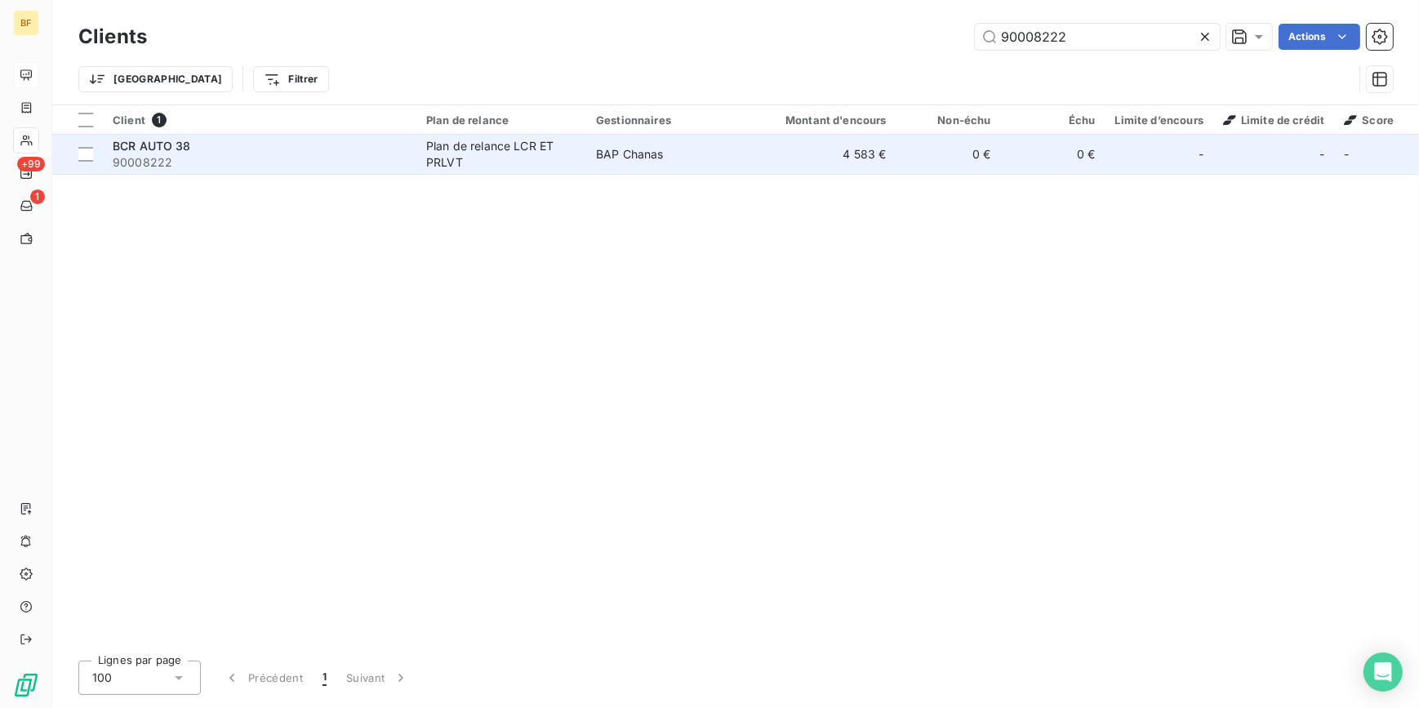
type input "90008222"
drag, startPoint x: 313, startPoint y: 165, endPoint x: 331, endPoint y: 155, distance: 20.5
click at [322, 158] on span "90008222" at bounding box center [260, 162] width 294 height 16
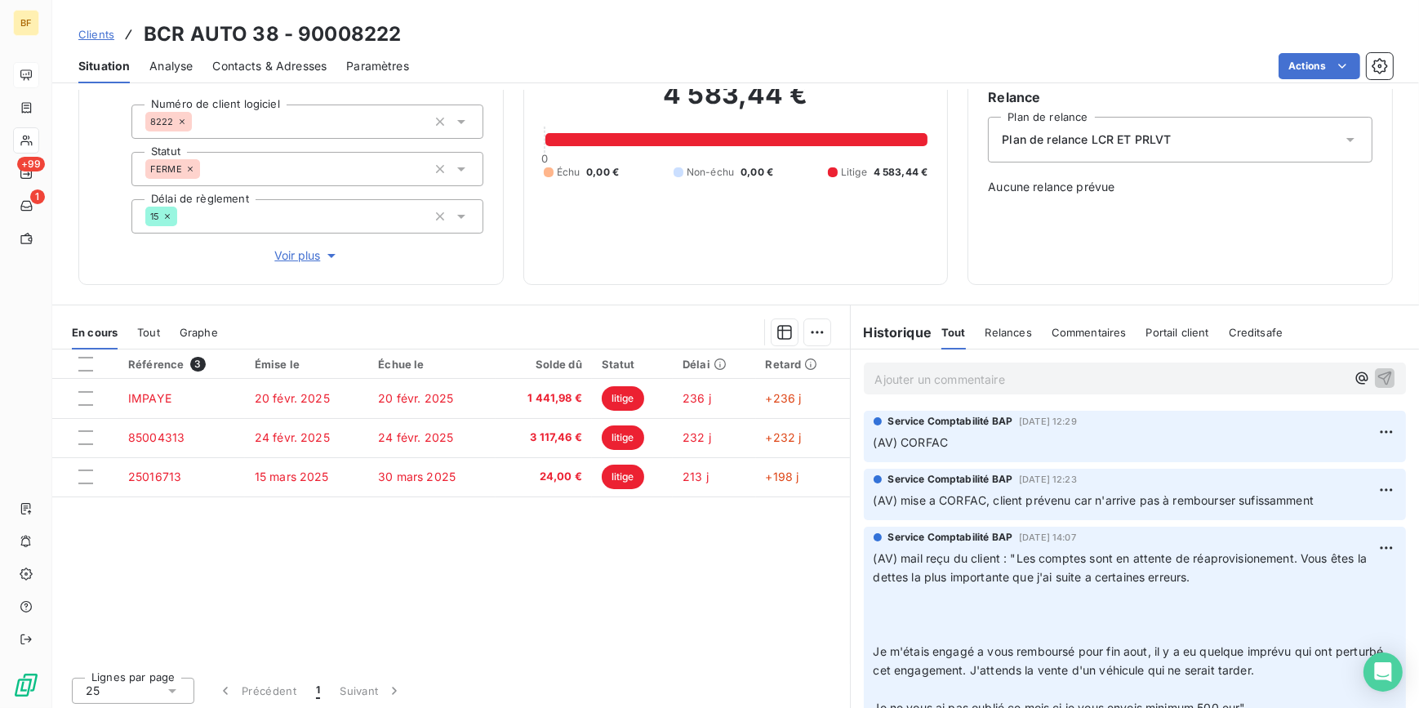
scroll to position [148, 0]
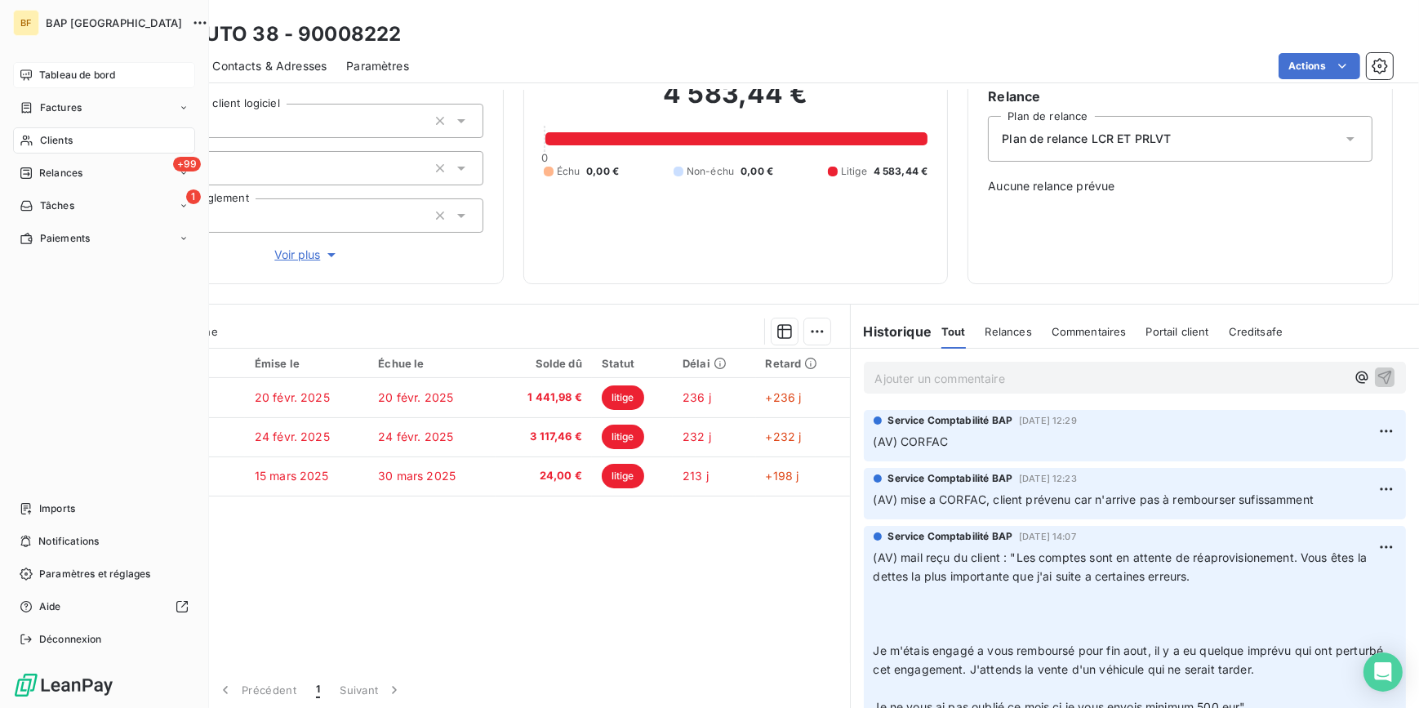
click at [48, 133] on span "Clients" at bounding box center [56, 140] width 33 height 15
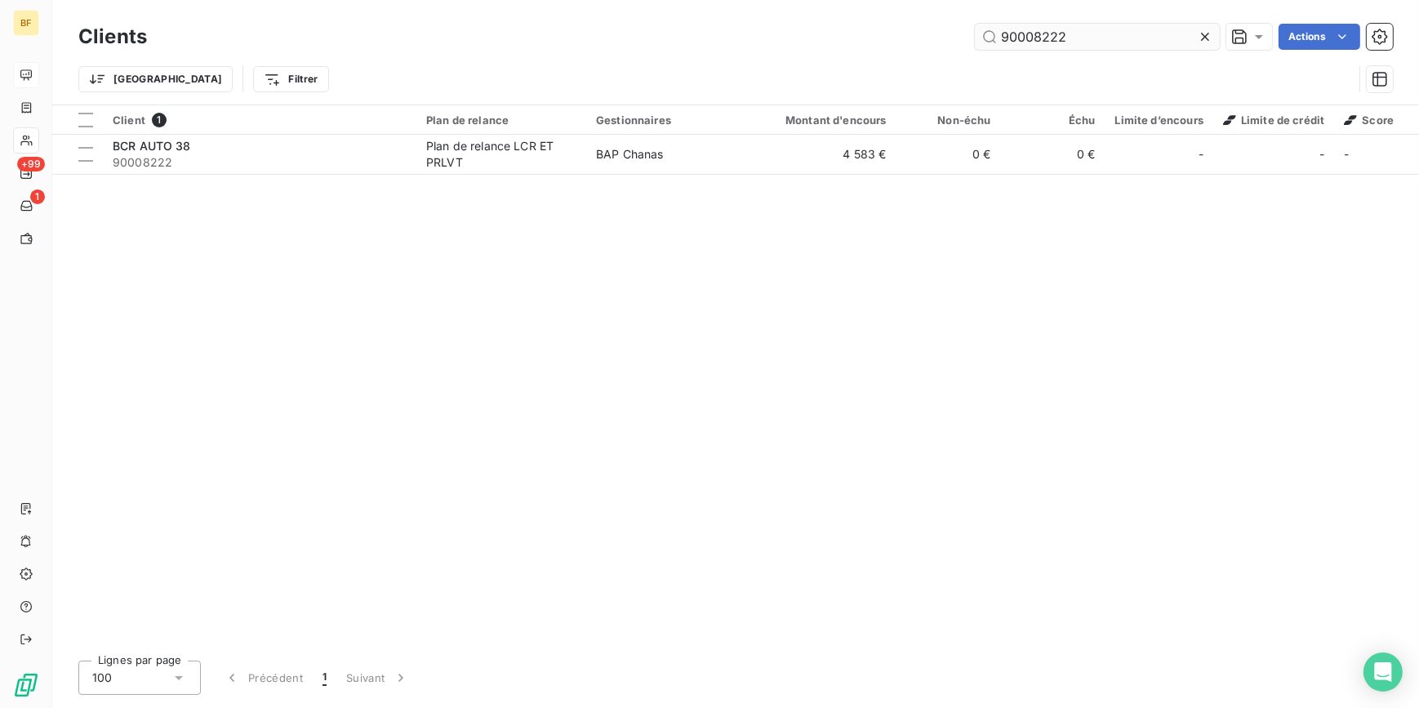
drag, startPoint x: 1083, startPoint y: 26, endPoint x: 1040, endPoint y: 30, distance: 42.7
click at [1040, 30] on input "90008222" at bounding box center [1097, 37] width 245 height 26
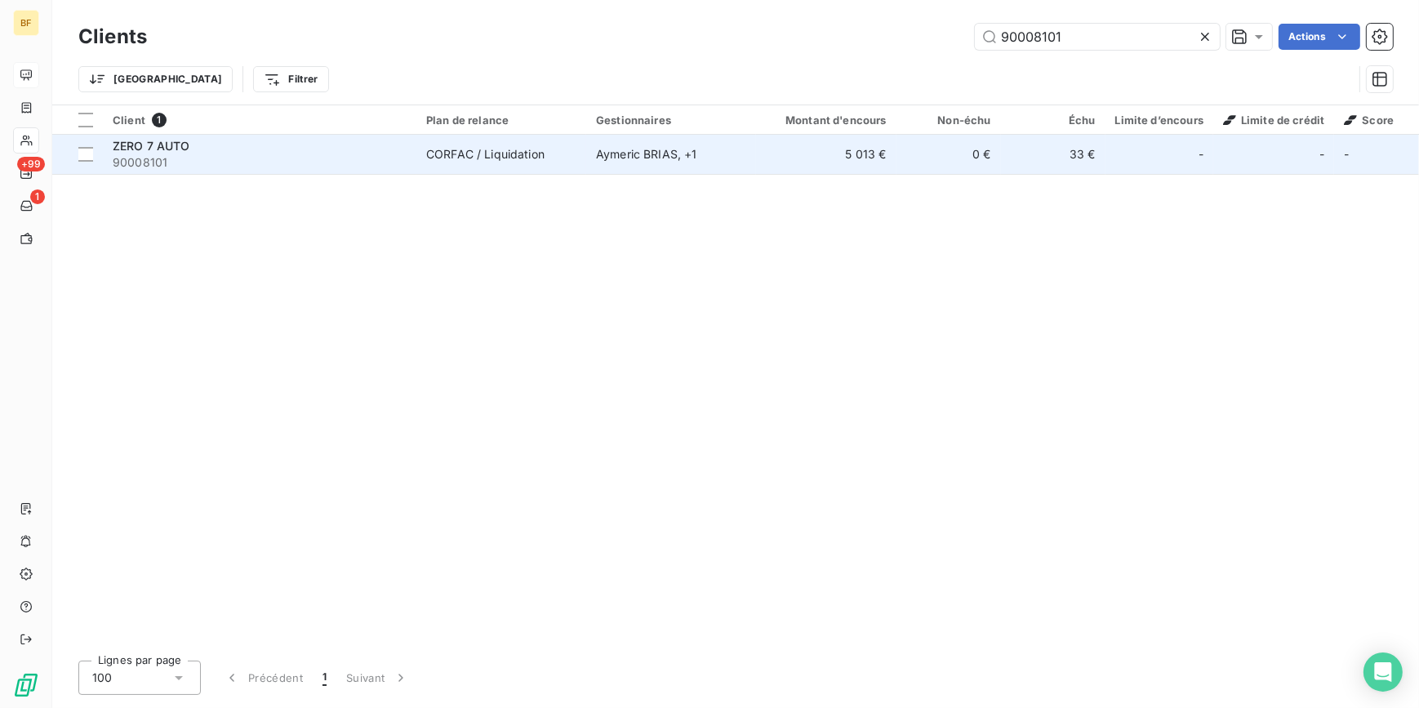
type input "90008101"
click at [592, 148] on td "[PERSON_NAME] , + 1" at bounding box center [671, 154] width 170 height 39
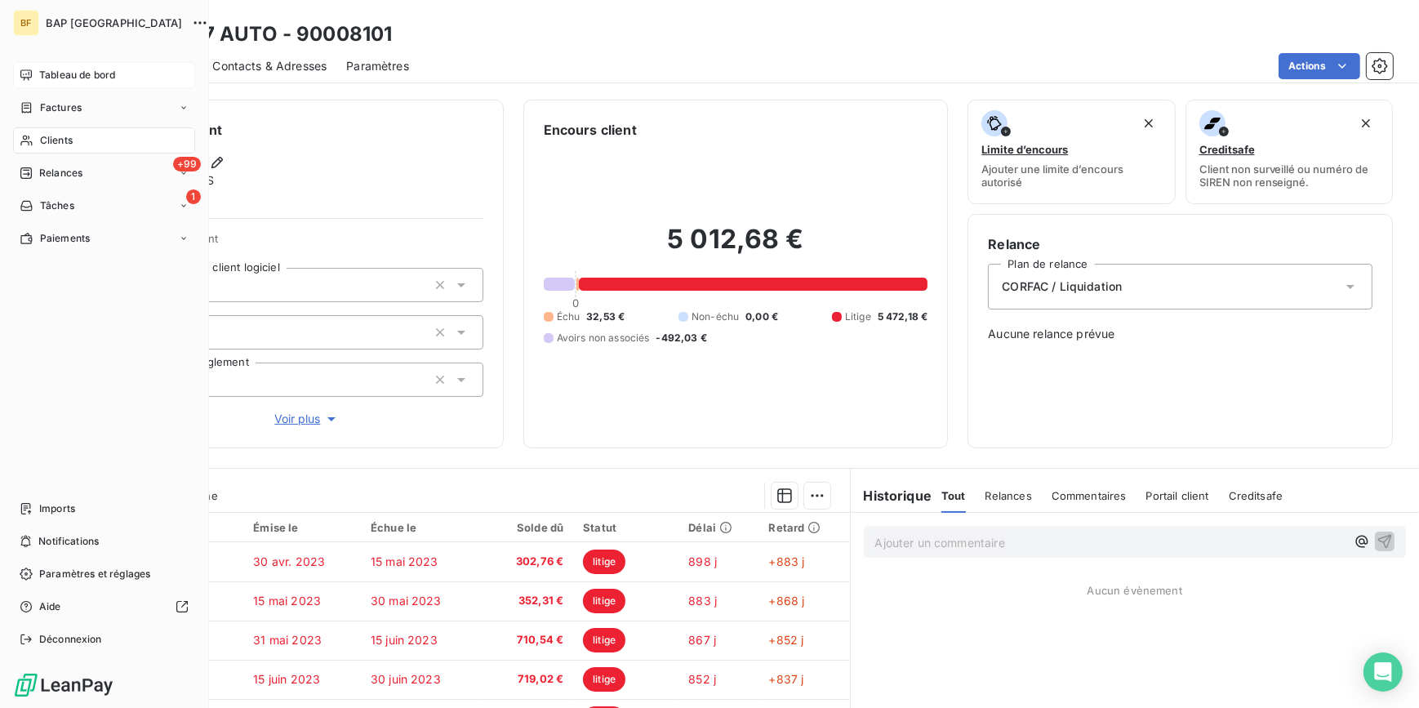
drag, startPoint x: 33, startPoint y: 139, endPoint x: 101, endPoint y: 125, distance: 69.2
click at [33, 139] on div "Clients" at bounding box center [104, 140] width 182 height 26
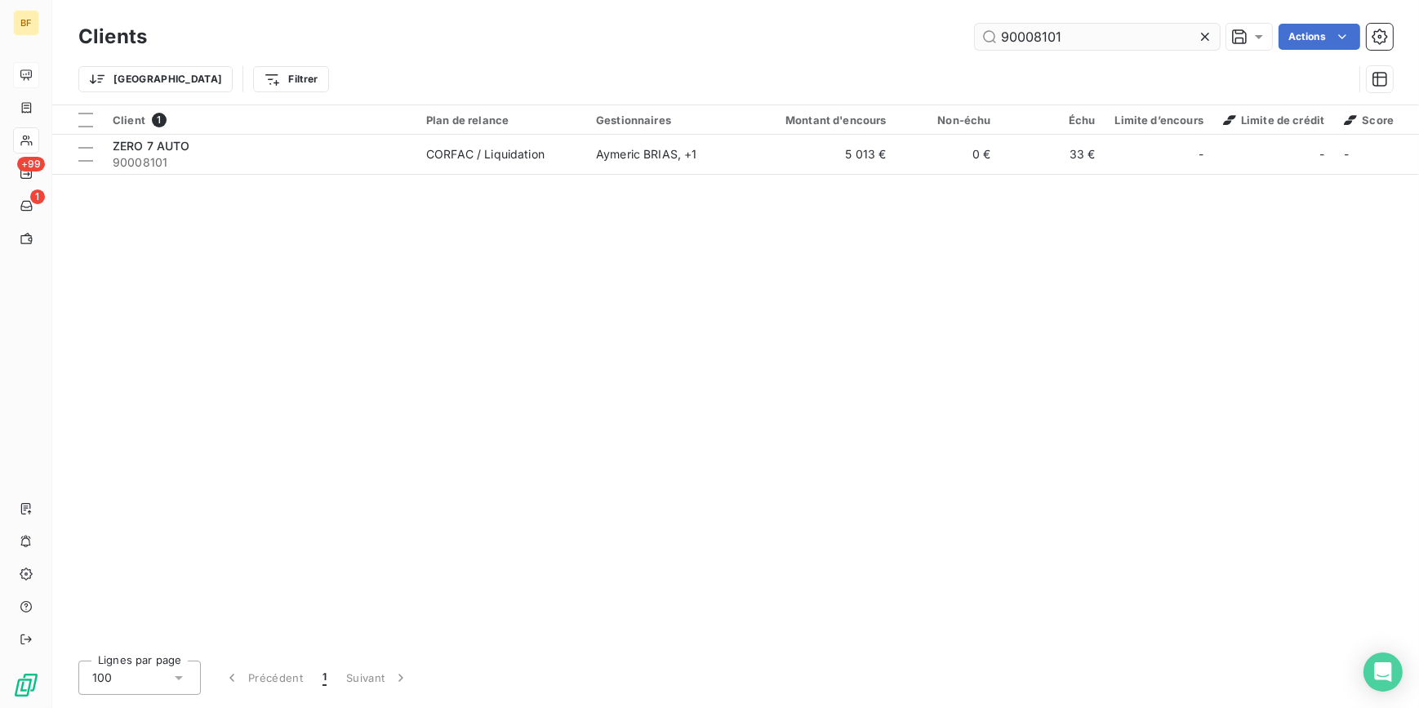
drag, startPoint x: 1065, startPoint y: 45, endPoint x: 1026, endPoint y: 42, distance: 39.3
click at [1026, 42] on input "90008101" at bounding box center [1097, 37] width 245 height 26
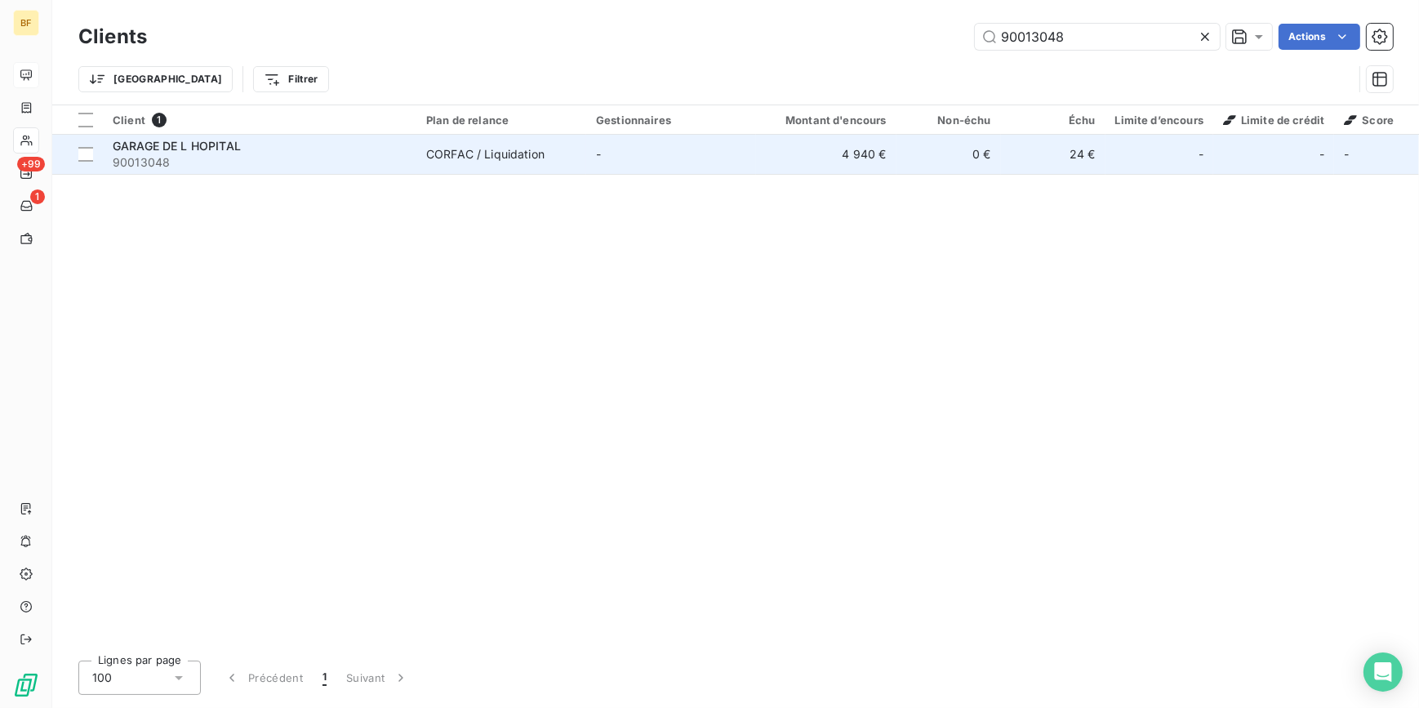
type input "90013048"
click at [443, 154] on div "CORFAC / Liquidation" at bounding box center [485, 154] width 118 height 16
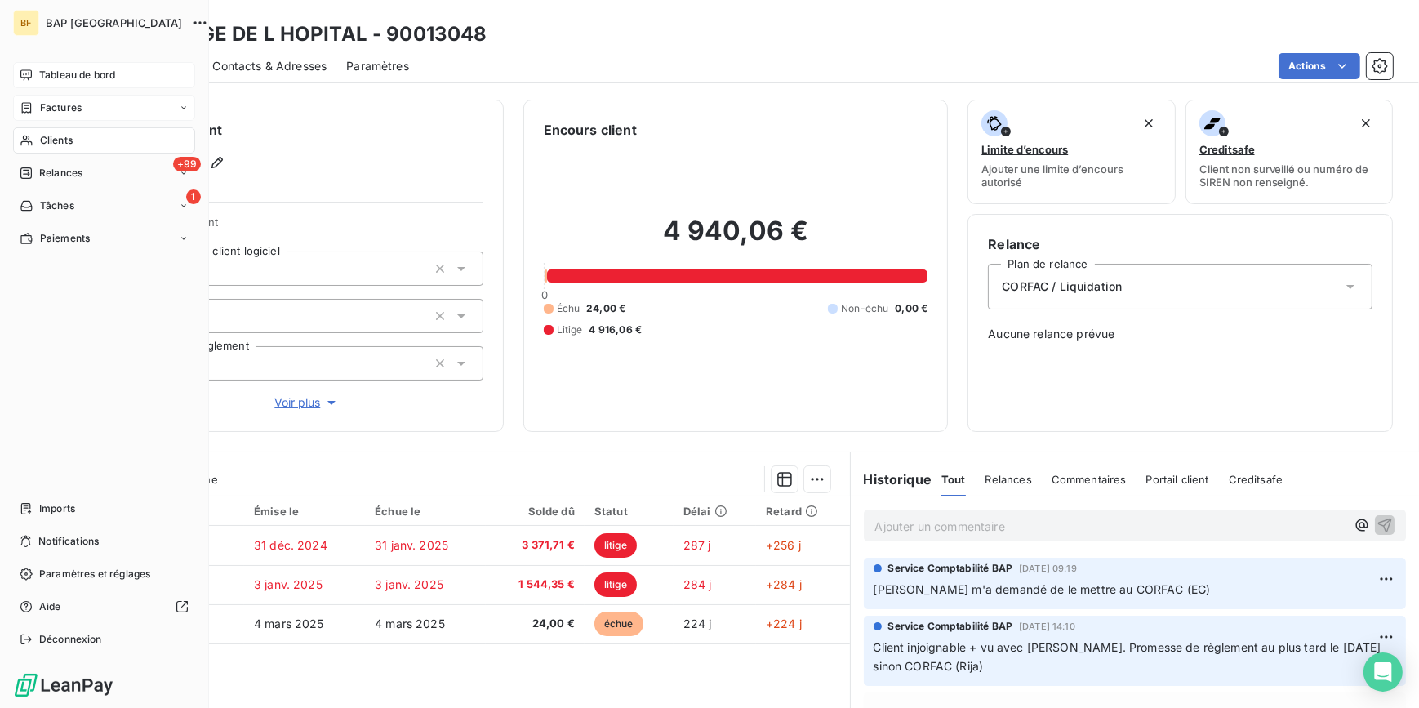
drag, startPoint x: 62, startPoint y: 142, endPoint x: 155, endPoint y: 114, distance: 97.1
click at [62, 142] on span "Clients" at bounding box center [56, 140] width 33 height 15
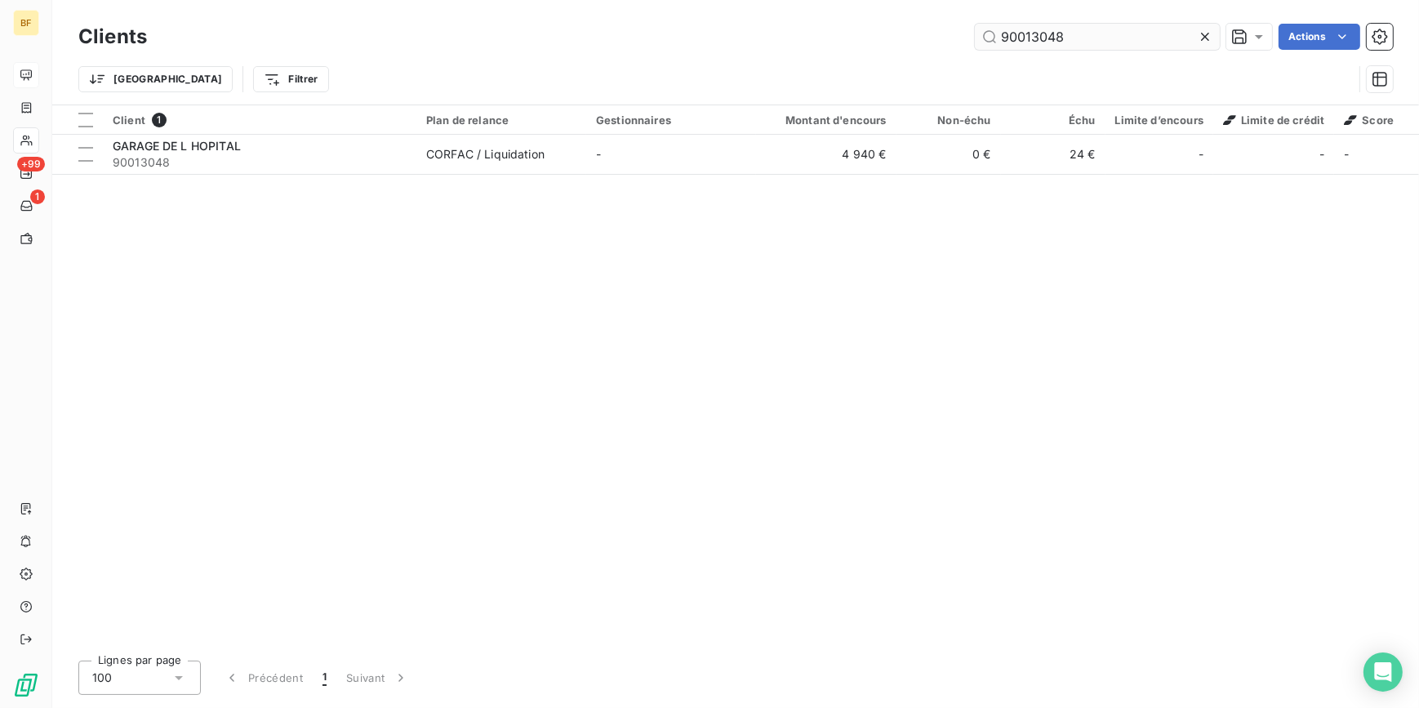
drag, startPoint x: 1080, startPoint y: 41, endPoint x: 1023, endPoint y: 39, distance: 57.2
click at [1023, 39] on input "90013048" at bounding box center [1097, 37] width 245 height 26
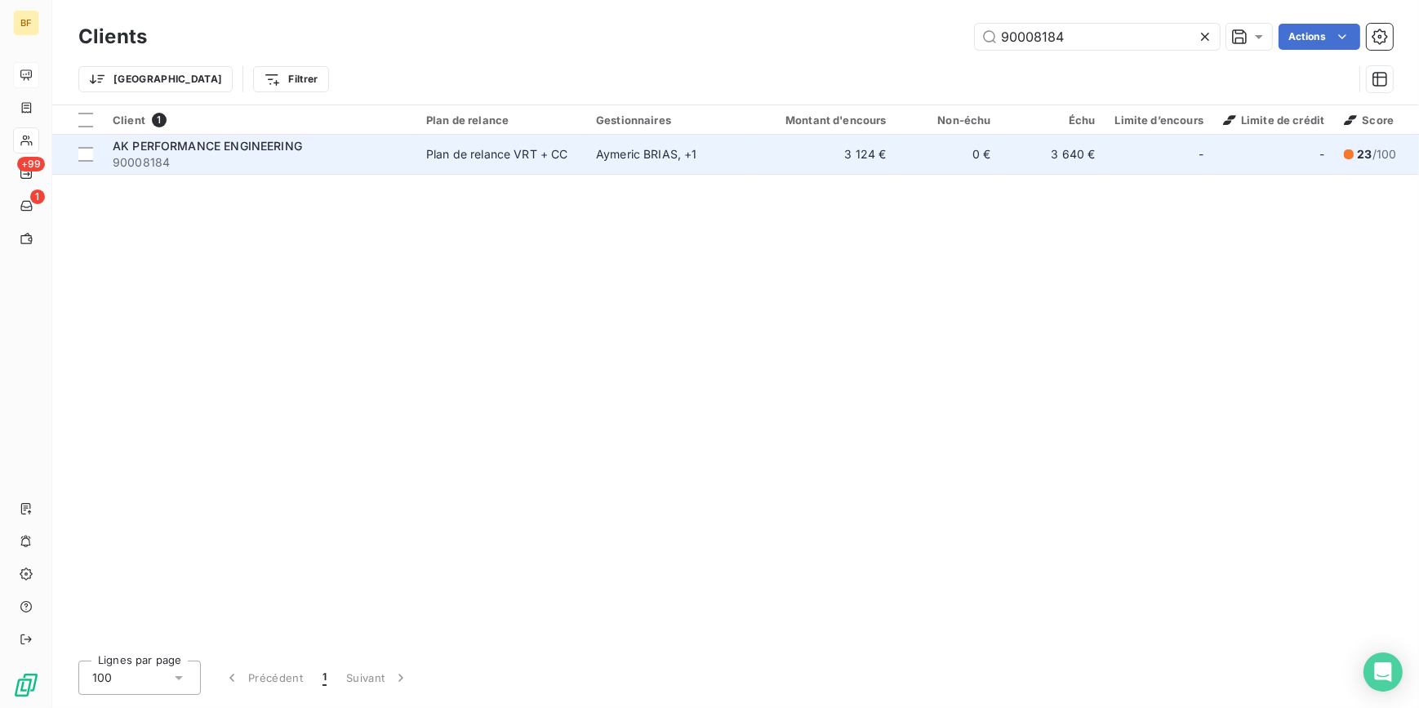
type input "90008184"
click at [485, 150] on div "Plan de relance VRT + CC" at bounding box center [497, 154] width 142 height 16
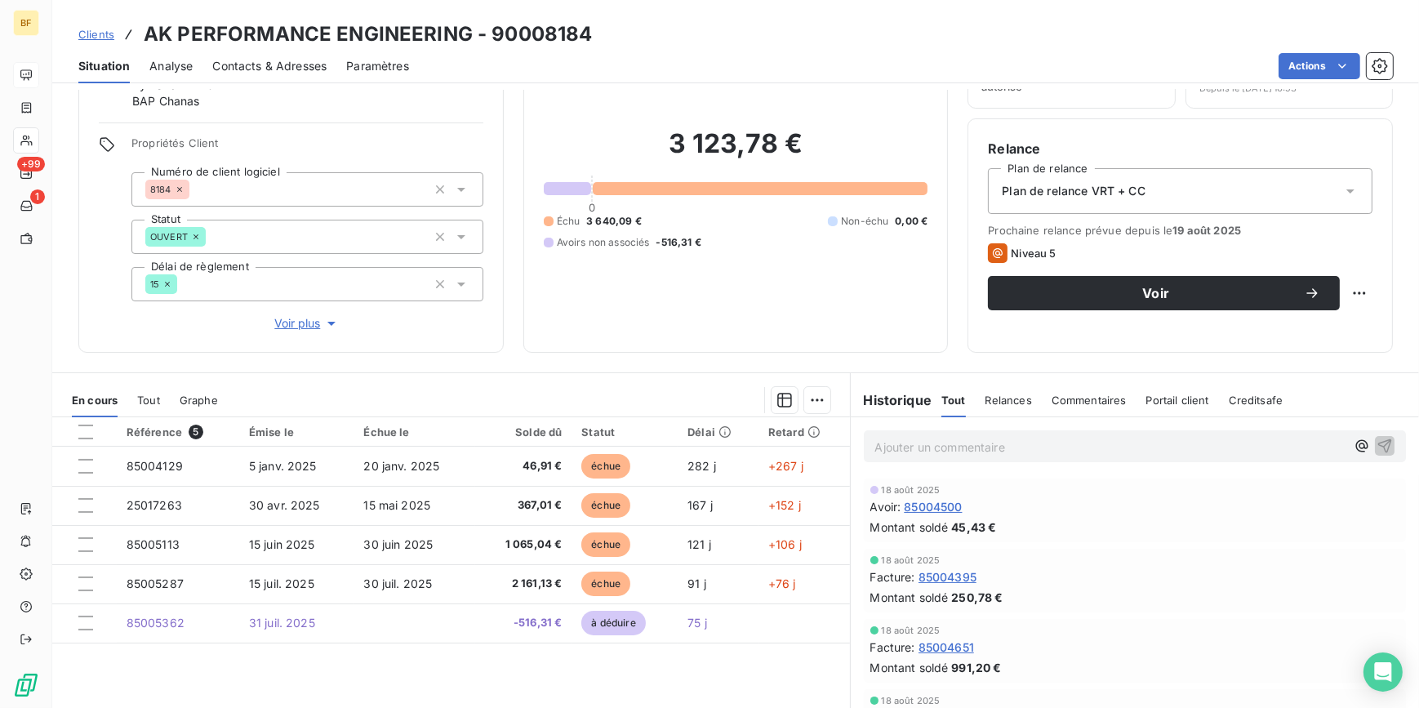
scroll to position [167, 0]
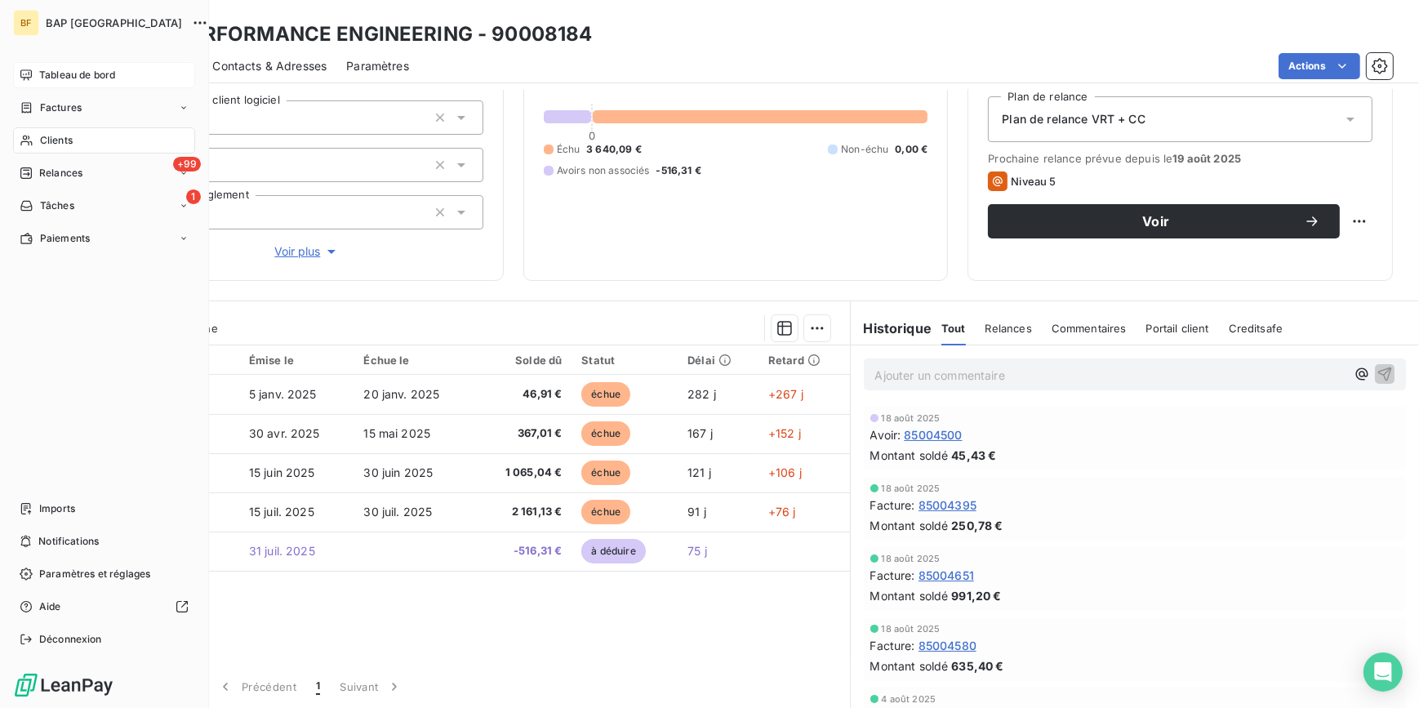
drag, startPoint x: 41, startPoint y: 137, endPoint x: 115, endPoint y: 122, distance: 75.7
click at [41, 137] on span "Clients" at bounding box center [56, 140] width 33 height 15
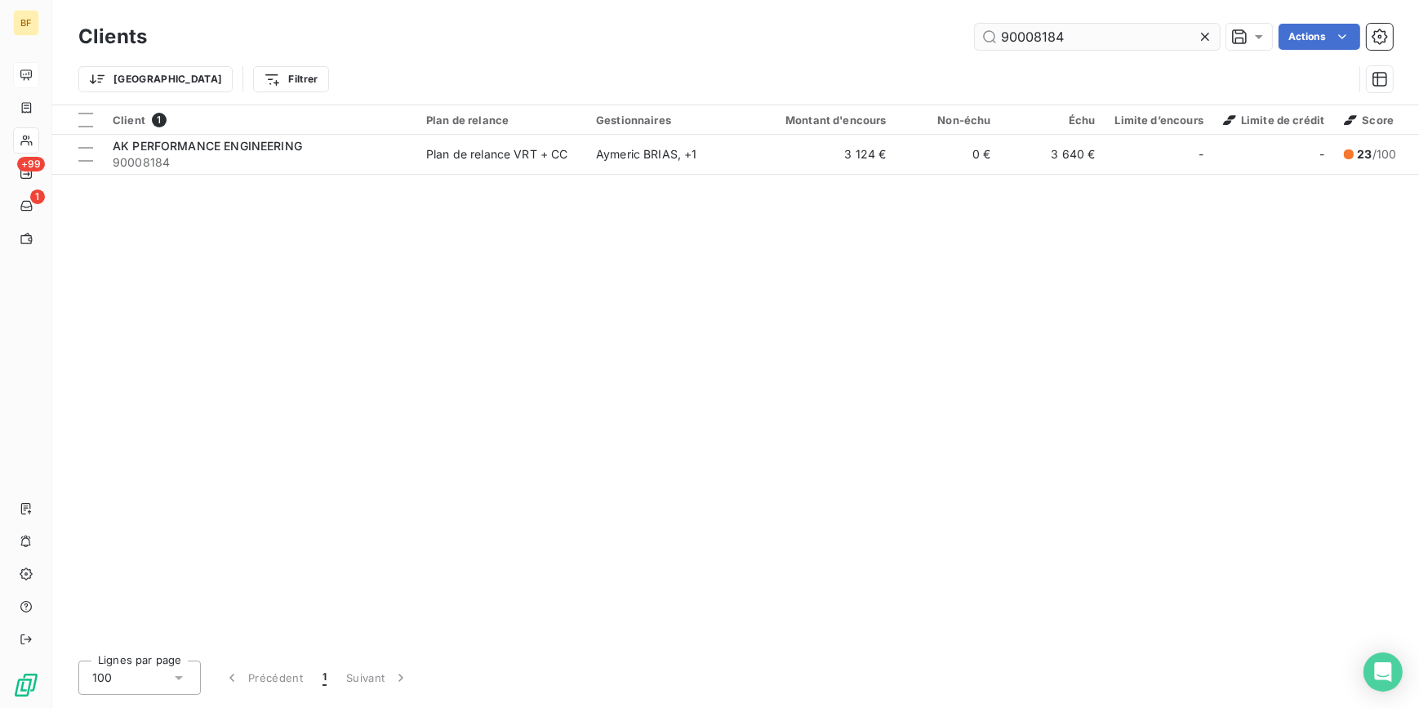
drag, startPoint x: 1059, startPoint y: 37, endPoint x: 1034, endPoint y: 31, distance: 25.2
click at [1034, 31] on input "90008184" at bounding box center [1097, 37] width 245 height 26
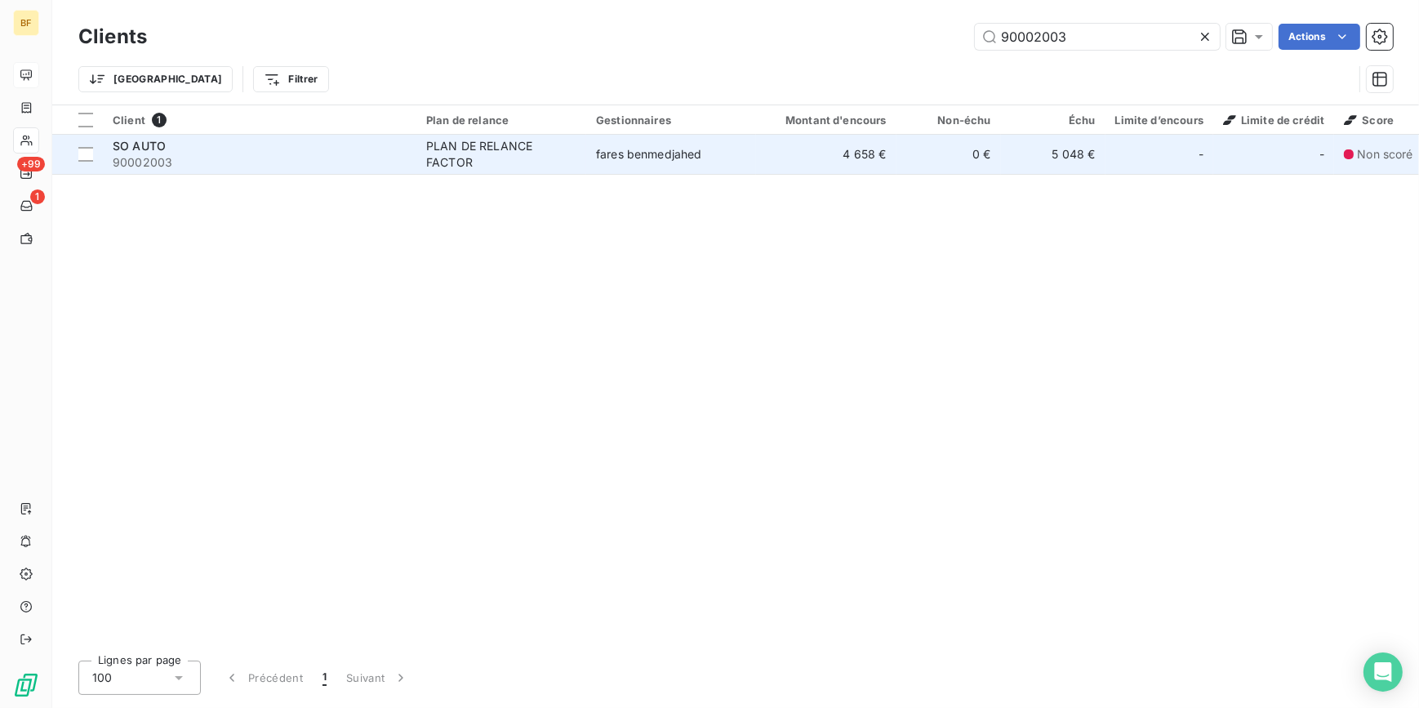
type input "90002003"
click at [171, 139] on div "SO AUTO" at bounding box center [260, 146] width 294 height 16
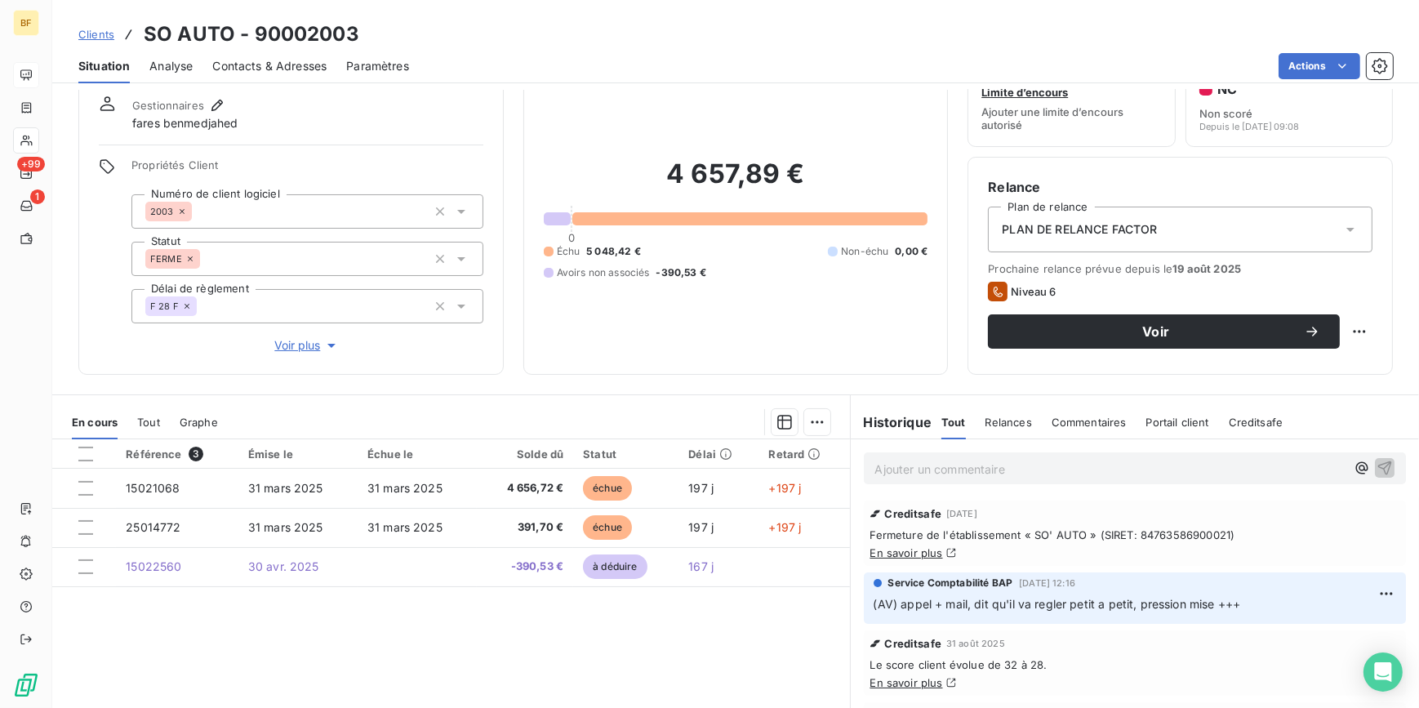
scroll to position [73, 0]
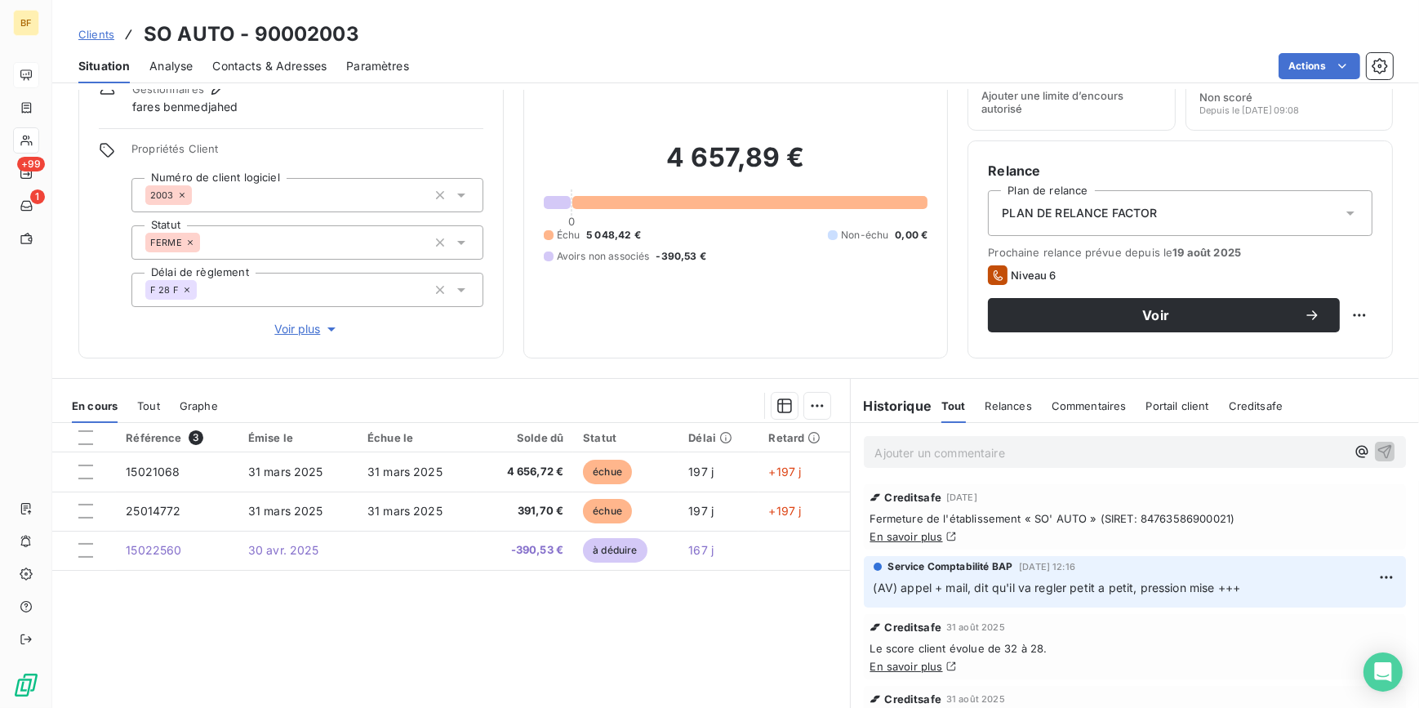
click at [670, 350] on div "Encours client 4 657,89 € 0 Échu 5 048,42 € Non-échu 0,00 € Avoirs non associés…" at bounding box center [735, 192] width 425 height 332
click at [249, 69] on span "Contacts & Adresses" at bounding box center [269, 66] width 114 height 16
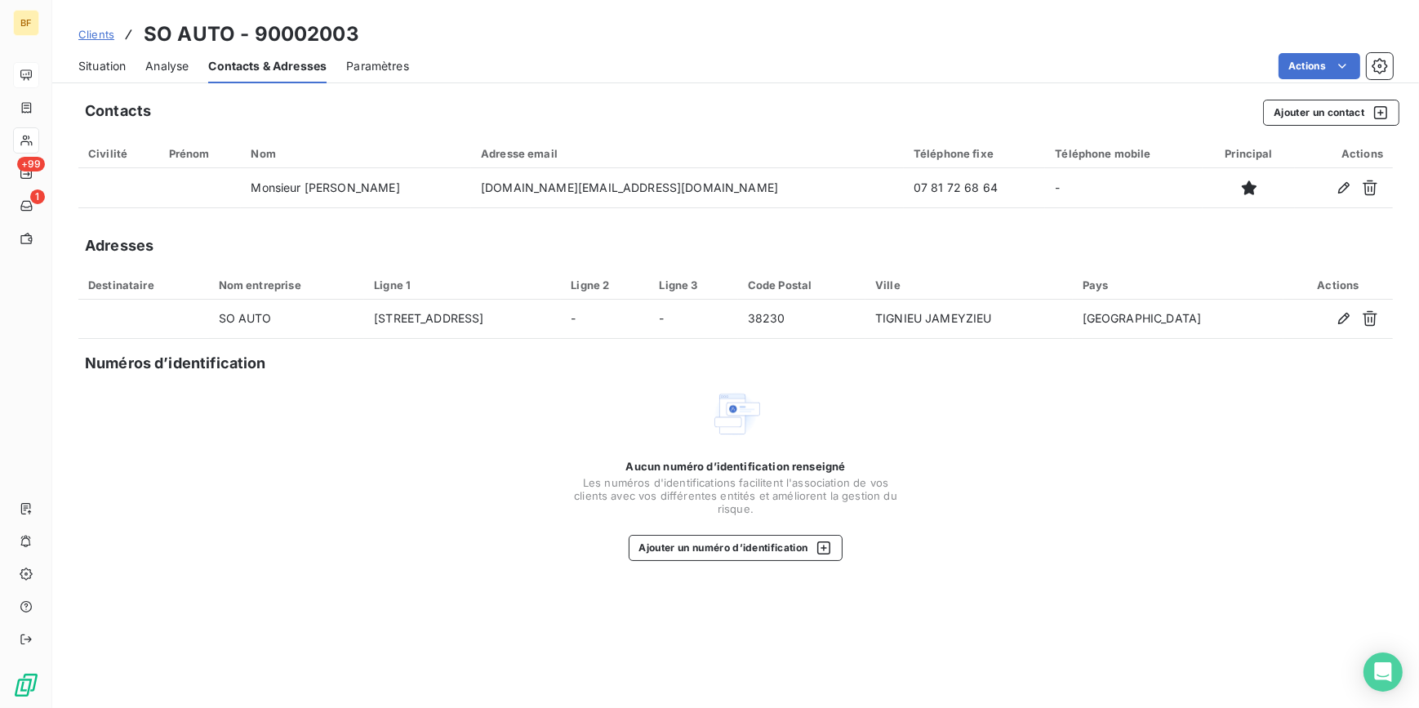
click at [109, 63] on span "Situation" at bounding box center [101, 66] width 47 height 16
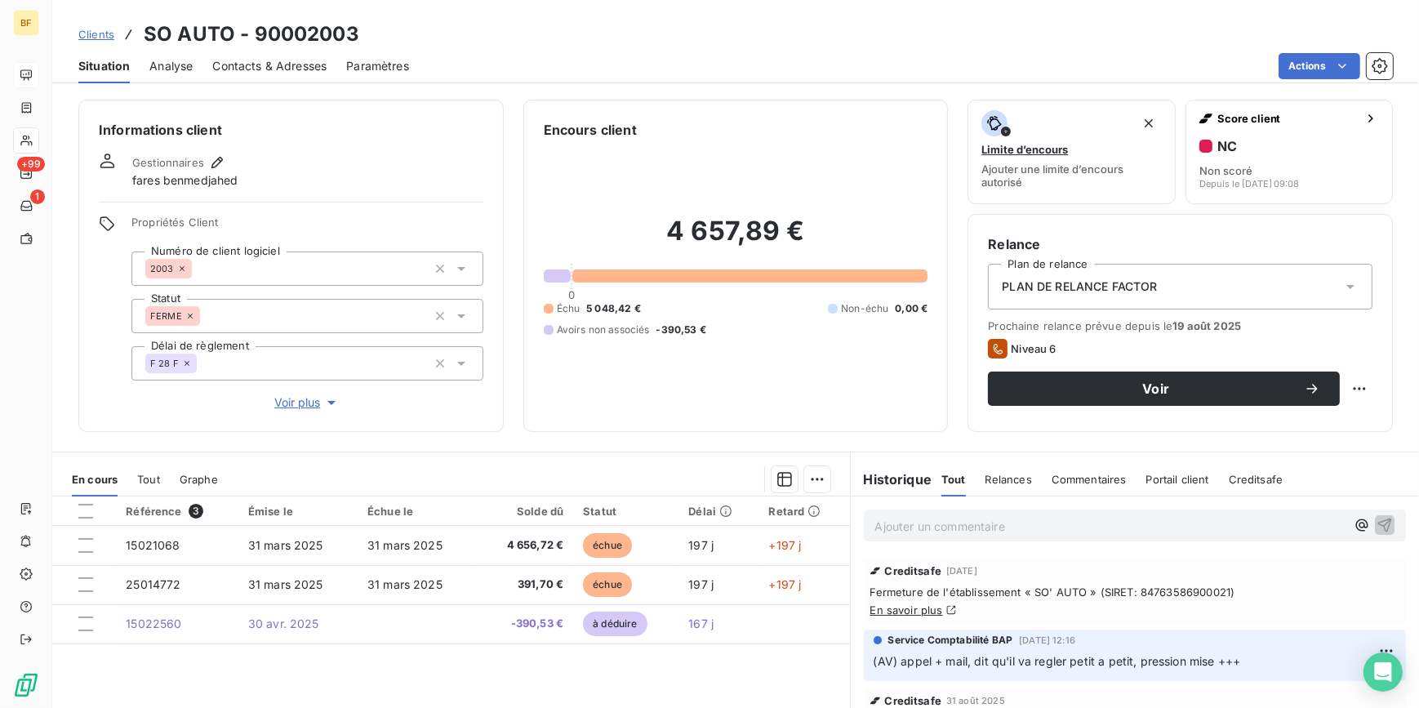
click at [280, 60] on span "Contacts & Adresses" at bounding box center [269, 66] width 114 height 16
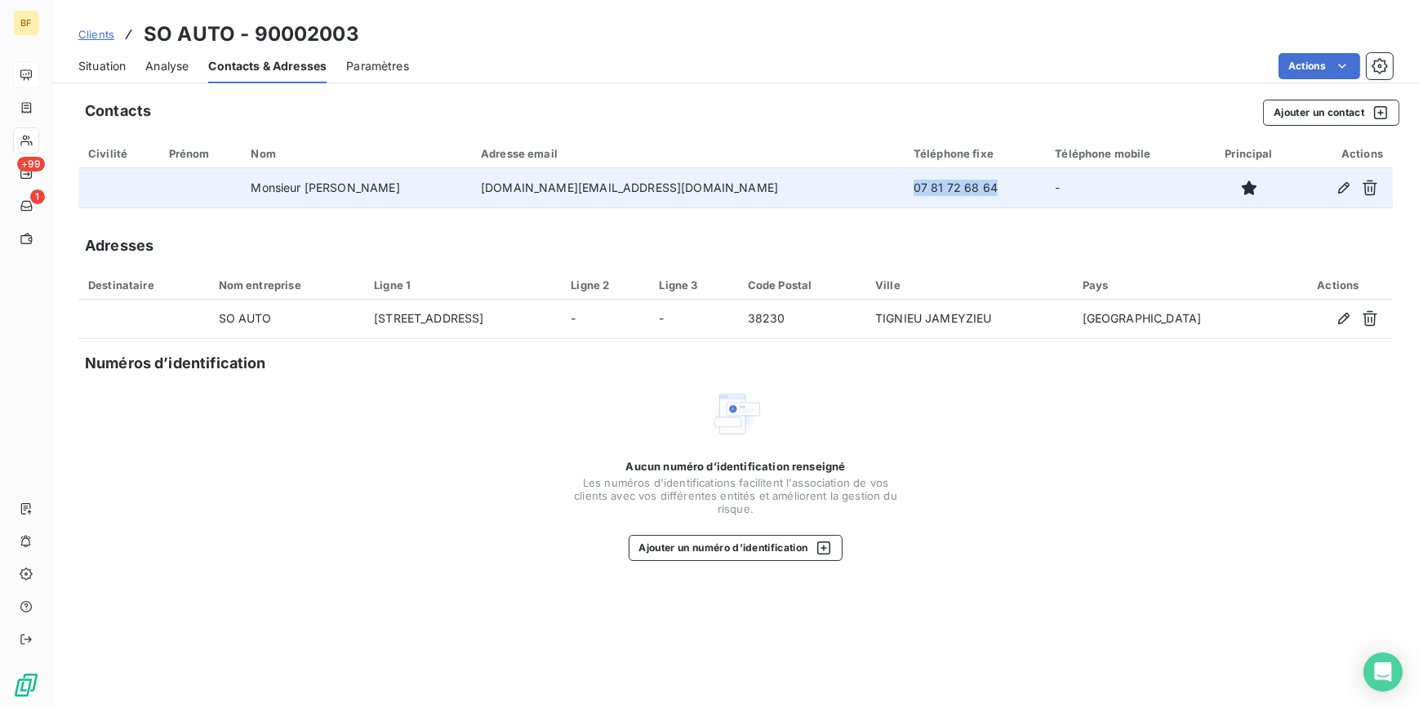
drag, startPoint x: 886, startPoint y: 192, endPoint x: 799, endPoint y: 181, distance: 87.2
click at [904, 181] on td "07 81 72 68 64" at bounding box center [975, 187] width 142 height 39
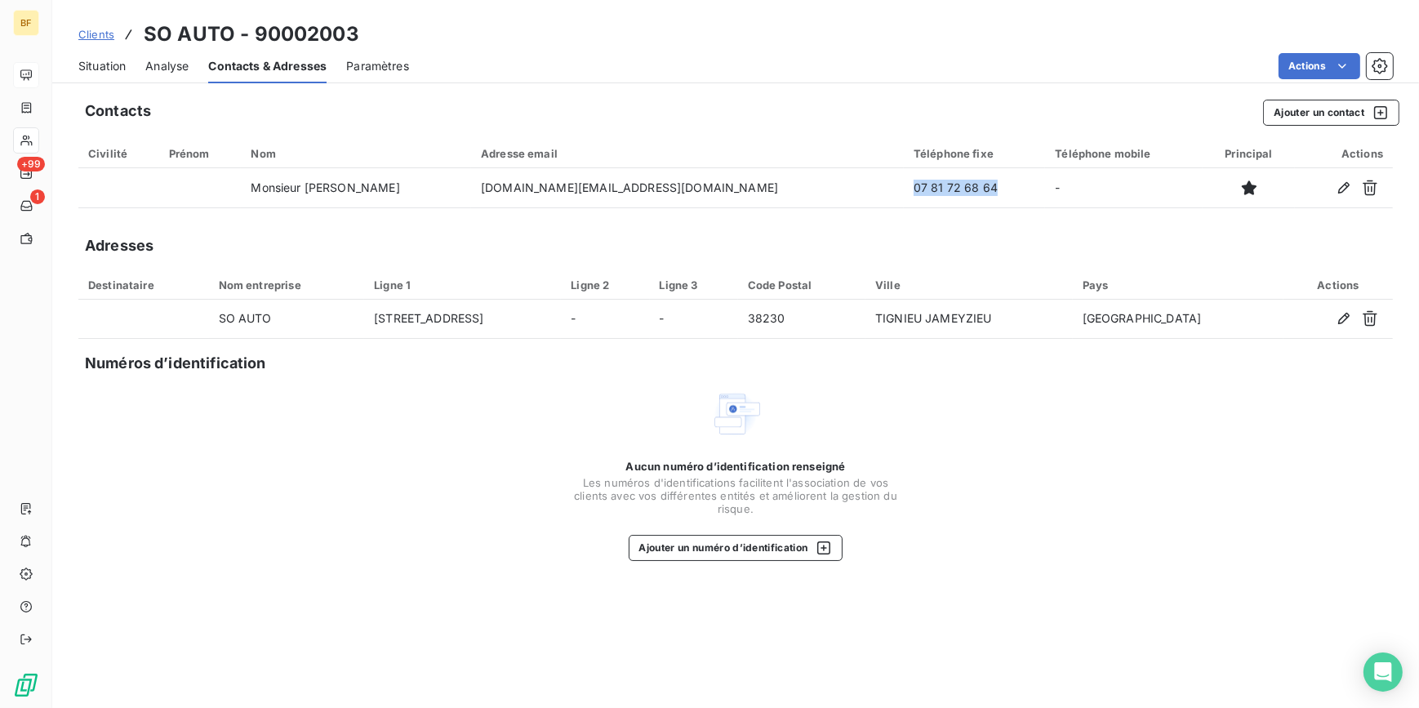
copy td "07 81 72 68 64"
drag, startPoint x: 105, startPoint y: 73, endPoint x: 123, endPoint y: 73, distance: 18.0
click at [105, 73] on span "Situation" at bounding box center [101, 66] width 47 height 16
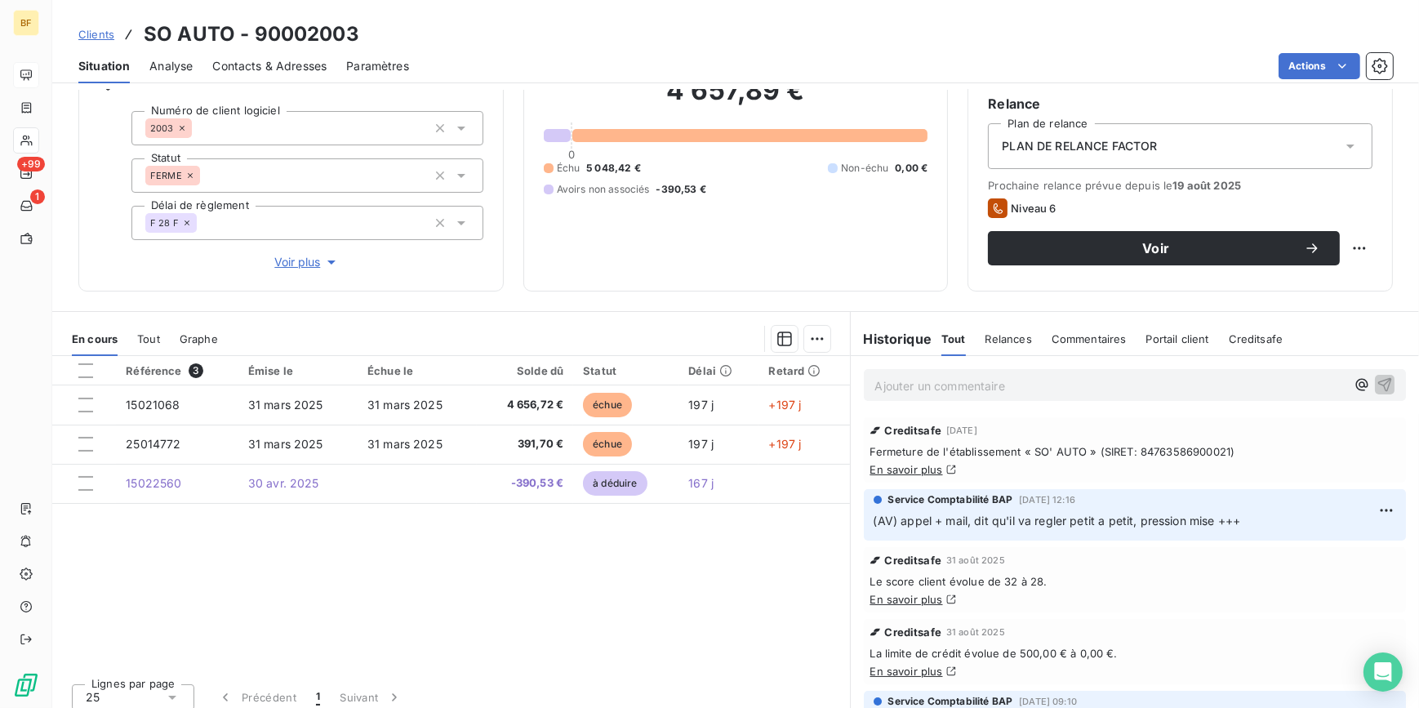
scroll to position [151, 0]
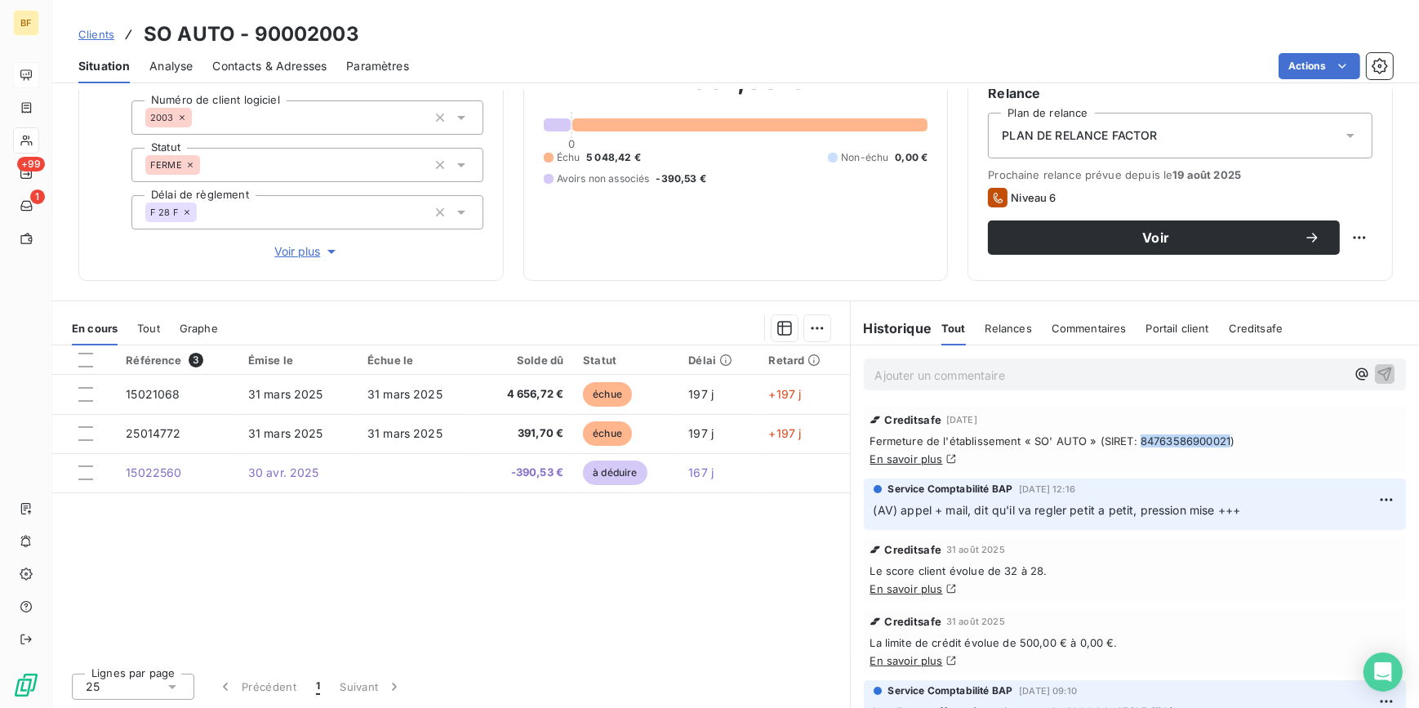
drag, startPoint x: 1128, startPoint y: 441, endPoint x: 1221, endPoint y: 446, distance: 94.0
click at [1221, 446] on span "Fermeture de l'établissement « SO' AUTO » (SIRET: 84763586900021)" at bounding box center [1135, 440] width 530 height 13
copy span "84763586900021"
click at [861, 253] on div "4 657,89 € 0 Échu 5 048,42 € Non-échu 0,00 € Avoirs non associés -390,53 €" at bounding box center [736, 125] width 385 height 272
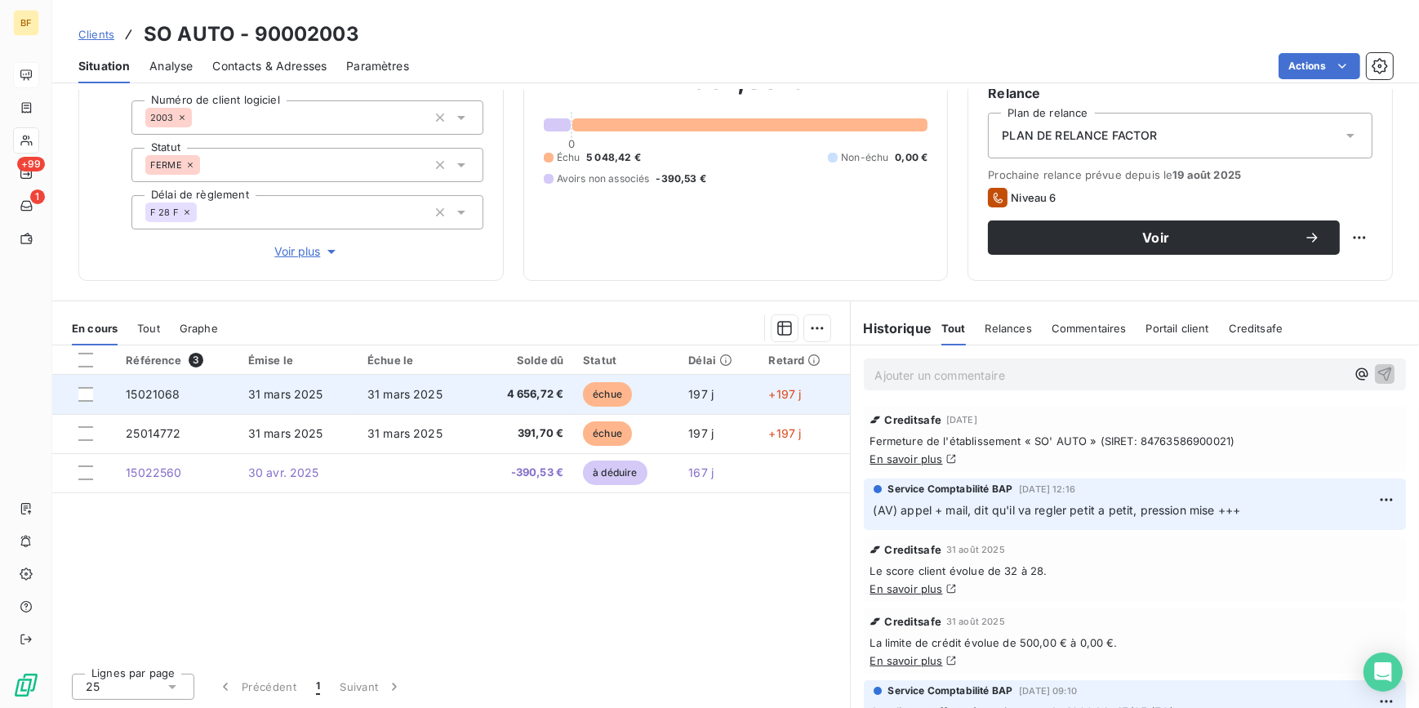
drag, startPoint x: 644, startPoint y: 284, endPoint x: 474, endPoint y: 380, distance: 194.9
click at [644, 284] on div "Informations client Gestionnaires fares benmedjahed Propriétés Client Numéro de…" at bounding box center [735, 399] width 1367 height 618
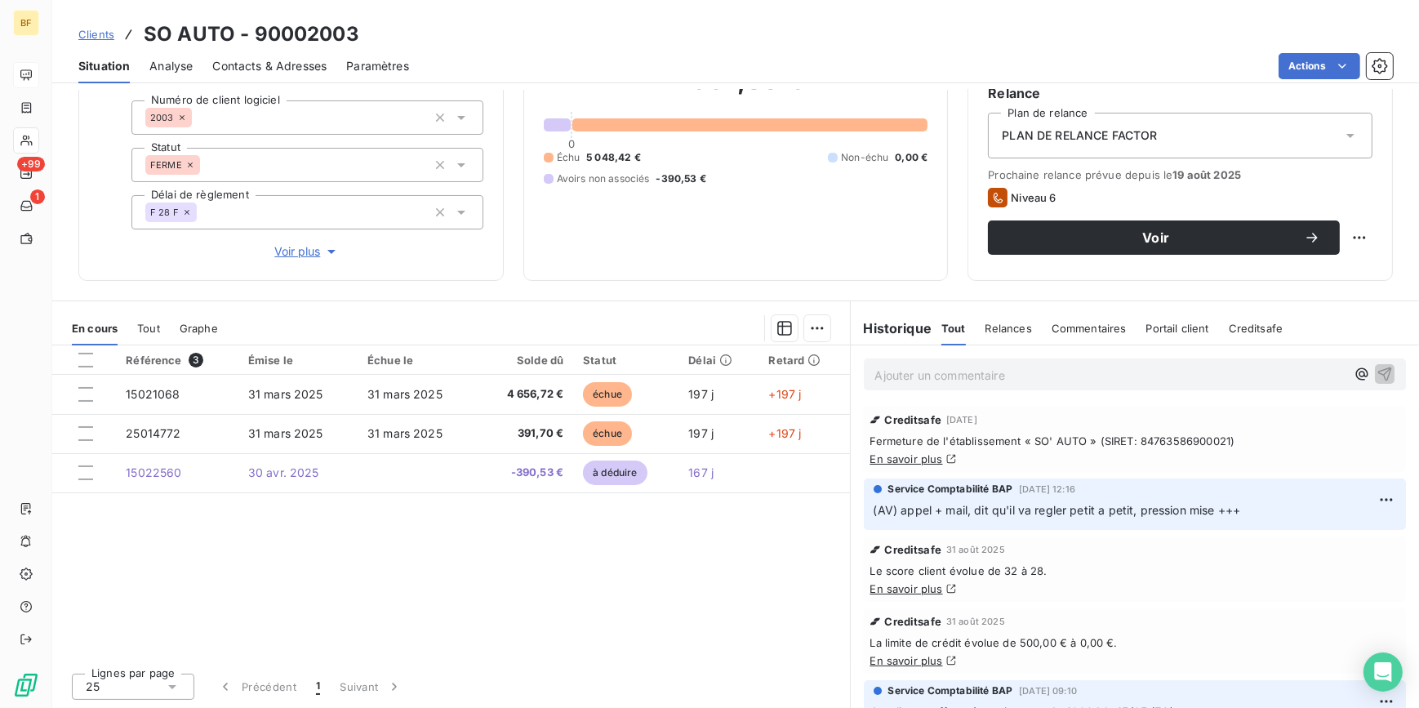
click at [301, 71] on span "Contacts & Adresses" at bounding box center [269, 66] width 114 height 16
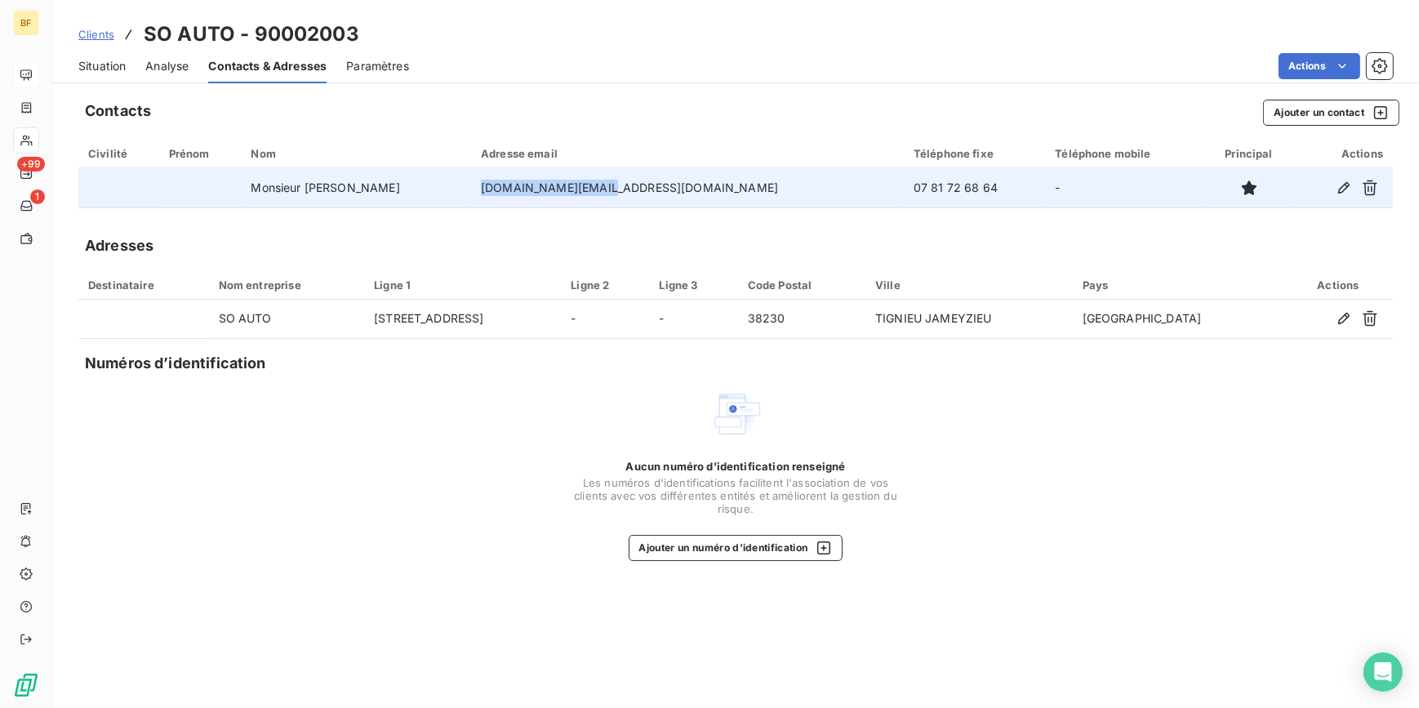
drag, startPoint x: 712, startPoint y: 185, endPoint x: 554, endPoint y: 197, distance: 158.8
click at [554, 197] on td "[DOMAIN_NAME][EMAIL_ADDRESS][DOMAIN_NAME]" at bounding box center [687, 187] width 433 height 39
copy td "[DOMAIN_NAME][EMAIL_ADDRESS][DOMAIN_NAME]"
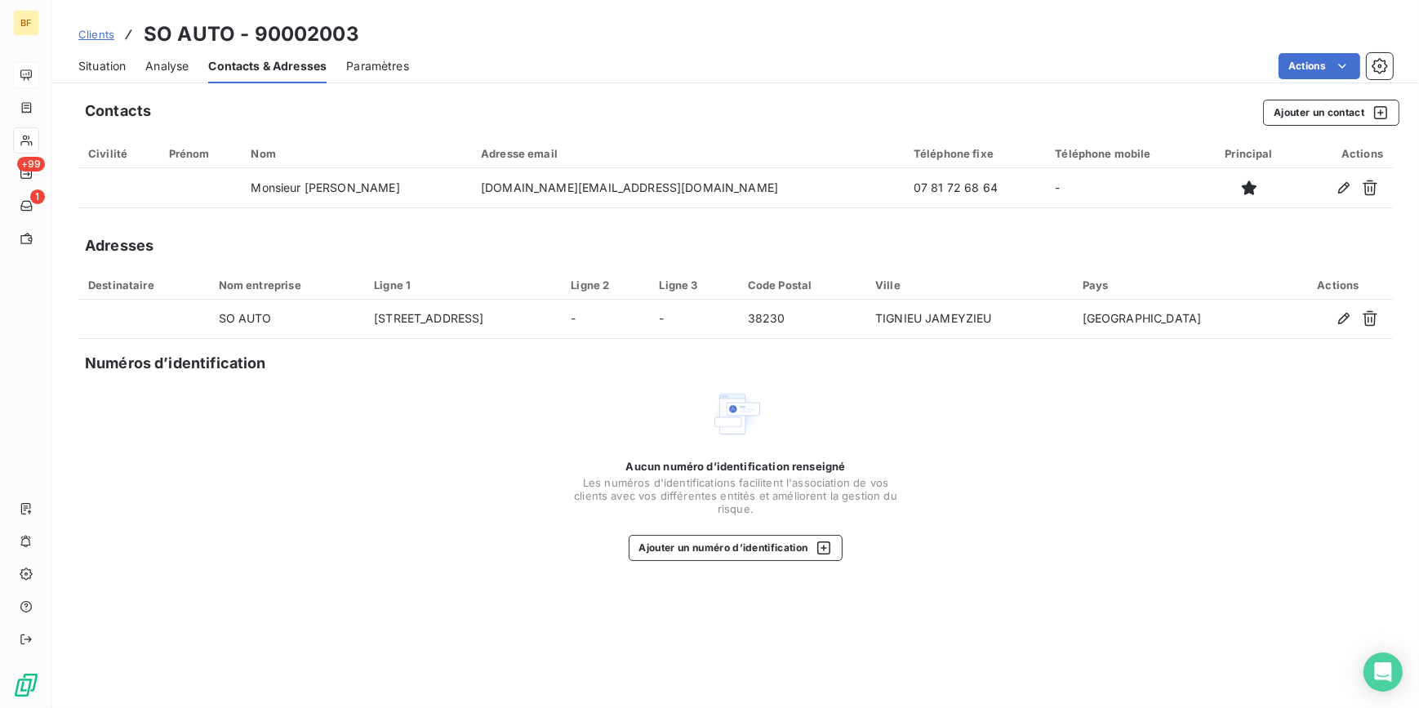
click at [128, 65] on div "Situation Analyse Contacts & Adresses Paramètres Actions" at bounding box center [735, 66] width 1367 height 34
click at [106, 65] on span "Situation" at bounding box center [101, 66] width 47 height 16
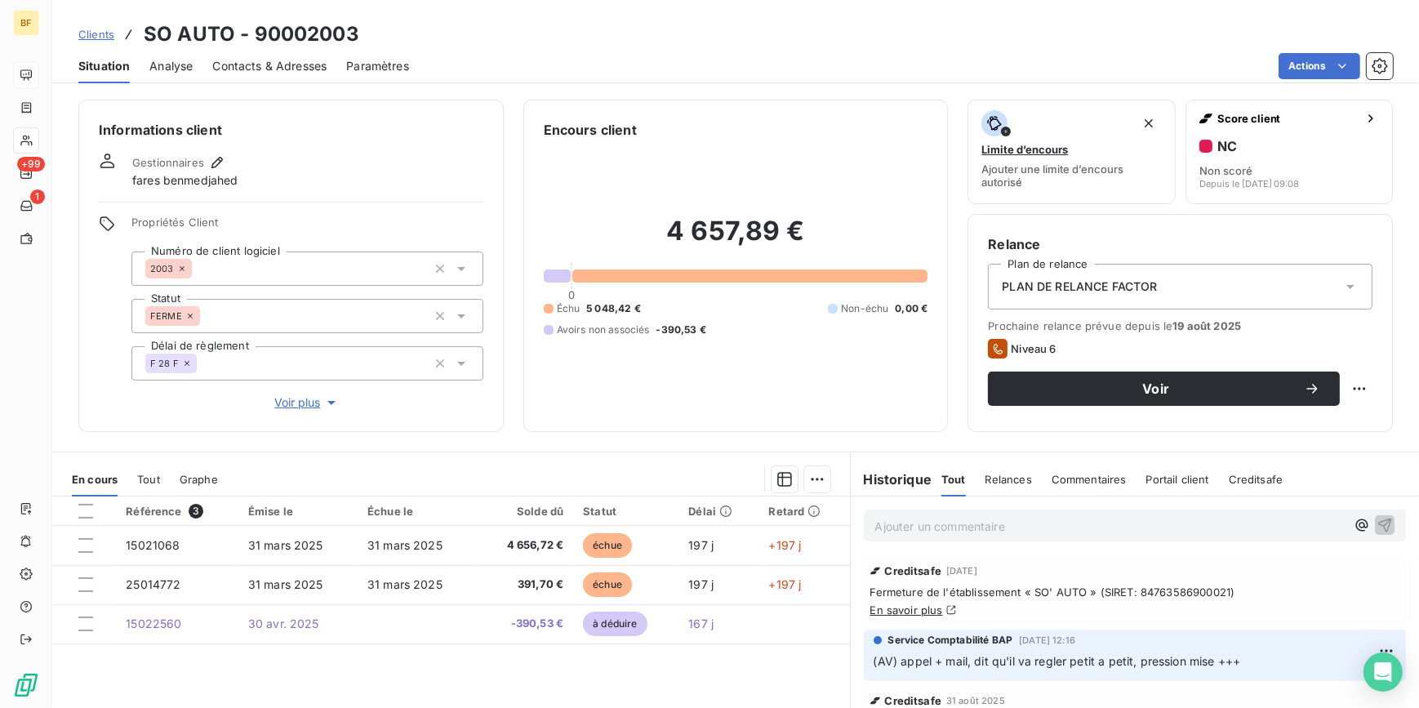
drag, startPoint x: 972, startPoint y: 511, endPoint x: 962, endPoint y: 527, distance: 18.3
click at [966, 518] on div "Ajouter un commentaire ﻿" at bounding box center [1135, 525] width 543 height 32
click at [962, 527] on p "Ajouter un commentaire ﻿" at bounding box center [1110, 526] width 471 height 20
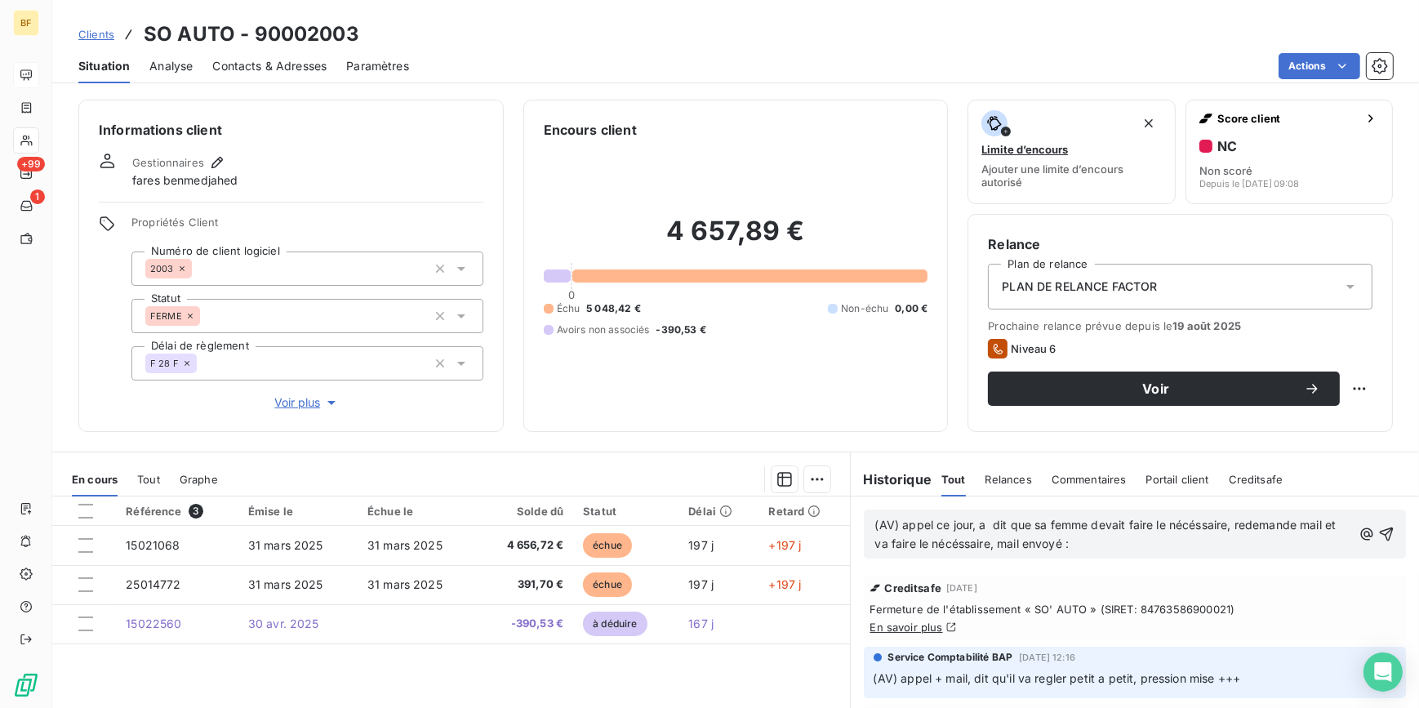
drag, startPoint x: 1195, startPoint y: 522, endPoint x: 1101, endPoint y: 549, distance: 97.9
click at [1172, 549] on p "(AV) appel ce jour, a dit que sa femme devait faire le nécéssaire, redemande ma…" at bounding box center [1114, 535] width 478 height 38
click at [1195, 536] on p "(AV) appel ce jour, a dit que sa femme devait faire le nécéssaire, redemande ma…" at bounding box center [1114, 535] width 478 height 38
drag, startPoint x: 1191, startPoint y: 523, endPoint x: 1128, endPoint y: 547, distance: 67.9
click at [1155, 547] on p "(AV) appel ce jour, a dit que sa femme devait faire le nécéssaire, redemande ma…" at bounding box center [1114, 535] width 478 height 38
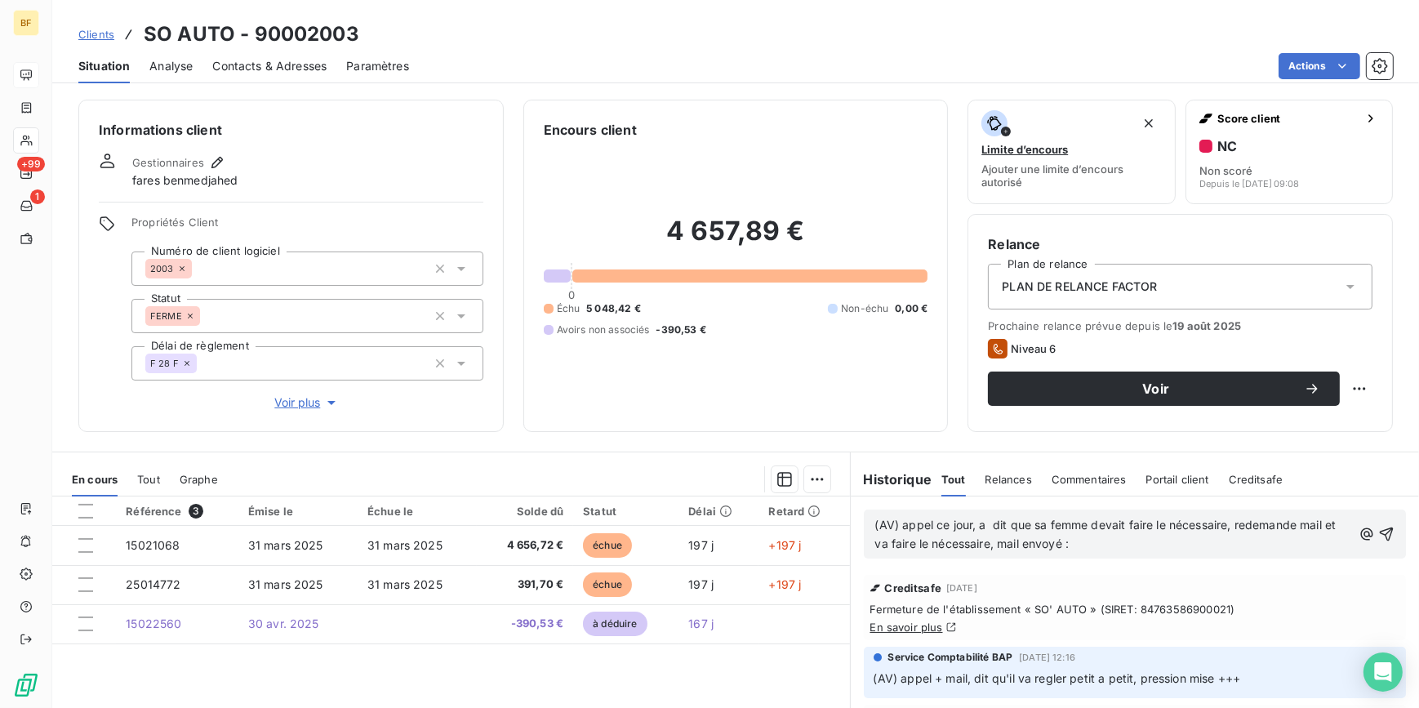
click at [1102, 547] on p "(AV) appel ce jour, a dit que sa femme devait faire le nécessaire, redemande ma…" at bounding box center [1114, 535] width 478 height 38
click at [1115, 542] on p "(AV) appel ce jour, a dit que sa femme devait faire le nécessaire, redemande ma…" at bounding box center [1114, 535] width 478 height 38
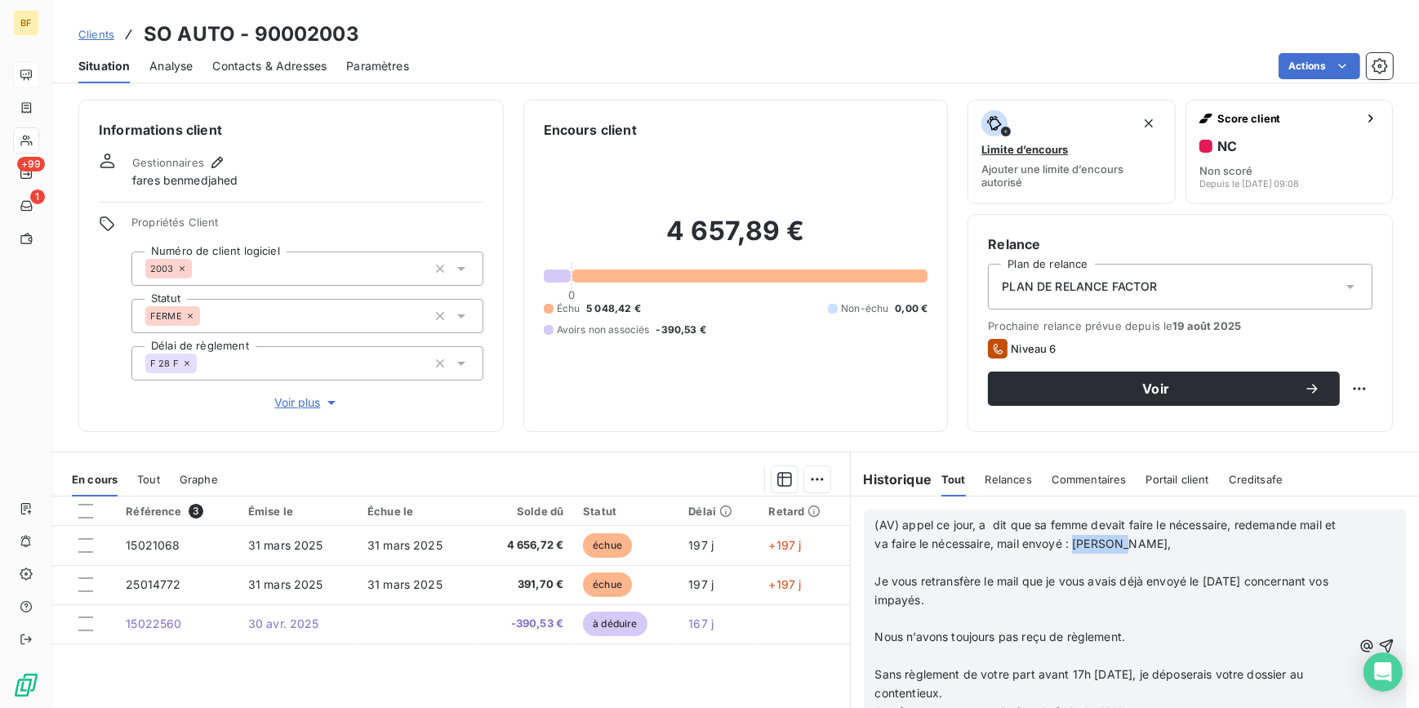
drag, startPoint x: 1132, startPoint y: 542, endPoint x: 1082, endPoint y: 542, distance: 50.6
click at [1082, 542] on p "(AV) appel ce jour, a dit que sa femme devait faire le nécessaire, redemande ma…" at bounding box center [1114, 535] width 478 height 38
click at [1112, 549] on p "(AV) appel ce jour, a dit que sa femme devait faire le nécessaire, redemande ma…" at bounding box center [1114, 535] width 478 height 38
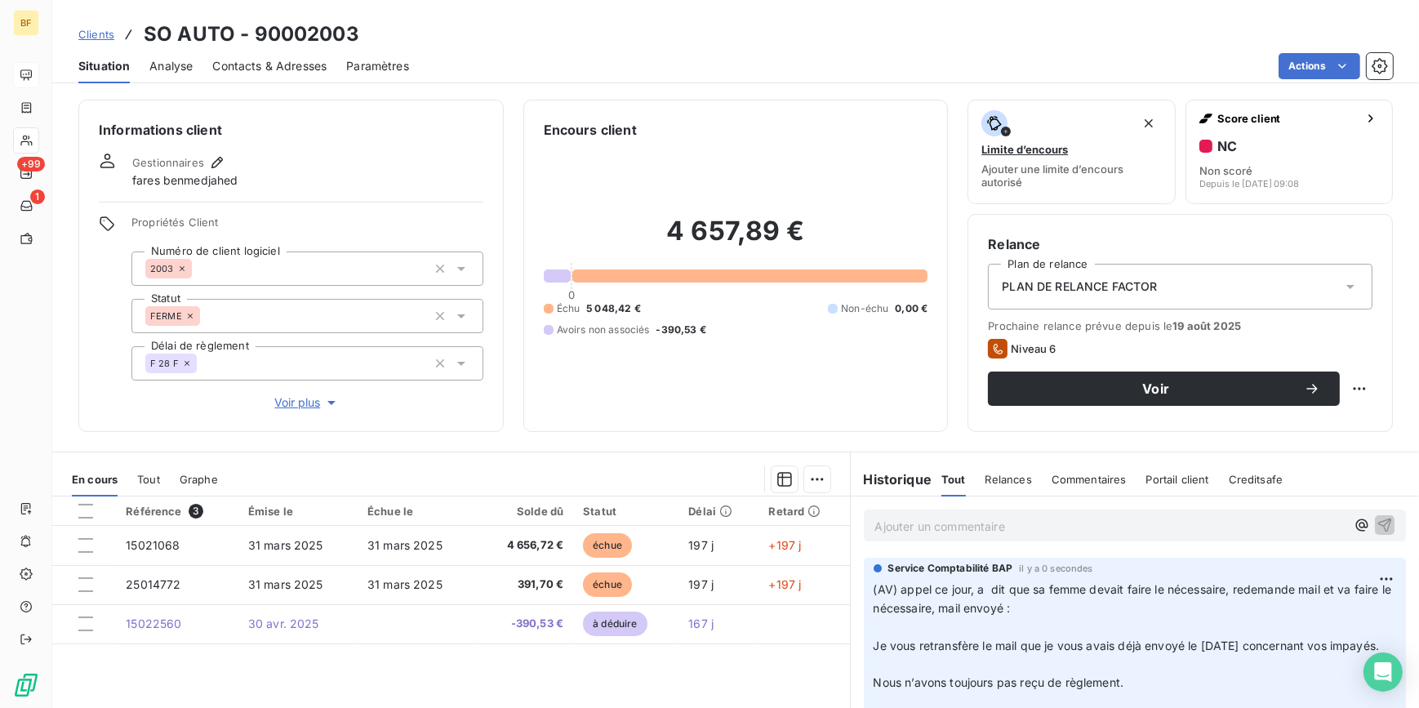
drag, startPoint x: 478, startPoint y: 169, endPoint x: 581, endPoint y: 242, distance: 126.4
click at [478, 169] on div "Gestionnaires fares benmedjahed" at bounding box center [291, 171] width 385 height 36
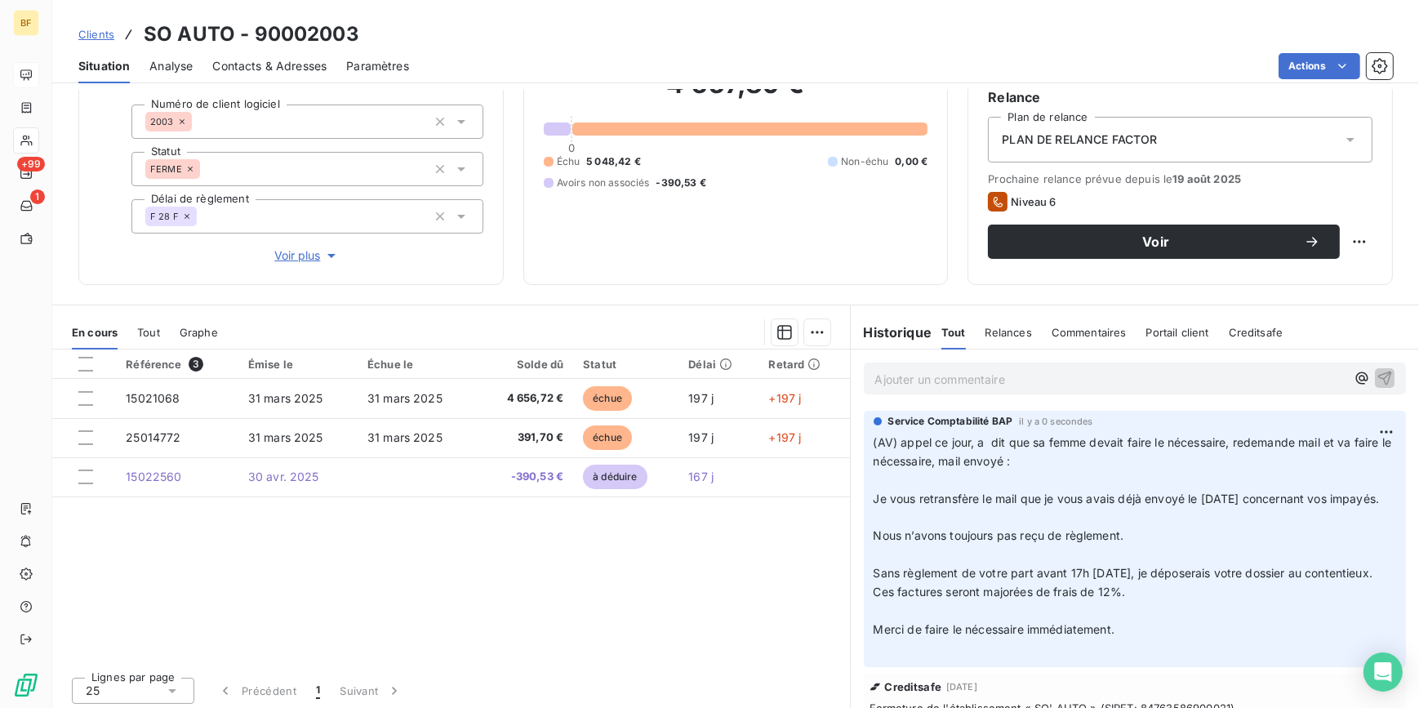
scroll to position [148, 0]
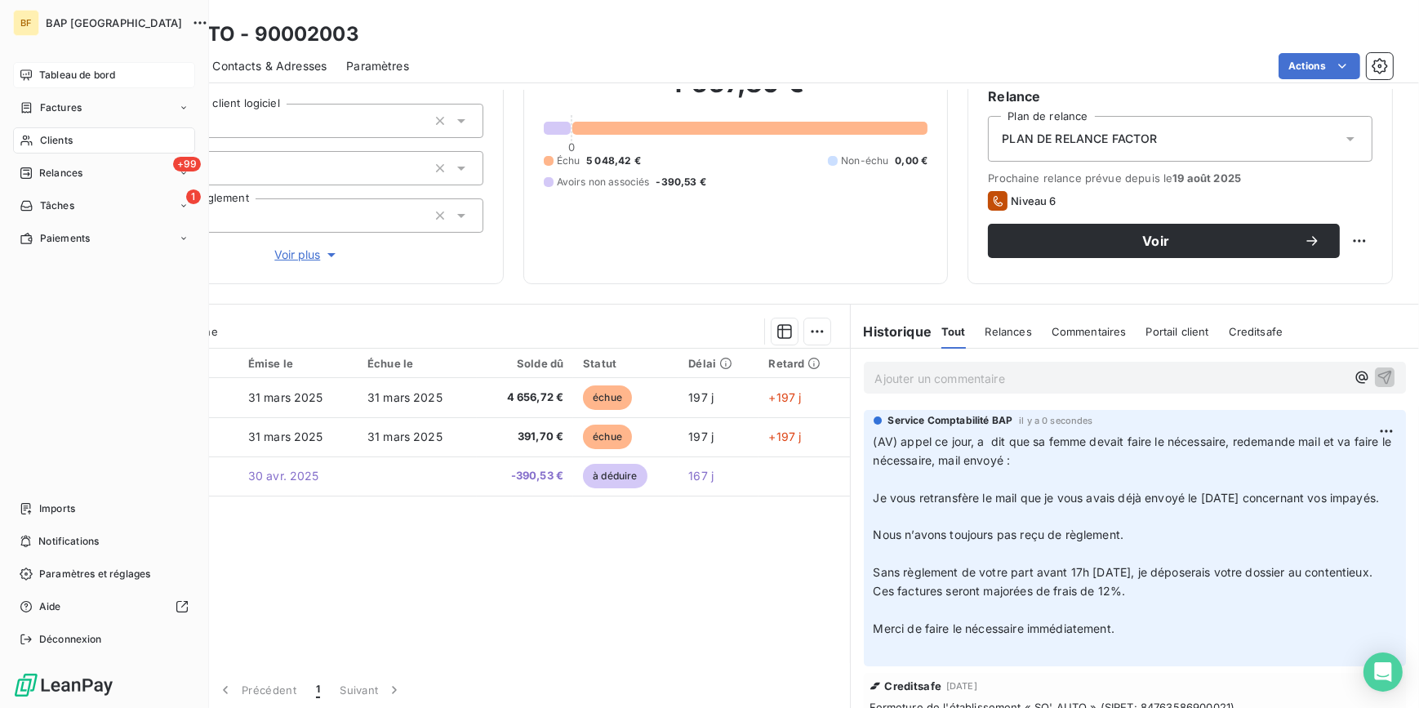
drag, startPoint x: 30, startPoint y: 138, endPoint x: 52, endPoint y: 130, distance: 23.5
click at [30, 138] on icon at bounding box center [27, 140] width 14 height 13
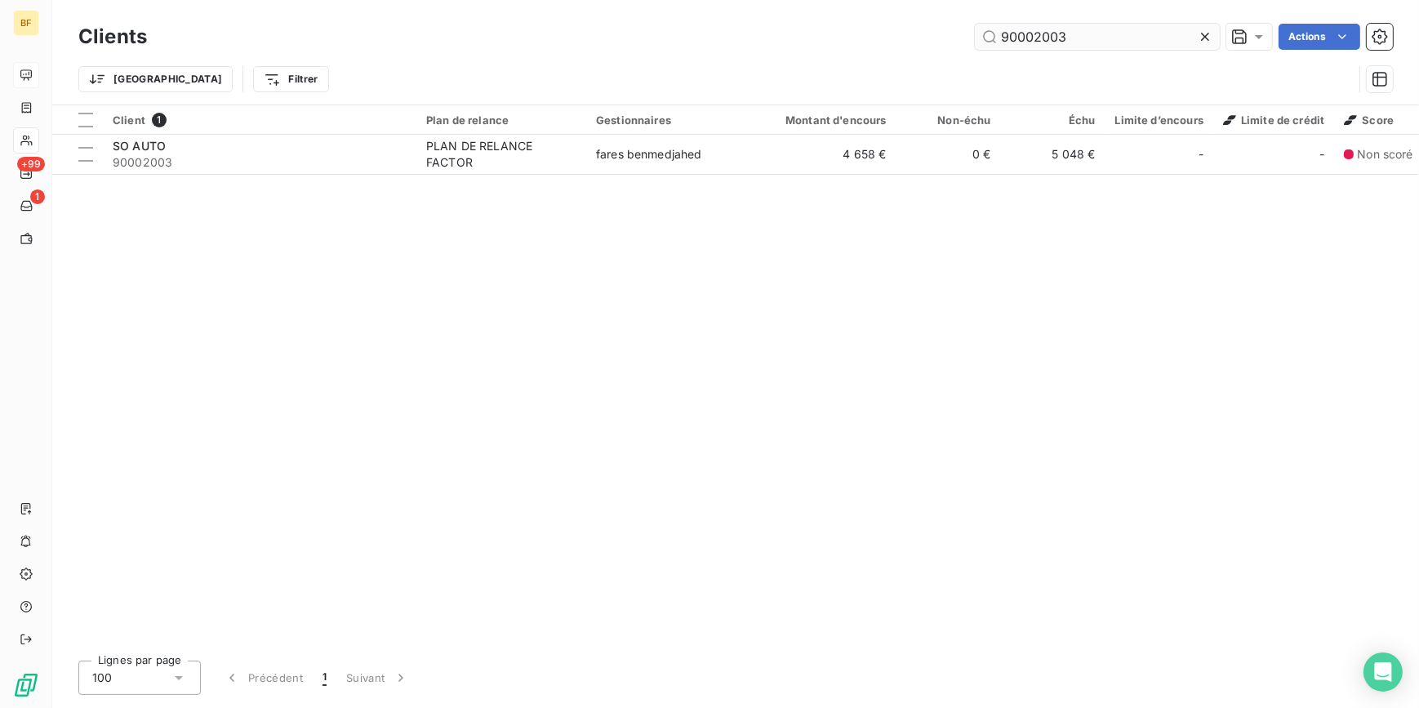
drag, startPoint x: 1083, startPoint y: 29, endPoint x: 1031, endPoint y: 33, distance: 51.6
click at [1031, 33] on input "90002003" at bounding box center [1097, 37] width 245 height 26
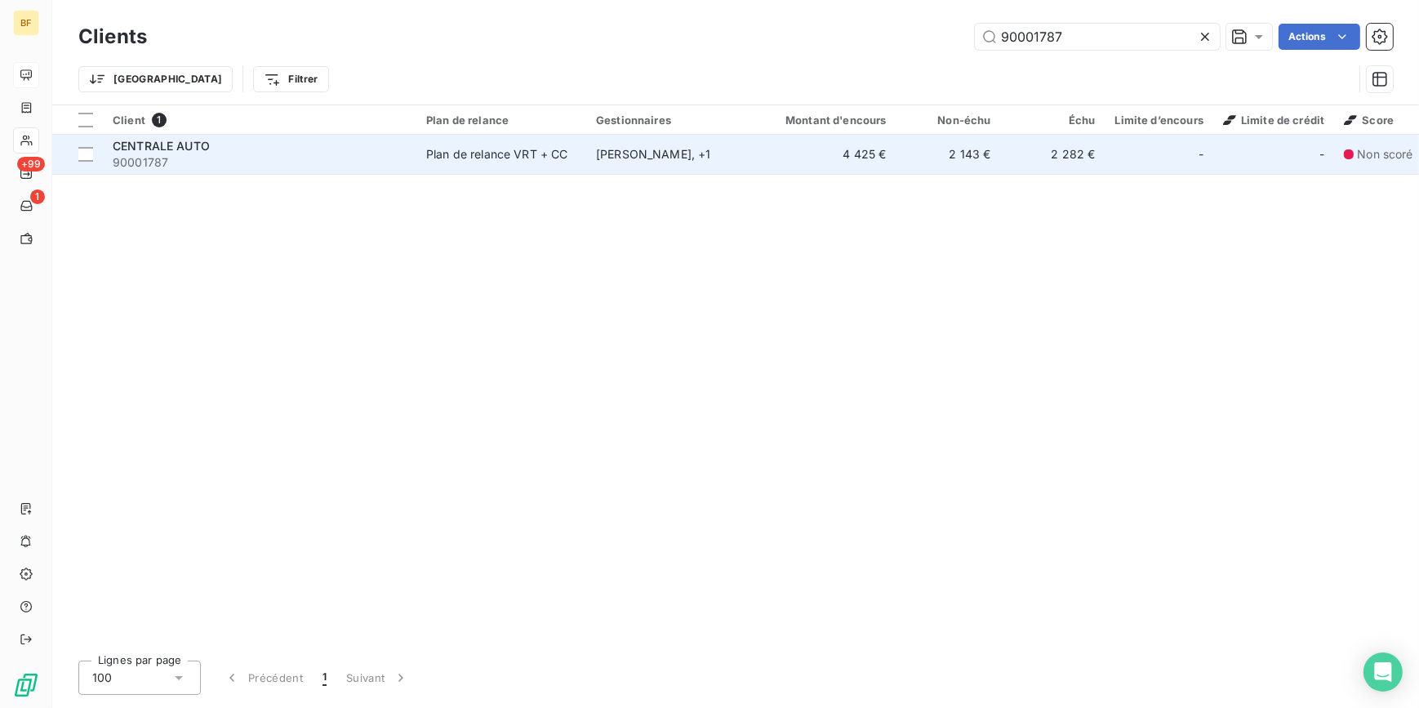
type input "90001787"
click at [176, 167] on span "90001787" at bounding box center [260, 162] width 294 height 16
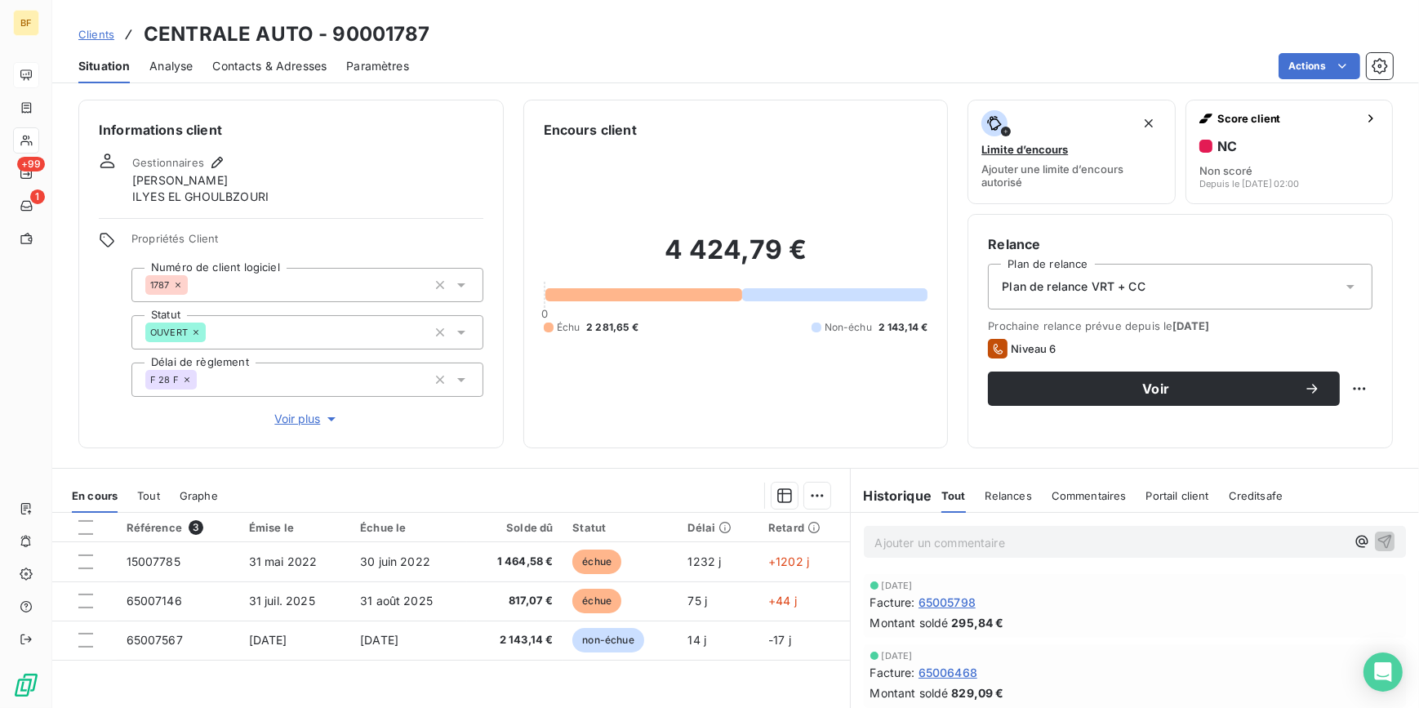
click at [693, 122] on div "Encours client" at bounding box center [736, 130] width 385 height 20
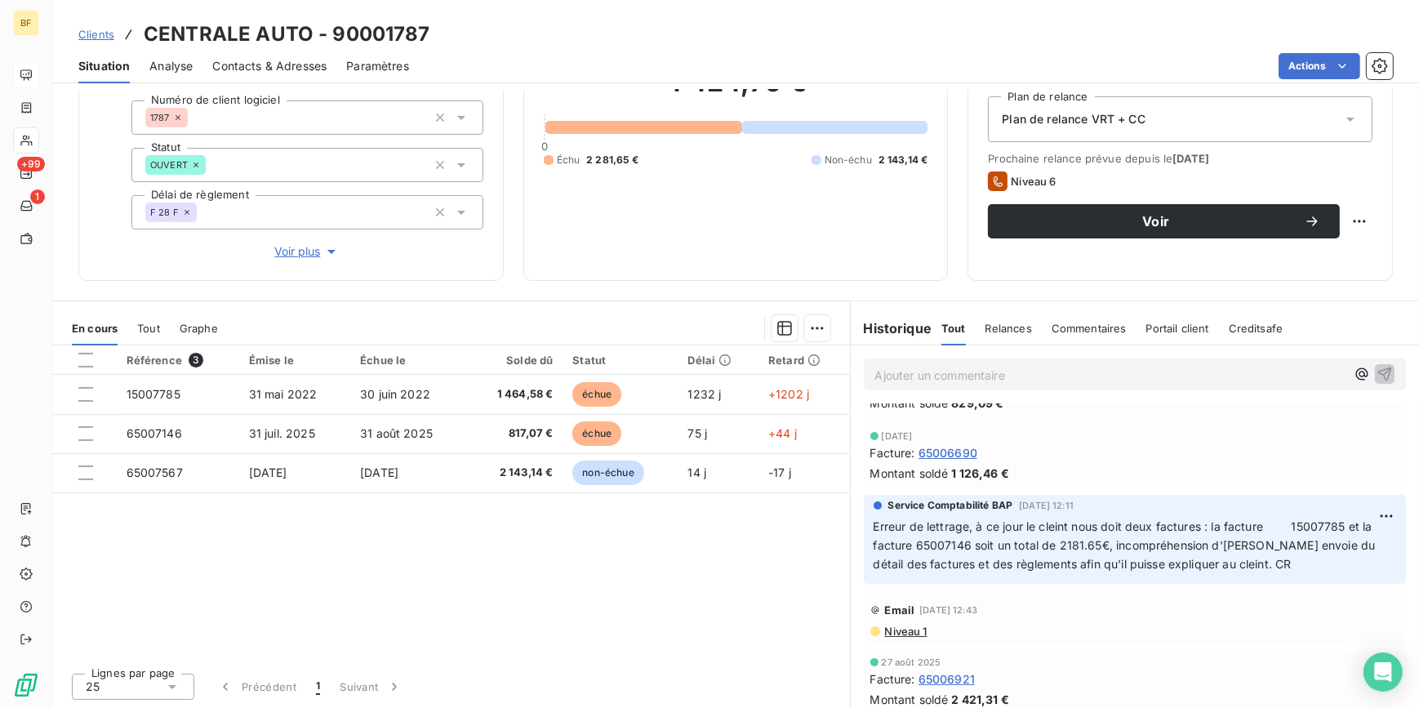
scroll to position [148, 0]
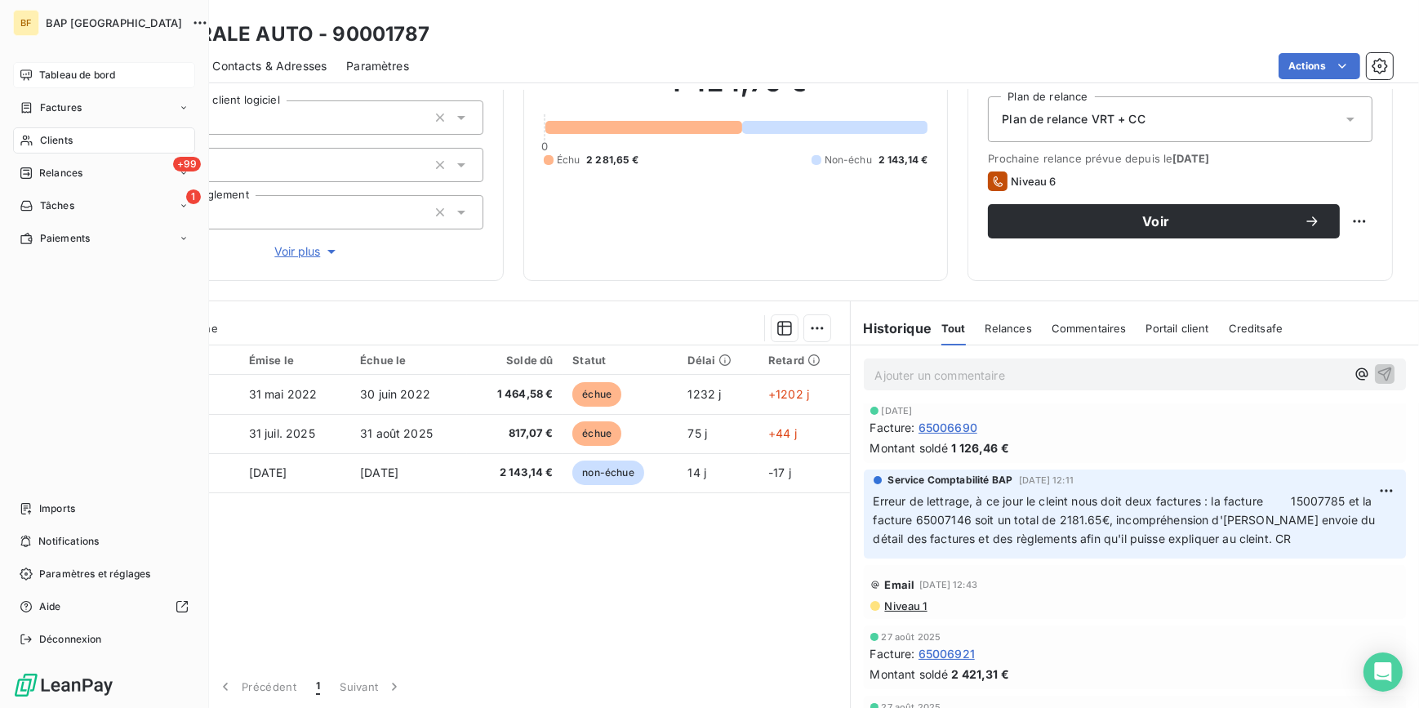
drag, startPoint x: 48, startPoint y: 131, endPoint x: 56, endPoint y: 136, distance: 8.4
click at [48, 136] on span "Clients" at bounding box center [56, 140] width 33 height 15
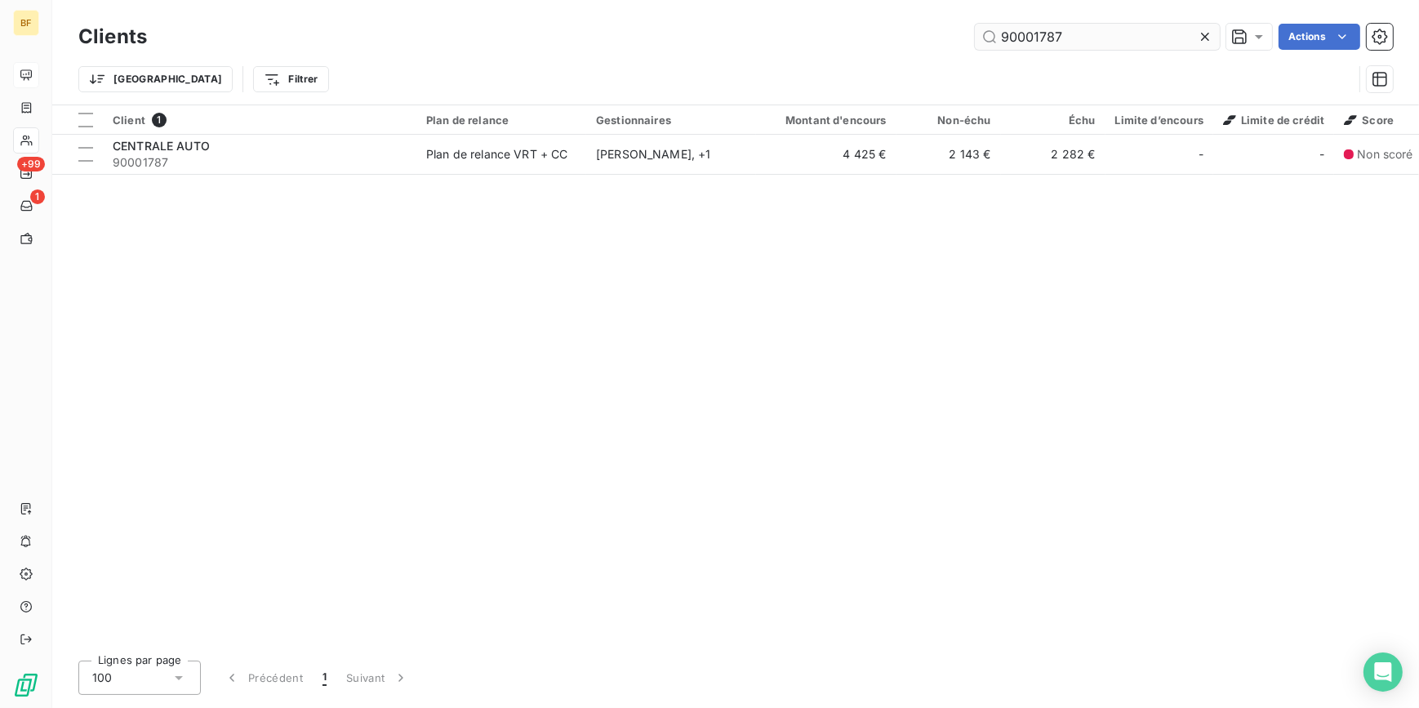
drag, startPoint x: 1094, startPoint y: 29, endPoint x: 1031, endPoint y: 34, distance: 63.1
click at [1031, 34] on input "90001787" at bounding box center [1097, 37] width 245 height 26
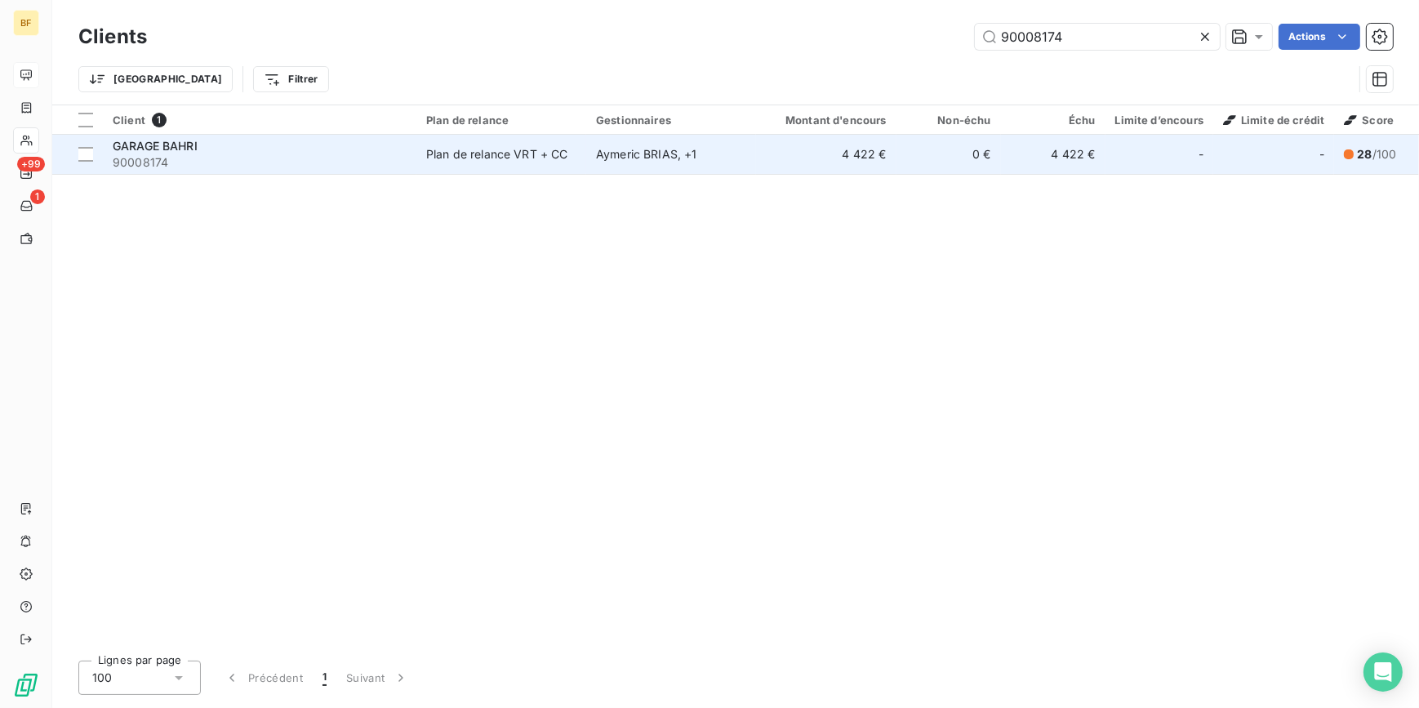
type input "90008174"
click at [522, 165] on td "Plan de relance VRT + CC" at bounding box center [501, 154] width 170 height 39
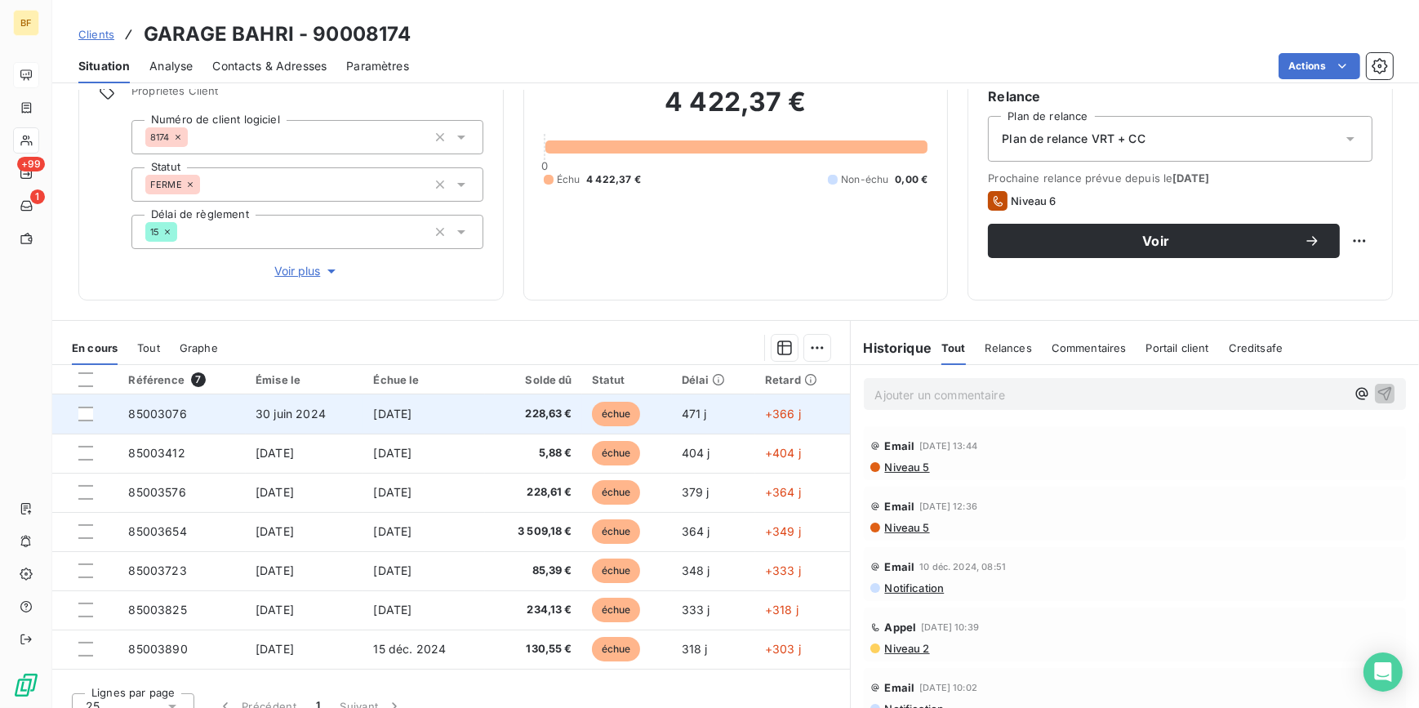
scroll to position [167, 0]
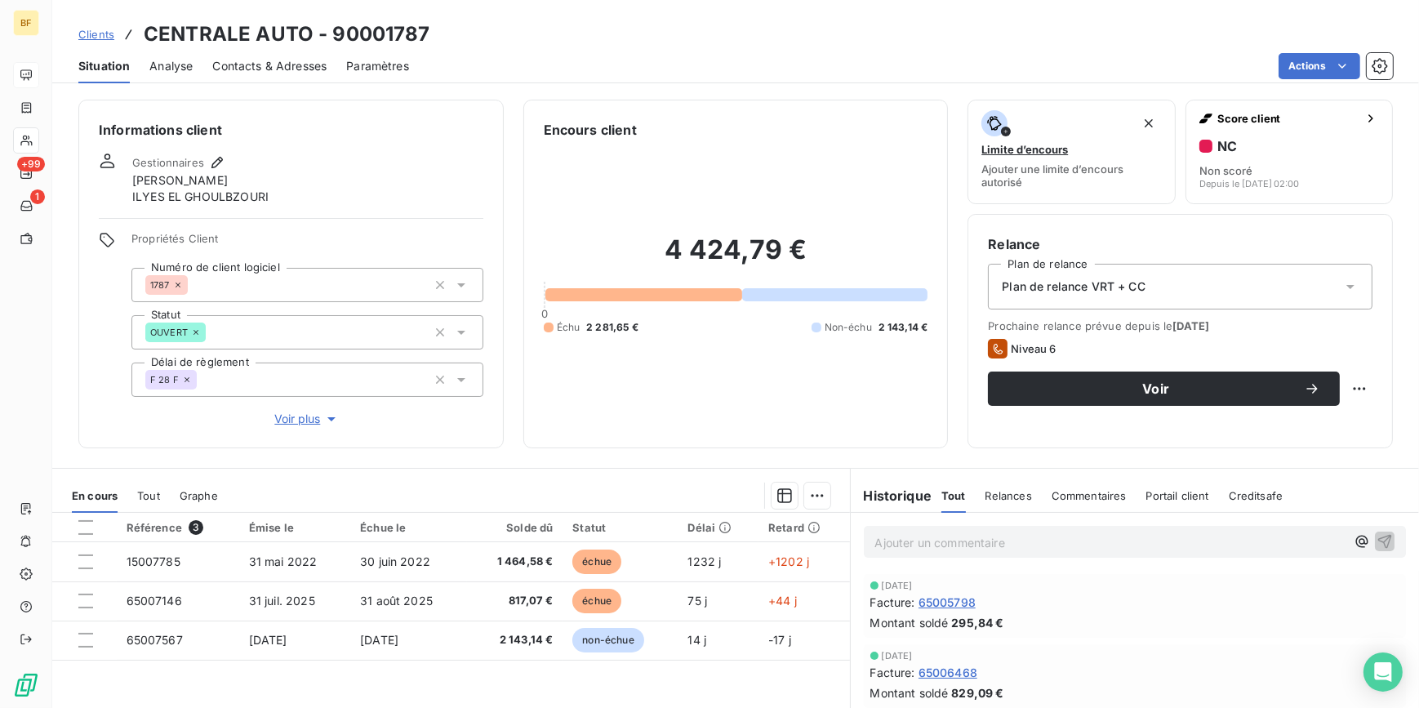
click at [297, 63] on span "Contacts & Adresses" at bounding box center [269, 66] width 114 height 16
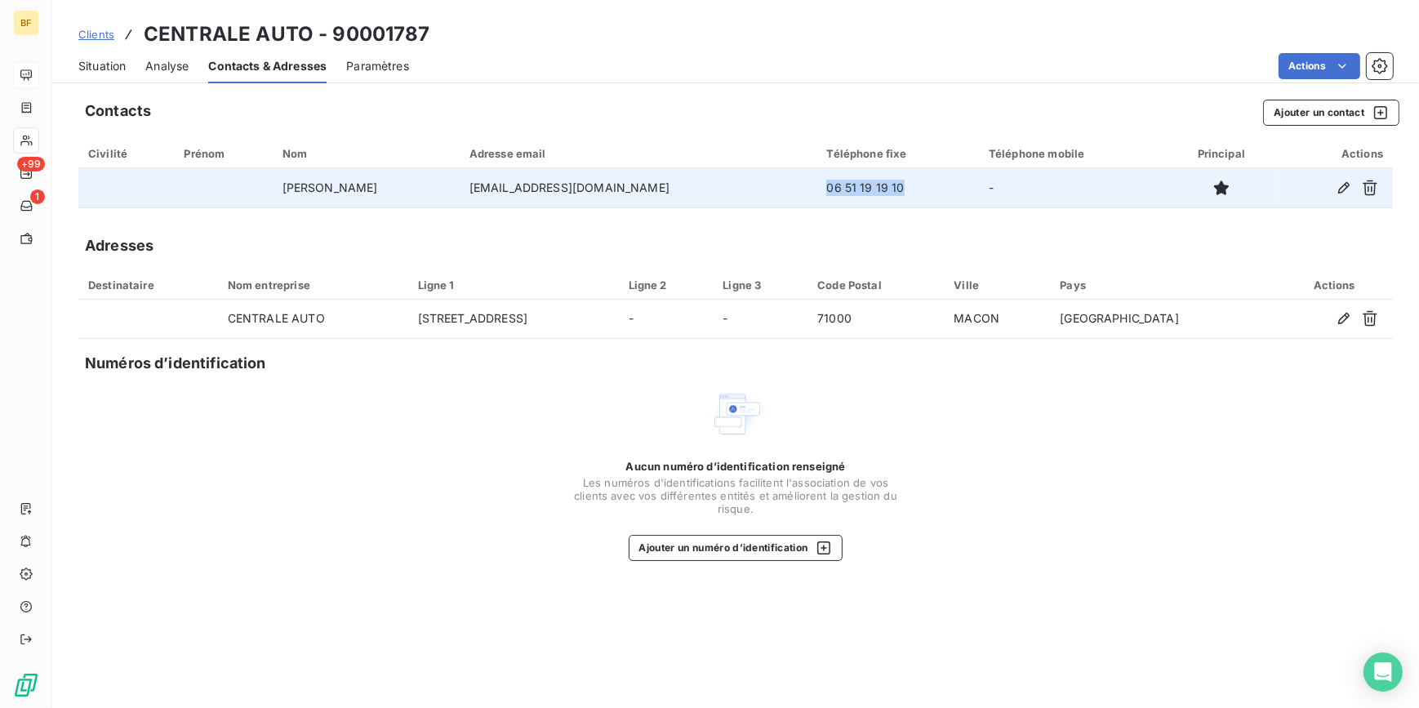
drag, startPoint x: 871, startPoint y: 185, endPoint x: 786, endPoint y: 186, distance: 84.9
click at [816, 186] on td "06 51 19 19 10" at bounding box center [897, 187] width 162 height 39
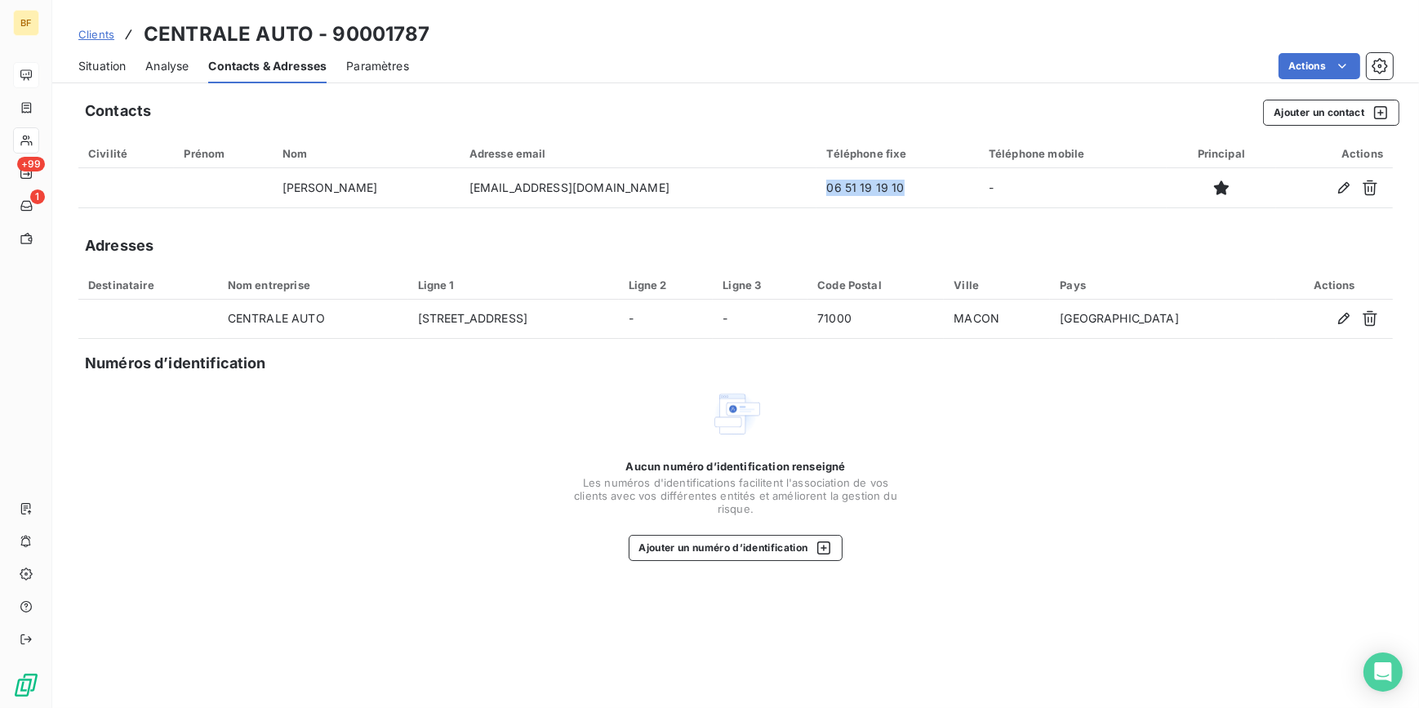
drag, startPoint x: 105, startPoint y: 61, endPoint x: 1, endPoint y: 231, distance: 199.4
click at [105, 61] on span "Situation" at bounding box center [101, 66] width 47 height 16
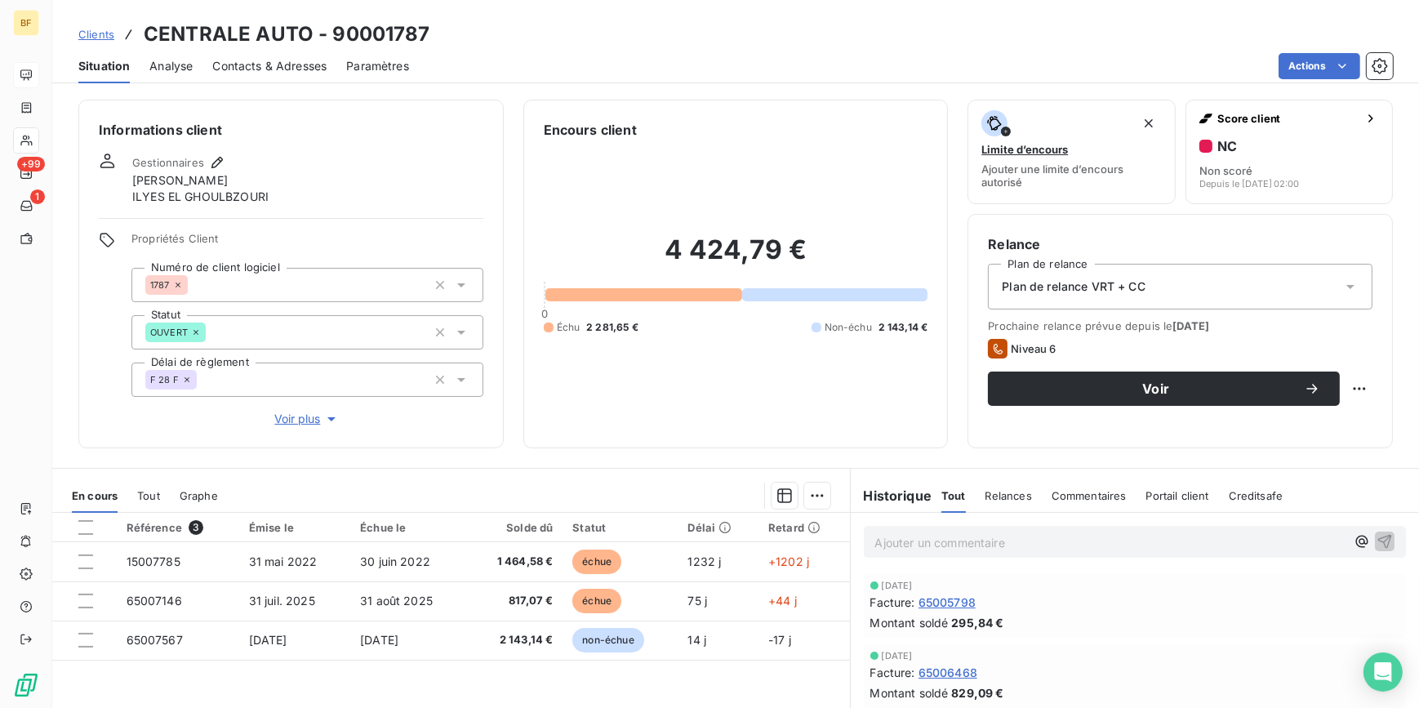
click at [237, 65] on span "Contacts & Adresses" at bounding box center [269, 66] width 114 height 16
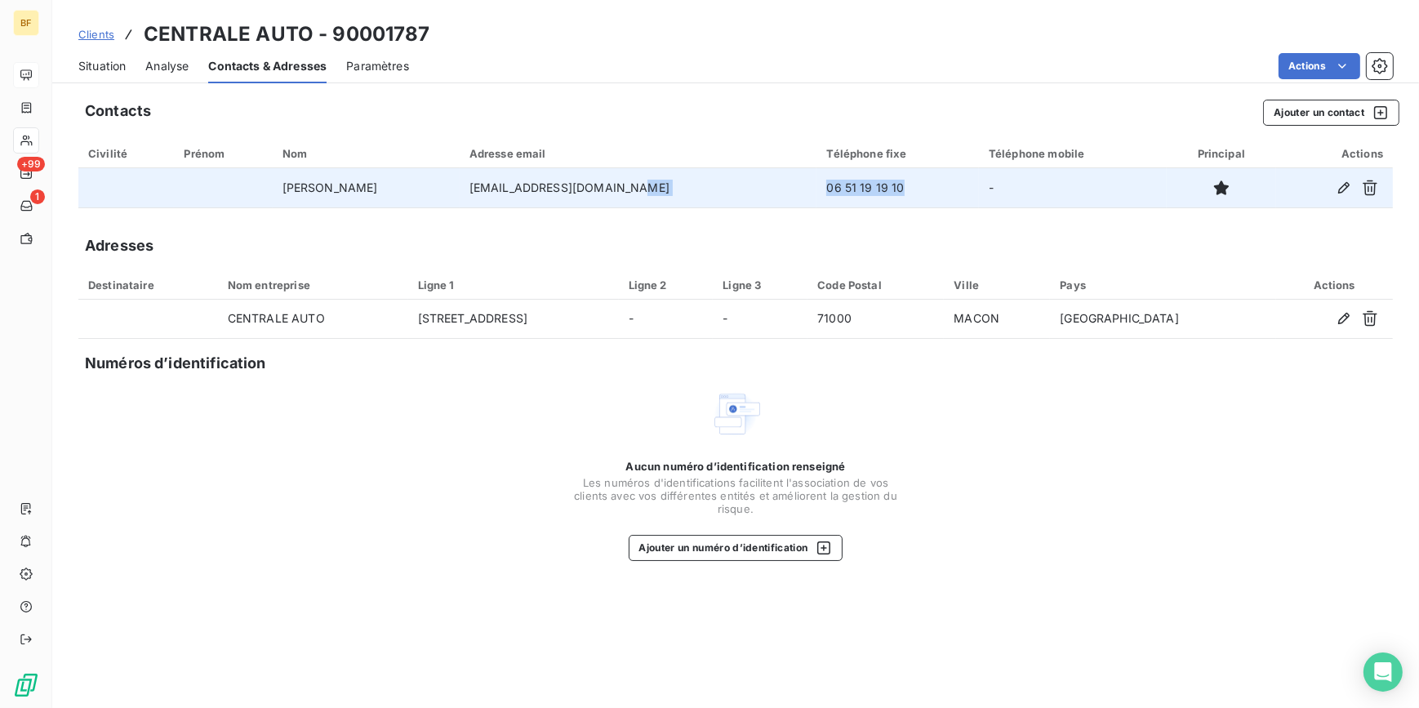
drag, startPoint x: 874, startPoint y: 189, endPoint x: 763, endPoint y: 196, distance: 110.5
click at [763, 196] on tr "AKHRIF AHMED [EMAIL_ADDRESS][DOMAIN_NAME] 06 51 19 19 10 -" at bounding box center [735, 187] width 1315 height 39
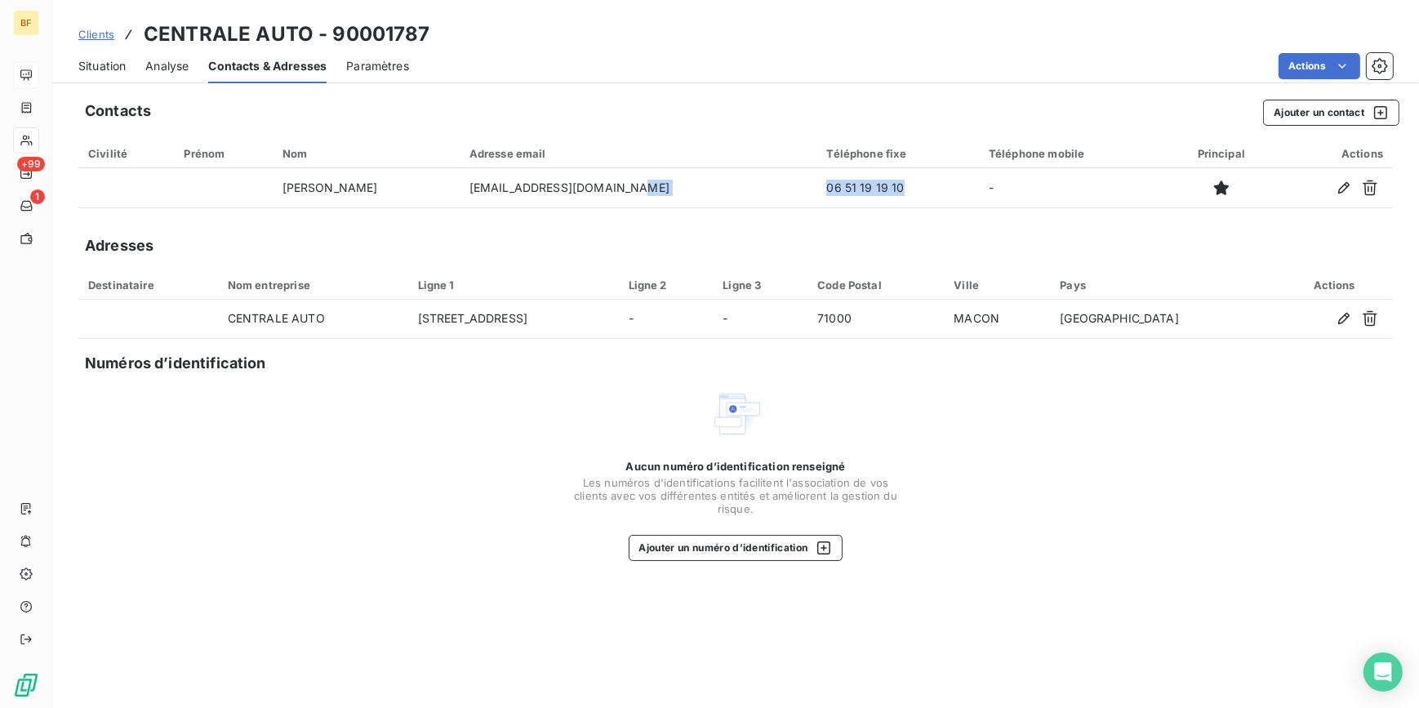
click at [366, 415] on div "Aucun numéro d’identification renseigné Les numéros d'identifications faciliten…" at bounding box center [735, 474] width 1315 height 173
click at [82, 67] on span "Situation" at bounding box center [101, 66] width 47 height 16
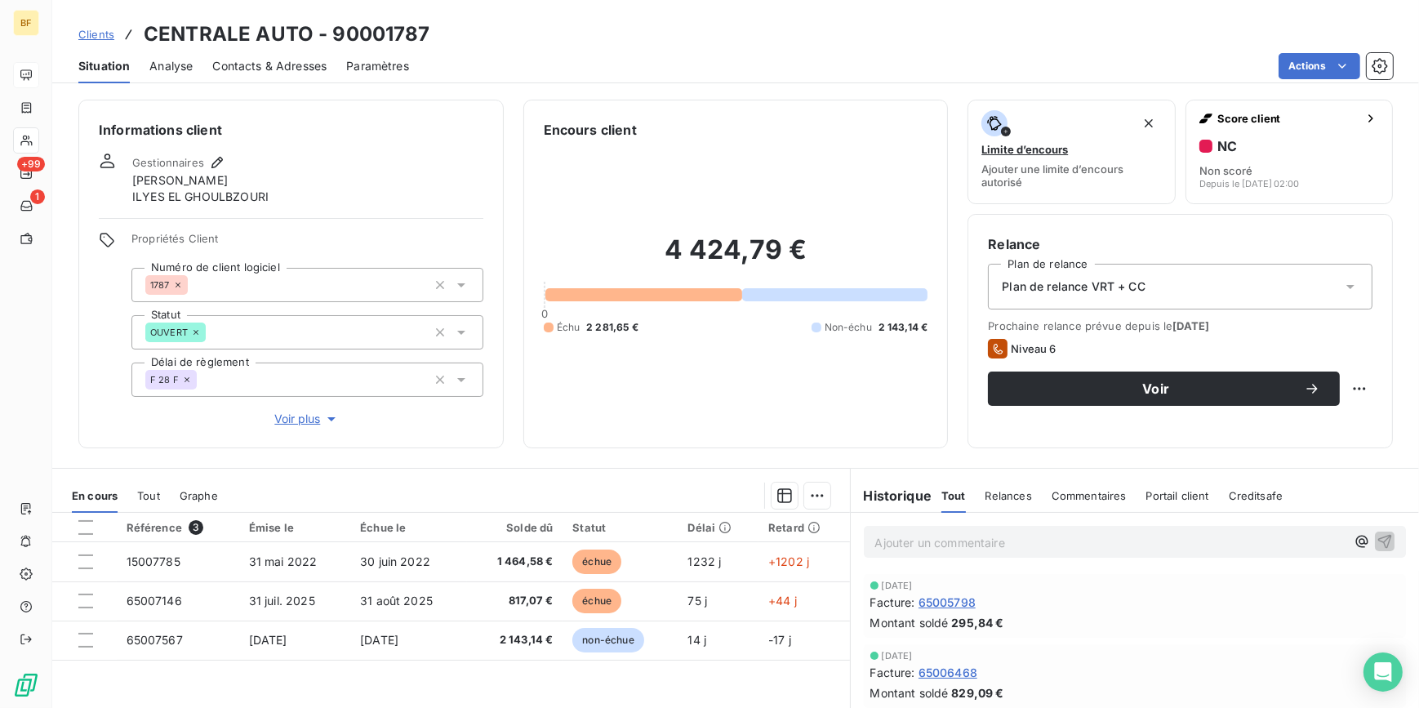
click at [89, 443] on div "Informations client Gestionnaires [PERSON_NAME] Propriétés Client Numéro de cli…" at bounding box center [290, 274] width 425 height 349
drag, startPoint x: 286, startPoint y: 73, endPoint x: 296, endPoint y: 82, distance: 13.9
click at [286, 73] on span "Contacts & Adresses" at bounding box center [269, 66] width 114 height 16
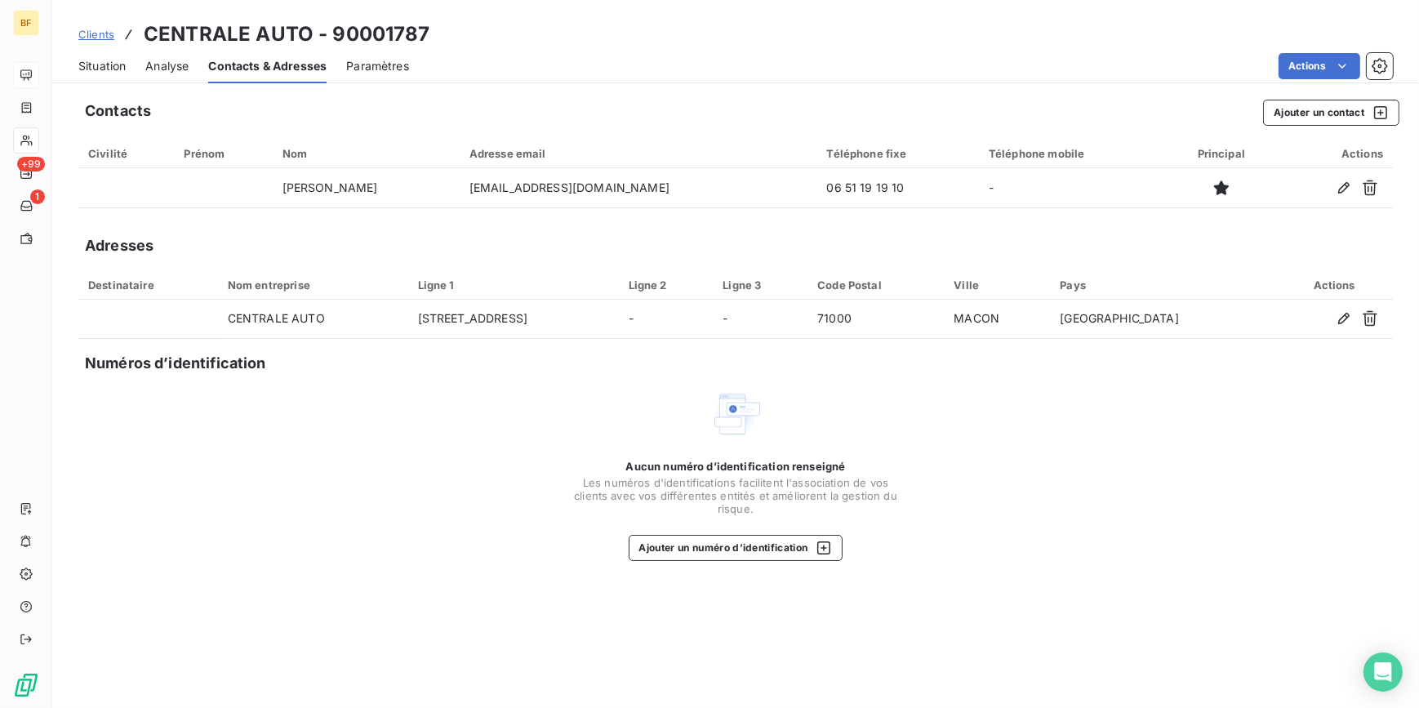
click at [531, 436] on div "Aucun numéro d’identification renseigné Les numéros d'identifications faciliten…" at bounding box center [735, 474] width 1315 height 173
click at [110, 59] on span "Situation" at bounding box center [101, 66] width 47 height 16
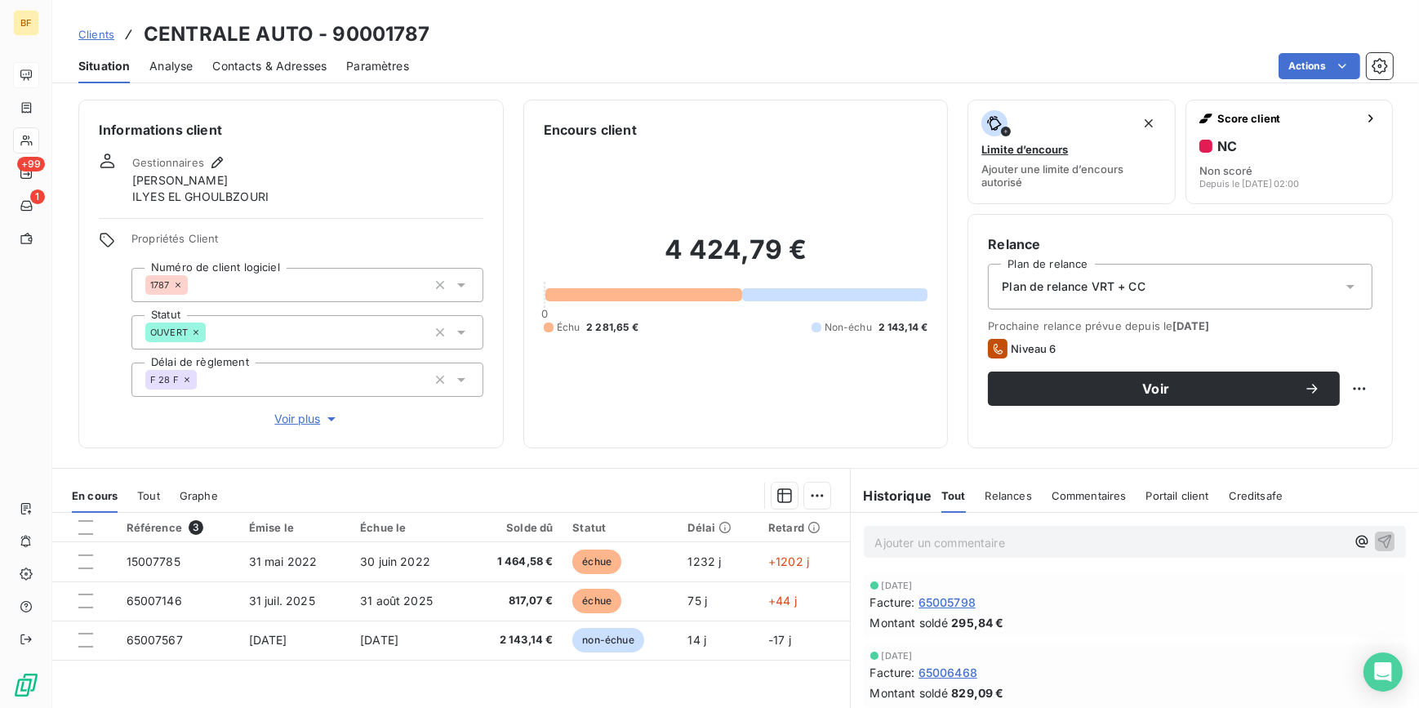
click at [914, 536] on p "Ajouter un commentaire ﻿" at bounding box center [1110, 542] width 471 height 20
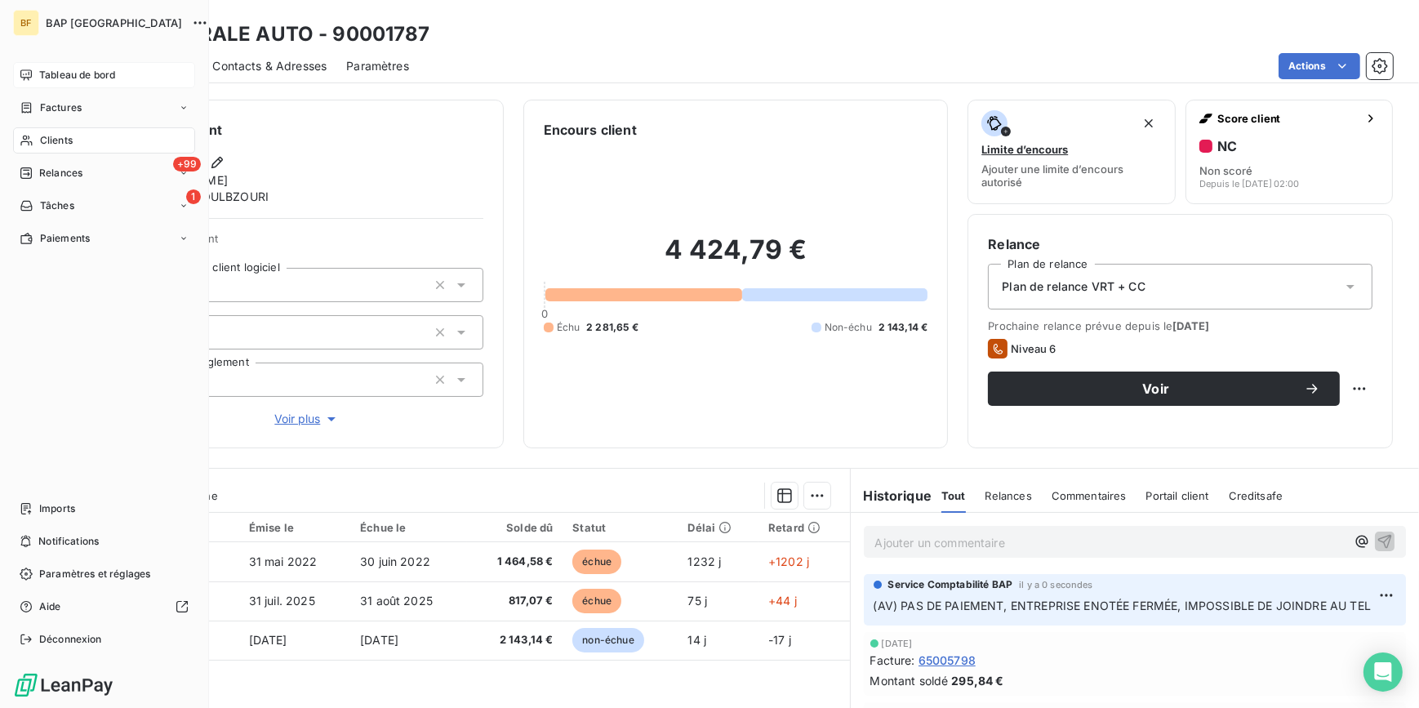
click at [56, 136] on span "Clients" at bounding box center [56, 140] width 33 height 15
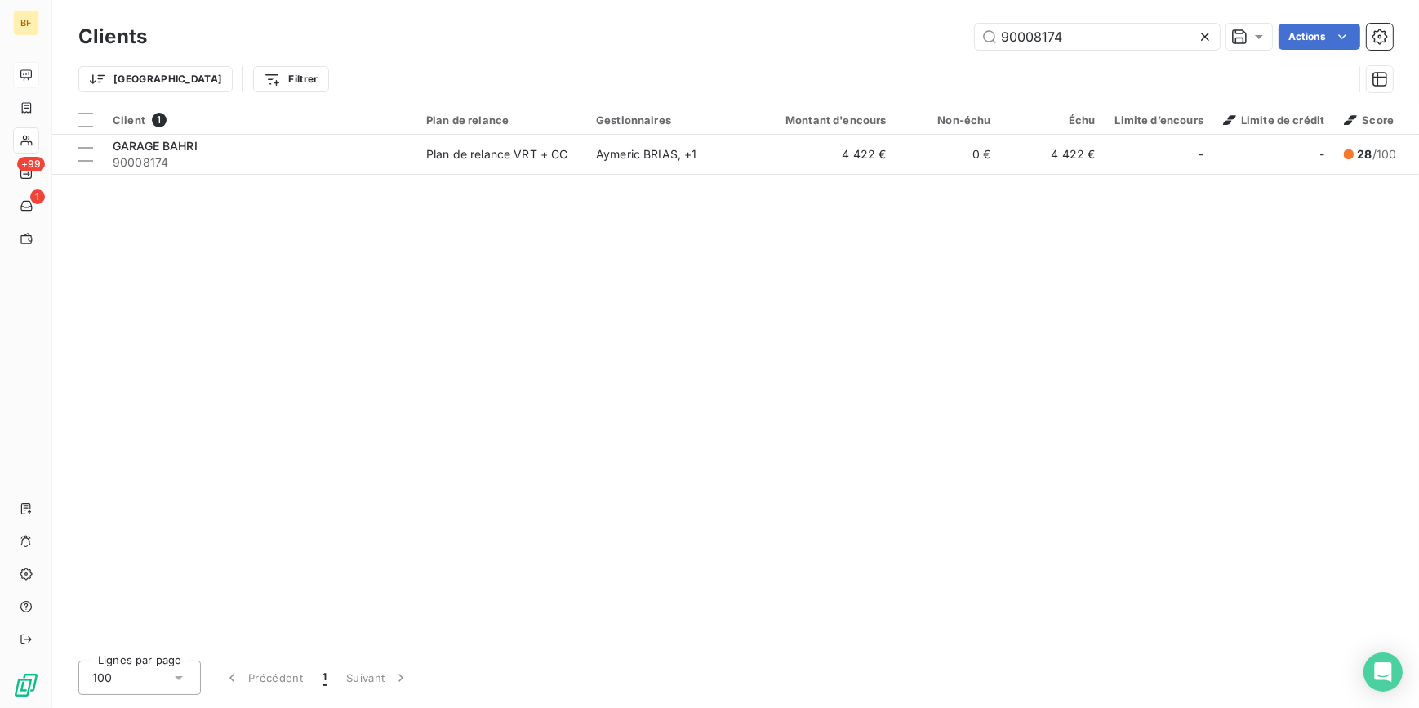
drag, startPoint x: 1086, startPoint y: 25, endPoint x: 937, endPoint y: 27, distance: 148.6
click at [937, 27] on div "90008174 Actions" at bounding box center [780, 37] width 1226 height 26
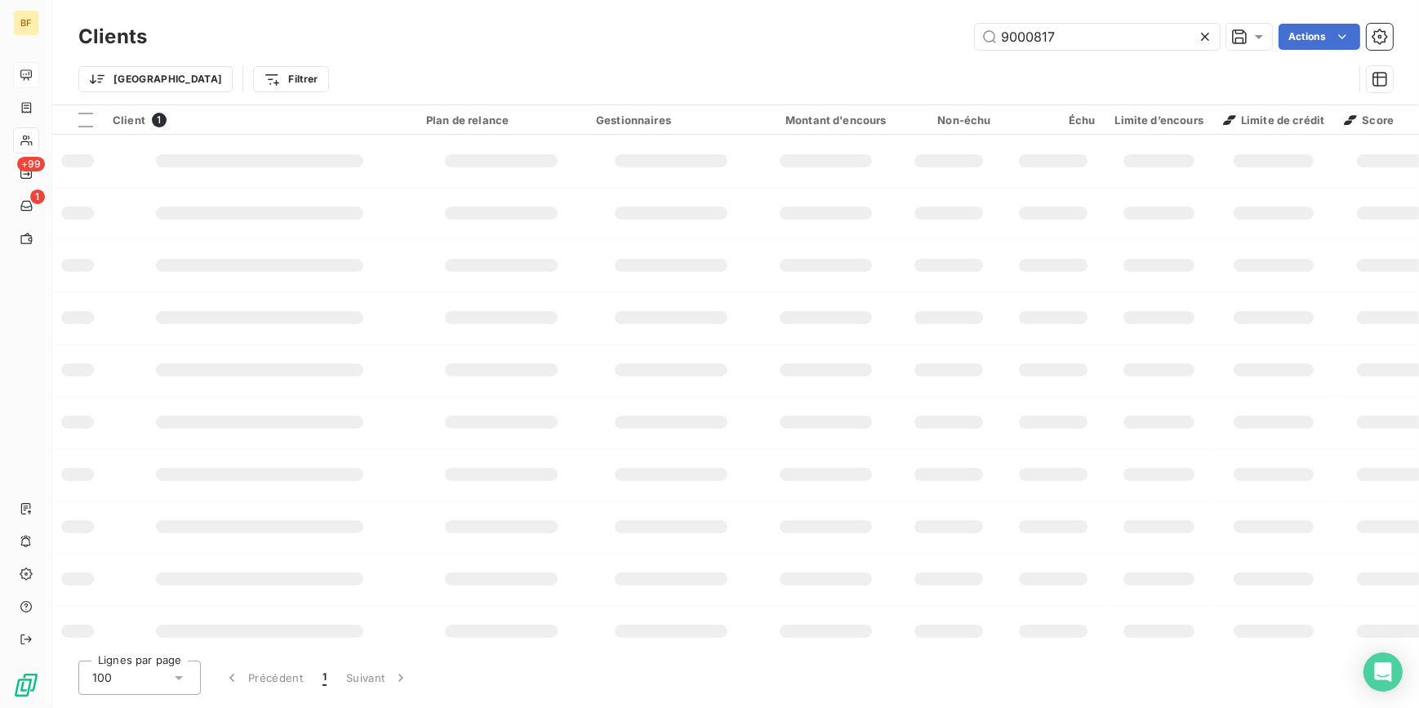
type input "90008174"
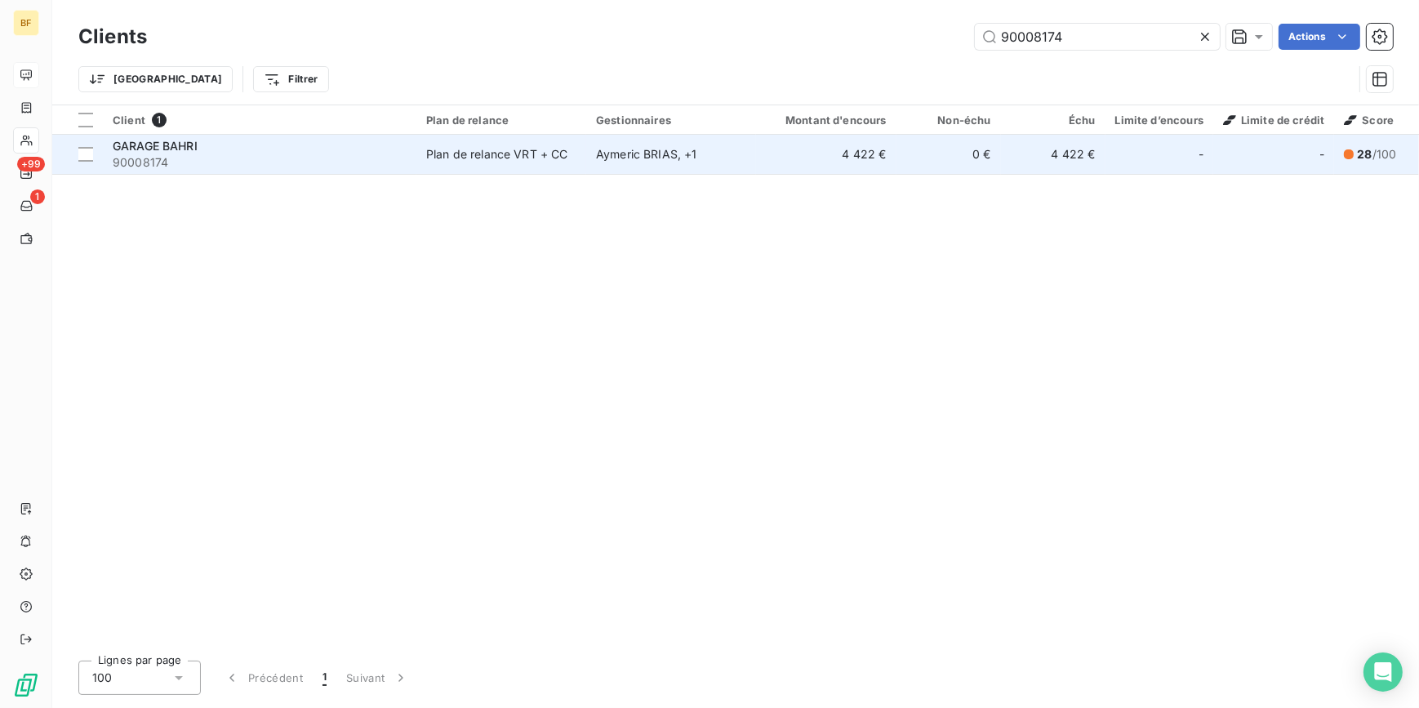
click at [532, 150] on div "Plan de relance VRT + CC" at bounding box center [497, 154] width 142 height 16
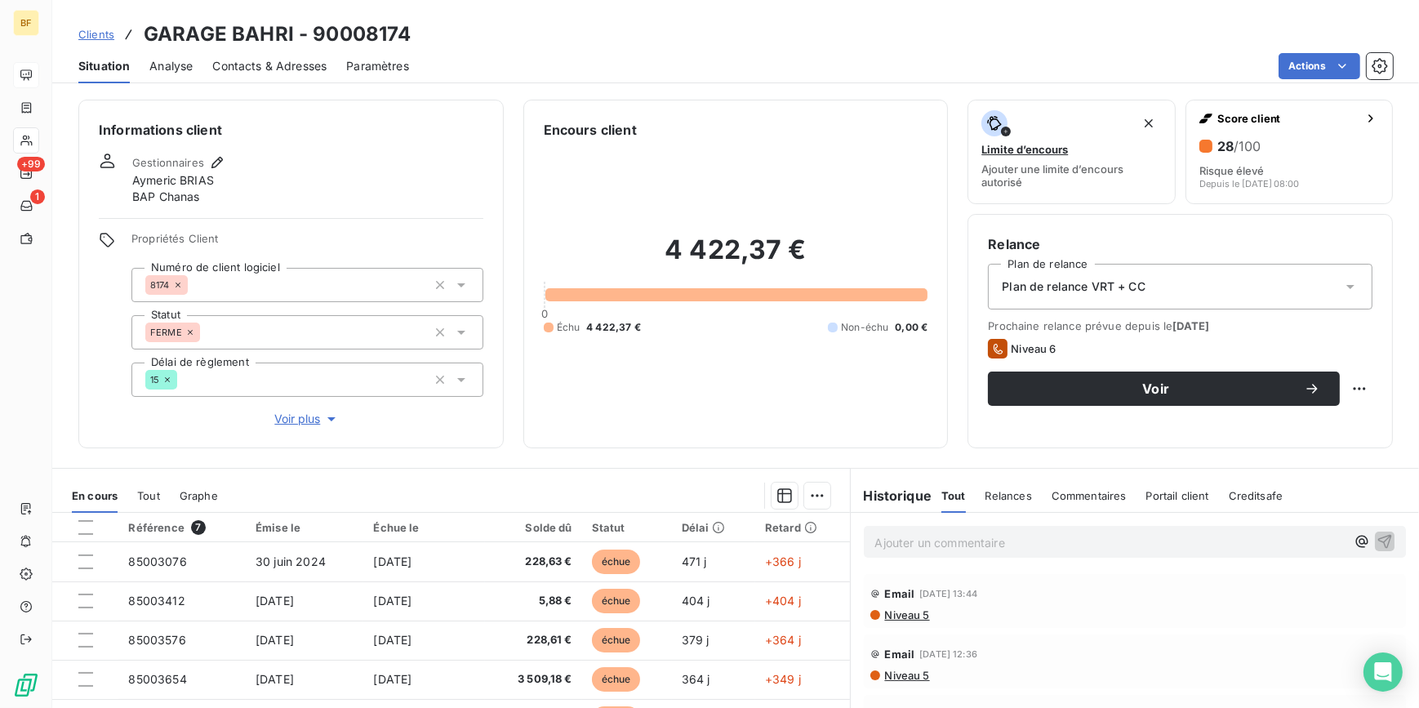
drag, startPoint x: 588, startPoint y: 80, endPoint x: 645, endPoint y: 135, distance: 79.1
click at [588, 80] on div "Situation Analyse Contacts & Adresses Paramètres Actions" at bounding box center [735, 66] width 1367 height 34
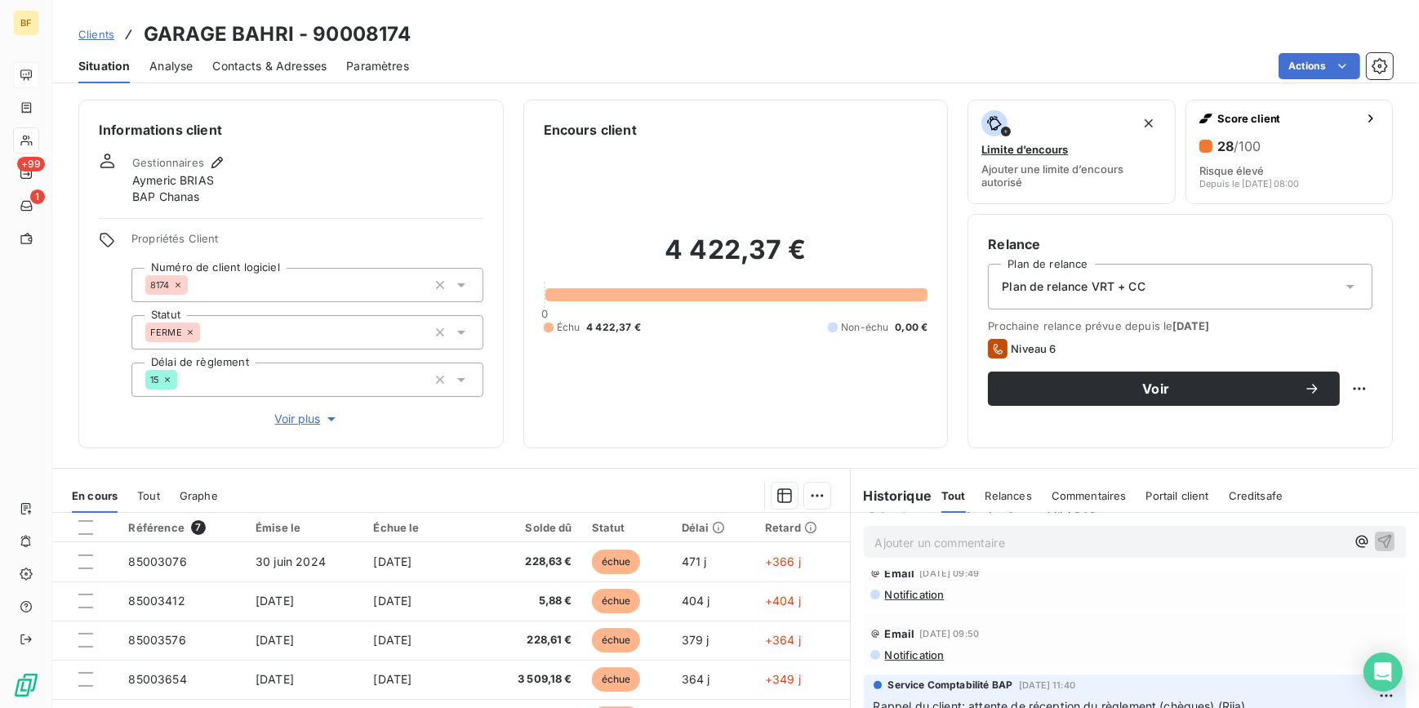
click at [259, 73] on span "Contacts & Adresses" at bounding box center [269, 66] width 114 height 16
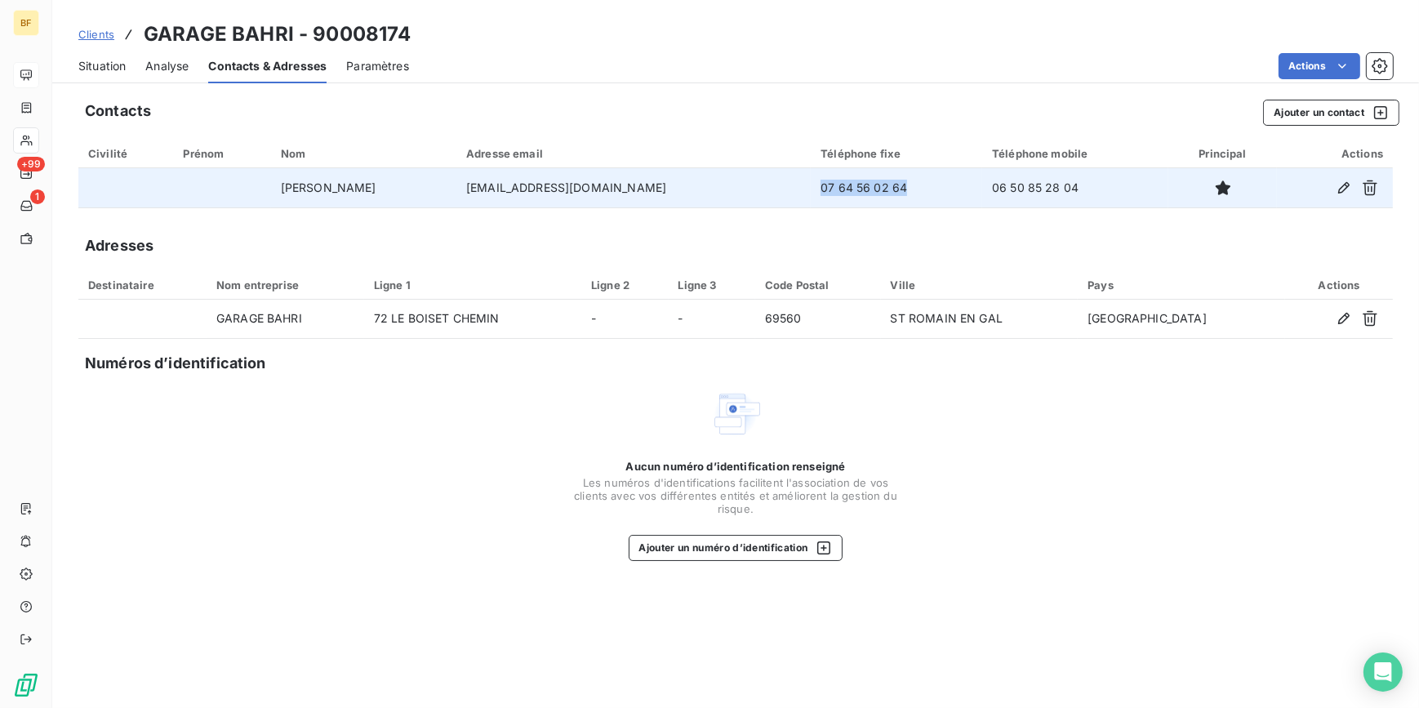
drag, startPoint x: 847, startPoint y: 189, endPoint x: 747, endPoint y: 194, distance: 99.7
click at [811, 194] on td "07 64 56 02 64" at bounding box center [896, 187] width 171 height 39
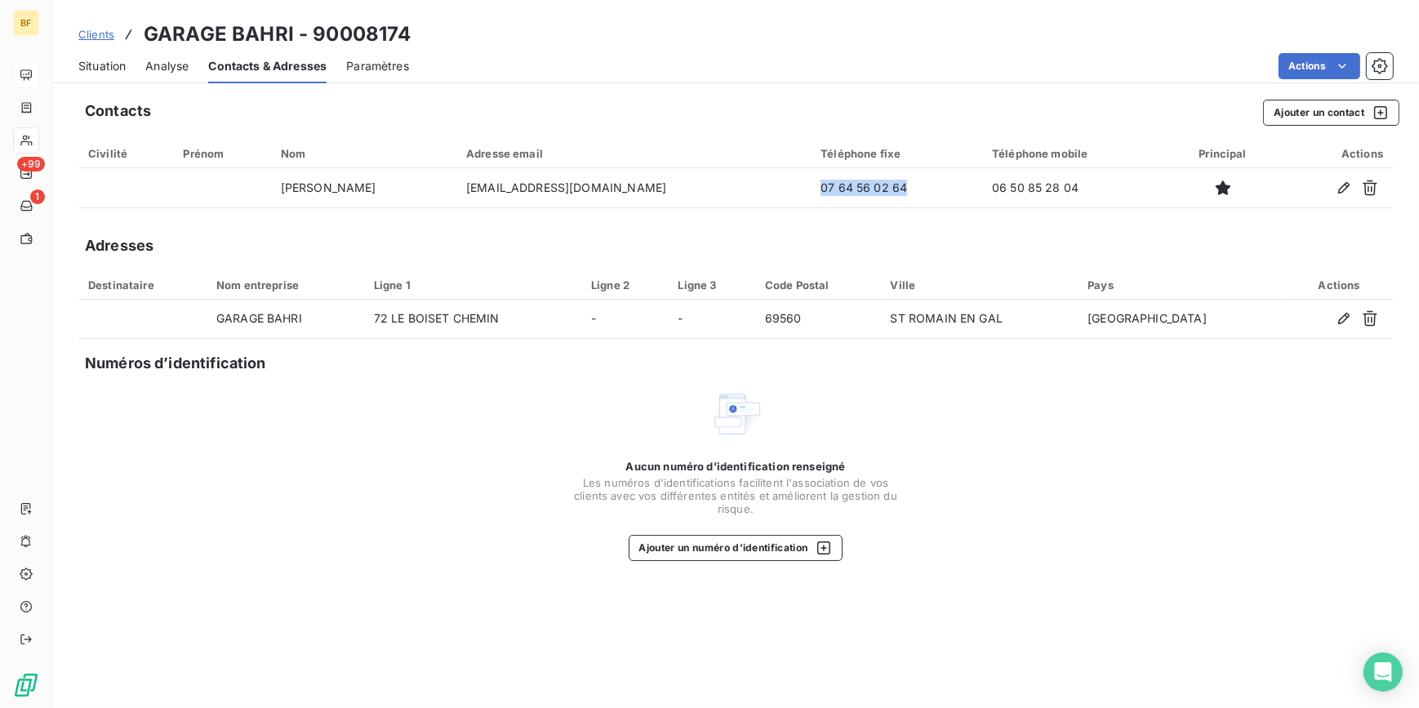
click at [94, 54] on div "Situation" at bounding box center [101, 66] width 47 height 34
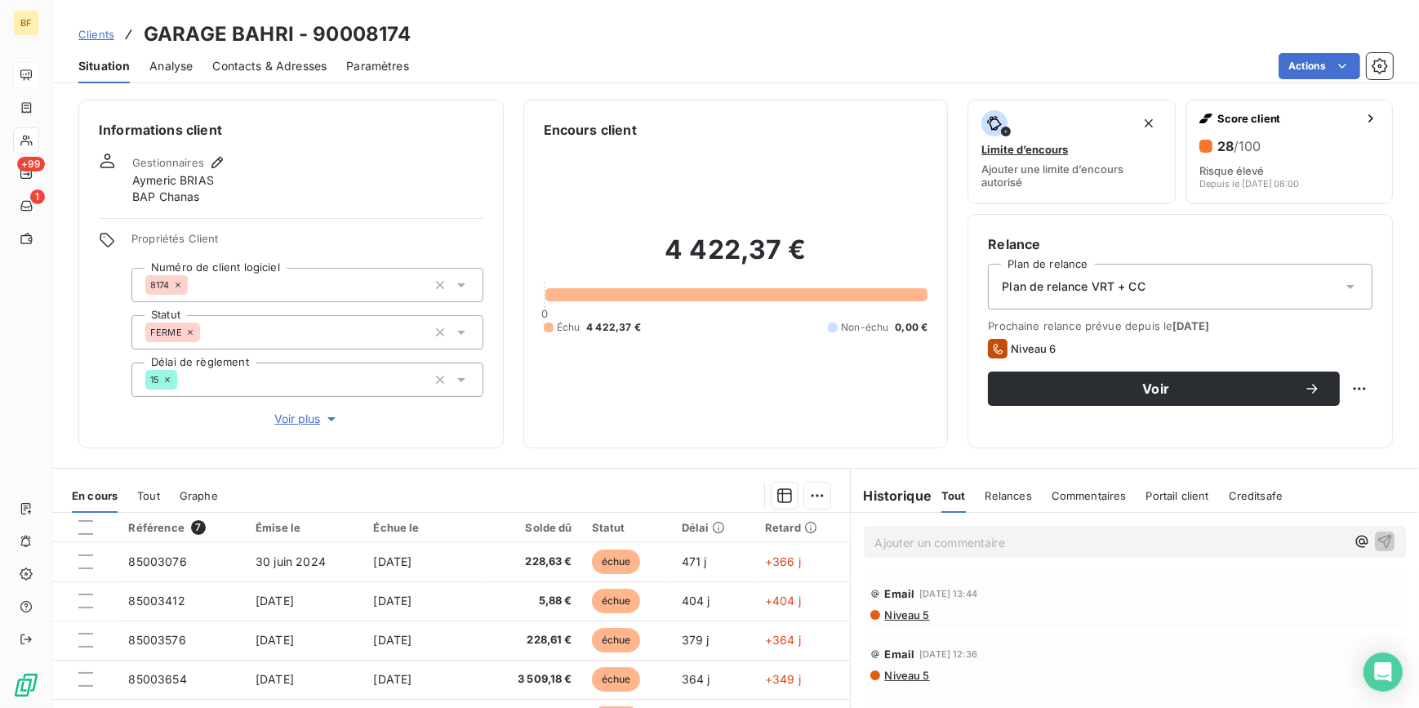
click at [292, 65] on span "Contacts & Adresses" at bounding box center [269, 66] width 114 height 16
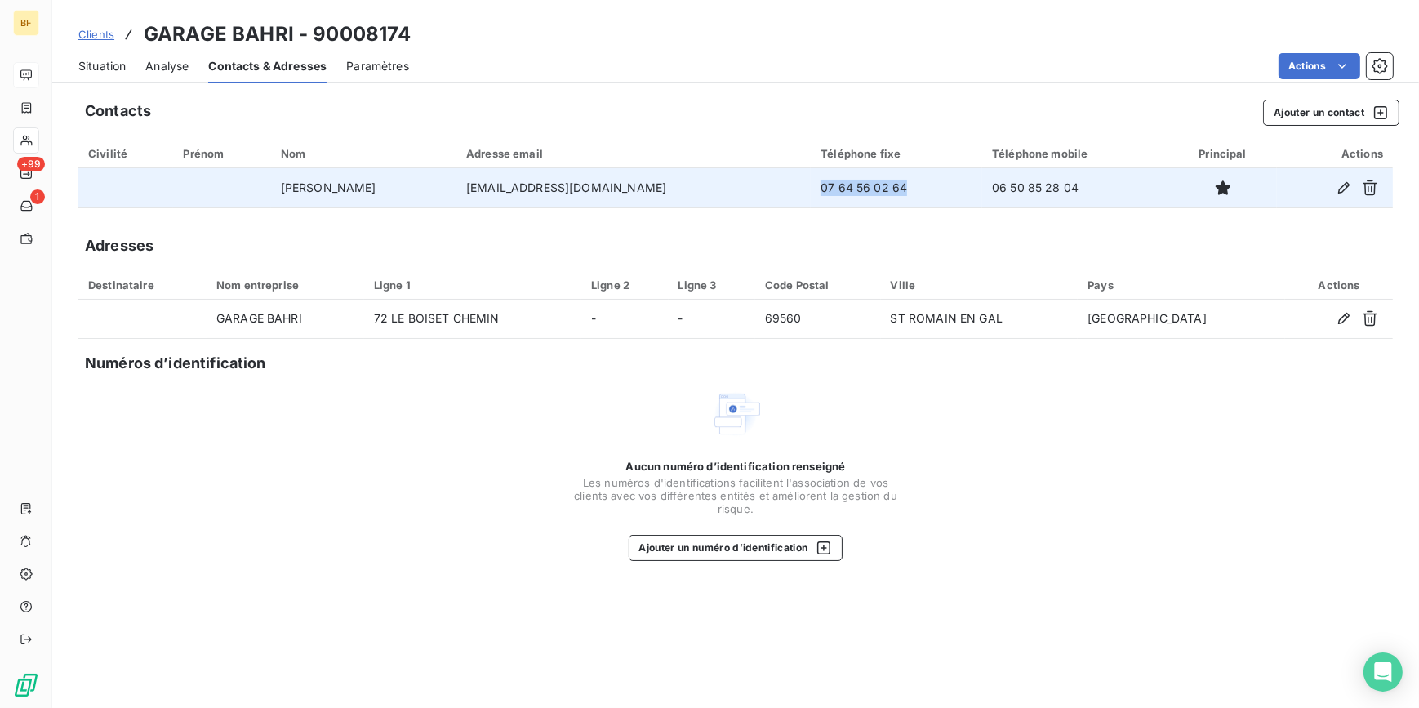
drag, startPoint x: 842, startPoint y: 187, endPoint x: 748, endPoint y: 187, distance: 93.9
click at [811, 187] on td "07 64 56 02 64" at bounding box center [896, 187] width 171 height 39
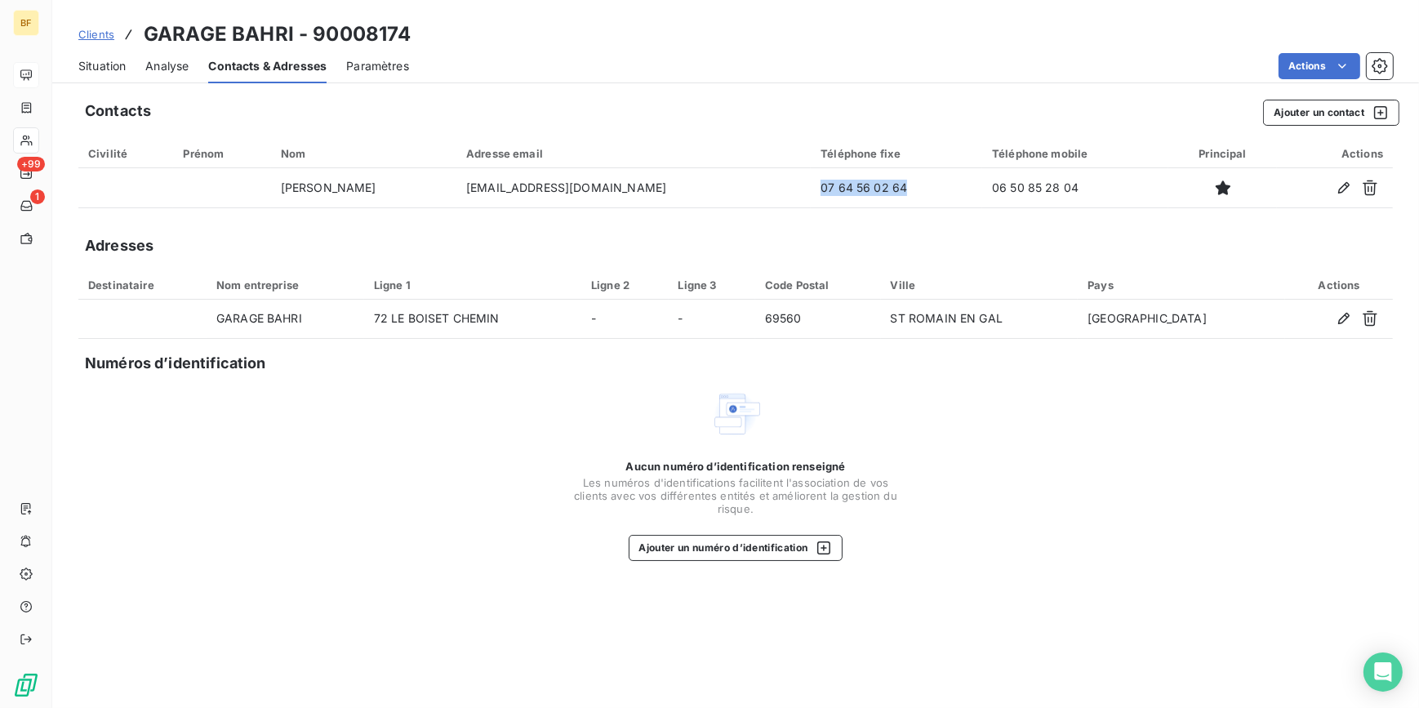
click at [113, 65] on span "Situation" at bounding box center [101, 66] width 47 height 16
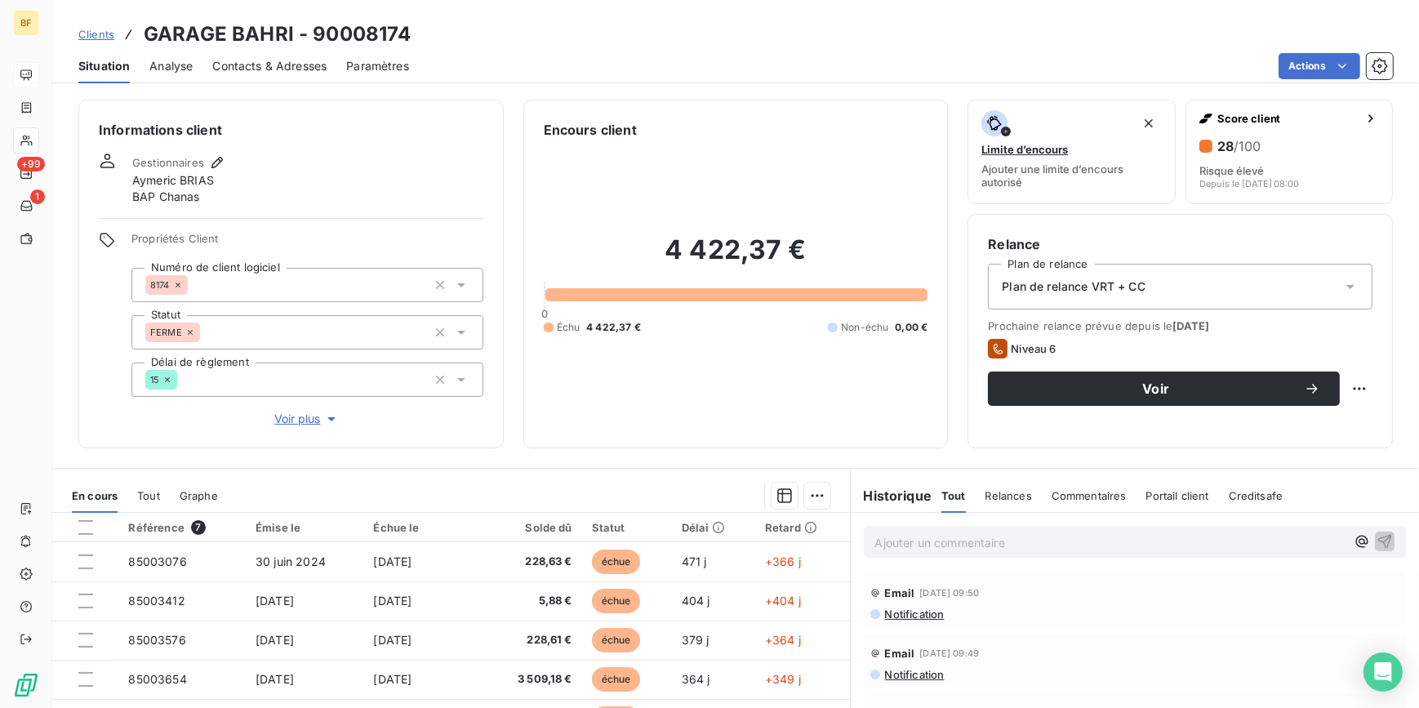
click at [289, 69] on span "Contacts & Adresses" at bounding box center [269, 66] width 114 height 16
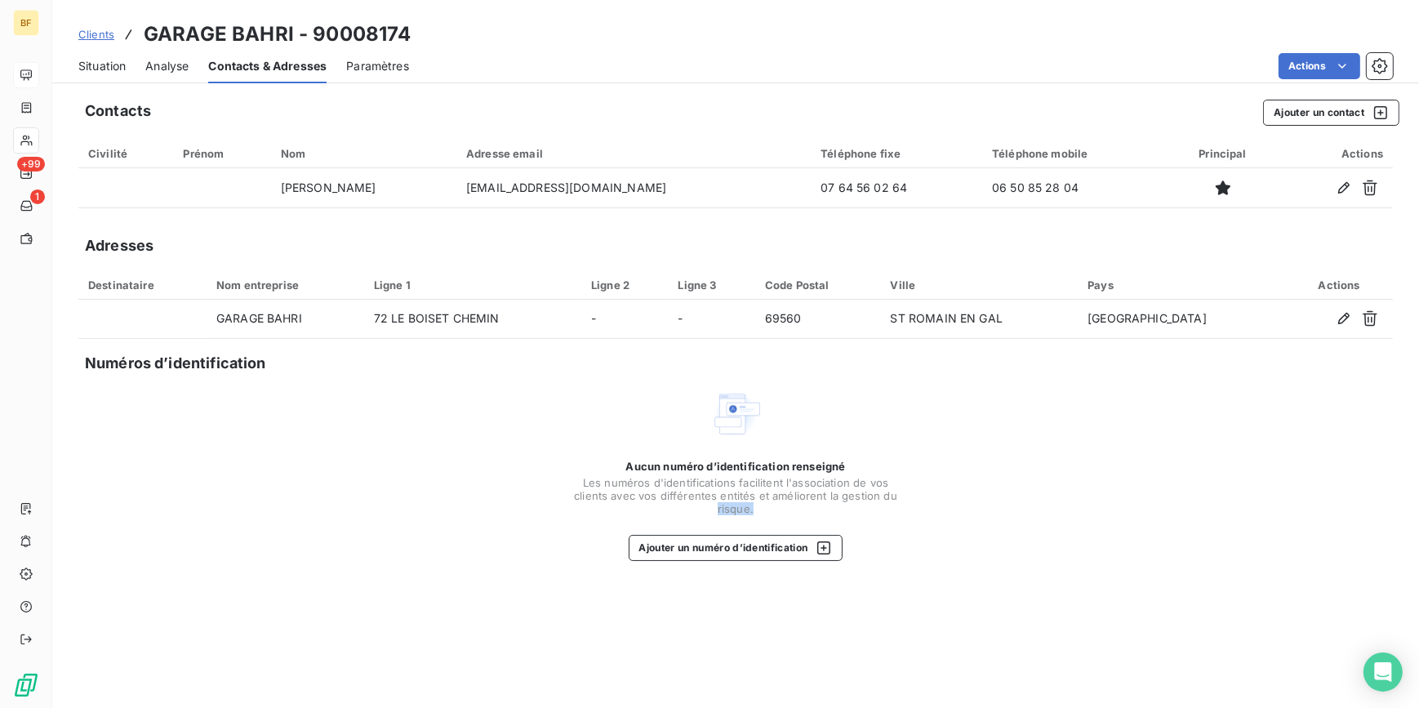
drag, startPoint x: 952, startPoint y: 496, endPoint x: 952, endPoint y: 518, distance: 22.9
click at [952, 518] on div "Aucun numéro d’identification renseigné Les numéros d'identifications faciliten…" at bounding box center [735, 474] width 1315 height 173
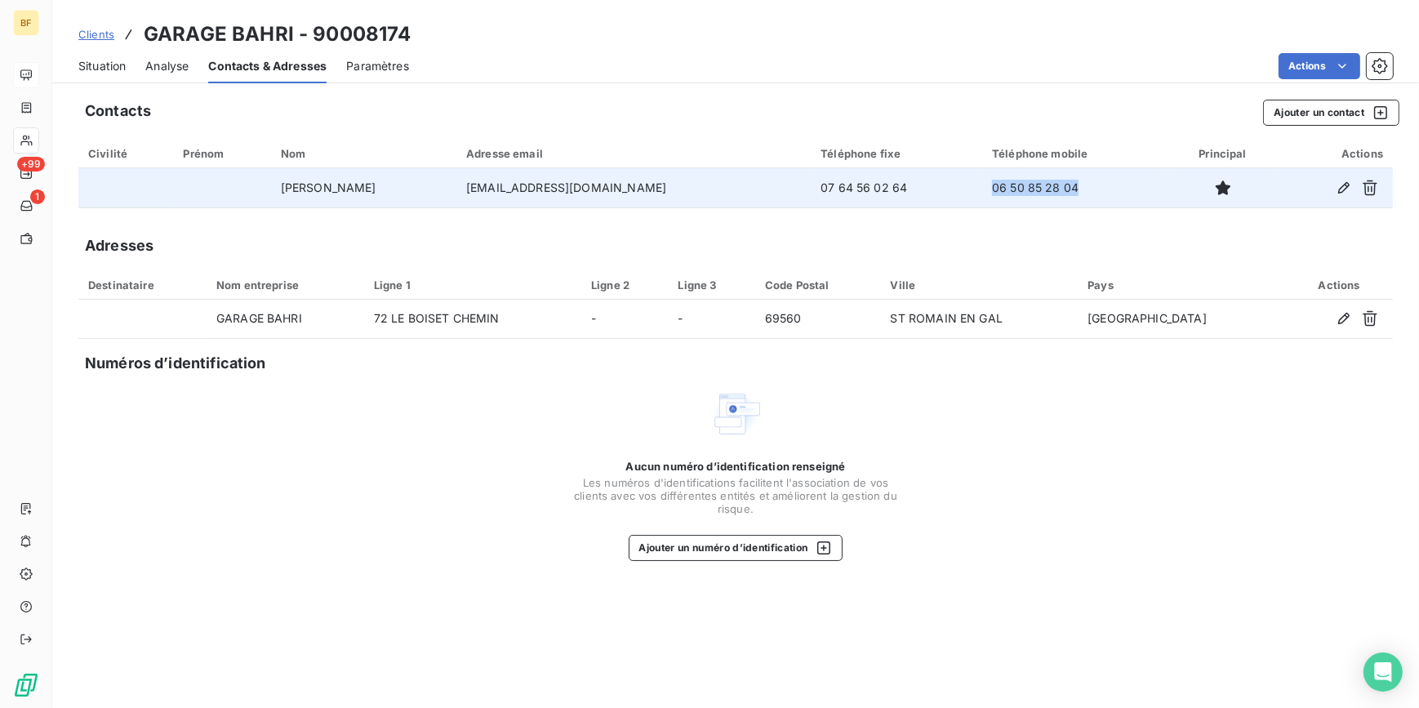
drag, startPoint x: 1054, startPoint y: 189, endPoint x: 941, endPoint y: 186, distance: 113.5
click at [982, 186] on td "06 50 85 28 04" at bounding box center [1075, 187] width 186 height 39
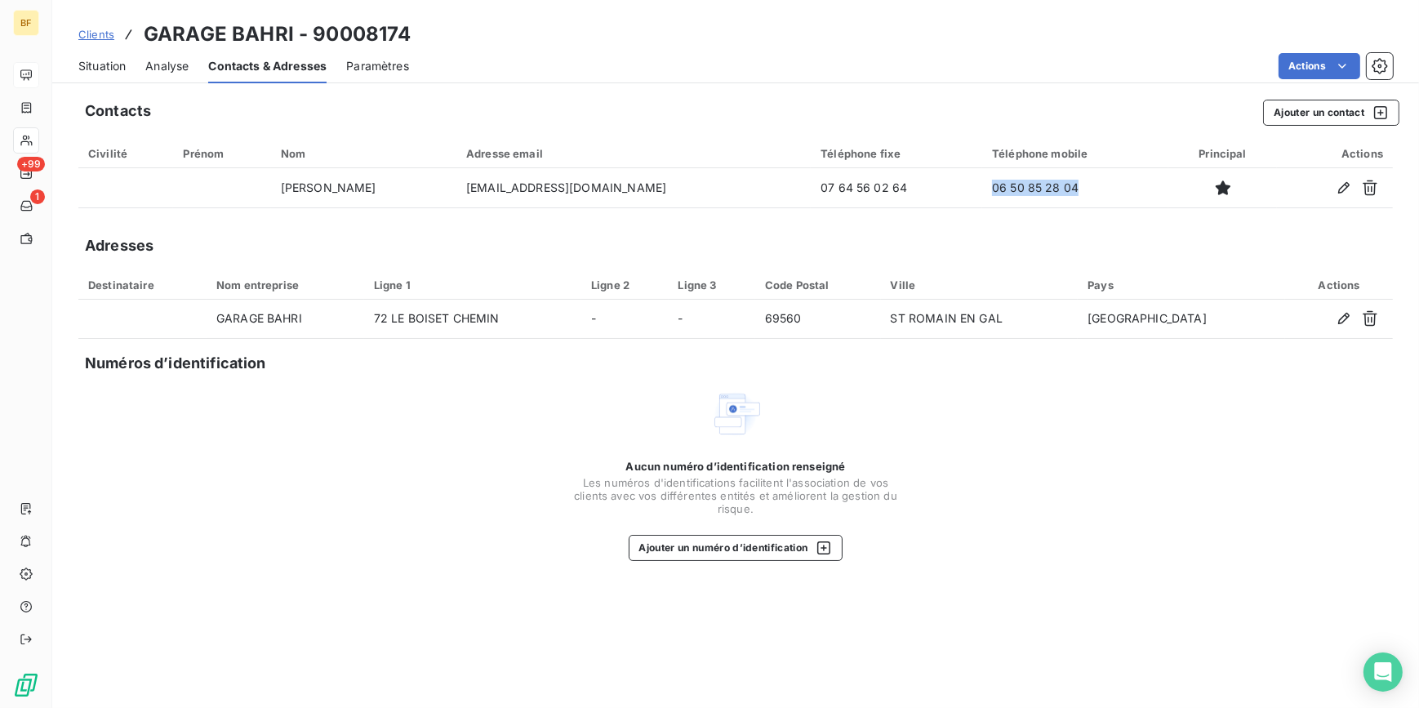
click at [117, 72] on span "Situation" at bounding box center [101, 66] width 47 height 16
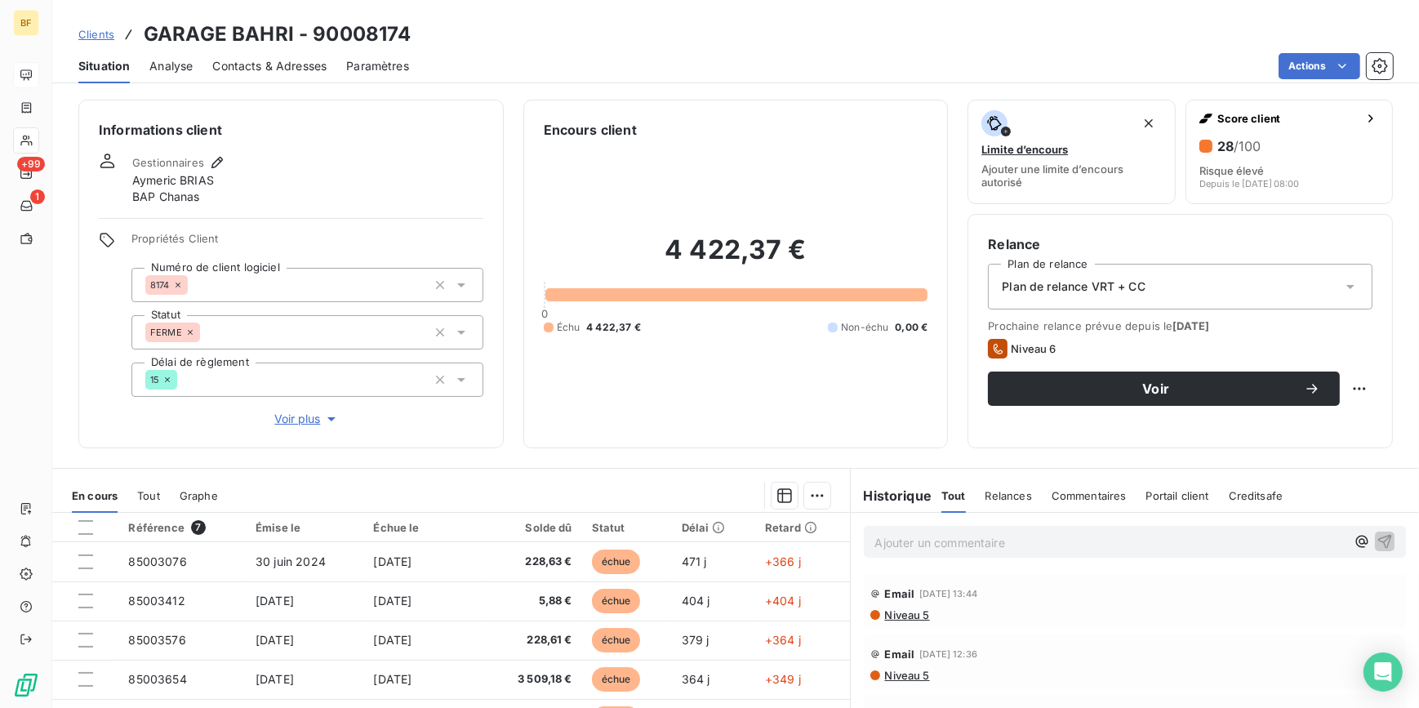
drag, startPoint x: 812, startPoint y: 397, endPoint x: 1241, endPoint y: 367, distance: 429.7
click at [812, 397] on div "4 422,37 € 0 Échu 4 422,37 € Non-échu 0,00 €" at bounding box center [736, 284] width 385 height 288
click at [282, 70] on span "Contacts & Adresses" at bounding box center [269, 66] width 114 height 16
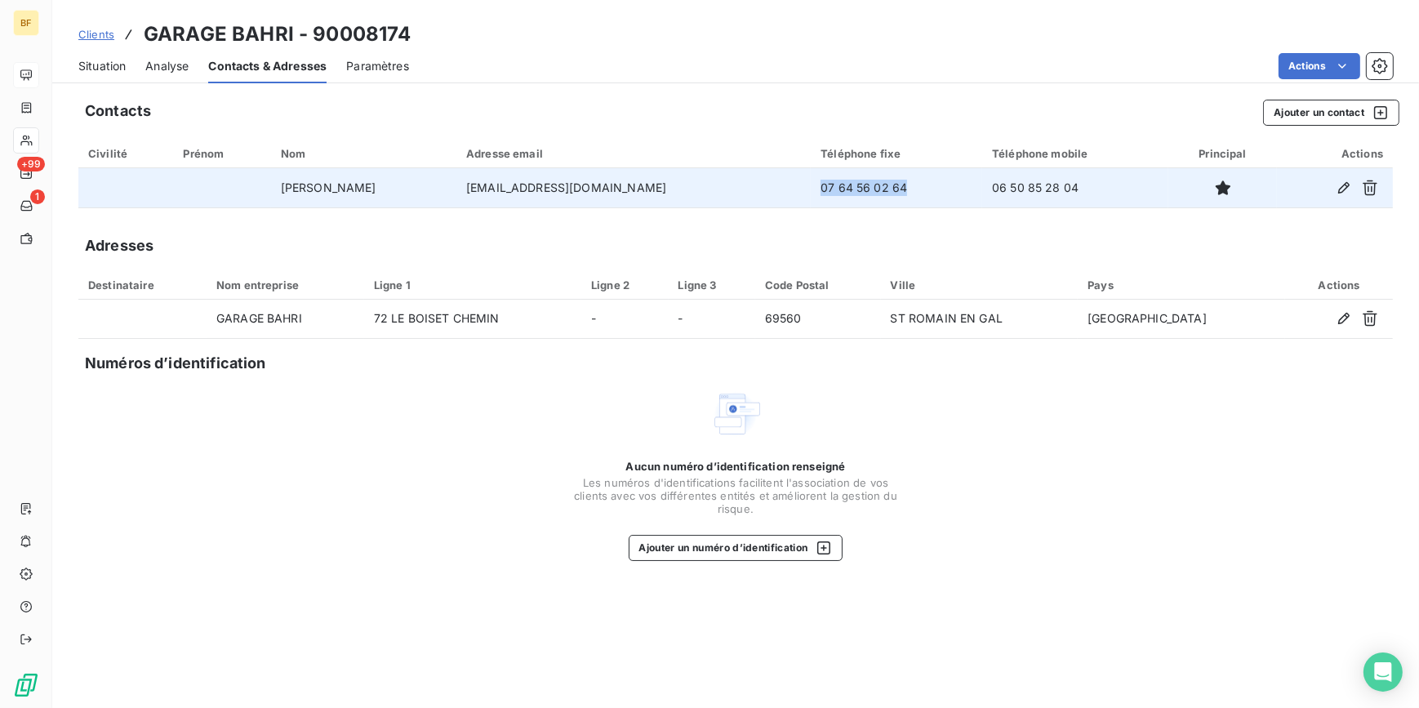
drag, startPoint x: 836, startPoint y: 183, endPoint x: 741, endPoint y: 195, distance: 95.5
click at [811, 195] on td "07 64 56 02 64" at bounding box center [896, 187] width 171 height 39
drag, startPoint x: 1028, startPoint y: 182, endPoint x: 931, endPoint y: 187, distance: 97.3
click at [982, 187] on td "06 50 85 28 04" at bounding box center [1075, 187] width 186 height 39
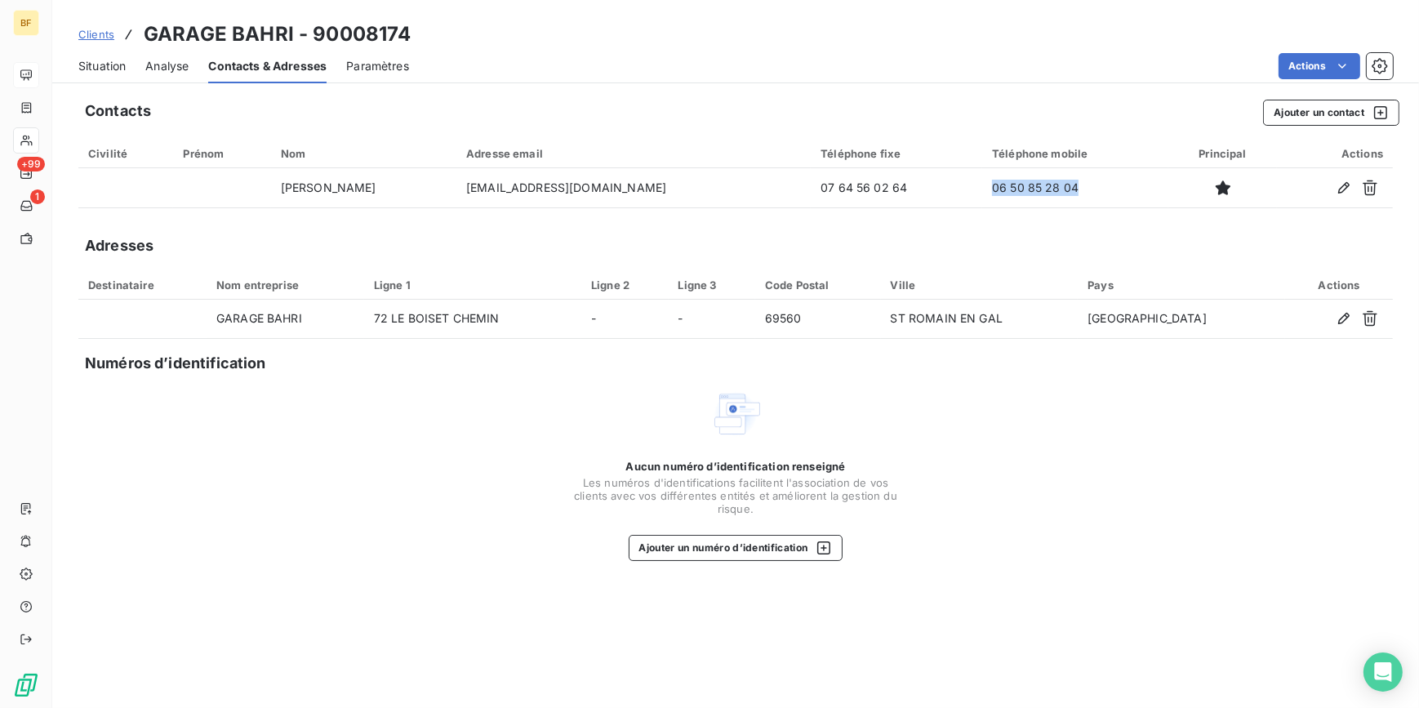
click at [84, 56] on div "Situation" at bounding box center [101, 66] width 47 height 34
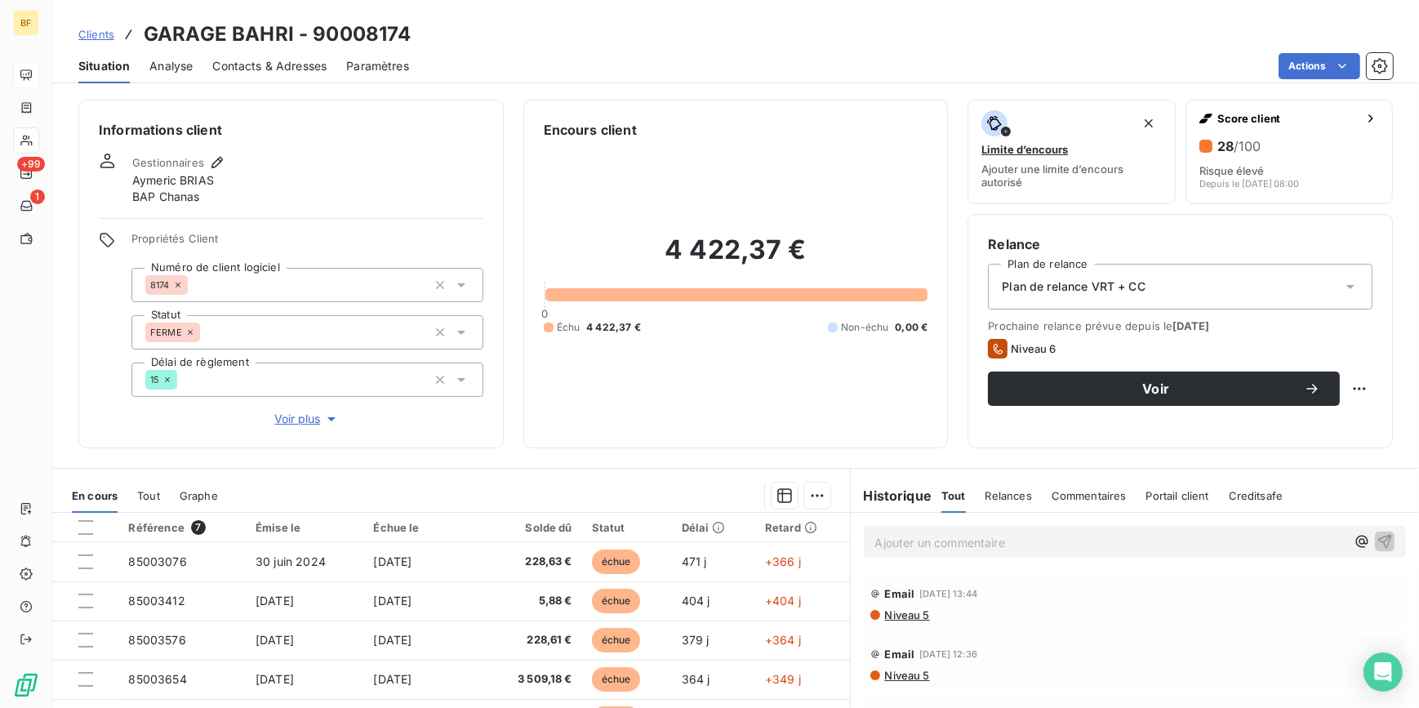
click at [674, 368] on div "4 422,37 € 0 Échu 4 422,37 € Non-échu 0,00 €" at bounding box center [736, 284] width 385 height 288
click at [302, 74] on div "Contacts & Adresses" at bounding box center [269, 66] width 114 height 34
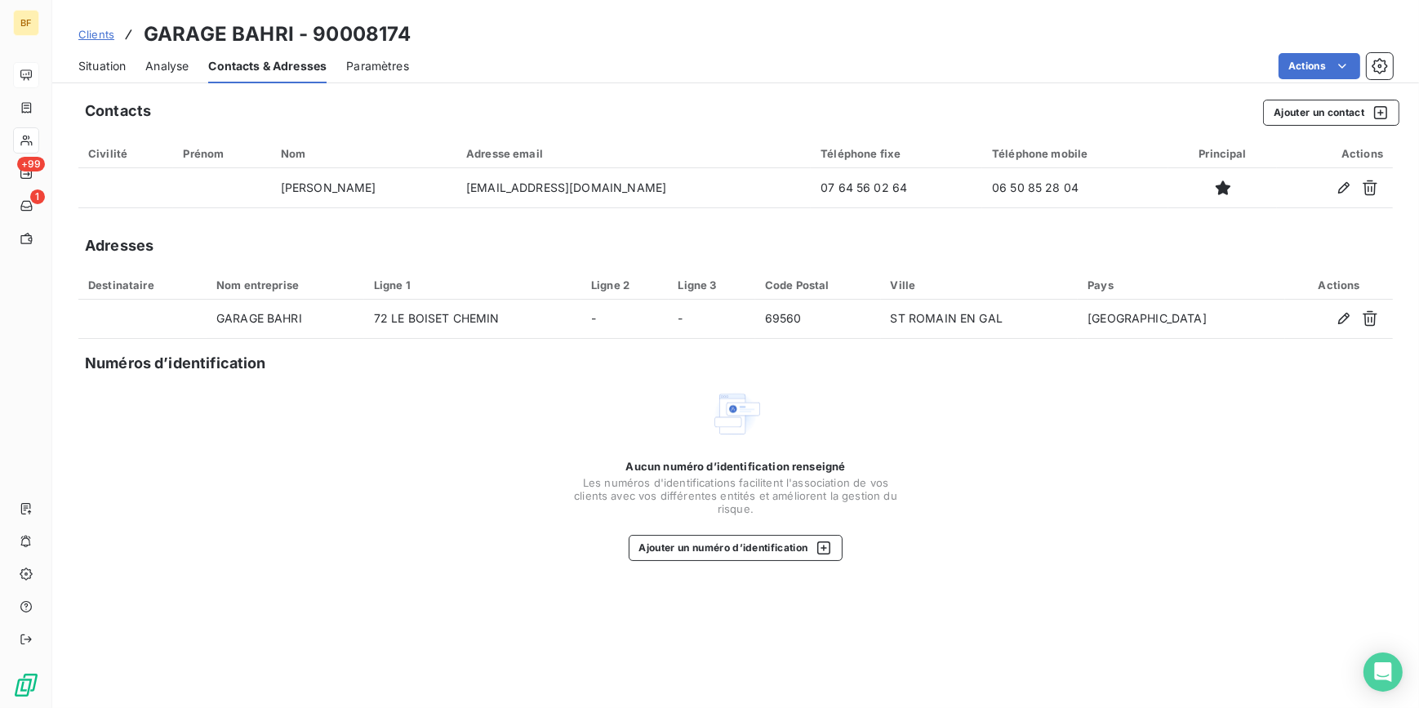
click at [1113, 475] on div "Aucun numéro d’identification renseigné Les numéros d'identifications faciliten…" at bounding box center [735, 474] width 1315 height 173
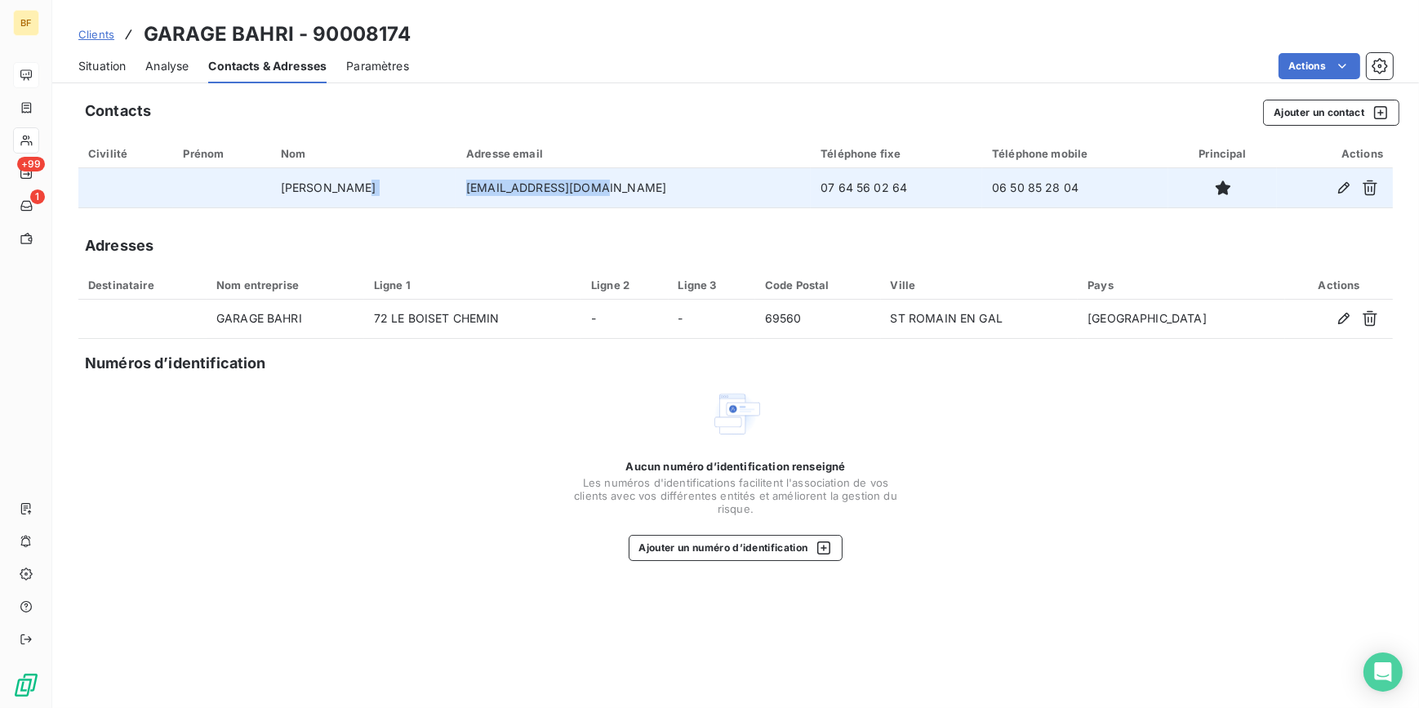
drag, startPoint x: 510, startPoint y: 191, endPoint x: 455, endPoint y: 198, distance: 55.9
click at [455, 198] on tr "[PERSON_NAME] [EMAIL_ADDRESS][DOMAIN_NAME] 07 64 56 02 64 06 50 85 28 04" at bounding box center [735, 187] width 1315 height 39
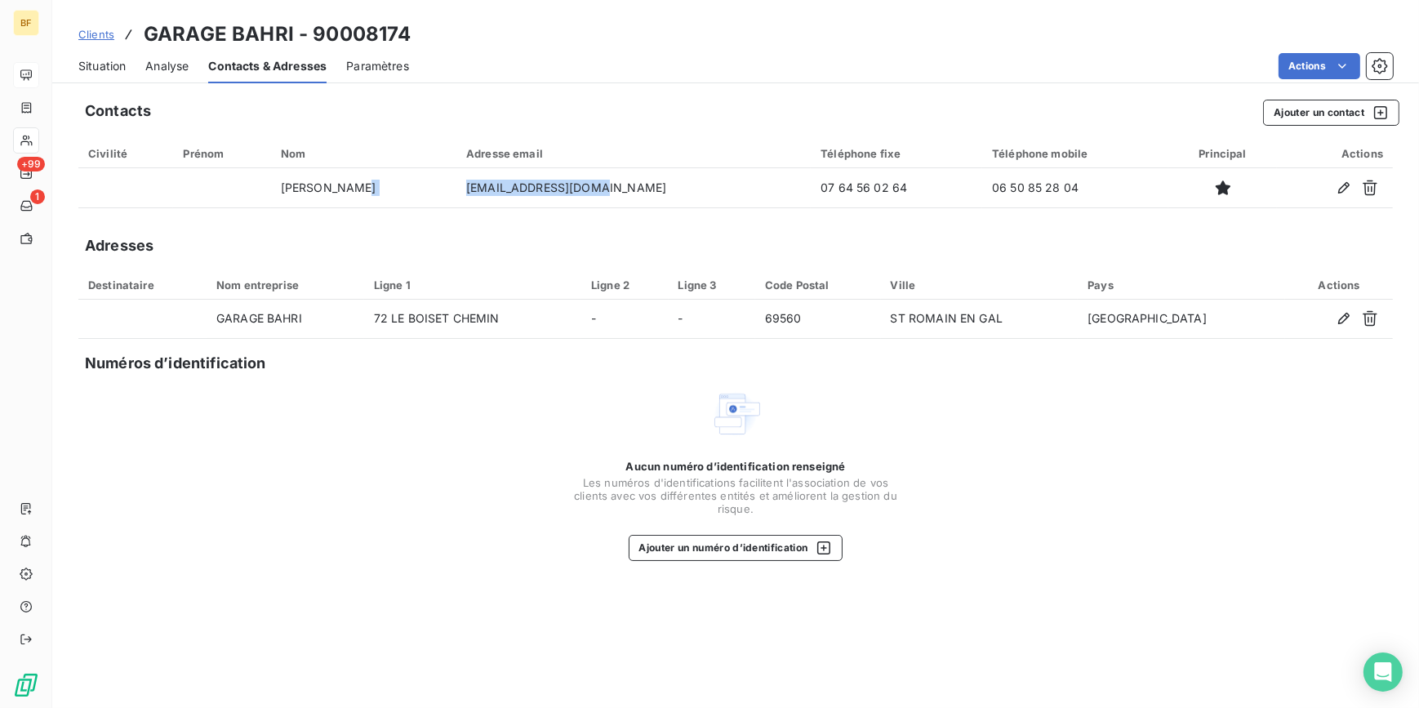
click at [93, 65] on span "Situation" at bounding box center [101, 66] width 47 height 16
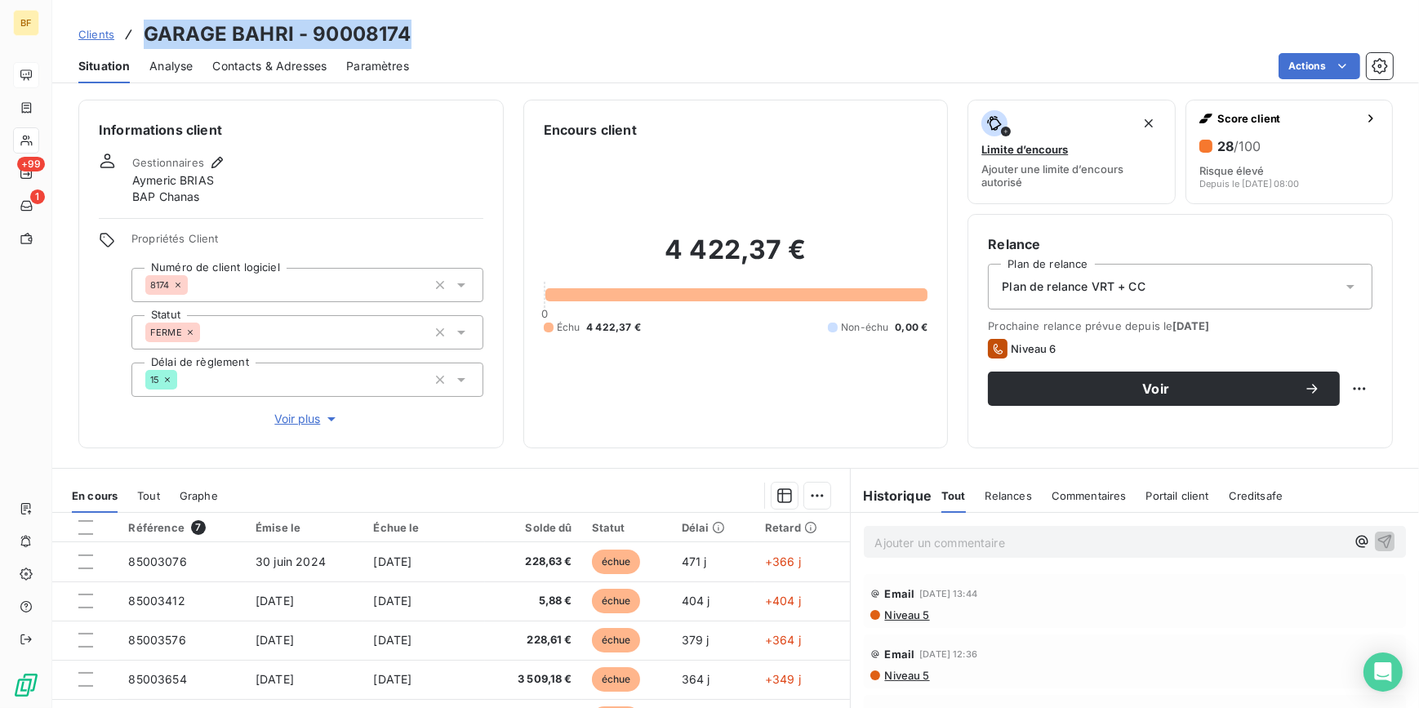
drag, startPoint x: 414, startPoint y: 28, endPoint x: 137, endPoint y: 10, distance: 277.4
click at [137, 10] on div "Clients GARAGE BAHRI - 90008174 Situation Analyse Contacts & Adresses Paramètre…" at bounding box center [735, 41] width 1367 height 83
click at [980, 532] on p "Ajouter un commentaire ﻿" at bounding box center [1110, 542] width 471 height 20
click at [932, 539] on p "(AV)" at bounding box center [1110, 541] width 471 height 19
click at [960, 532] on p "(AV)" at bounding box center [1110, 541] width 471 height 19
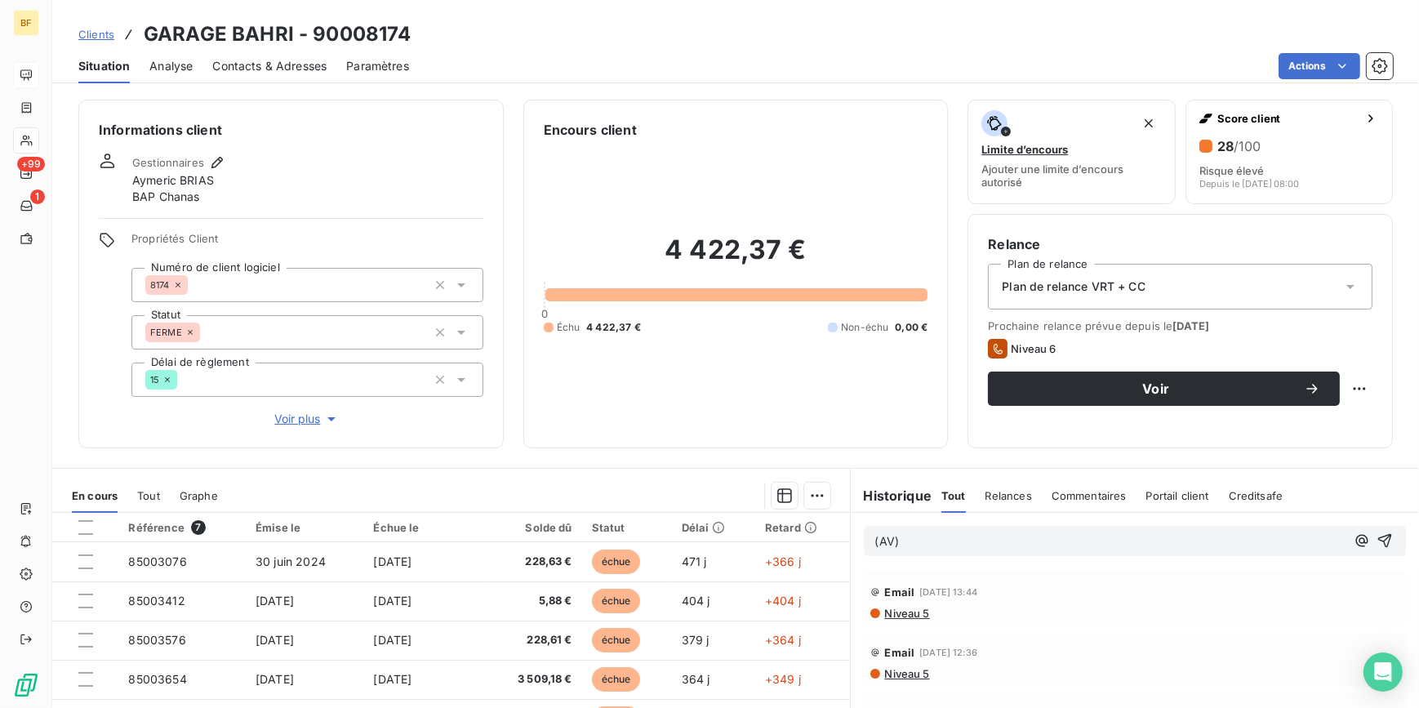
click at [923, 532] on p "(AV)" at bounding box center [1110, 541] width 471 height 19
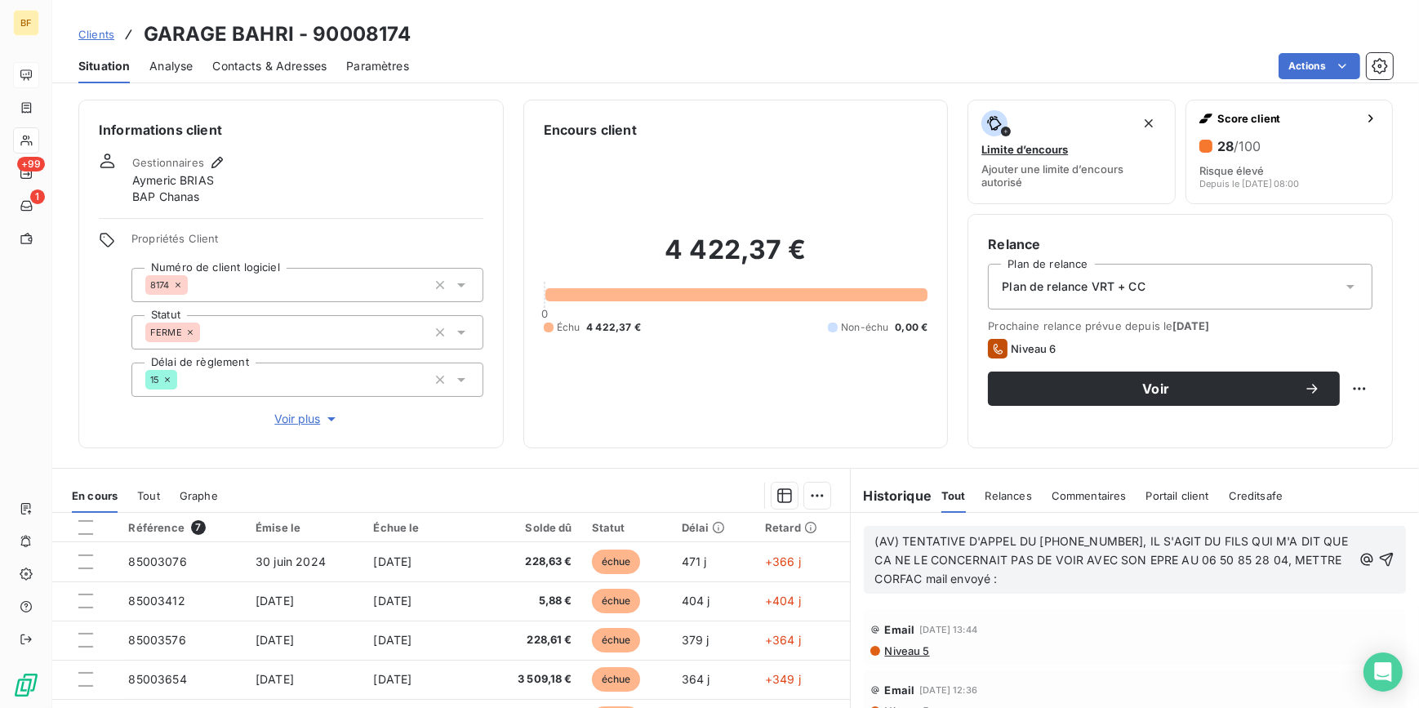
click at [1058, 580] on p "(AV) TENTATIVE D'APPEL DU [PHONE_NUMBER], IL S'AGIT DU FILS QUI M'A DIT QUE CA …" at bounding box center [1114, 560] width 478 height 56
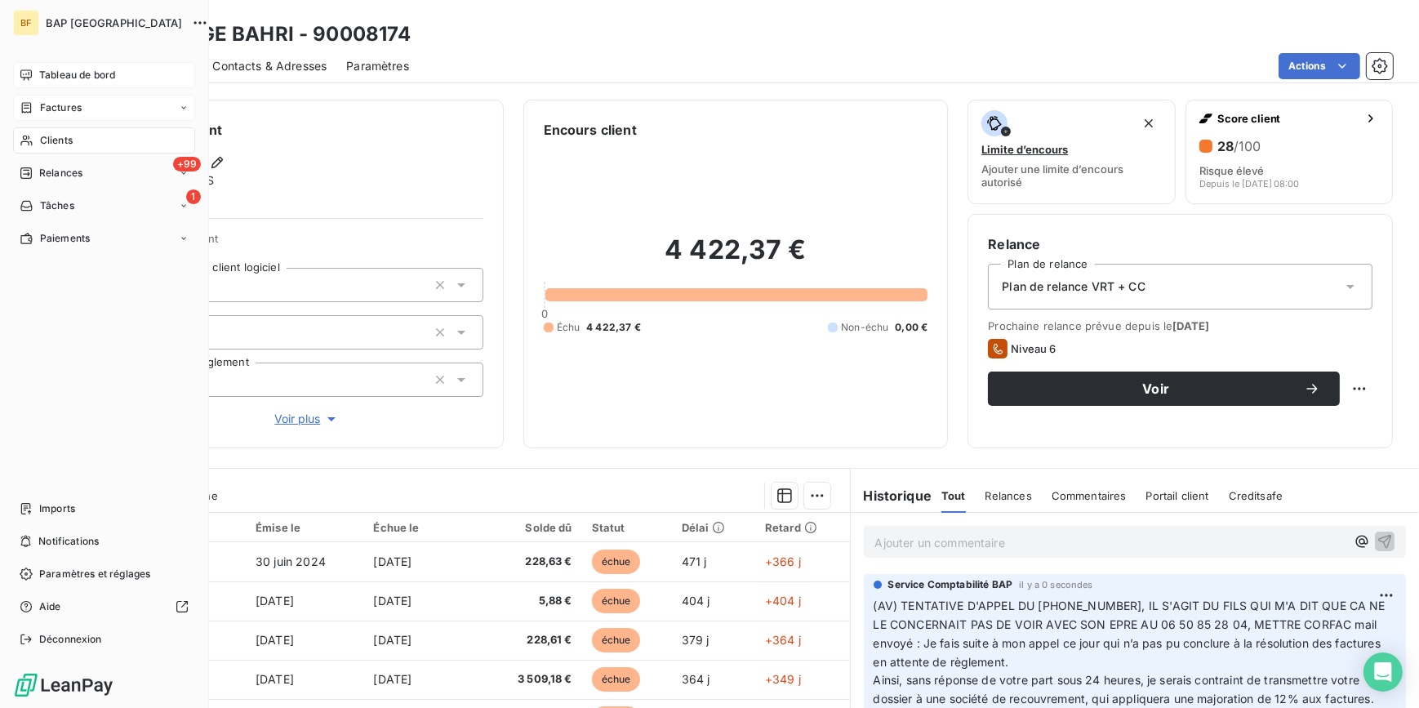
drag, startPoint x: 36, startPoint y: 140, endPoint x: 122, endPoint y: 115, distance: 89.2
click at [36, 139] on div "Clients" at bounding box center [104, 140] width 182 height 26
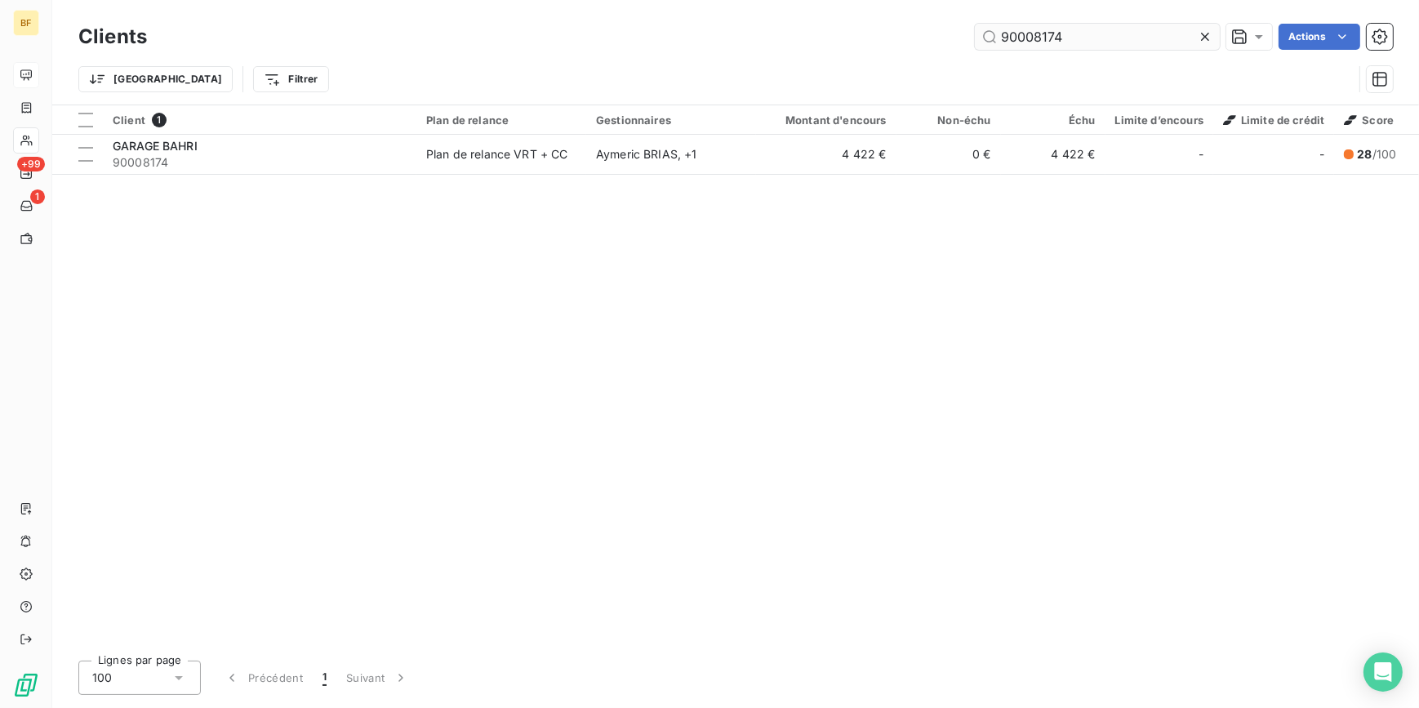
drag, startPoint x: 1100, startPoint y: 27, endPoint x: 1035, endPoint y: 24, distance: 64.5
click at [1035, 24] on input "90008174" at bounding box center [1097, 37] width 245 height 26
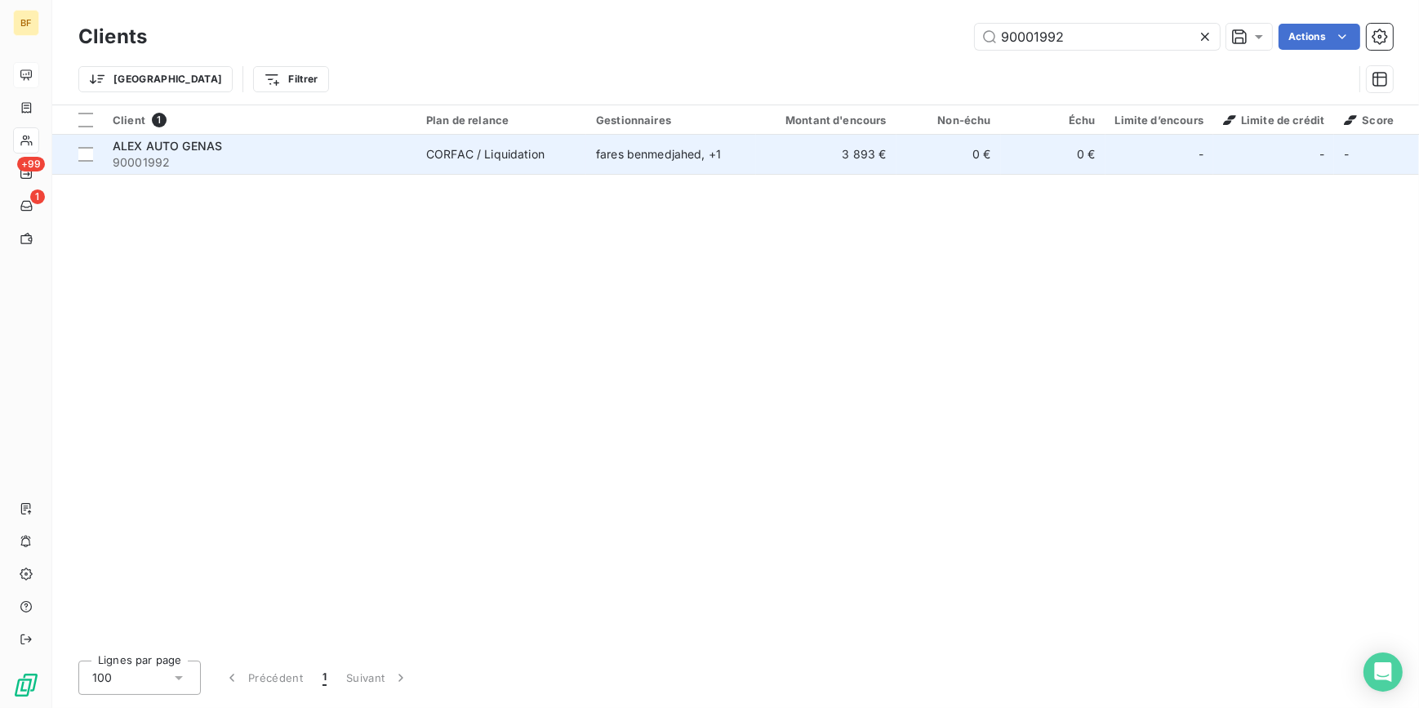
type input "90001992"
click at [350, 163] on span "90001992" at bounding box center [260, 162] width 294 height 16
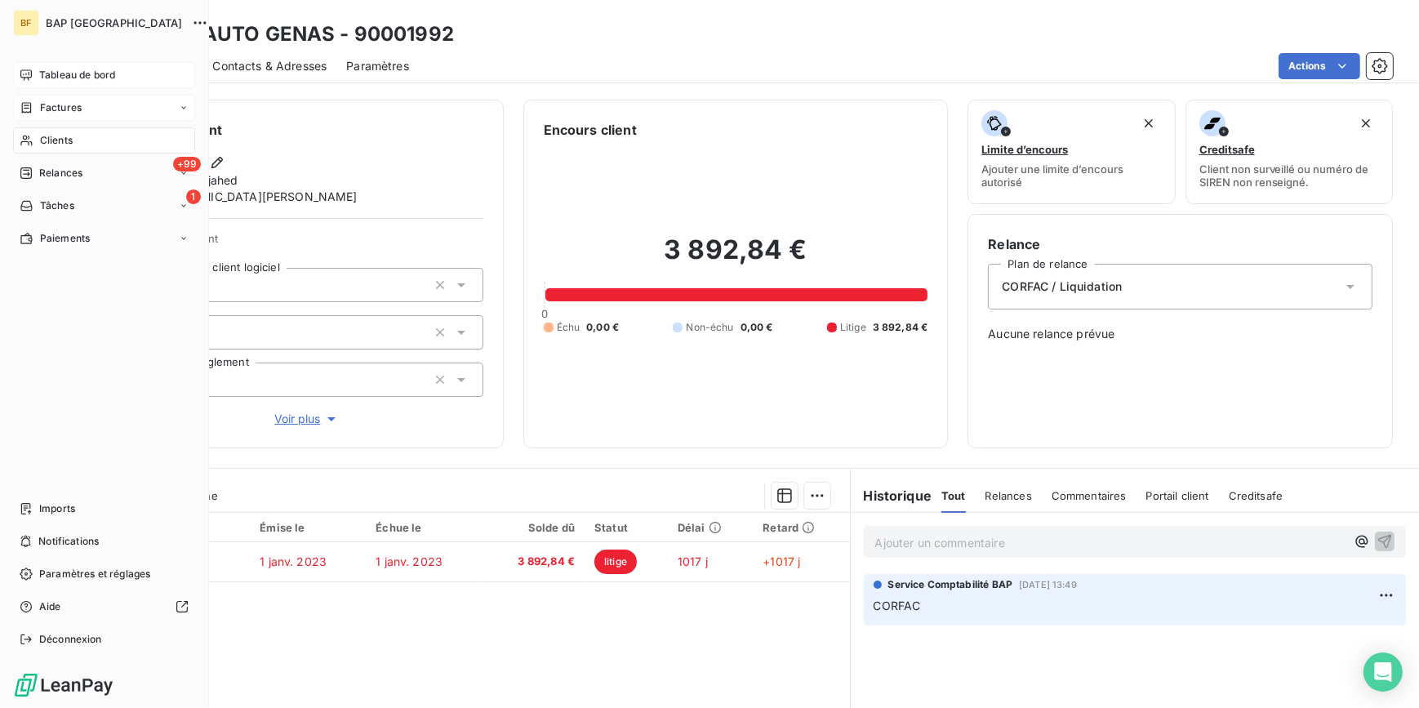
drag, startPoint x: 57, startPoint y: 145, endPoint x: 171, endPoint y: 109, distance: 119.8
click at [62, 145] on span "Clients" at bounding box center [56, 140] width 33 height 15
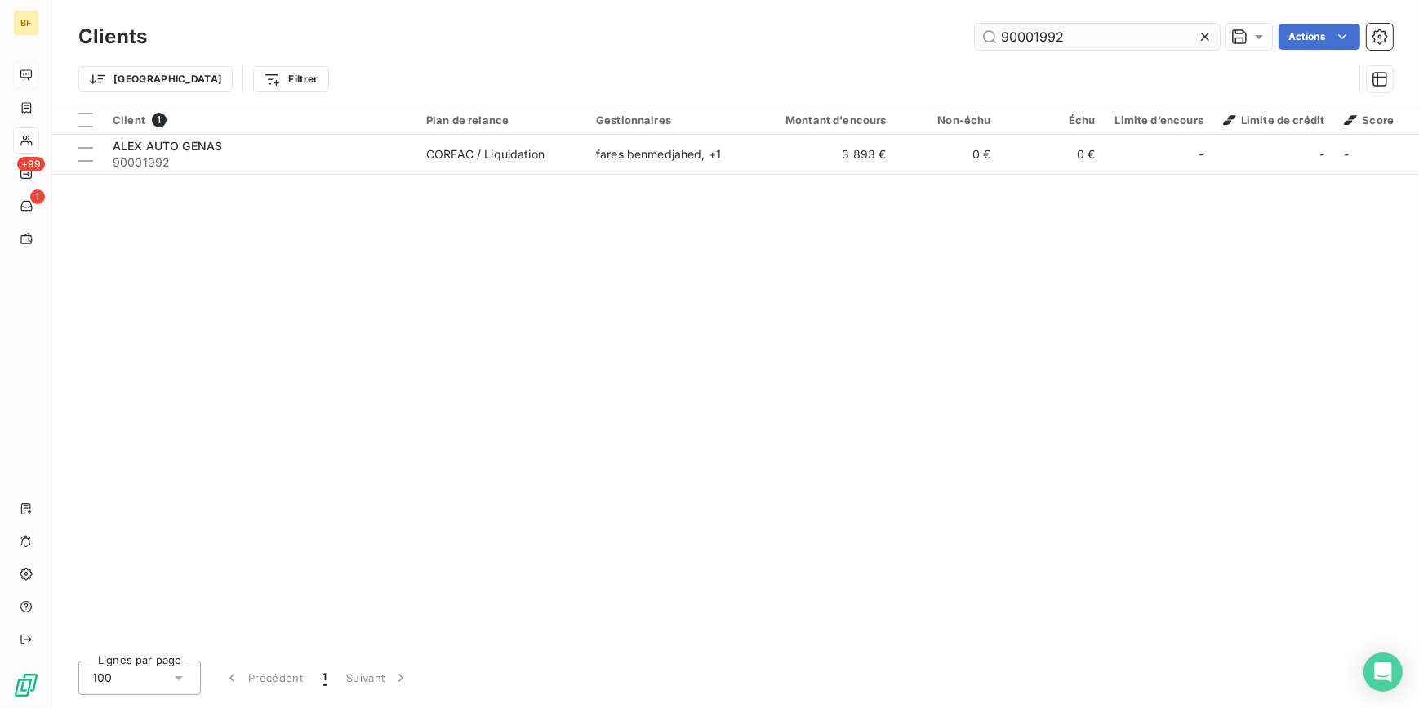
drag, startPoint x: 1082, startPoint y: 39, endPoint x: 1026, endPoint y: 36, distance: 56.4
click at [1026, 36] on input "90001992" at bounding box center [1097, 37] width 245 height 26
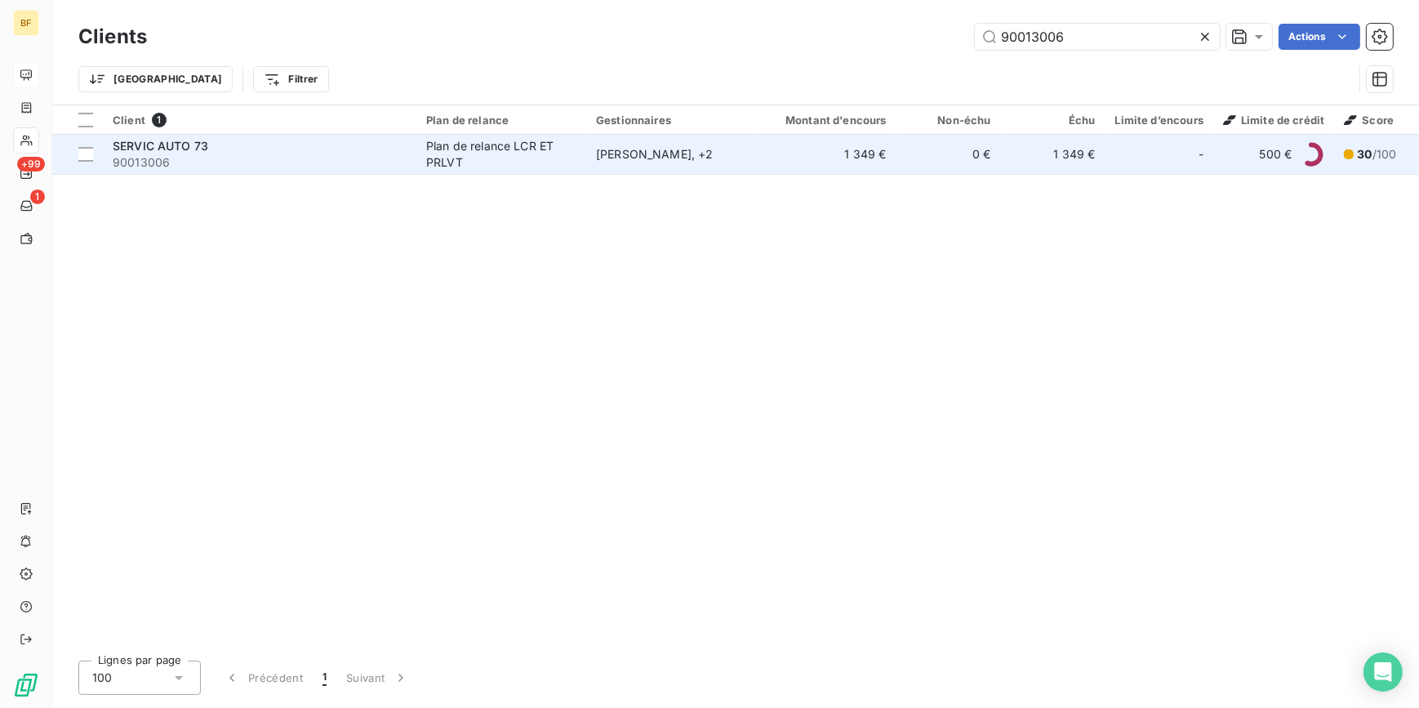
type input "90013006"
click at [247, 158] on span "90013006" at bounding box center [260, 162] width 294 height 16
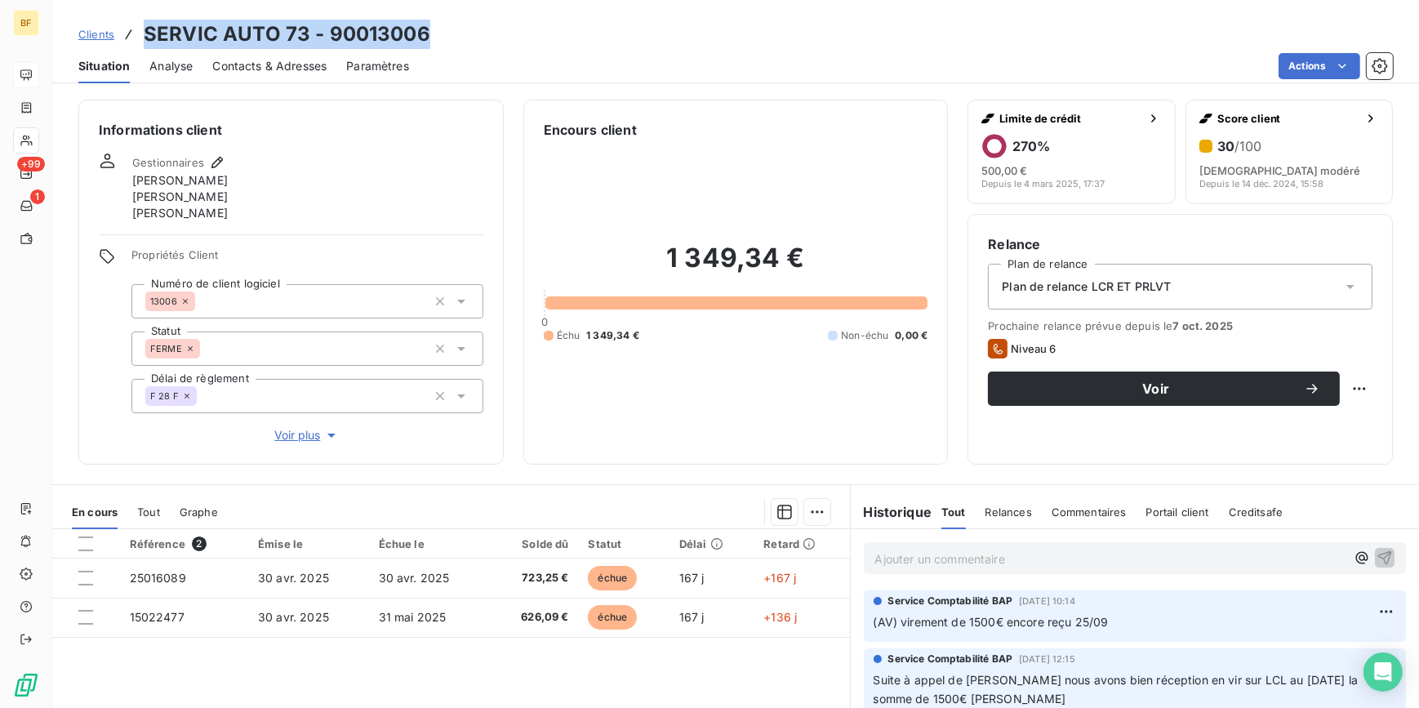
drag, startPoint x: 442, startPoint y: 40, endPoint x: 147, endPoint y: 39, distance: 294.8
click at [147, 39] on div "Clients SERVIC AUTO 73 - 90013006" at bounding box center [735, 34] width 1367 height 29
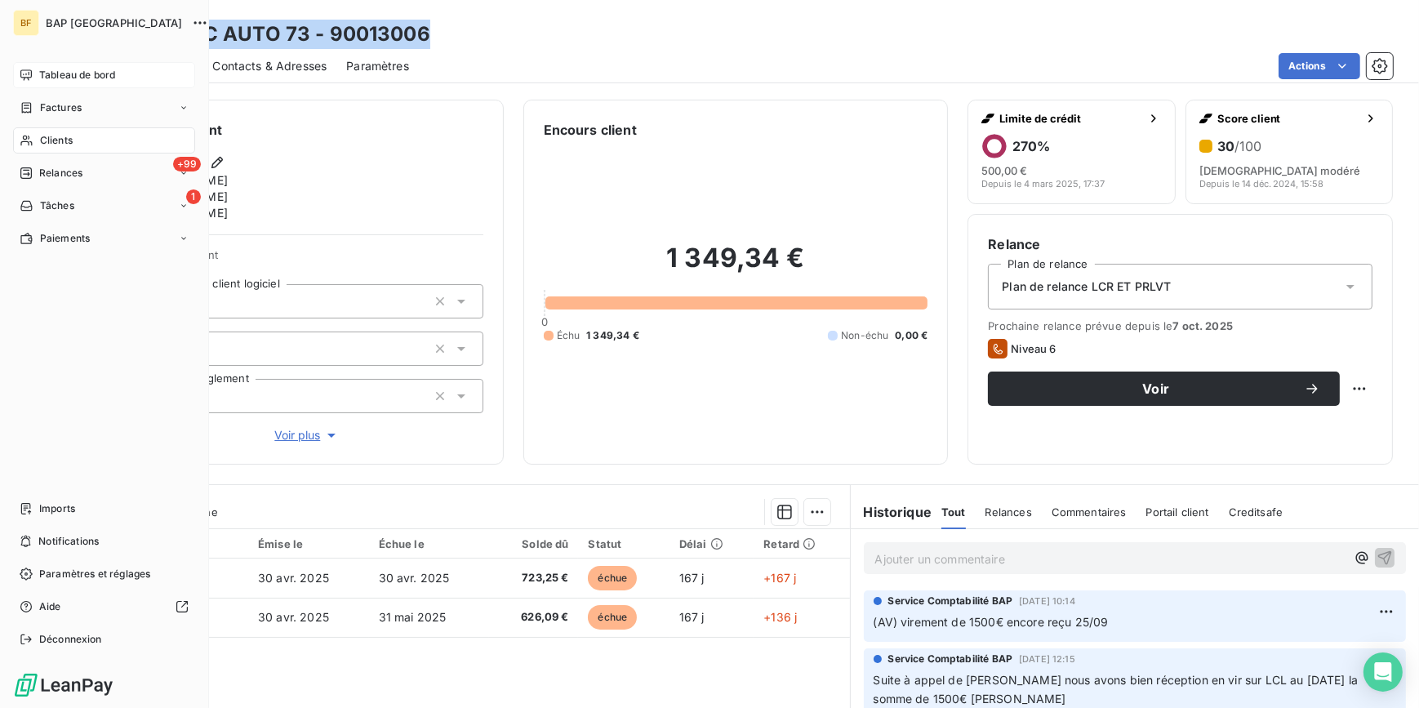
drag, startPoint x: 33, startPoint y: 135, endPoint x: 202, endPoint y: 101, distance: 171.5
click at [33, 135] on div "Clients" at bounding box center [104, 140] width 182 height 26
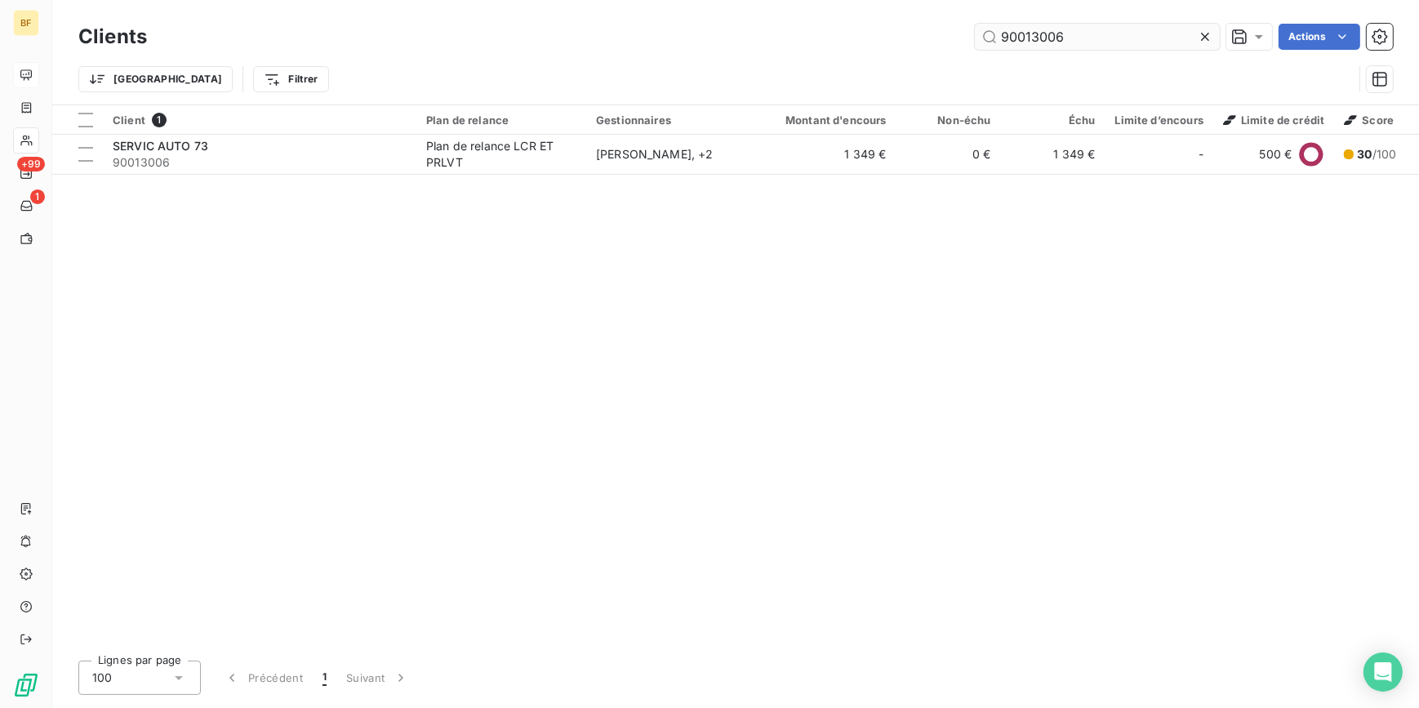
drag, startPoint x: 1014, startPoint y: 31, endPoint x: 1024, endPoint y: 38, distance: 11.8
click at [1024, 38] on input "90013006" at bounding box center [1097, 37] width 245 height 26
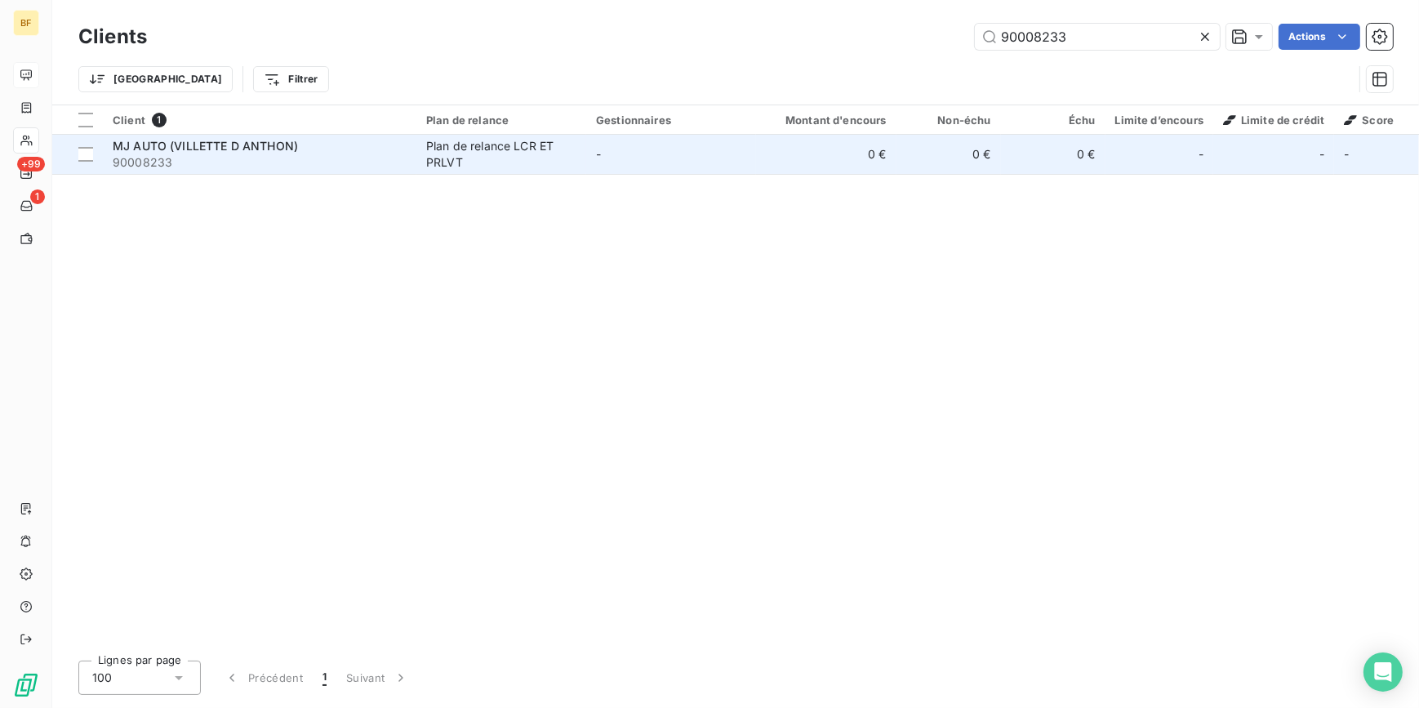
type input "90008233"
click at [317, 147] on div "MJ AUTO (VILLETTE D ANTHON)" at bounding box center [260, 146] width 294 height 16
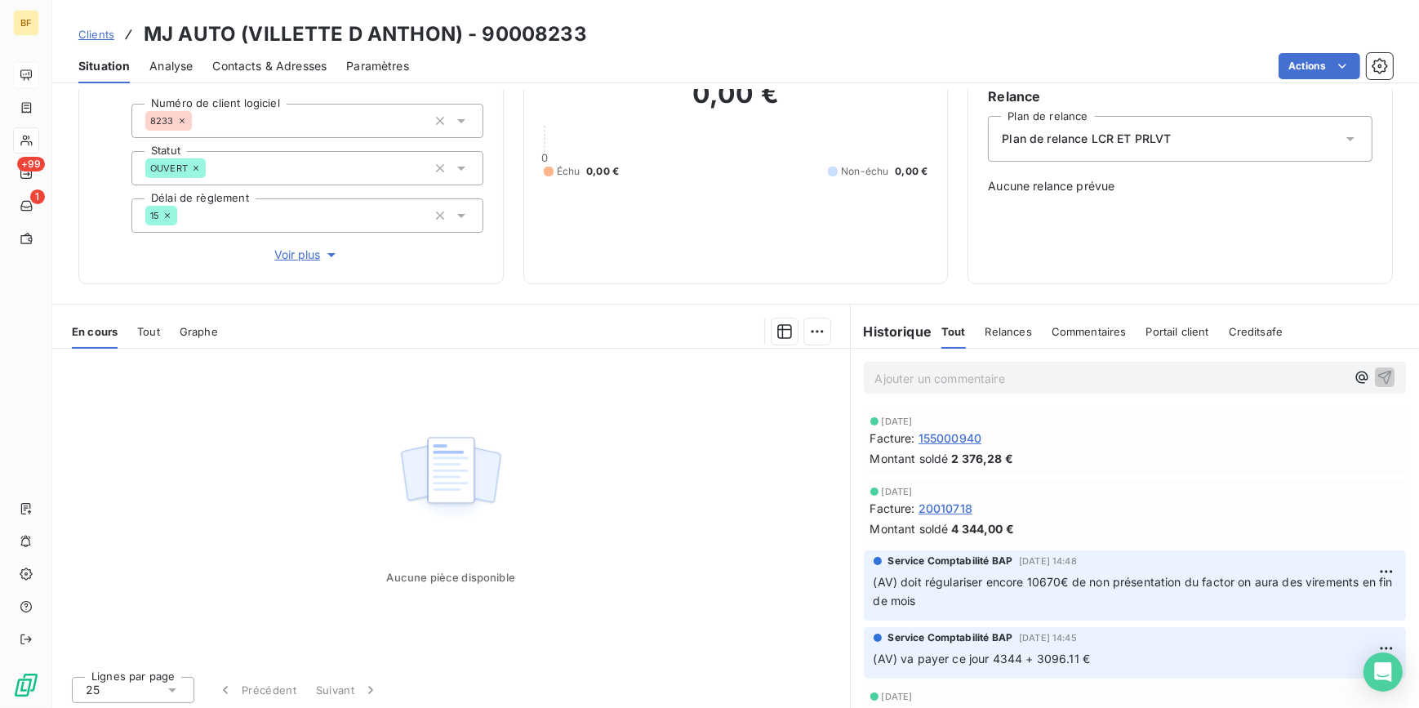
scroll to position [151, 0]
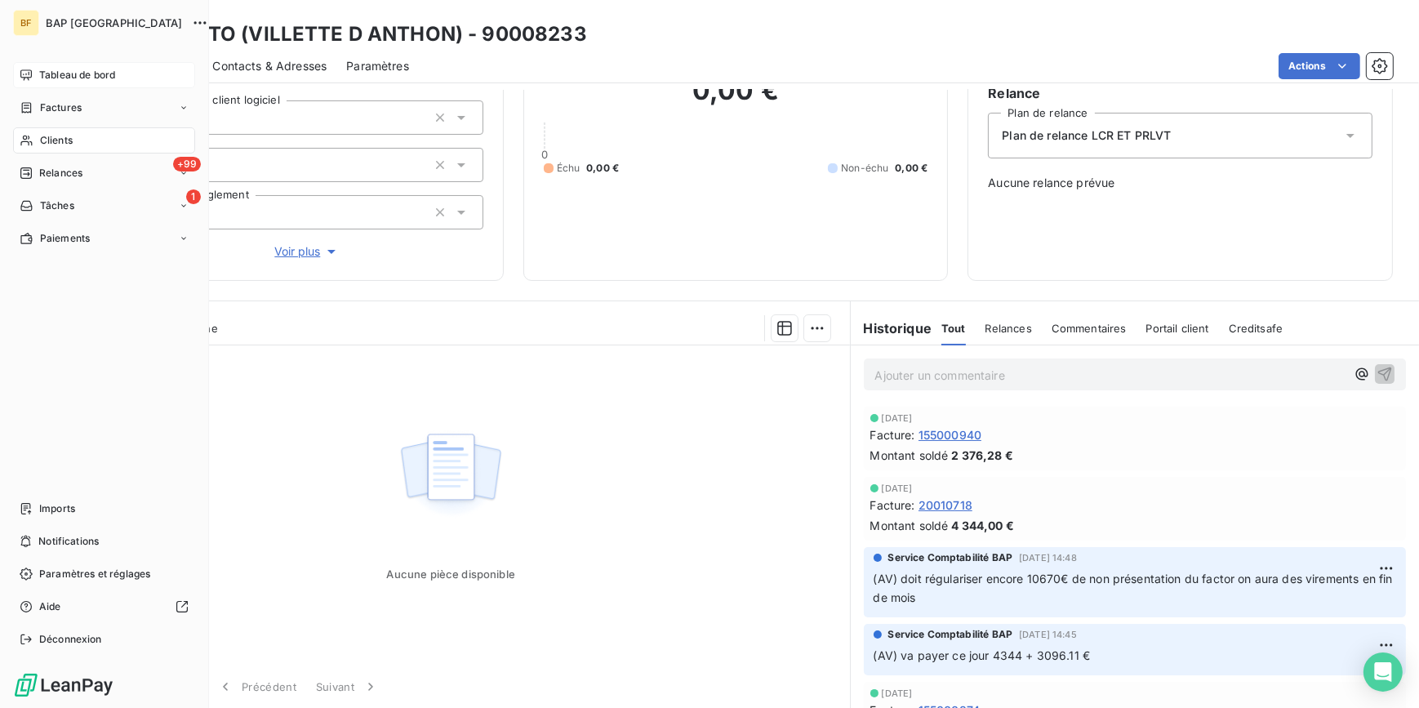
drag, startPoint x: 53, startPoint y: 136, endPoint x: 139, endPoint y: 124, distance: 86.6
click at [55, 136] on span "Clients" at bounding box center [56, 140] width 33 height 15
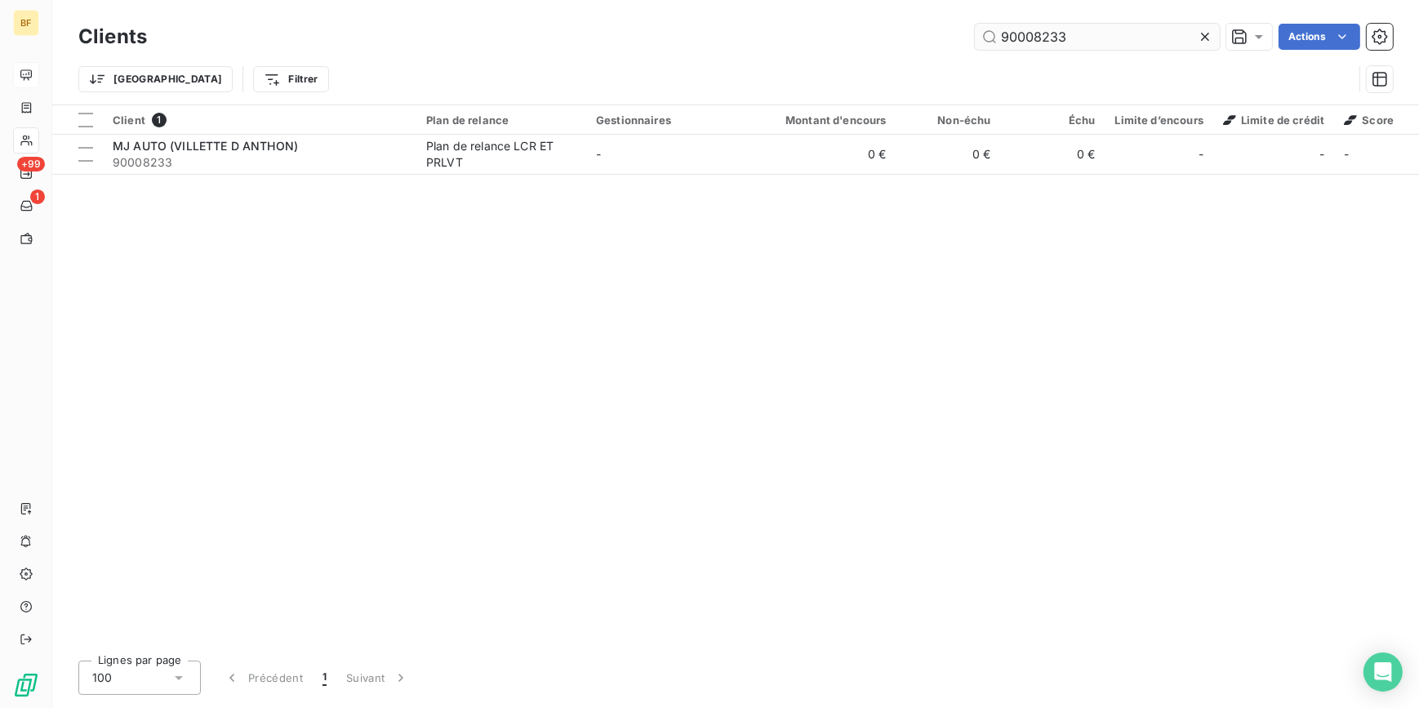
drag, startPoint x: 1066, startPoint y: 38, endPoint x: 1032, endPoint y: 33, distance: 34.0
click at [1032, 33] on input "90008233" at bounding box center [1097, 37] width 245 height 26
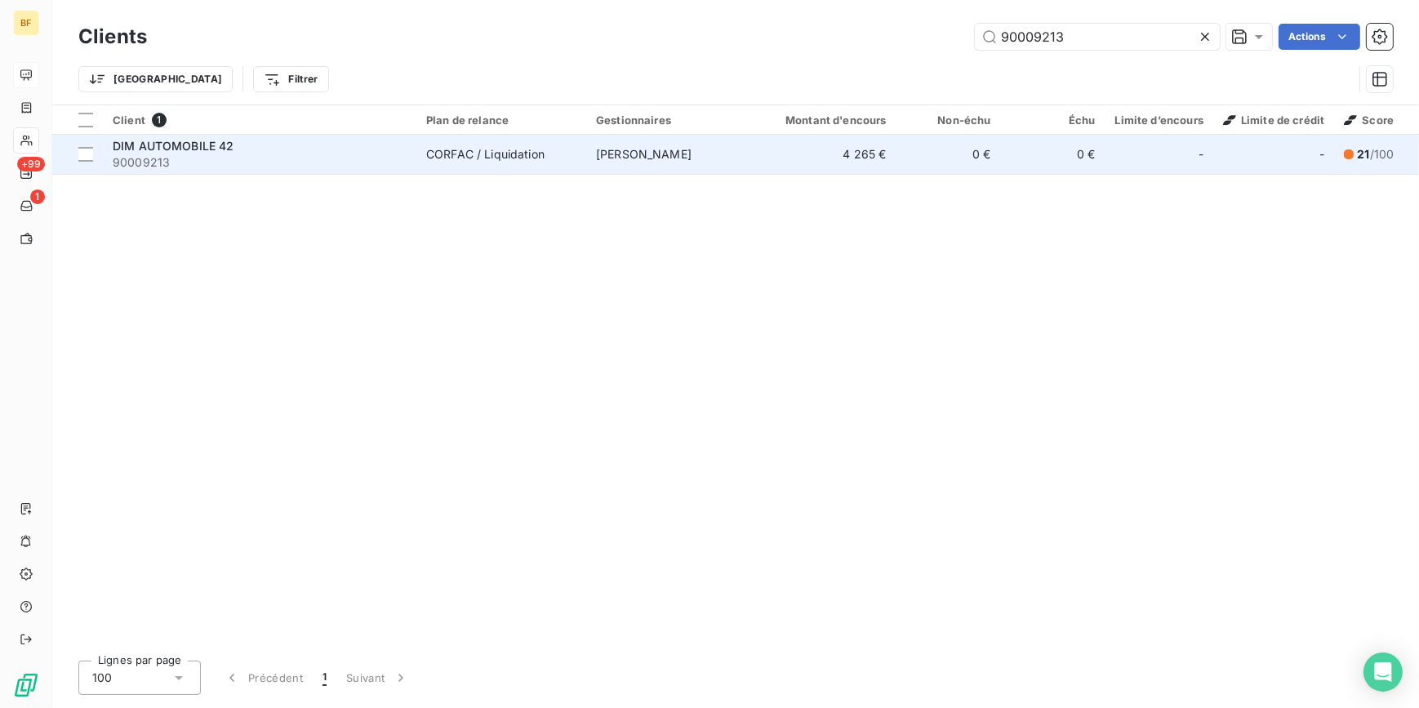
type input "90009213"
click at [422, 140] on td "CORFAC / Liquidation" at bounding box center [501, 154] width 170 height 39
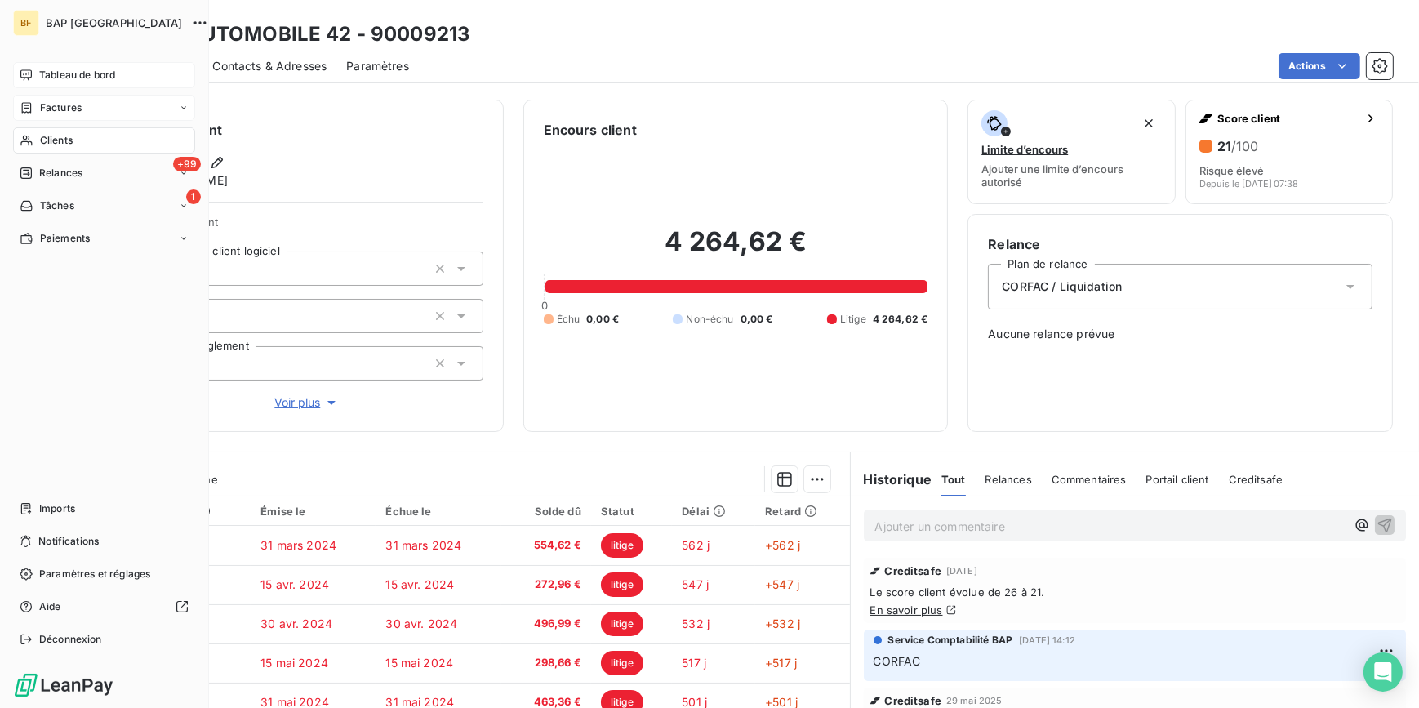
drag, startPoint x: 43, startPoint y: 136, endPoint x: 167, endPoint y: 116, distance: 125.0
click at [43, 136] on span "Clients" at bounding box center [56, 140] width 33 height 15
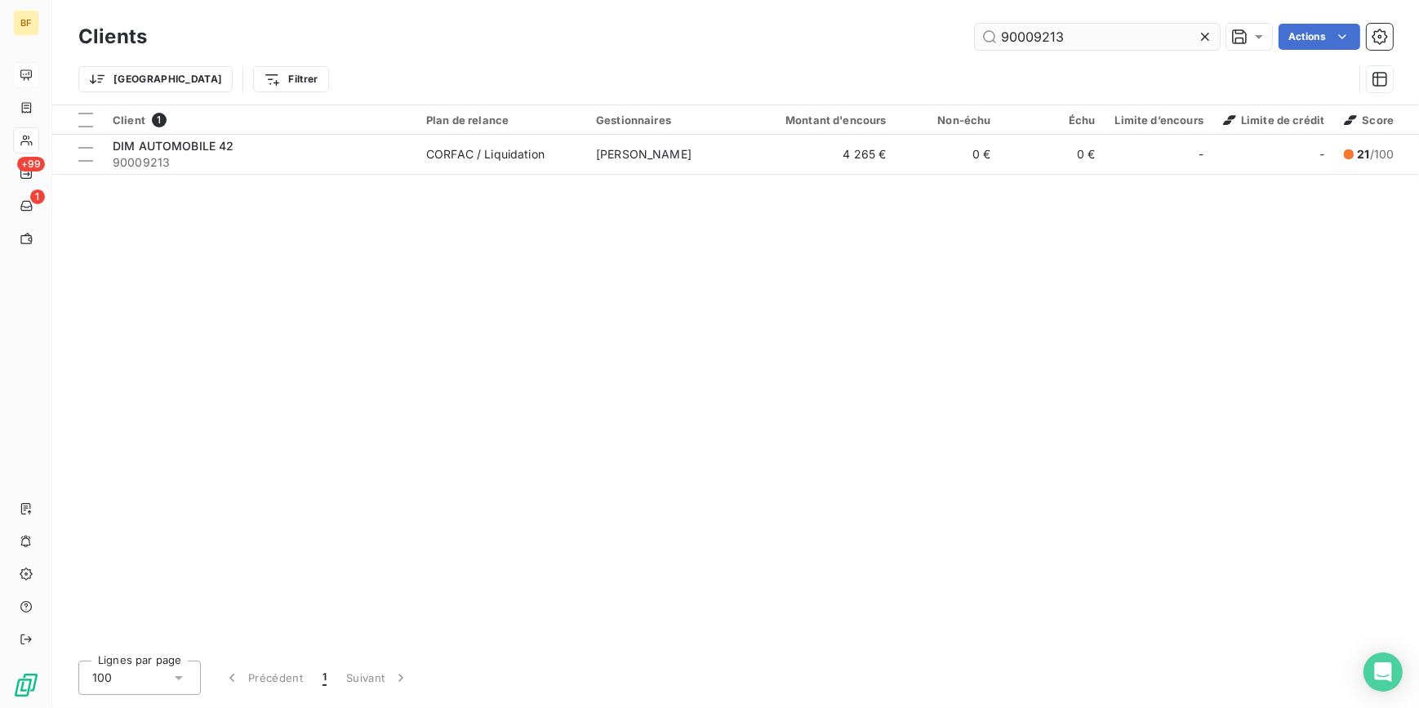
drag, startPoint x: 1075, startPoint y: 33, endPoint x: 1034, endPoint y: 34, distance: 40.9
click at [1034, 34] on input "90009213" at bounding box center [1097, 37] width 245 height 26
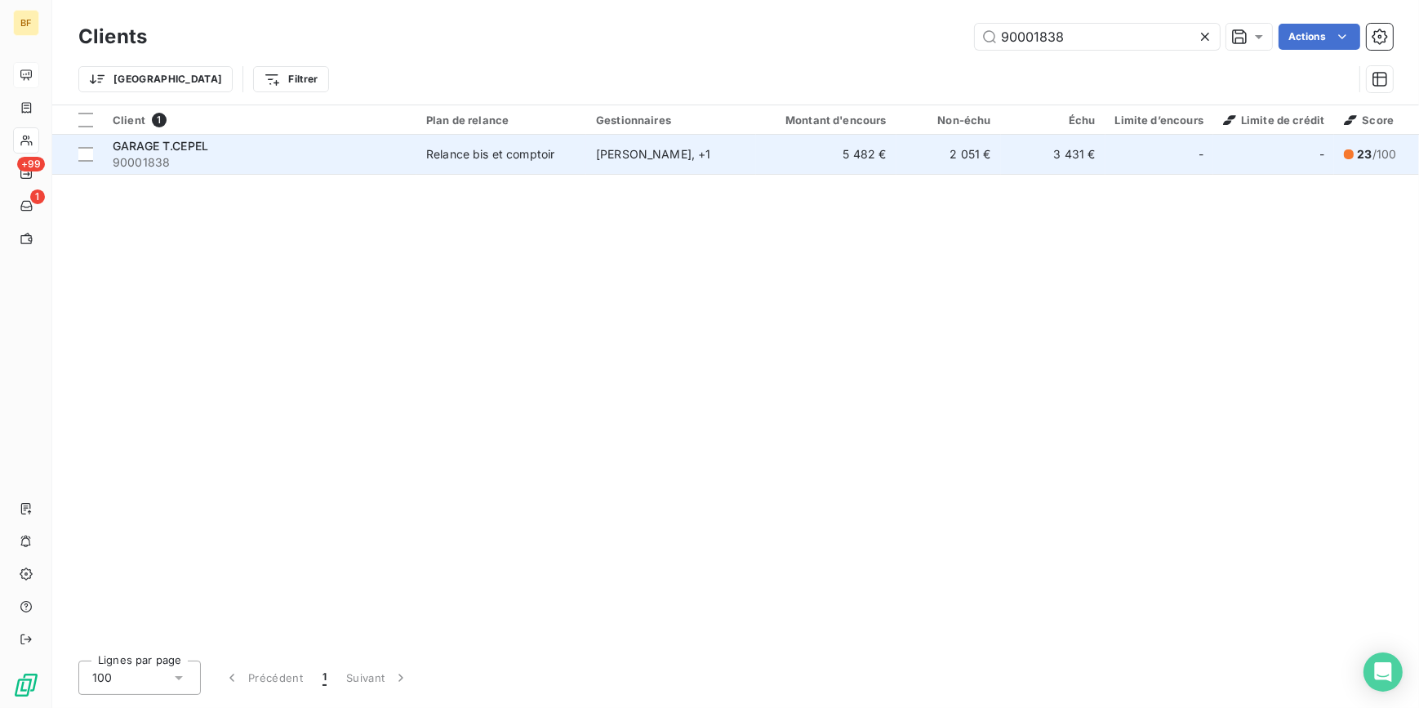
type input "90001838"
click at [514, 140] on td "Relance bis et comptoir" at bounding box center [501, 154] width 170 height 39
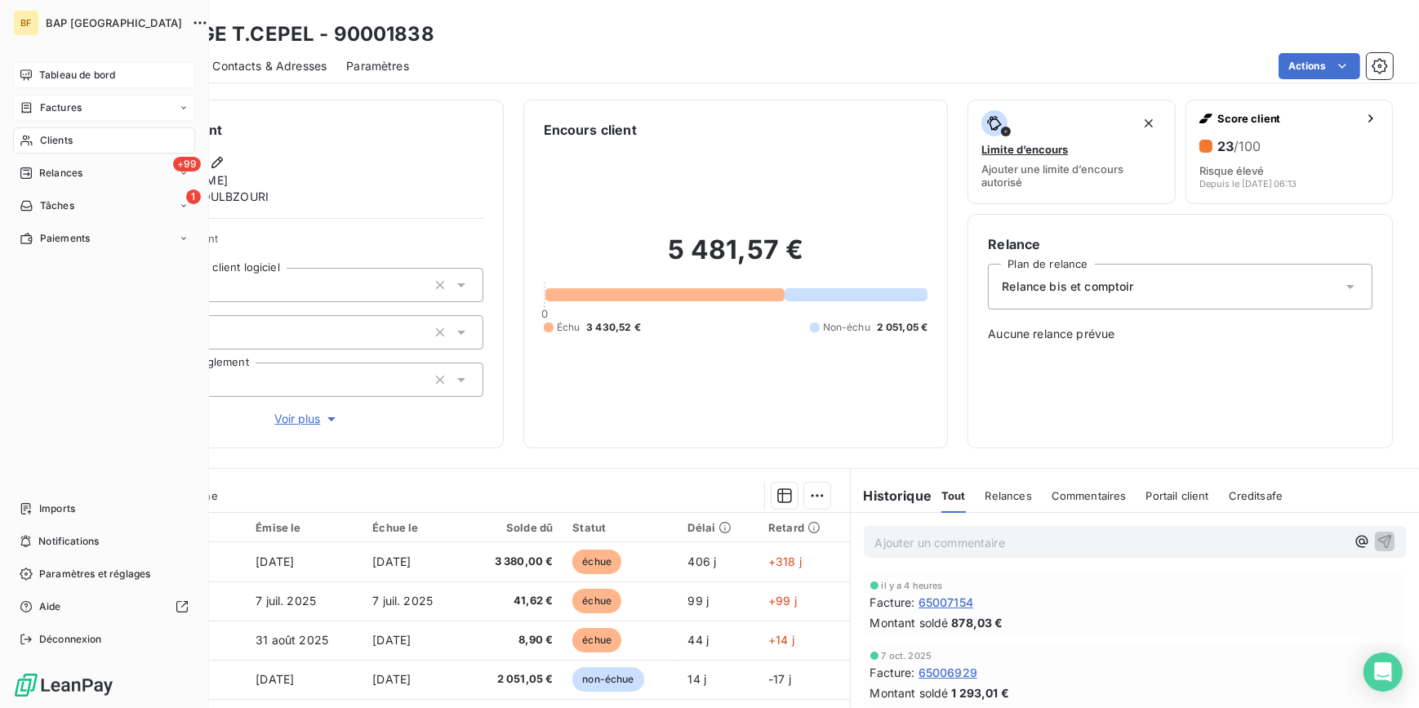
drag, startPoint x: 48, startPoint y: 139, endPoint x: 162, endPoint y: 106, distance: 118.9
click at [41, 139] on span "Clients" at bounding box center [56, 140] width 33 height 15
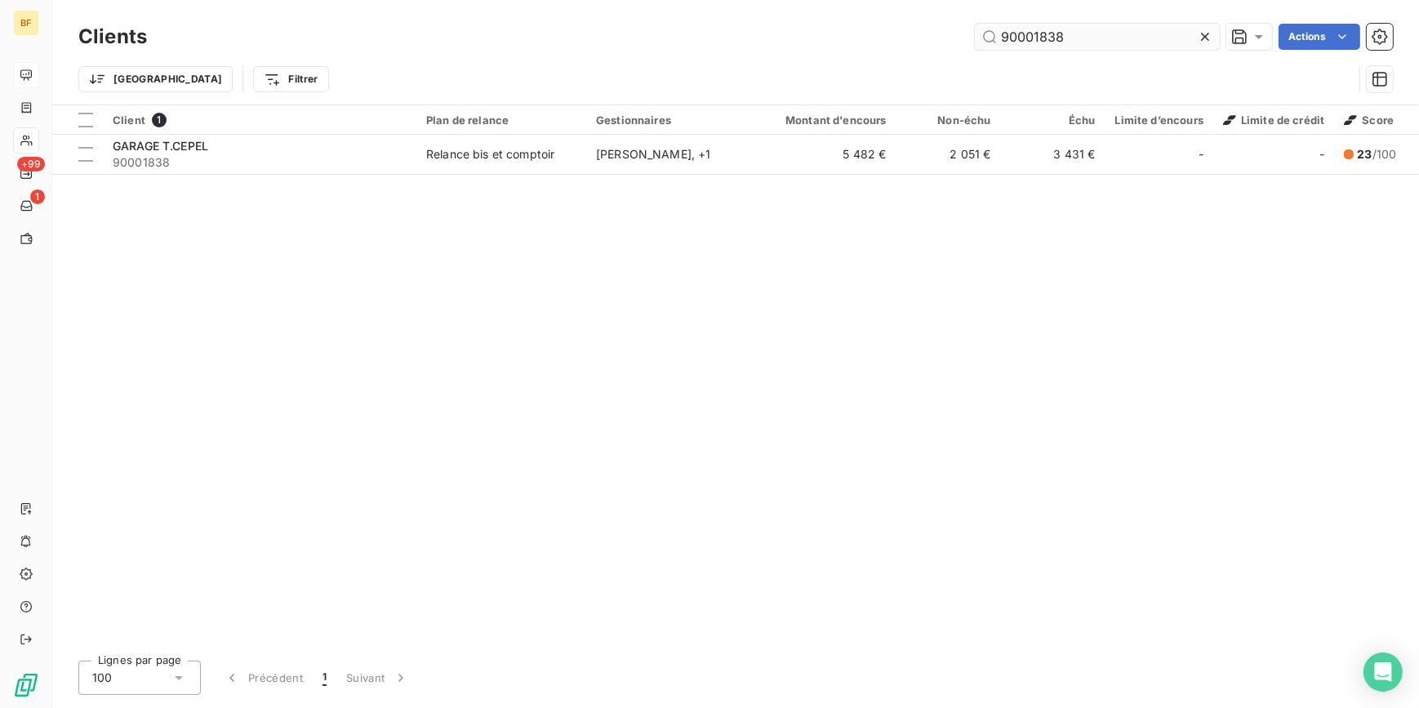
drag, startPoint x: 1095, startPoint y: 38, endPoint x: 1039, endPoint y: 34, distance: 56.5
click at [1039, 34] on input "90001838" at bounding box center [1097, 37] width 245 height 26
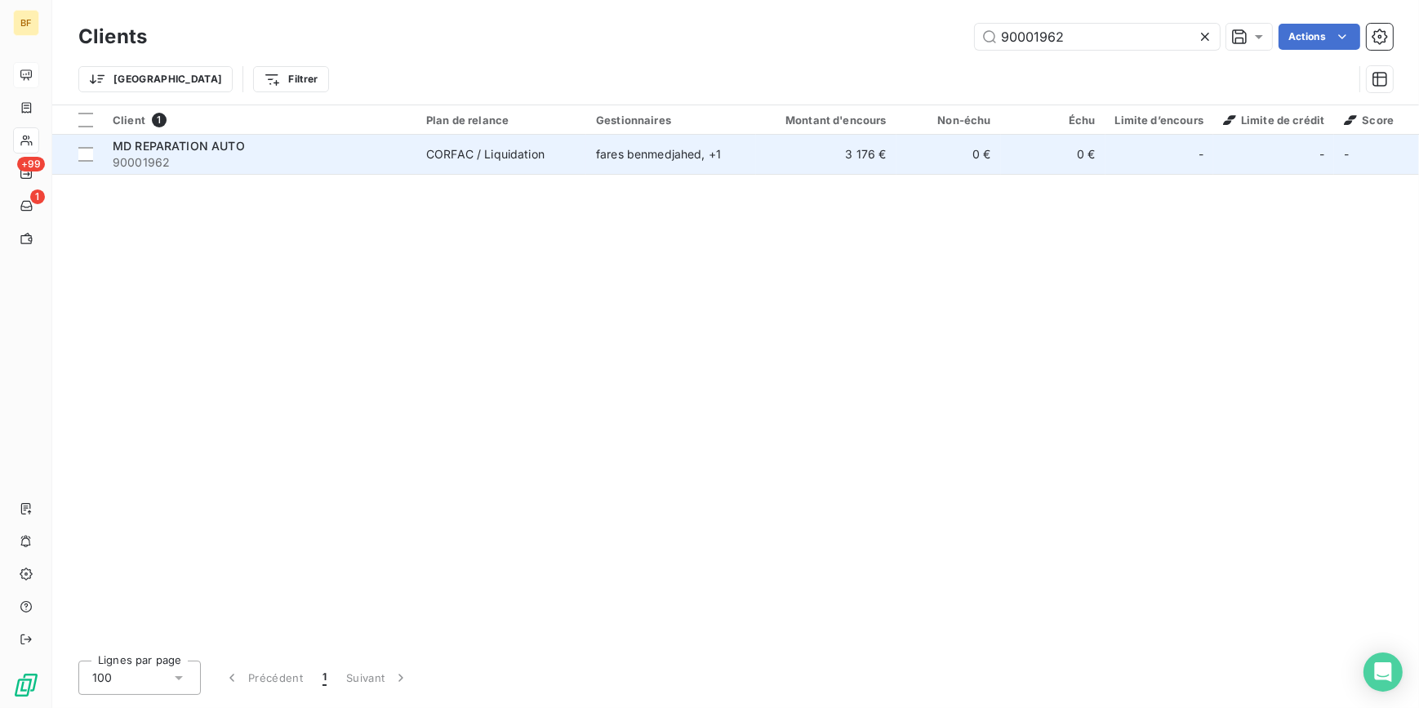
type input "90001962"
click at [398, 162] on span "90001962" at bounding box center [260, 162] width 294 height 16
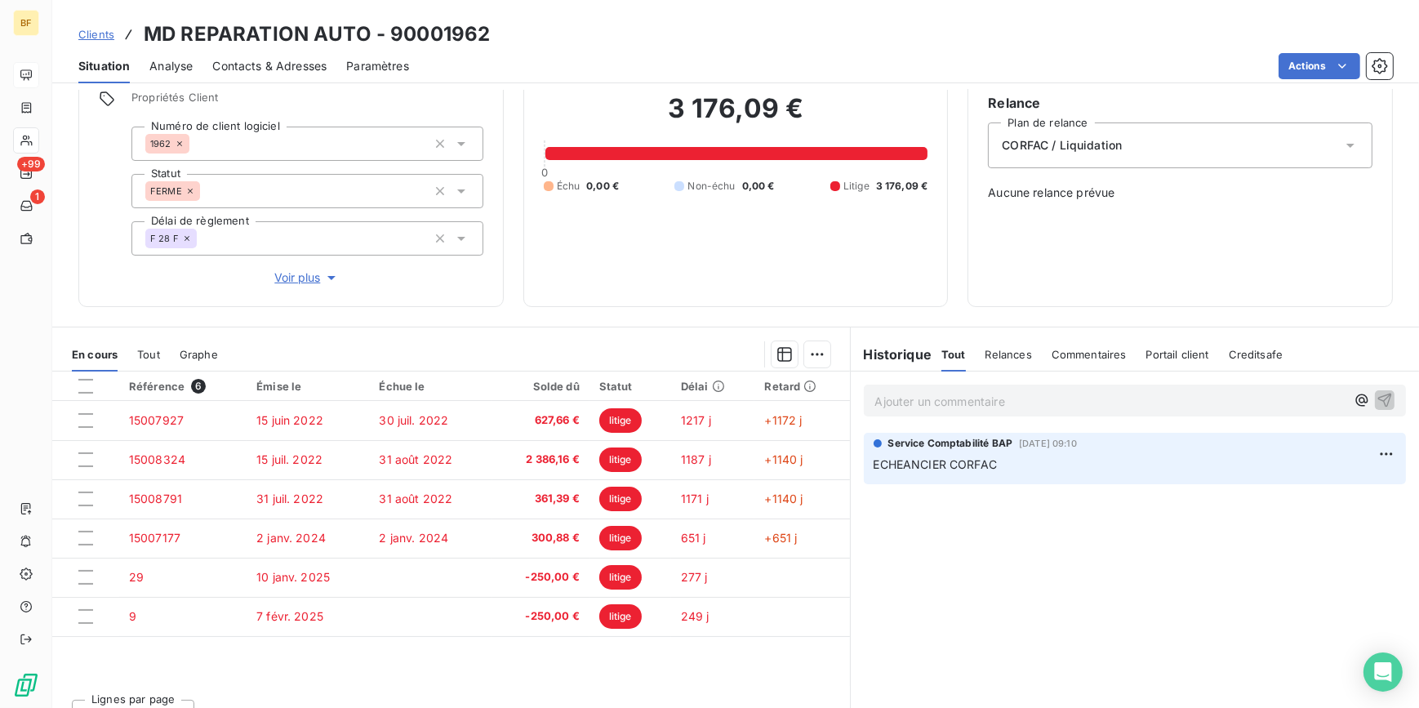
scroll to position [167, 0]
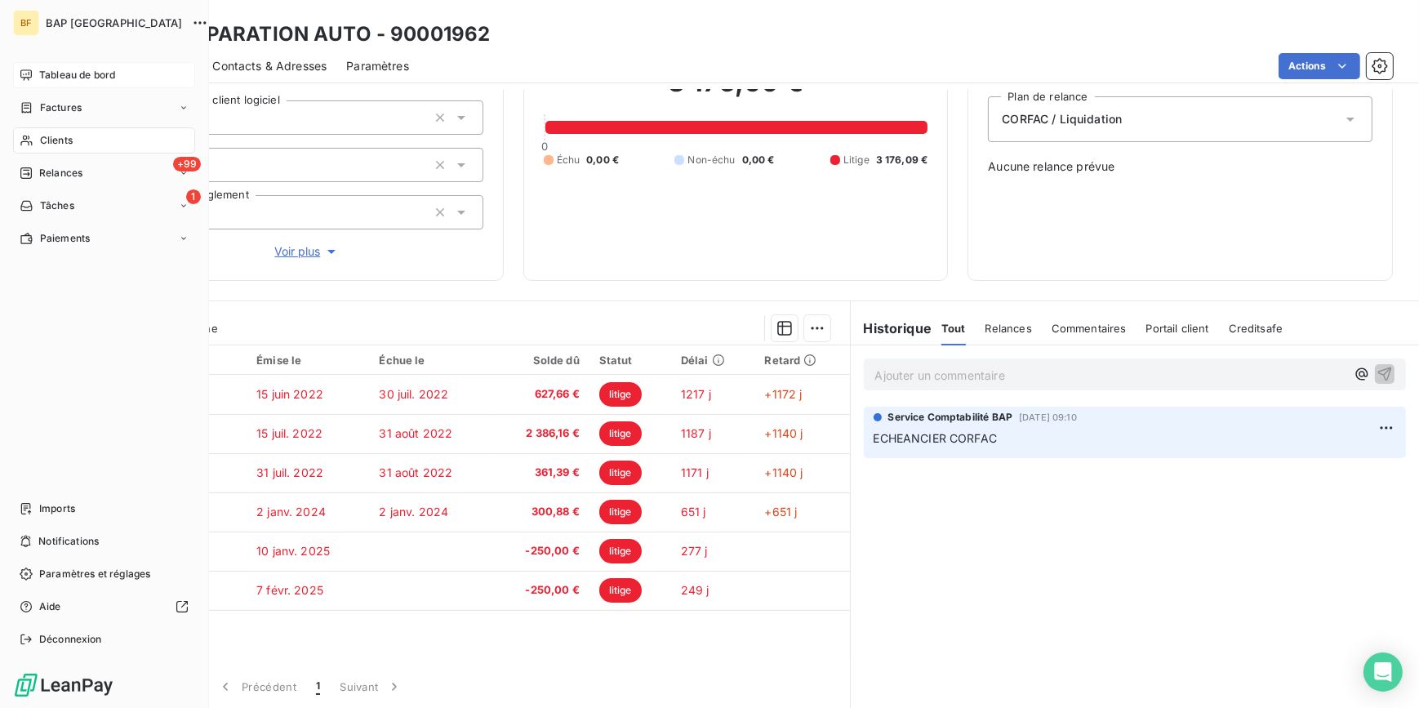
click at [48, 139] on span "Clients" at bounding box center [56, 140] width 33 height 15
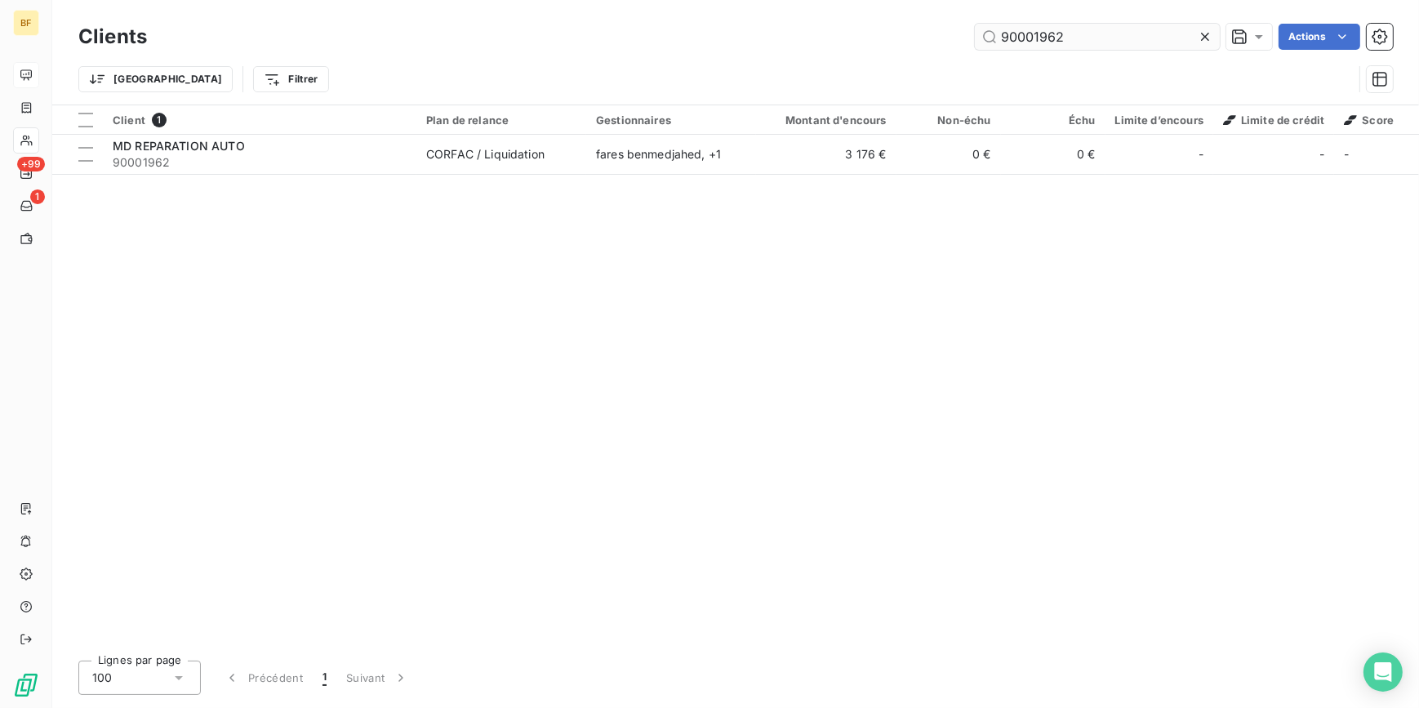
drag, startPoint x: 1063, startPoint y: 43, endPoint x: 1034, endPoint y: 39, distance: 29.7
click at [1034, 39] on input "90001962" at bounding box center [1097, 37] width 245 height 26
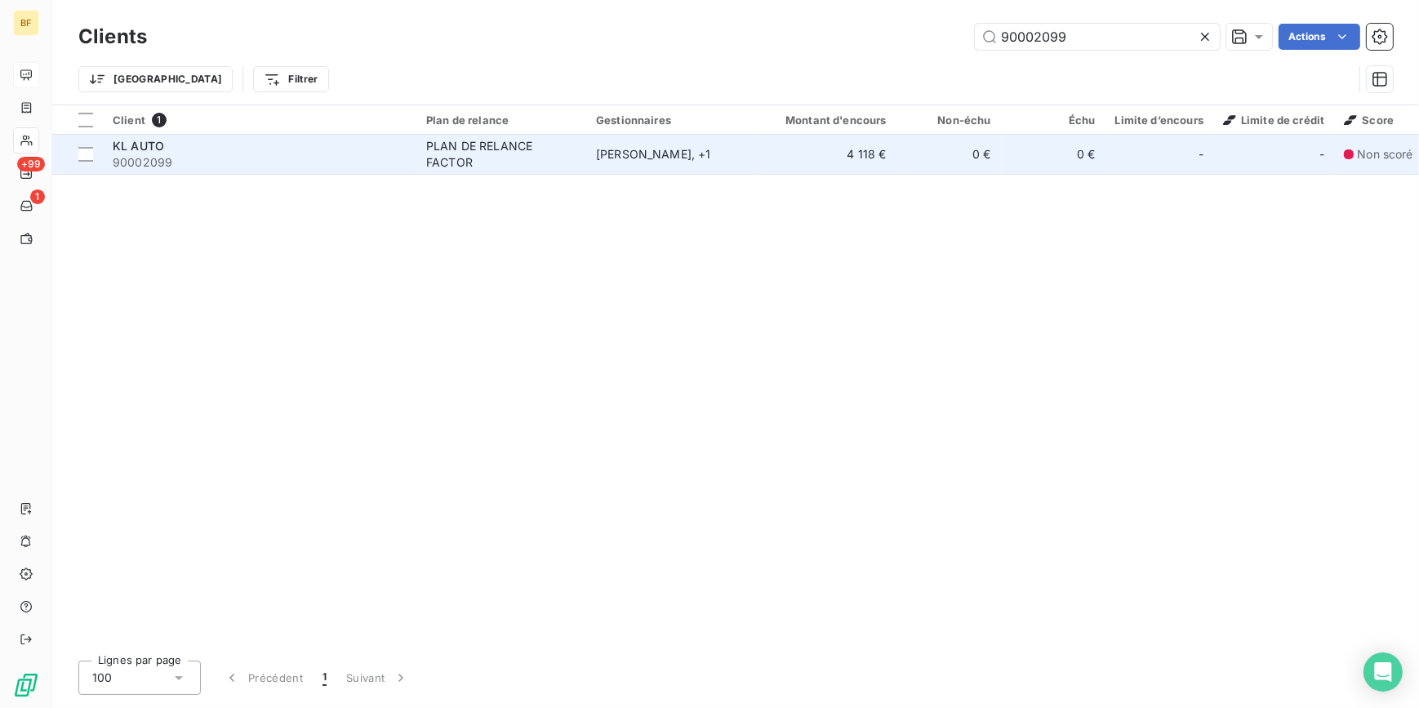
type input "90002099"
click at [411, 150] on td "KL AUTO 90002099" at bounding box center [260, 154] width 314 height 39
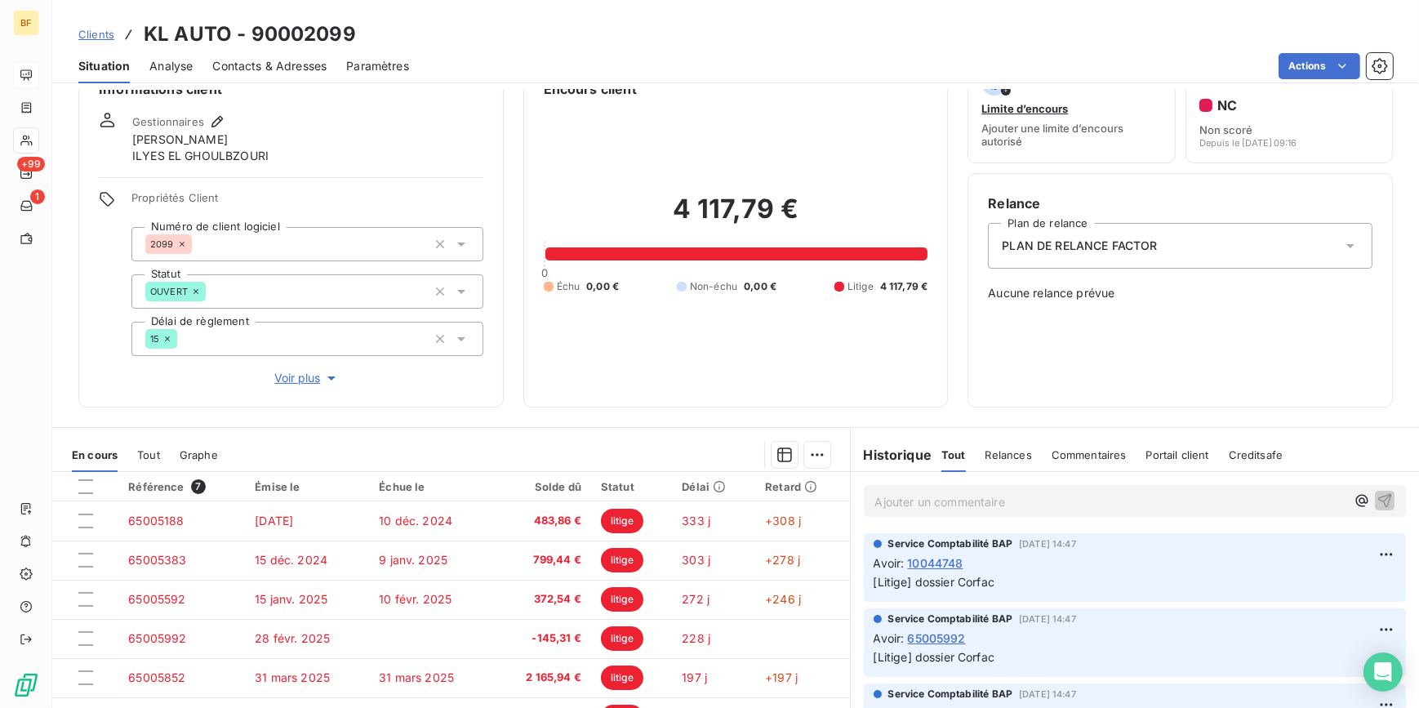
scroll to position [73, 0]
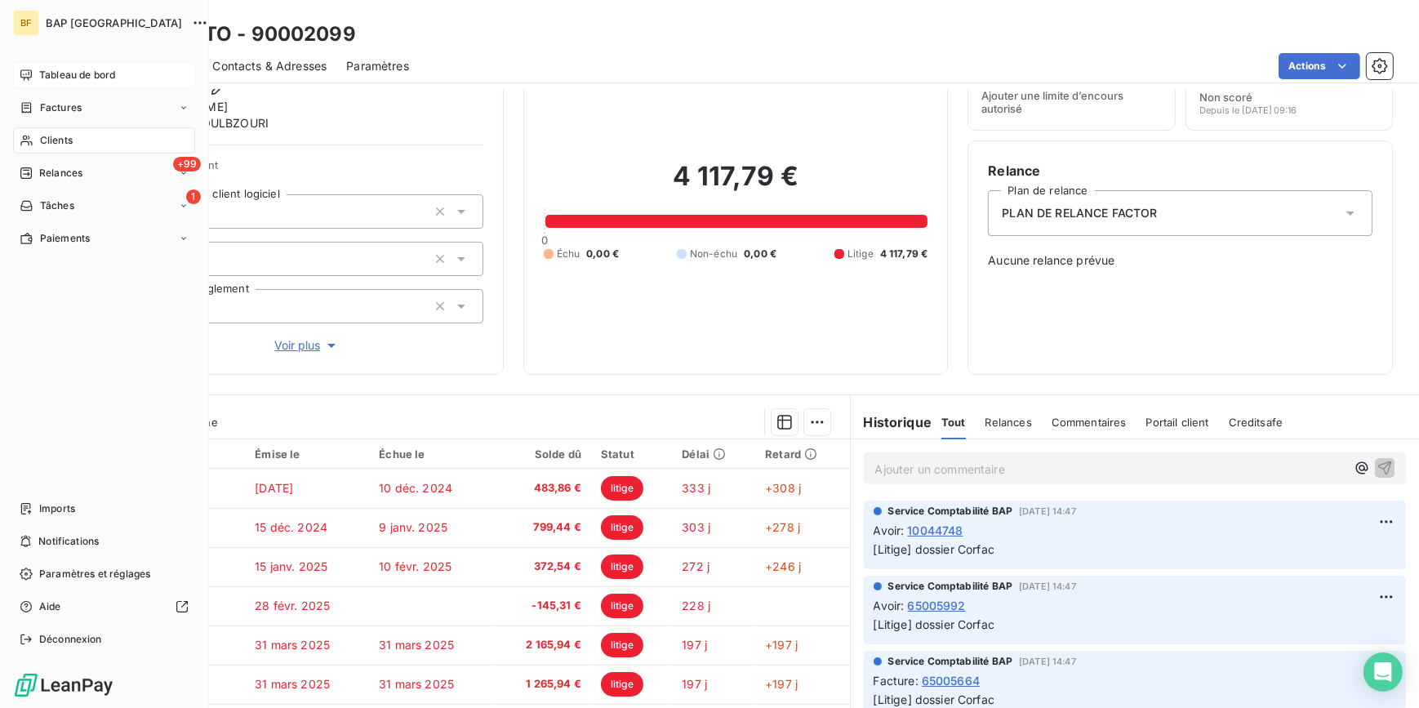
drag, startPoint x: 51, startPoint y: 128, endPoint x: 178, endPoint y: 129, distance: 127.4
click at [51, 128] on div "Clients" at bounding box center [104, 140] width 182 height 26
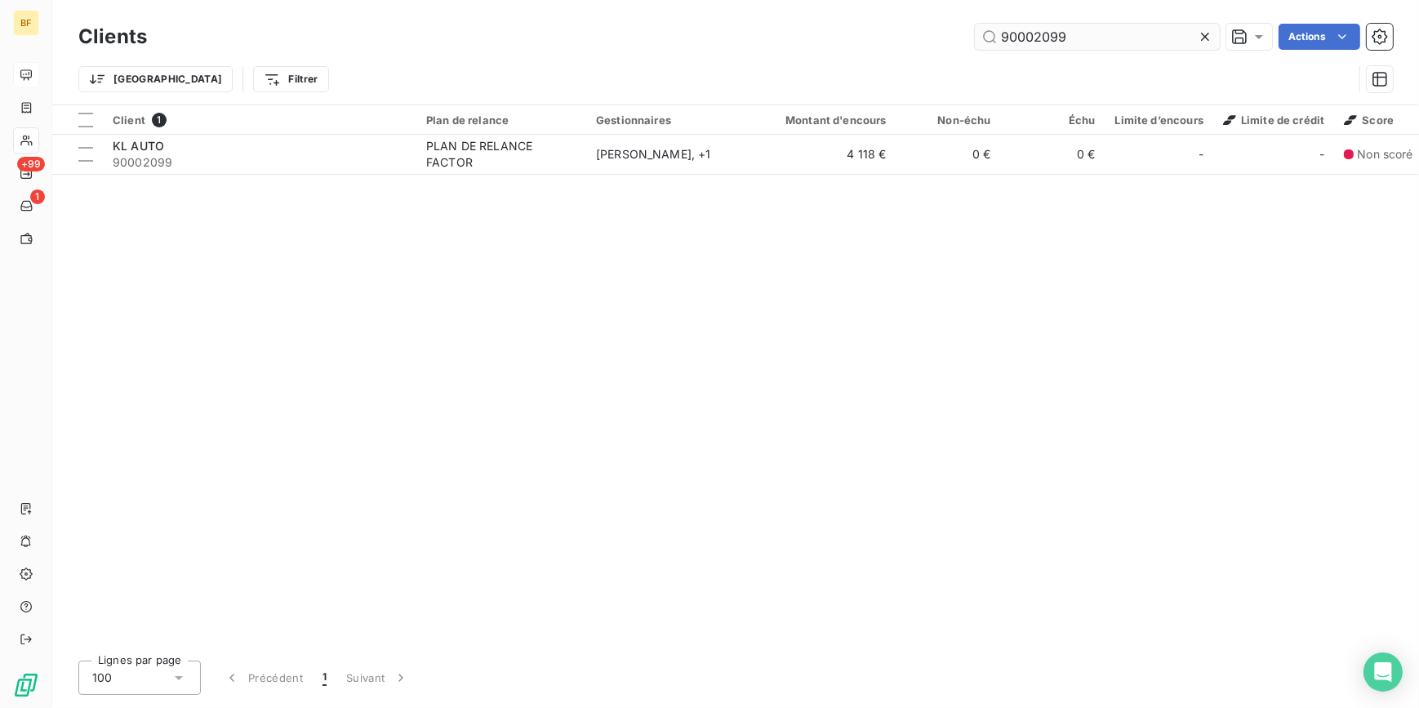
drag, startPoint x: 1091, startPoint y: 33, endPoint x: 1042, endPoint y: 31, distance: 49.1
click at [1042, 31] on input "90002099" at bounding box center [1097, 37] width 245 height 26
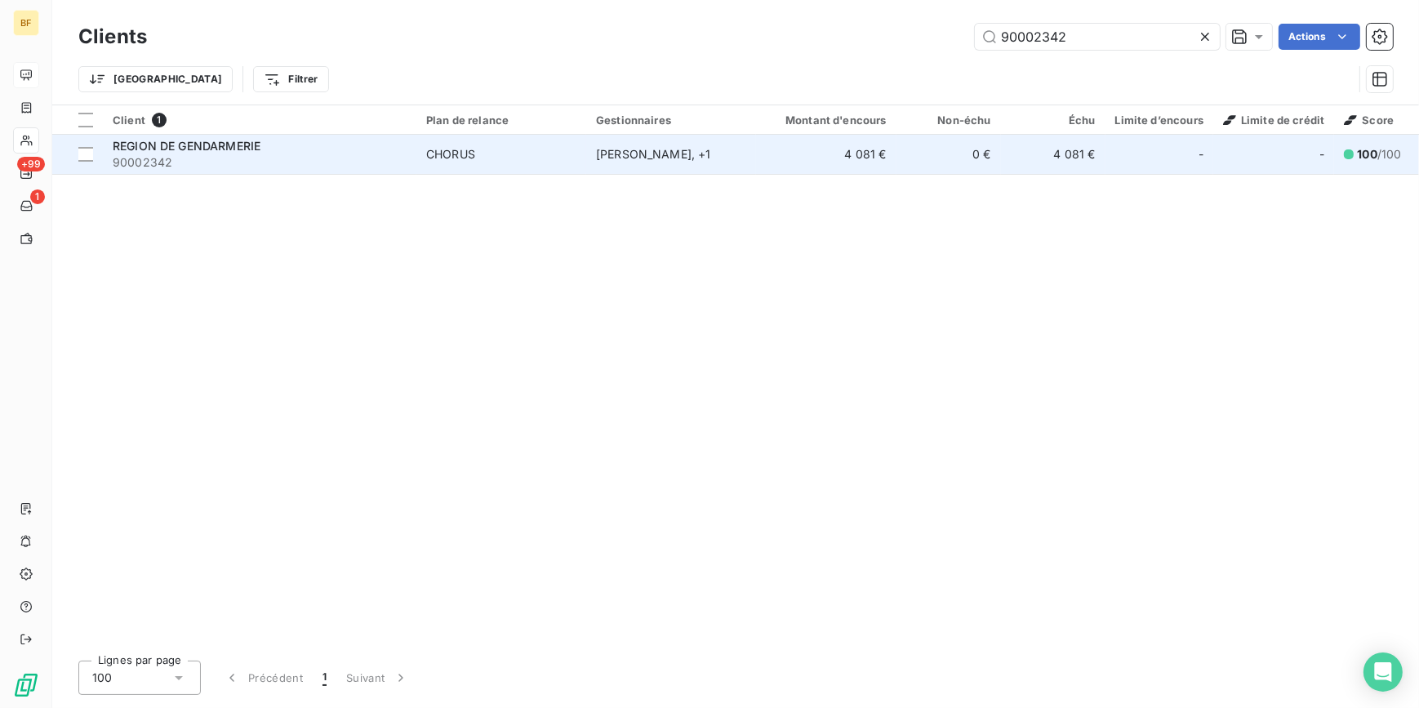
type input "90002342"
click at [379, 145] on div "REGION DE GENDARMERIE" at bounding box center [260, 146] width 294 height 16
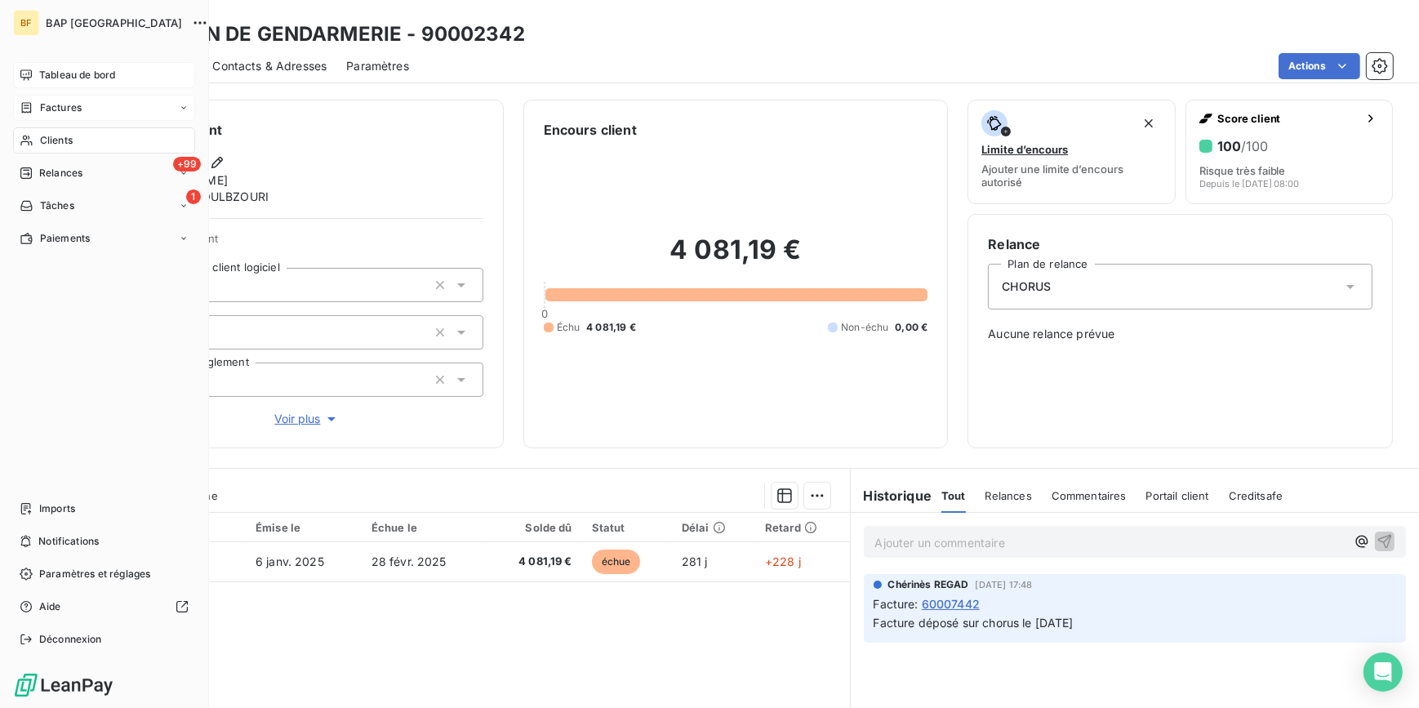
drag, startPoint x: 40, startPoint y: 137, endPoint x: 194, endPoint y: 110, distance: 156.7
click at [41, 137] on span "Clients" at bounding box center [56, 140] width 33 height 15
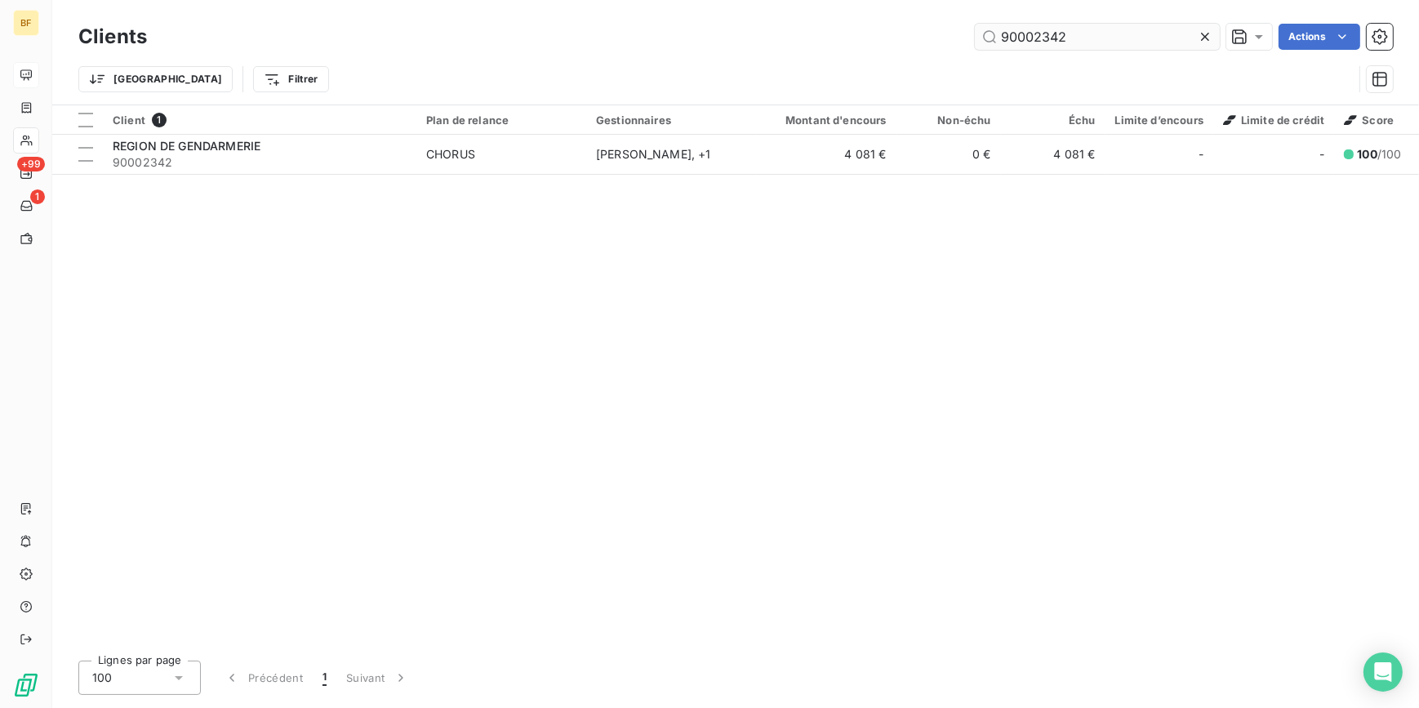
drag, startPoint x: 1071, startPoint y: 33, endPoint x: 1040, endPoint y: 33, distance: 31.0
click at [1040, 33] on input "90002342" at bounding box center [1097, 37] width 245 height 26
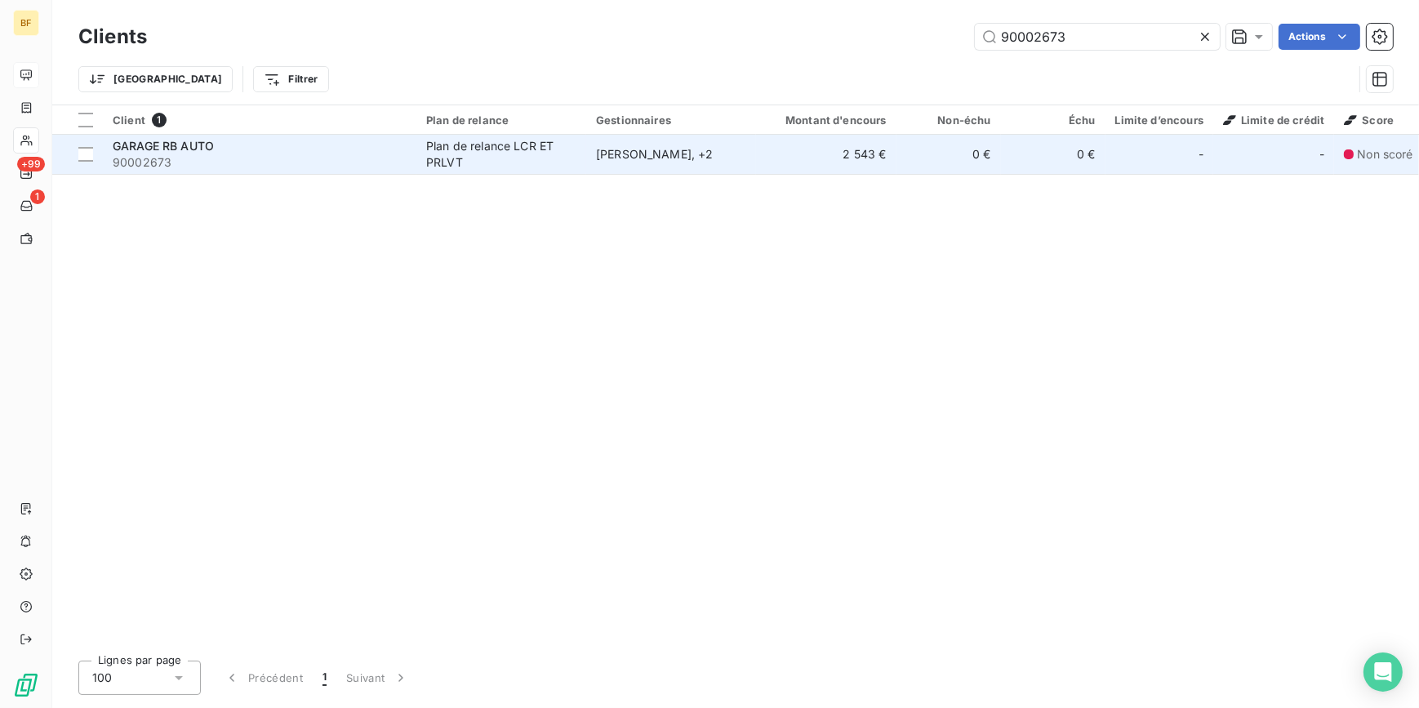
type input "90002673"
click at [305, 136] on td "GARAGE RB AUTO 90002673" at bounding box center [260, 154] width 314 height 39
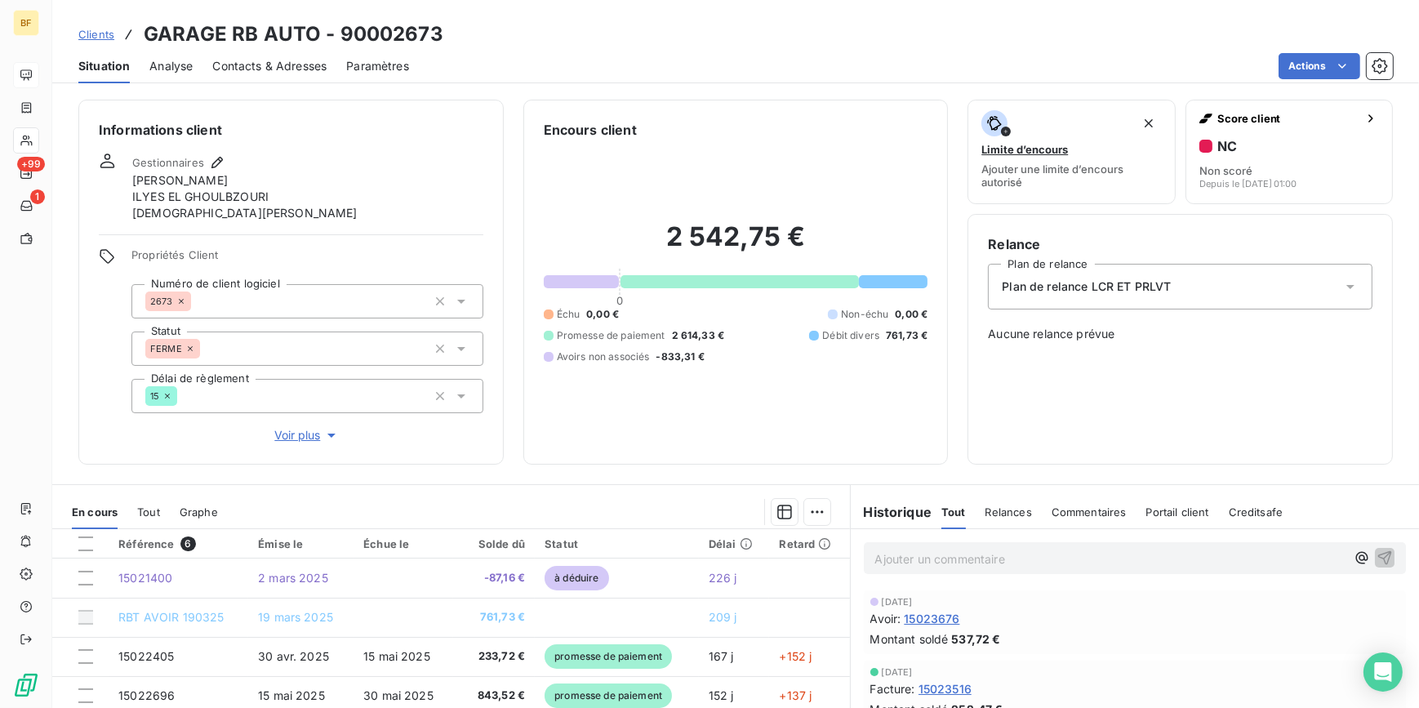
click at [661, 433] on div "2 542,75 € 0 Échu 0,00 € Non-échu 0,00 € Promesse de paiement 2 614,33 € Débit …" at bounding box center [736, 292] width 385 height 305
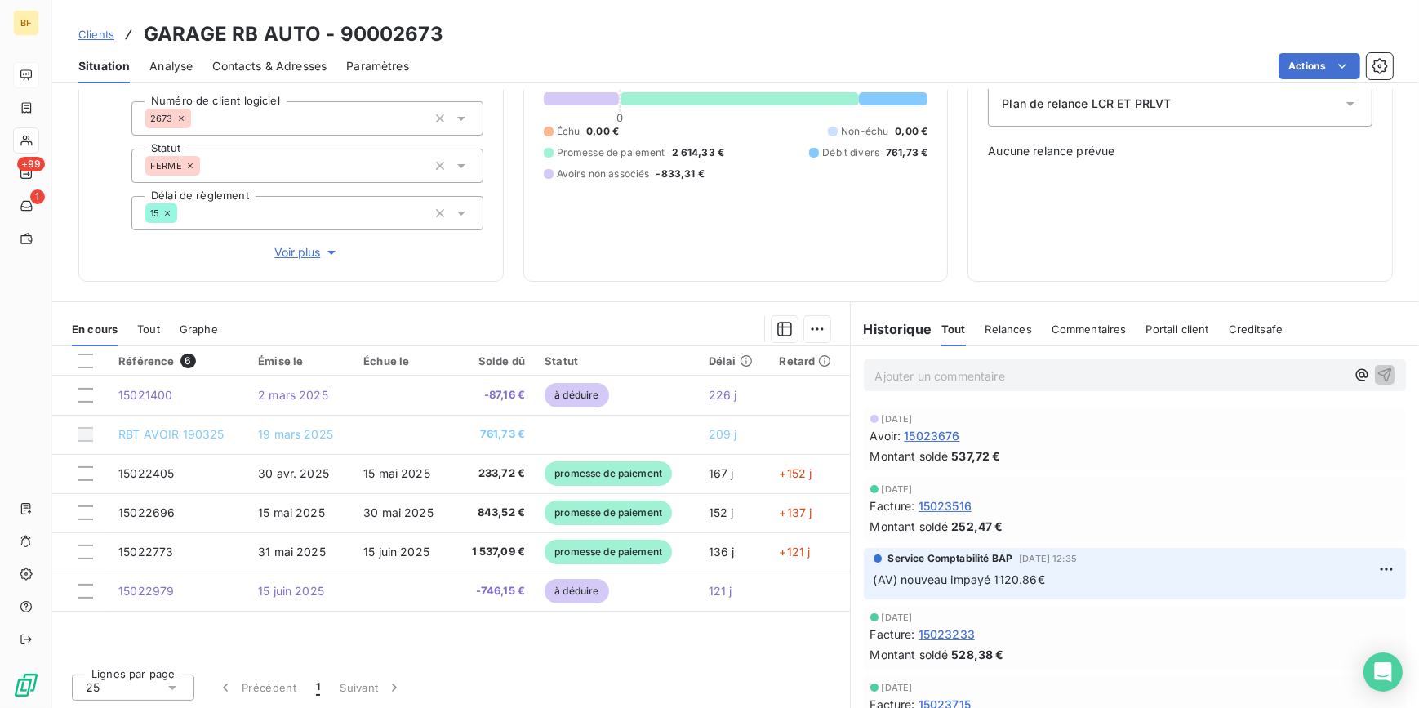
scroll to position [184, 0]
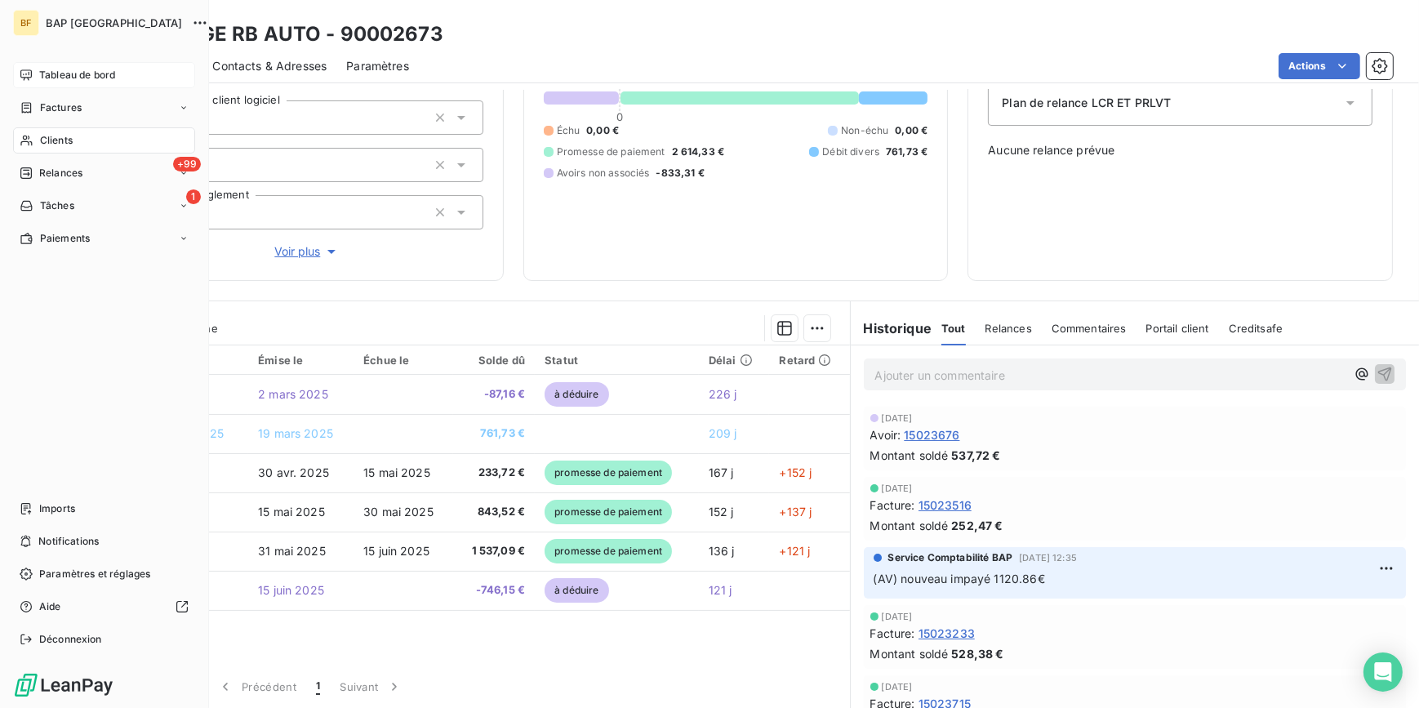
click at [42, 140] on span "Clients" at bounding box center [56, 140] width 33 height 15
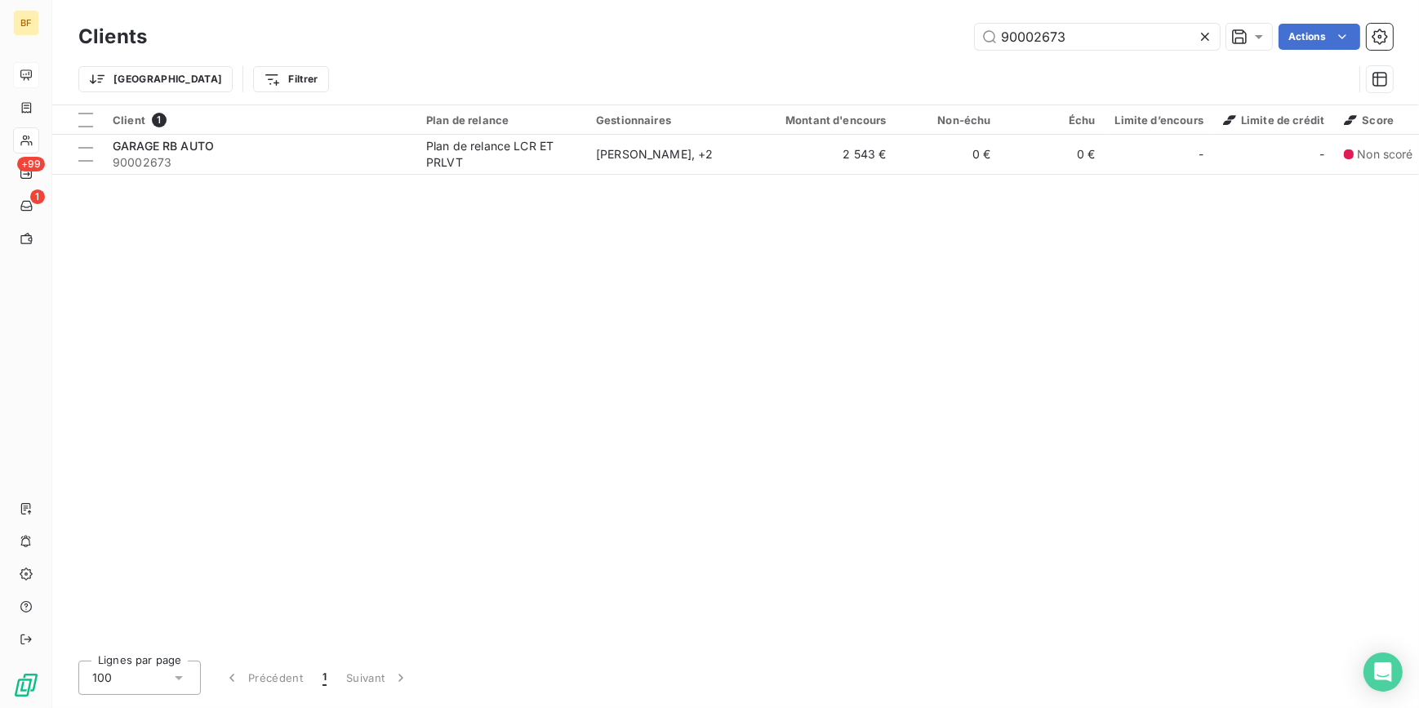
drag, startPoint x: 1099, startPoint y: 33, endPoint x: 914, endPoint y: 16, distance: 186.1
click at [922, 20] on div "Clients 90002673 Actions" at bounding box center [735, 37] width 1315 height 34
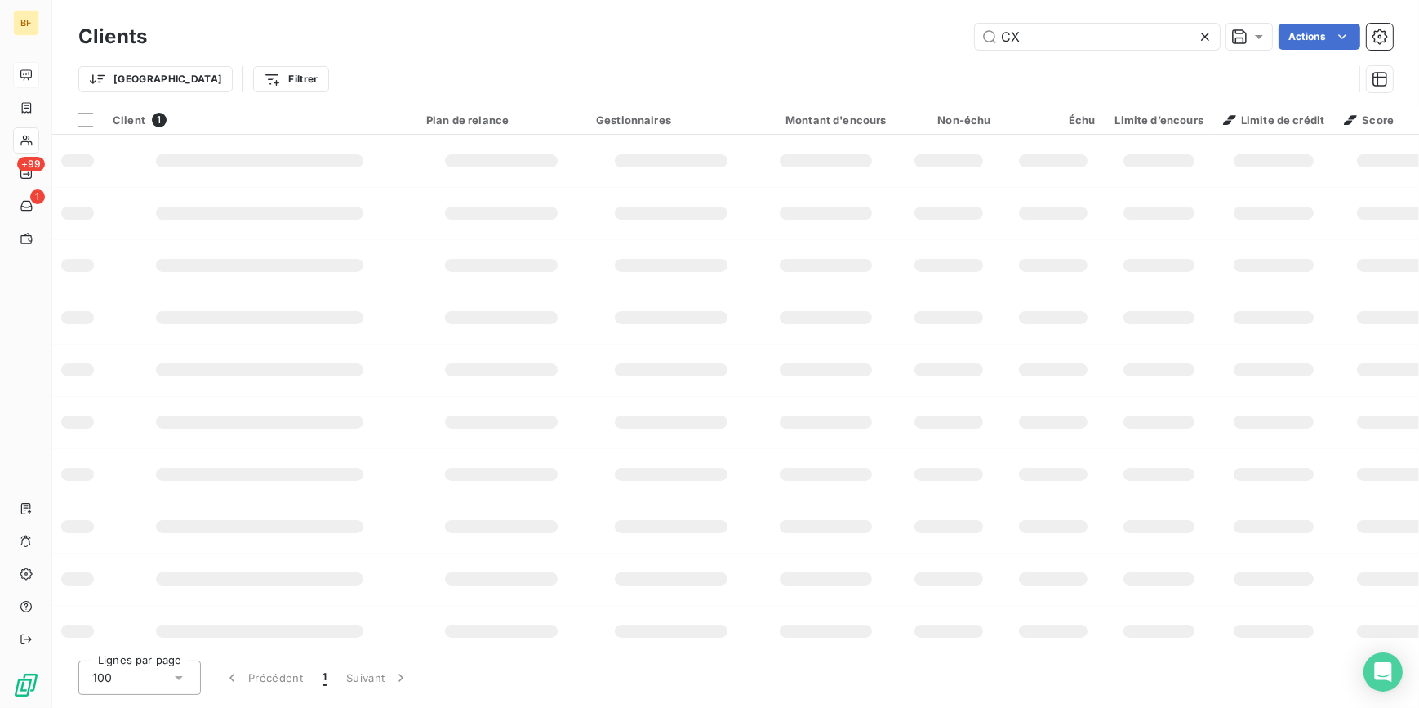
type input "C"
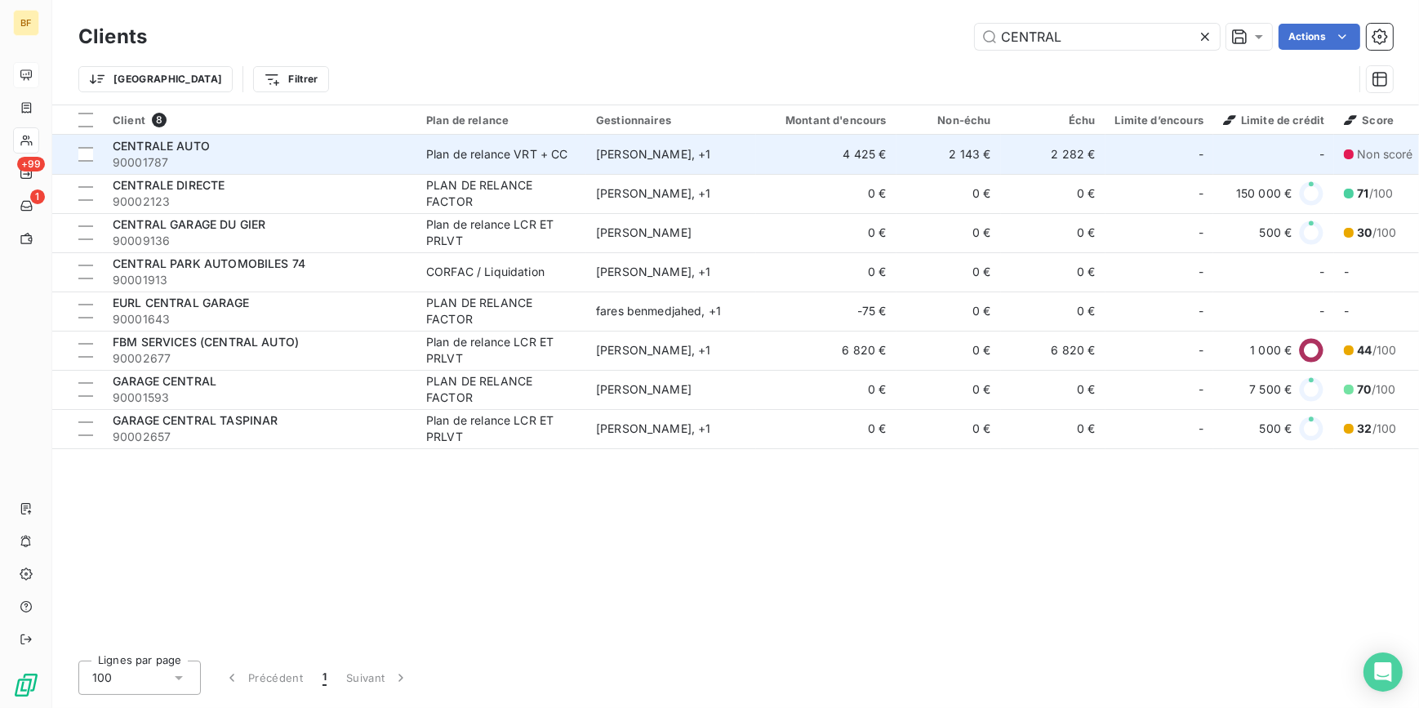
type input "CENTRAL"
click at [202, 158] on span "90001787" at bounding box center [260, 162] width 294 height 16
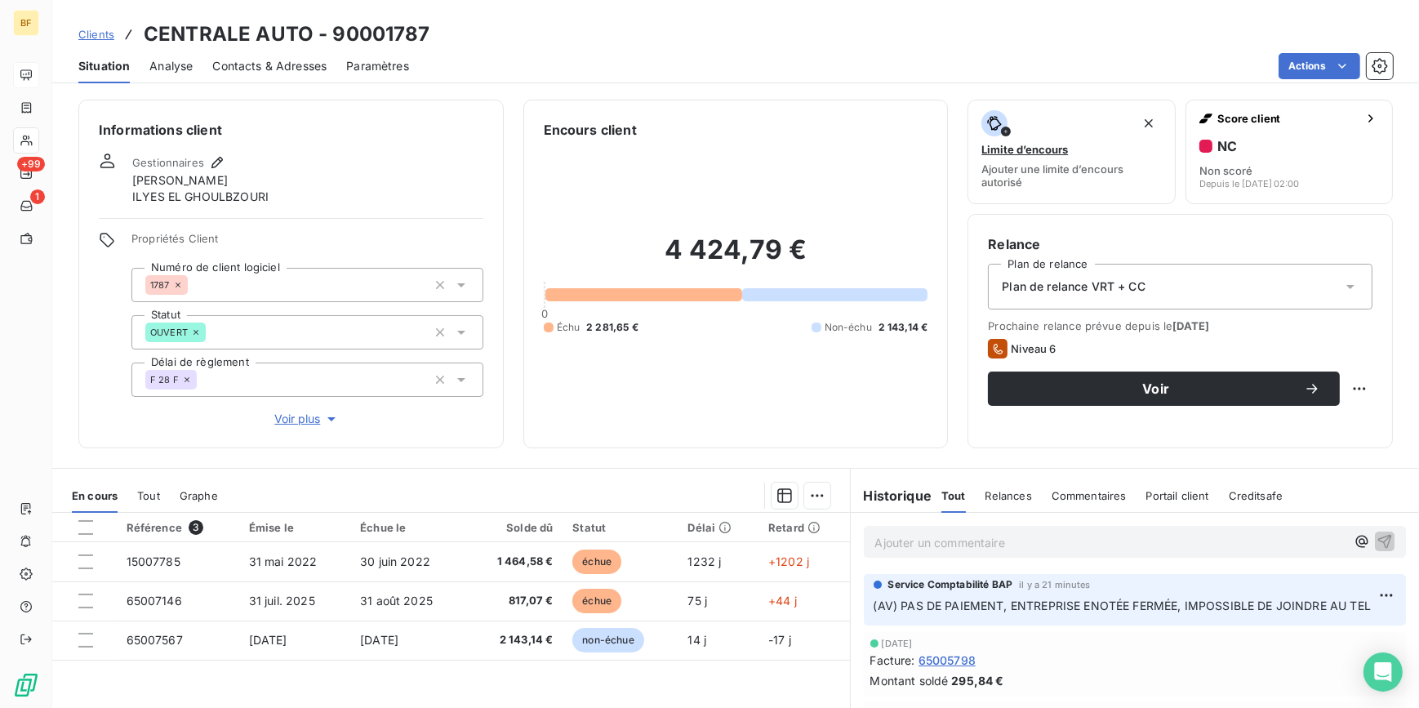
click at [272, 60] on span "Contacts & Adresses" at bounding box center [269, 66] width 114 height 16
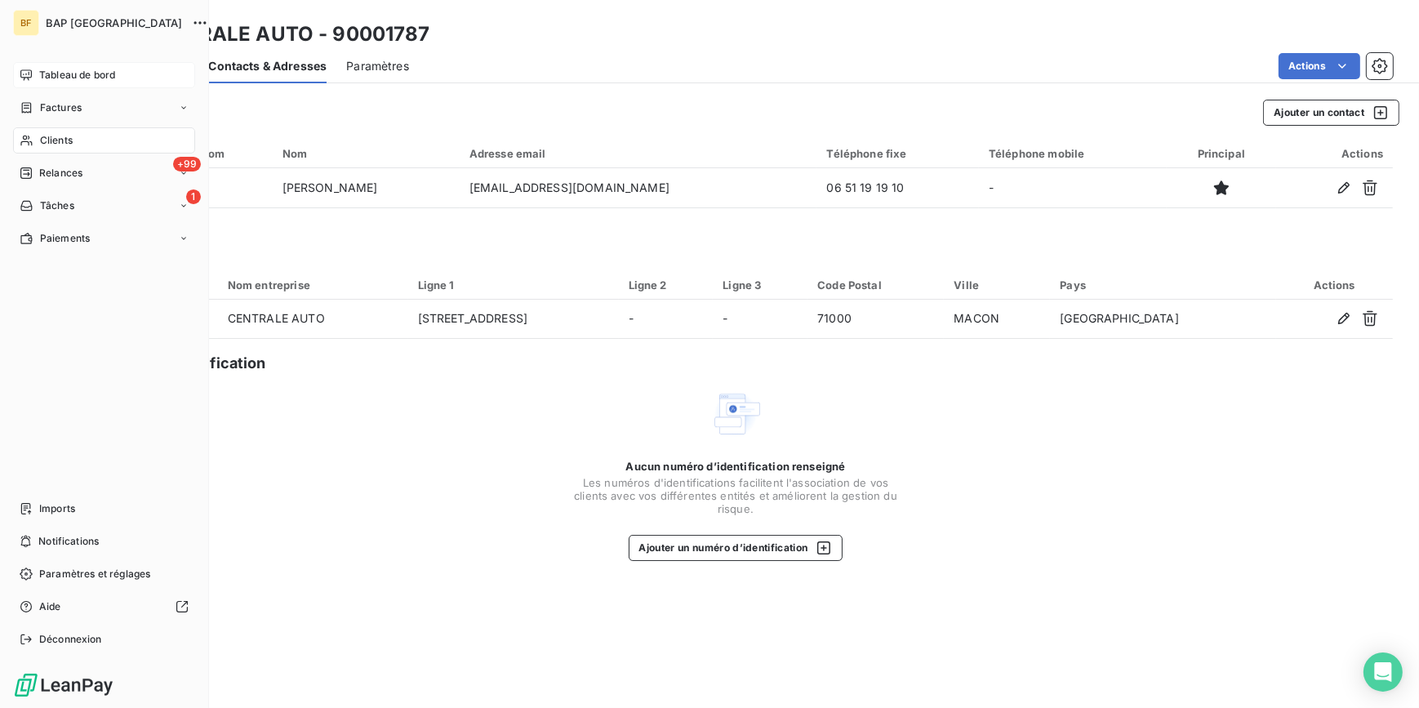
click at [38, 141] on div "Clients" at bounding box center [104, 140] width 182 height 26
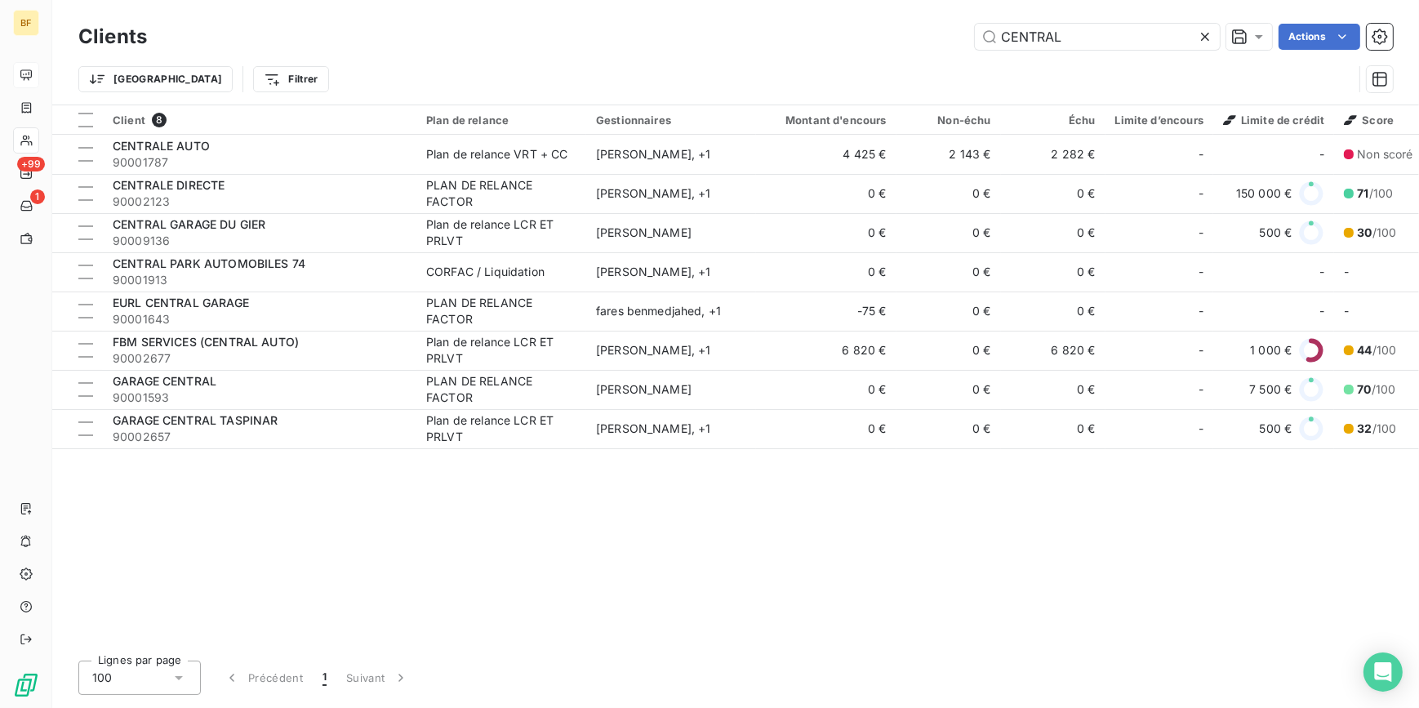
drag, startPoint x: 1101, startPoint y: 42, endPoint x: 921, endPoint y: 24, distance: 180.5
click at [921, 24] on div "CENTRAL Actions" at bounding box center [780, 37] width 1226 height 26
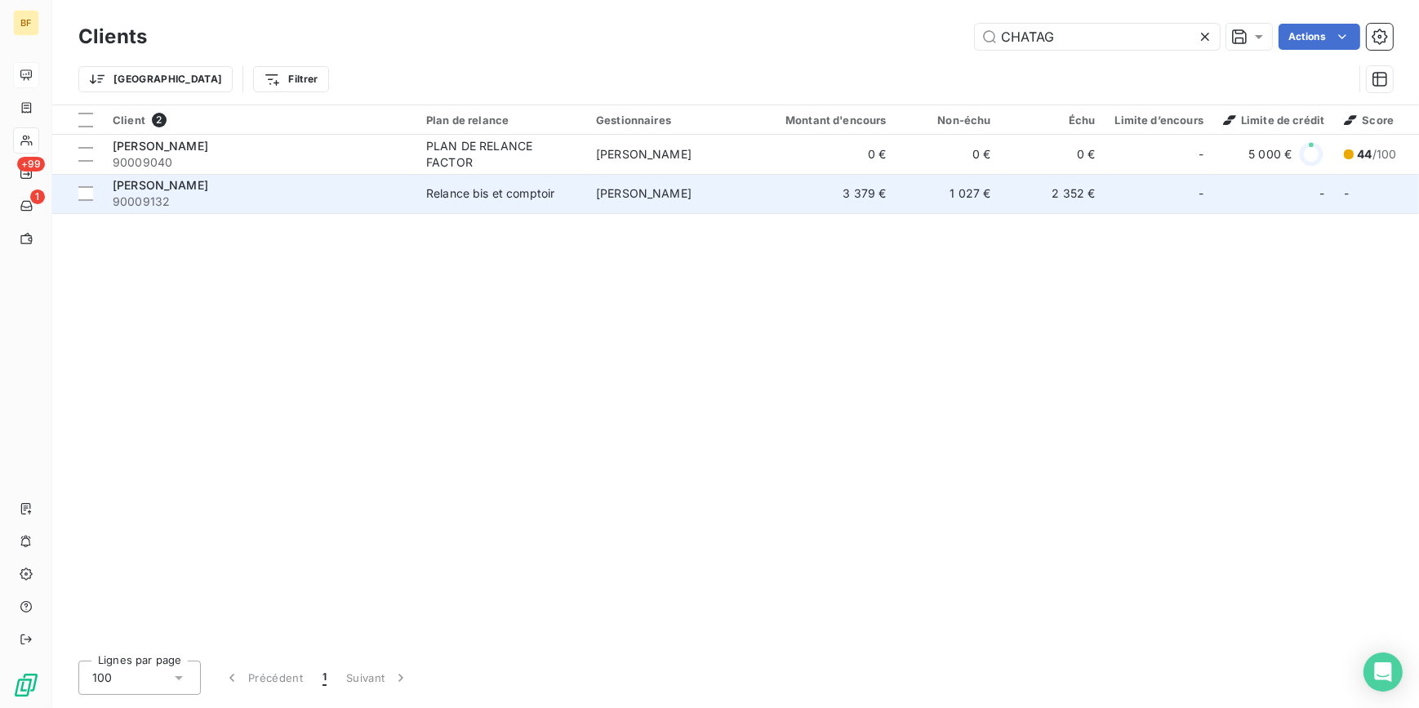
type input "CHATAG"
click at [208, 180] on span "[PERSON_NAME]" at bounding box center [161, 185] width 96 height 14
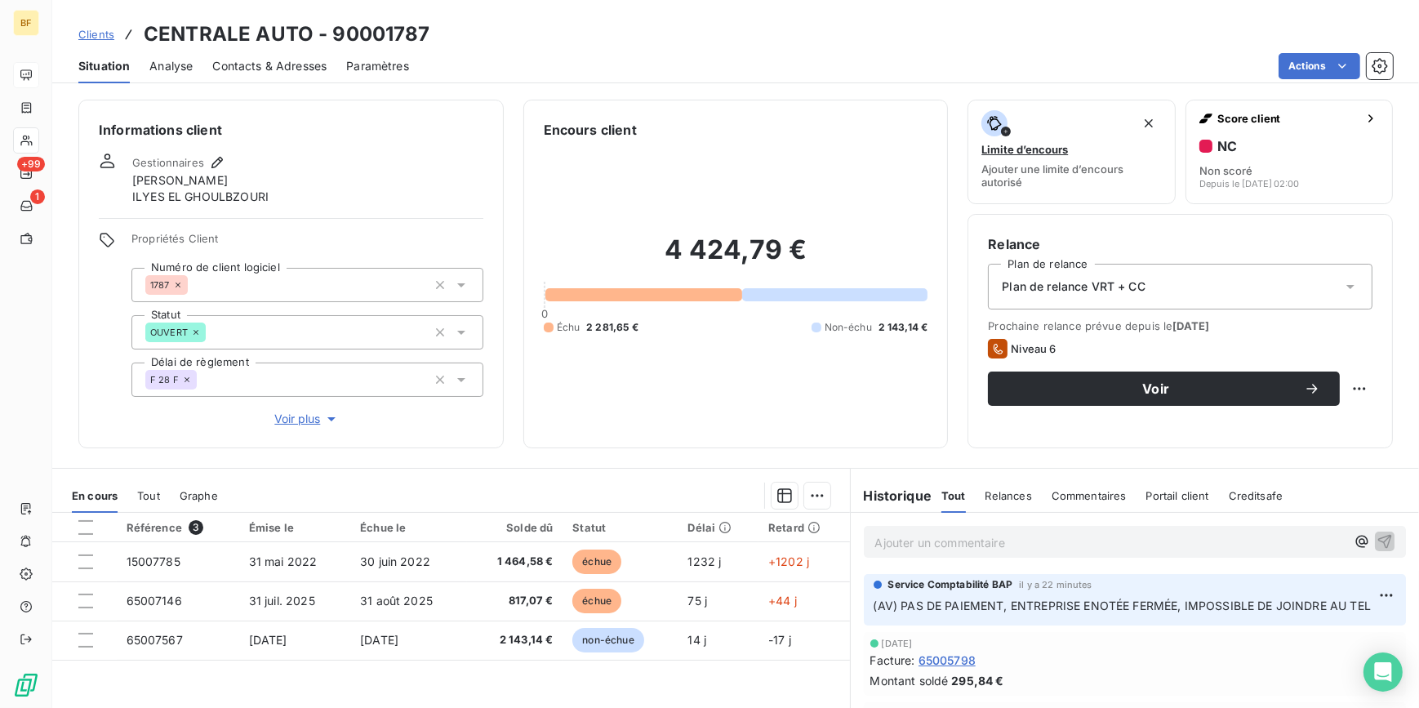
click at [279, 75] on div "Contacts & Adresses" at bounding box center [269, 66] width 114 height 34
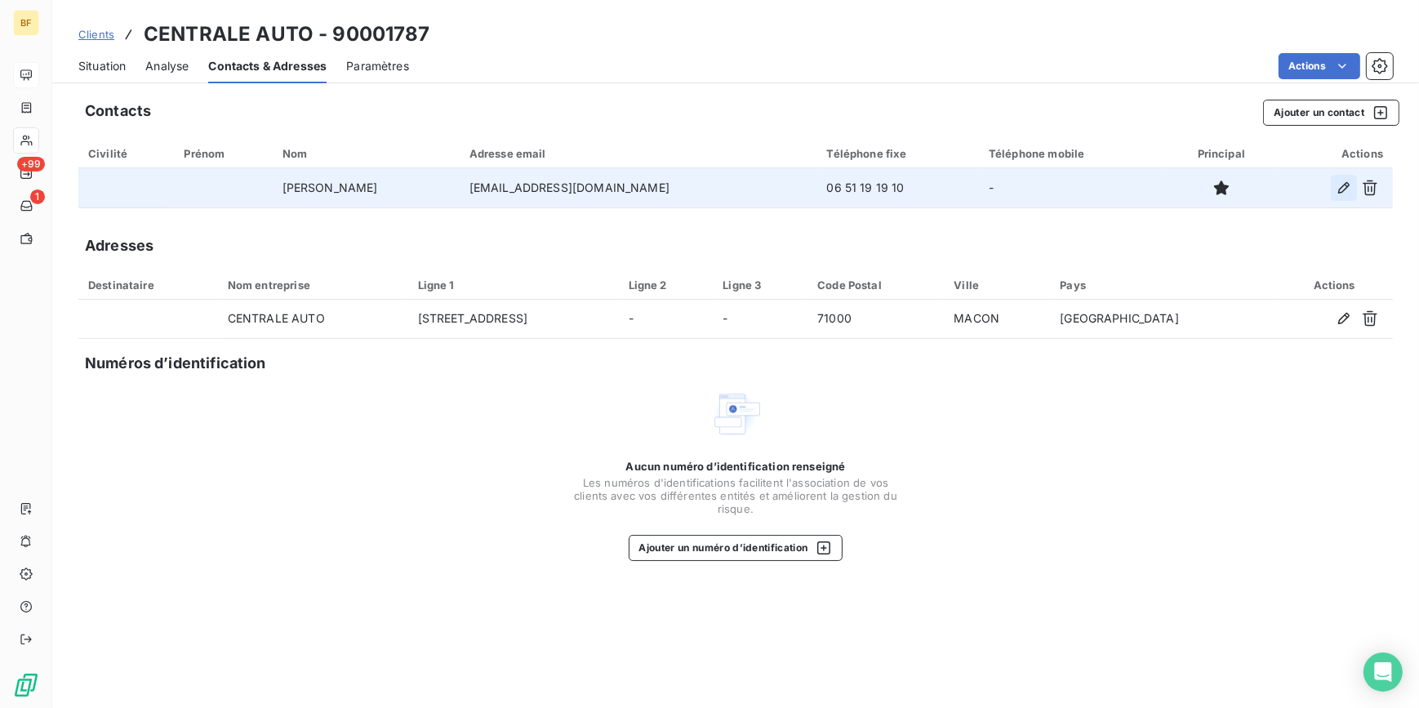
click at [1346, 187] on icon "button" at bounding box center [1343, 187] width 11 height 11
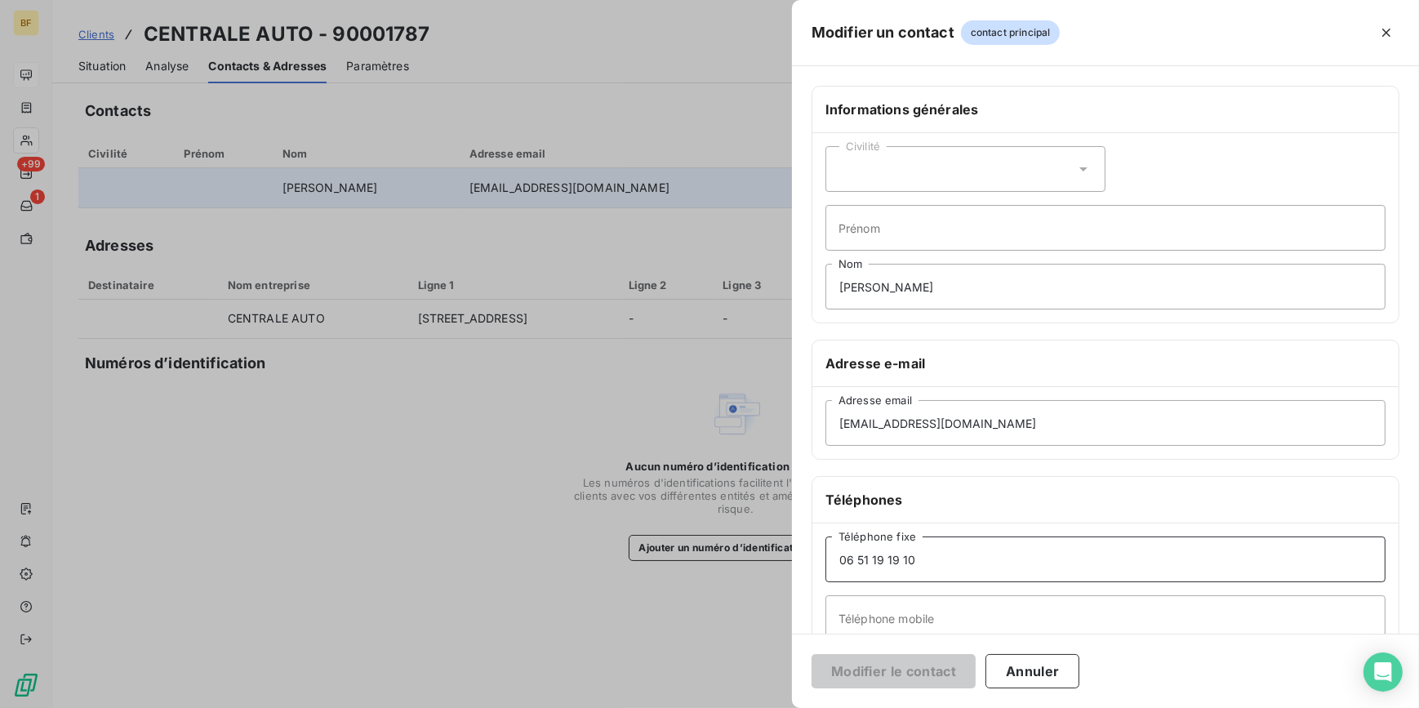
drag, startPoint x: 975, startPoint y: 563, endPoint x: 814, endPoint y: 569, distance: 161.0
click at [792, 570] on div "Informations générales Civilité Prénom AKHRIF [PERSON_NAME] Adresse e-mail [EMA…" at bounding box center [1105, 448] width 627 height 725
paste input "769200143"
type input "0769200143"
click at [919, 670] on button "Modifier le contact" at bounding box center [894, 671] width 164 height 34
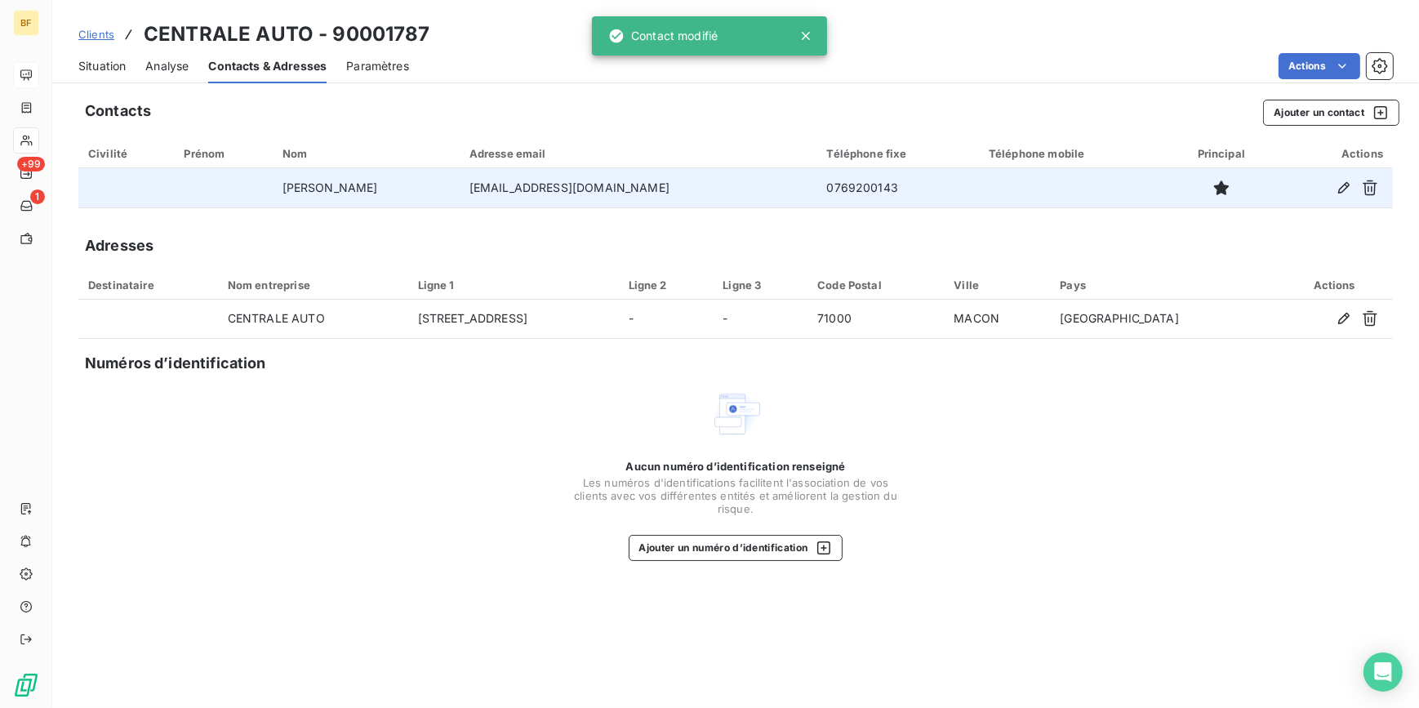
click at [109, 59] on span "Situation" at bounding box center [101, 66] width 47 height 16
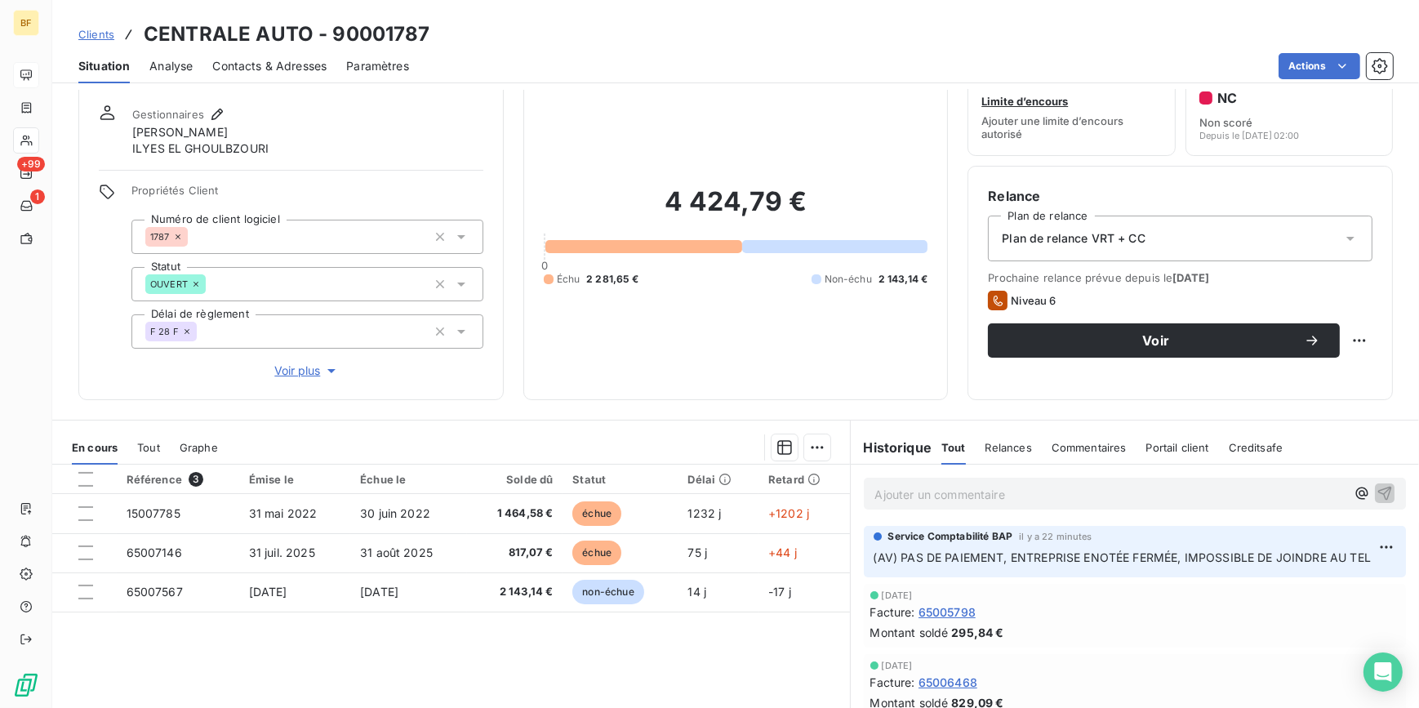
scroll to position [73, 0]
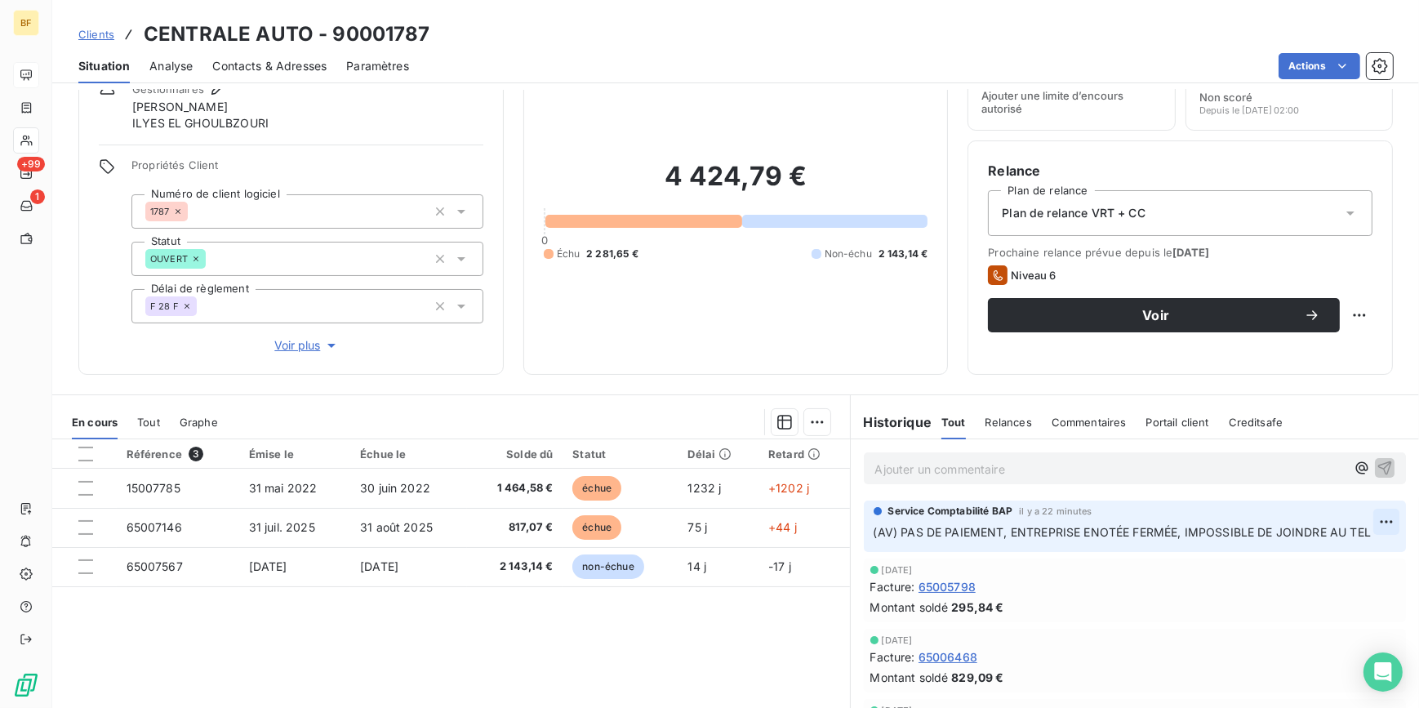
click at [1360, 517] on html "BF +99 1 Clients CENTRALE AUTO - 90001787 Situation Analyse Contacts & Adresses…" at bounding box center [709, 354] width 1419 height 708
click at [625, 369] on html "BF +99 1 Clients CENTRALE AUTO - 90001787 Situation Analyse Contacts & Adresses…" at bounding box center [709, 354] width 1419 height 708
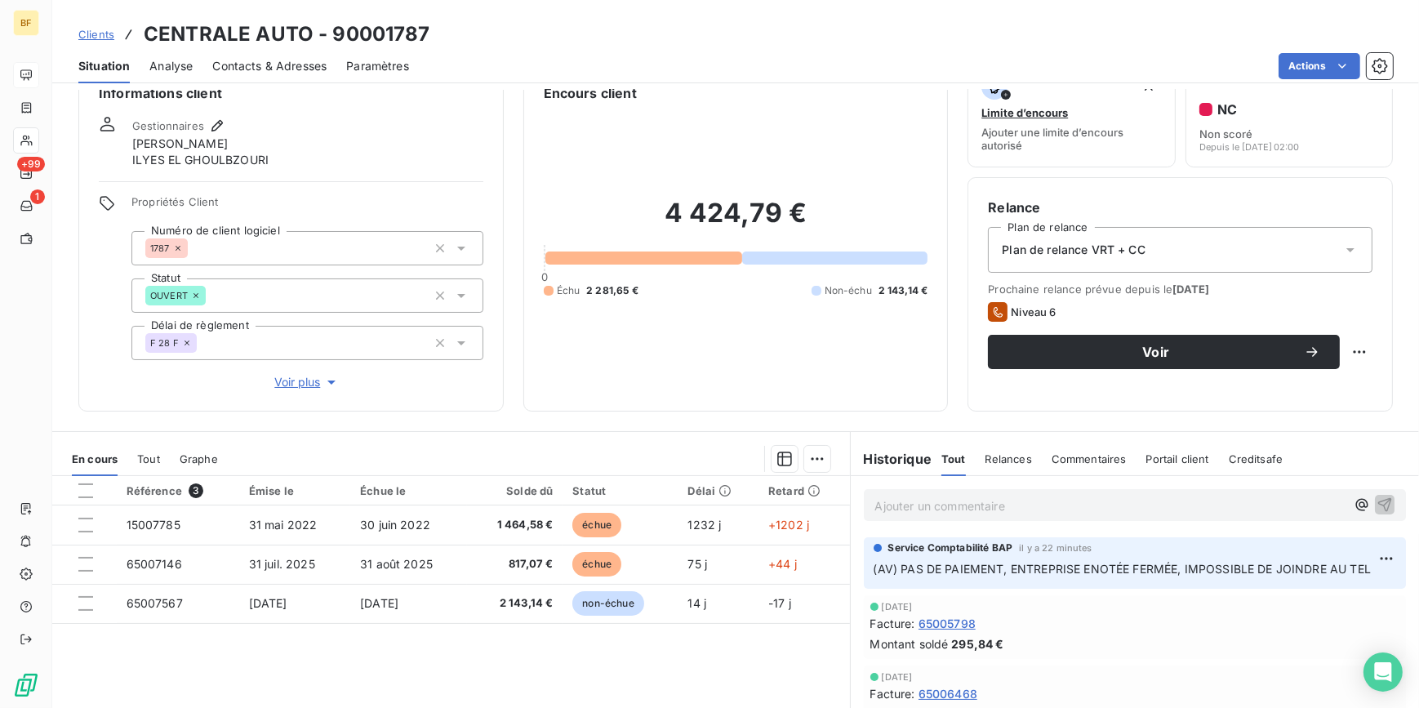
scroll to position [0, 0]
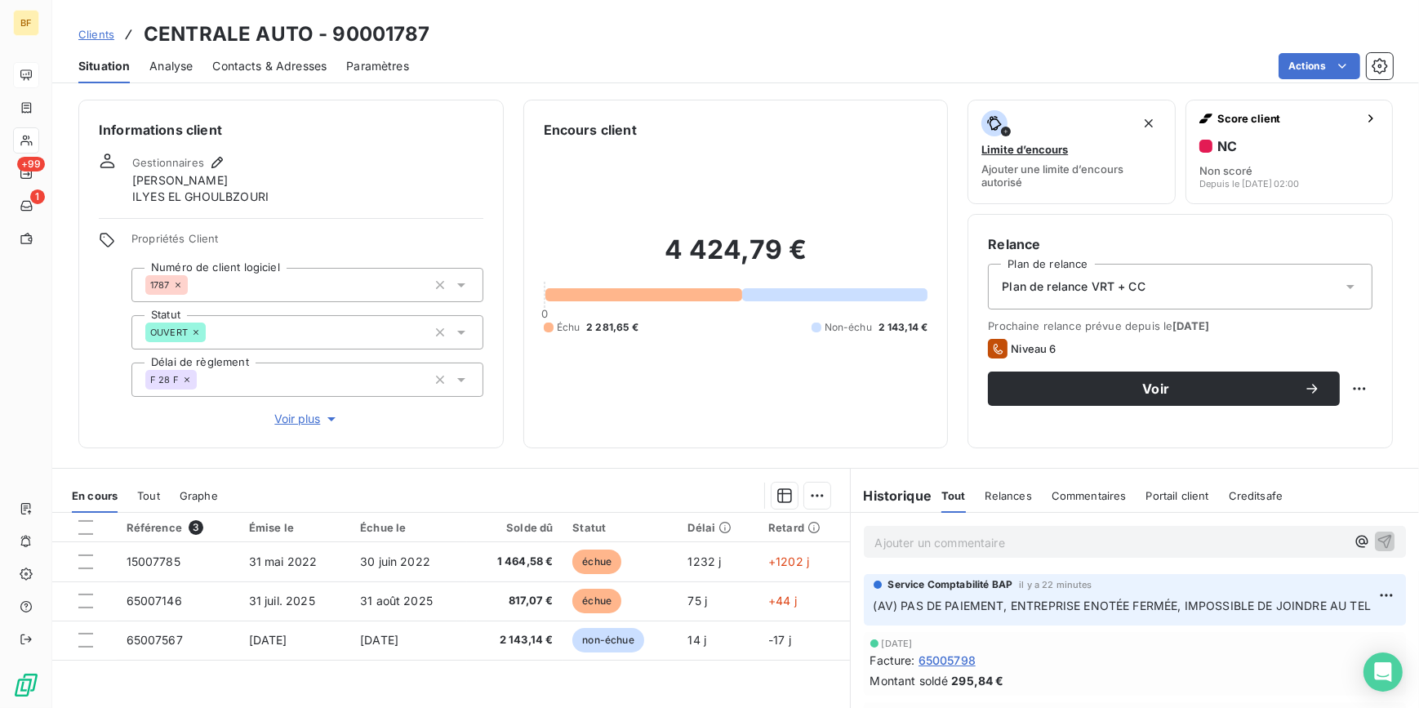
drag, startPoint x: 247, startPoint y: 66, endPoint x: 254, endPoint y: 79, distance: 15.0
click at [247, 66] on span "Contacts & Adresses" at bounding box center [269, 66] width 114 height 16
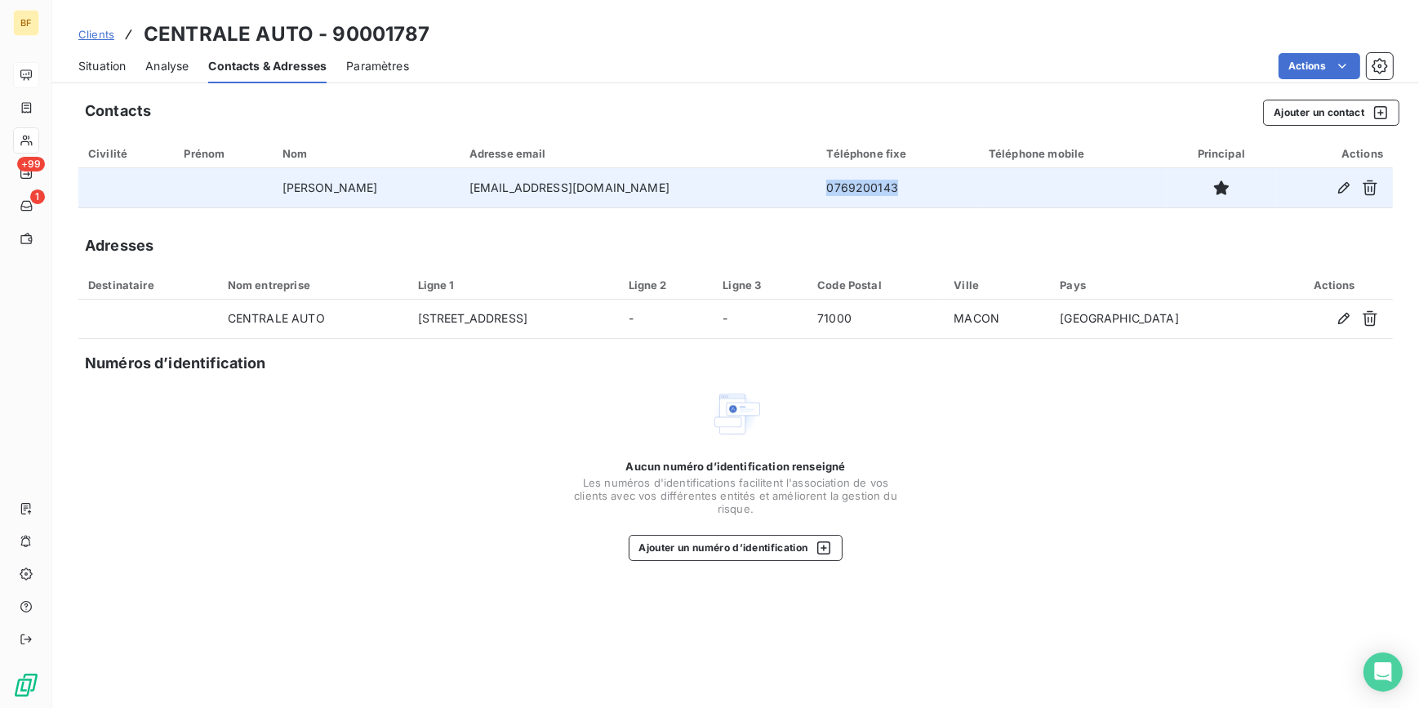
drag, startPoint x: 856, startPoint y: 187, endPoint x: 779, endPoint y: 187, distance: 77.6
click at [816, 187] on td "0769200143" at bounding box center [897, 187] width 162 height 39
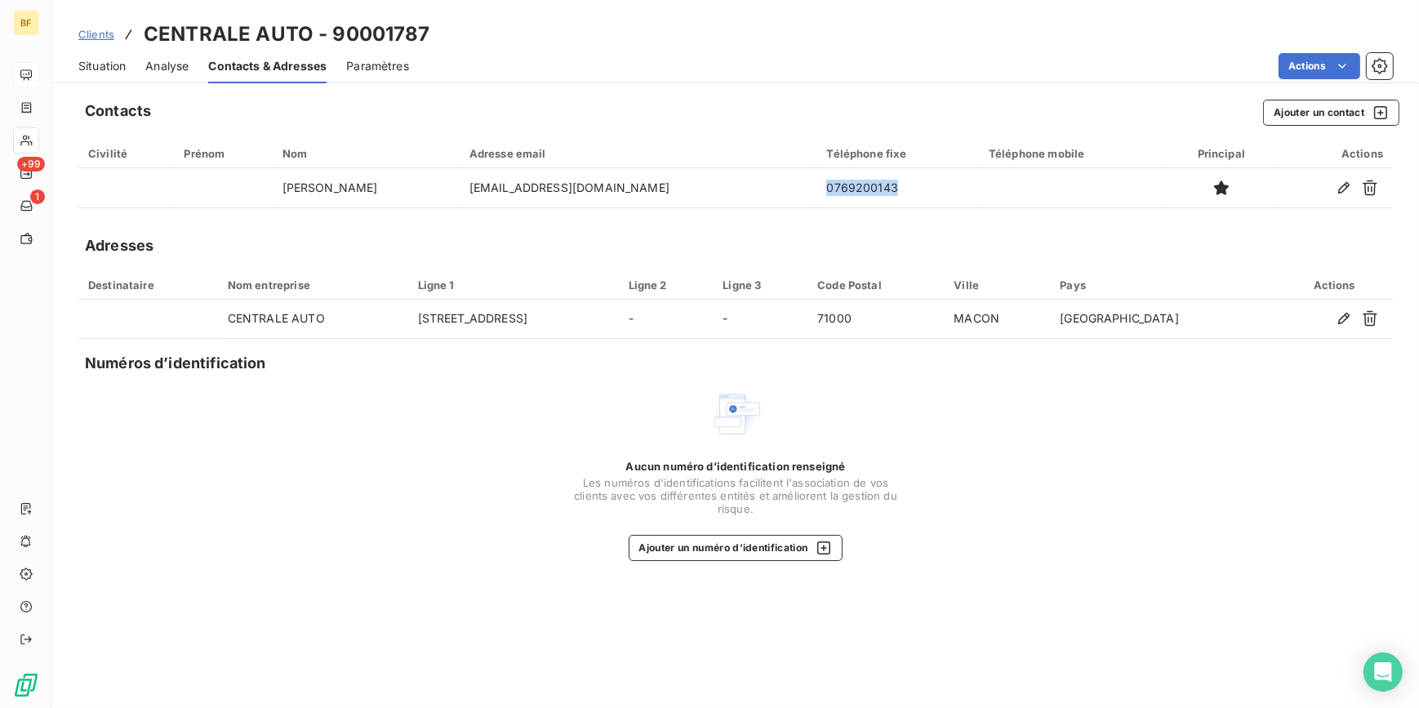
drag, startPoint x: 97, startPoint y: 56, endPoint x: 585, endPoint y: 57, distance: 487.4
click at [97, 56] on div "Situation" at bounding box center [101, 66] width 47 height 34
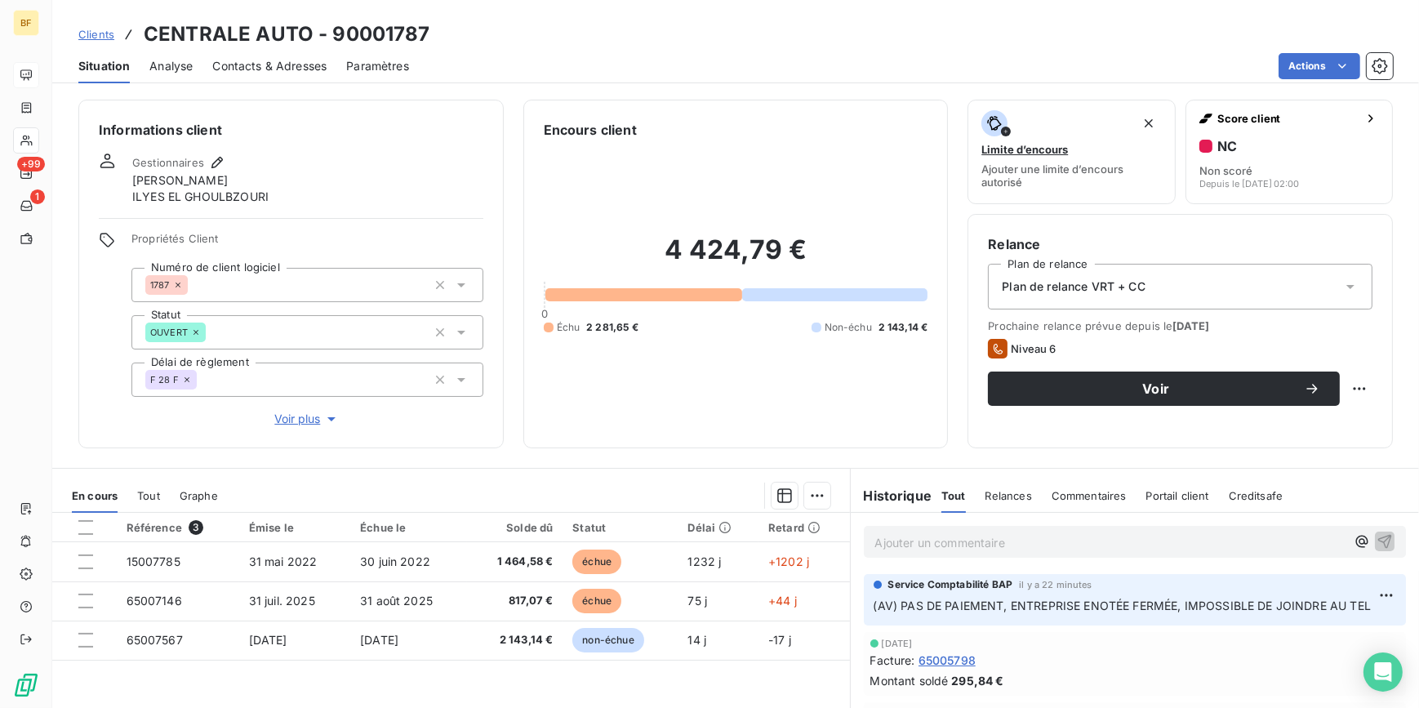
drag, startPoint x: 269, startPoint y: 51, endPoint x: 256, endPoint y: 65, distance: 19.1
click at [269, 52] on div "Contacts & Adresses" at bounding box center [269, 66] width 114 height 34
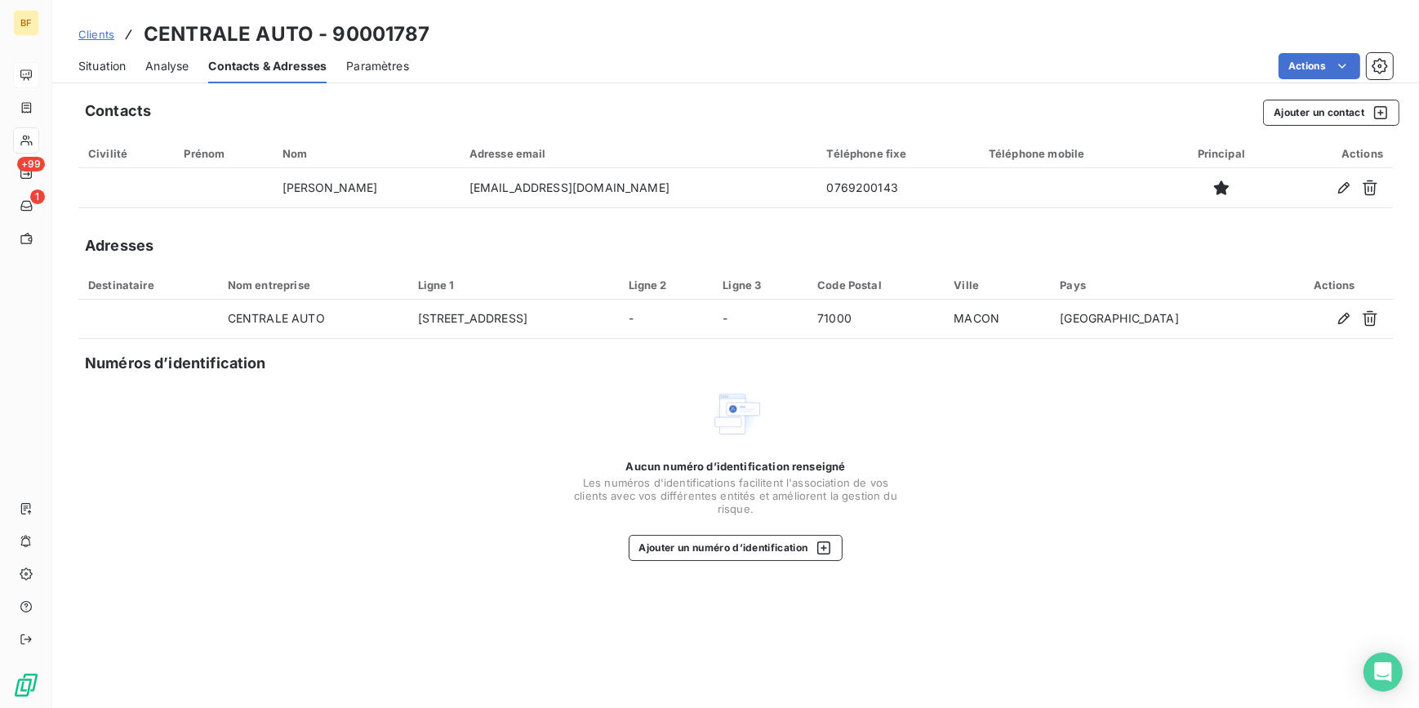
click at [112, 64] on span "Situation" at bounding box center [101, 66] width 47 height 16
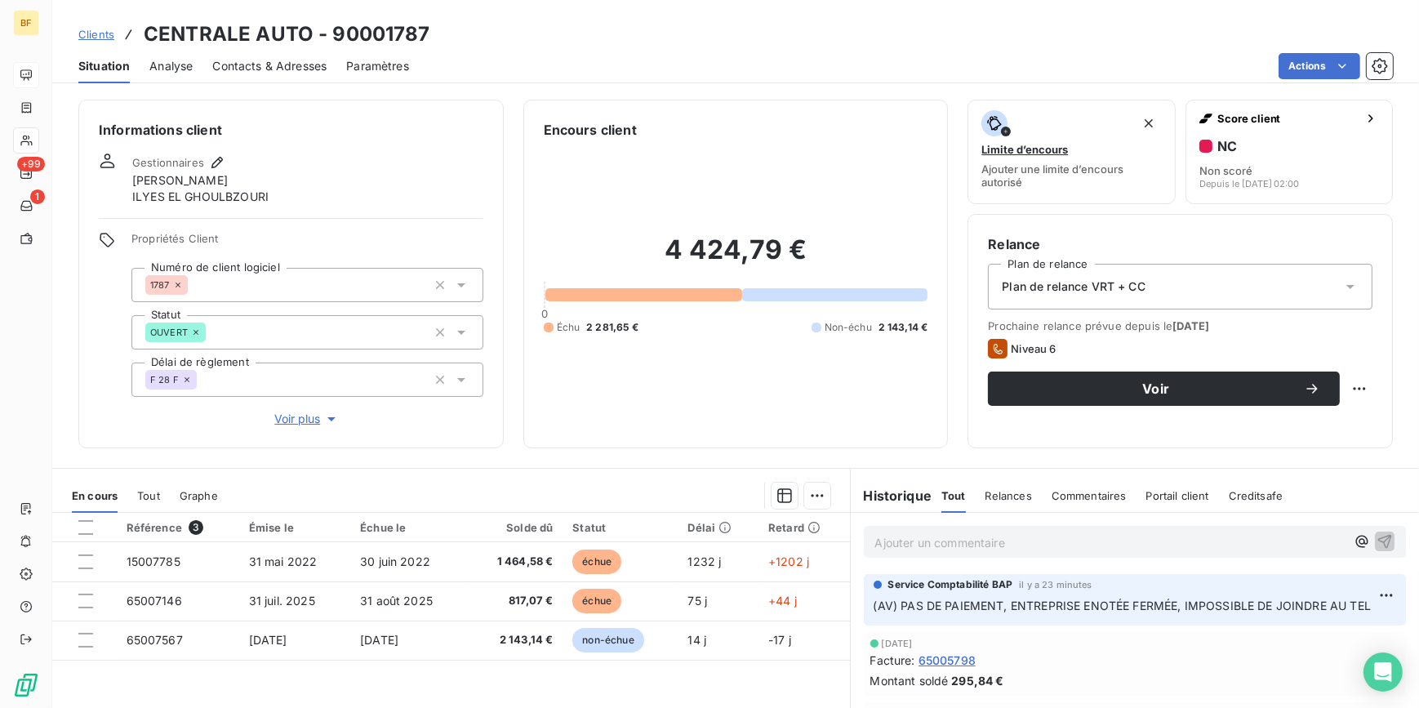
click at [923, 536] on p "Ajouter un commentaire ﻿" at bounding box center [1110, 542] width 471 height 20
drag, startPoint x: 971, startPoint y: 536, endPoint x: 981, endPoint y: 538, distance: 9.9
click at [972, 536] on p "(AV) est devenu" at bounding box center [1110, 541] width 471 height 19
drag, startPoint x: 981, startPoint y: 538, endPoint x: 898, endPoint y: 537, distance: 82.5
click at [898, 537] on p "(AV) est devenu" at bounding box center [1110, 541] width 471 height 19
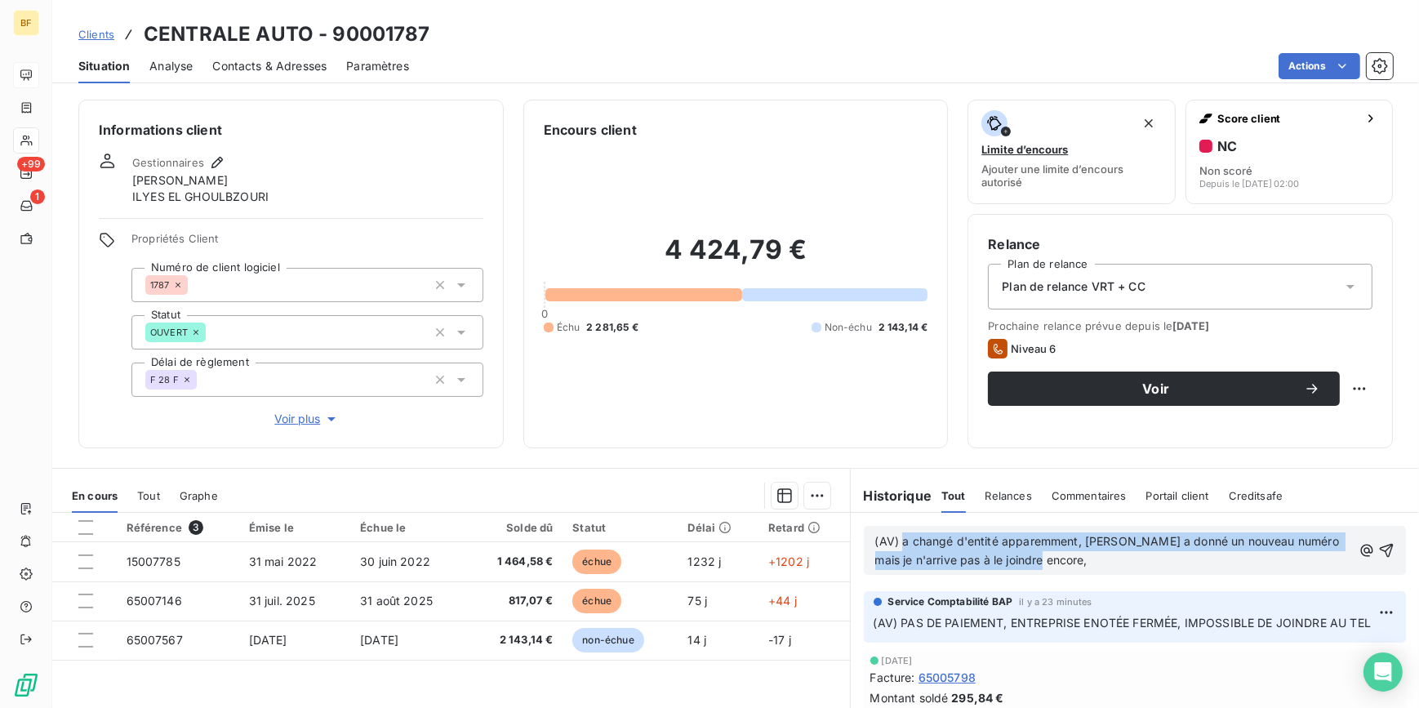
drag, startPoint x: 1065, startPoint y: 565, endPoint x: 894, endPoint y: 538, distance: 172.8
click at [894, 538] on p "(AV) a changé d'entité apparemment, [PERSON_NAME] a donné un nouveau numéro mai…" at bounding box center [1114, 551] width 478 height 38
click at [1054, 558] on p "(AV) a changé d'entité apparemment, [PERSON_NAME] a donné un nouveau numéro mai…" at bounding box center [1114, 551] width 478 height 38
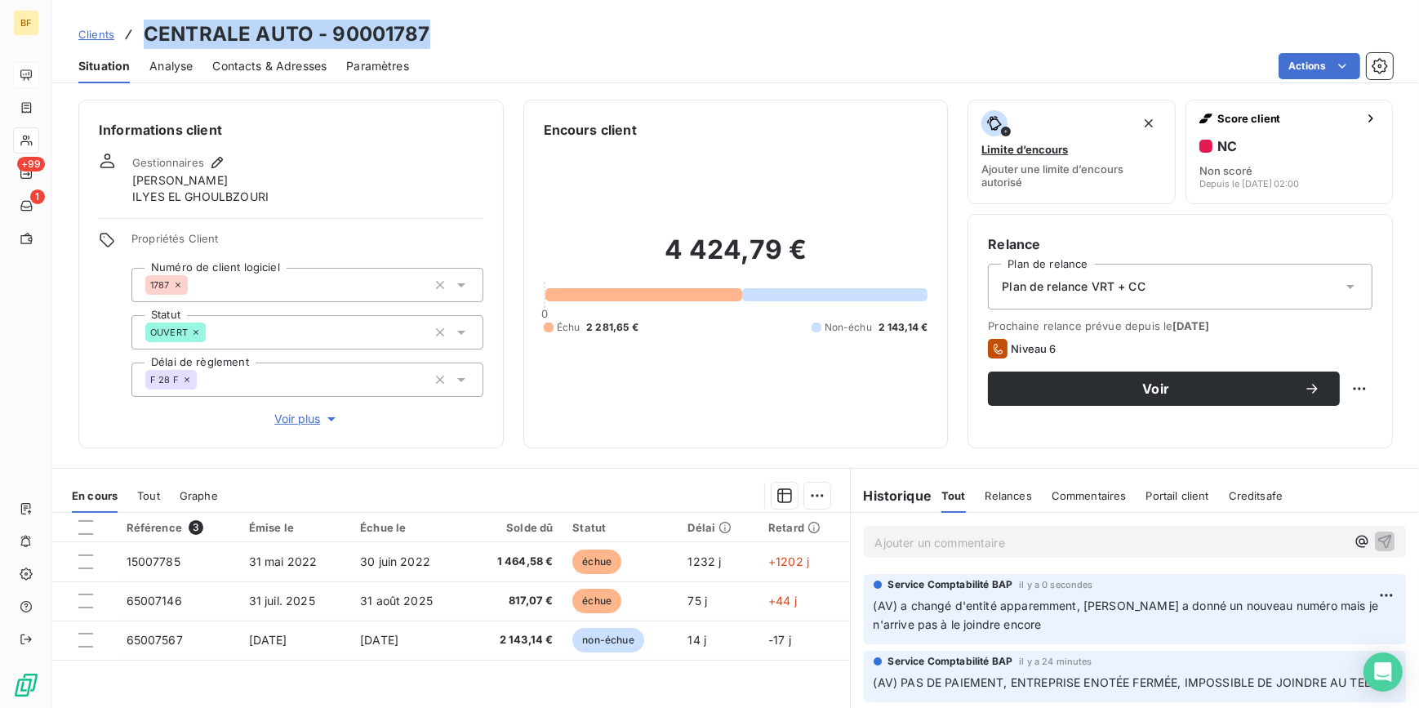
drag, startPoint x: 329, startPoint y: 23, endPoint x: 144, endPoint y: 20, distance: 185.4
click at [144, 20] on div "Clients CENTRALE AUTO - 90001787" at bounding box center [735, 34] width 1367 height 29
click at [725, 40] on div "Clients CENTRALE AUTO - 90001787" at bounding box center [735, 34] width 1367 height 29
click at [581, 49] on div "Situation Analyse Contacts & Adresses Paramètres Actions" at bounding box center [735, 66] width 1367 height 34
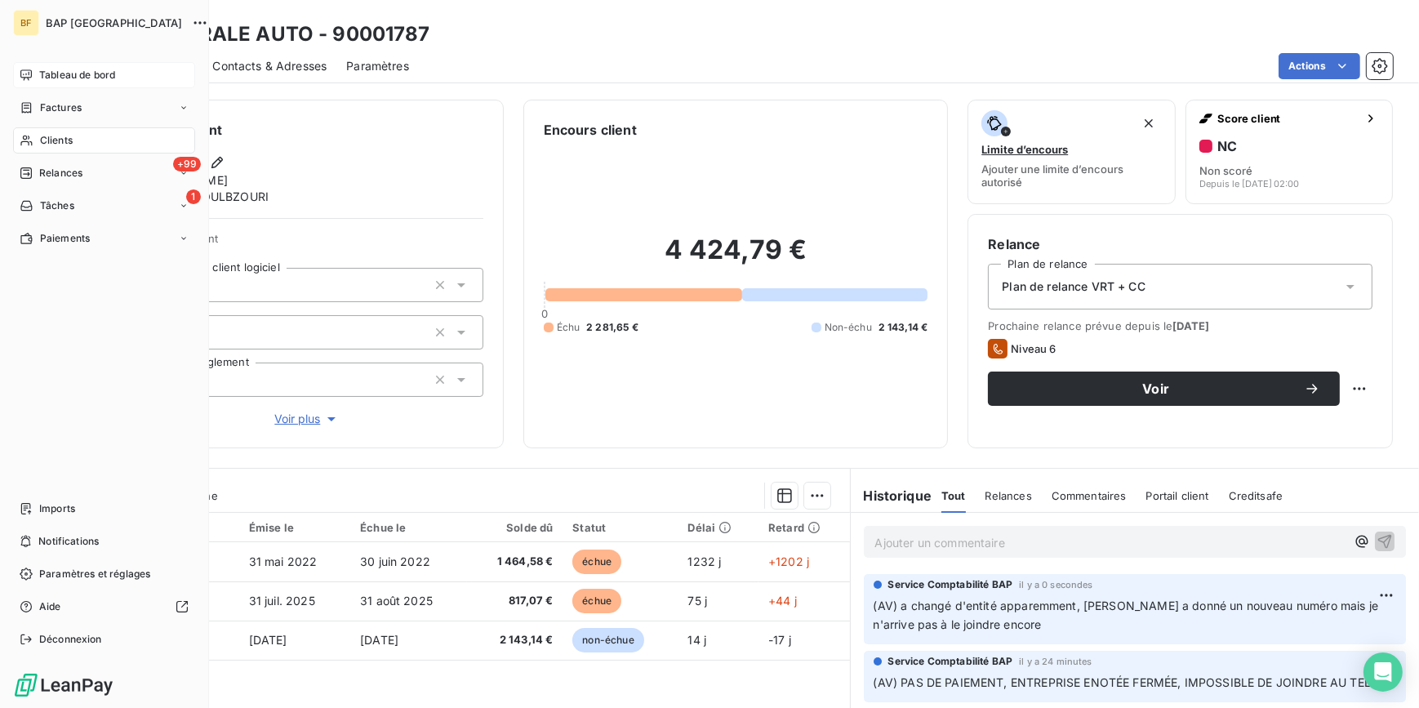
click at [4, 140] on div "BF BAP France Tableau de bord Factures Clients +99 Relances 1 Tâches Paiements …" at bounding box center [104, 354] width 209 height 708
drag, startPoint x: 47, startPoint y: 139, endPoint x: 1021, endPoint y: 25, distance: 980.7
click at [47, 139] on span "Clients" at bounding box center [56, 140] width 33 height 15
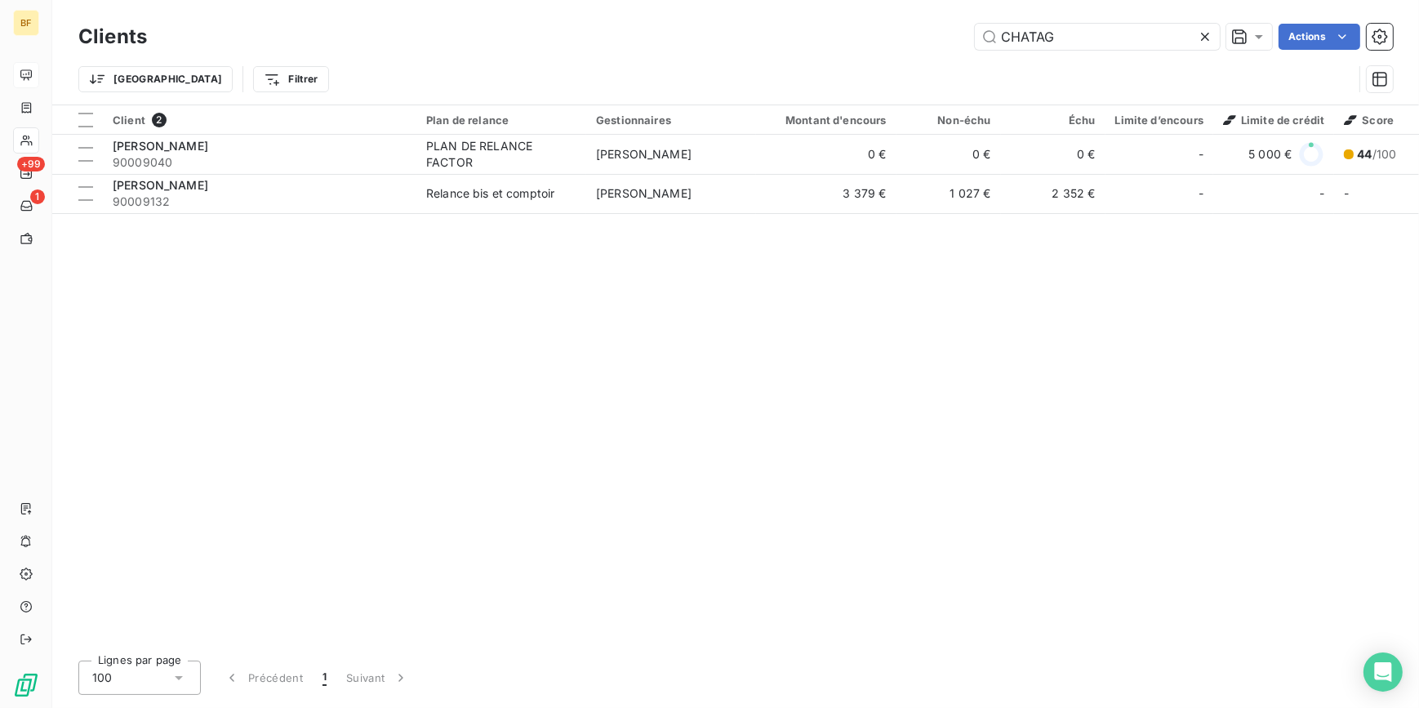
drag, startPoint x: 1068, startPoint y: 39, endPoint x: 947, endPoint y: 34, distance: 120.9
click at [947, 34] on div "CHATAG Actions" at bounding box center [780, 37] width 1226 height 26
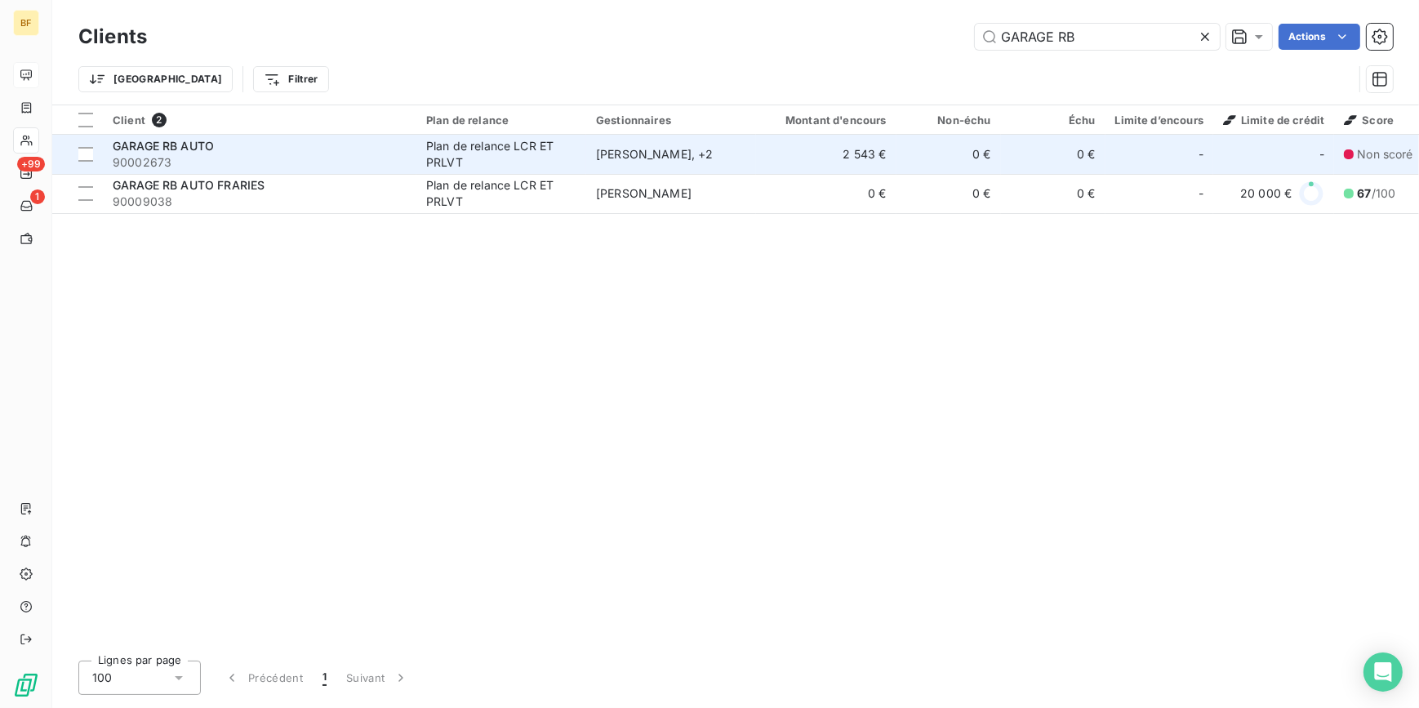
type input "GARAGE RB"
click at [230, 149] on div "GARAGE RB AUTO" at bounding box center [260, 146] width 294 height 16
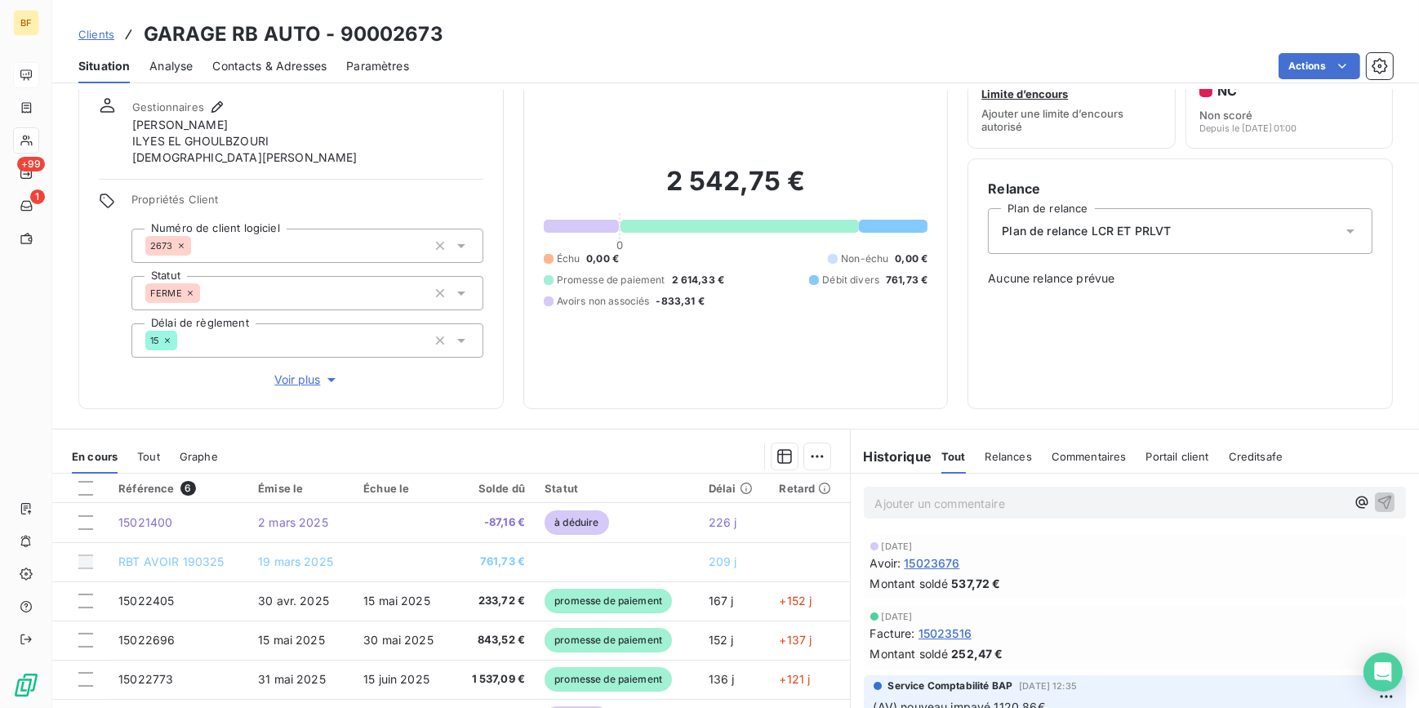
scroll to position [184, 0]
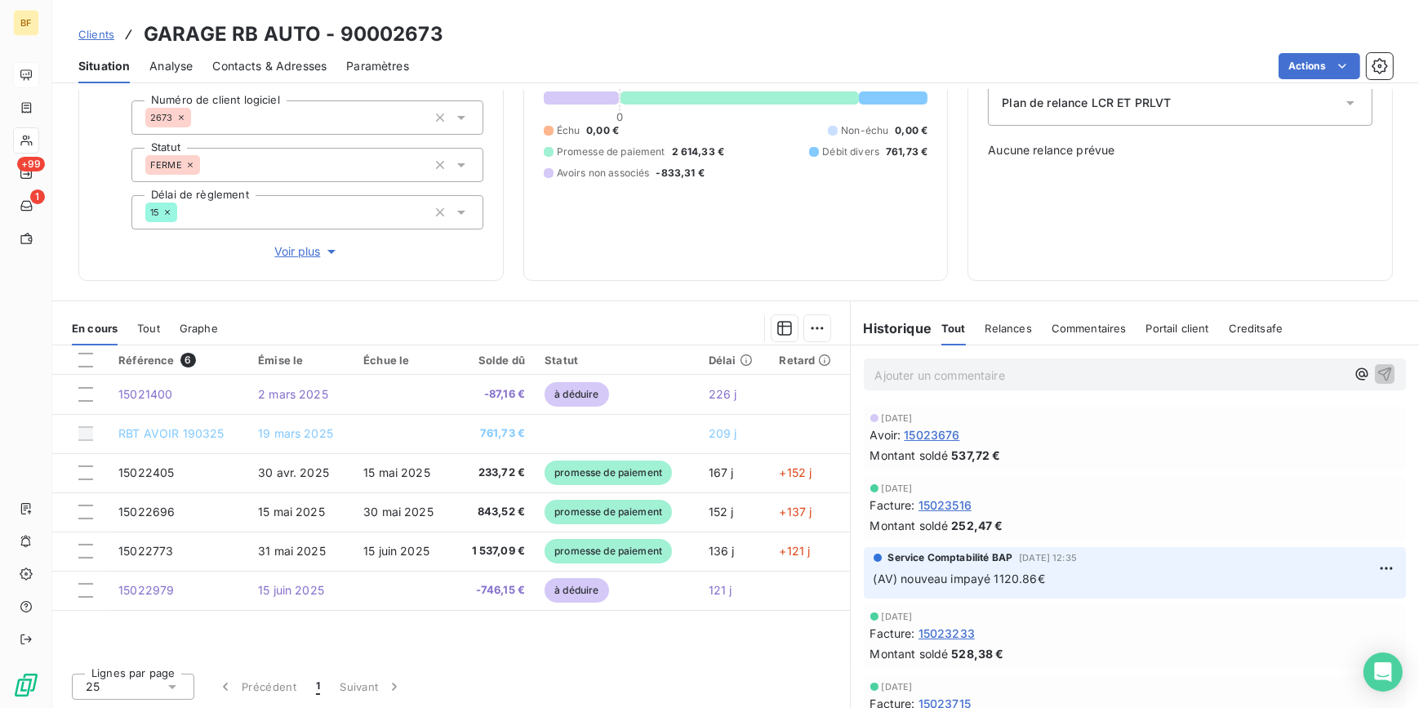
click at [148, 327] on span "Tout" at bounding box center [148, 328] width 23 height 13
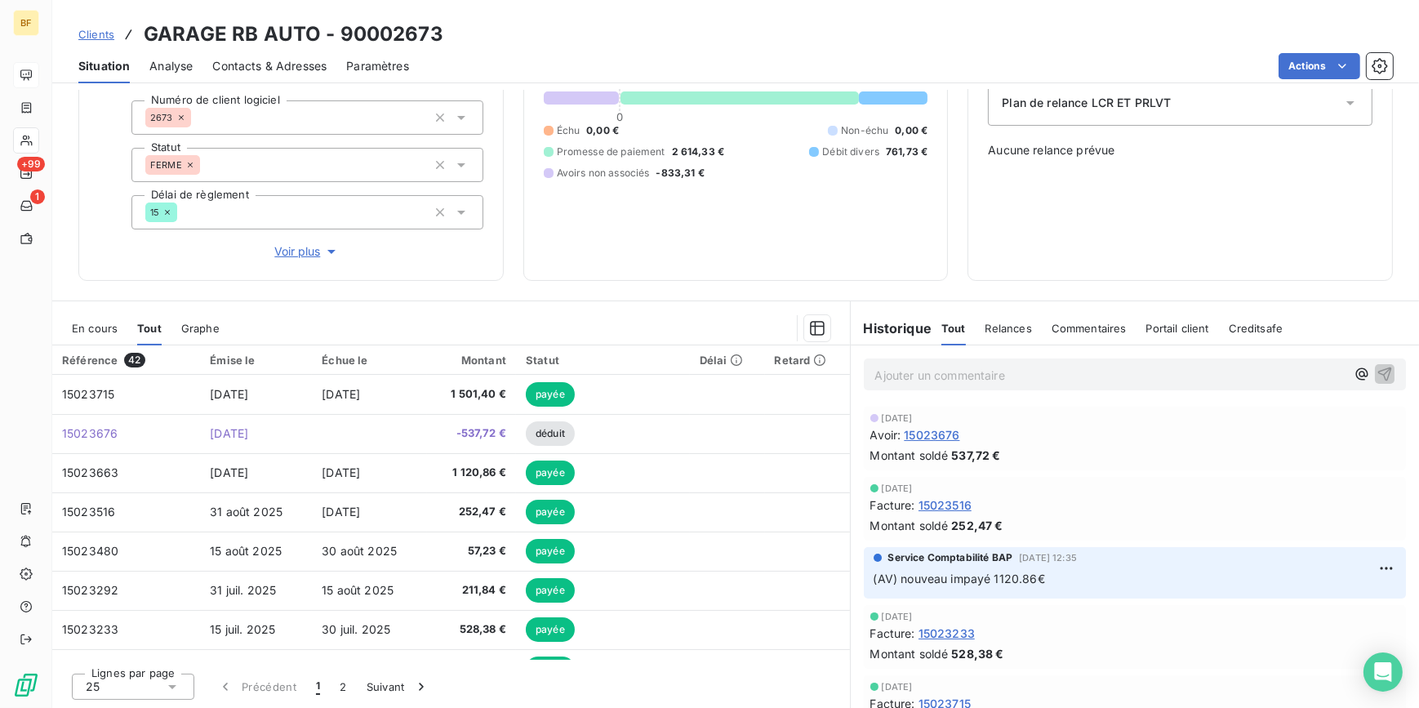
click at [87, 327] on span "En cours" at bounding box center [95, 328] width 46 height 13
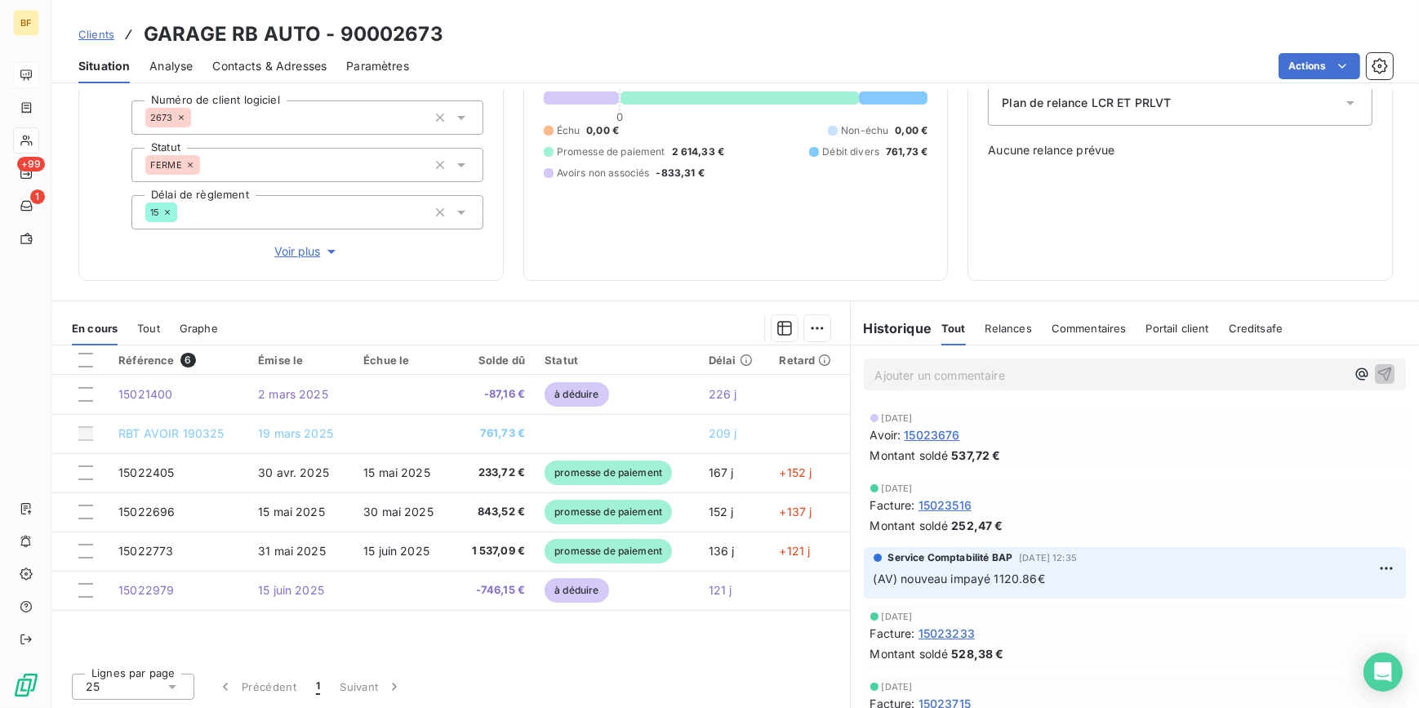
click at [279, 58] on span "Contacts & Adresses" at bounding box center [269, 66] width 114 height 16
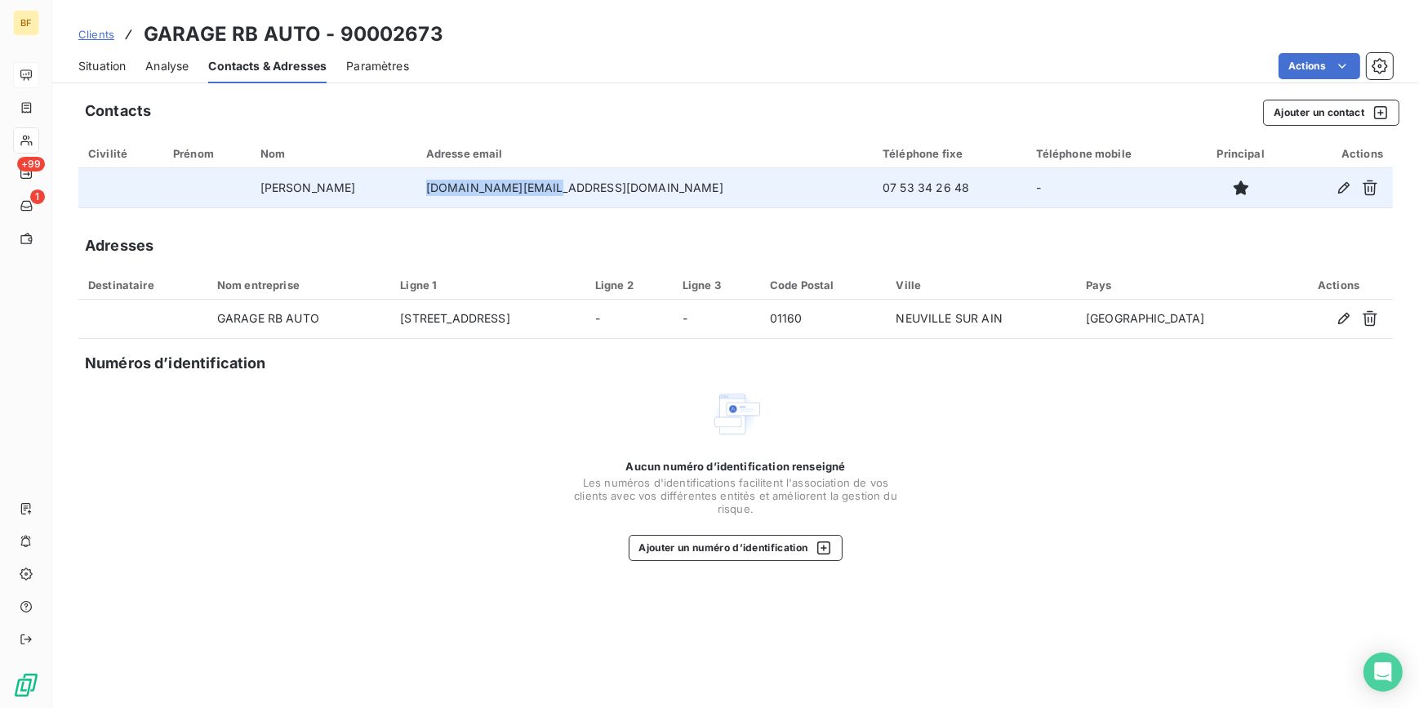
drag, startPoint x: 590, startPoint y: 189, endPoint x: 514, endPoint y: 194, distance: 76.0
click at [514, 194] on td "[DOMAIN_NAME][EMAIL_ADDRESS][DOMAIN_NAME]" at bounding box center [644, 187] width 456 height 39
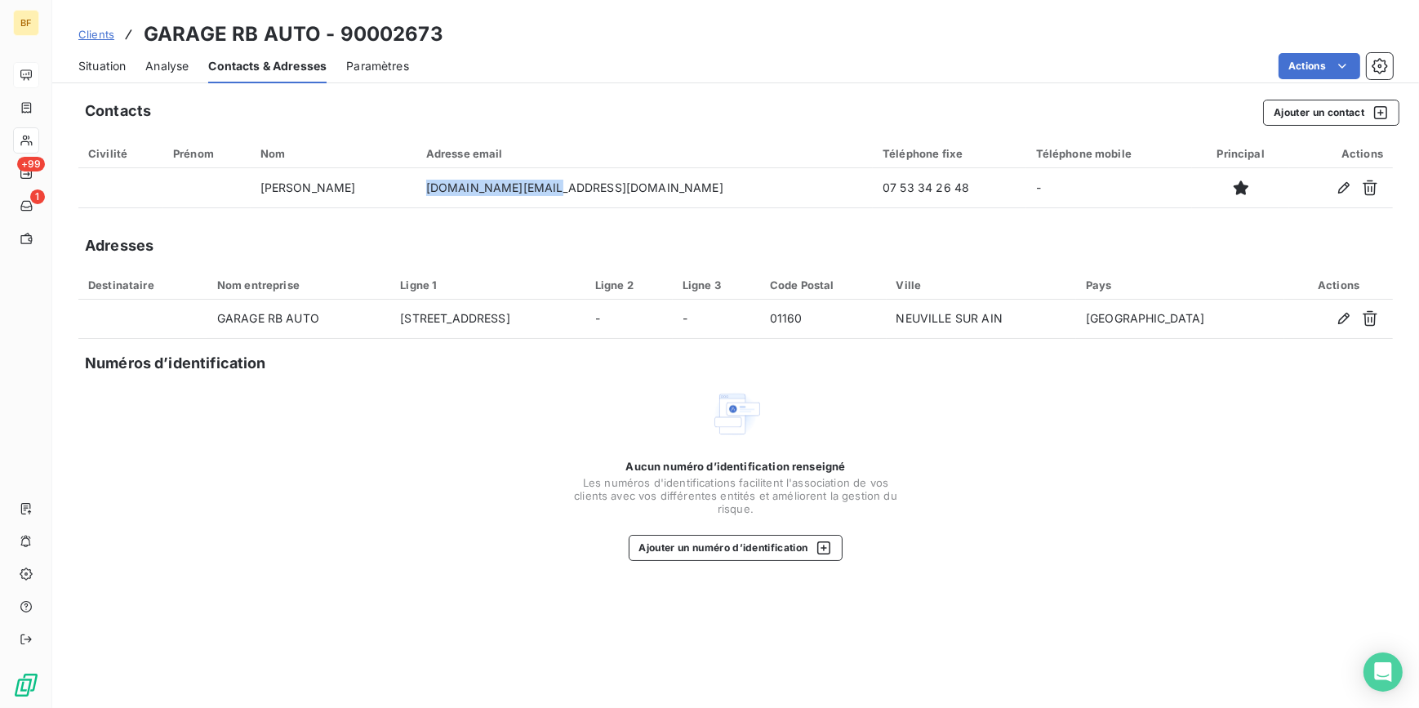
click at [94, 69] on span "Situation" at bounding box center [101, 66] width 47 height 16
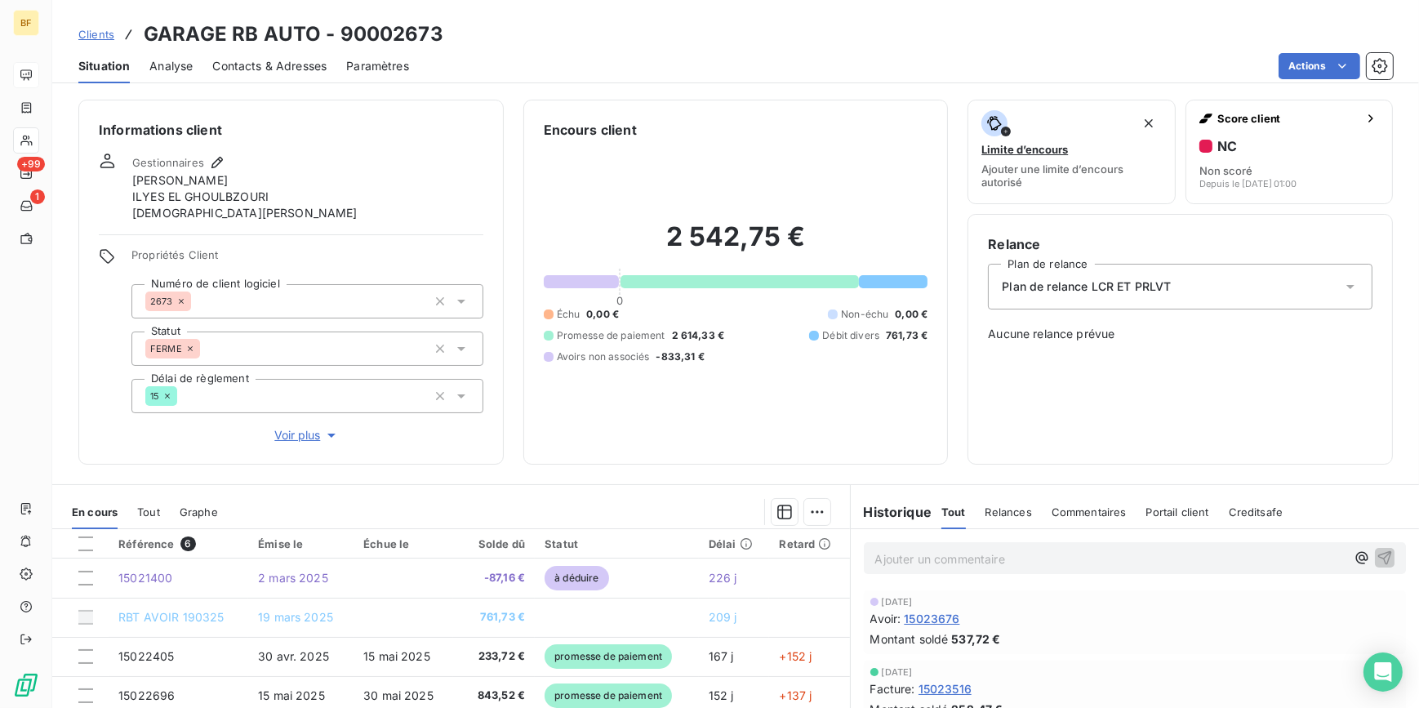
drag, startPoint x: 812, startPoint y: 456, endPoint x: 657, endPoint y: 428, distance: 157.7
click at [811, 456] on div "Encours client 2 542,75 € 0 Échu 0,00 € Non-échu 0,00 € Promesse de paiement 2 …" at bounding box center [735, 282] width 425 height 365
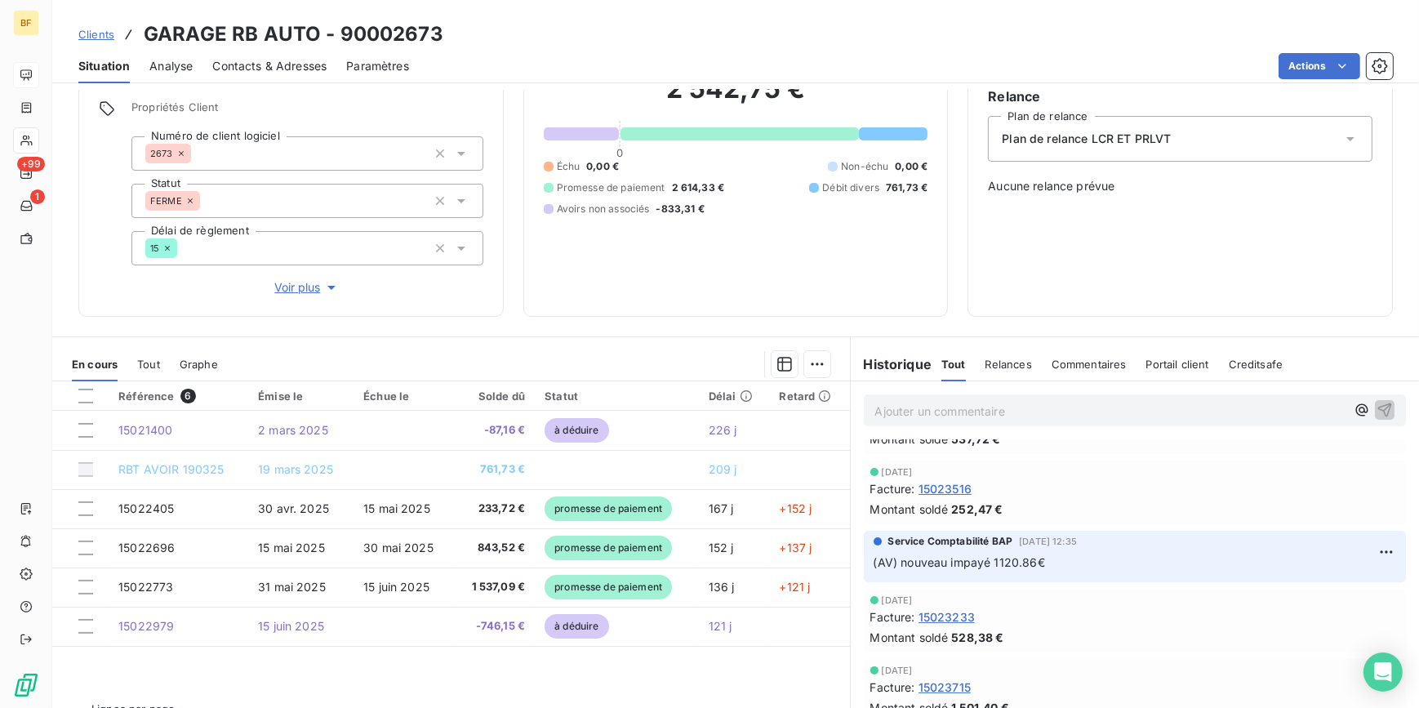
scroll to position [73, 0]
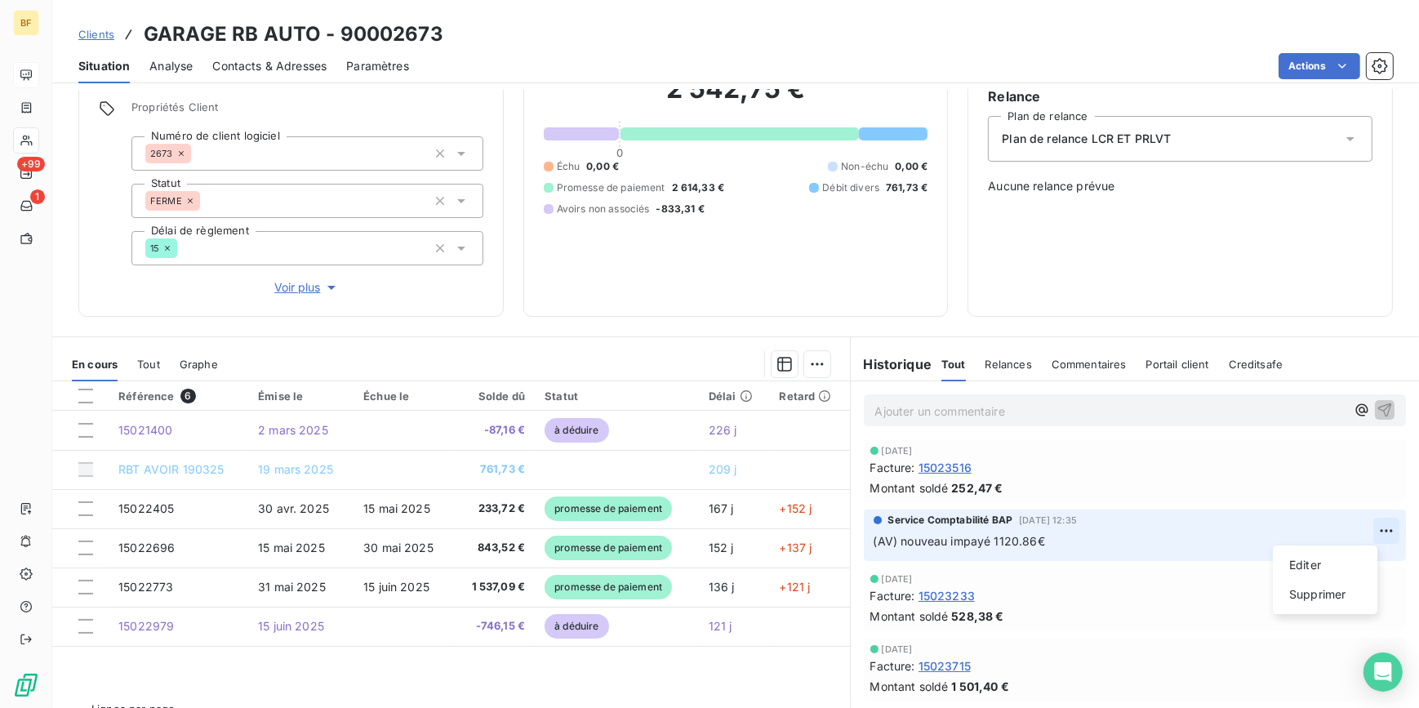
click at [1367, 531] on html "BF +99 1 Clients GARAGE RB AUTO - 90002673 Situation Analyse Contacts & Adresse…" at bounding box center [709, 354] width 1419 height 708
click at [1327, 560] on div "Editer" at bounding box center [1324, 565] width 91 height 26
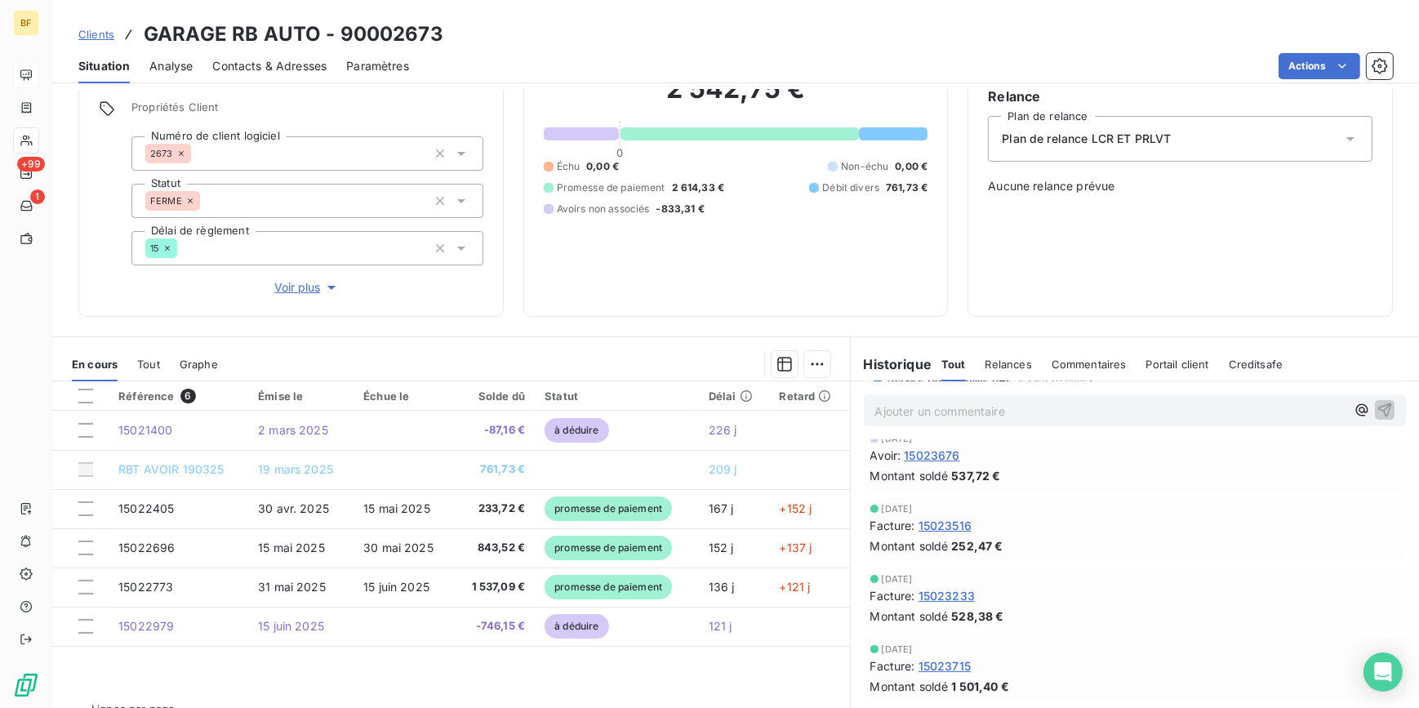
scroll to position [0, 0]
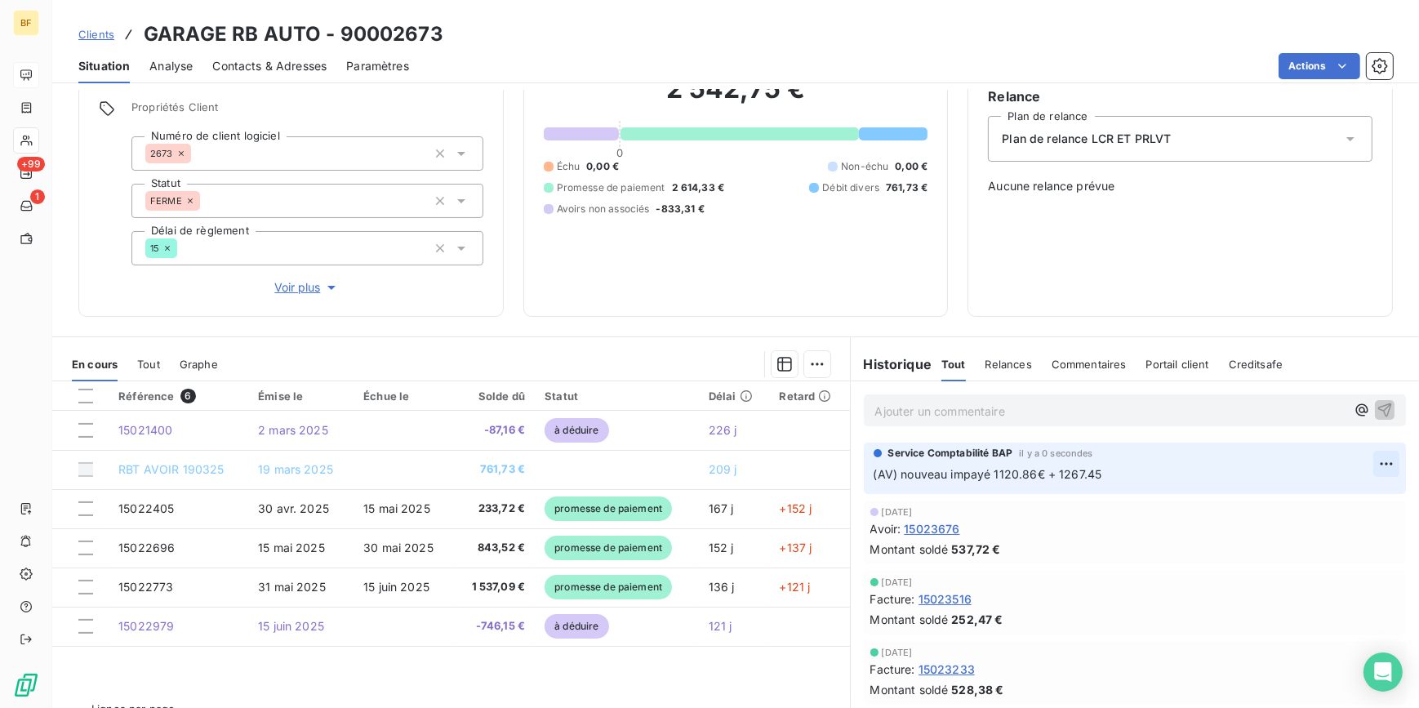
click at [1359, 469] on html "BF +99 1 Clients GARAGE RB AUTO - 90002673 Situation Analyse Contacts & Adresse…" at bounding box center [709, 354] width 1419 height 708
click at [1304, 501] on div "Editer" at bounding box center [1324, 499] width 91 height 26
click at [1086, 470] on span "(AV) nouveau impayé 1120.86€ + 1267.45" at bounding box center [988, 474] width 229 height 14
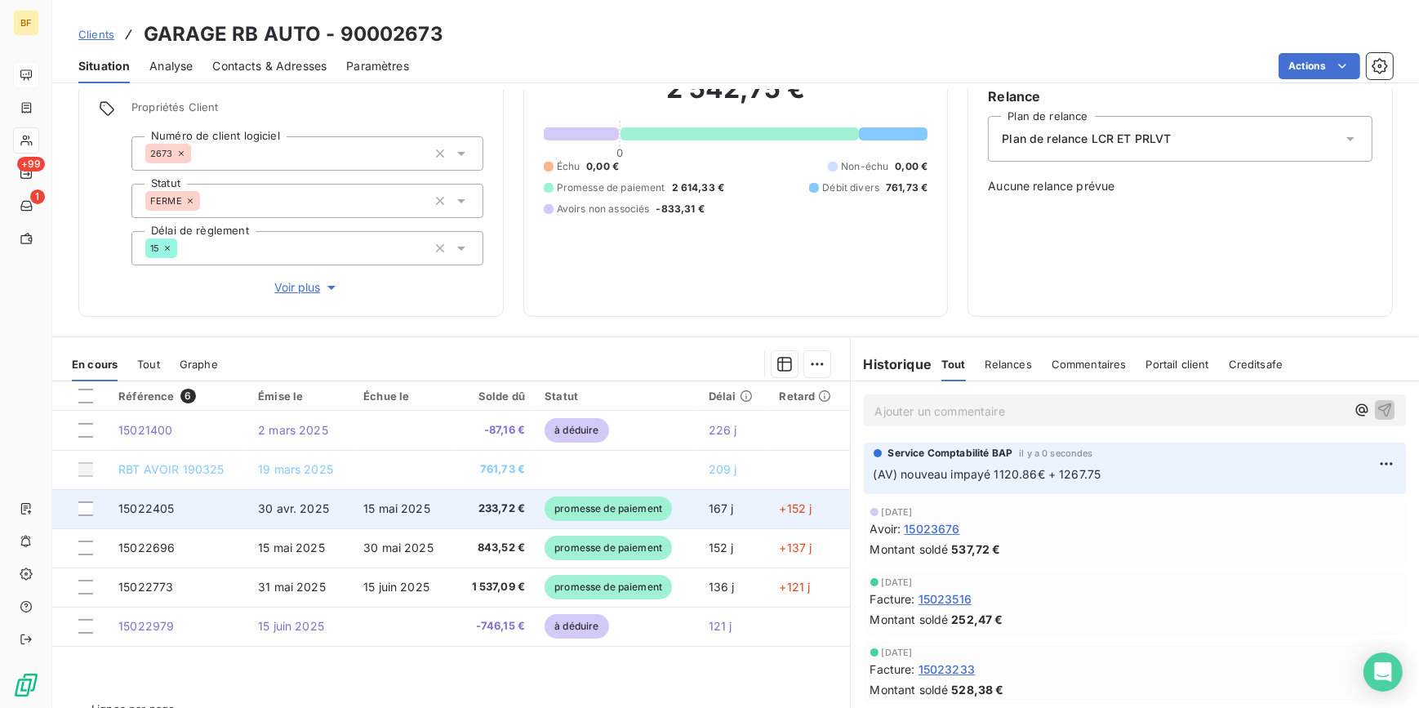
click at [477, 506] on span "233,72 €" at bounding box center [494, 509] width 62 height 16
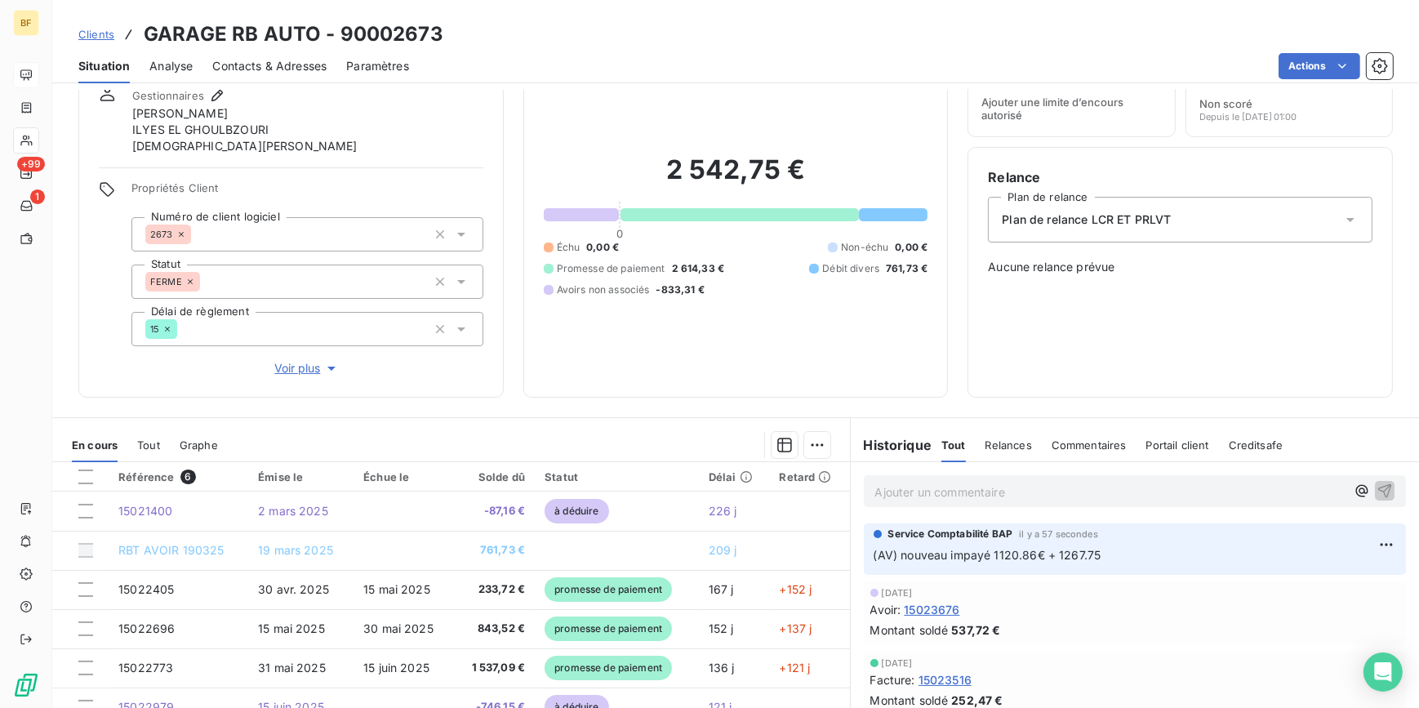
scroll to position [148, 0]
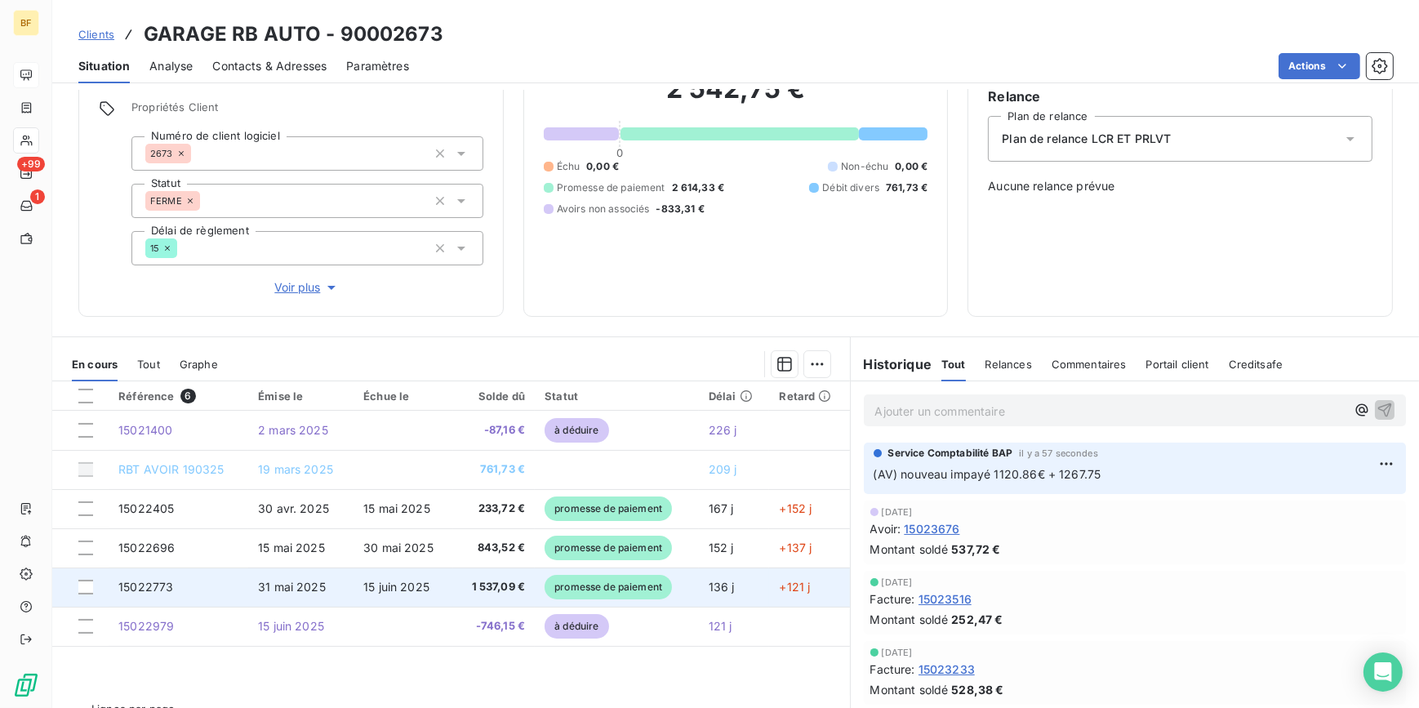
click at [487, 595] on td "1 537,09 €" at bounding box center [494, 586] width 82 height 39
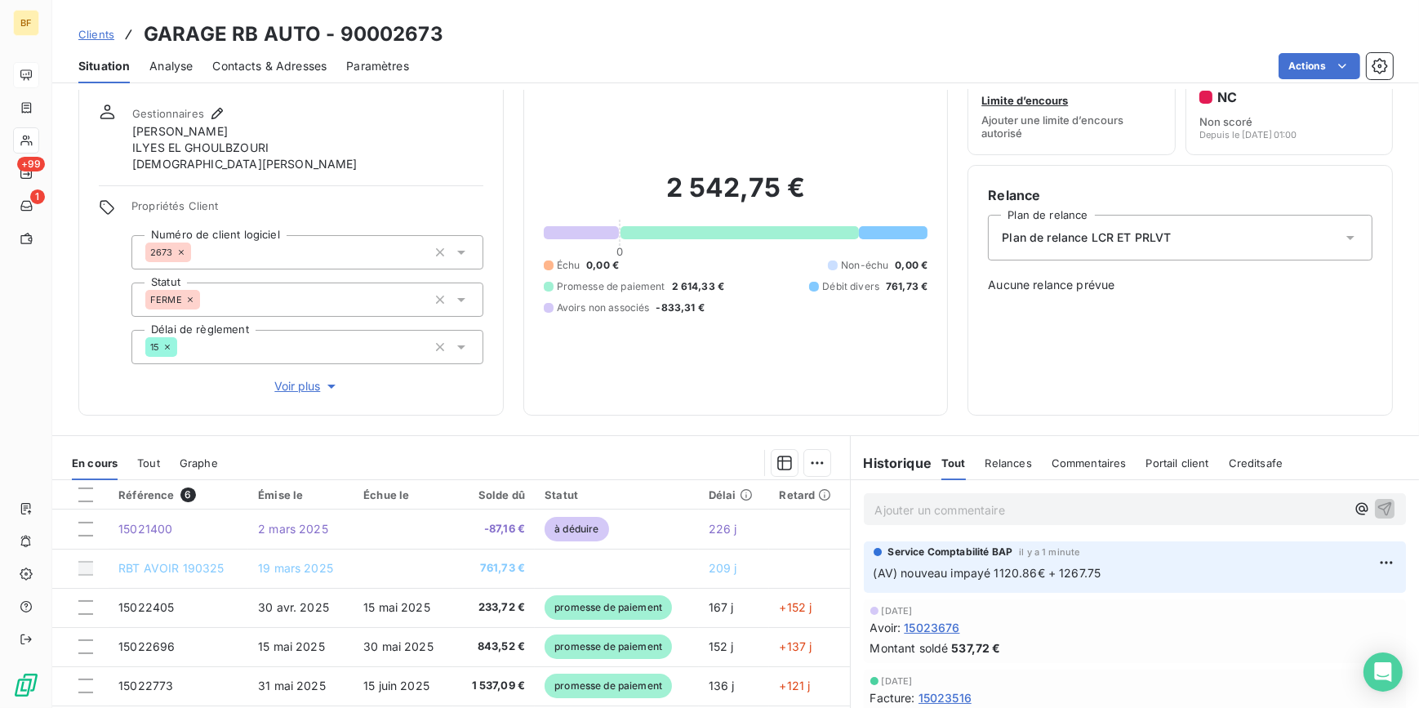
scroll to position [73, 0]
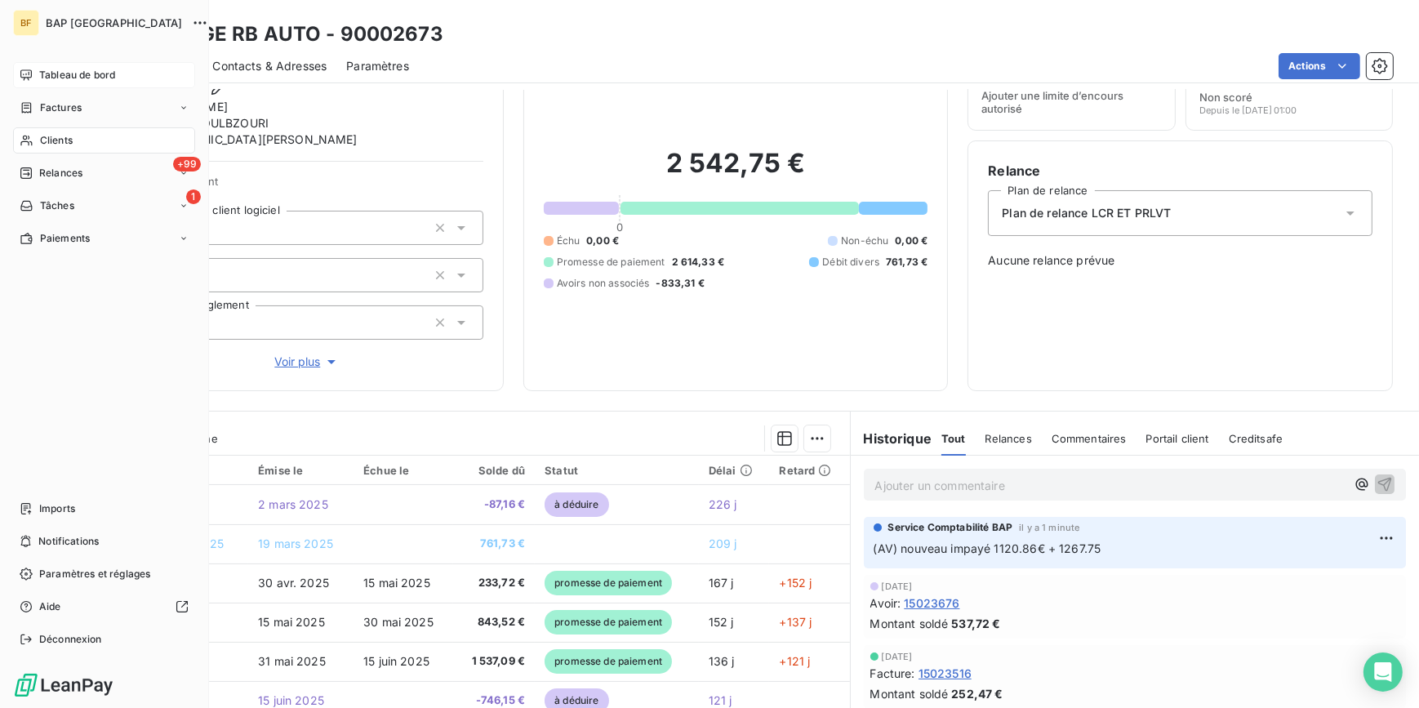
drag, startPoint x: 51, startPoint y: 140, endPoint x: 111, endPoint y: 131, distance: 60.3
click at [43, 138] on span "Clients" at bounding box center [56, 140] width 33 height 15
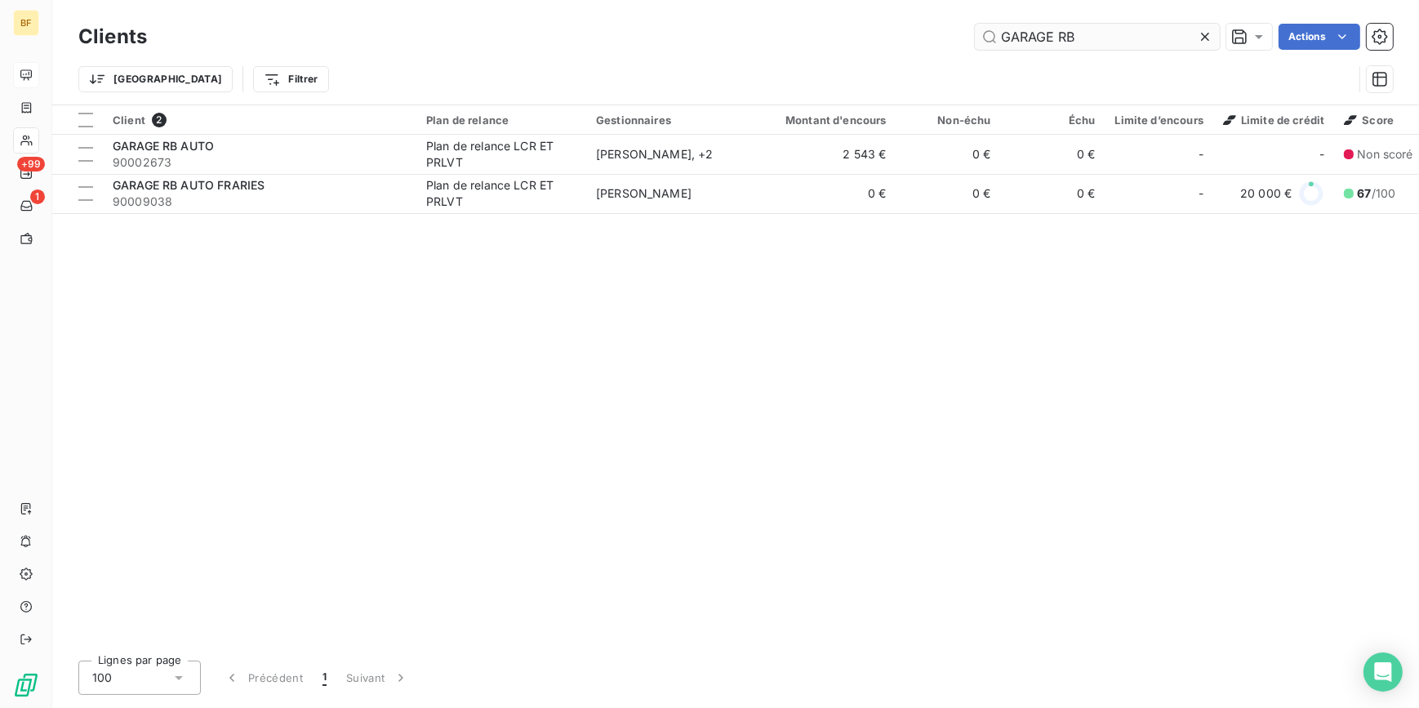
drag, startPoint x: 1095, startPoint y: 28, endPoint x: 1027, endPoint y: 27, distance: 67.8
click at [1029, 28] on input "GARAGE RB" at bounding box center [1097, 37] width 245 height 26
click at [1081, 25] on input "GARAGE RB" at bounding box center [1097, 37] width 245 height 26
drag, startPoint x: 1102, startPoint y: 36, endPoint x: 968, endPoint y: 38, distance: 134.7
click at [968, 38] on div "GARAGE RB Actions" at bounding box center [780, 37] width 1226 height 26
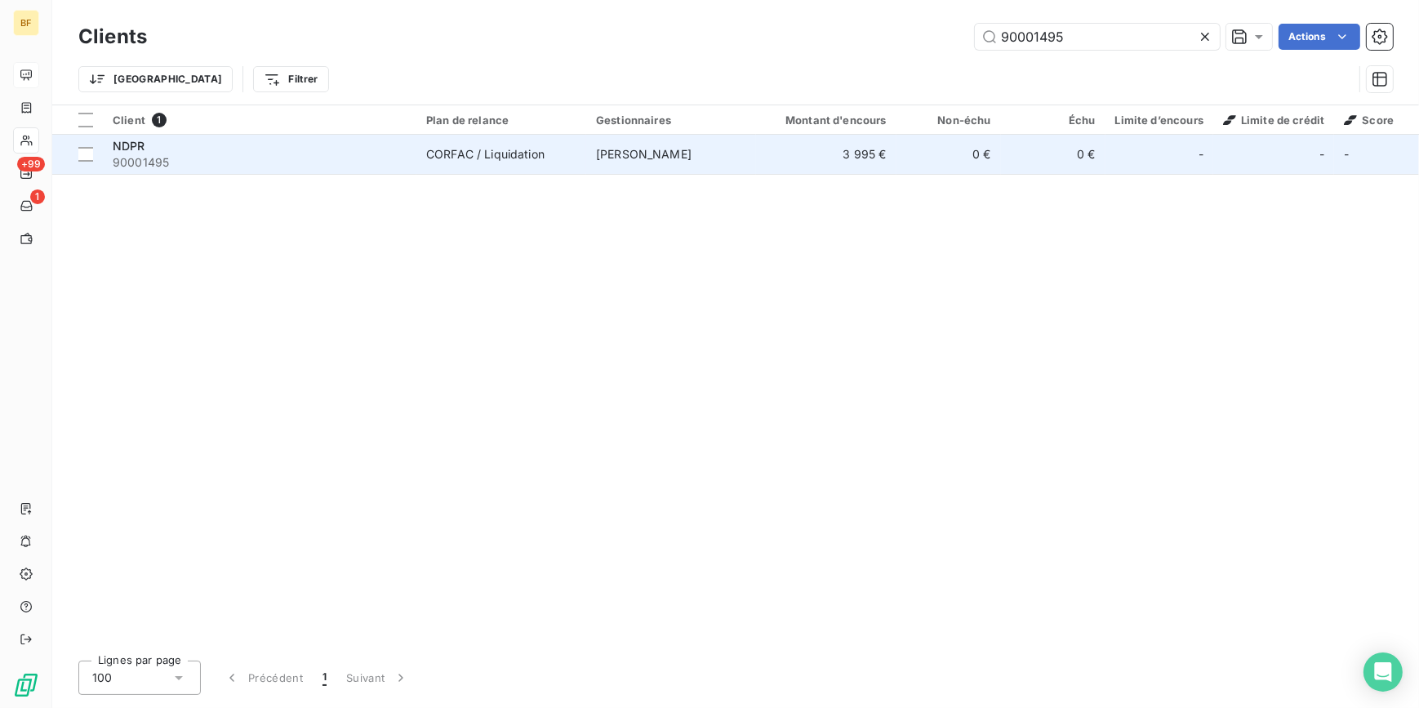
type input "90001495"
click at [227, 159] on span "90001495" at bounding box center [260, 162] width 294 height 16
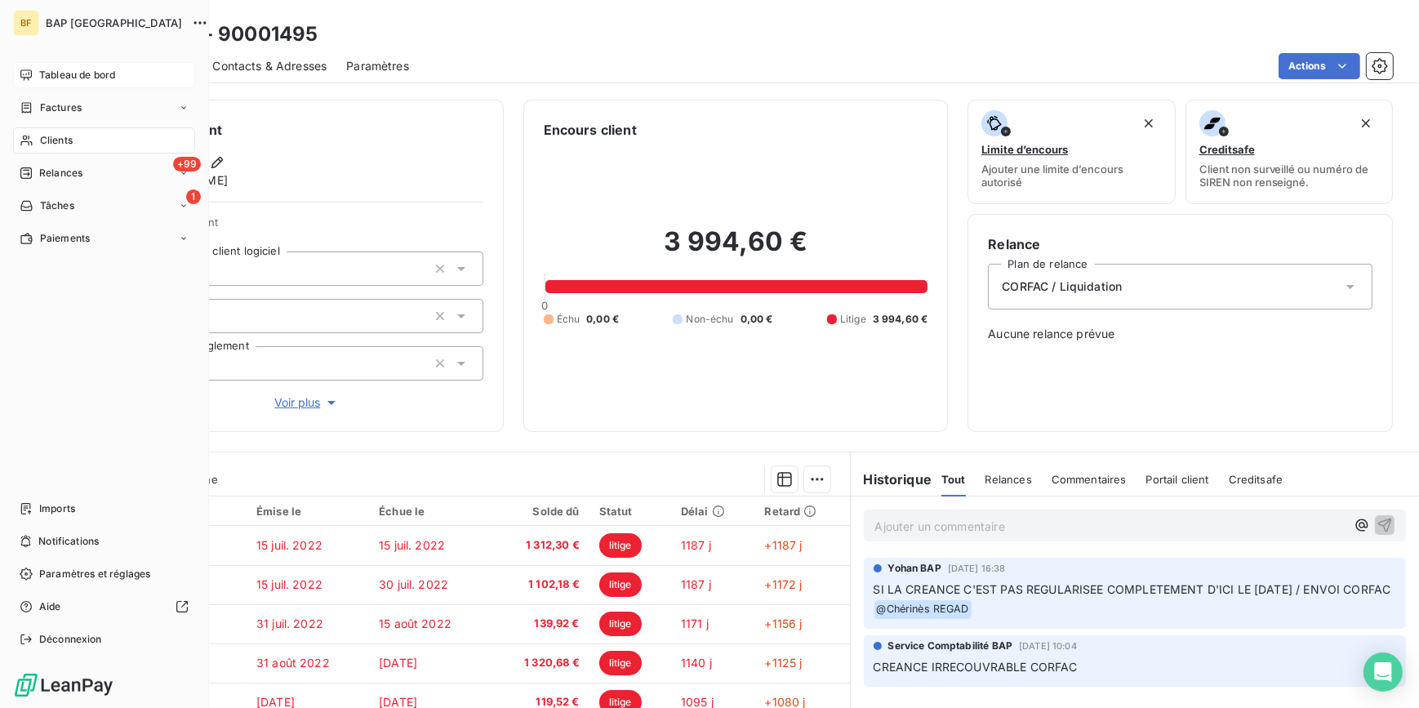
click at [33, 142] on div "Clients" at bounding box center [104, 140] width 182 height 26
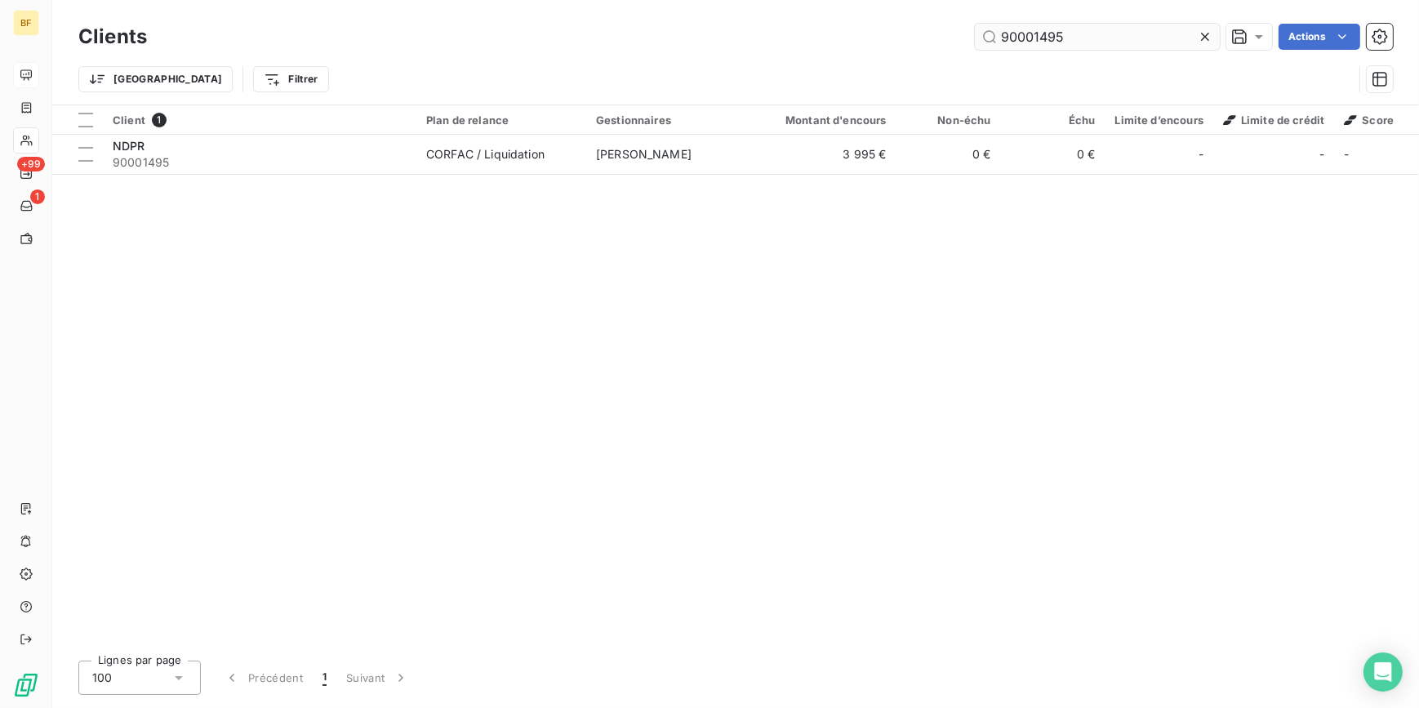
drag, startPoint x: 1086, startPoint y: 41, endPoint x: 1034, endPoint y: 32, distance: 52.2
click at [1034, 32] on input "90001495" at bounding box center [1097, 37] width 245 height 26
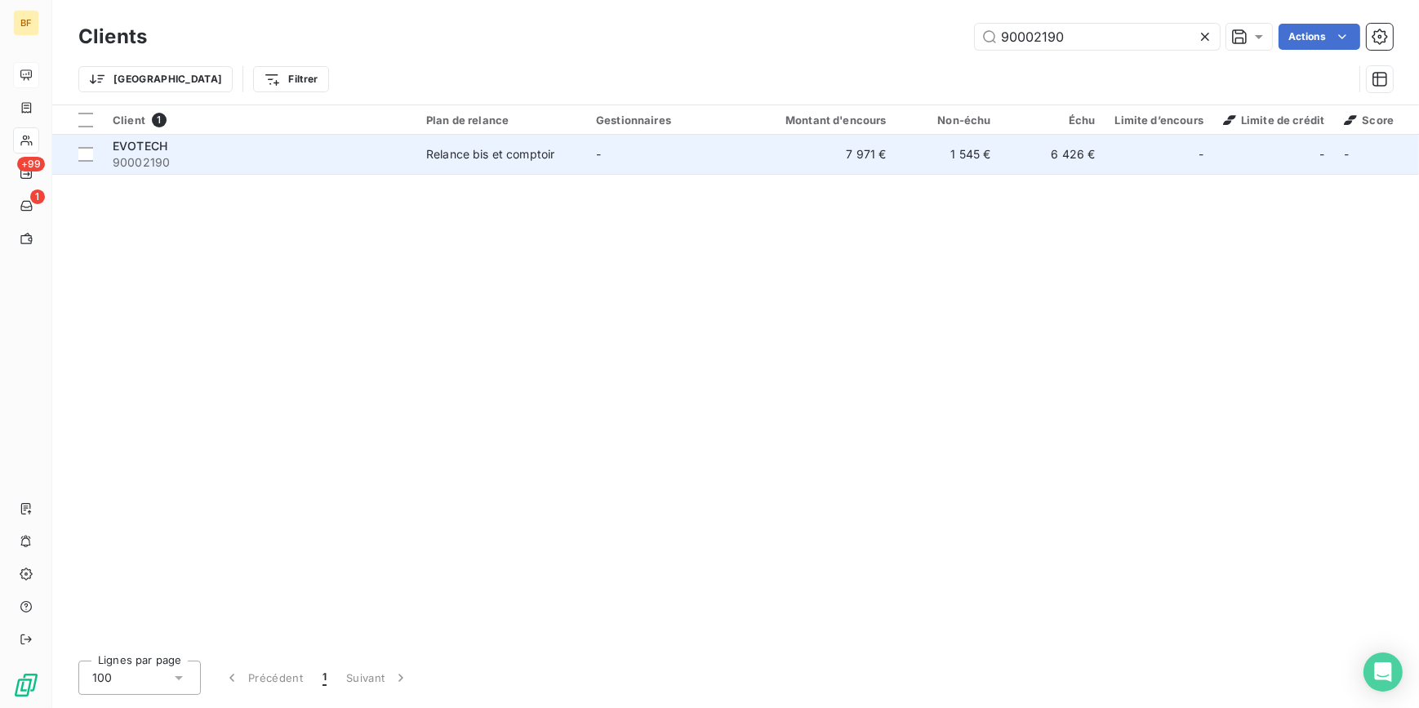
type input "90002190"
click at [504, 168] on td "Relance bis et comptoir" at bounding box center [501, 154] width 170 height 39
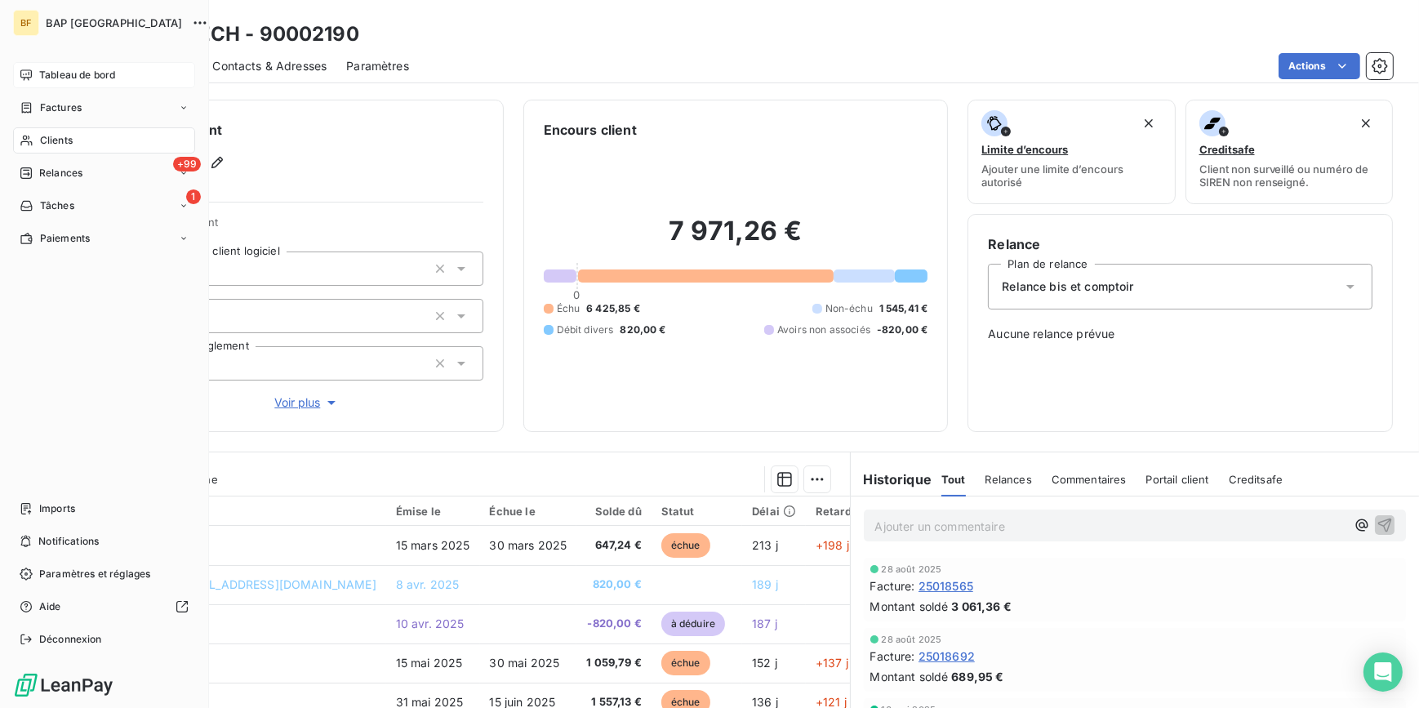
click at [33, 136] on div "Clients" at bounding box center [104, 140] width 182 height 26
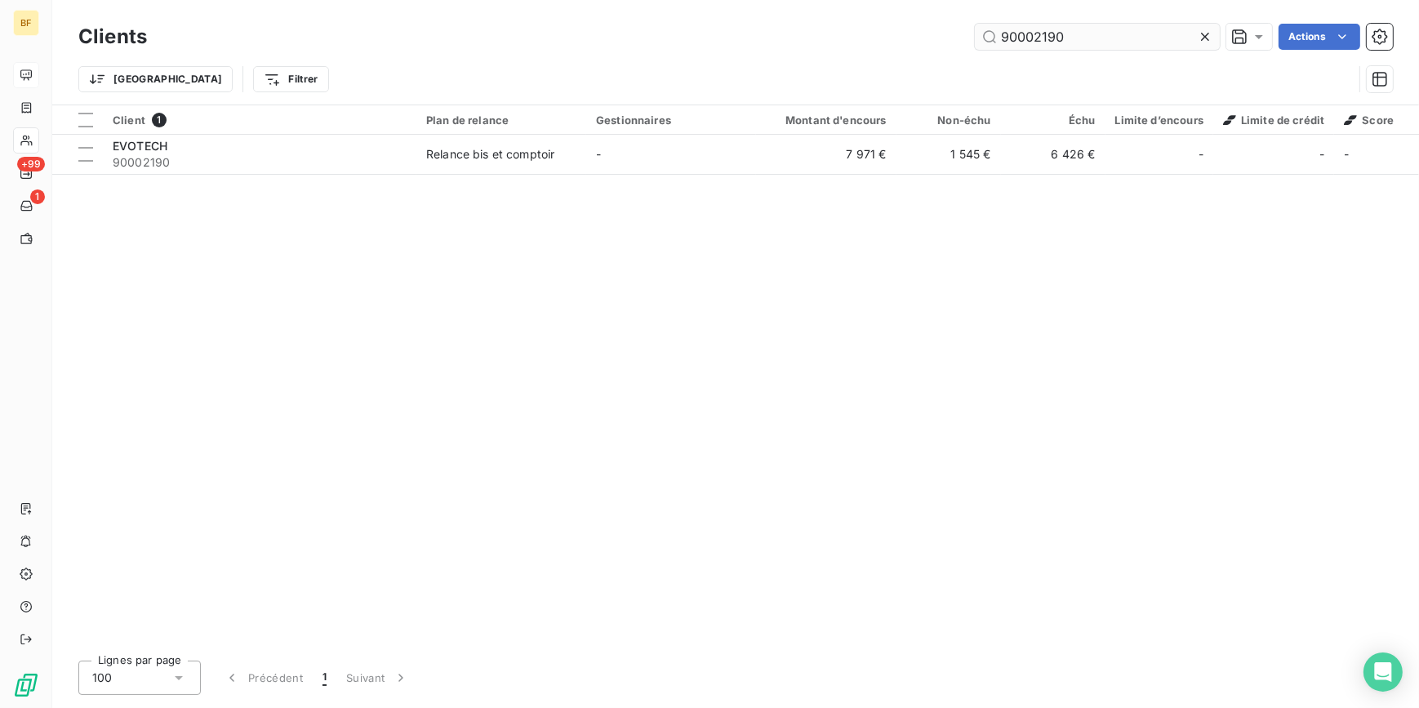
drag, startPoint x: 1076, startPoint y: 36, endPoint x: 1031, endPoint y: 37, distance: 44.9
click at [1031, 37] on input "90002190" at bounding box center [1097, 37] width 245 height 26
drag, startPoint x: 1110, startPoint y: 27, endPoint x: 1041, endPoint y: 34, distance: 69.8
click at [1041, 34] on input "90002688" at bounding box center [1097, 37] width 245 height 26
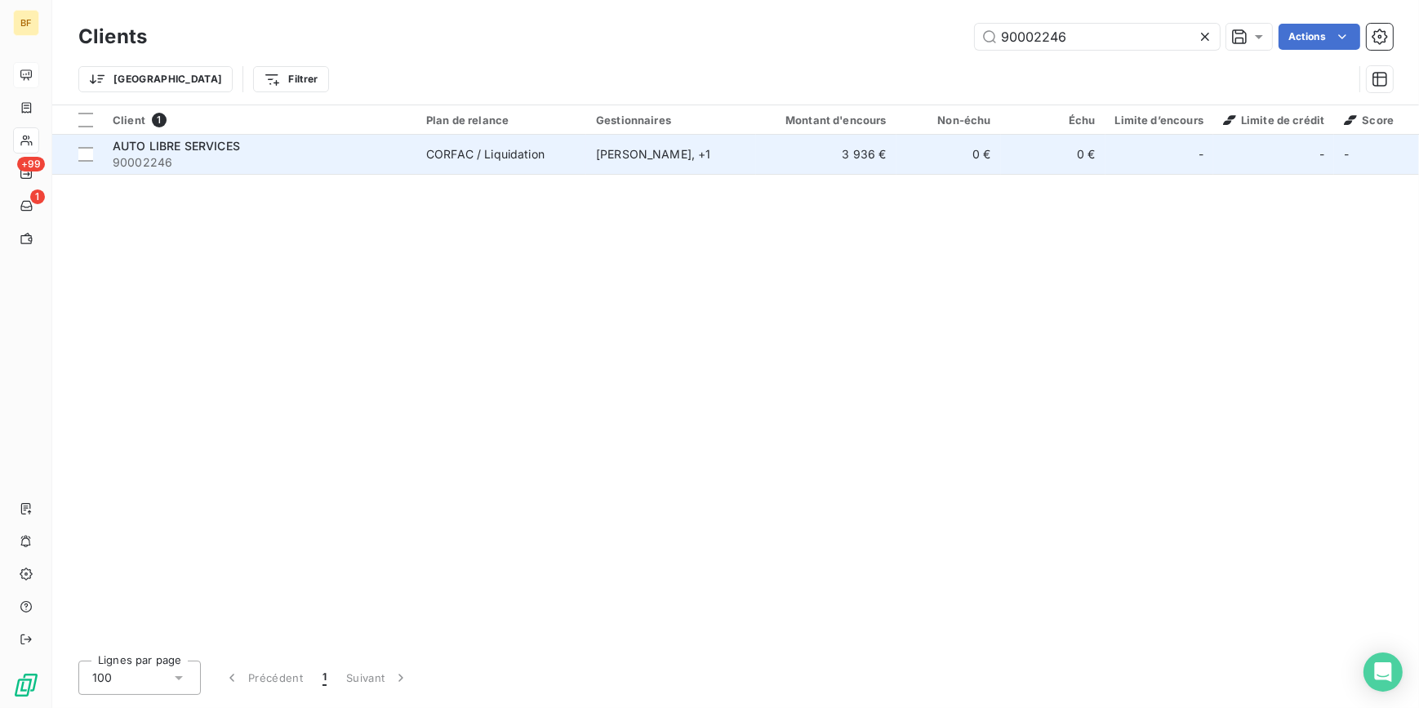
type input "90002246"
click at [697, 163] on td "[PERSON_NAME] , + 1" at bounding box center [671, 154] width 170 height 39
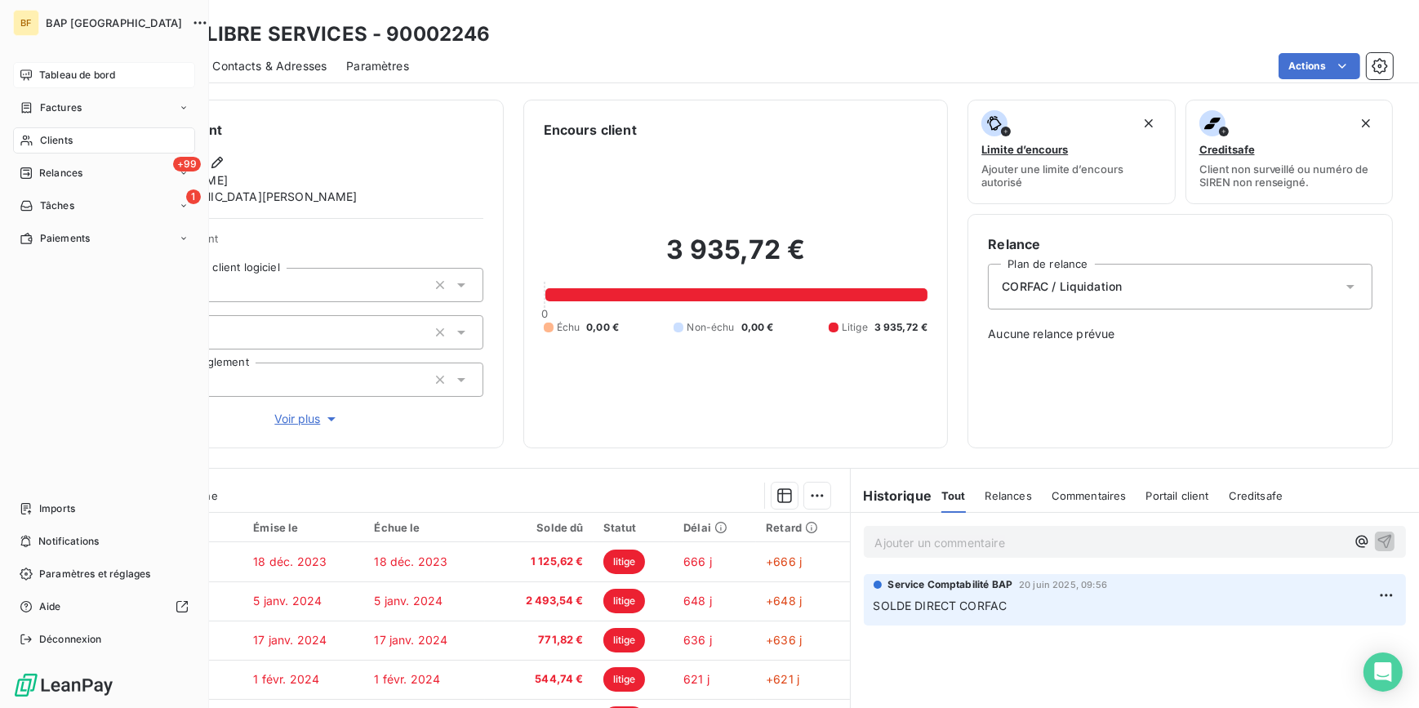
click at [31, 147] on div "Clients" at bounding box center [104, 140] width 182 height 26
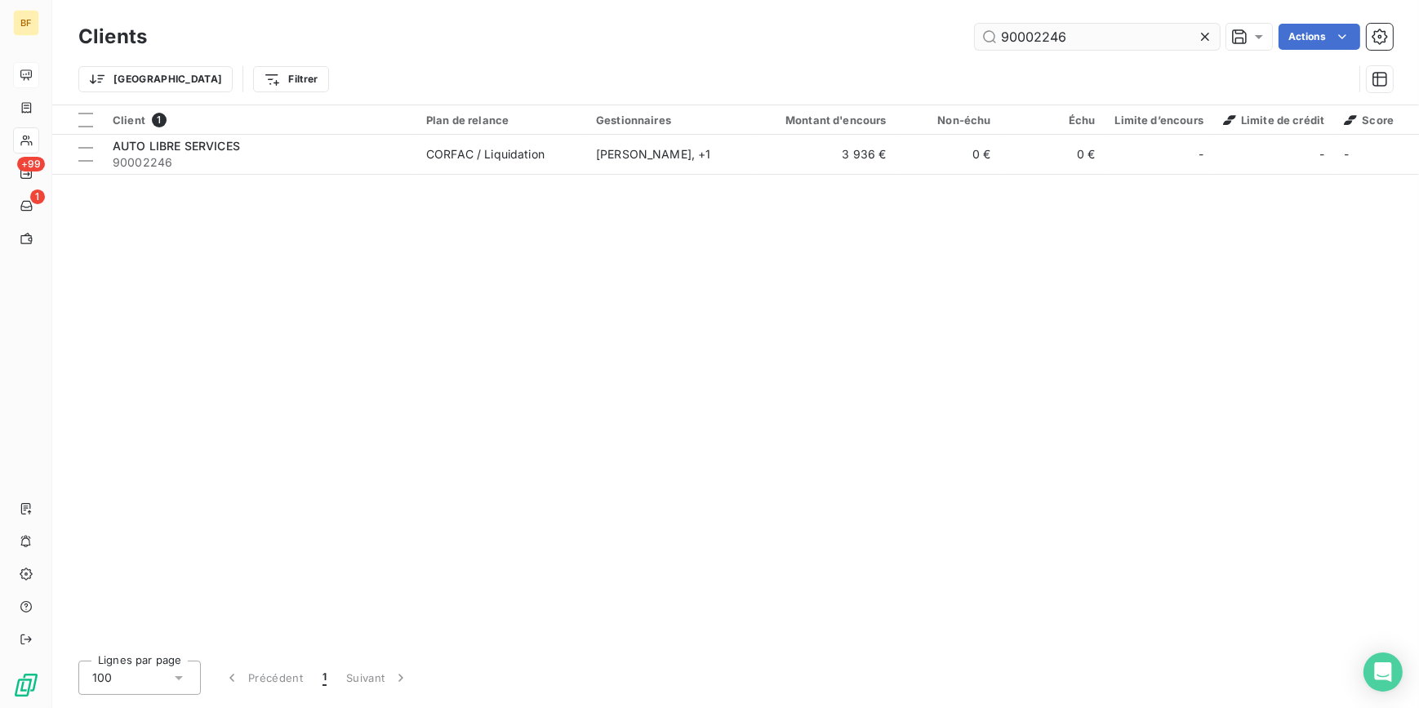
drag, startPoint x: 1137, startPoint y: 38, endPoint x: 1036, endPoint y: 33, distance: 100.5
click at [1036, 33] on input "90002246" at bounding box center [1097, 37] width 245 height 26
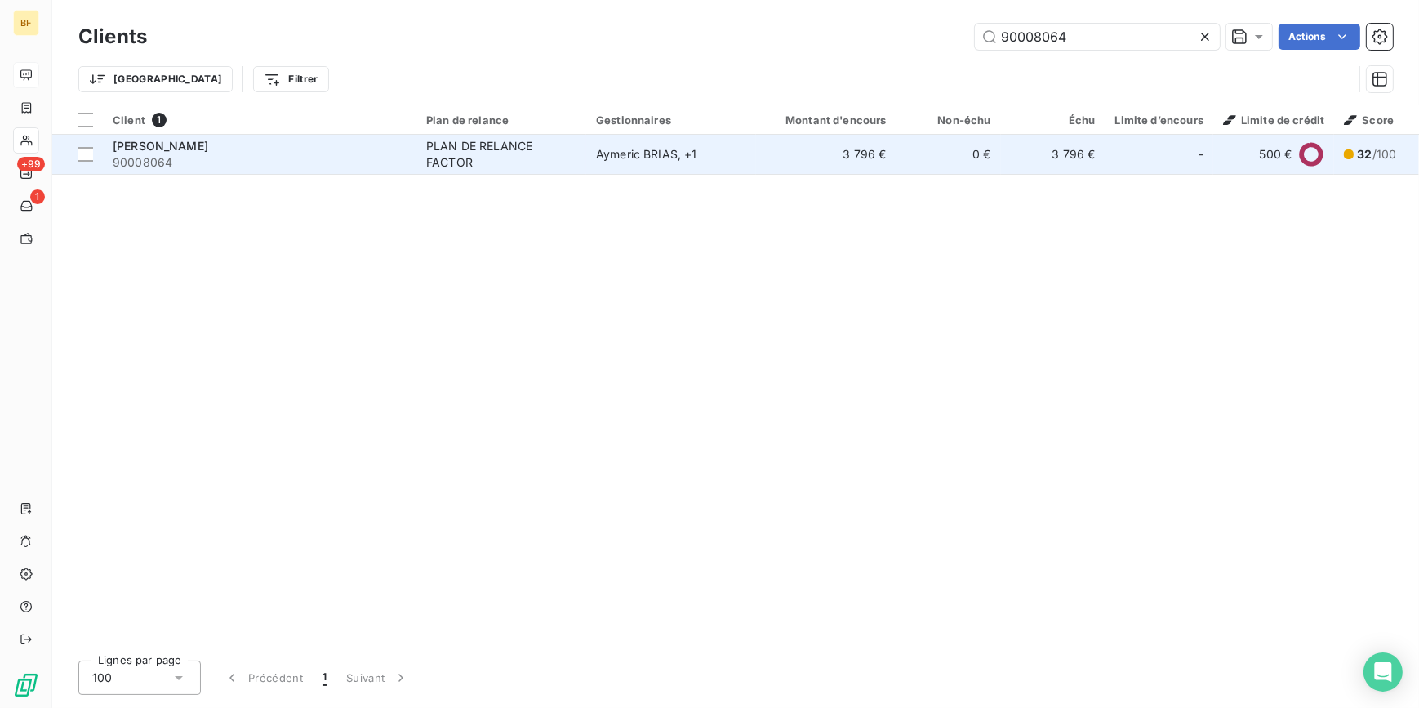
type input "90008064"
click at [490, 138] on div "PLAN DE RELANCE FACTOR" at bounding box center [501, 154] width 150 height 33
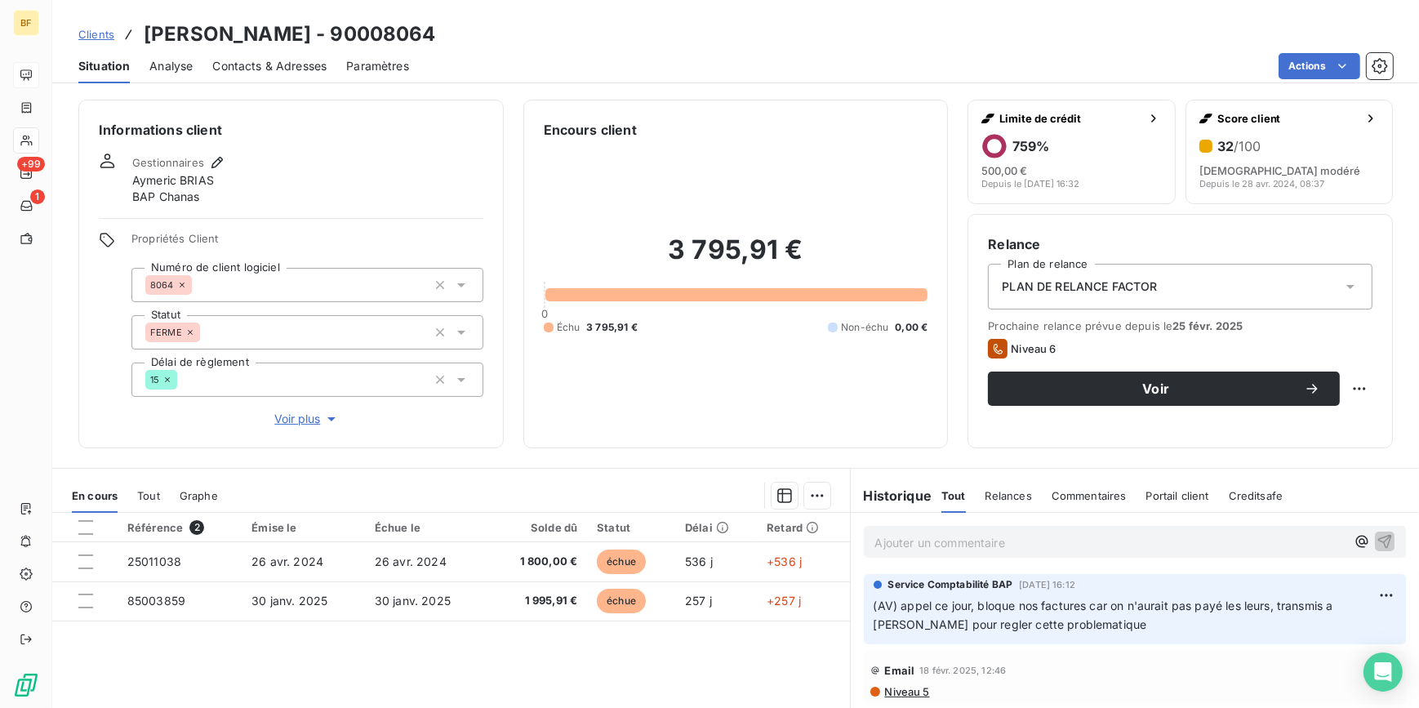
click at [714, 140] on div "3 795,91 € 0 Échu 3 795,91 € Non-échu 0,00 €" at bounding box center [736, 284] width 385 height 288
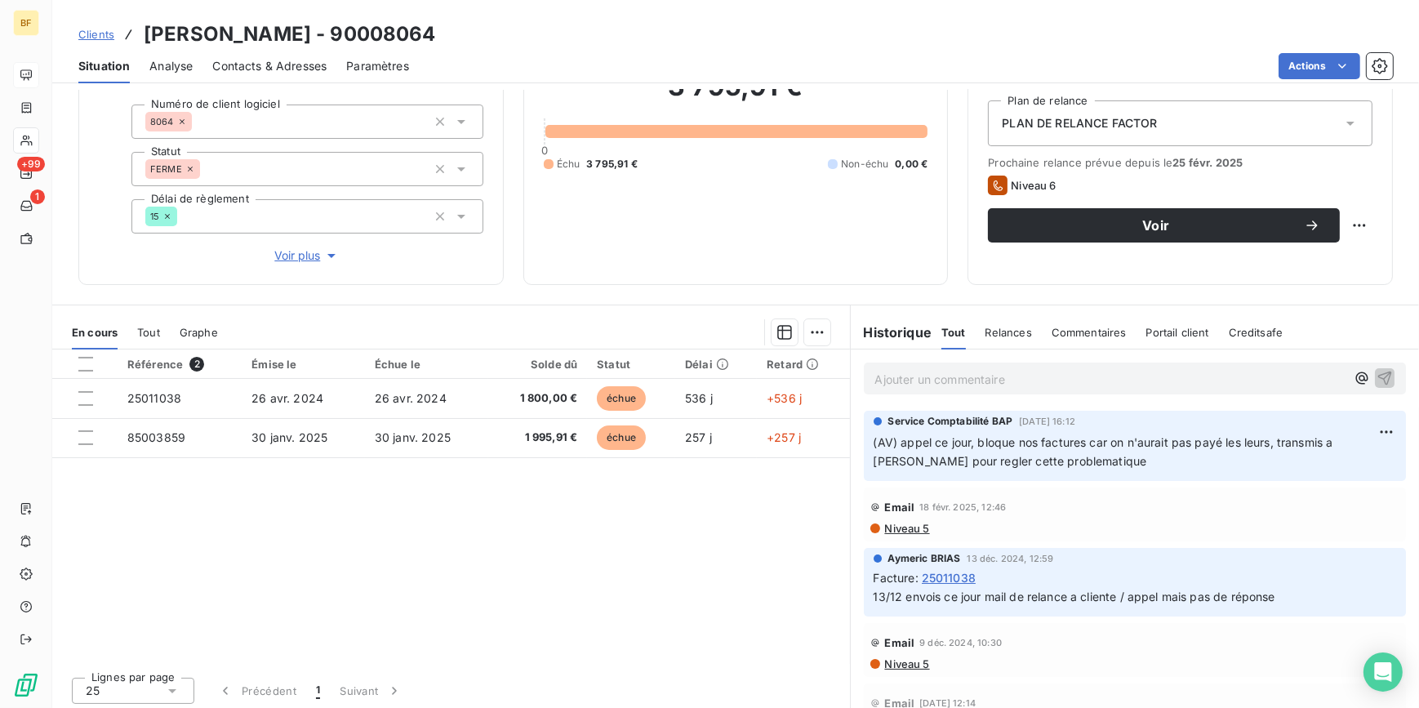
scroll to position [167, 0]
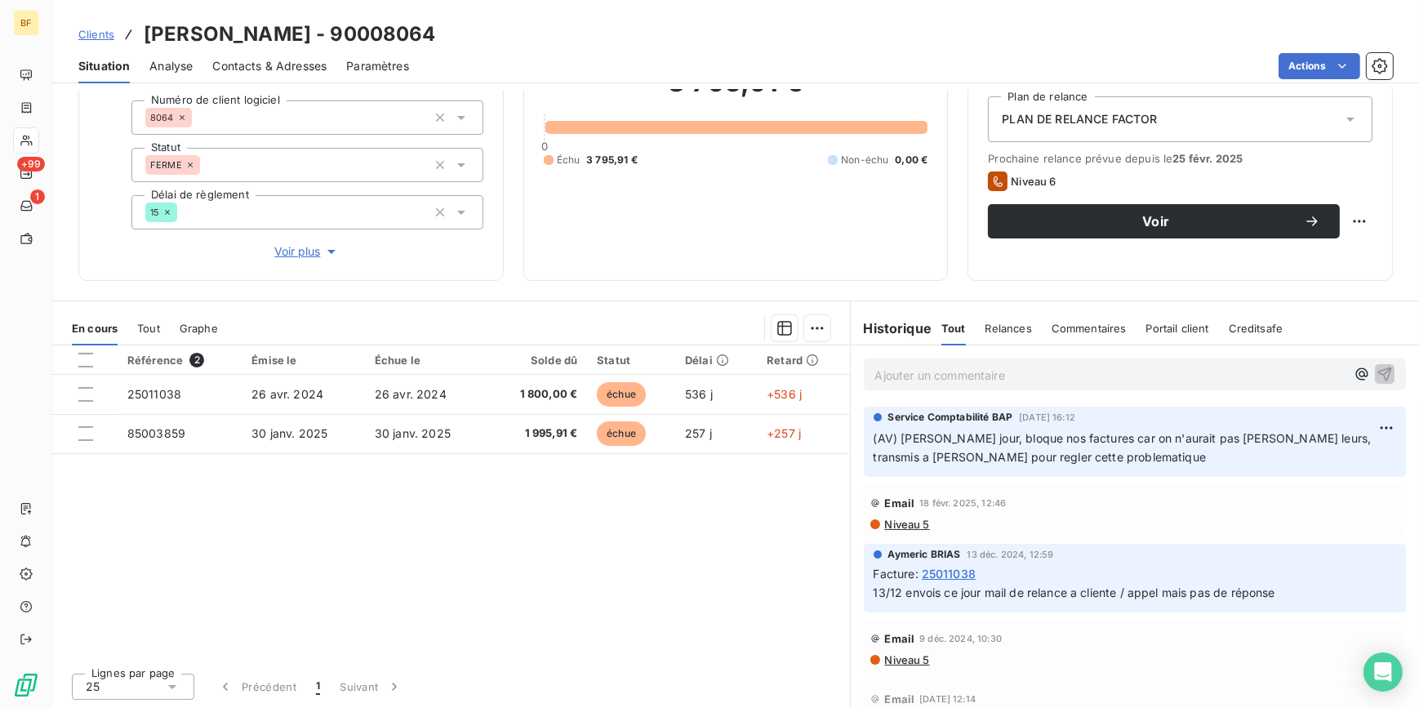
click at [555, 577] on div "Référence 2 Émise le Échue le Solde dû Statut Délai Retard 25011038 26 avr. 202…" at bounding box center [451, 502] width 798 height 314
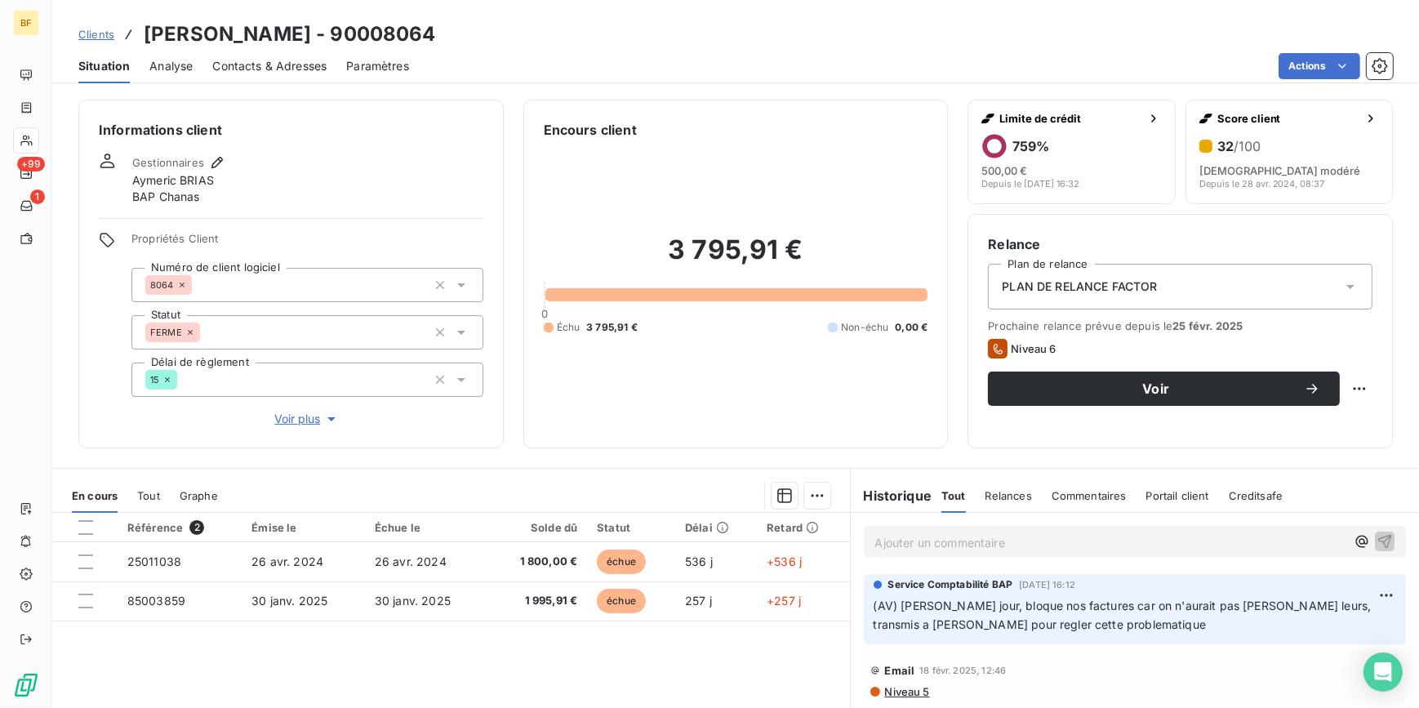
click at [865, 26] on div "Clients MARGARON ALAIN - 90008064" at bounding box center [735, 34] width 1367 height 29
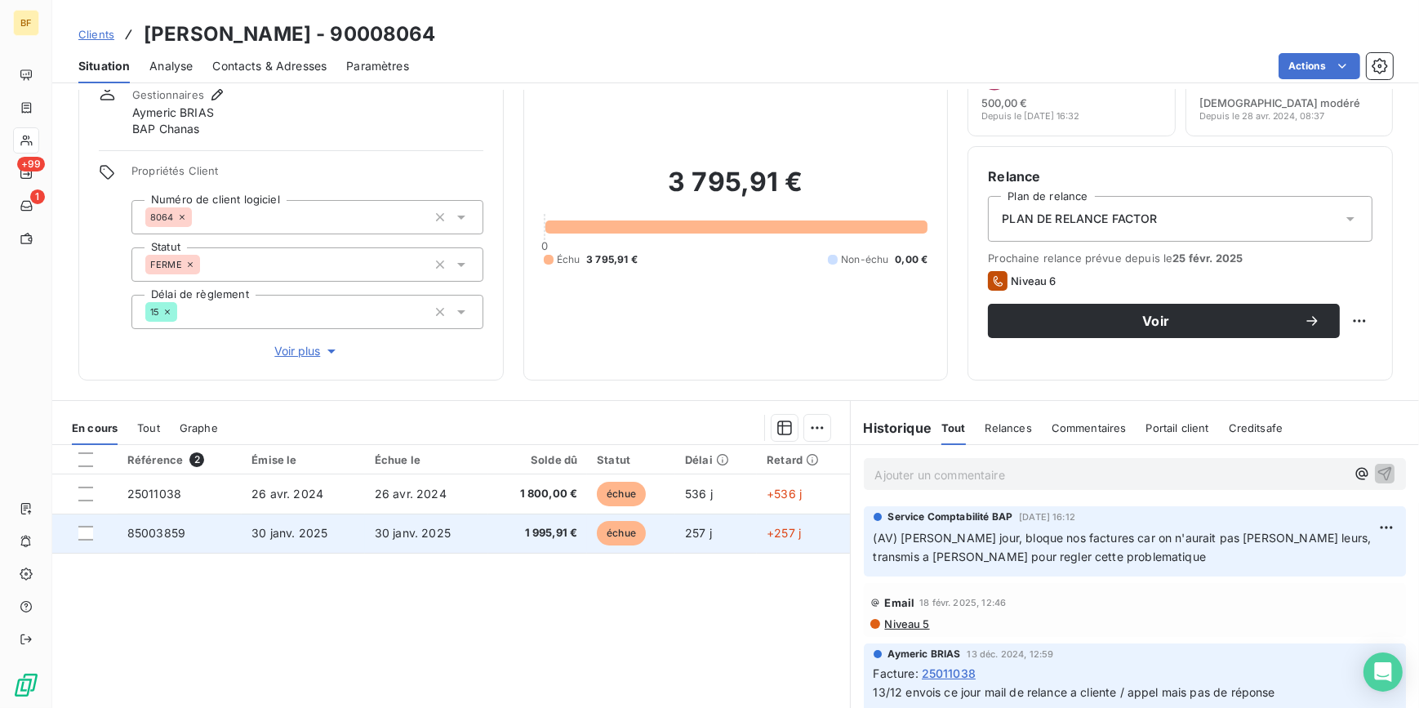
scroll to position [148, 0]
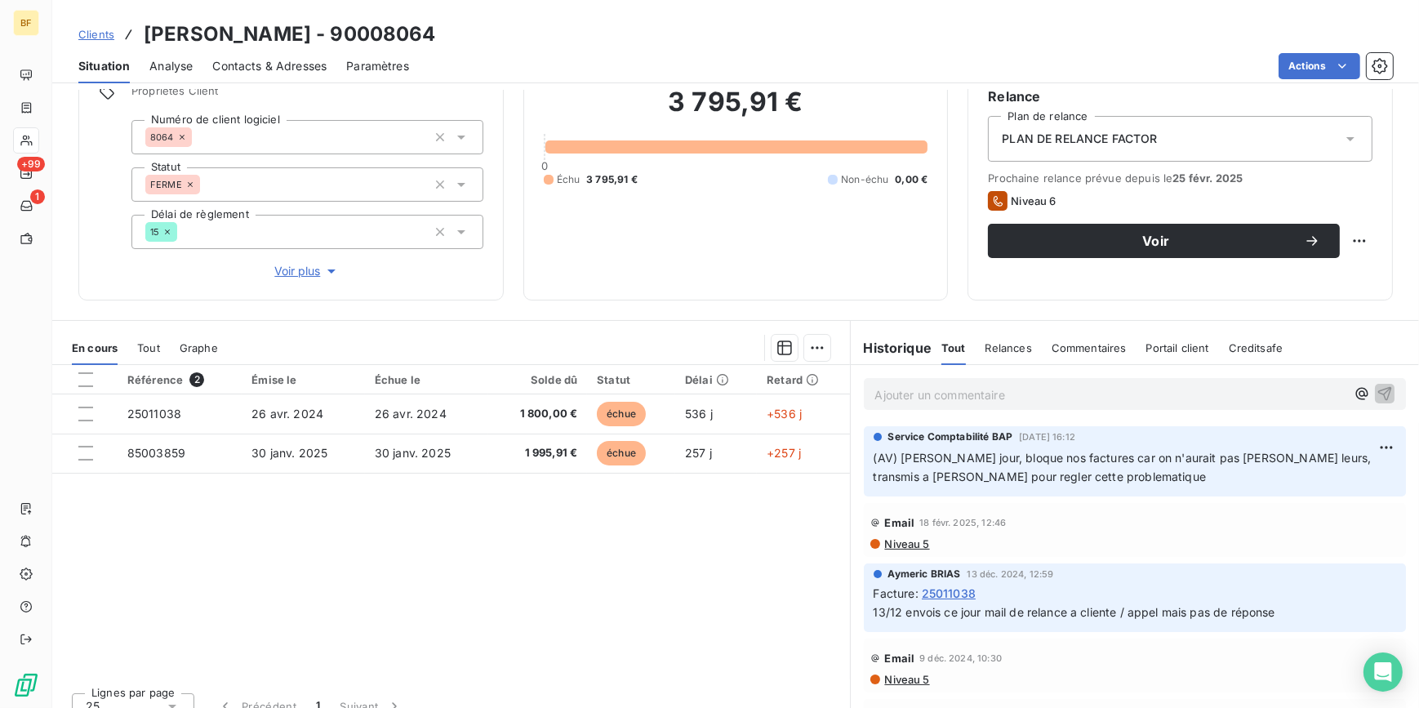
click at [875, 399] on p "Ajouter un commentaire ﻿" at bounding box center [1110, 395] width 471 height 20
click at [537, 555] on div "Référence 2 Émise le Échue le Solde dû Statut Délai Retard 25011038 26 avr. 202…" at bounding box center [451, 522] width 798 height 314
click at [258, 71] on span "Contacts & Adresses" at bounding box center [269, 66] width 114 height 16
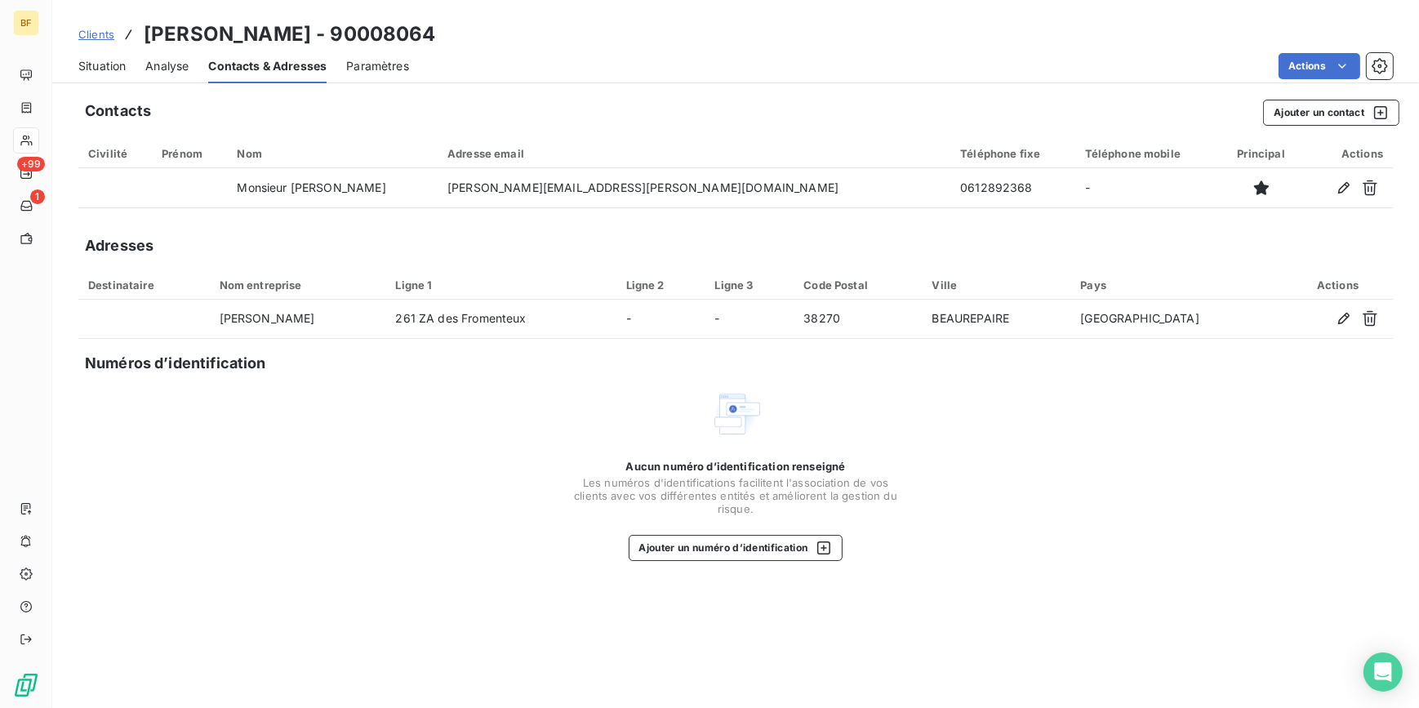
drag, startPoint x: 122, startPoint y: 65, endPoint x: 131, endPoint y: 77, distance: 14.0
click at [122, 65] on span "Situation" at bounding box center [101, 66] width 47 height 16
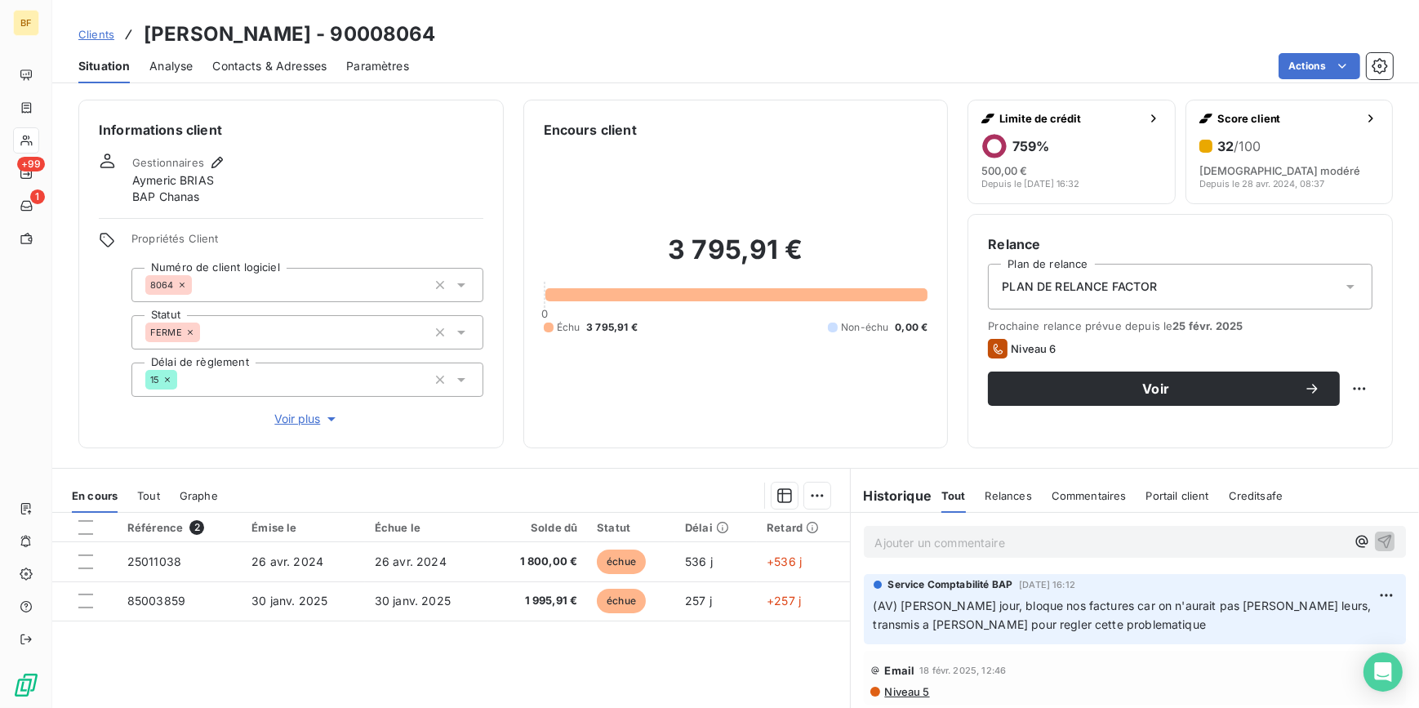
click at [234, 64] on span "Contacts & Adresses" at bounding box center [269, 66] width 114 height 16
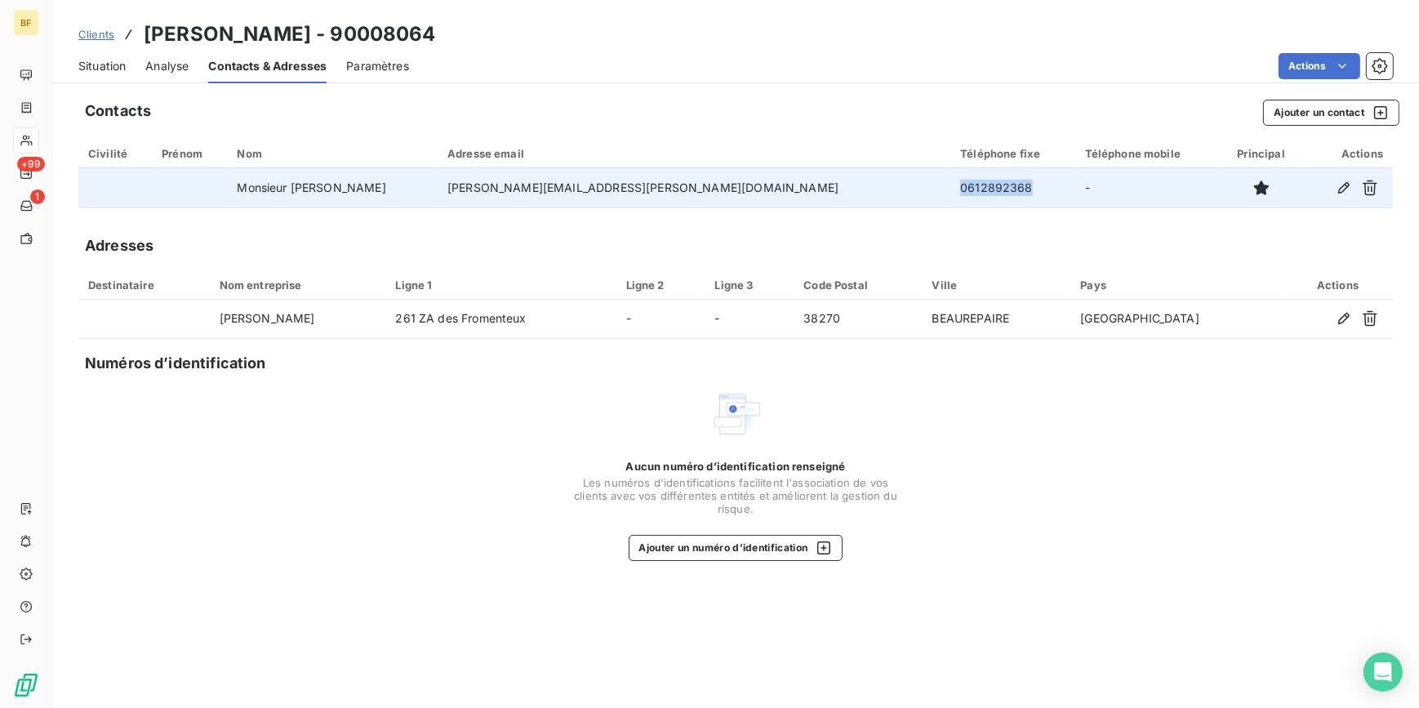
drag, startPoint x: 921, startPoint y: 186, endPoint x: 839, endPoint y: 189, distance: 82.5
click at [950, 189] on td "0612892368" at bounding box center [1012, 187] width 124 height 39
copy td "0612892368"
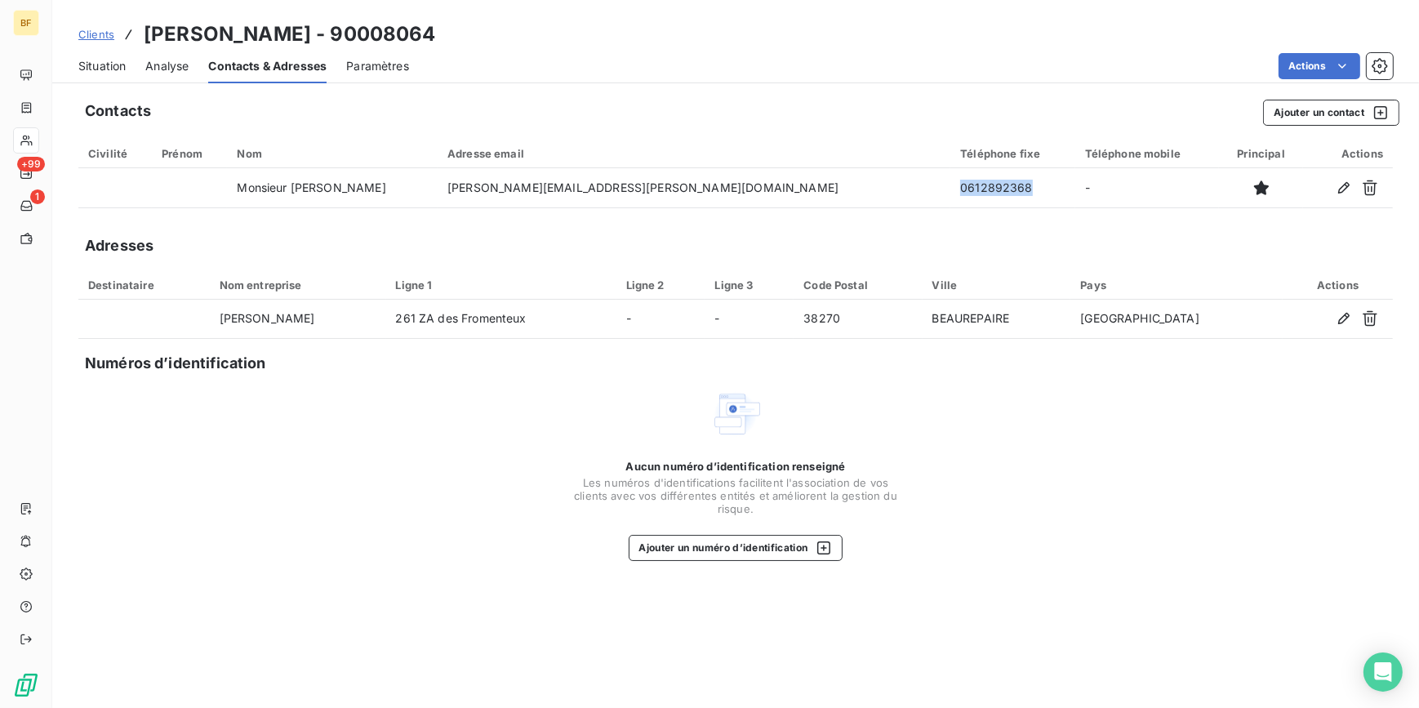
click at [82, 65] on span "Situation" at bounding box center [101, 66] width 47 height 16
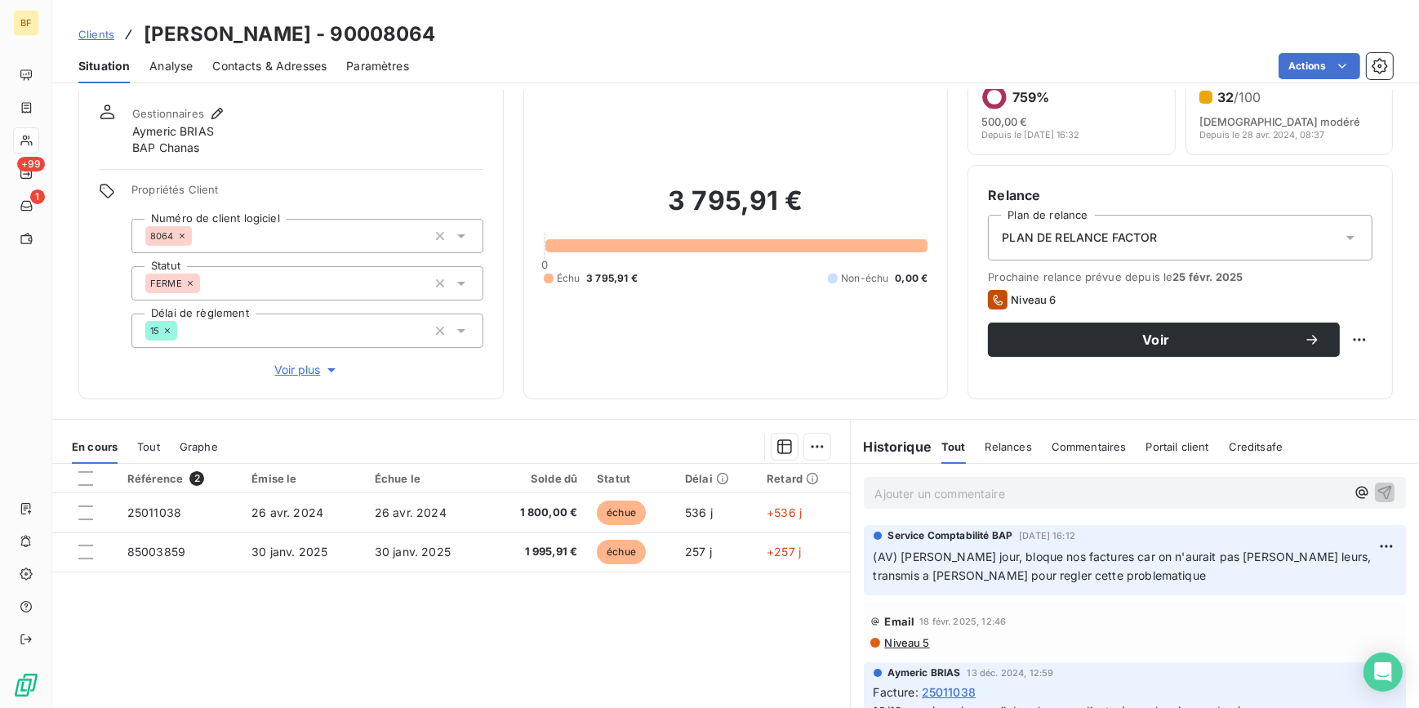
scroll to position [73, 0]
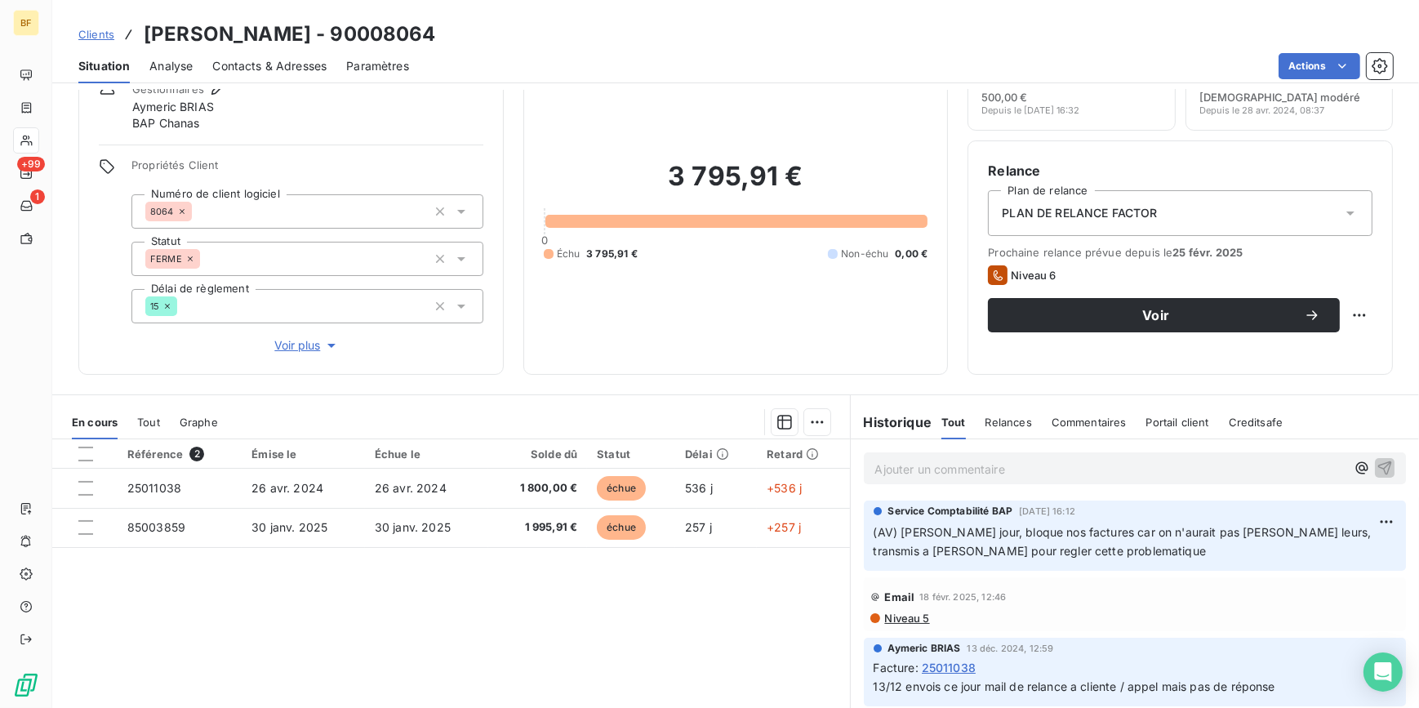
click at [648, 318] on div "3 795,91 € 0 Échu 3 795,91 € Non-échu 0,00 €" at bounding box center [736, 210] width 385 height 288
click at [277, 65] on span "Contacts & Adresses" at bounding box center [269, 66] width 114 height 16
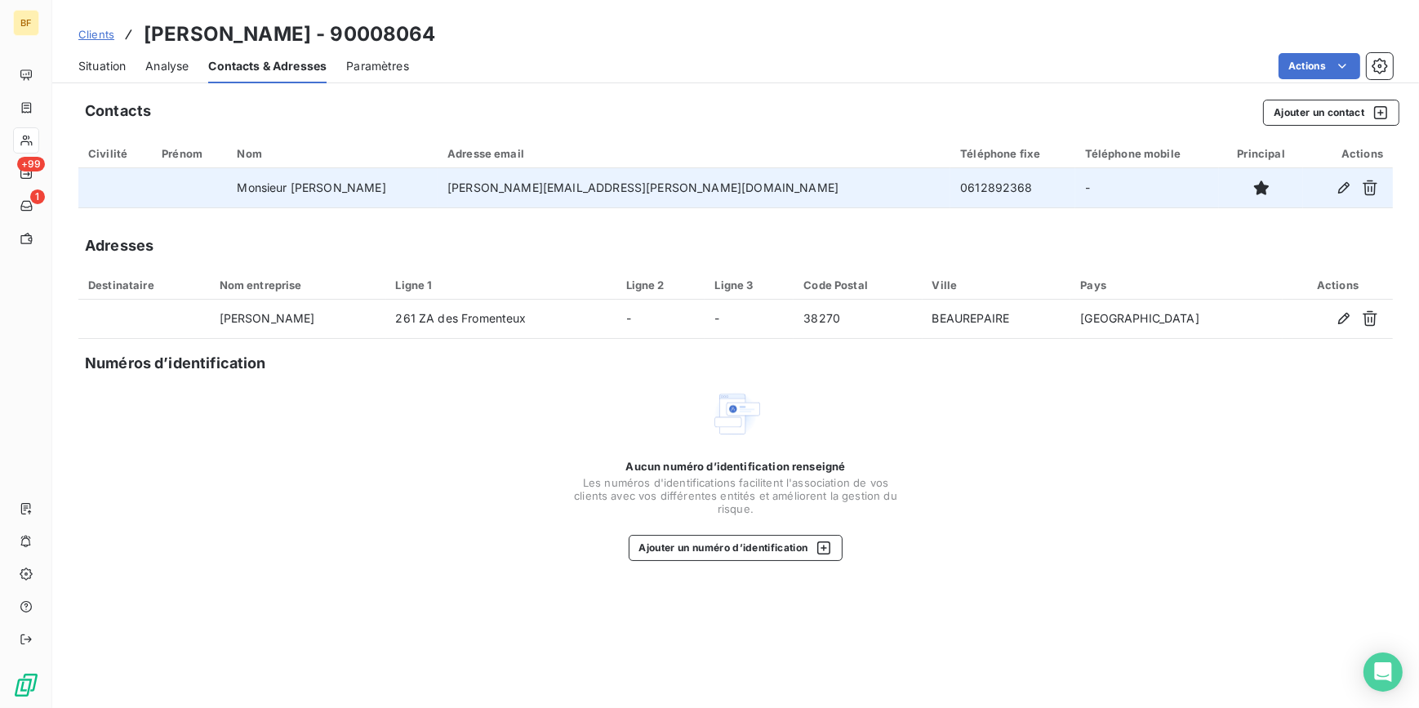
drag, startPoint x: 723, startPoint y: 188, endPoint x: 540, endPoint y: 189, distance: 182.9
click at [540, 189] on tr "Monsieur Alain MARGARON alain.margaron@wanadoo.fr 0612892368 -" at bounding box center [735, 187] width 1315 height 39
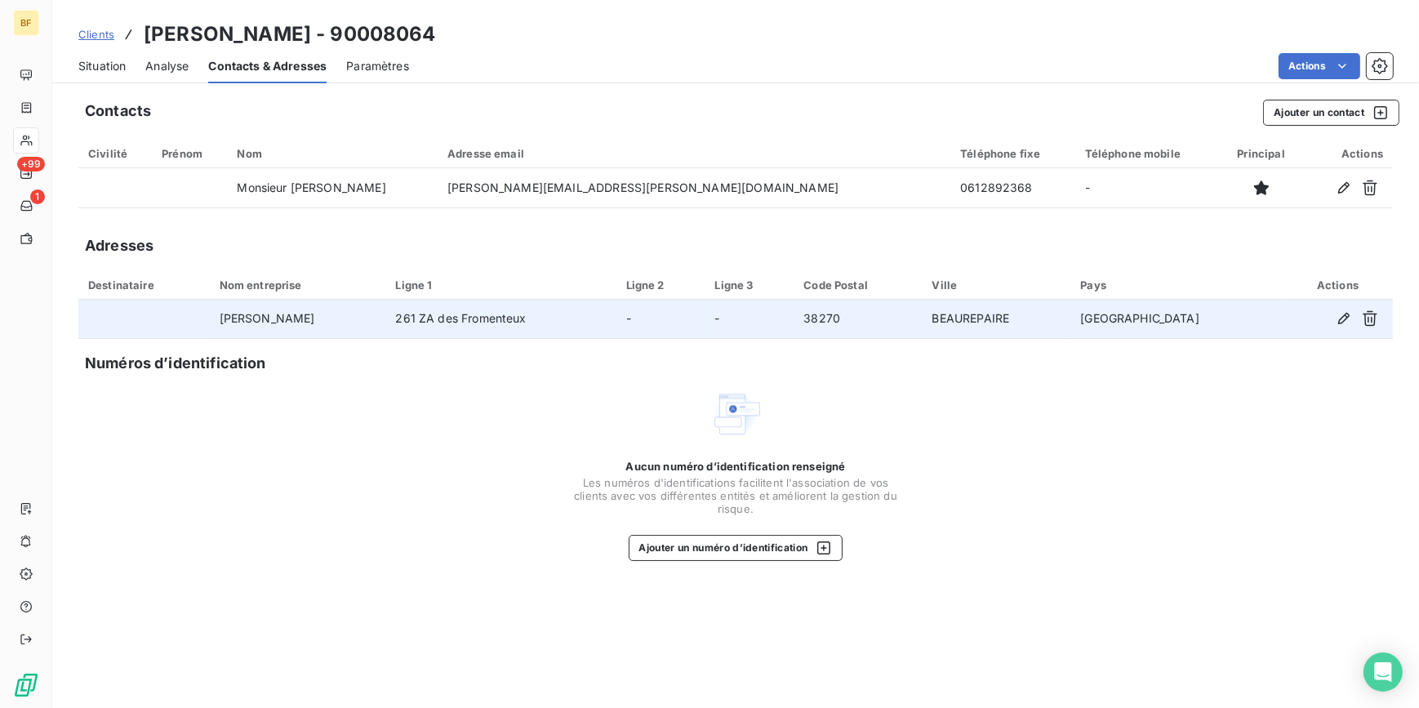
copy tr "alain.margaron@wanadoo.fr"
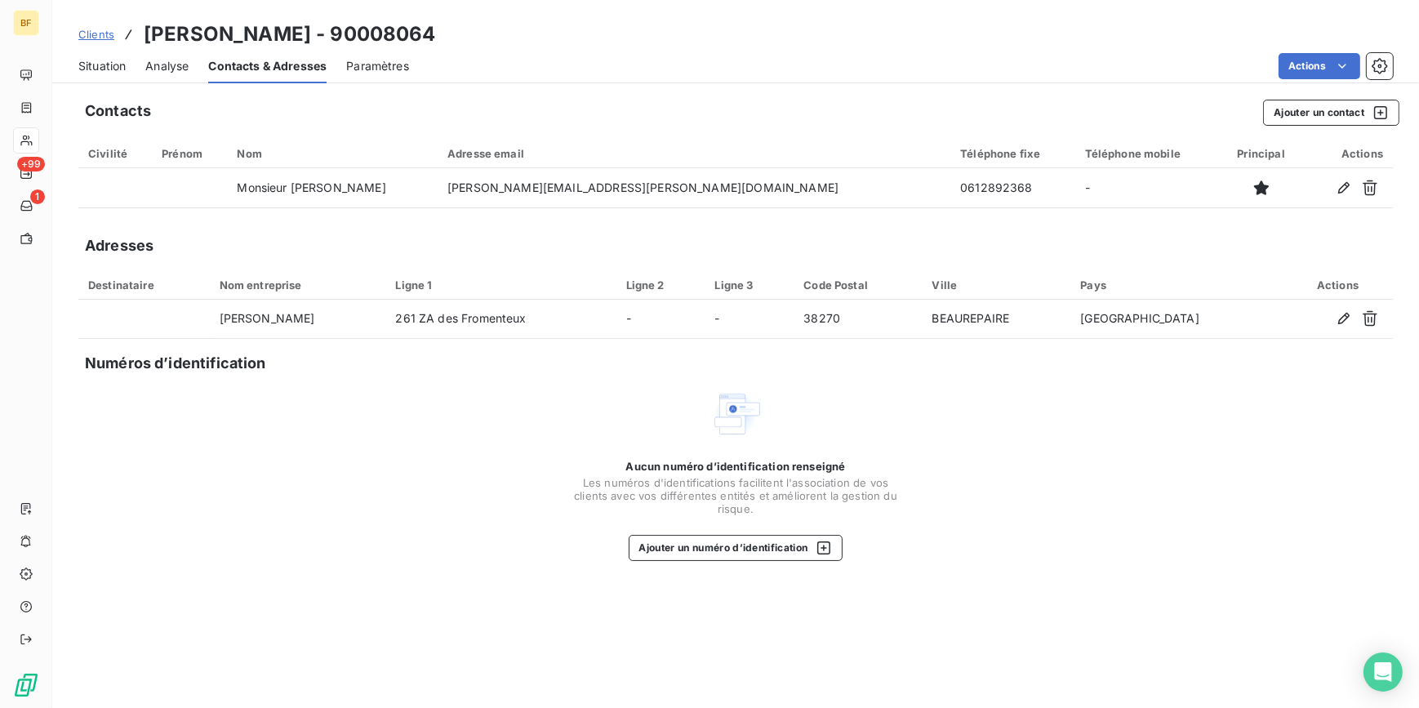
click at [106, 64] on span "Situation" at bounding box center [101, 66] width 47 height 16
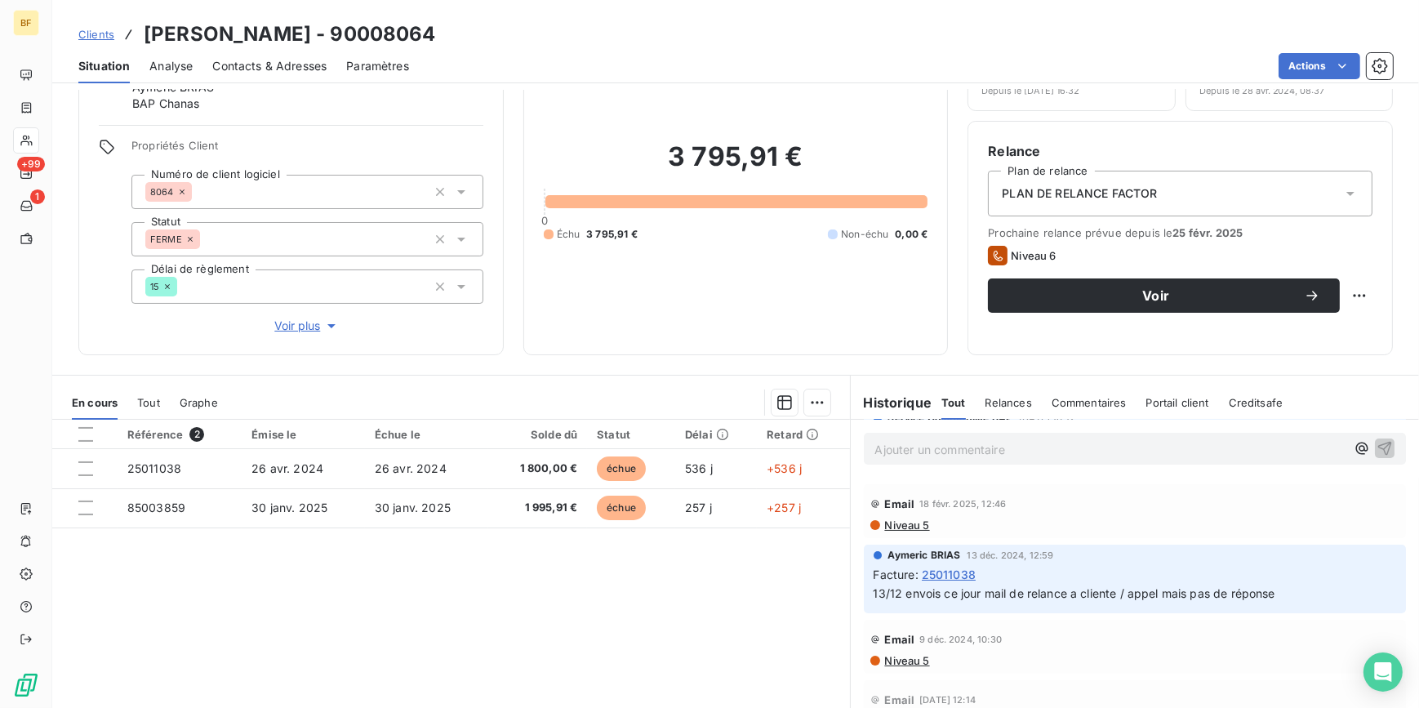
scroll to position [0, 0]
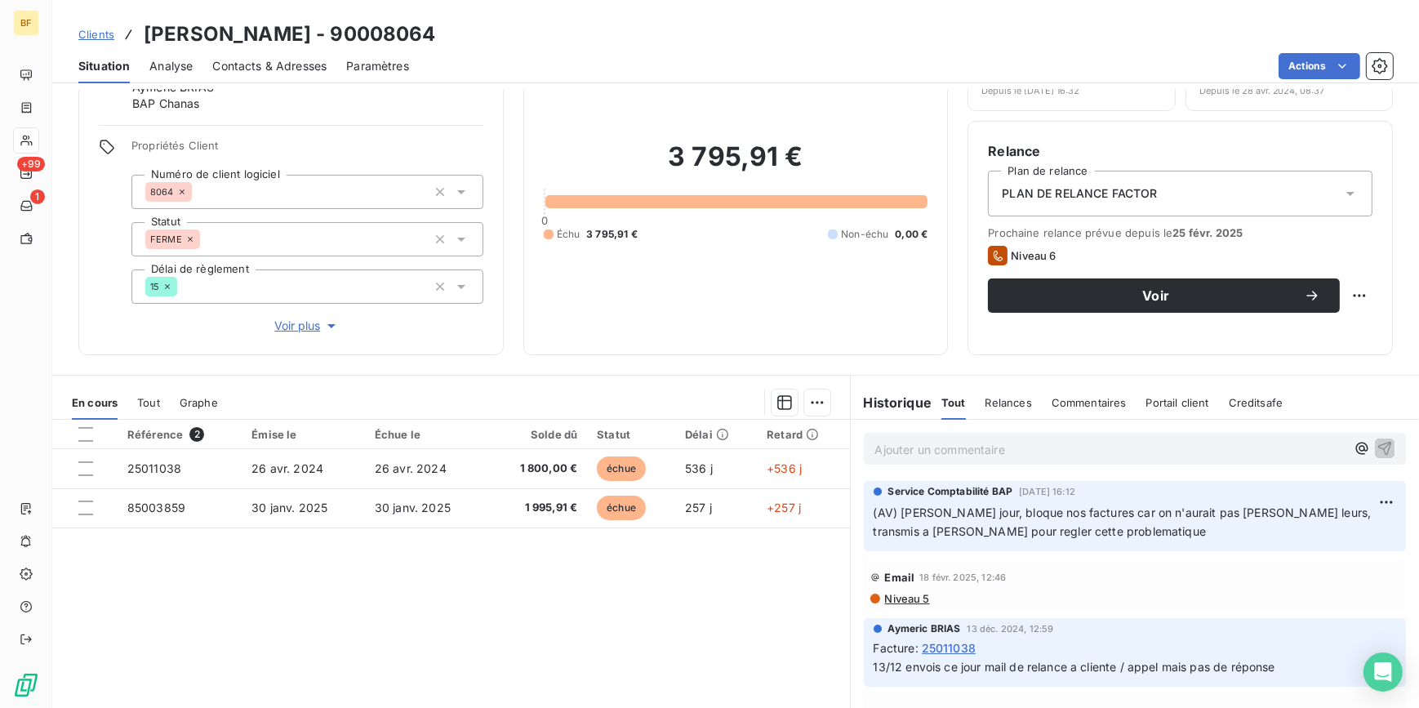
click at [256, 58] on span "Contacts & Adresses" at bounding box center [269, 66] width 114 height 16
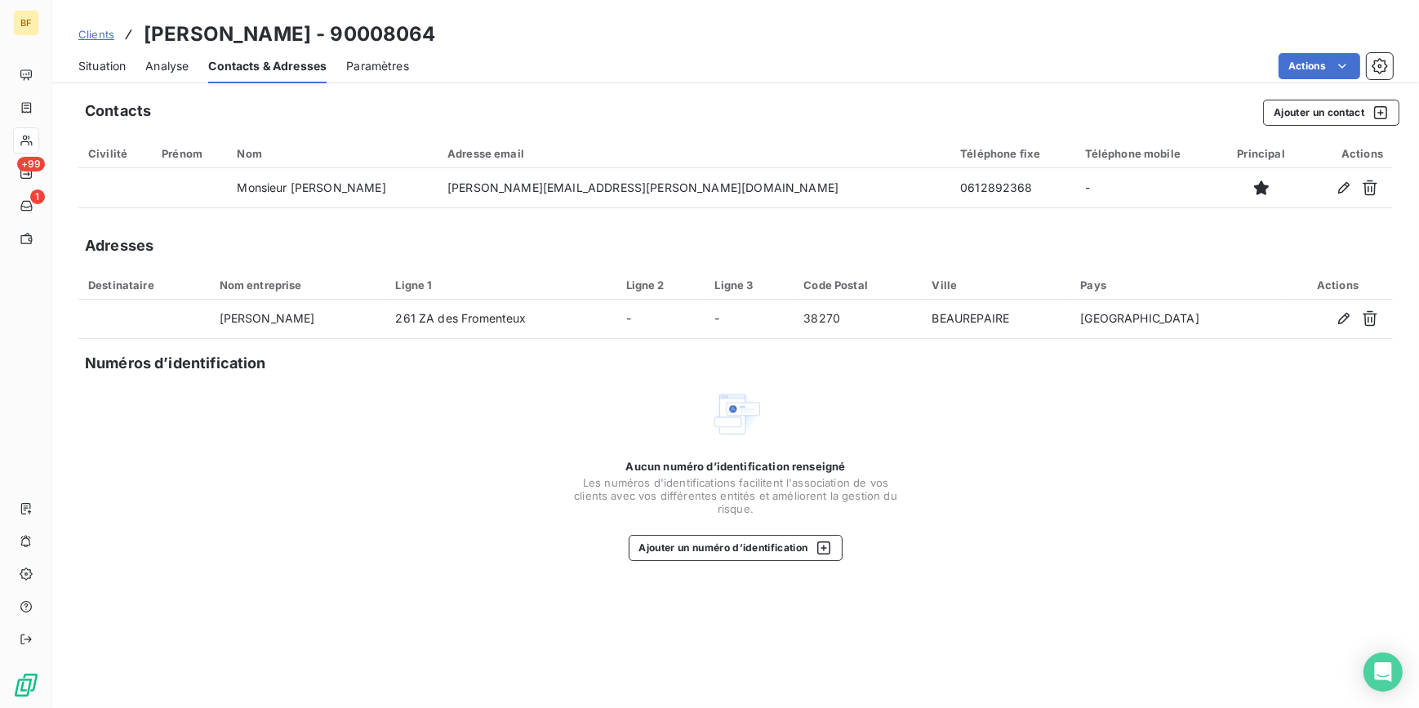
click at [105, 63] on span "Situation" at bounding box center [101, 66] width 47 height 16
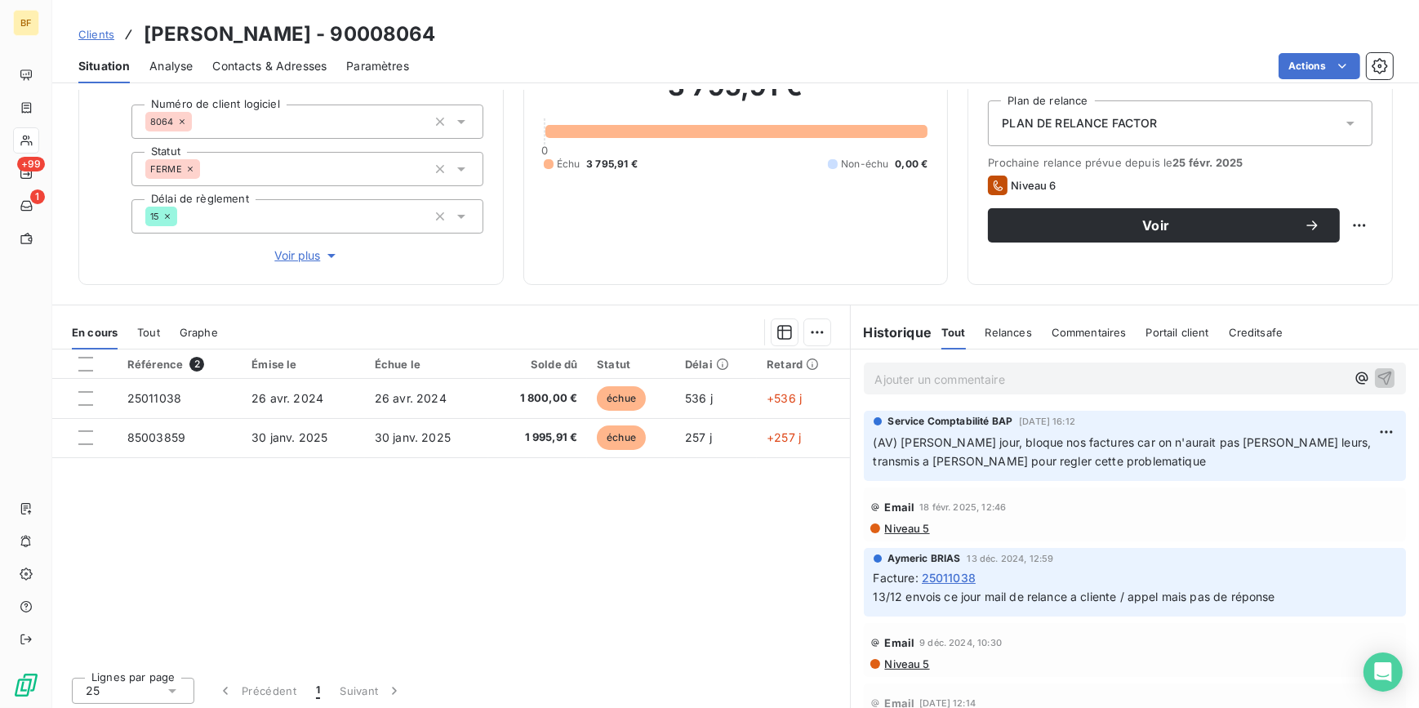
scroll to position [167, 0]
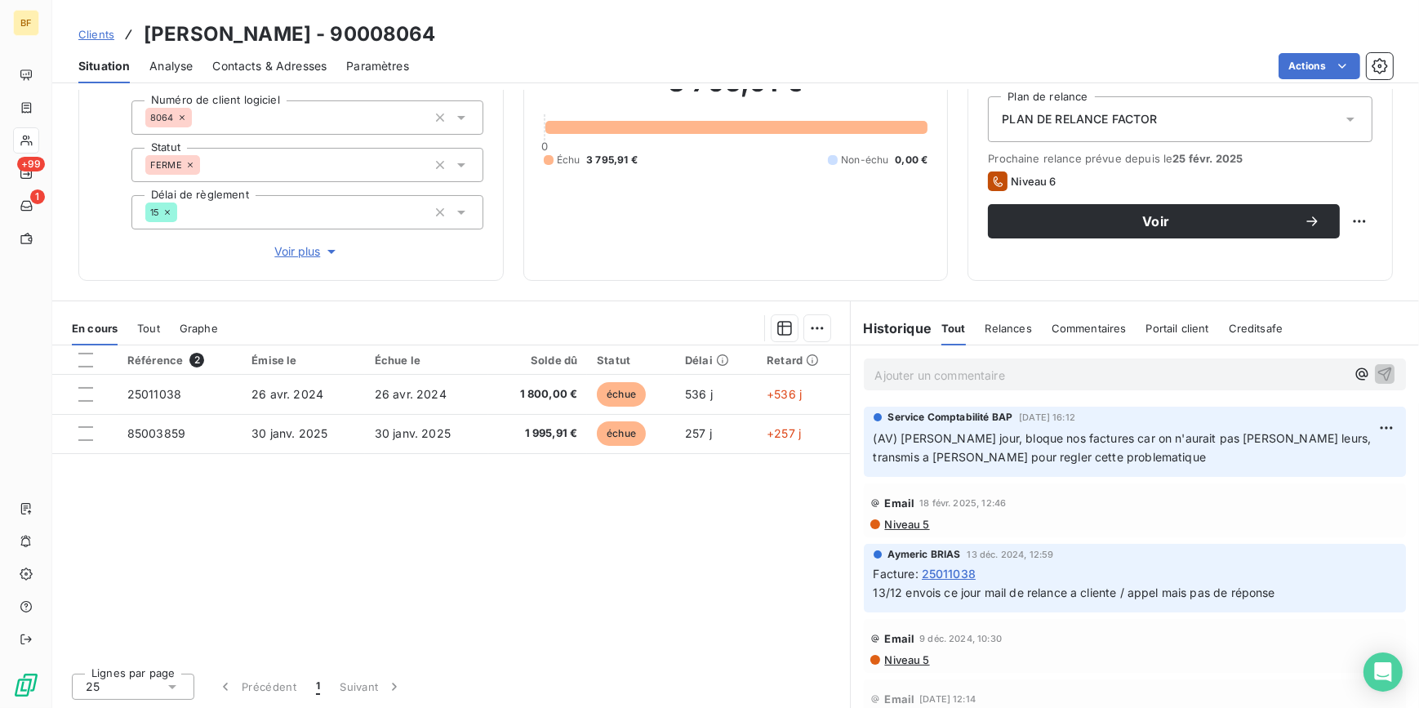
click at [901, 527] on span "Niveau 5" at bounding box center [906, 524] width 47 height 13
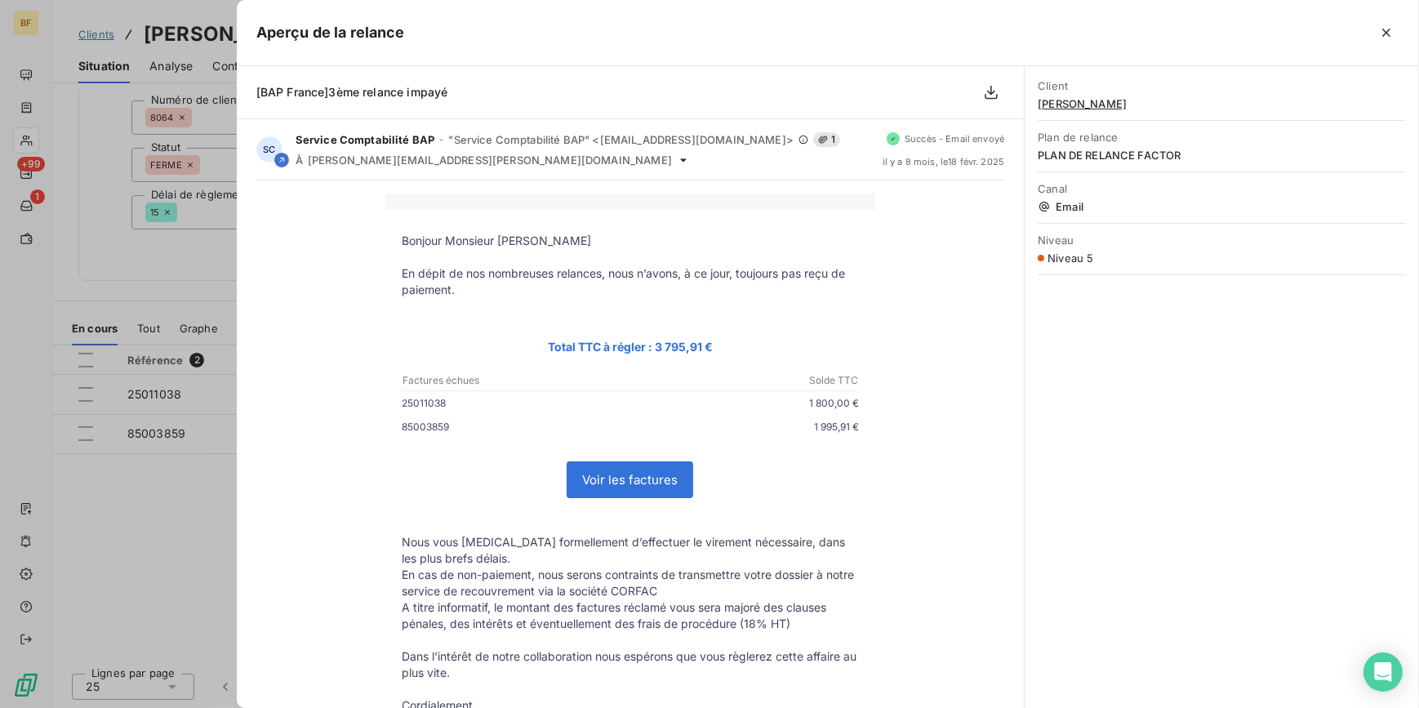
click at [170, 282] on div at bounding box center [709, 354] width 1419 height 708
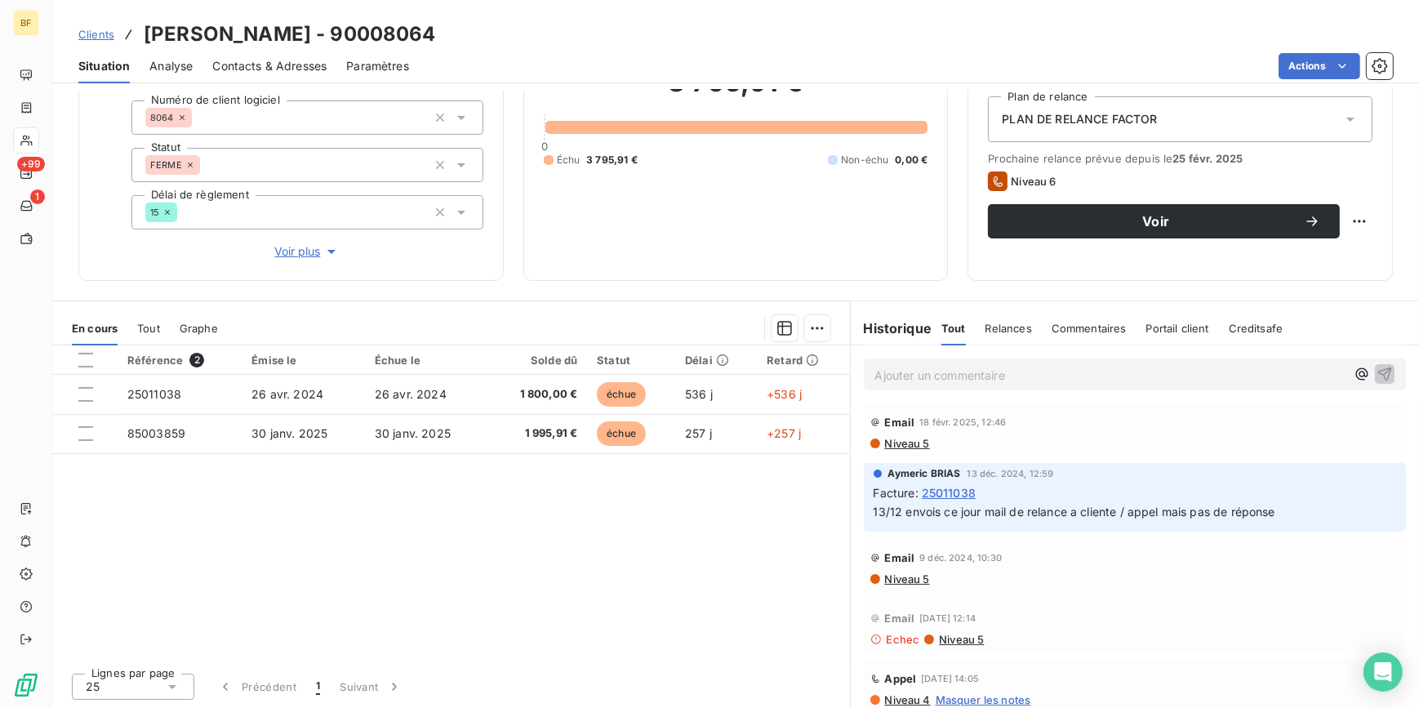
scroll to position [0, 0]
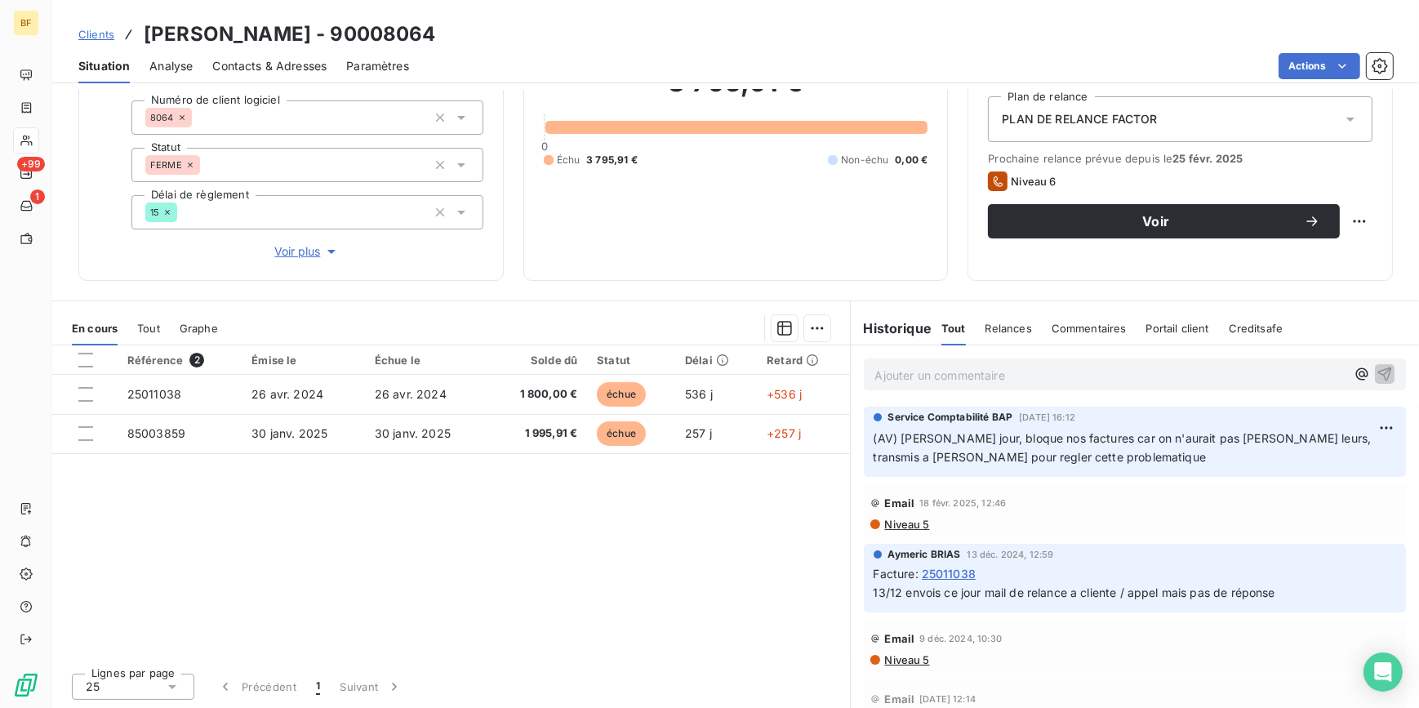
click at [259, 56] on div "Contacts & Adresses" at bounding box center [269, 66] width 114 height 34
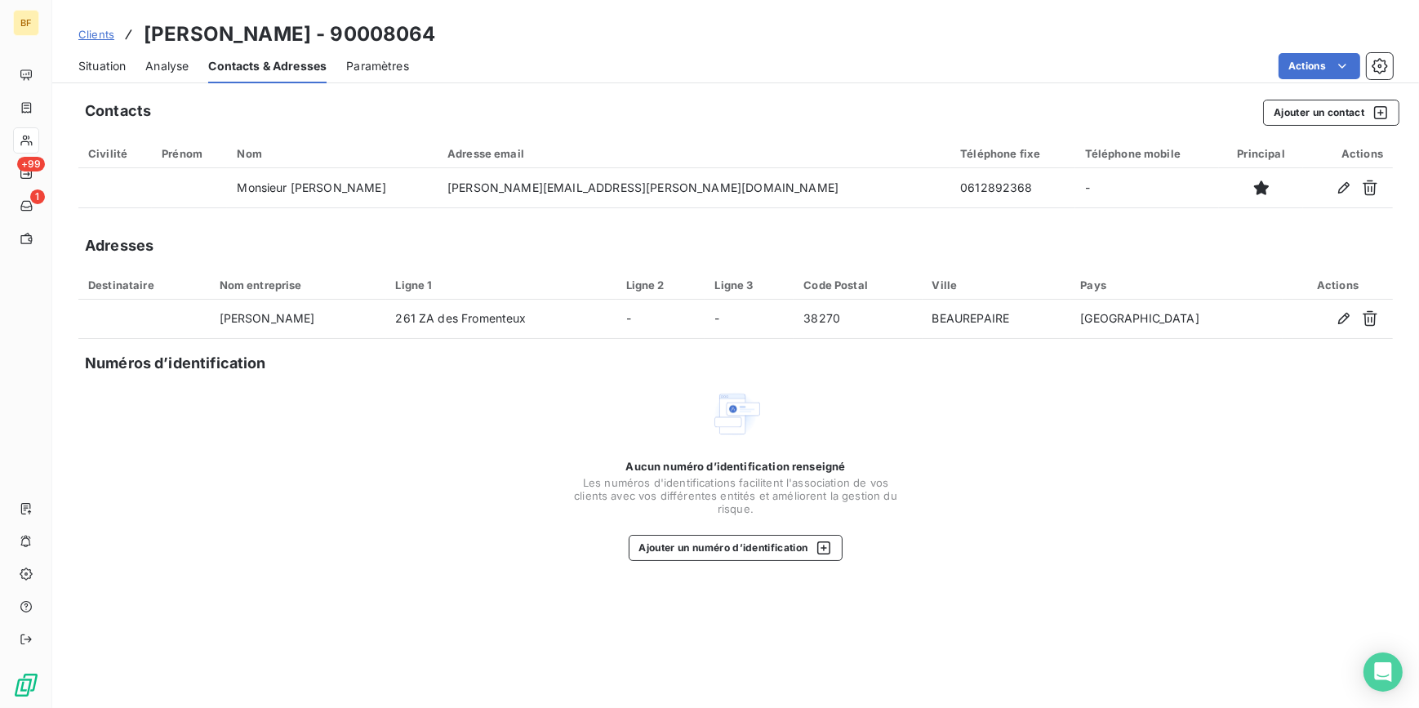
click at [90, 70] on span "Situation" at bounding box center [101, 66] width 47 height 16
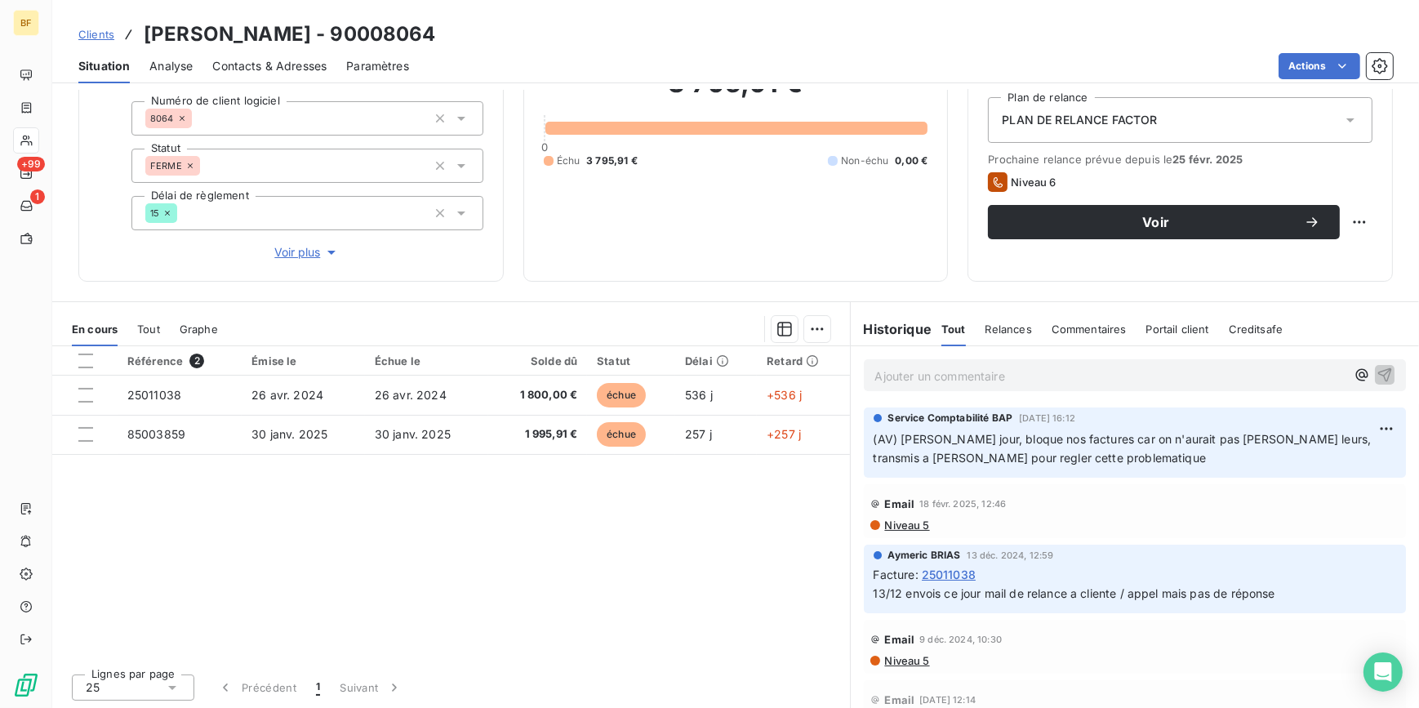
scroll to position [167, 0]
click at [596, 269] on div "Encours client 3 795,91 € 0 Échu 3 795,91 € Non-échu 0,00 €" at bounding box center [735, 106] width 425 height 349
click at [283, 63] on span "Contacts & Adresses" at bounding box center [269, 66] width 114 height 16
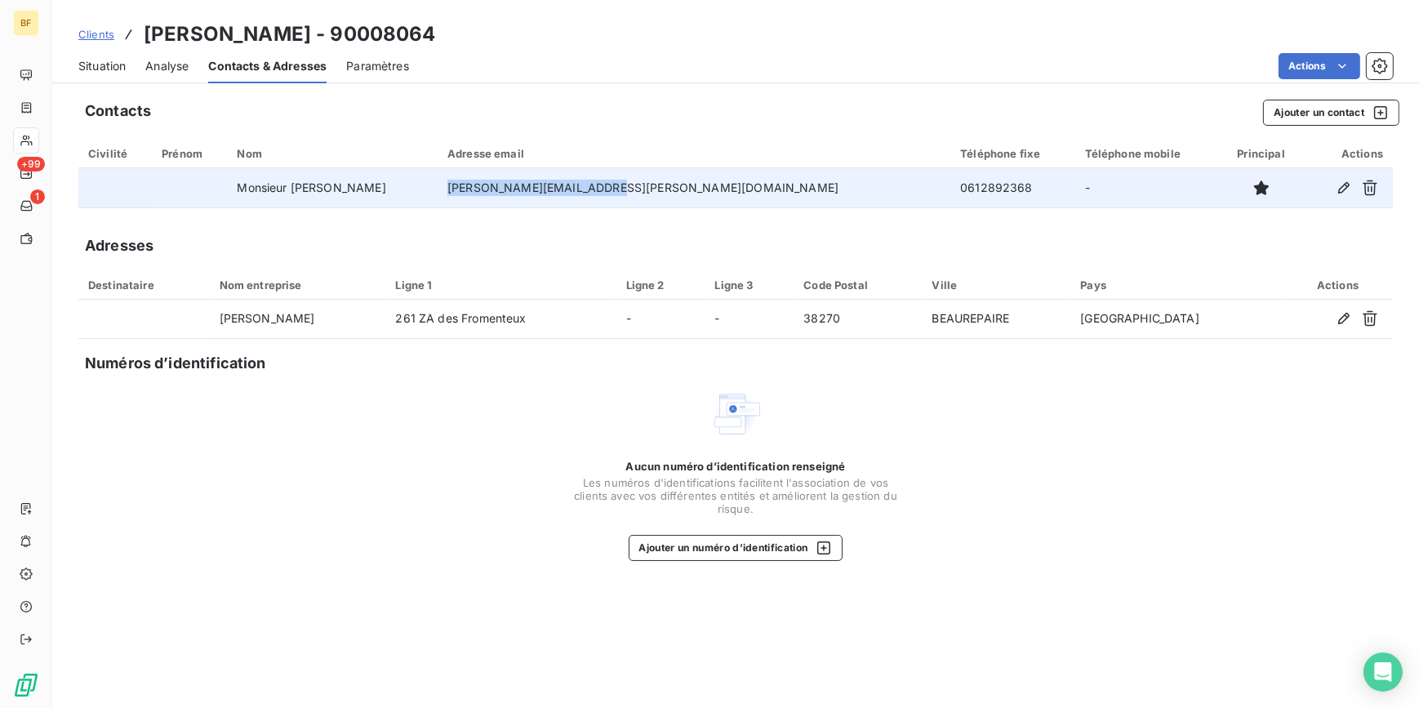
drag, startPoint x: 736, startPoint y: 187, endPoint x: 554, endPoint y: 189, distance: 182.9
click at [554, 189] on td "alain.margaron@wanadoo.fr" at bounding box center [694, 187] width 513 height 39
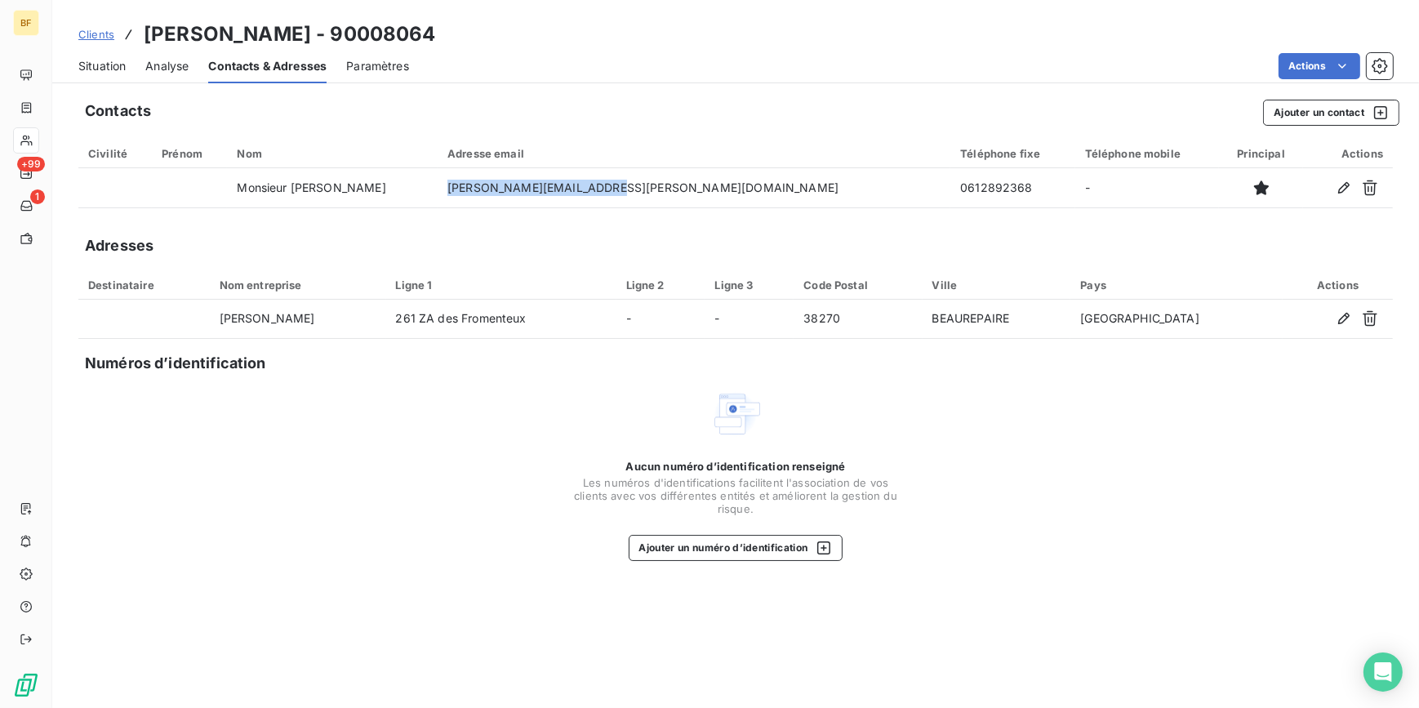
copy td "alain.margaron@wanadoo.fr"
click at [92, 61] on span "Situation" at bounding box center [101, 66] width 47 height 16
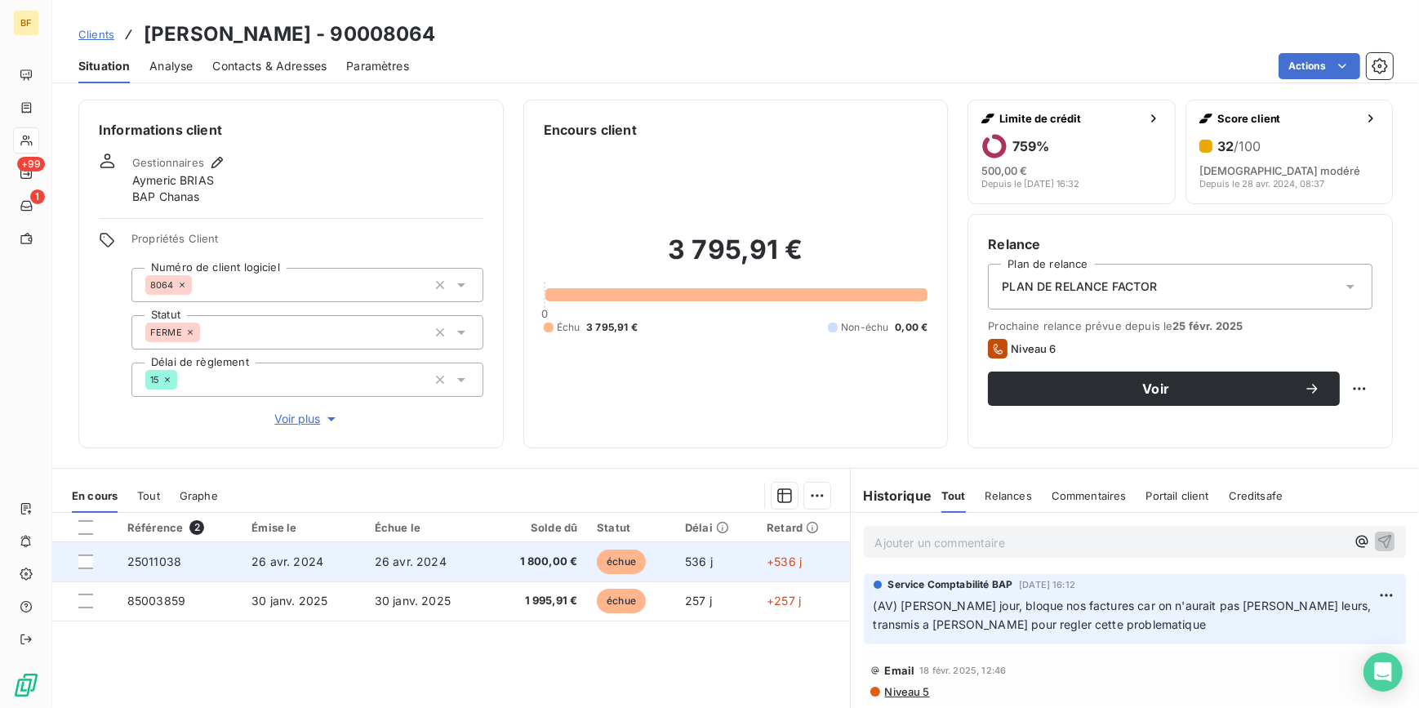
click at [445, 558] on td "26 avr. 2024" at bounding box center [426, 561] width 123 height 39
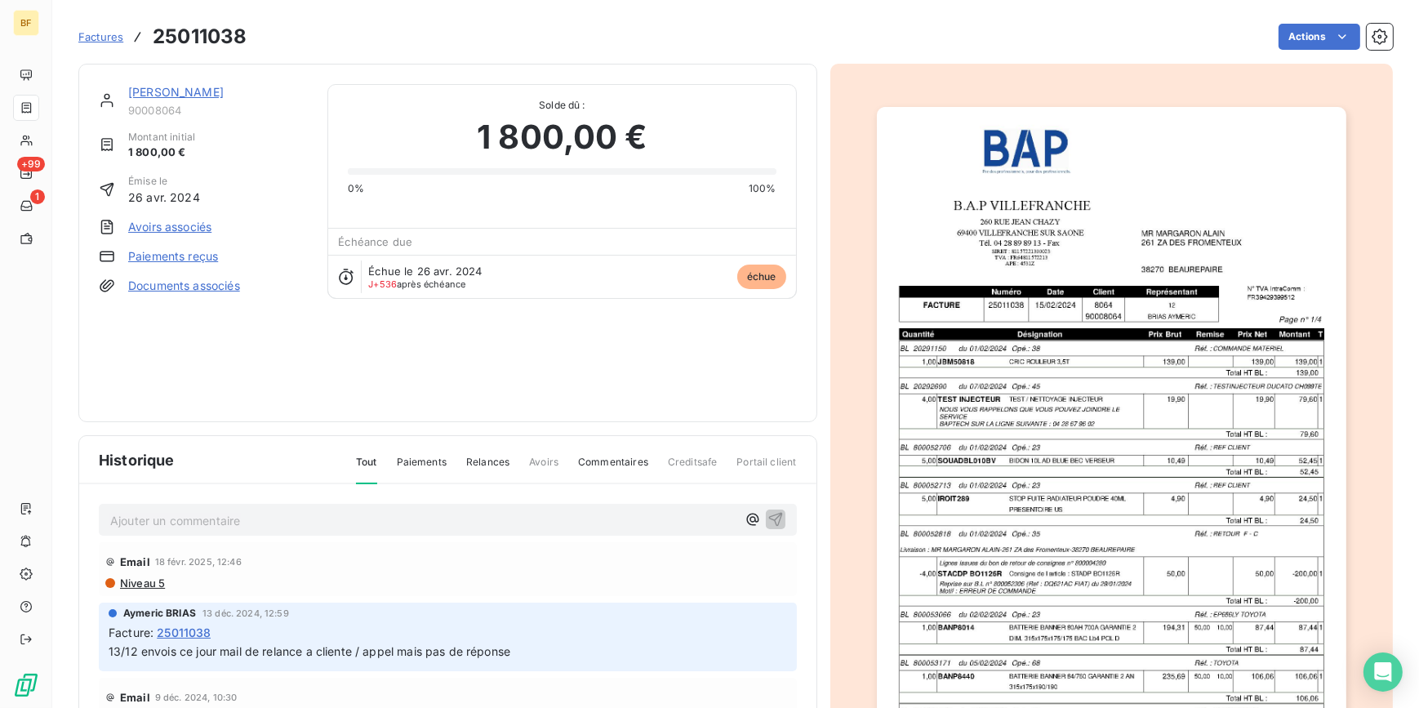
click at [1177, 362] on img "button" at bounding box center [1111, 439] width 469 height 665
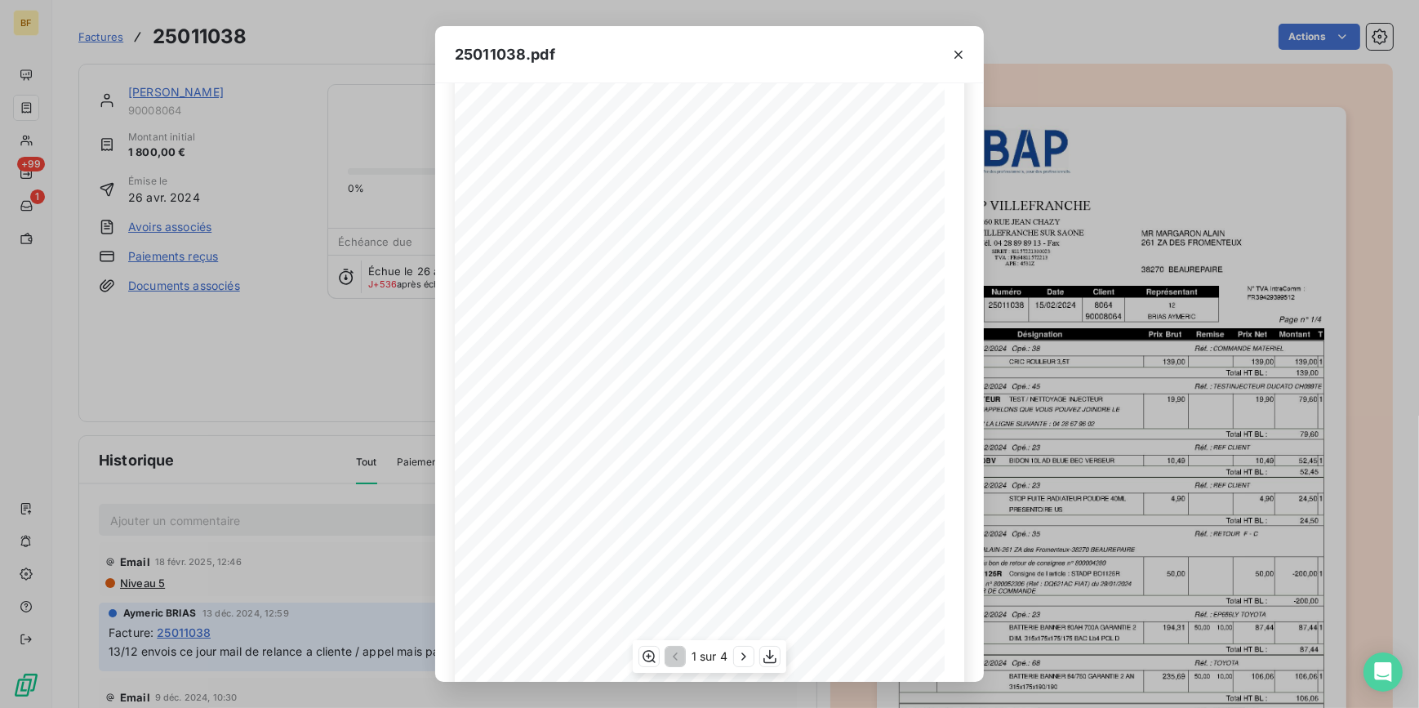
scroll to position [132, 0]
click at [775, 653] on icon "button" at bounding box center [770, 656] width 16 height 16
click at [297, 44] on div "25011038.pdf B.A.P VILLEFRANCHE MR MARGARON ALAIN 260 RUE JEAN CHAZY 261 ZA DES…" at bounding box center [709, 354] width 1419 height 708
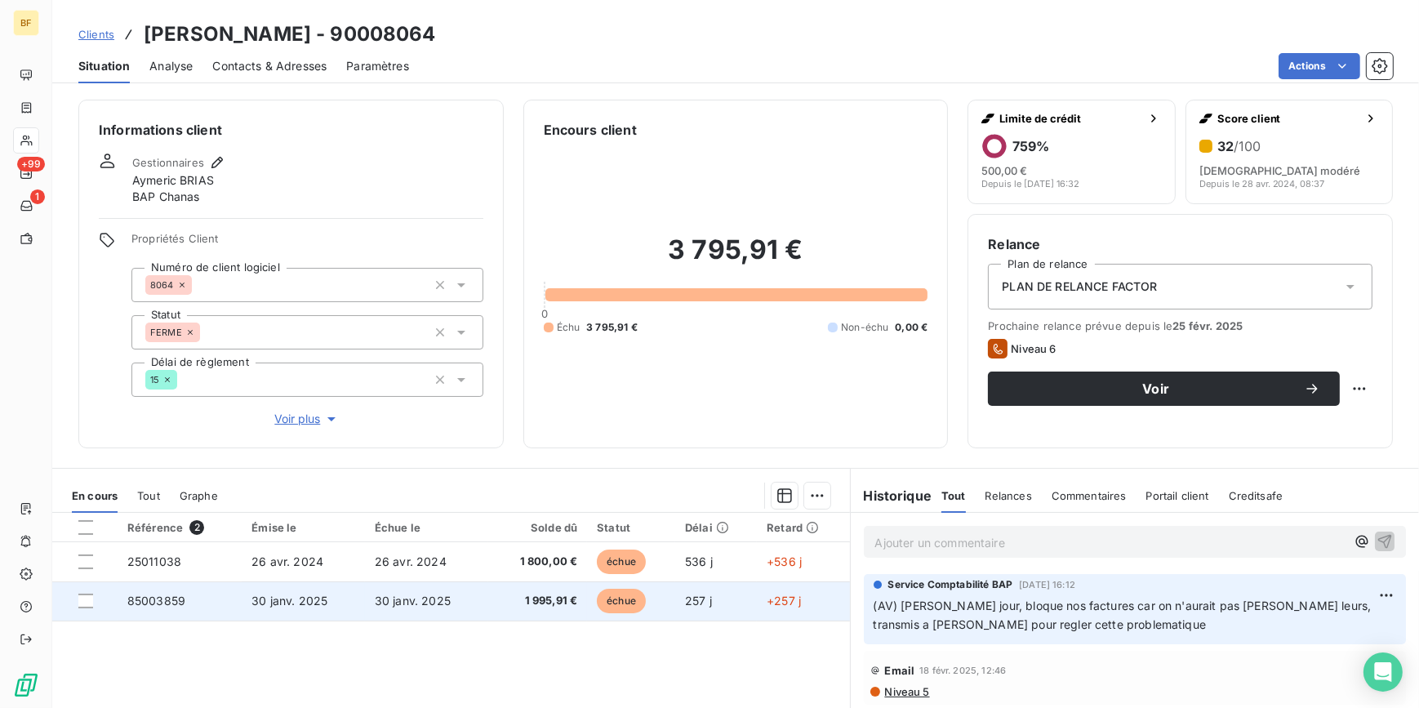
click at [500, 596] on span "1 995,91 €" at bounding box center [538, 601] width 80 height 16
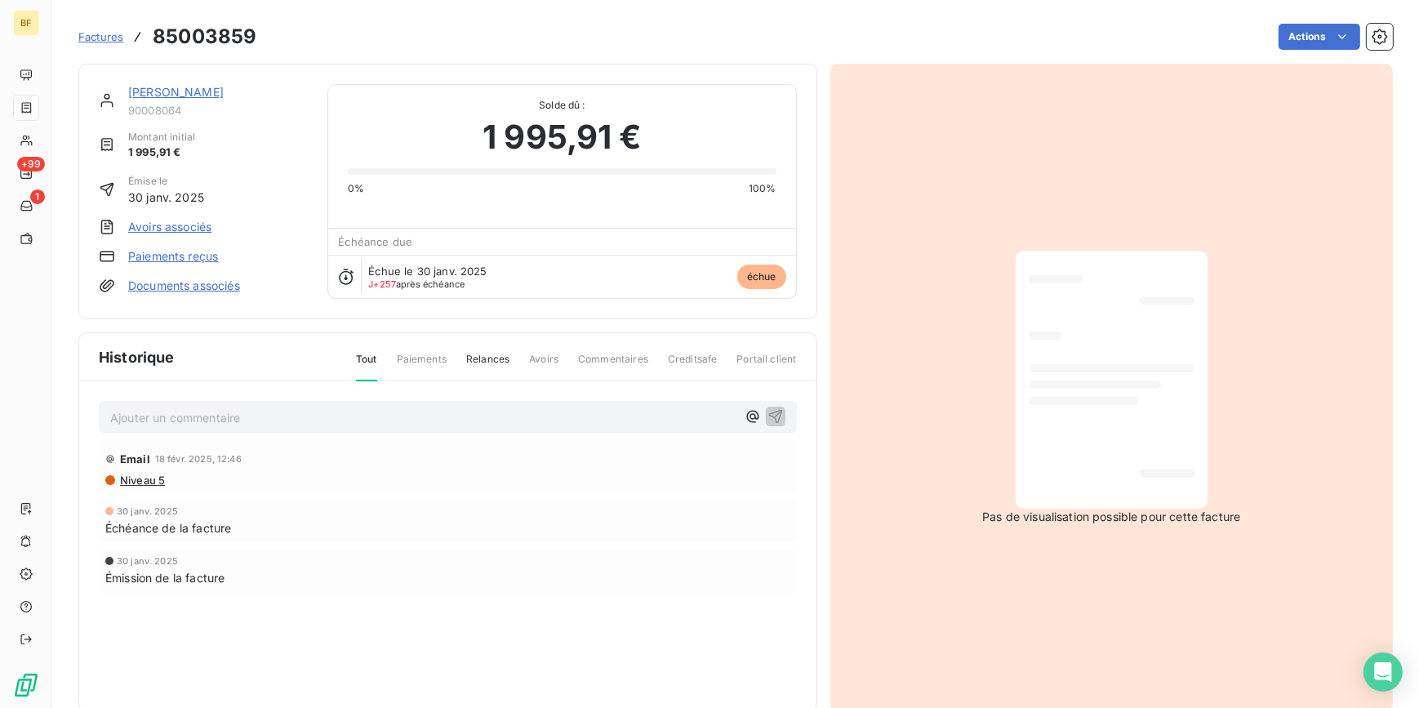
click at [1154, 464] on div at bounding box center [1112, 380] width 166 height 232
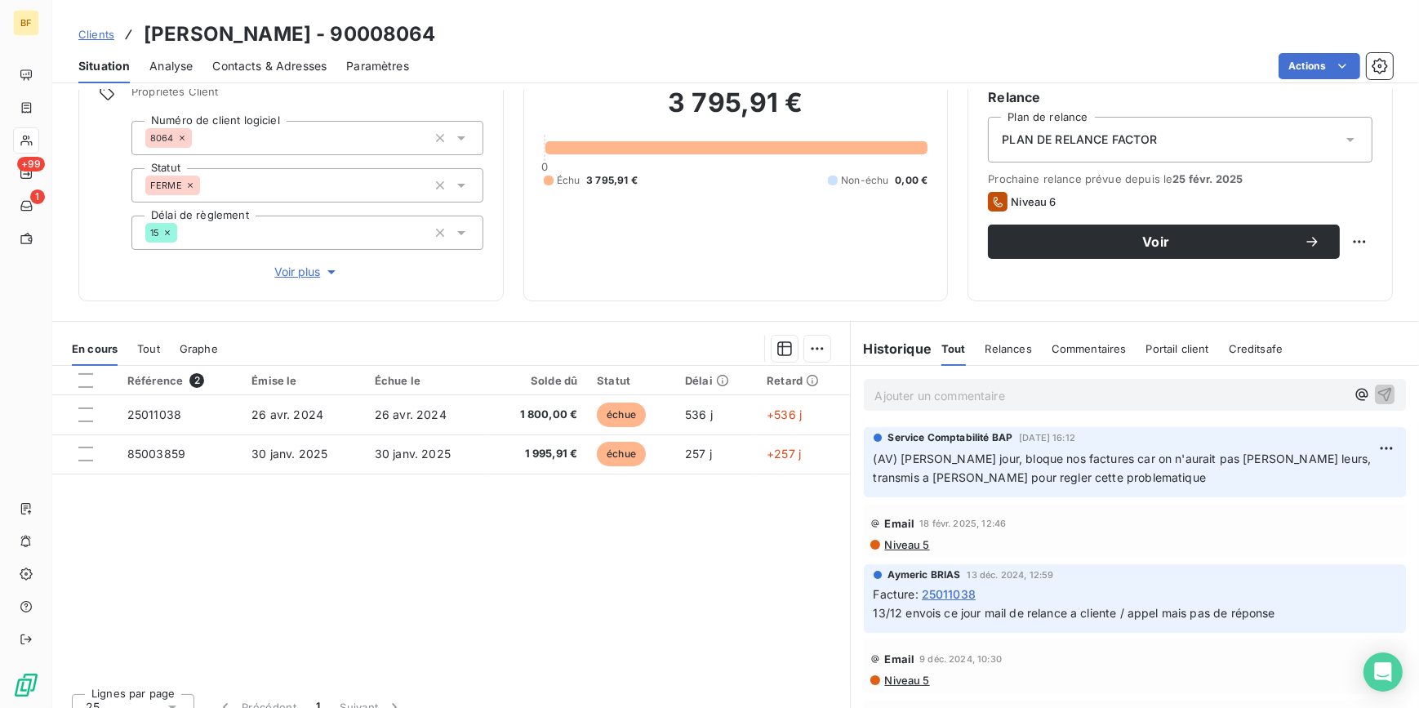
scroll to position [148, 0]
click at [140, 350] on span "Tout" at bounding box center [148, 347] width 23 height 13
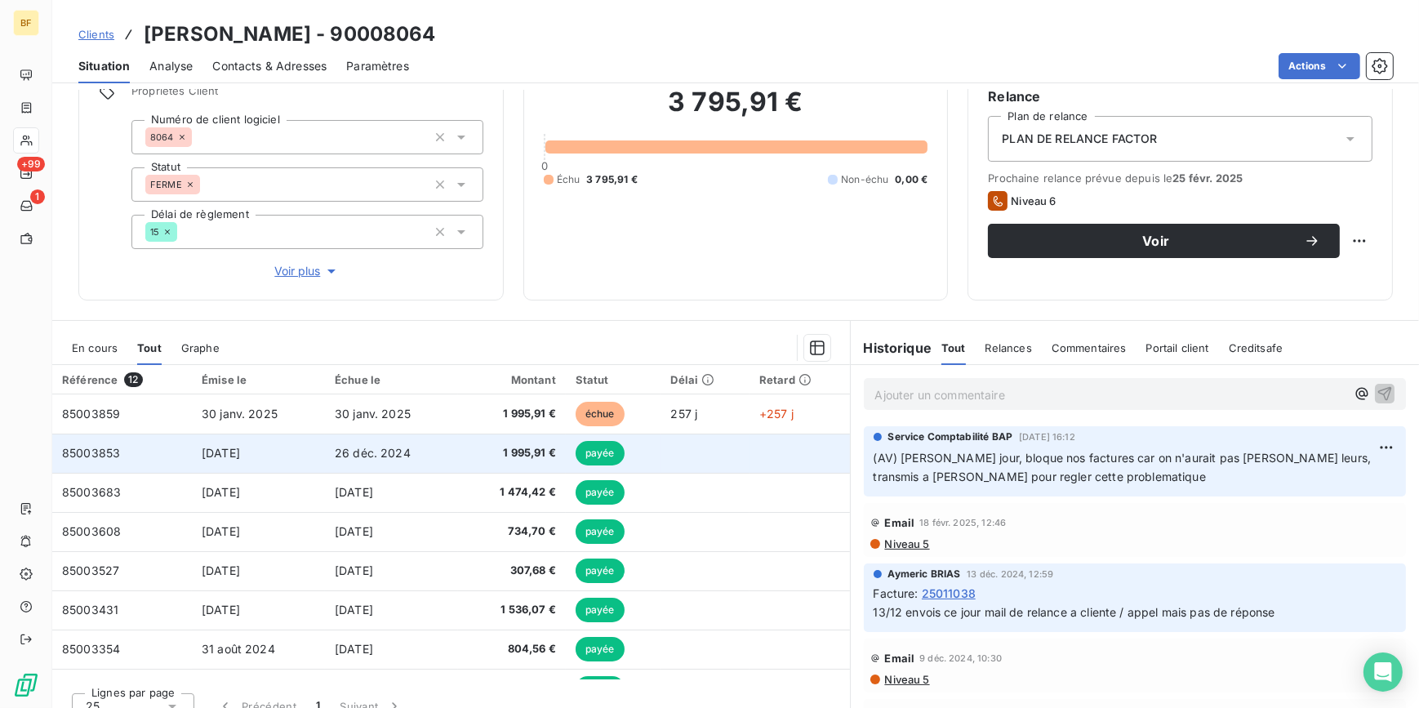
click at [506, 457] on span "1 995,91 €" at bounding box center [512, 453] width 88 height 16
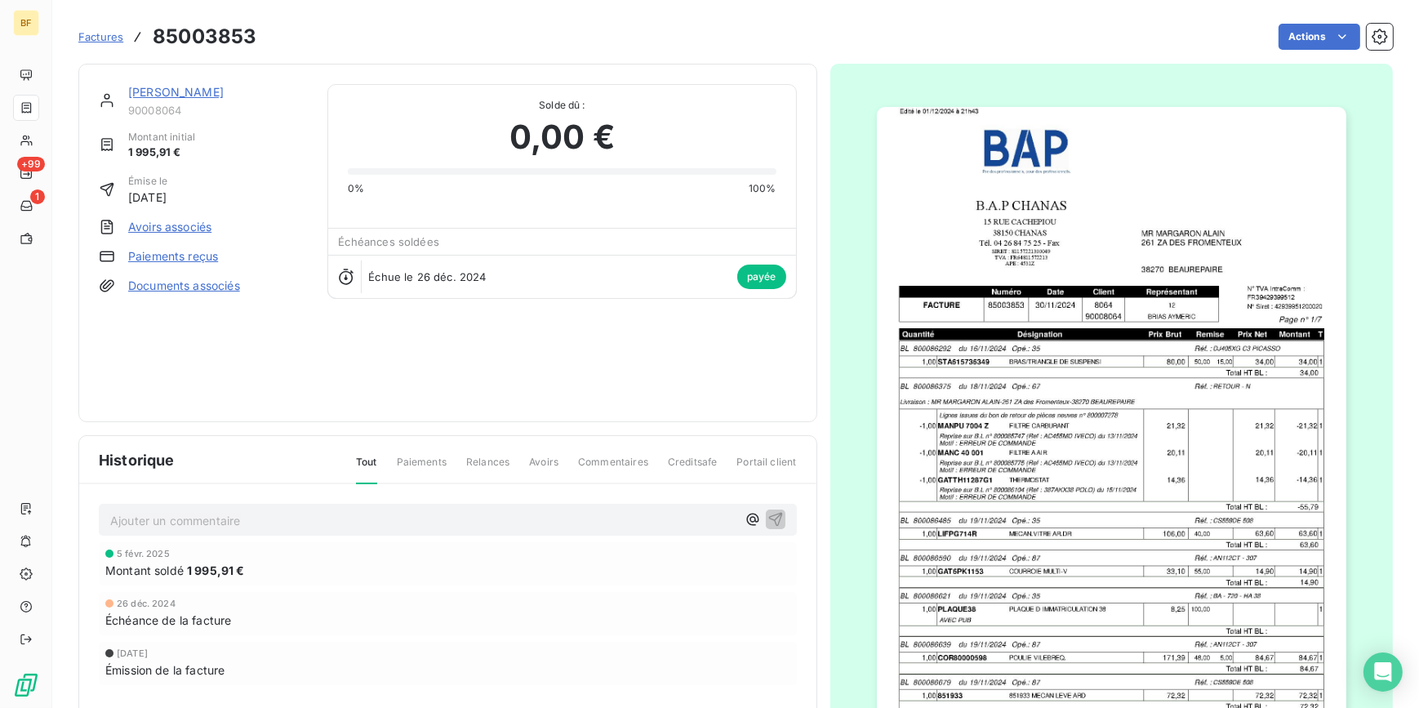
click at [1077, 375] on img "button" at bounding box center [1111, 439] width 469 height 665
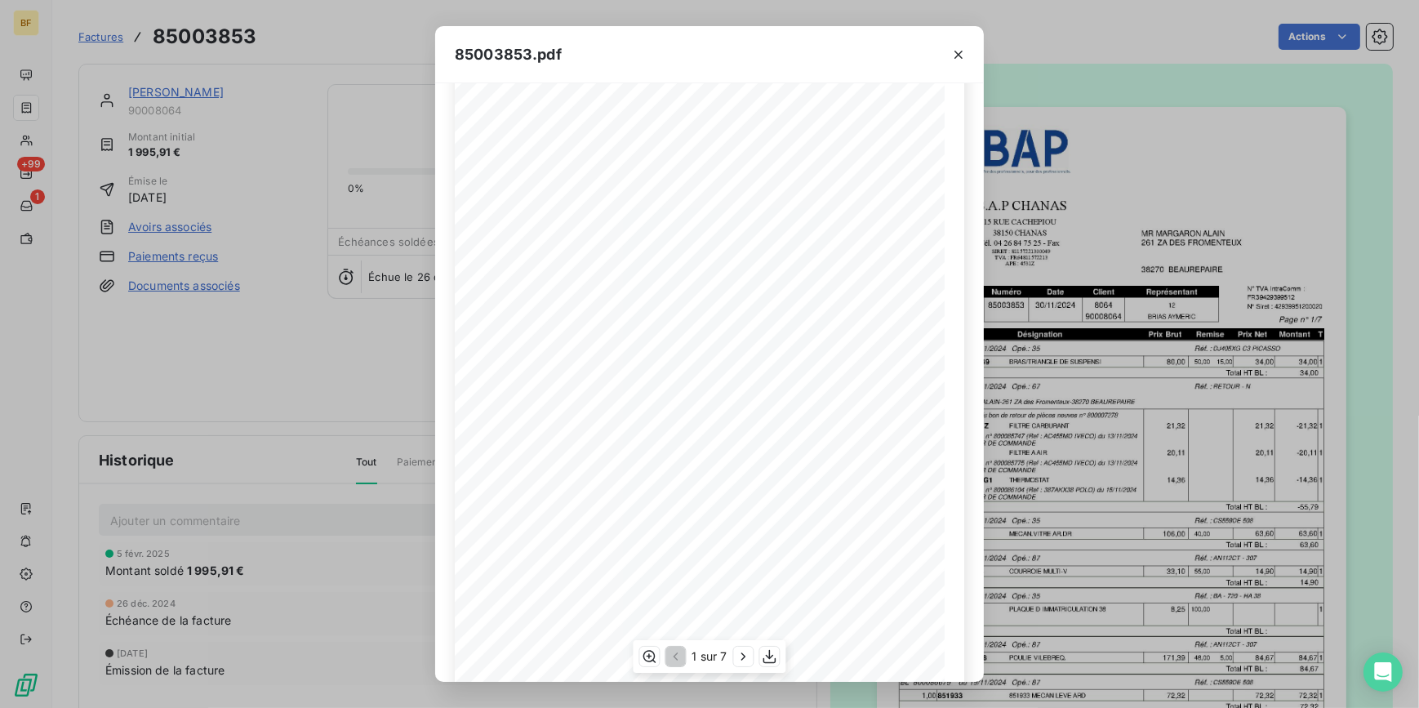
scroll to position [132, 0]
click at [330, 19] on div "85003853.pdf B.A.P CHANAS MR MARGARON ALAIN 15 RUE CACHEPIOU 261 ZA DES FROMENT…" at bounding box center [709, 354] width 1419 height 708
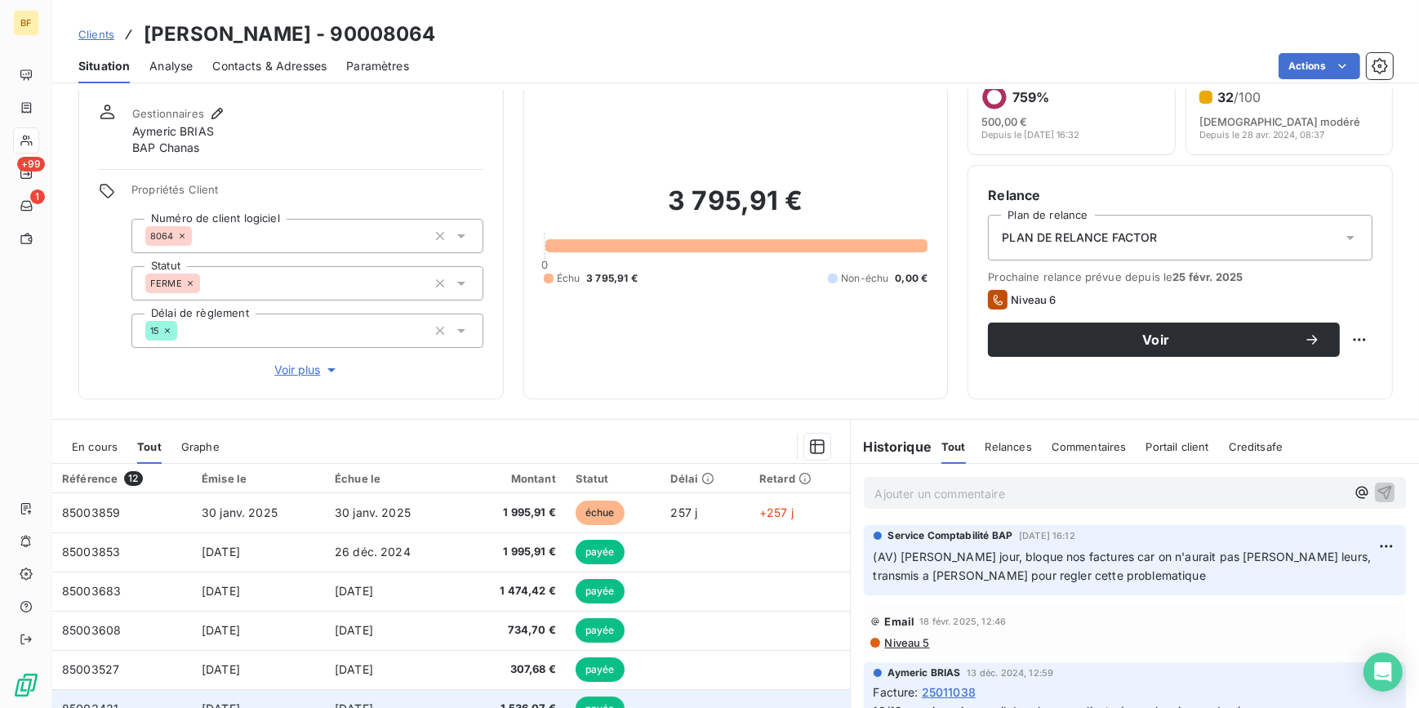
scroll to position [148, 0]
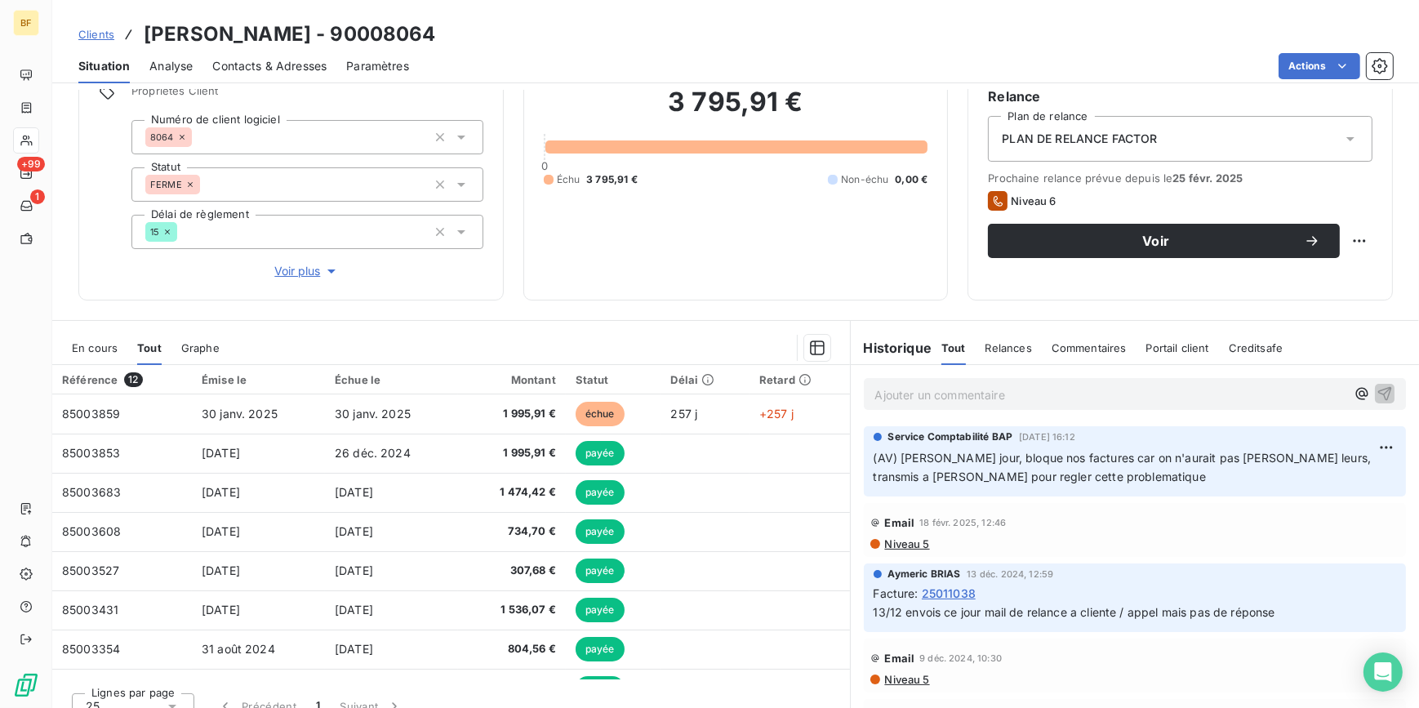
click at [573, 298] on div "Encours client 3 795,91 € 0 Échu 3 795,91 € Non-échu 0,00 €" at bounding box center [735, 126] width 425 height 349
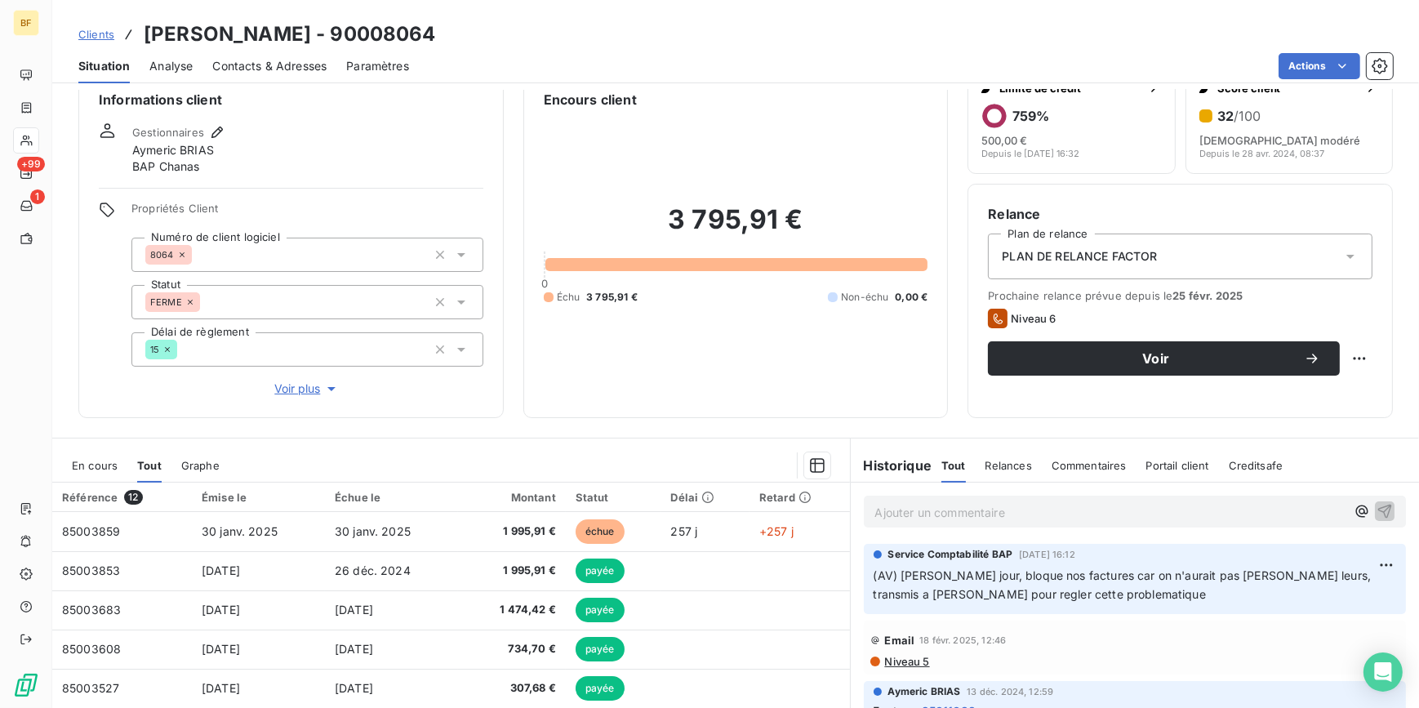
scroll to position [0, 0]
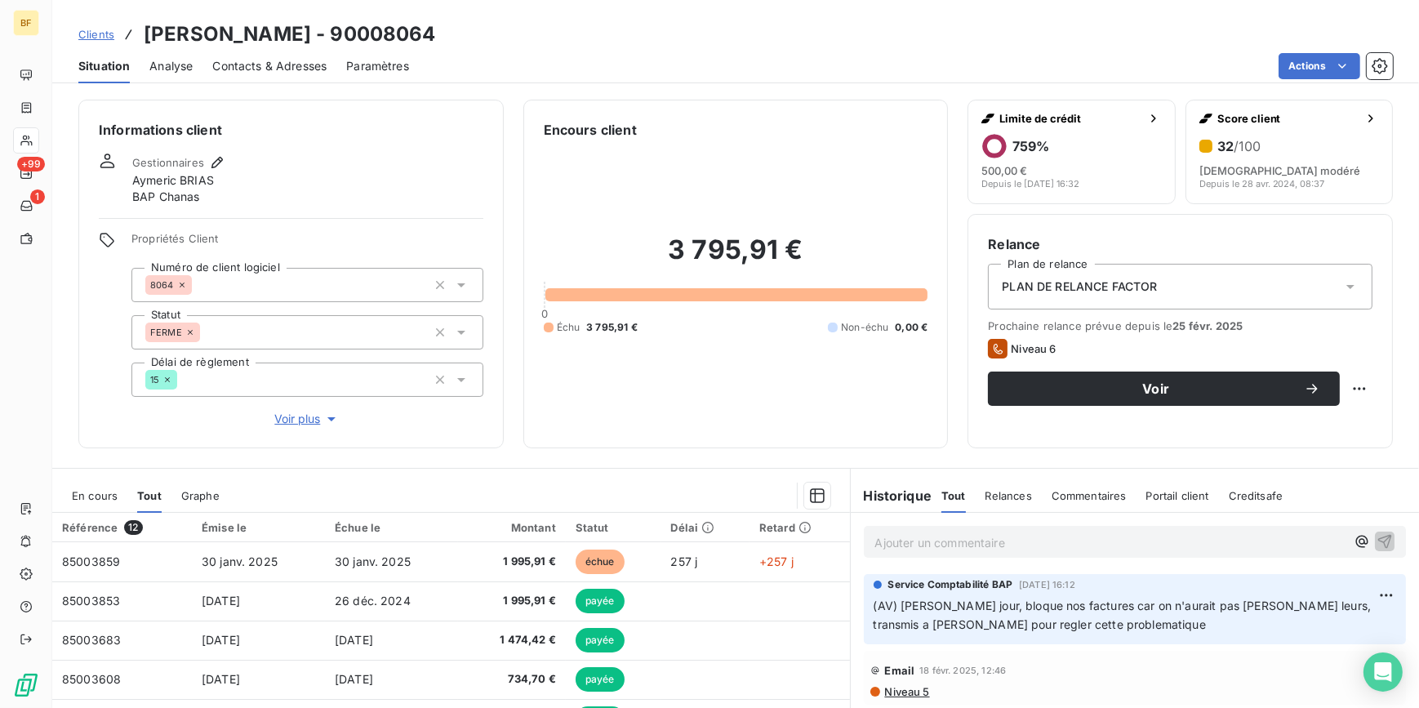
click at [93, 487] on div "En cours" at bounding box center [95, 495] width 46 height 34
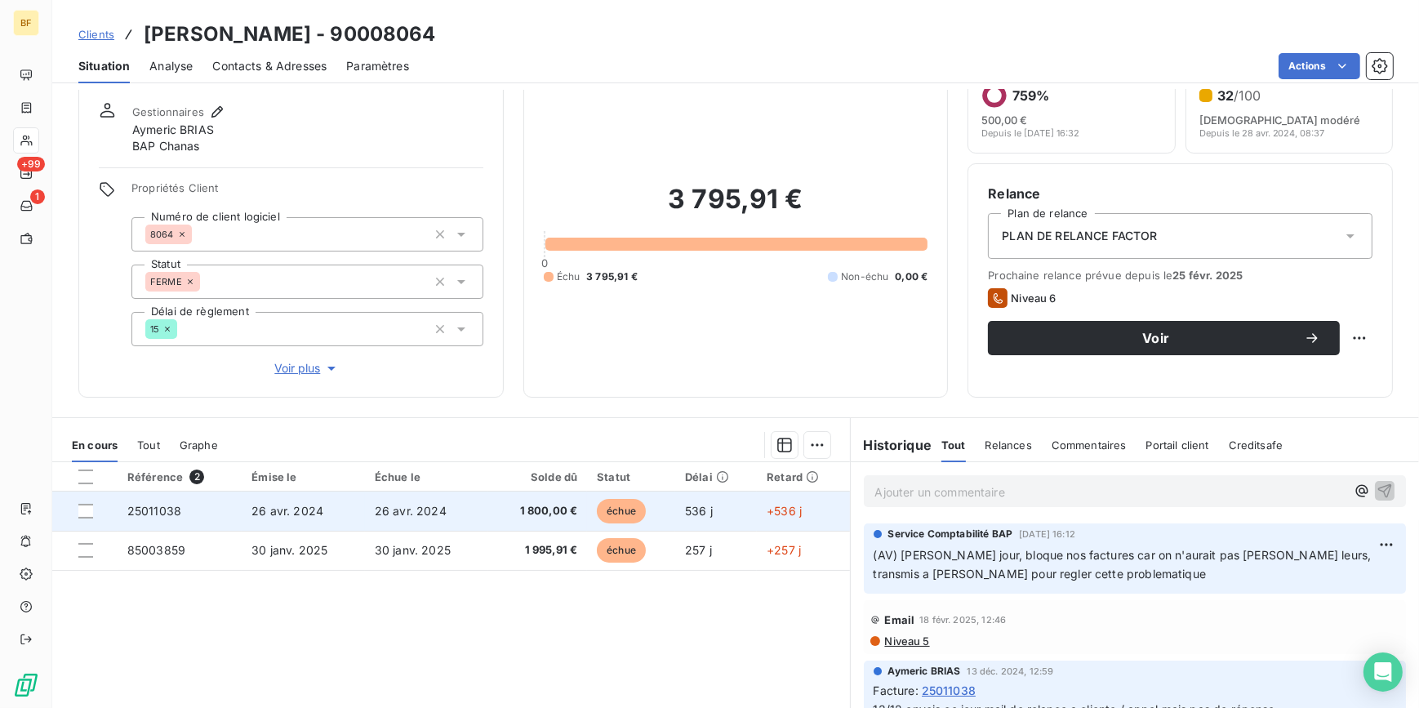
scroll to position [73, 0]
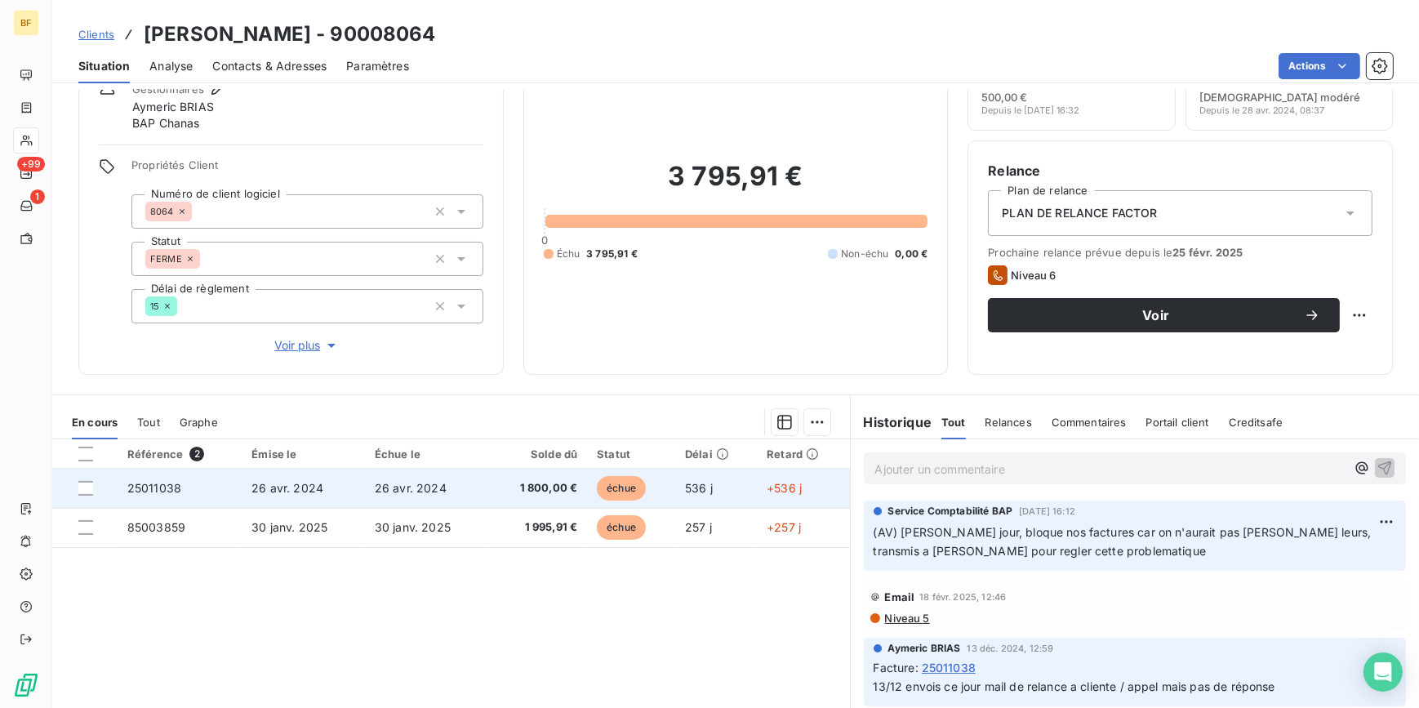
click at [549, 484] on span "1 800,00 €" at bounding box center [538, 488] width 80 height 16
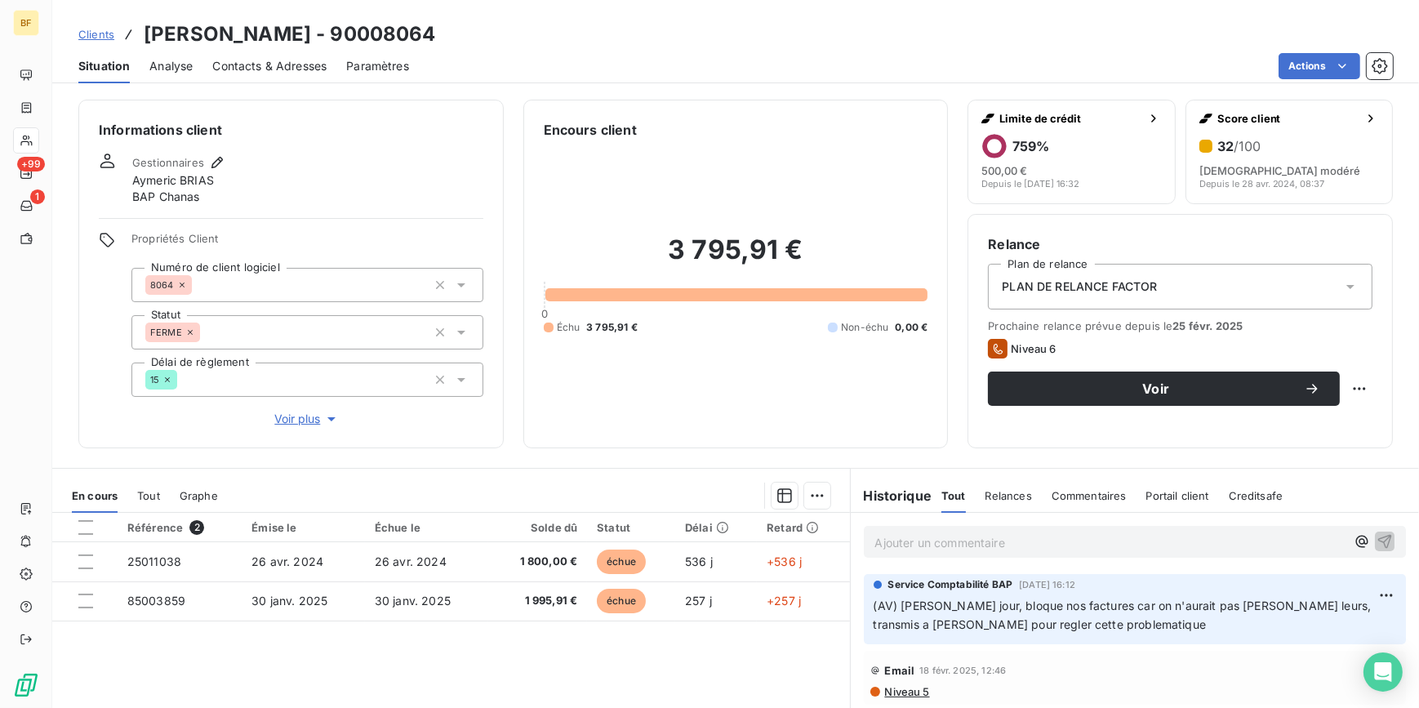
click at [147, 499] on span "Tout" at bounding box center [148, 495] width 23 height 13
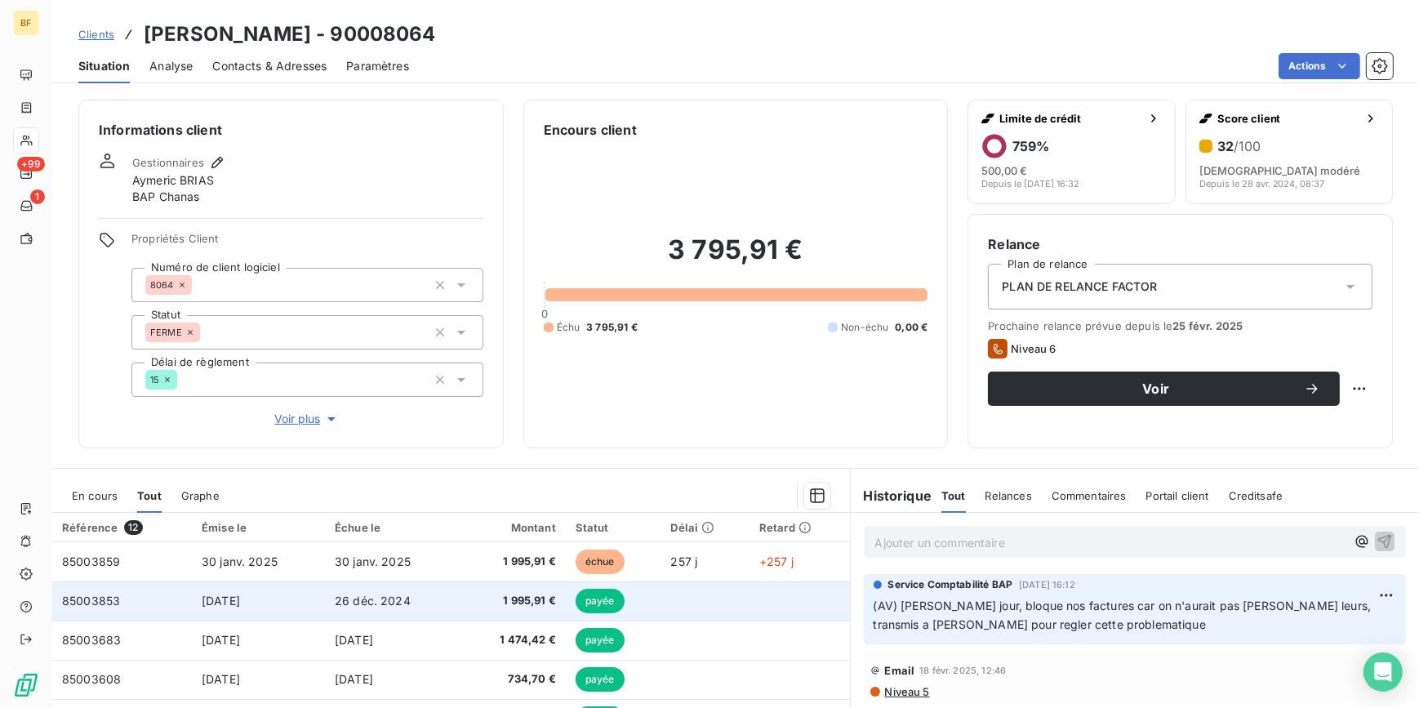
click at [499, 595] on span "1 995,91 €" at bounding box center [512, 601] width 88 height 16
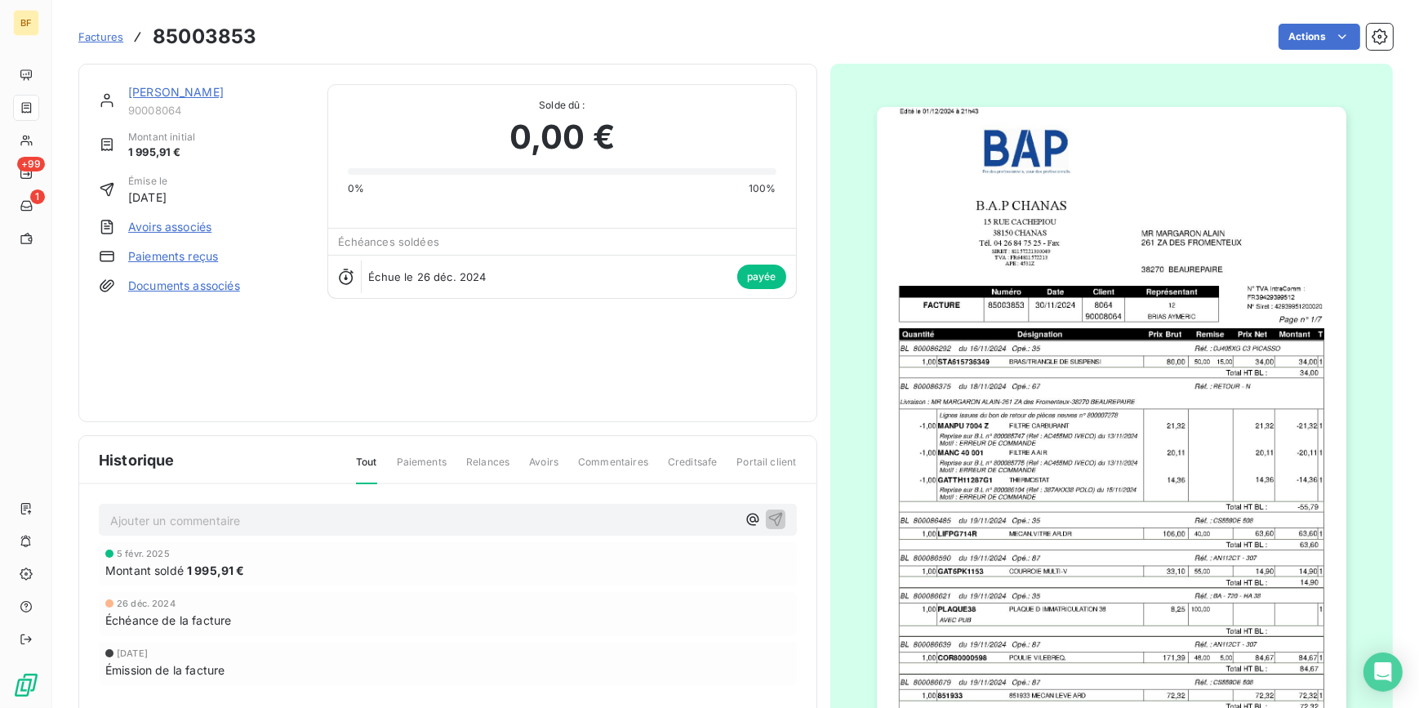
click at [1176, 457] on img "button" at bounding box center [1111, 439] width 469 height 665
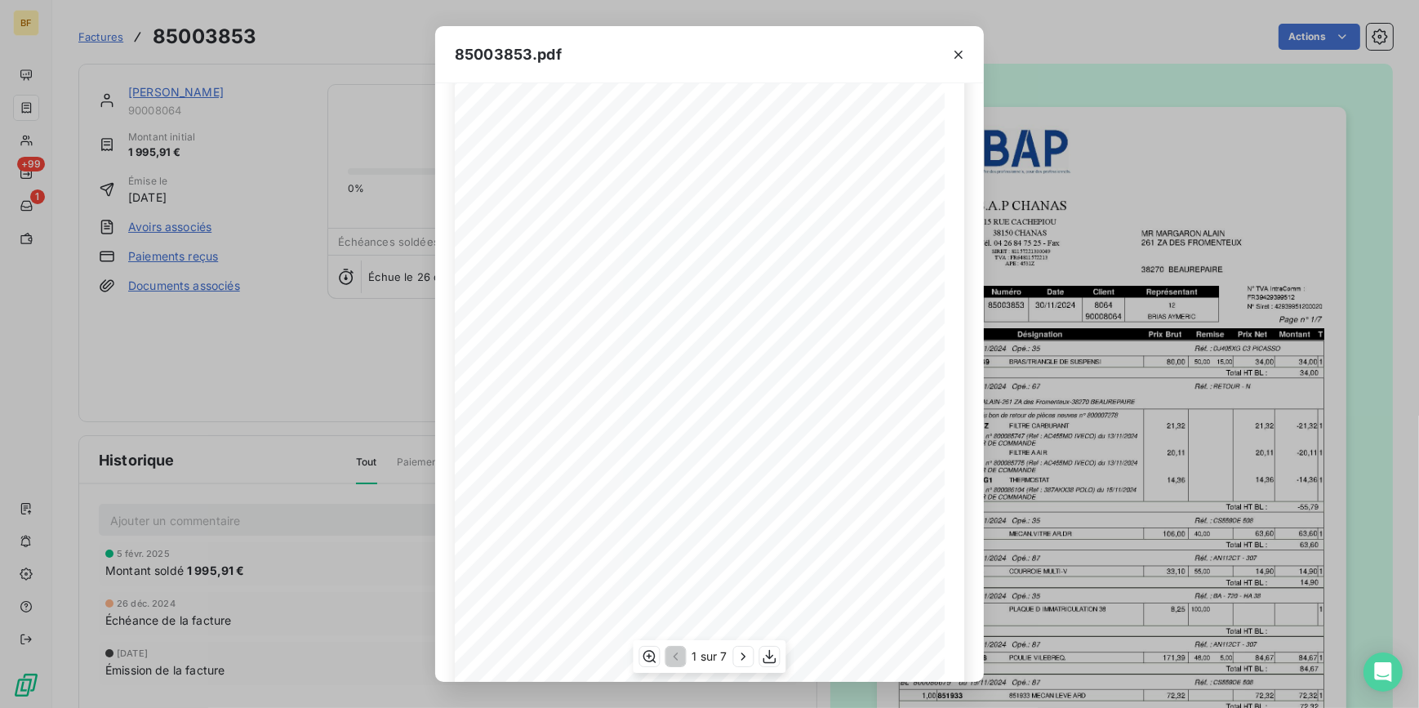
scroll to position [132, 0]
click at [768, 652] on icon "button" at bounding box center [770, 656] width 16 height 16
drag, startPoint x: 336, startPoint y: 57, endPoint x: 286, endPoint y: 43, distance: 51.7
click at [335, 57] on div "85003853.pdf B.A.P CHANAS MR MARGARON ALAIN 15 RUE CACHEPIOU 261 ZA DES FROMENT…" at bounding box center [709, 354] width 1419 height 708
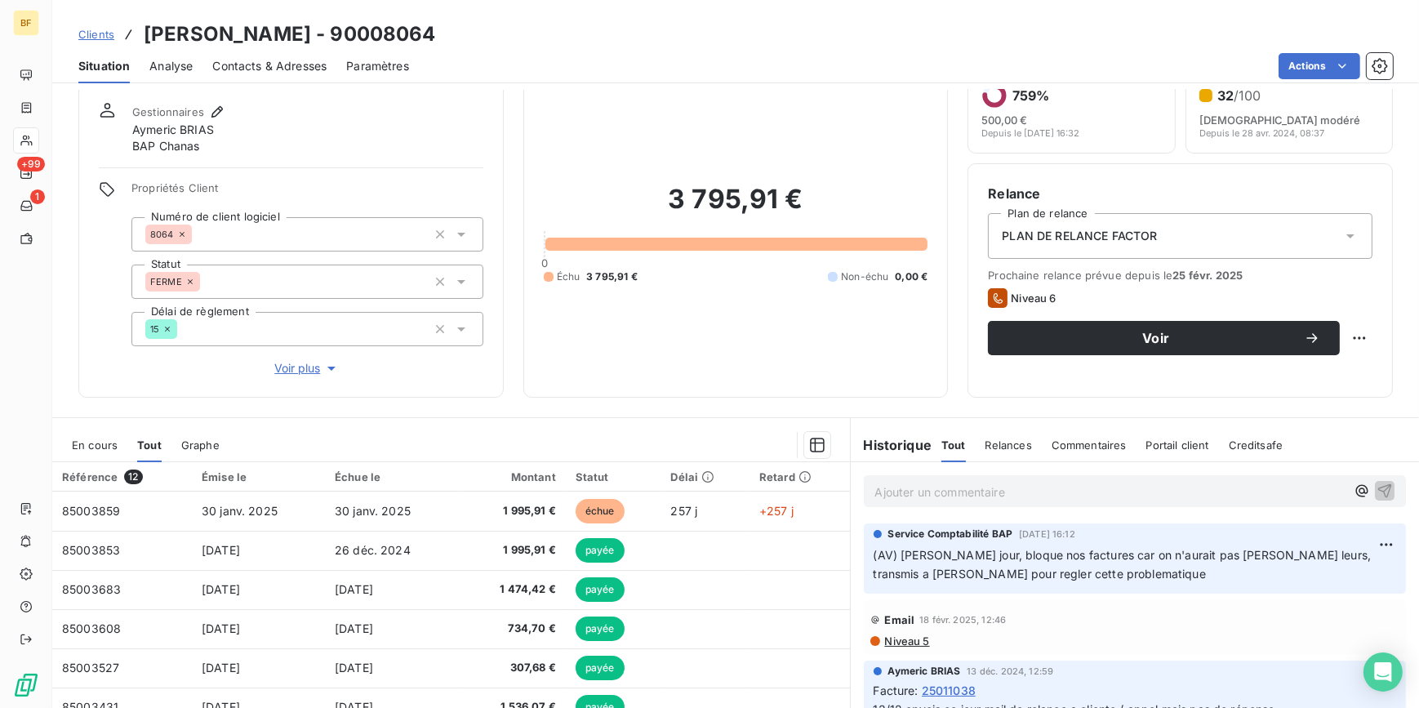
scroll to position [73, 0]
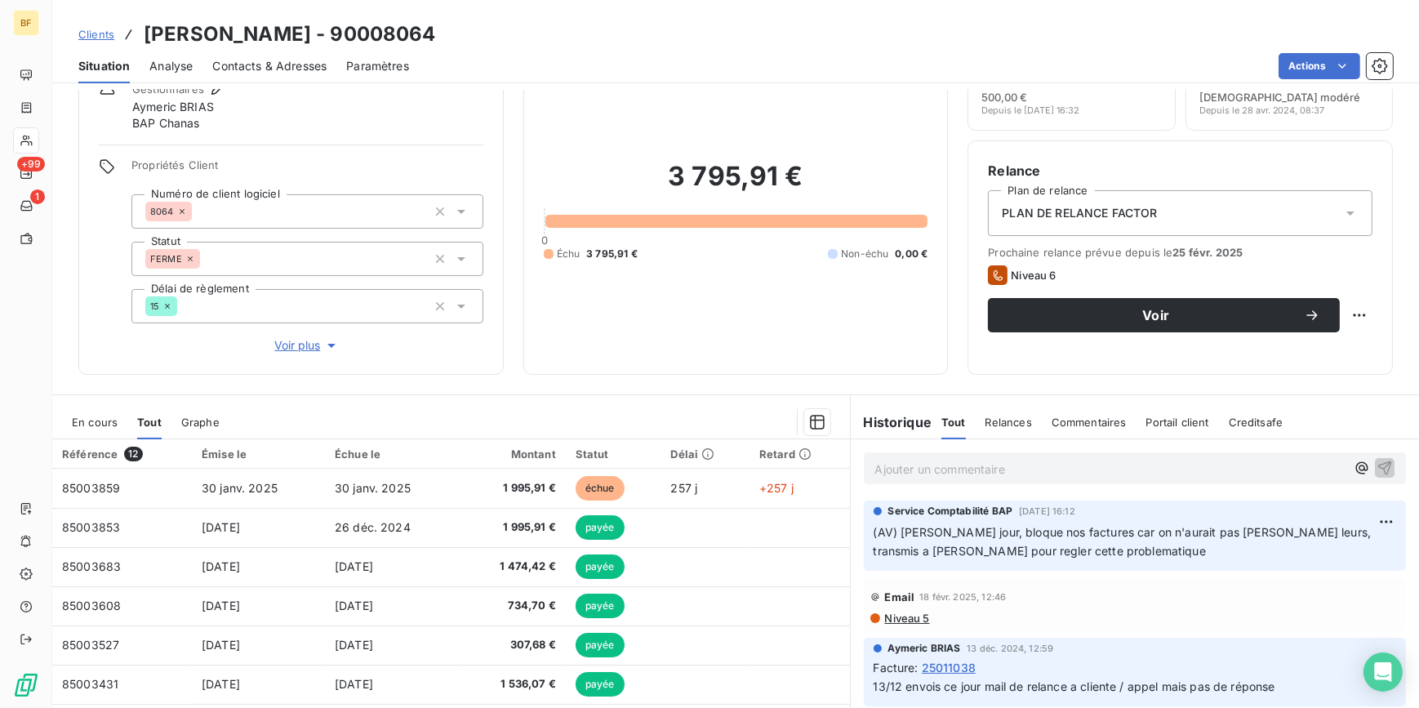
drag, startPoint x: 468, startPoint y: 27, endPoint x: 141, endPoint y: 30, distance: 326.6
click at [141, 30] on div "Clients MARGARON ALAIN - 90008064" at bounding box center [735, 34] width 1367 height 29
click at [771, 55] on div "Actions" at bounding box center [911, 66] width 964 height 26
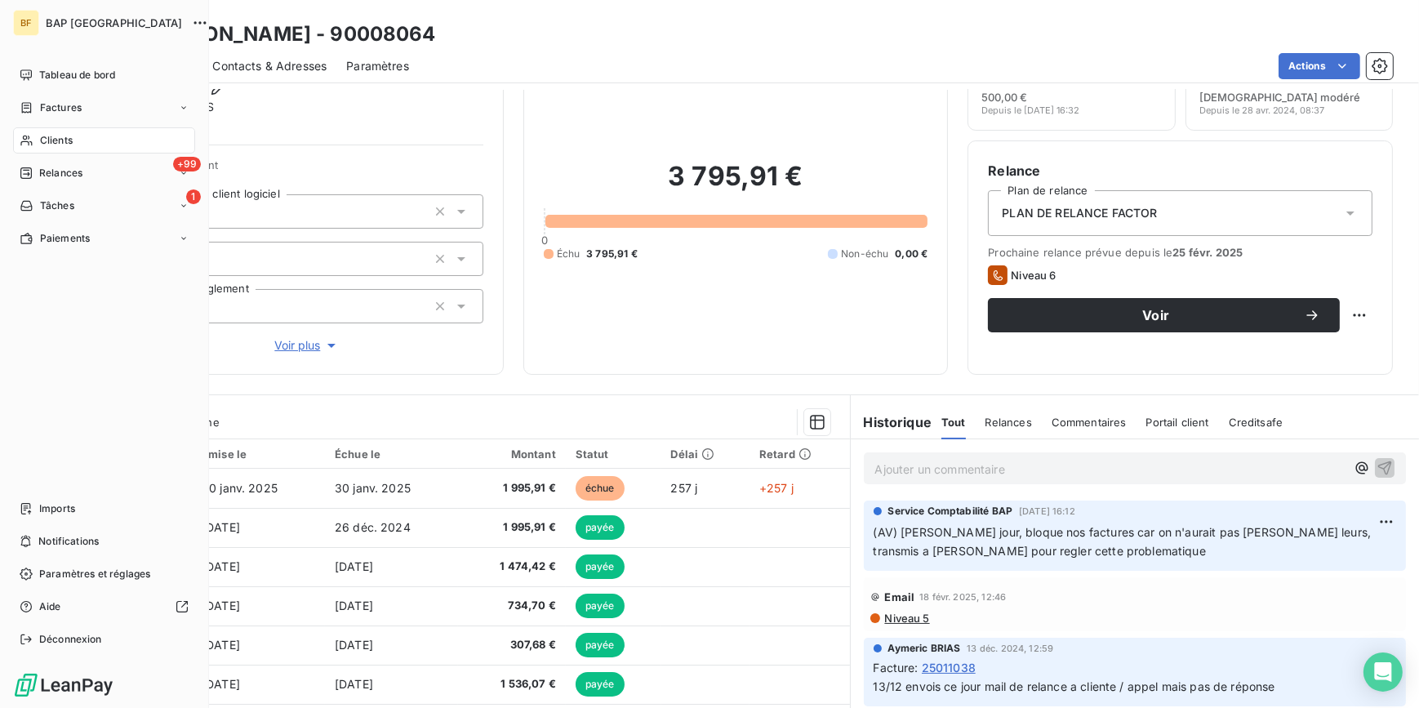
drag, startPoint x: 56, startPoint y: 136, endPoint x: 652, endPoint y: 60, distance: 600.0
click at [57, 135] on span "Clients" at bounding box center [56, 140] width 33 height 15
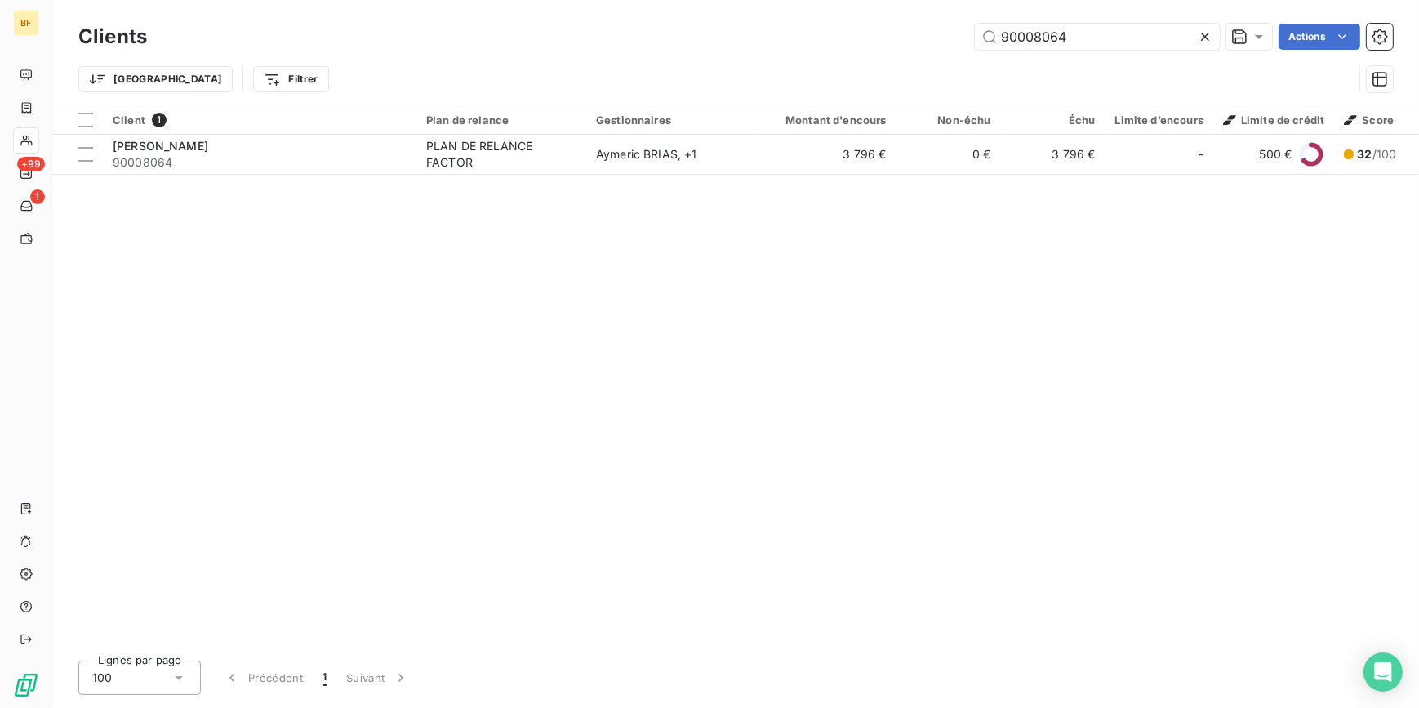
drag, startPoint x: 1070, startPoint y: 33, endPoint x: 972, endPoint y: 30, distance: 98.0
click at [972, 30] on div "90008064 Actions" at bounding box center [780, 37] width 1226 height 26
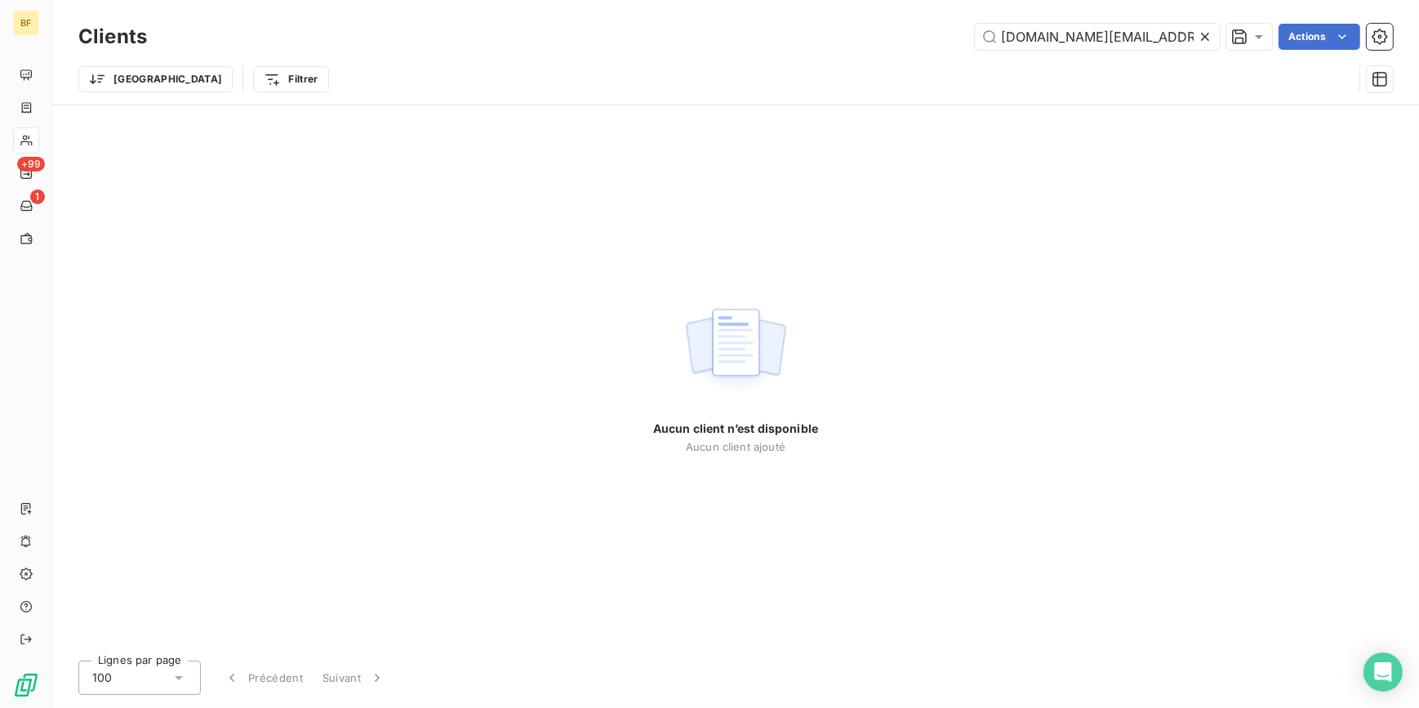
drag, startPoint x: 1159, startPoint y: 40, endPoint x: 949, endPoint y: 40, distance: 210.7
click at [949, 40] on div "eelyas.pro@gmail.com Actions" at bounding box center [780, 37] width 1226 height 26
type input "eelyas.pro@gmail.com"
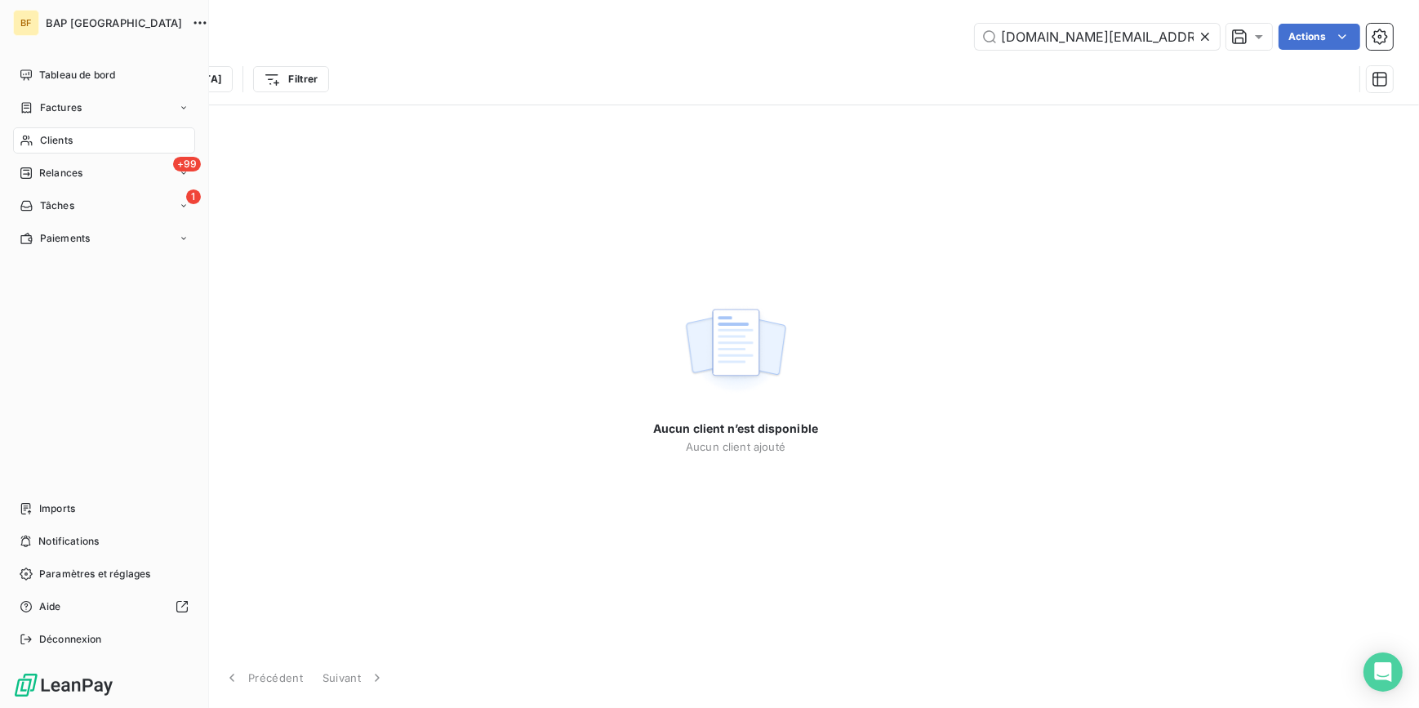
click at [42, 131] on div "Clients" at bounding box center [104, 140] width 182 height 26
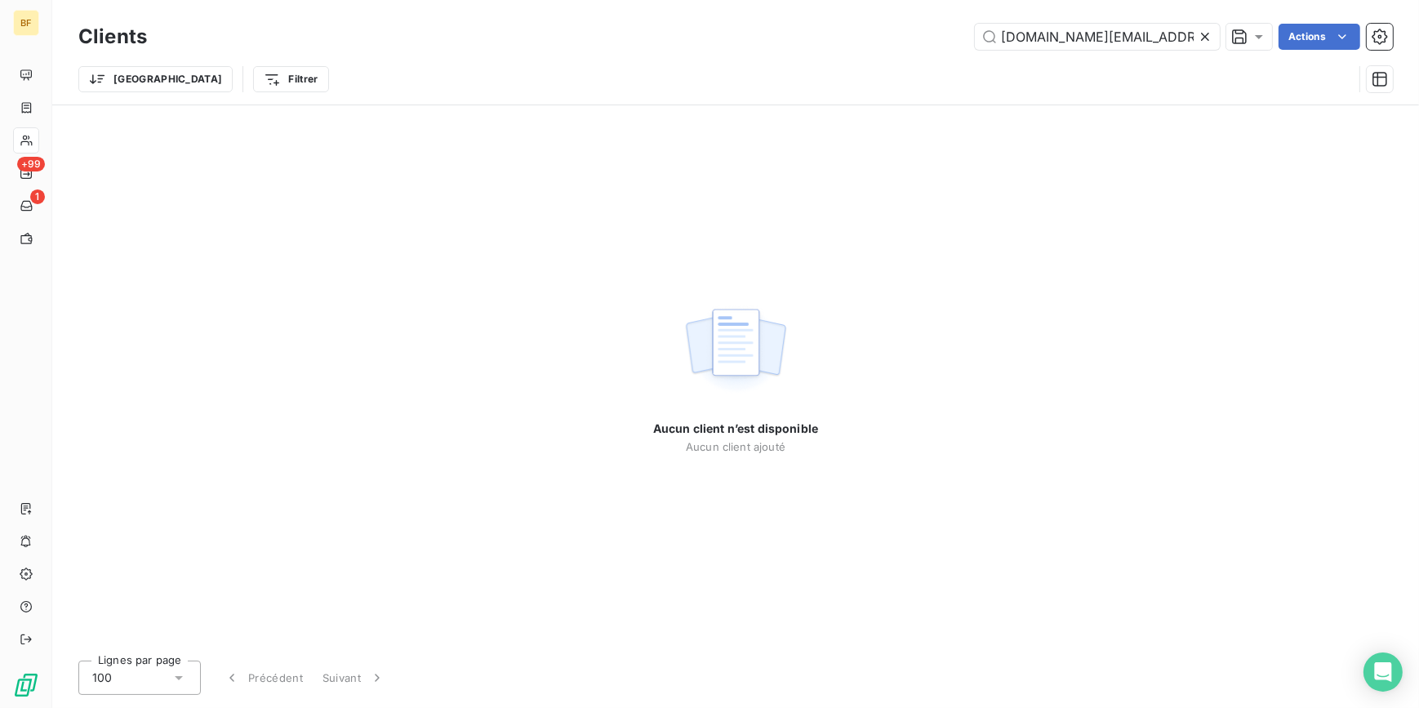
click at [1198, 39] on icon at bounding box center [1205, 37] width 16 height 16
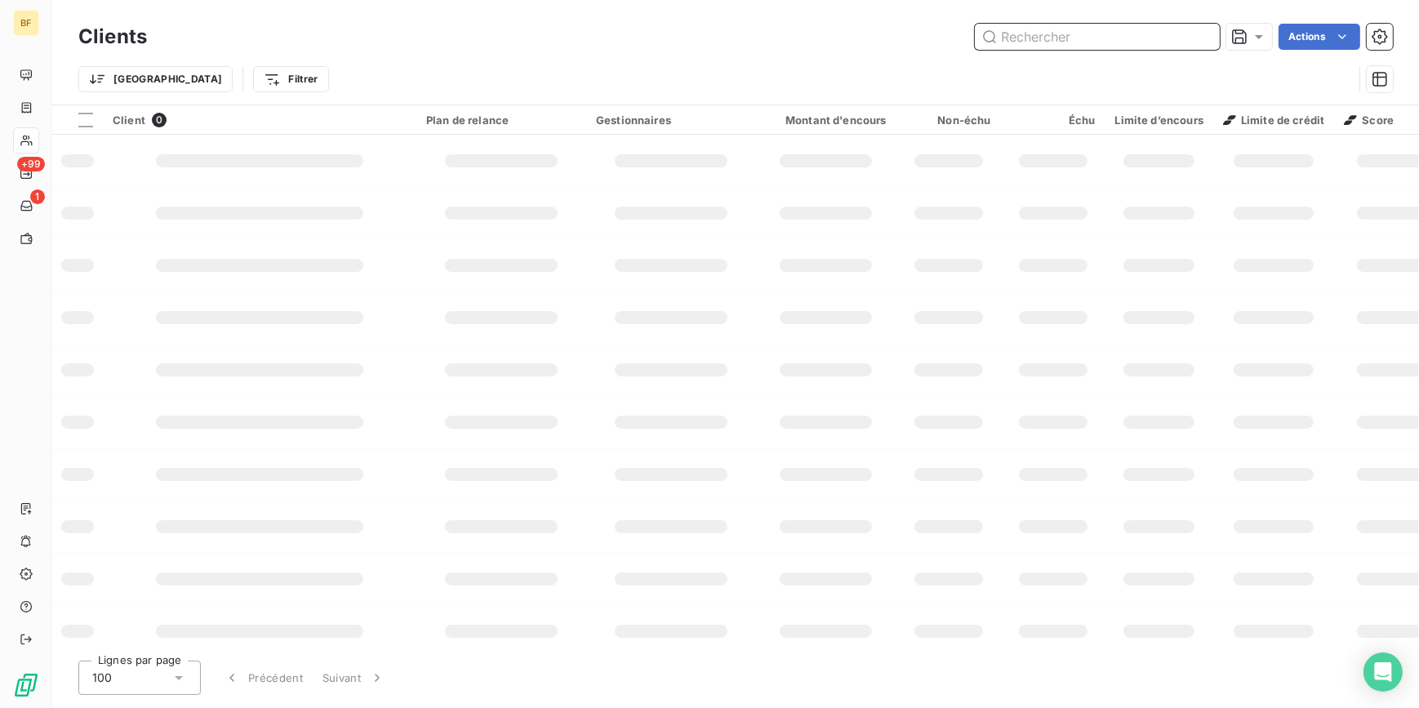
click at [1128, 36] on input "text" at bounding box center [1097, 37] width 245 height 26
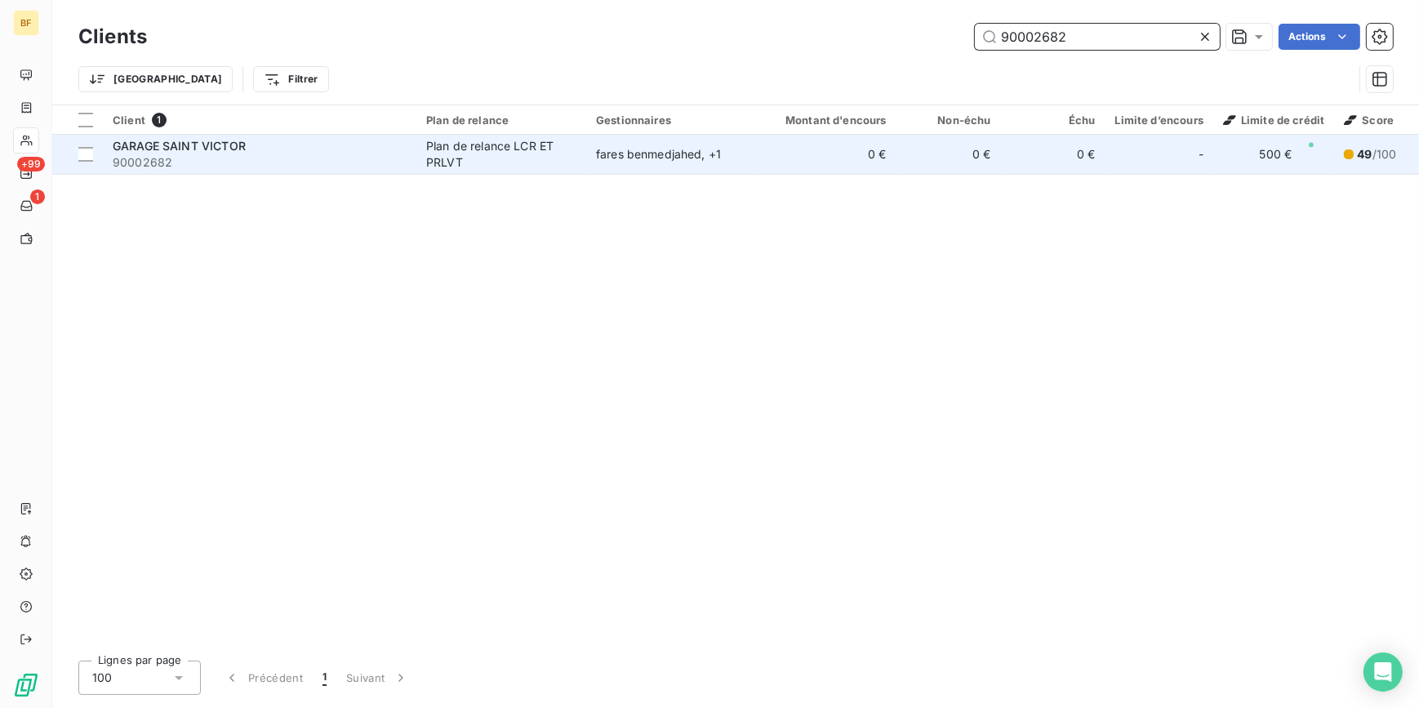
type input "90002682"
click at [496, 152] on div "Plan de relance LCR ET PRLVT" at bounding box center [501, 154] width 150 height 33
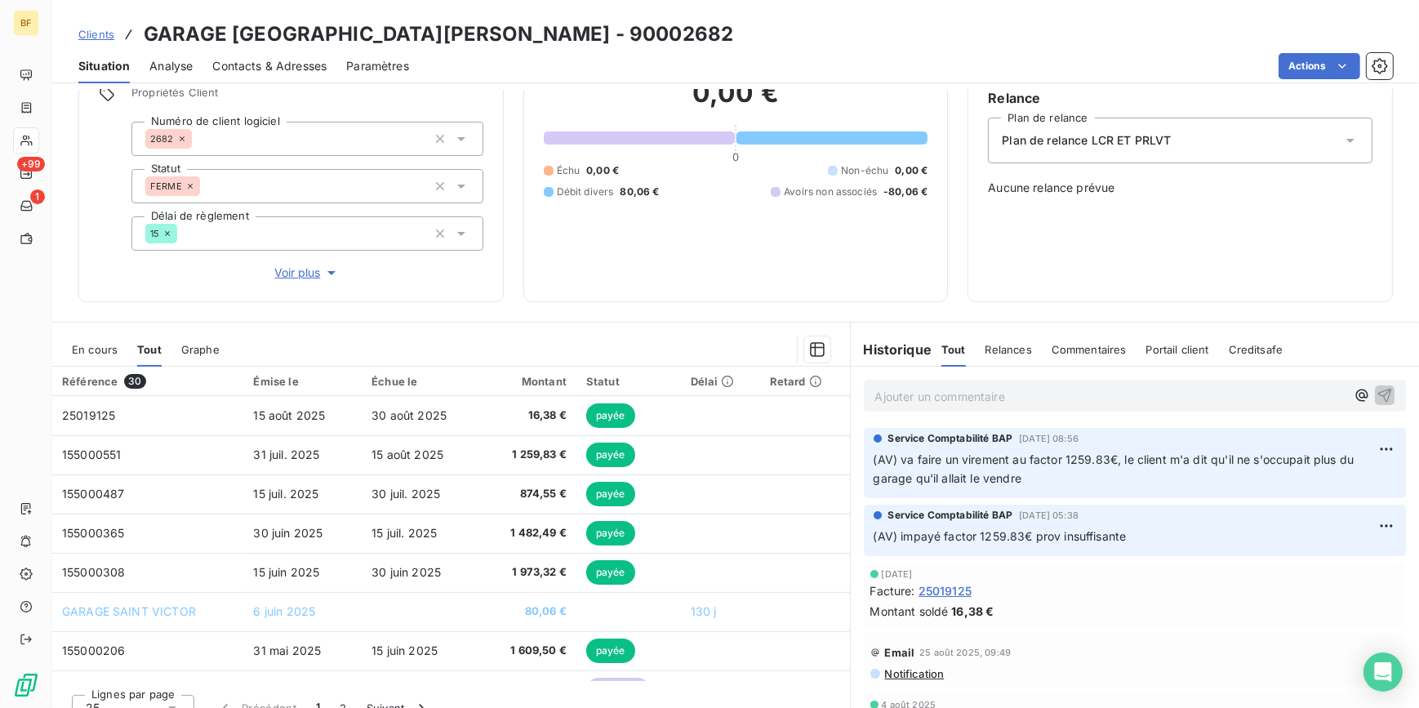
scroll to position [148, 0]
click at [727, 278] on div "0,00 € 0 Échu 0,00 € Non-échu 0,00 € Débit divers 80,06 € Avoirs non associés -…" at bounding box center [736, 136] width 385 height 288
click at [716, 220] on div "0,00 € 0 Échu 0,00 € Non-échu 0,00 € Débit divers 80,06 € Avoirs non associés -…" at bounding box center [736, 136] width 385 height 288
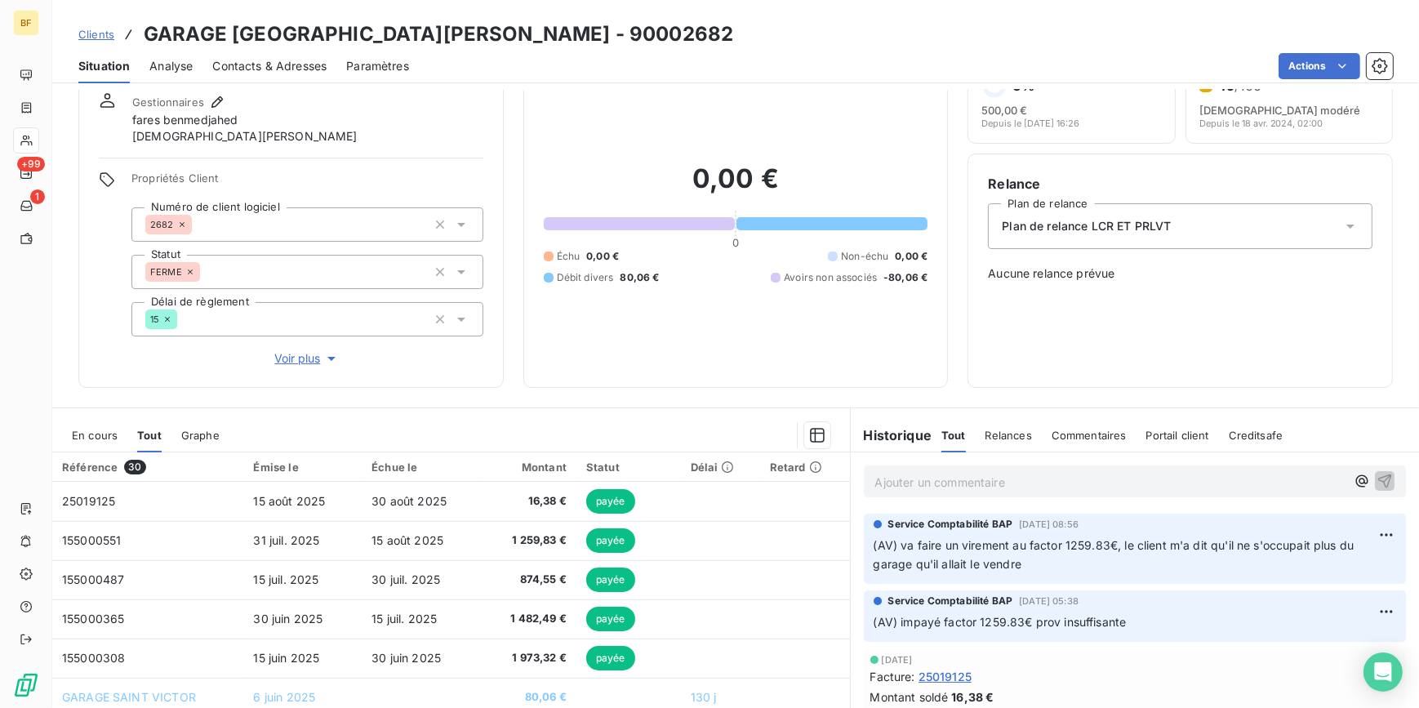
scroll to position [0, 0]
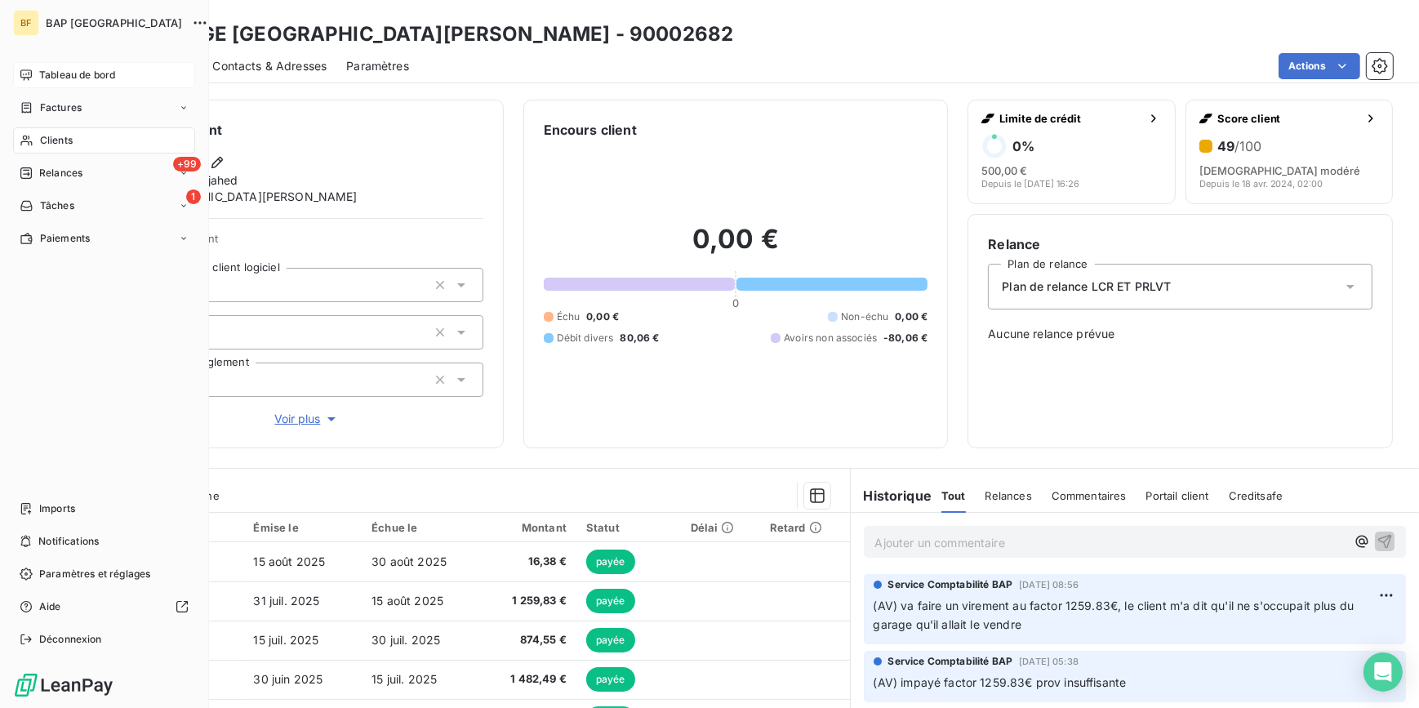
click at [24, 69] on icon at bounding box center [26, 75] width 13 height 13
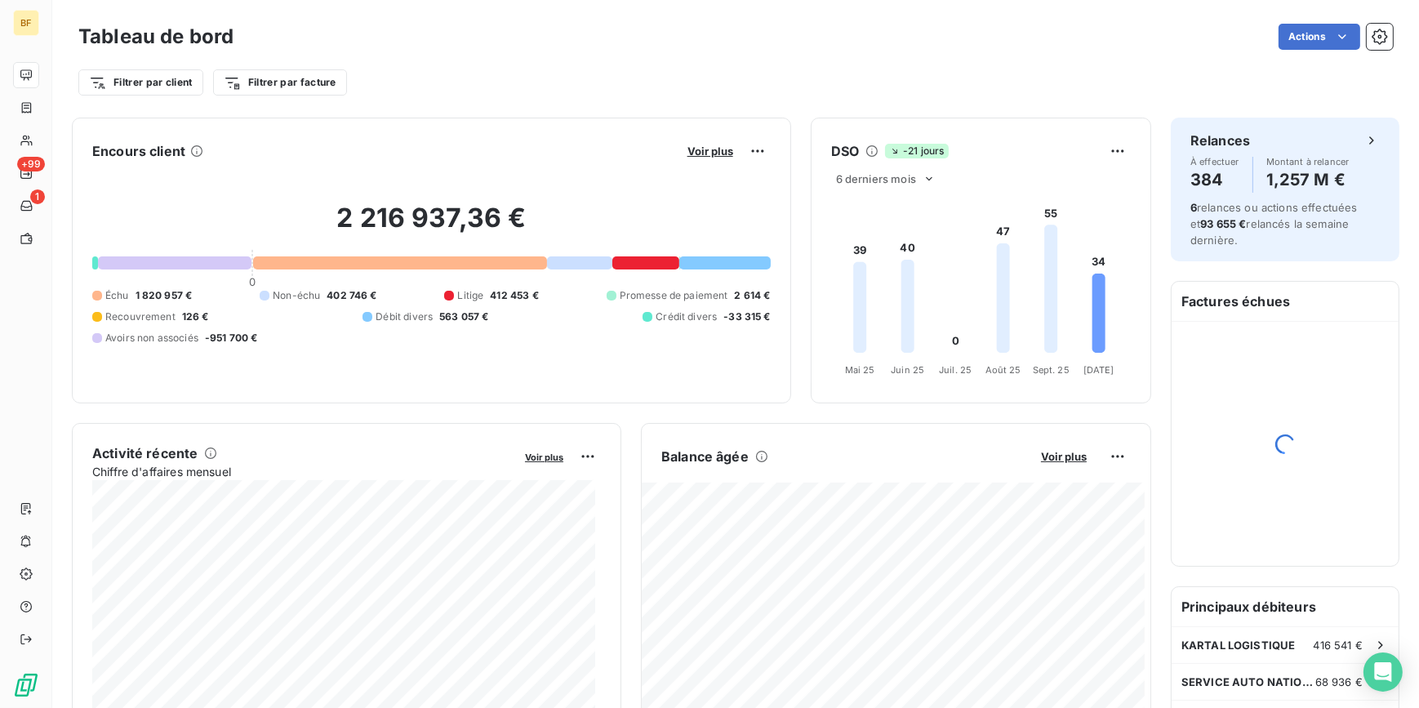
click at [626, 107] on div "Tableau de bord Actions Filtrer par client Filtrer par facture" at bounding box center [735, 54] width 1367 height 108
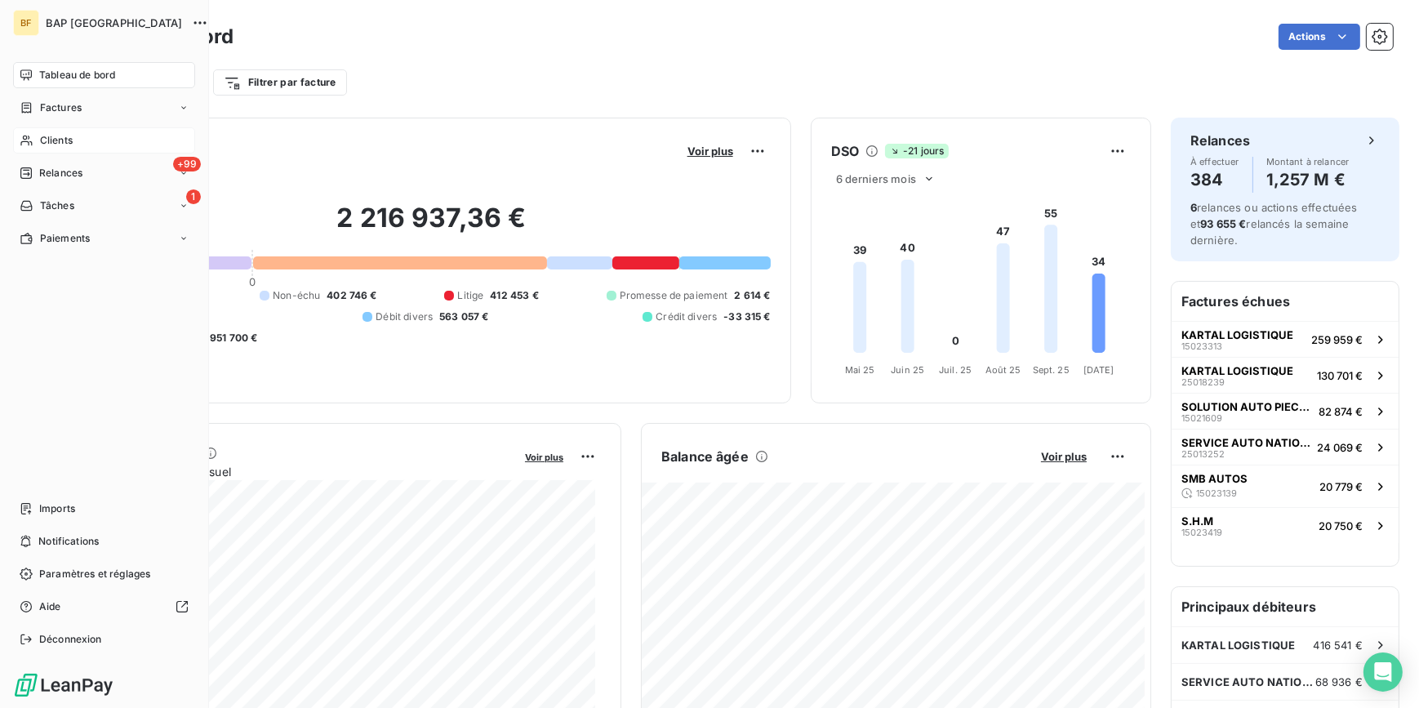
drag, startPoint x: 31, startPoint y: 133, endPoint x: 94, endPoint y: 127, distance: 63.1
click at [31, 134] on icon at bounding box center [27, 140] width 14 height 13
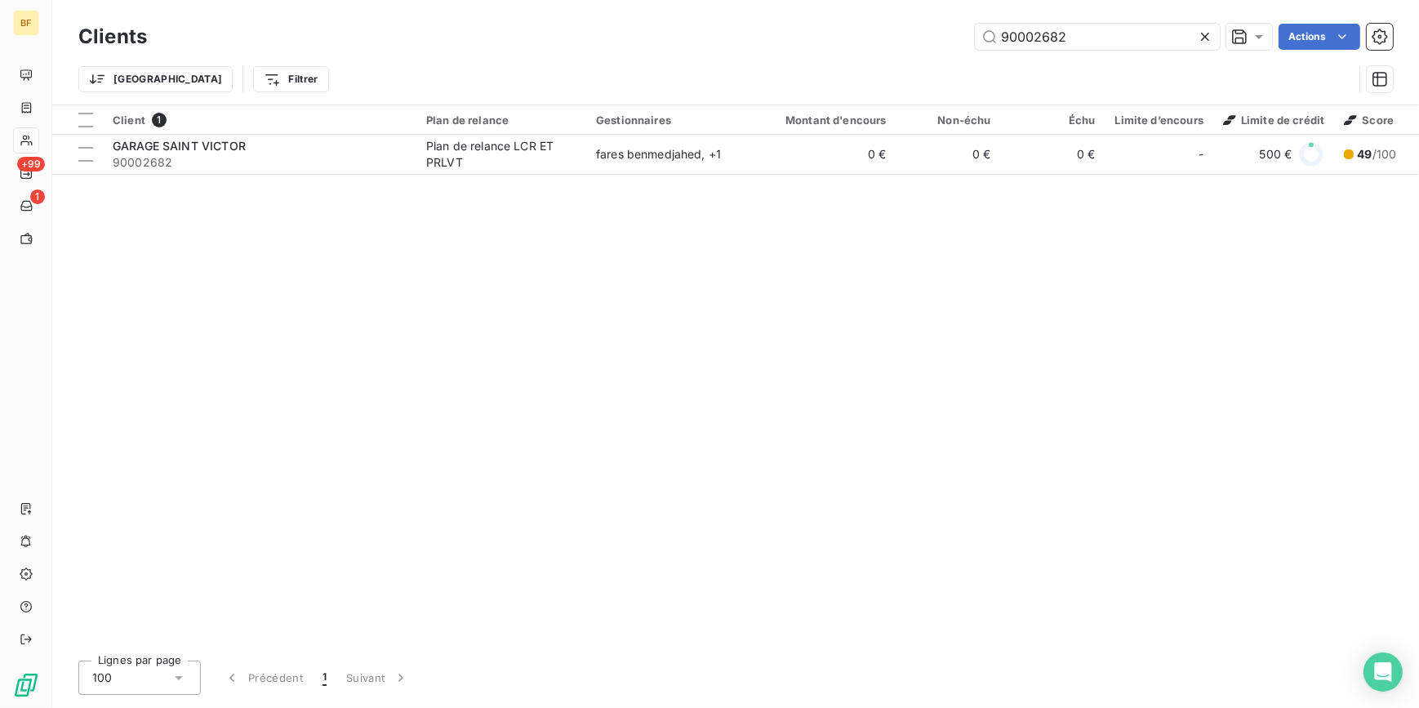
drag, startPoint x: 1111, startPoint y: 38, endPoint x: 950, endPoint y: 36, distance: 160.9
click at [950, 36] on div "90002682 Actions" at bounding box center [780, 37] width 1226 height 26
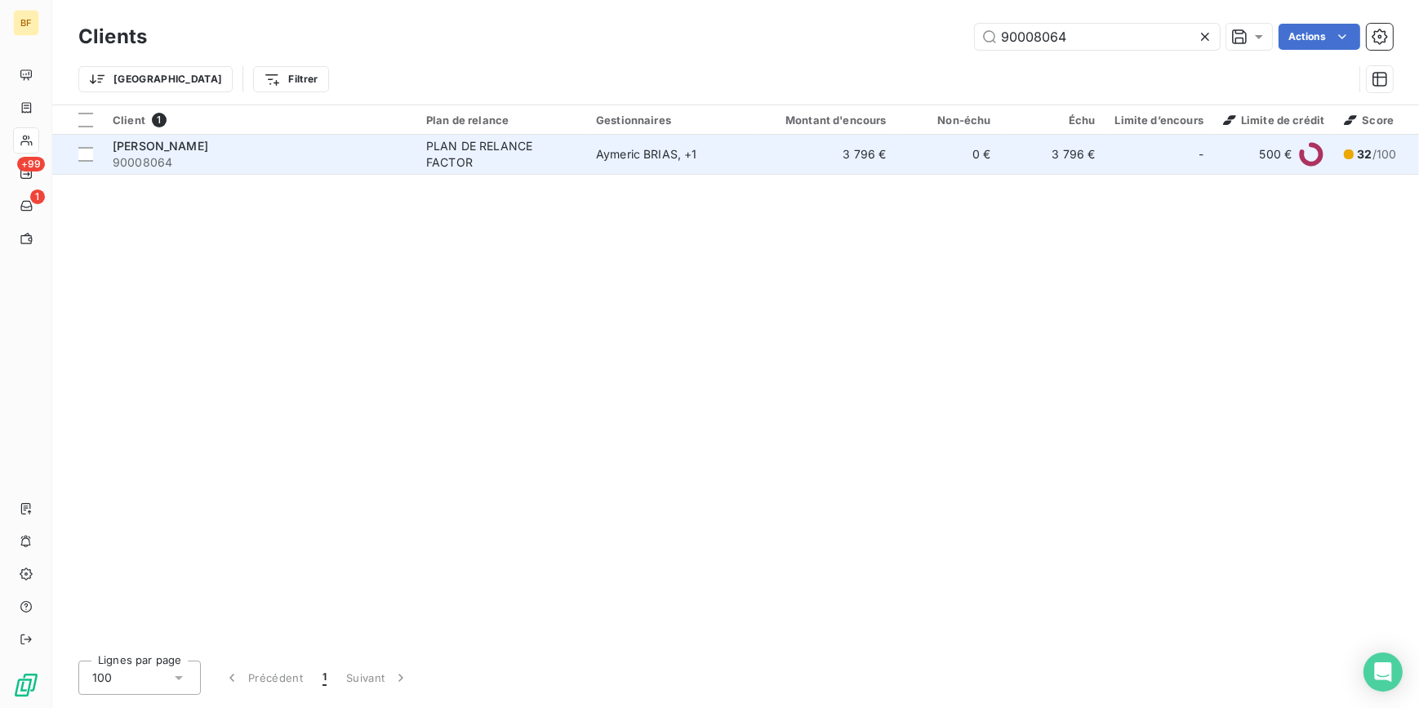
type input "90008064"
click at [426, 155] on div "PLAN DE RELANCE FACTOR" at bounding box center [501, 154] width 150 height 33
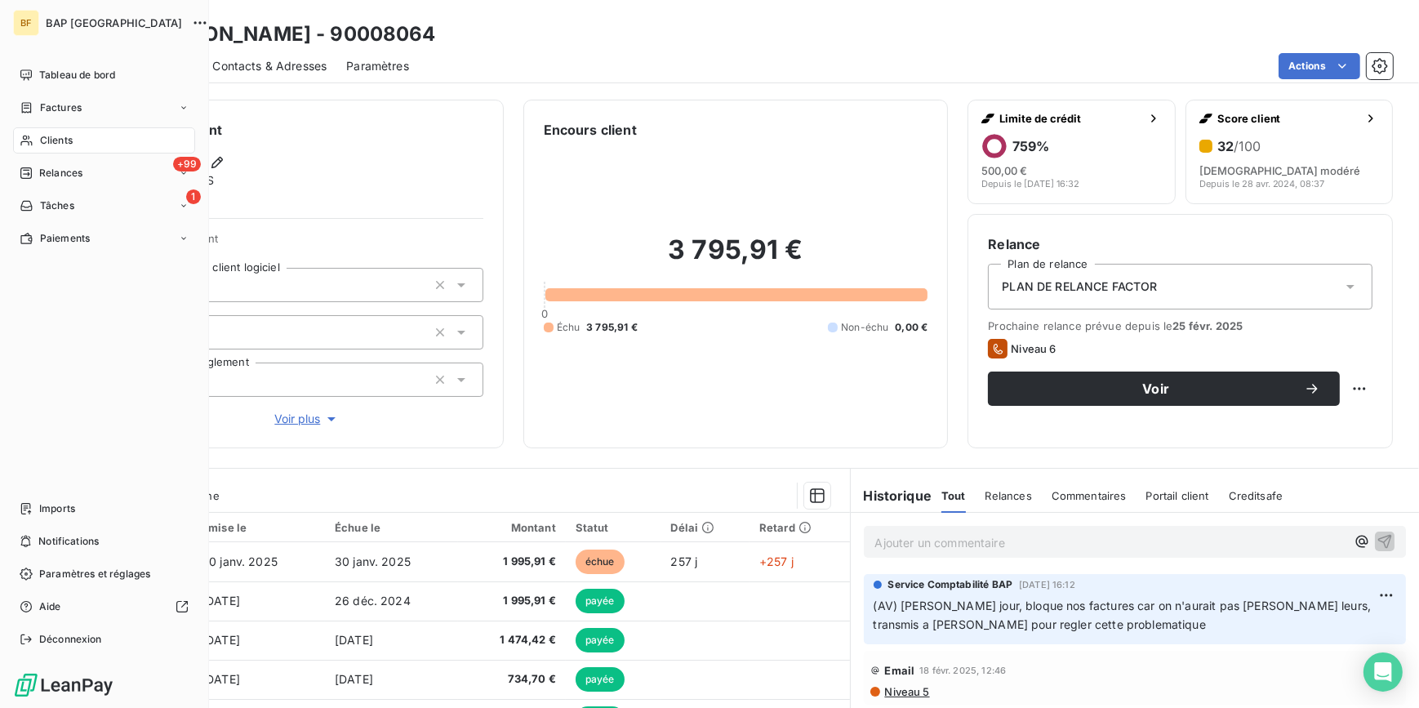
click at [31, 140] on icon at bounding box center [27, 140] width 14 height 13
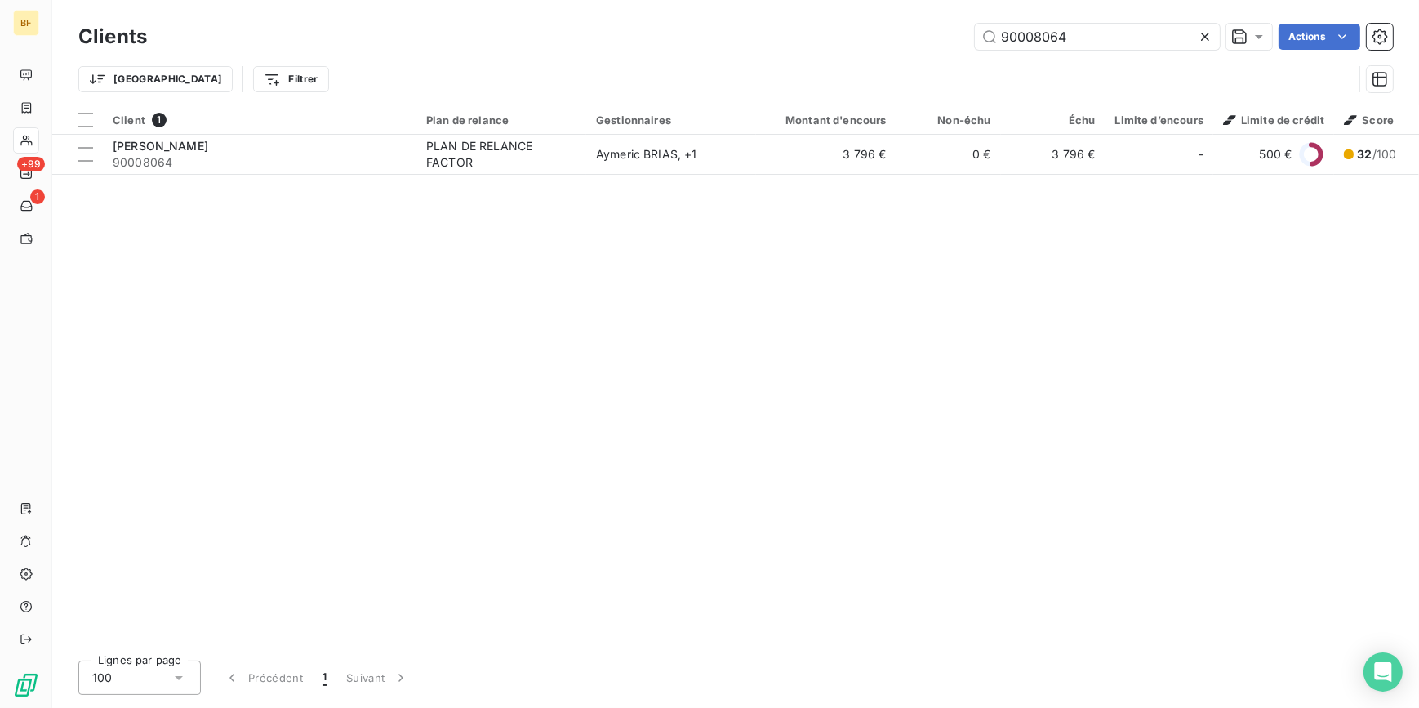
drag, startPoint x: 1092, startPoint y: 28, endPoint x: 893, endPoint y: -11, distance: 203.0
click at [893, 0] on html "BF +99 1 Clients 90008064 Actions Trier Filtrer Client 1 Plan de relance Gestio…" at bounding box center [709, 354] width 1419 height 708
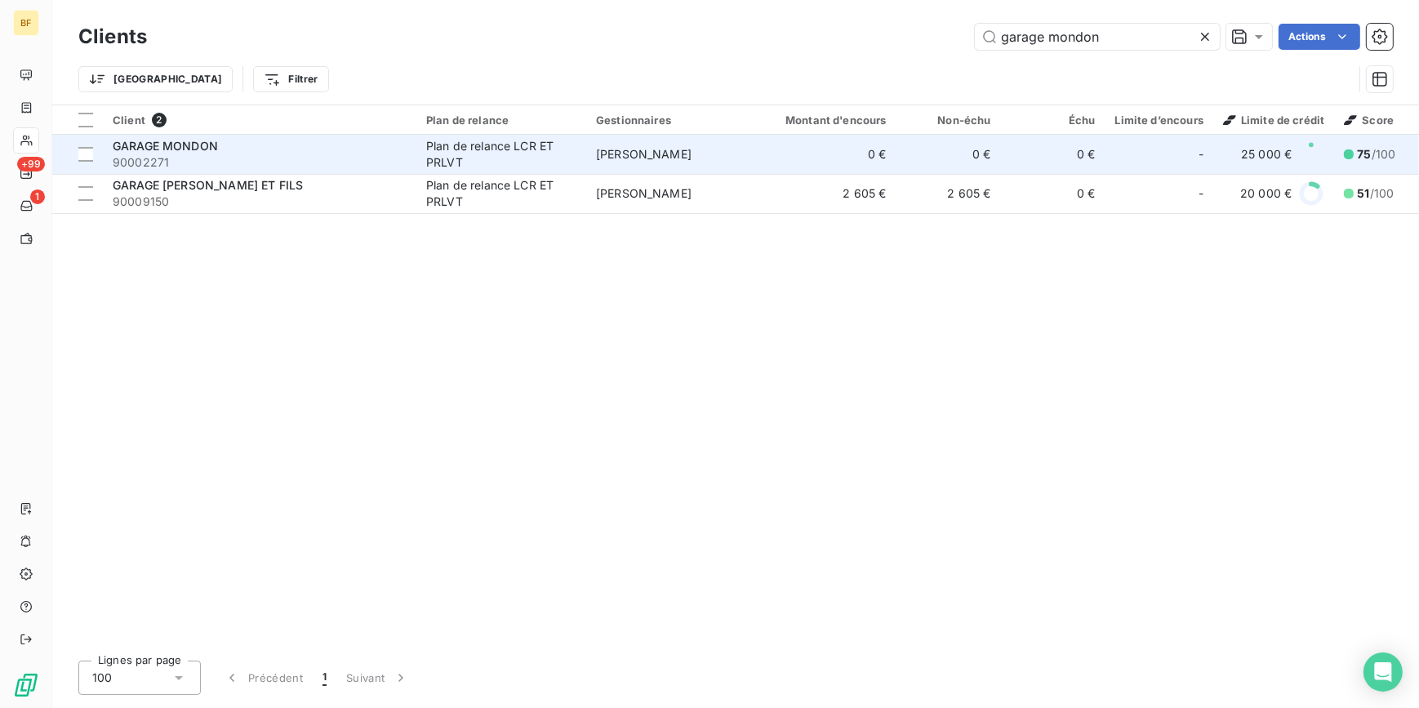
type input "garage mondon"
click at [320, 145] on div "GARAGE MONDON" at bounding box center [260, 146] width 294 height 16
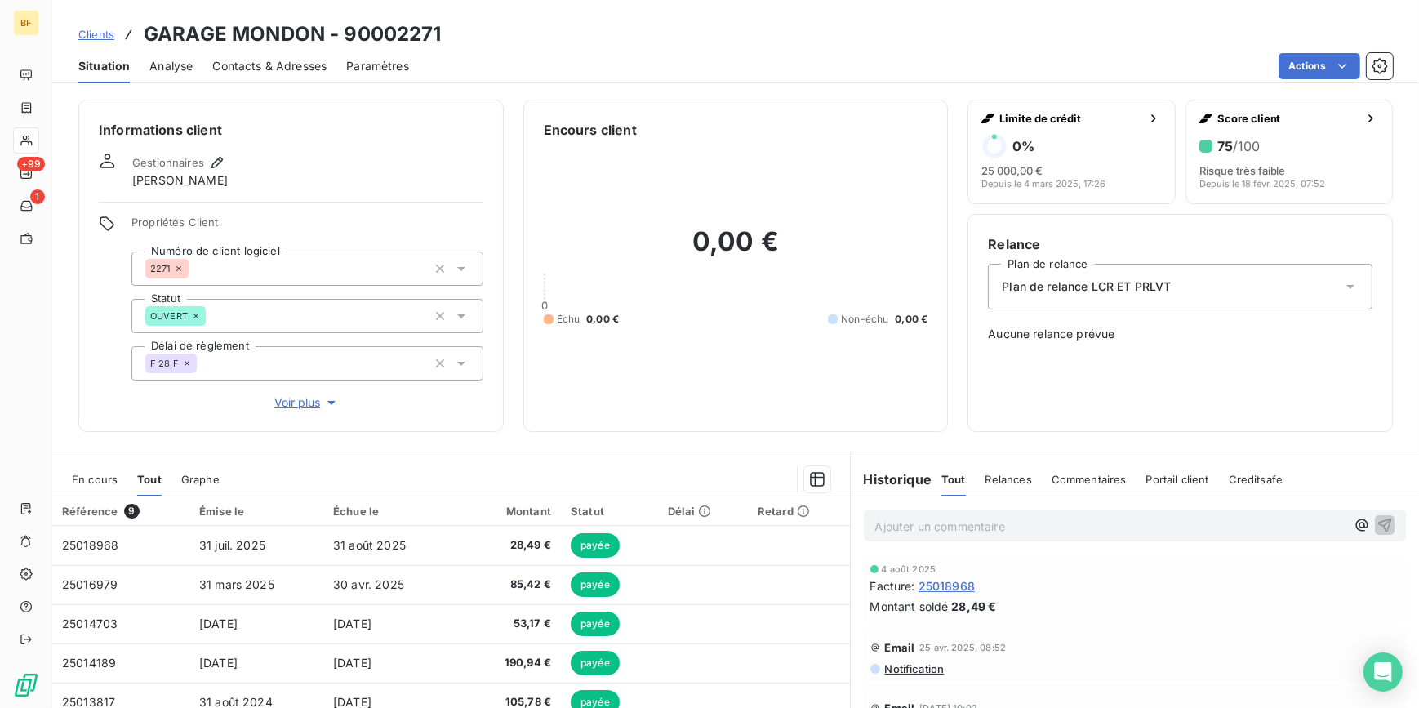
click at [278, 60] on span "Contacts & Adresses" at bounding box center [269, 66] width 114 height 16
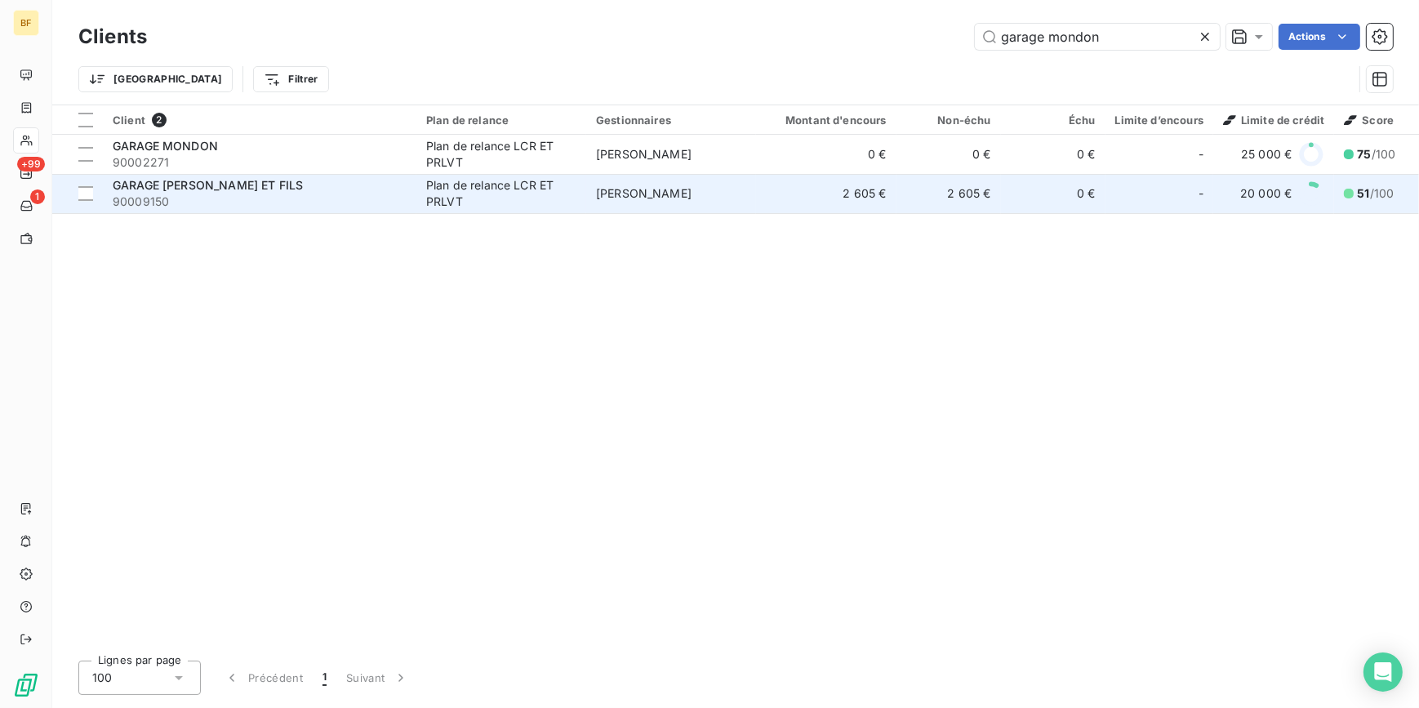
click at [361, 197] on span "90009150" at bounding box center [260, 202] width 294 height 16
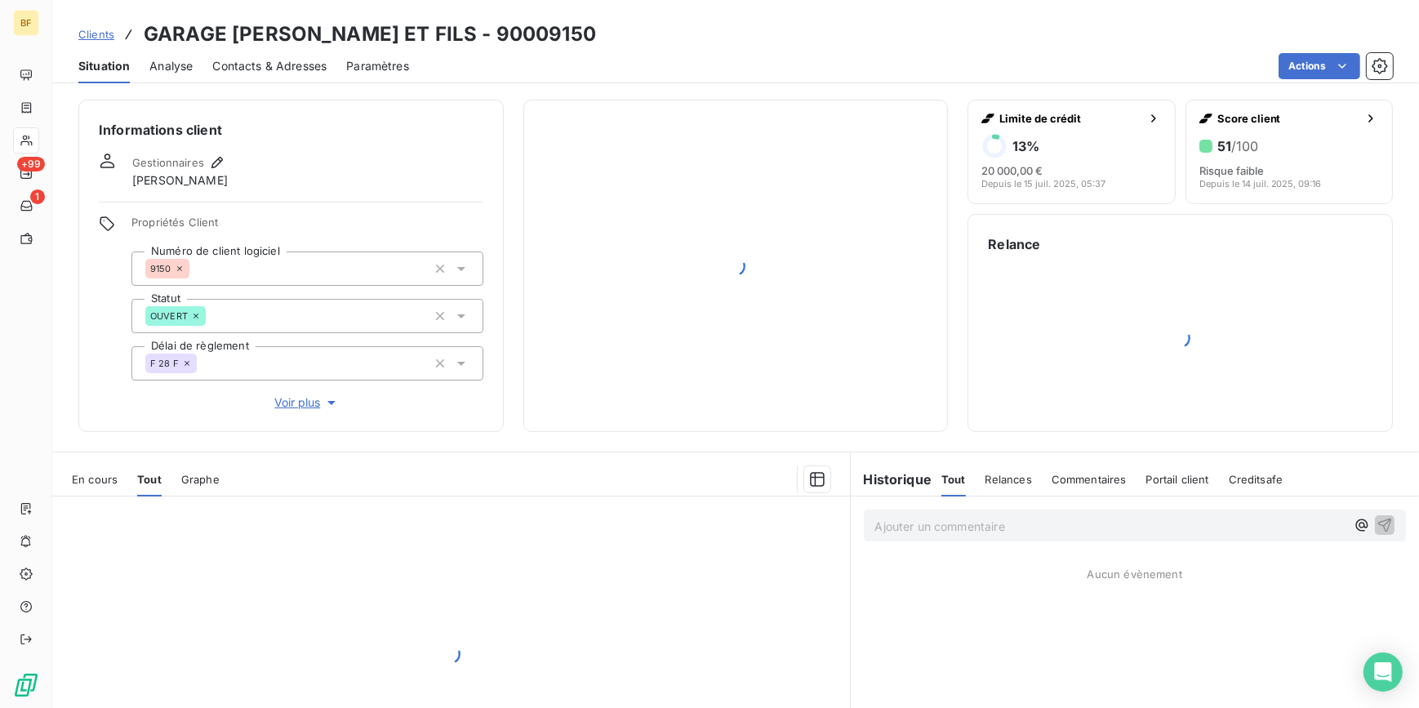
click at [283, 73] on div "Contacts & Adresses" at bounding box center [269, 66] width 114 height 34
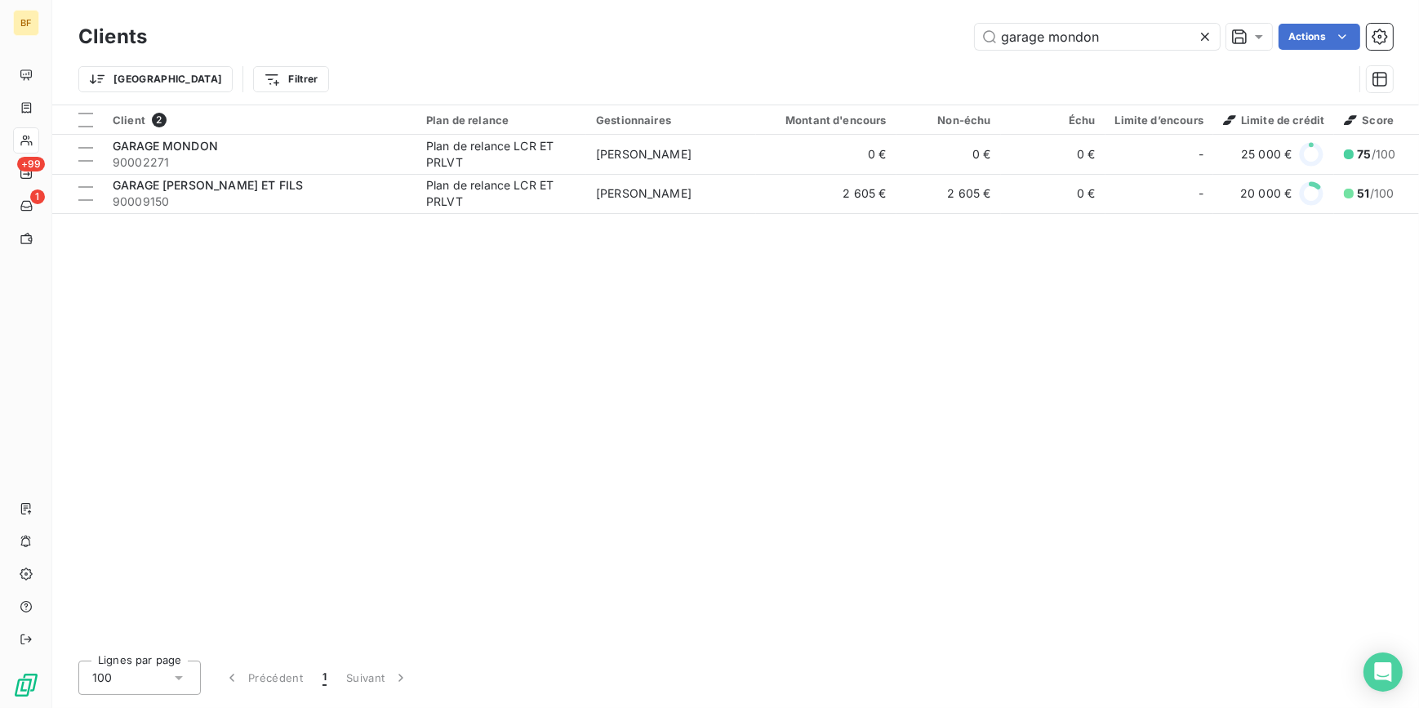
click at [580, 321] on div "Client 2 Plan de relance Gestionnaires Montant d'encours Non-échu Échu Limite d…" at bounding box center [735, 376] width 1367 height 542
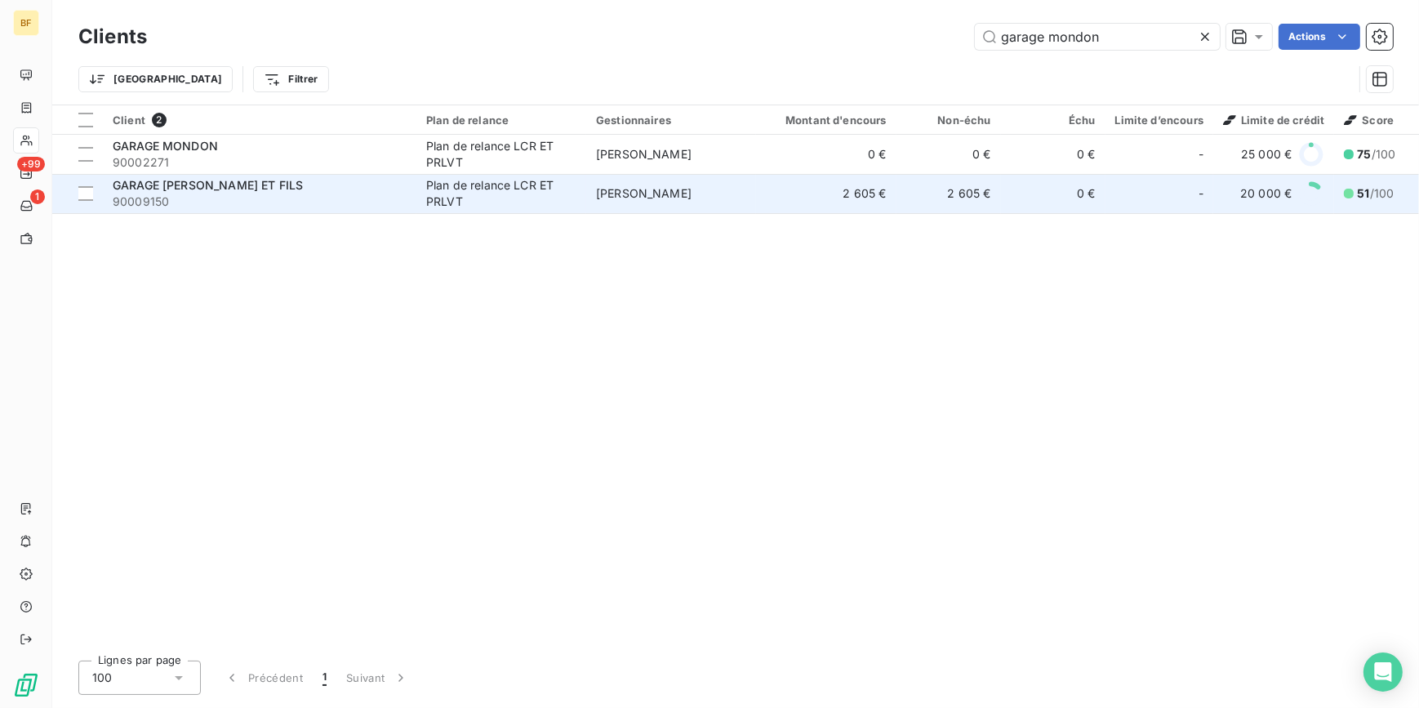
click at [399, 199] on span "90009150" at bounding box center [260, 202] width 294 height 16
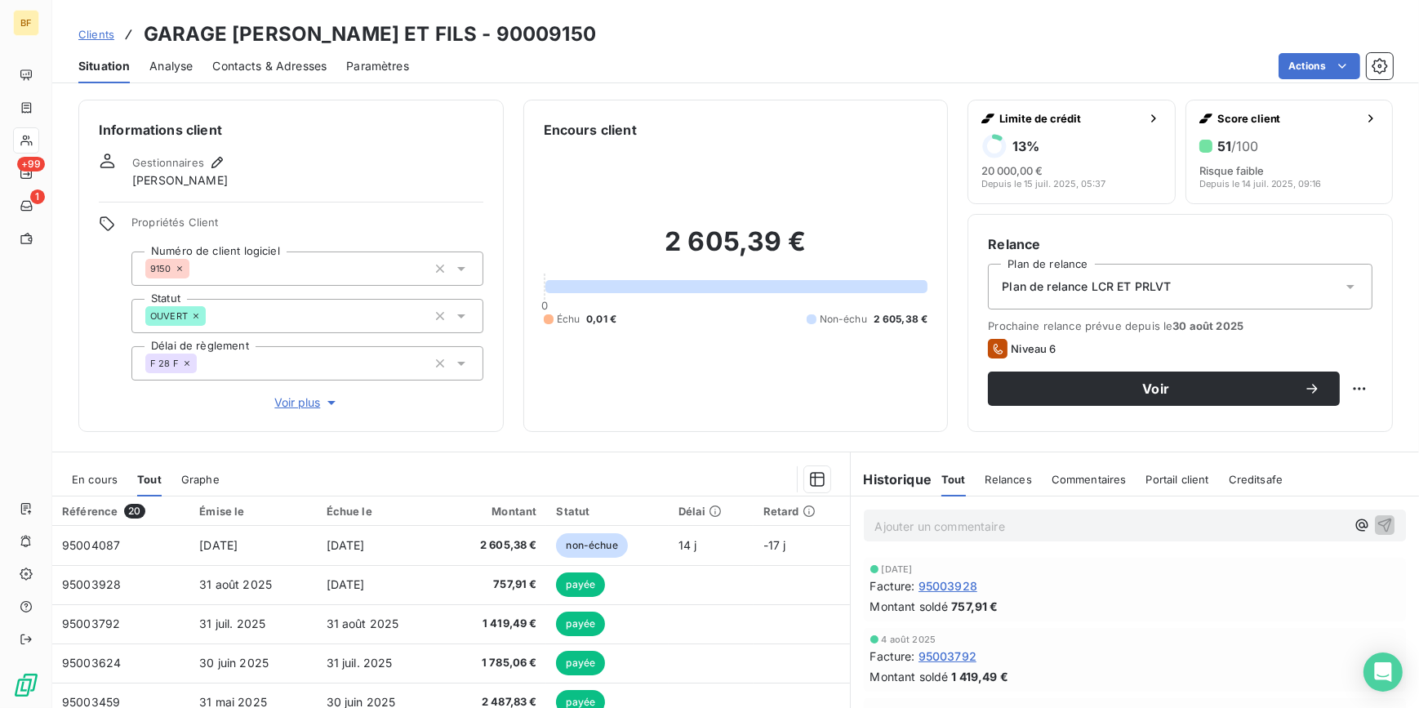
click at [261, 66] on span "Contacts & Adresses" at bounding box center [269, 66] width 114 height 16
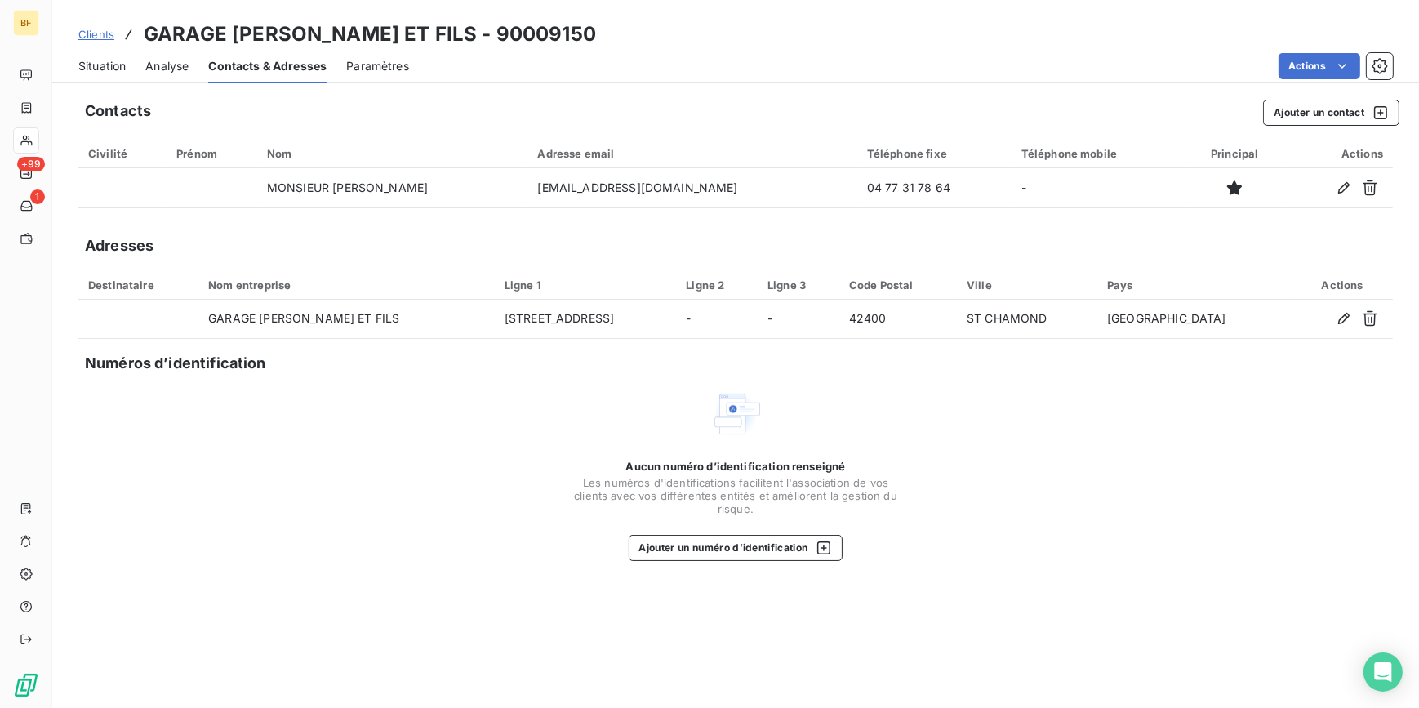
click at [115, 72] on span "Situation" at bounding box center [101, 66] width 47 height 16
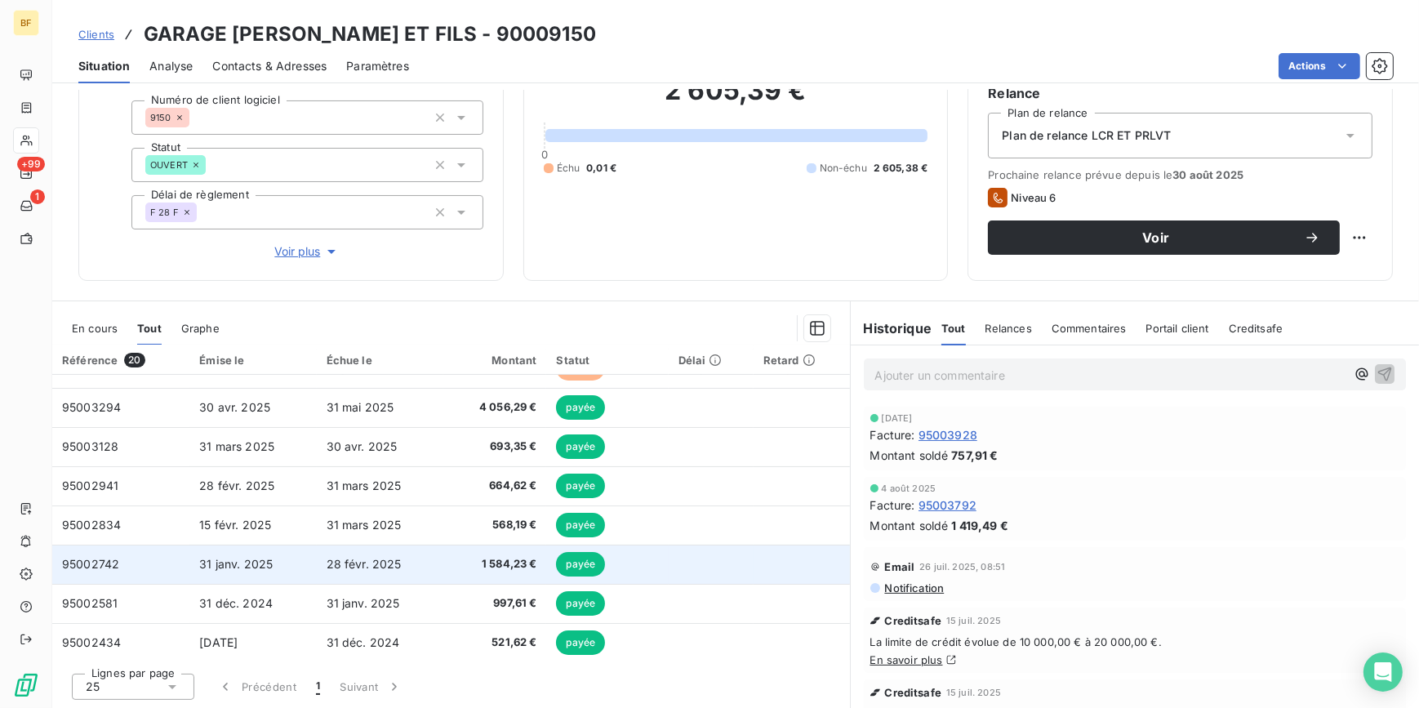
scroll to position [296, 0]
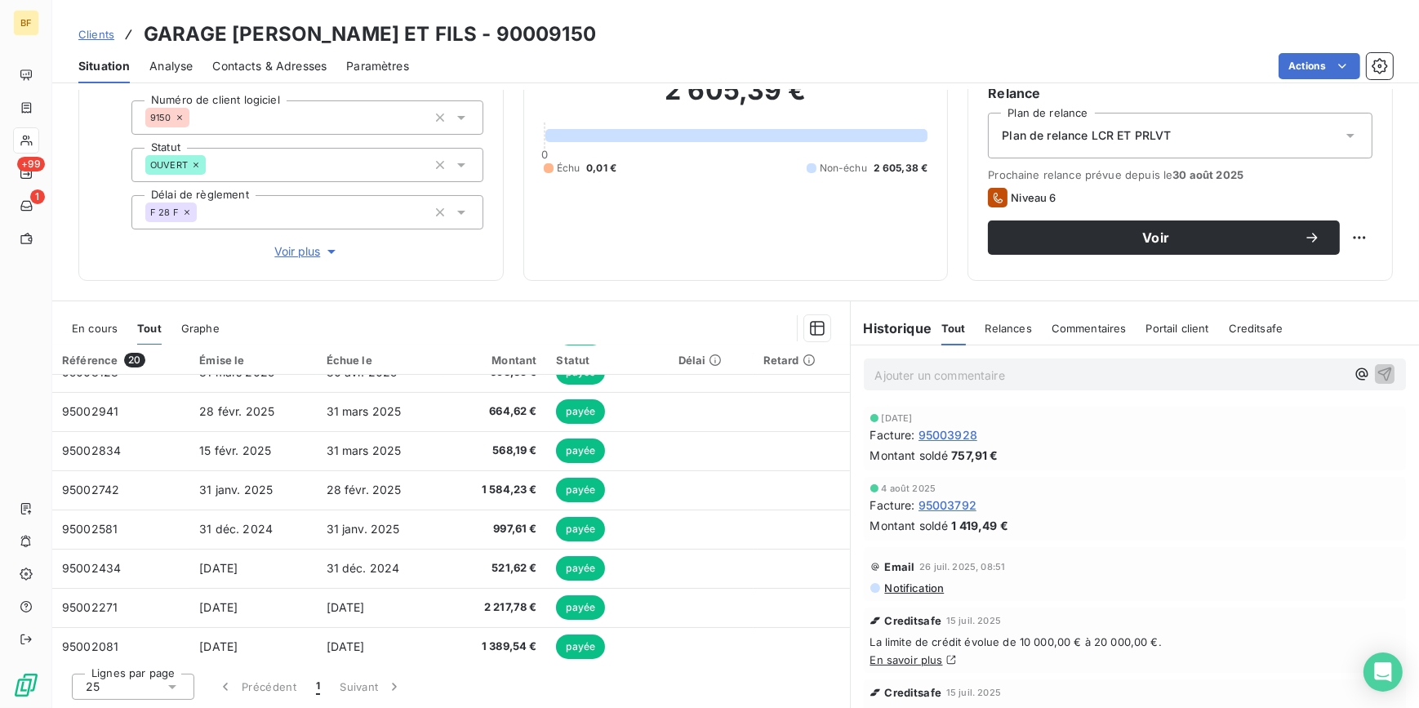
click at [939, 352] on div "Ajouter un commentaire ﻿" at bounding box center [1135, 374] width 569 height 58
click at [939, 367] on p "Ajouter un commentaire ﻿" at bounding box center [1110, 375] width 471 height 20
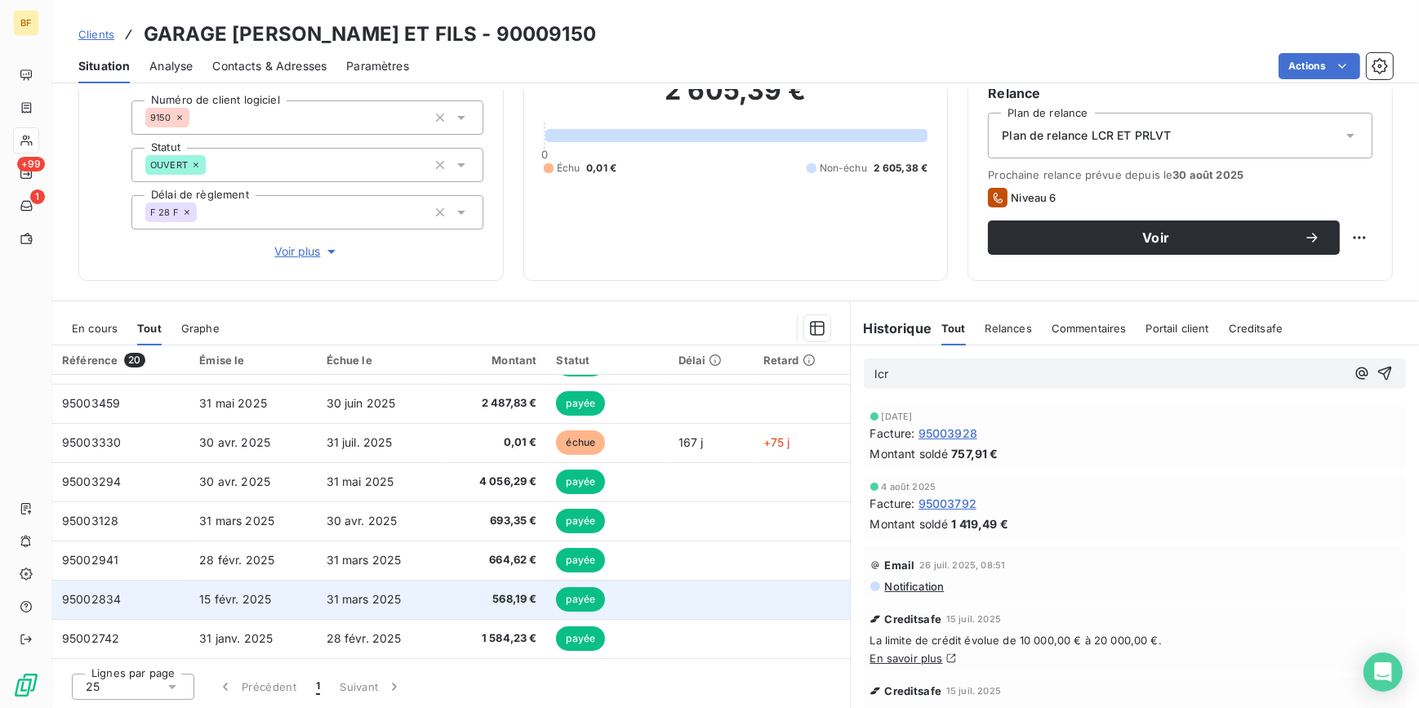
scroll to position [0, 0]
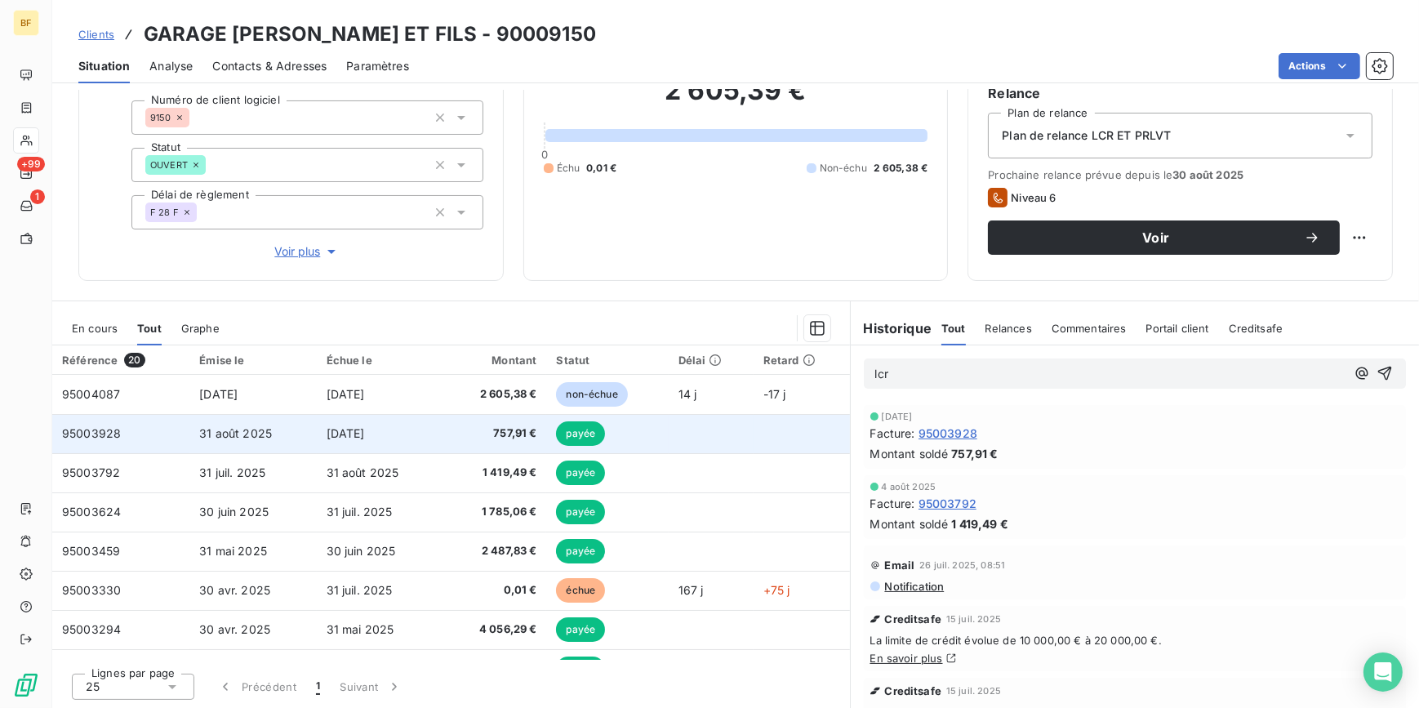
click at [498, 431] on span "757,91 €" at bounding box center [495, 433] width 84 height 16
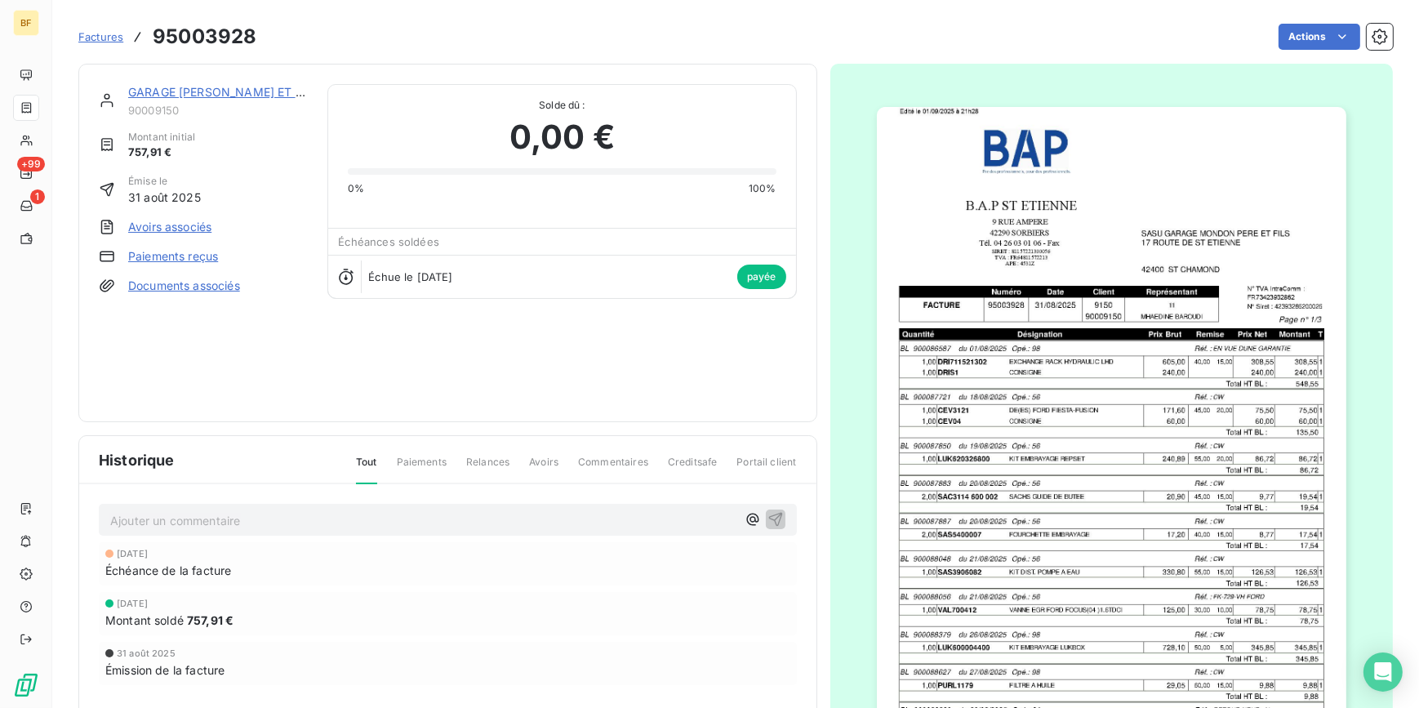
click at [1163, 394] on img "button" at bounding box center [1111, 439] width 469 height 665
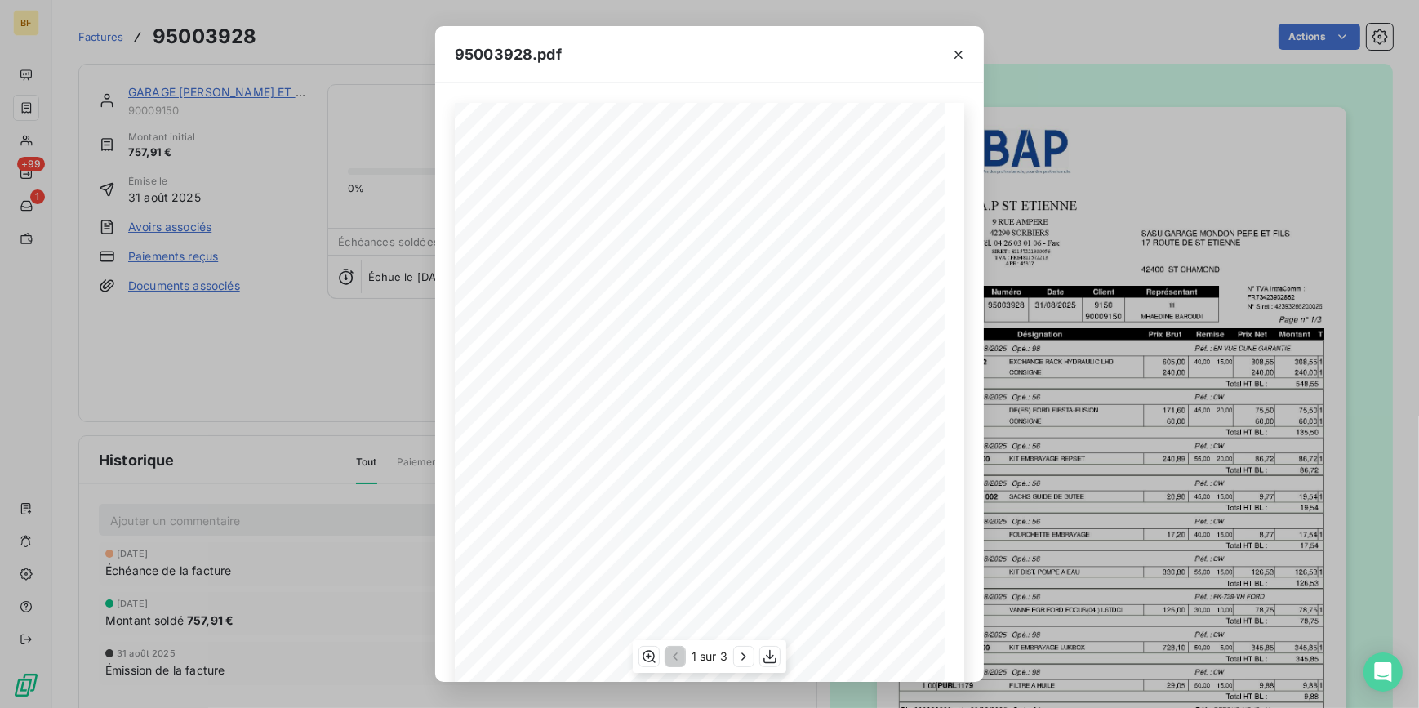
scroll to position [132, 0]
click at [763, 653] on icon "button" at bounding box center [770, 656] width 16 height 16
drag, startPoint x: 385, startPoint y: 16, endPoint x: 125, endPoint y: 7, distance: 260.6
click at [385, 16] on div "95003928.pdf B.A.P ST ETIENNE SASU GARAGE MONDON PERE ET FILS 9 RUE AMPERE 17 R…" at bounding box center [709, 354] width 1419 height 708
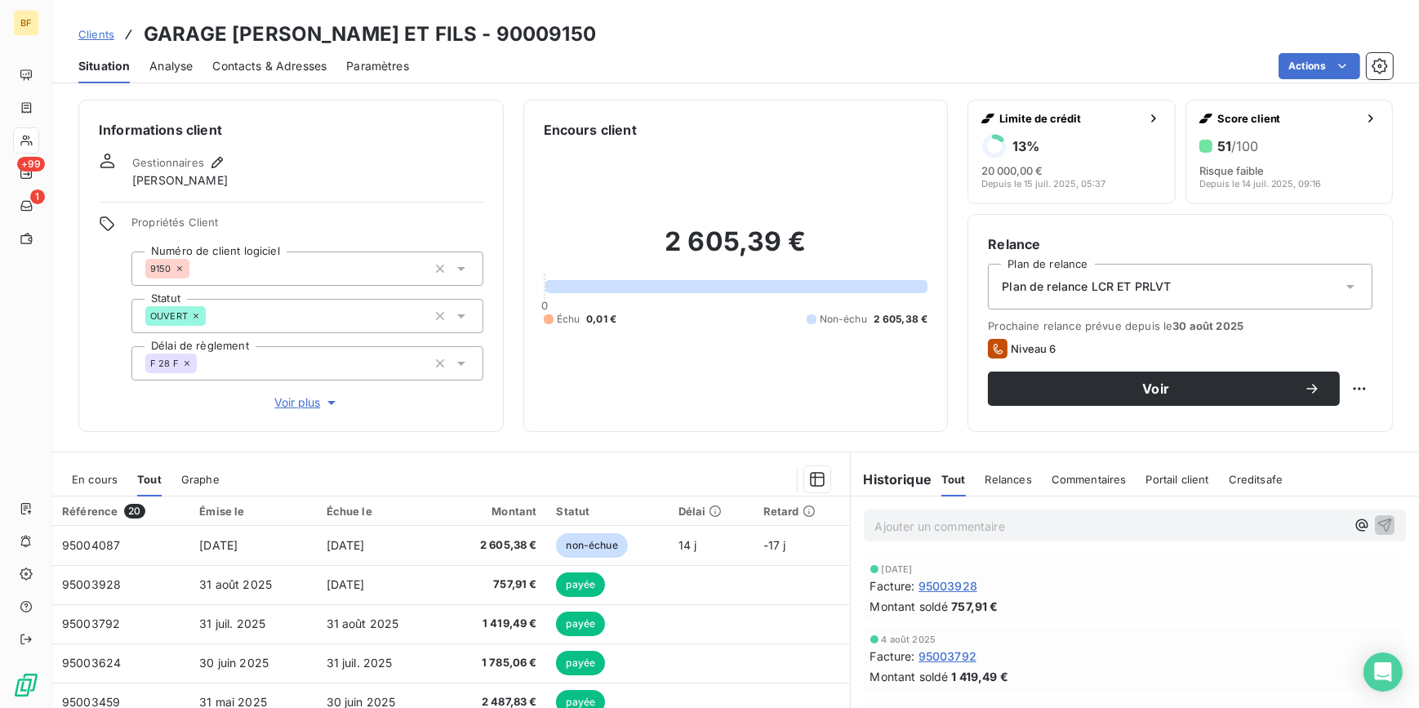
click at [216, 65] on span "Contacts & Adresses" at bounding box center [269, 66] width 114 height 16
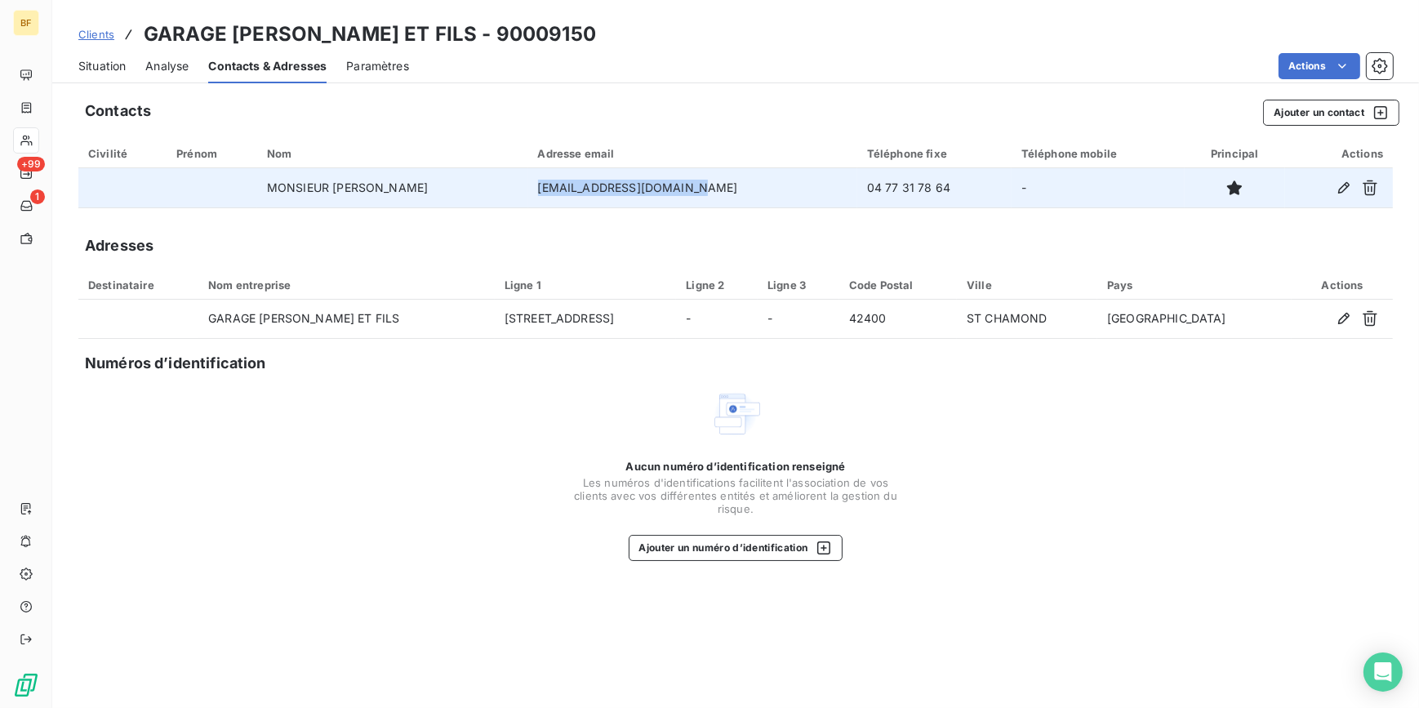
drag, startPoint x: 627, startPoint y: 193, endPoint x: 577, endPoint y: 192, distance: 49.8
click at [577, 192] on td "contact@garage-mondon.fr" at bounding box center [692, 187] width 329 height 39
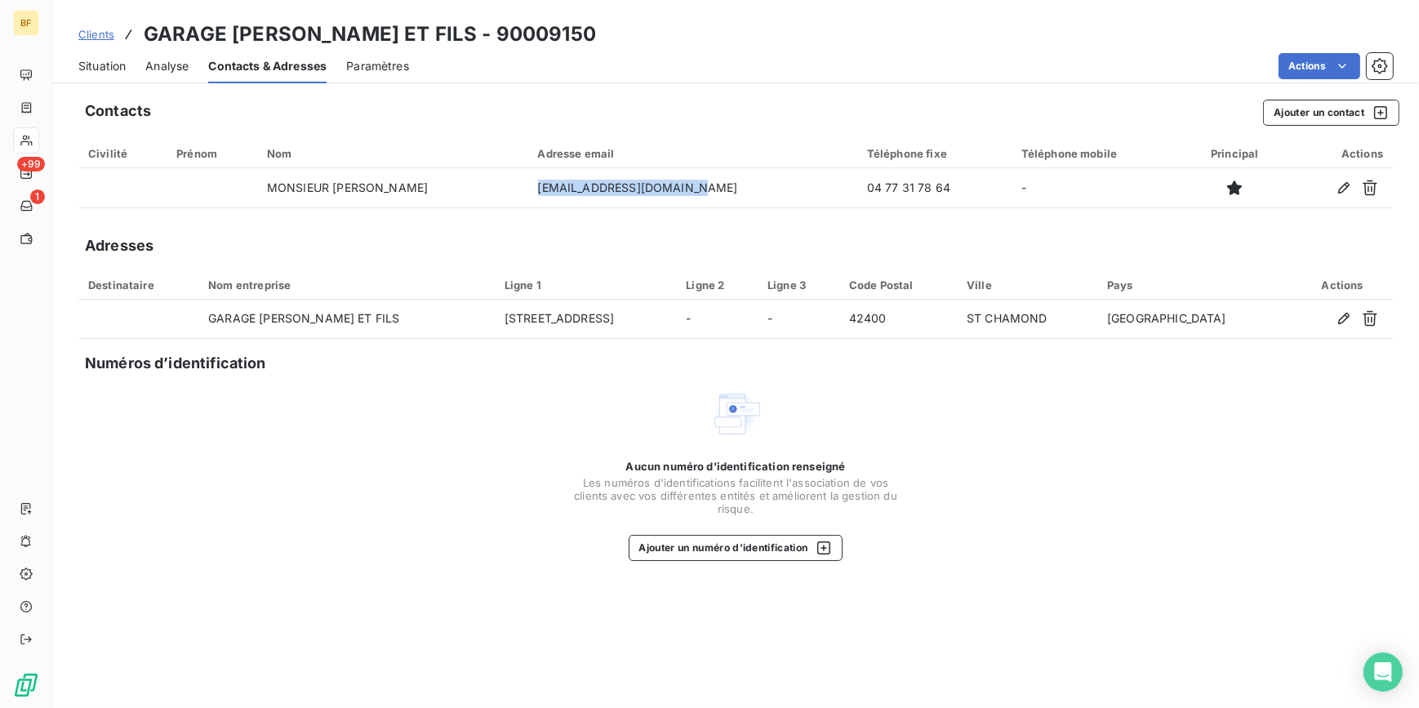
click at [113, 64] on span "Situation" at bounding box center [101, 66] width 47 height 16
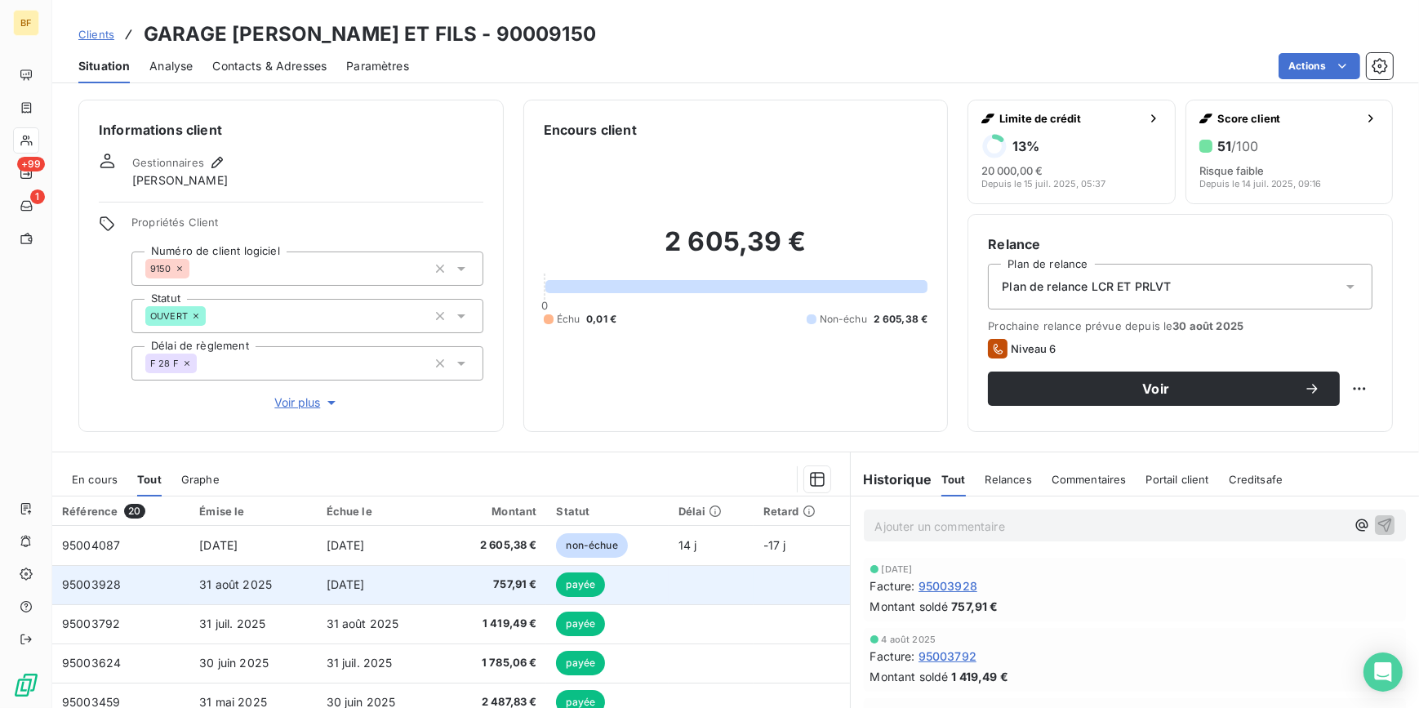
click at [478, 581] on span "757,91 €" at bounding box center [495, 584] width 84 height 16
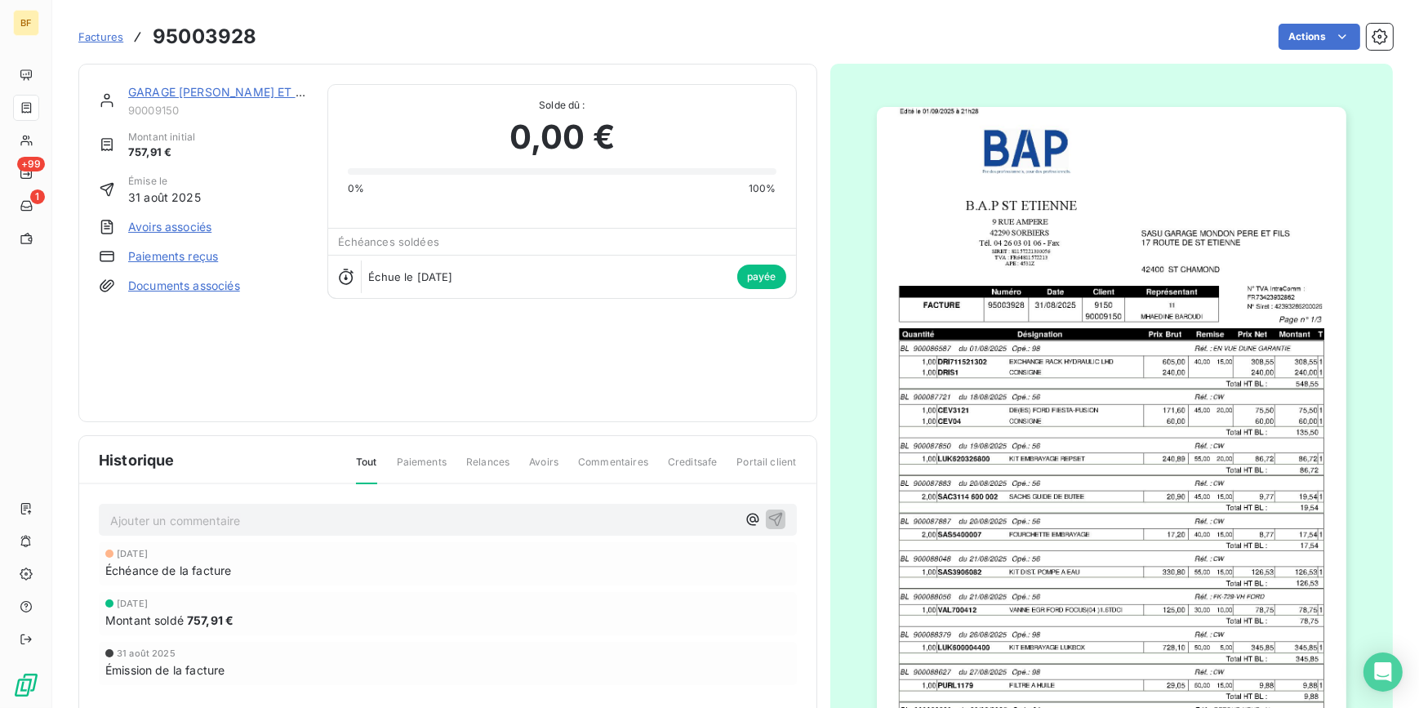
click at [1104, 478] on img "button" at bounding box center [1111, 439] width 469 height 665
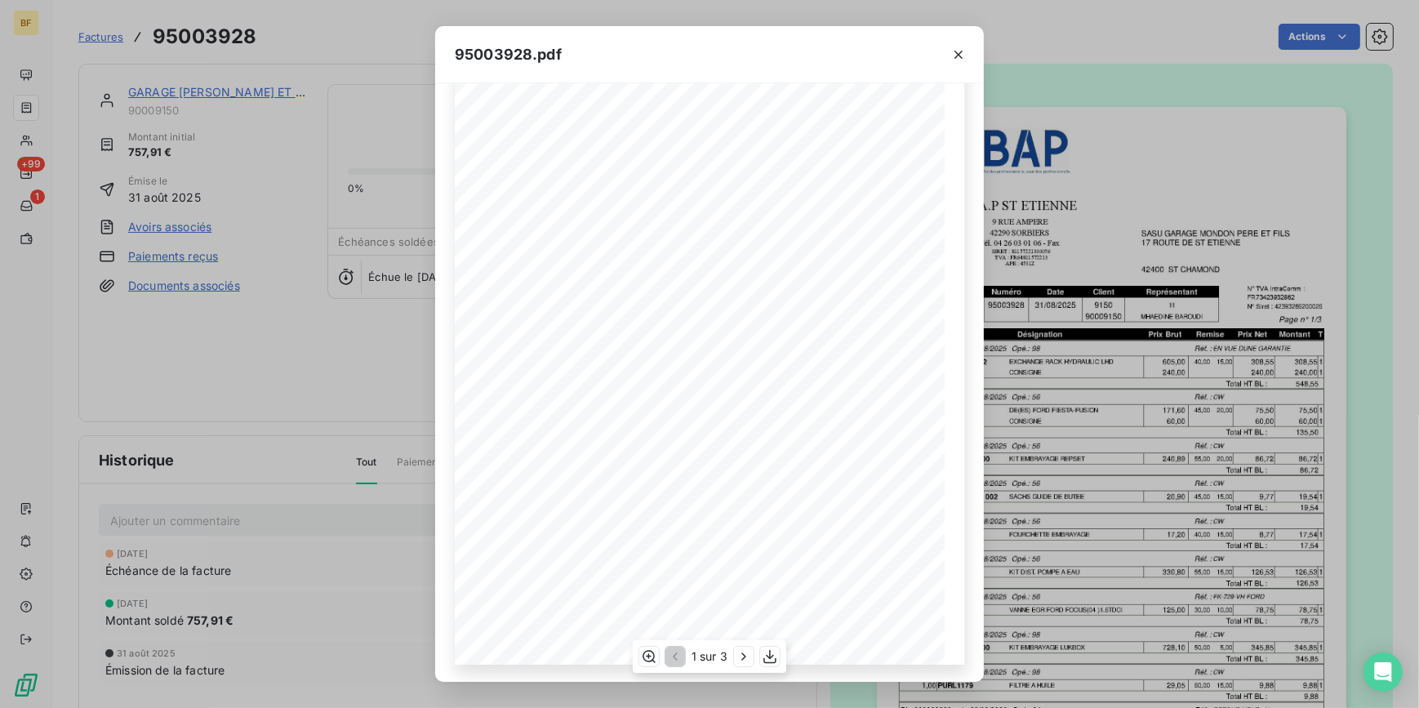
scroll to position [131, 0]
click at [742, 658] on icon "button" at bounding box center [743, 655] width 4 height 7
click at [742, 658] on icon "button" at bounding box center [745, 656] width 16 height 16
click at [394, 39] on div "95003928.pdf B.A.P ST ETIENNE SASU GARAGE MONDON PERE ET FILS 9 RUE AMPERE 17 R…" at bounding box center [709, 354] width 1419 height 708
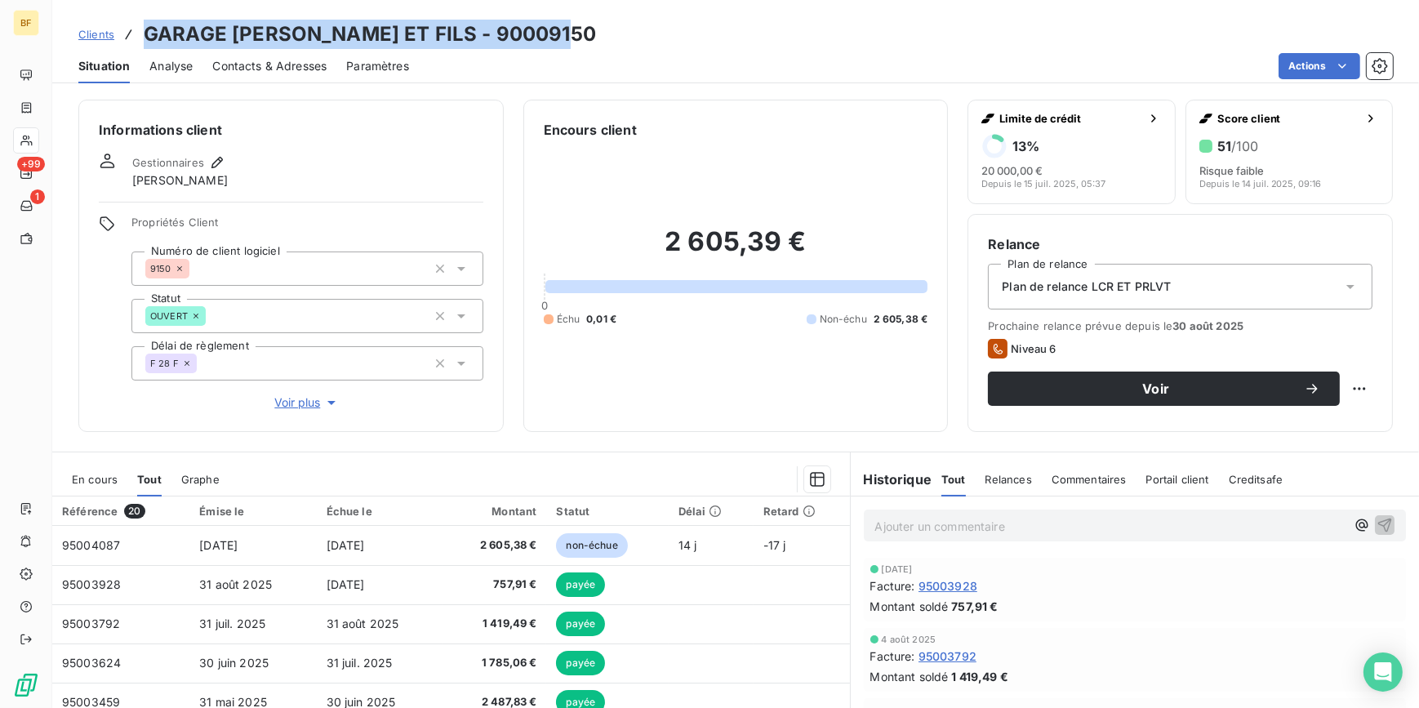
drag, startPoint x: 608, startPoint y: 30, endPoint x: 144, endPoint y: 29, distance: 464.6
click at [144, 29] on div "Clients GARAGE MONDON PERE ET FILS - 90009150" at bounding box center [735, 34] width 1367 height 29
click at [633, 8] on div "Clients GARAGE MONDON PERE ET FILS - 90009150 Situation Analyse Contacts & Adre…" at bounding box center [735, 41] width 1367 height 83
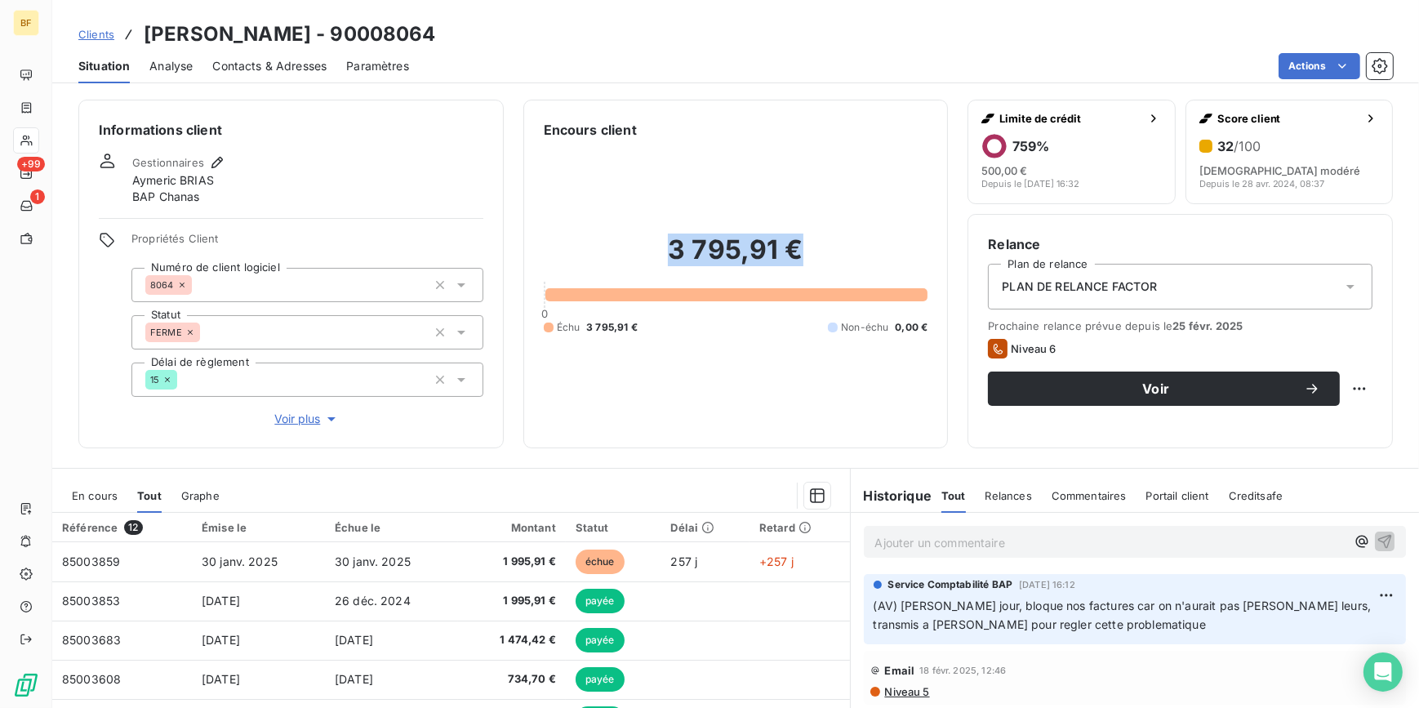
drag, startPoint x: 792, startPoint y: 244, endPoint x: 668, endPoint y: 250, distance: 124.2
click at [668, 250] on h2 "3 795,91 €" at bounding box center [736, 258] width 385 height 49
copy h2 "3 795,91 €"
click at [436, 146] on div "Informations client Gestionnaires Aymeric BRIAS BAP Chanas Propriétés Client Nu…" at bounding box center [290, 274] width 425 height 349
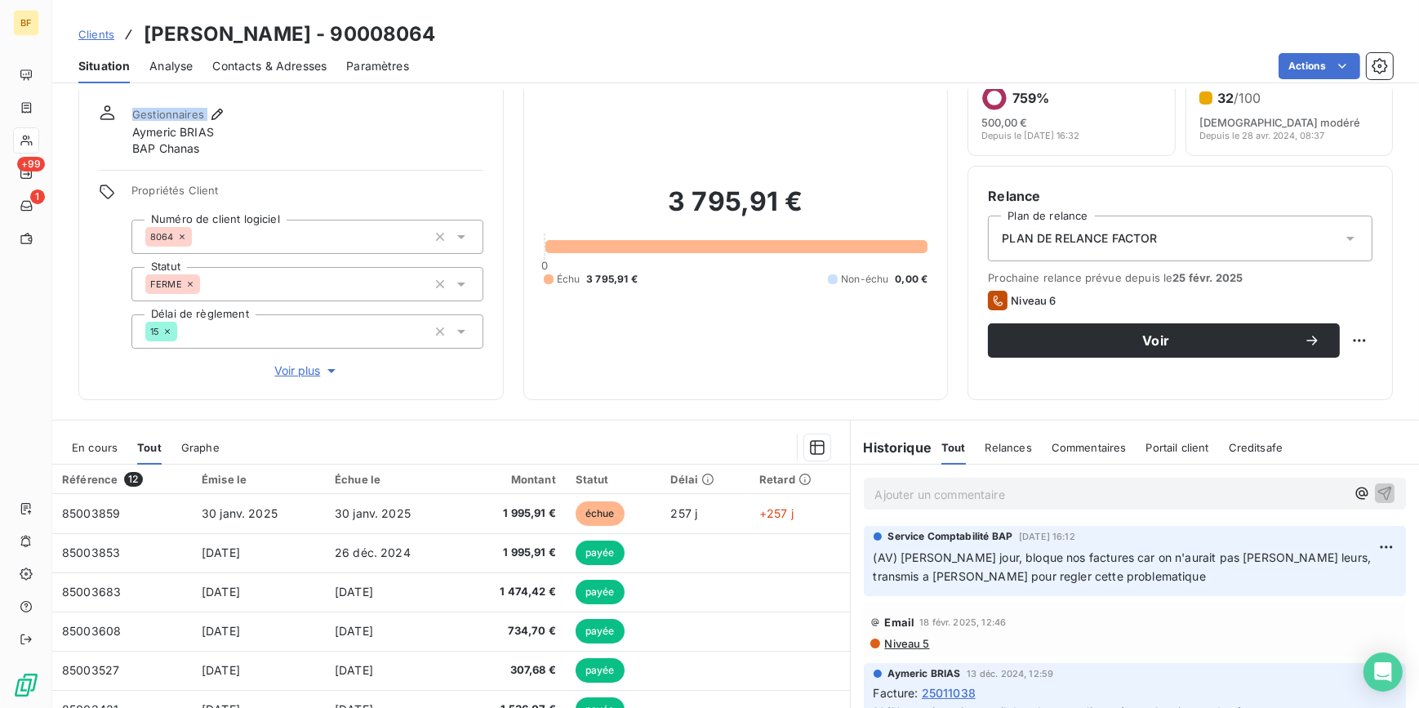
scroll to position [73, 0]
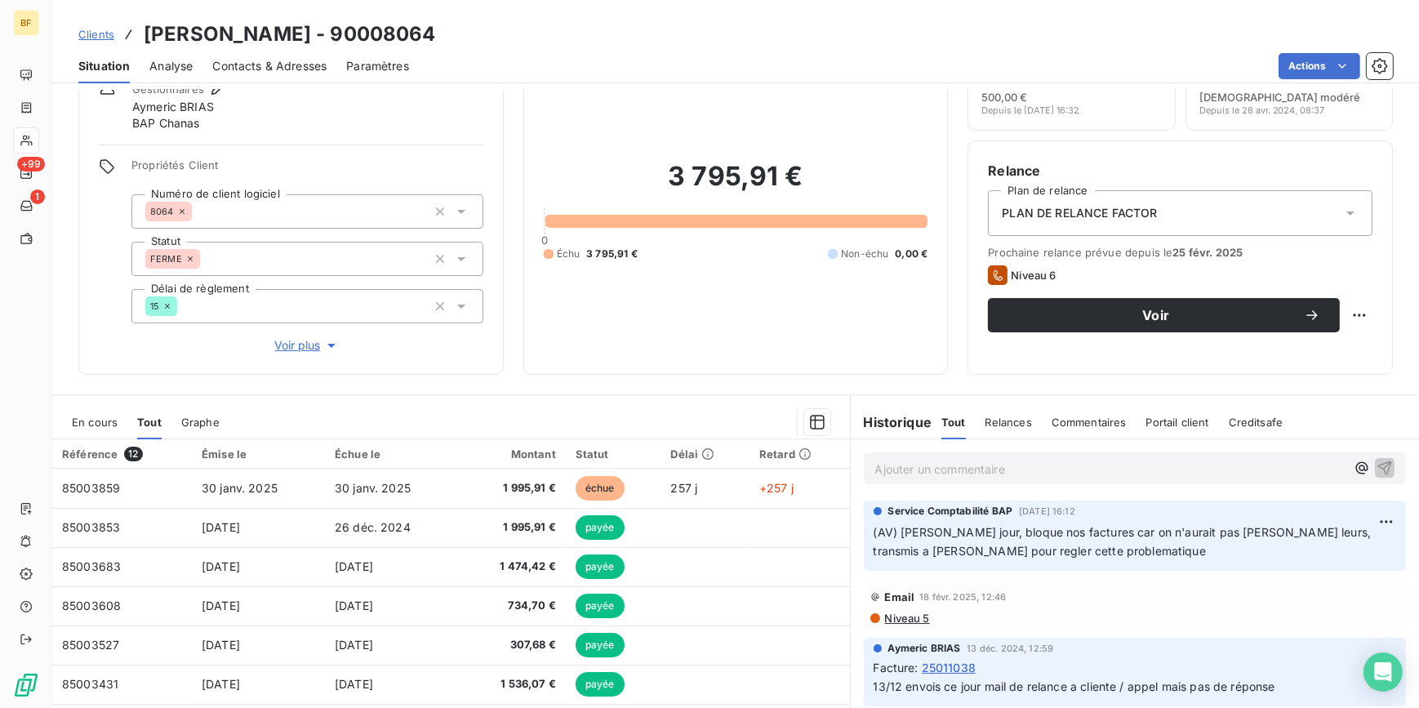
click at [944, 465] on p "Ajouter un commentaire ﻿" at bounding box center [1110, 469] width 471 height 20
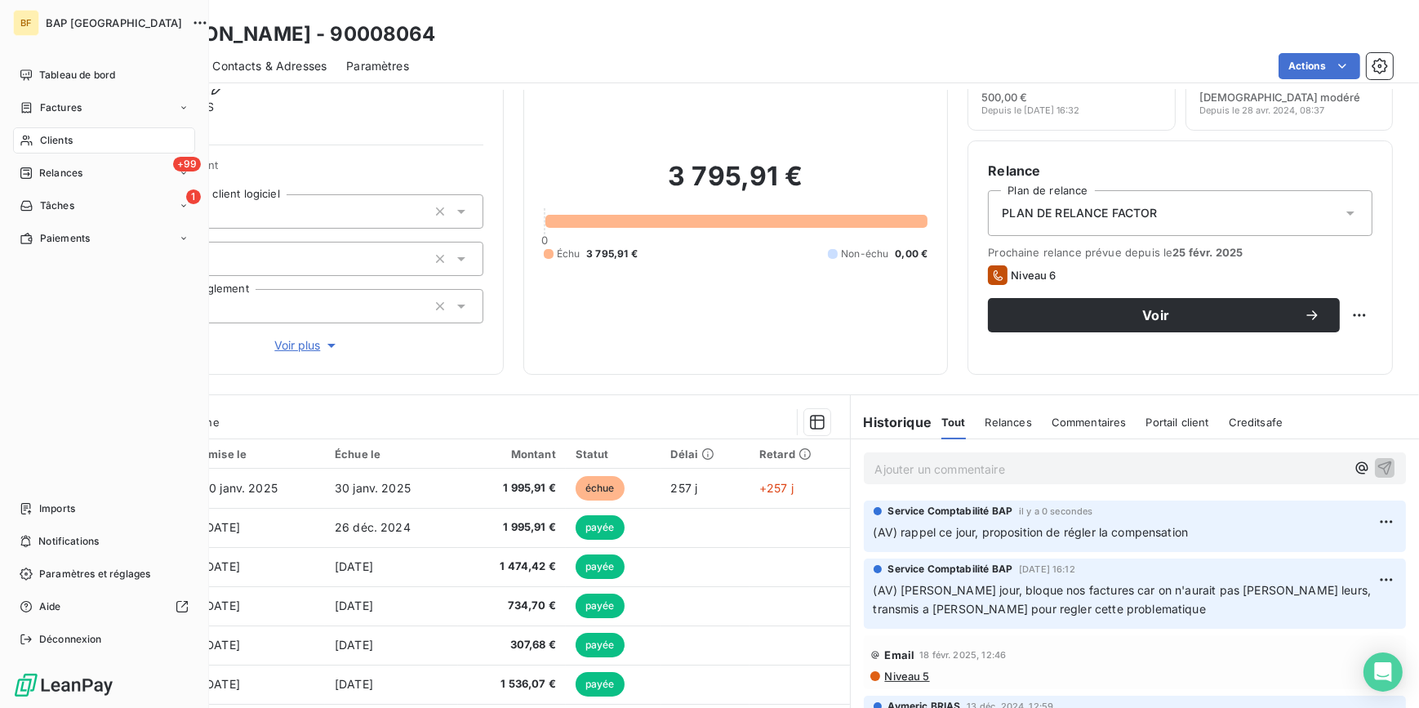
drag, startPoint x: 36, startPoint y: 144, endPoint x: 720, endPoint y: 61, distance: 689.2
click at [36, 144] on div "Clients" at bounding box center [104, 140] width 182 height 26
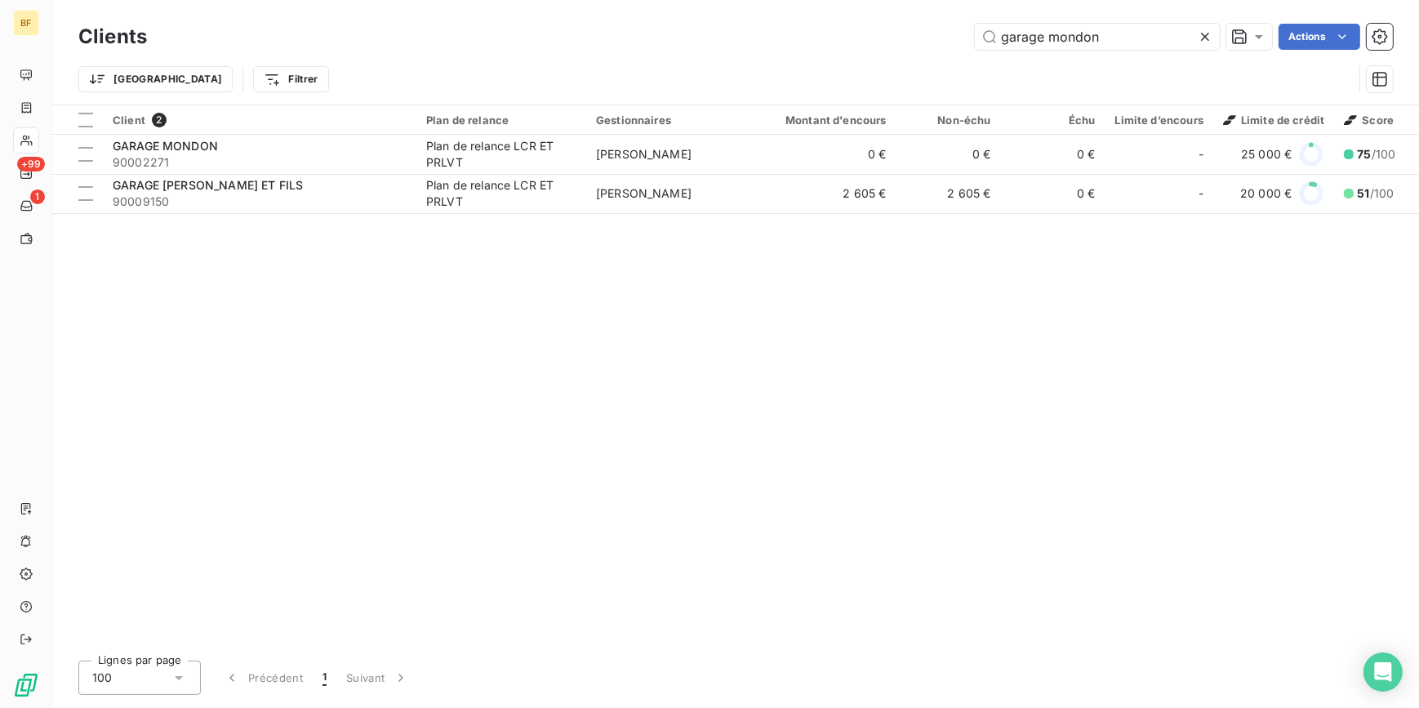
drag, startPoint x: 1127, startPoint y: 33, endPoint x: 949, endPoint y: 18, distance: 178.6
click at [949, 18] on div "Clients garage mondon Actions Trier Filtrer" at bounding box center [735, 52] width 1367 height 105
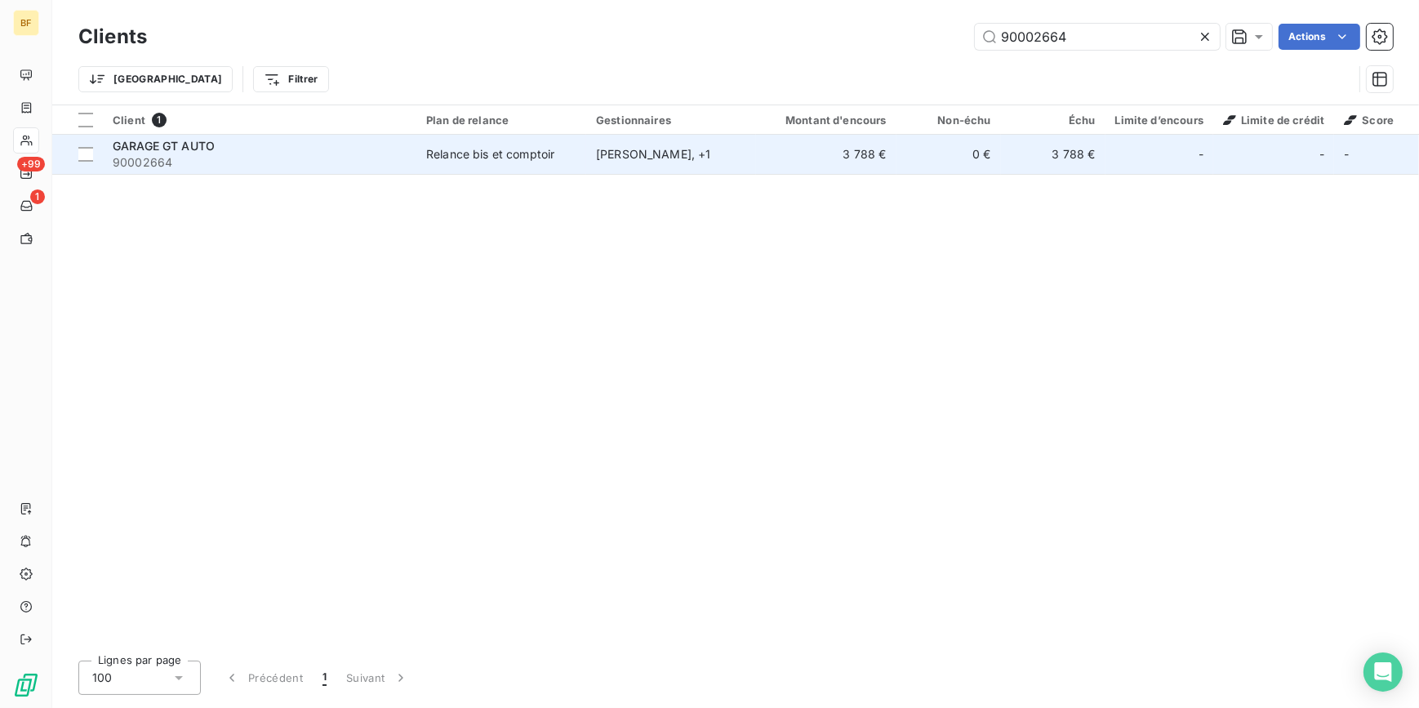
type input "90002664"
click at [326, 140] on div "GARAGE GT AUTO" at bounding box center [260, 146] width 294 height 16
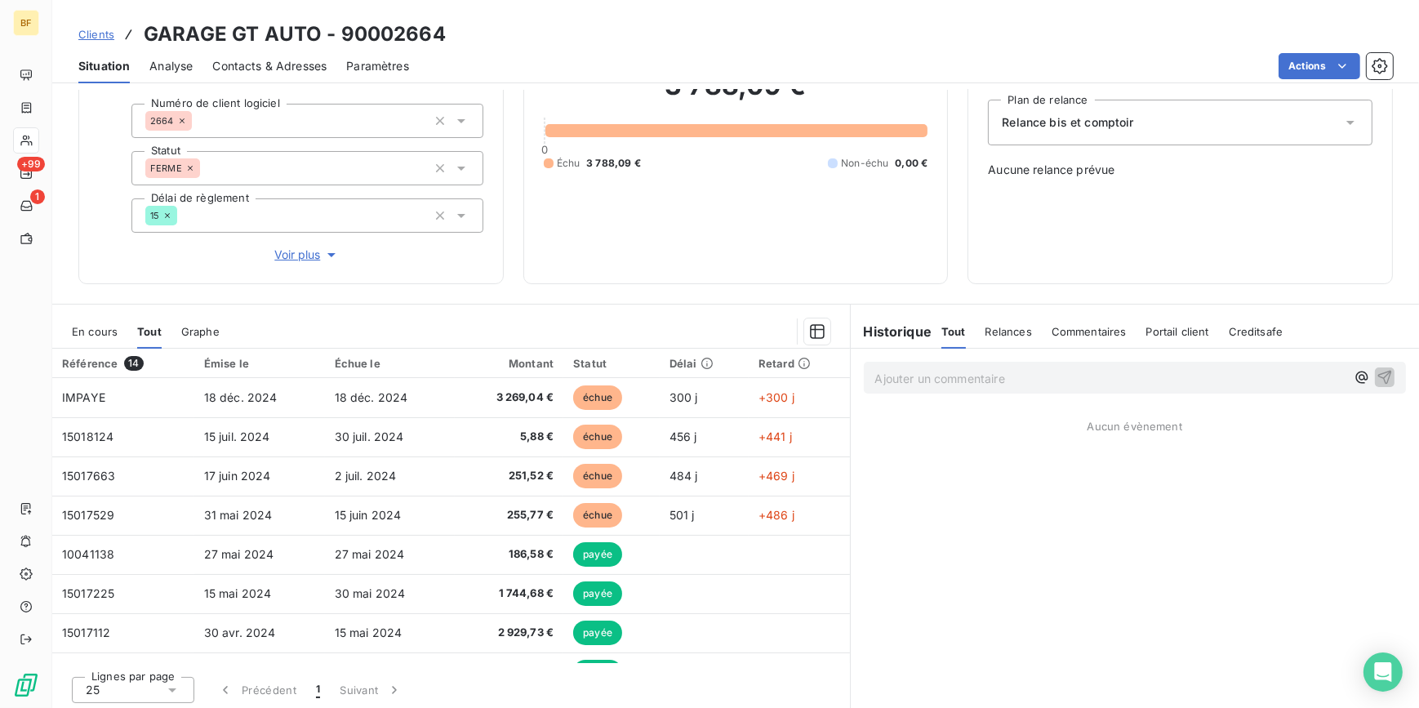
scroll to position [167, 0]
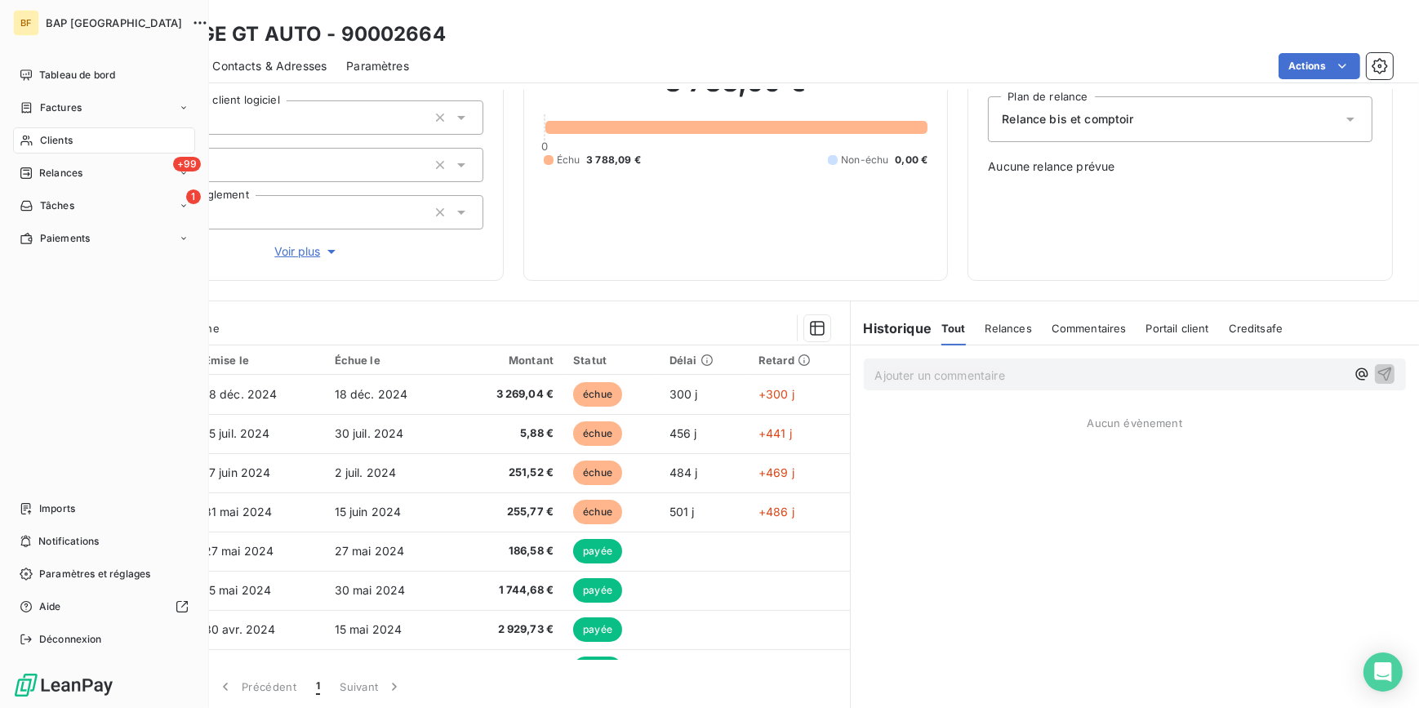
drag, startPoint x: 46, startPoint y: 136, endPoint x: 129, endPoint y: 121, distance: 84.6
click at [47, 136] on span "Clients" at bounding box center [56, 140] width 33 height 15
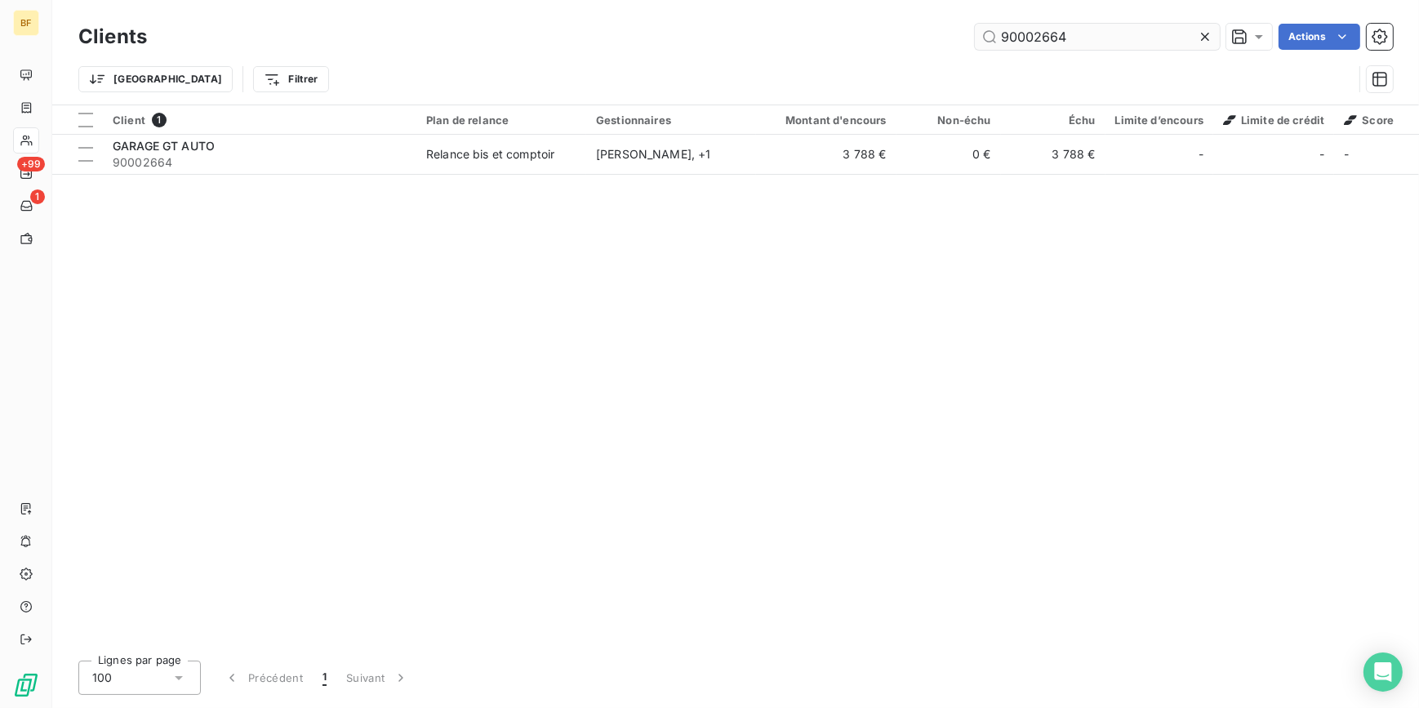
drag, startPoint x: 1115, startPoint y: 39, endPoint x: 1035, endPoint y: 37, distance: 80.1
click at [1035, 37] on input "90002664" at bounding box center [1097, 37] width 245 height 26
click at [1061, 324] on div "Client 1 Plan de relance Gestionnaires Montant d'encours Non-échu Échu Limite d…" at bounding box center [735, 376] width 1367 height 542
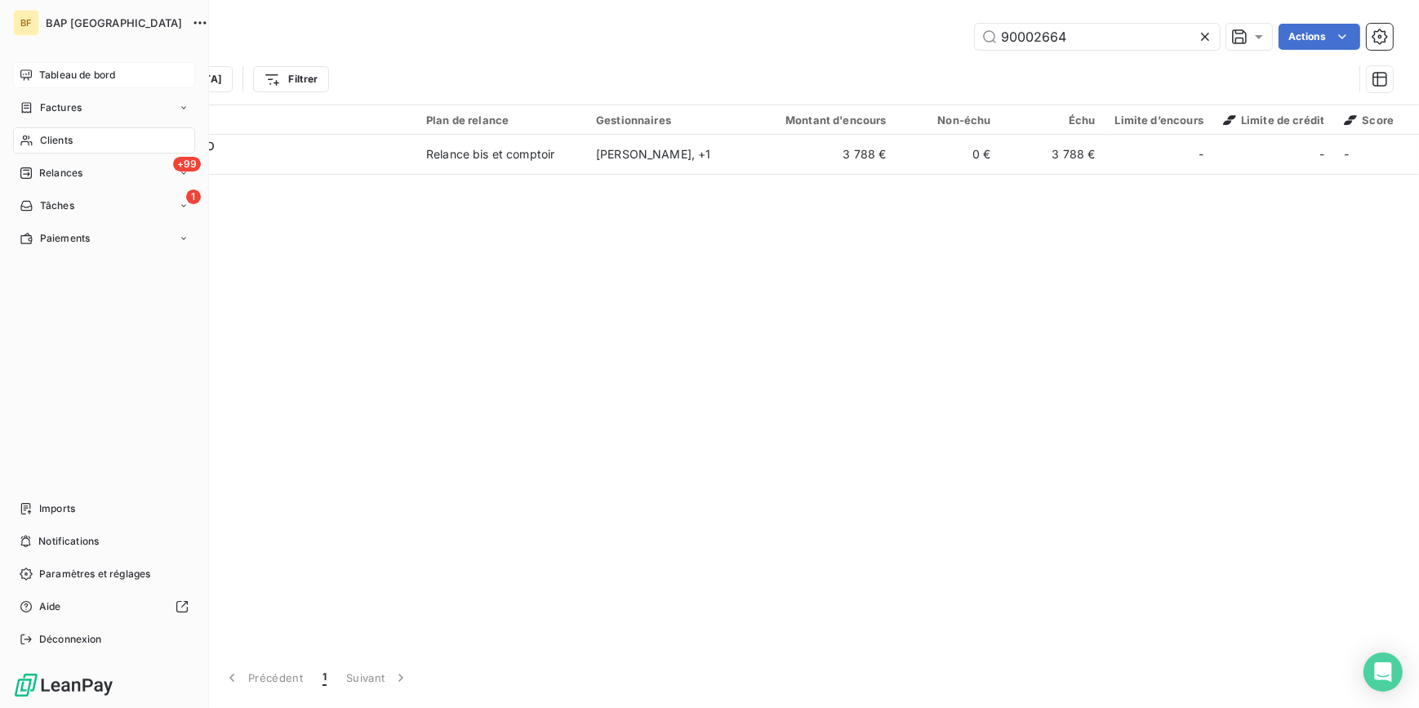
click at [38, 66] on div "Tableau de bord" at bounding box center [104, 75] width 182 height 26
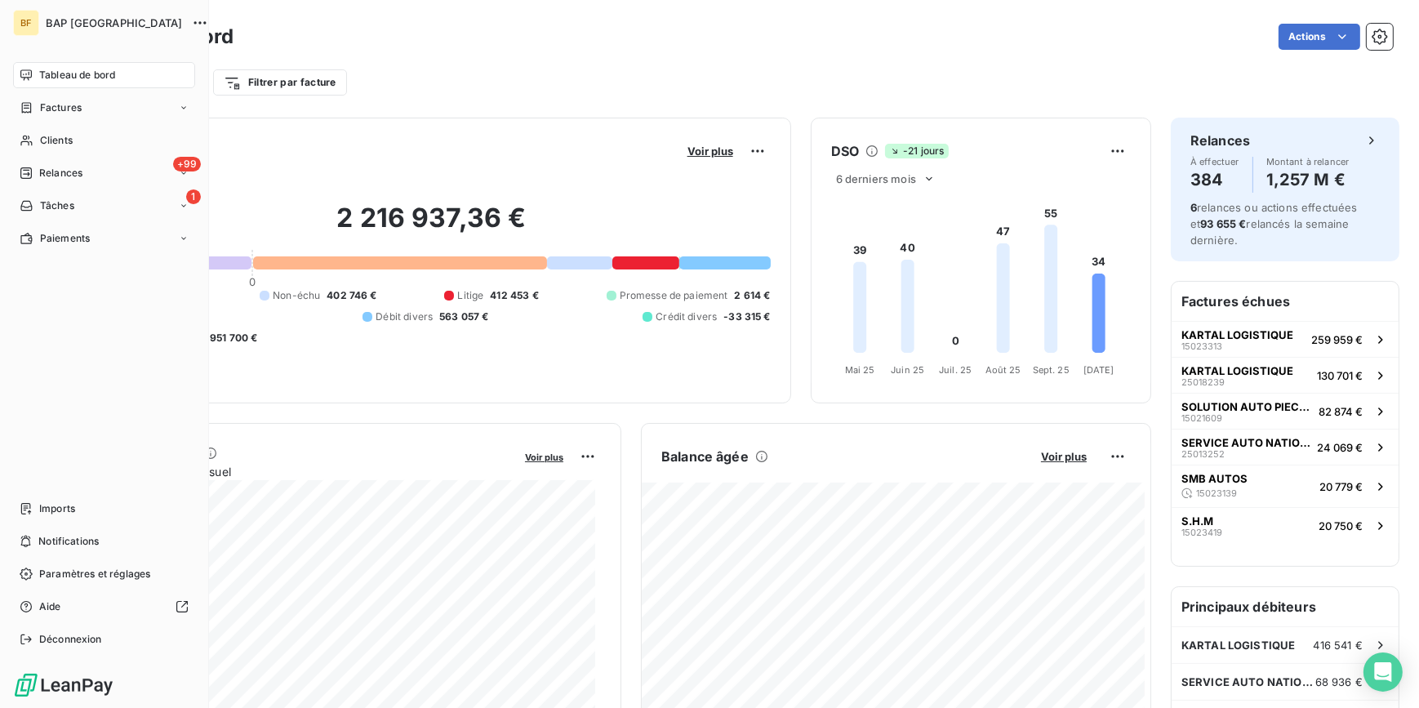
click at [37, 75] on div "Tableau de bord" at bounding box center [104, 75] width 182 height 26
click at [51, 138] on span "Clients" at bounding box center [56, 140] width 33 height 15
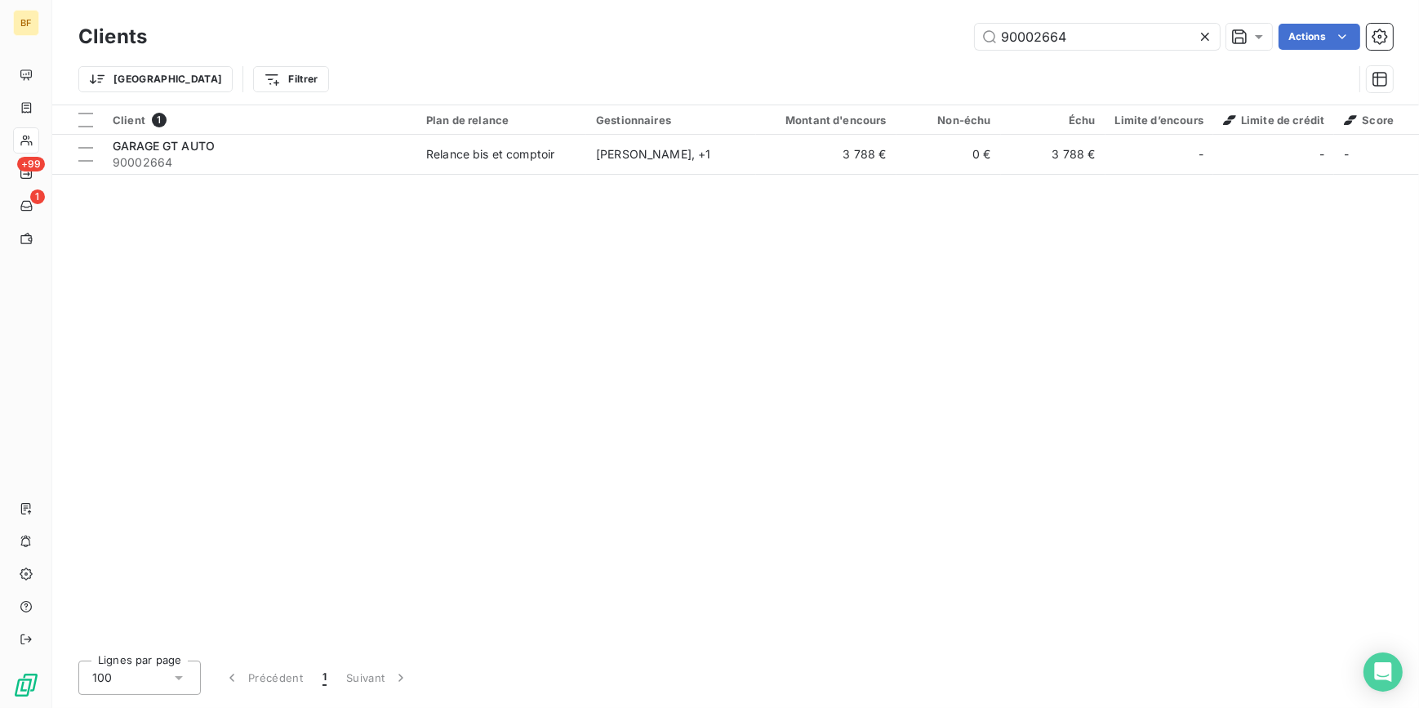
drag, startPoint x: 1108, startPoint y: 36, endPoint x: 960, endPoint y: 24, distance: 148.3
click at [960, 24] on div "90002664 Actions" at bounding box center [780, 37] width 1226 height 26
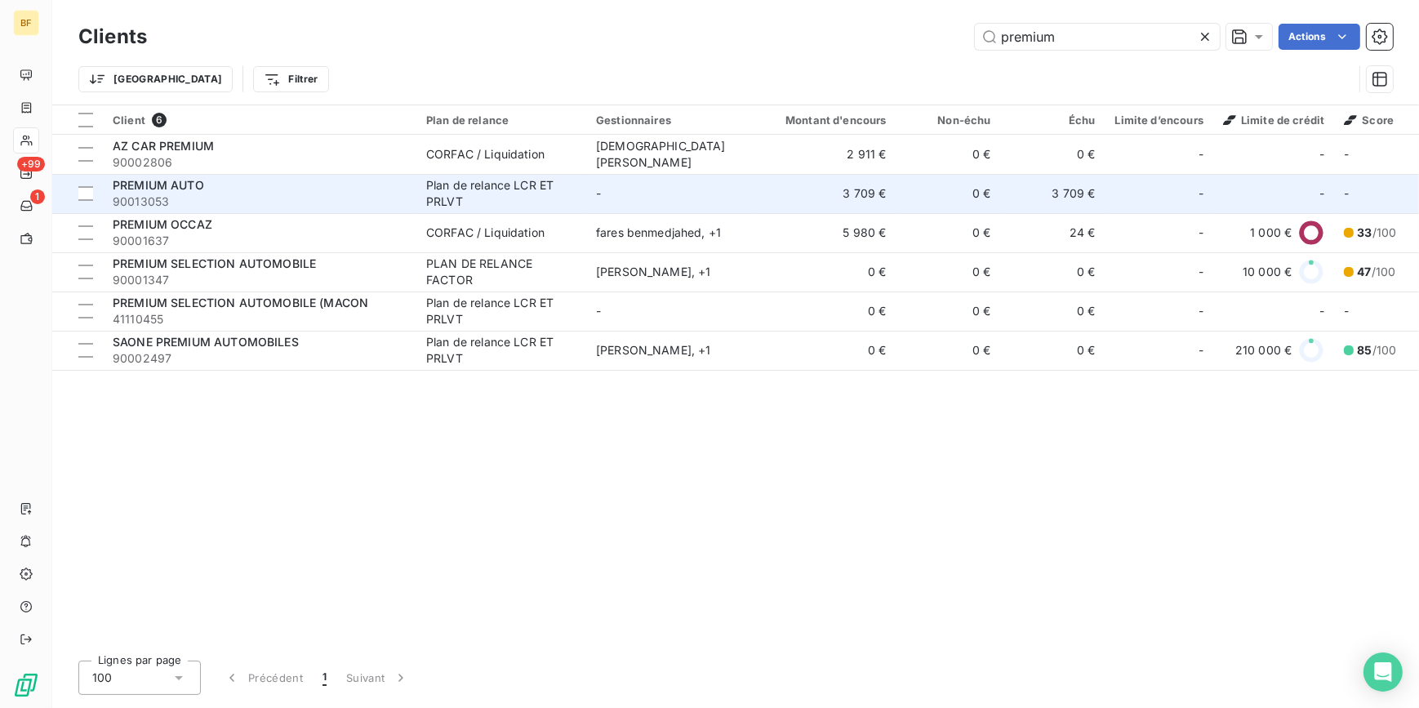
type input "premium"
click at [271, 181] on div "PREMIUM AUTO" at bounding box center [260, 185] width 294 height 16
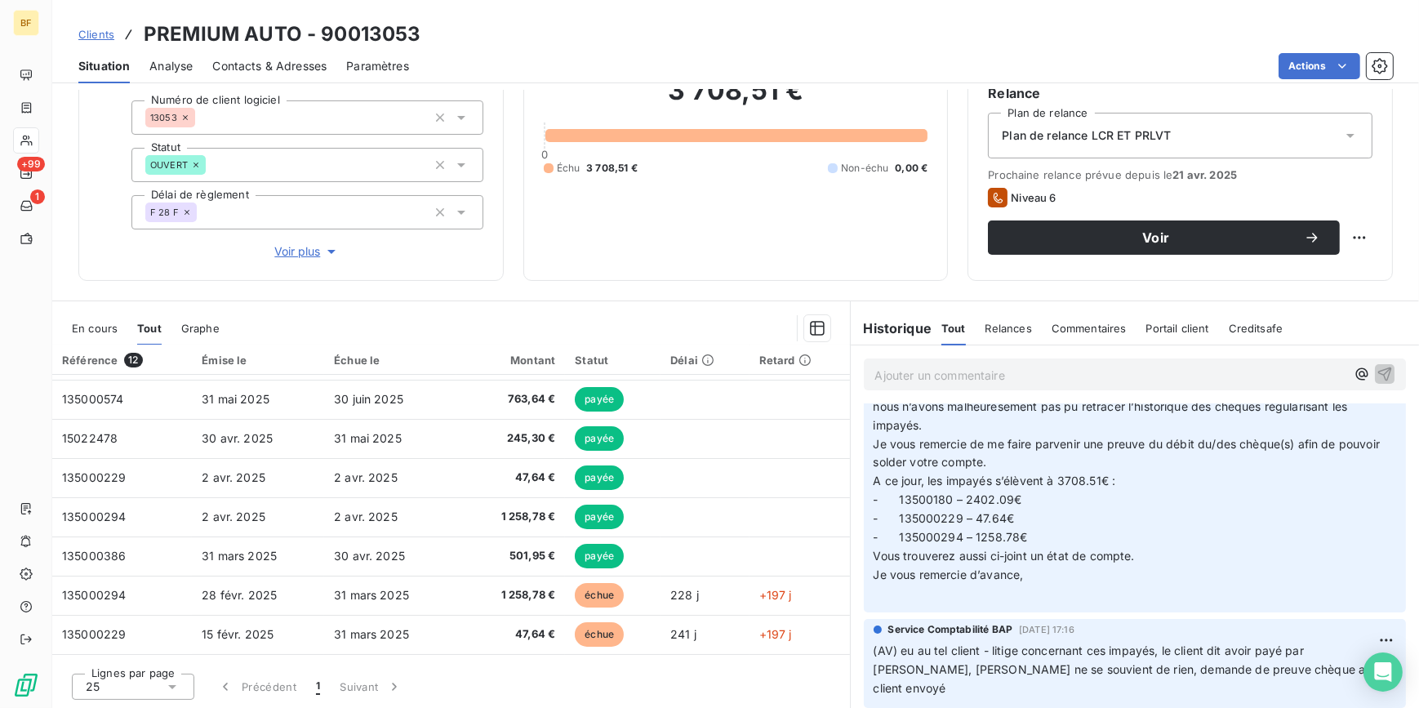
scroll to position [148, 0]
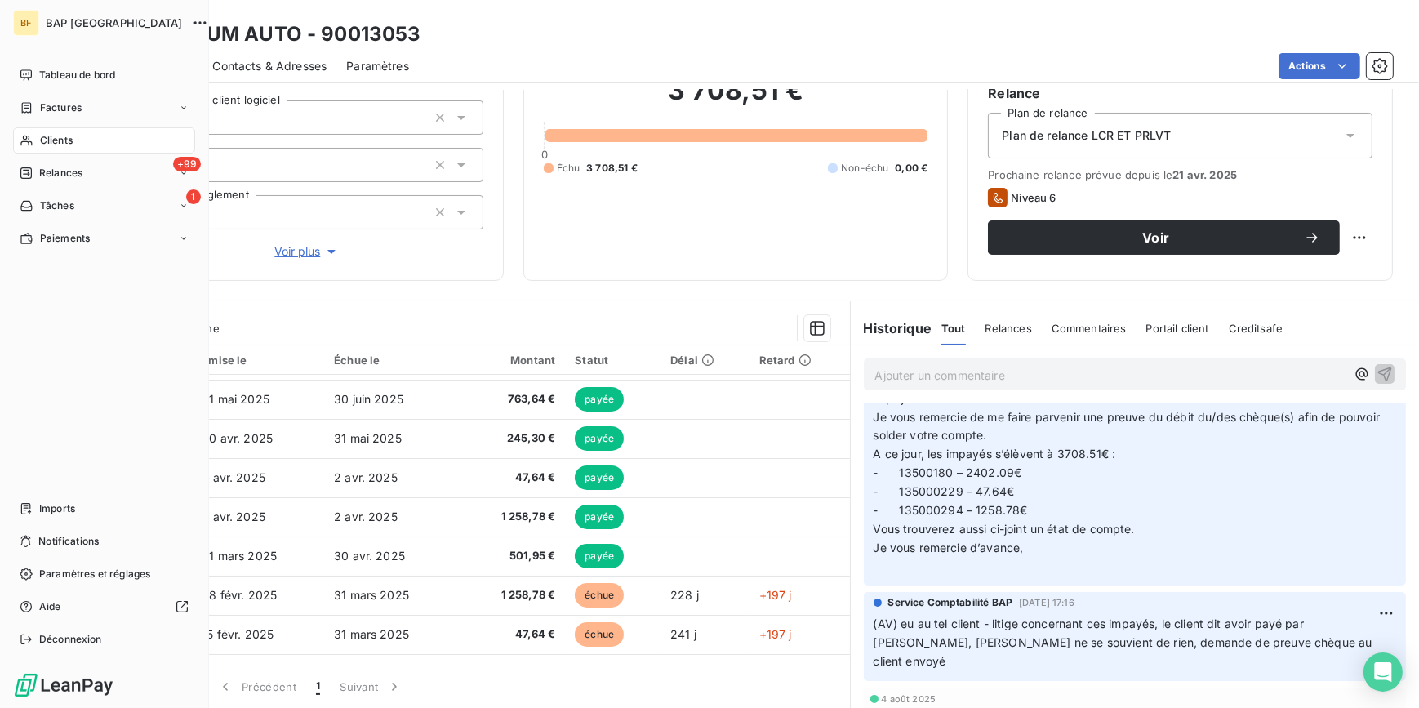
click at [38, 136] on div "Clients" at bounding box center [104, 140] width 182 height 26
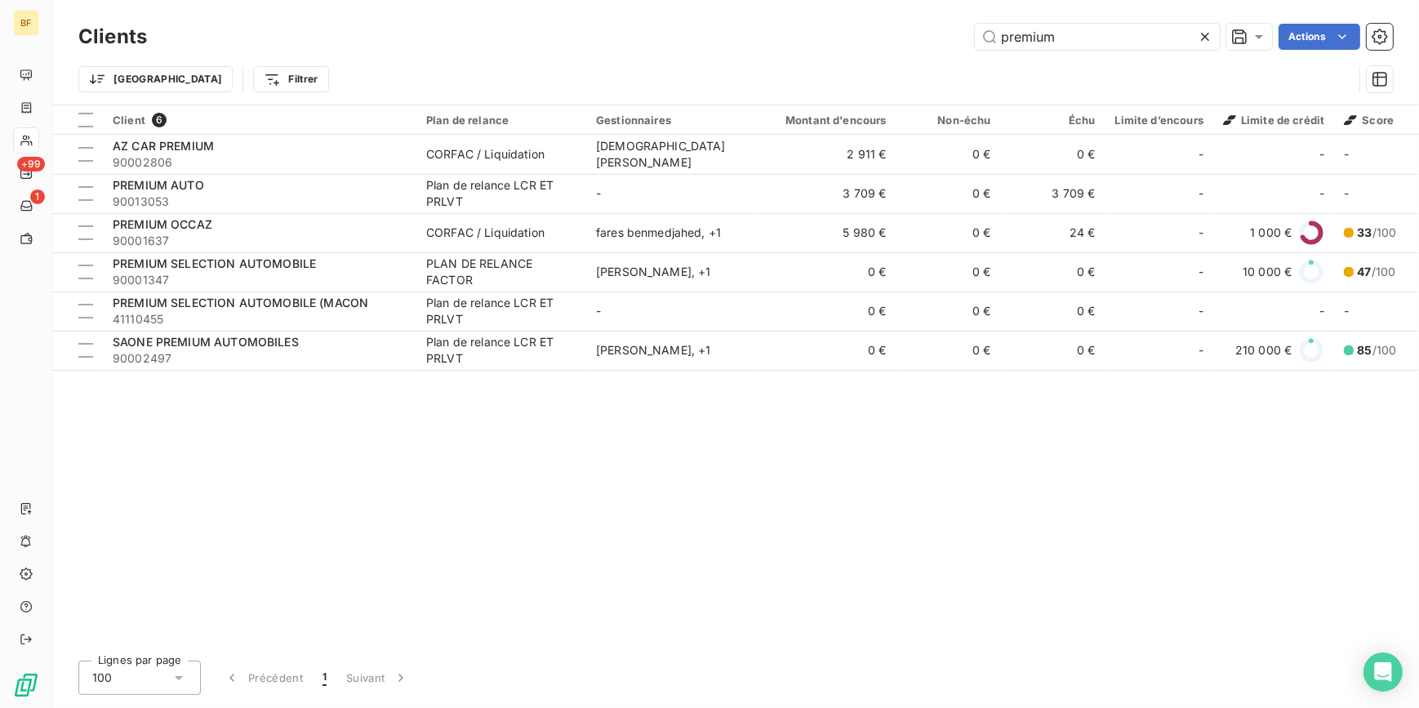
drag, startPoint x: 1077, startPoint y: 38, endPoint x: 955, endPoint y: 20, distance: 122.9
click at [955, 20] on div "Clients premium Actions" at bounding box center [735, 37] width 1315 height 34
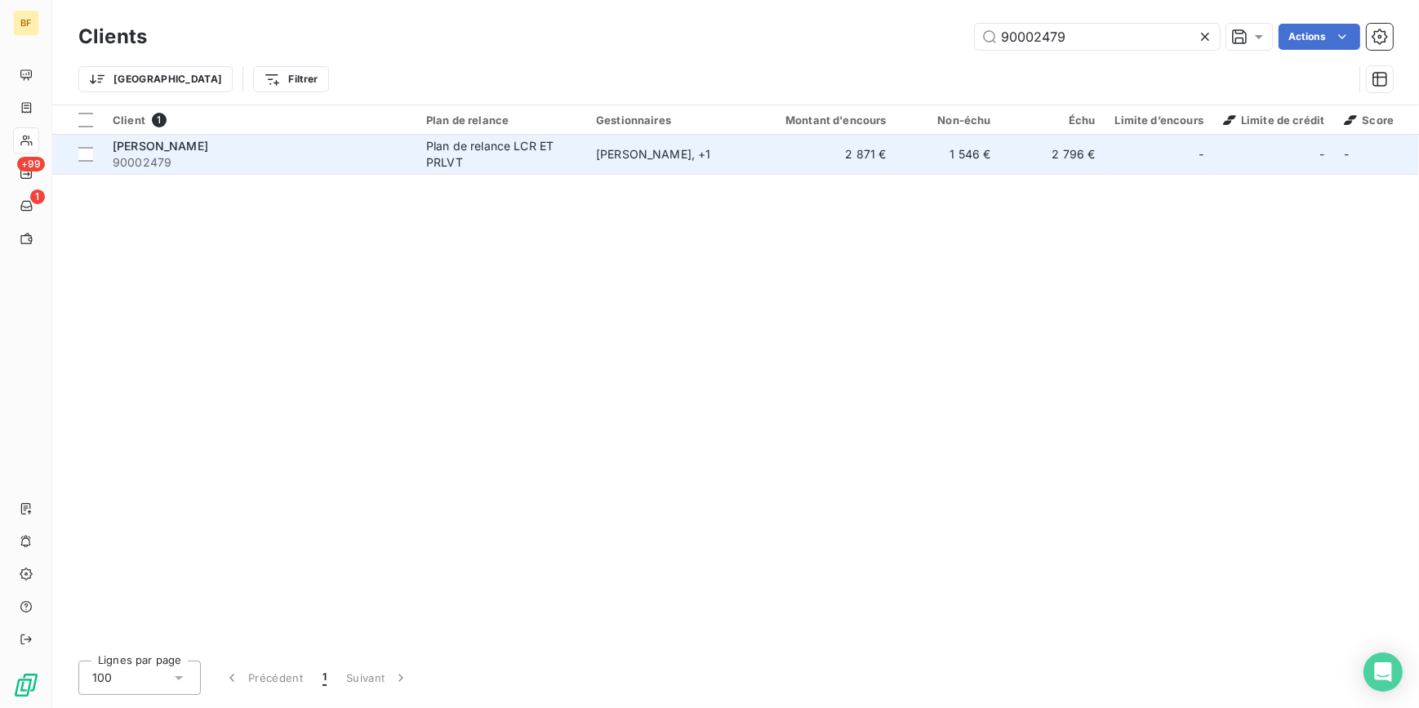
type input "90002479"
click at [413, 148] on td "CYRIL AUTO 90002479" at bounding box center [260, 154] width 314 height 39
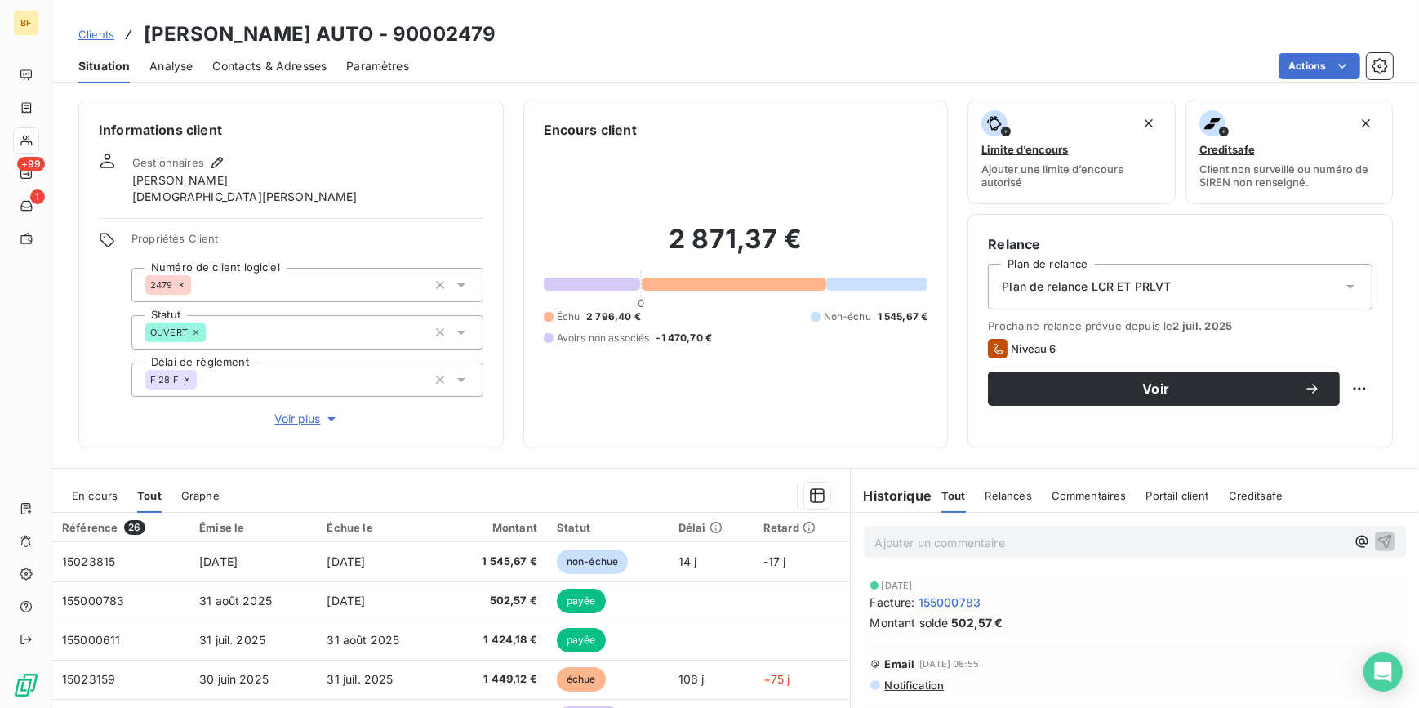
click at [763, 434] on div "Encours client 2 871,37 € 0 Échu 2 796,40 € Non-échu 1 545,67 € Avoirs non asso…" at bounding box center [735, 274] width 425 height 349
